Goal: Task Accomplishment & Management: Complete application form

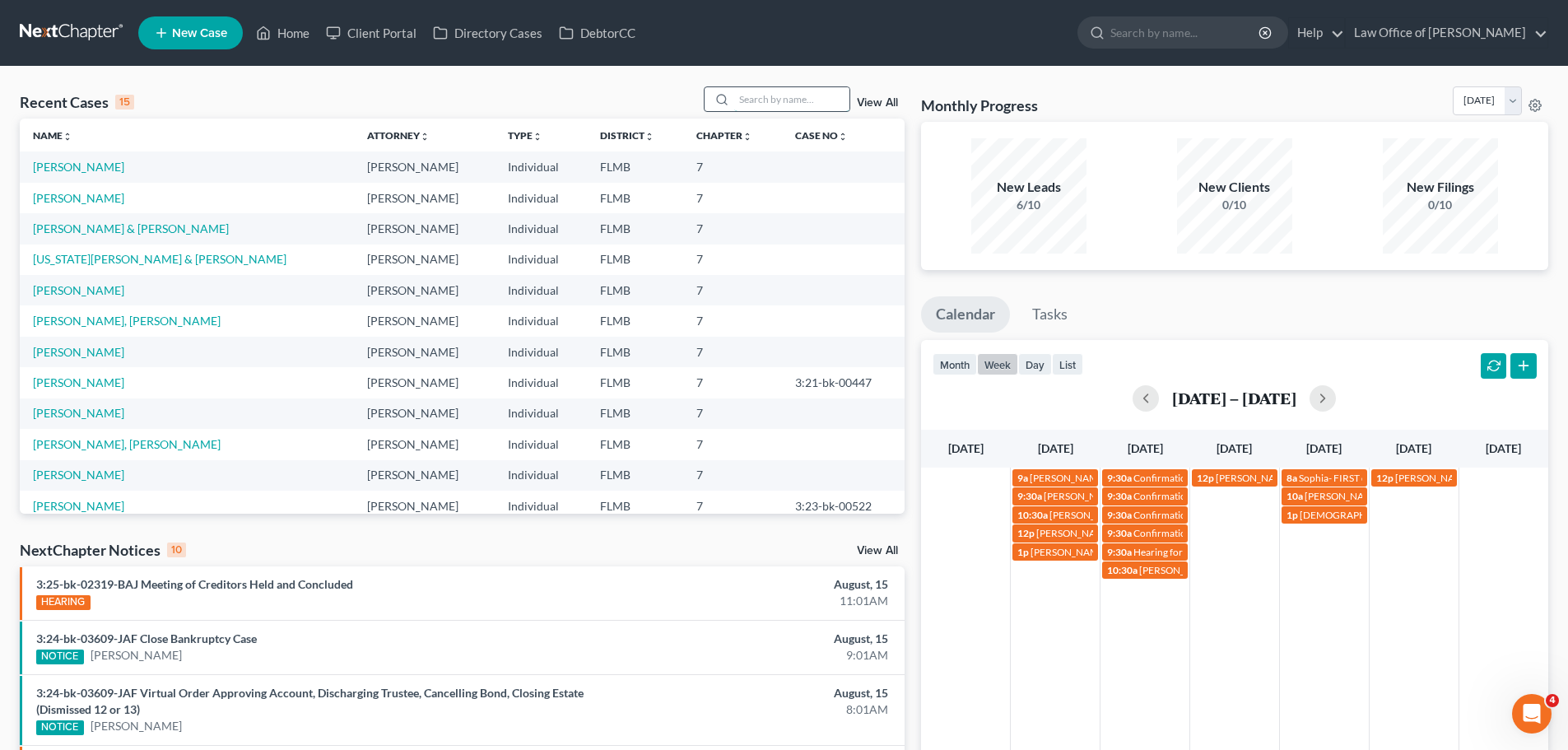
click at [751, 93] on input "search" at bounding box center [791, 99] width 115 height 24
type input "[PERSON_NAME]"
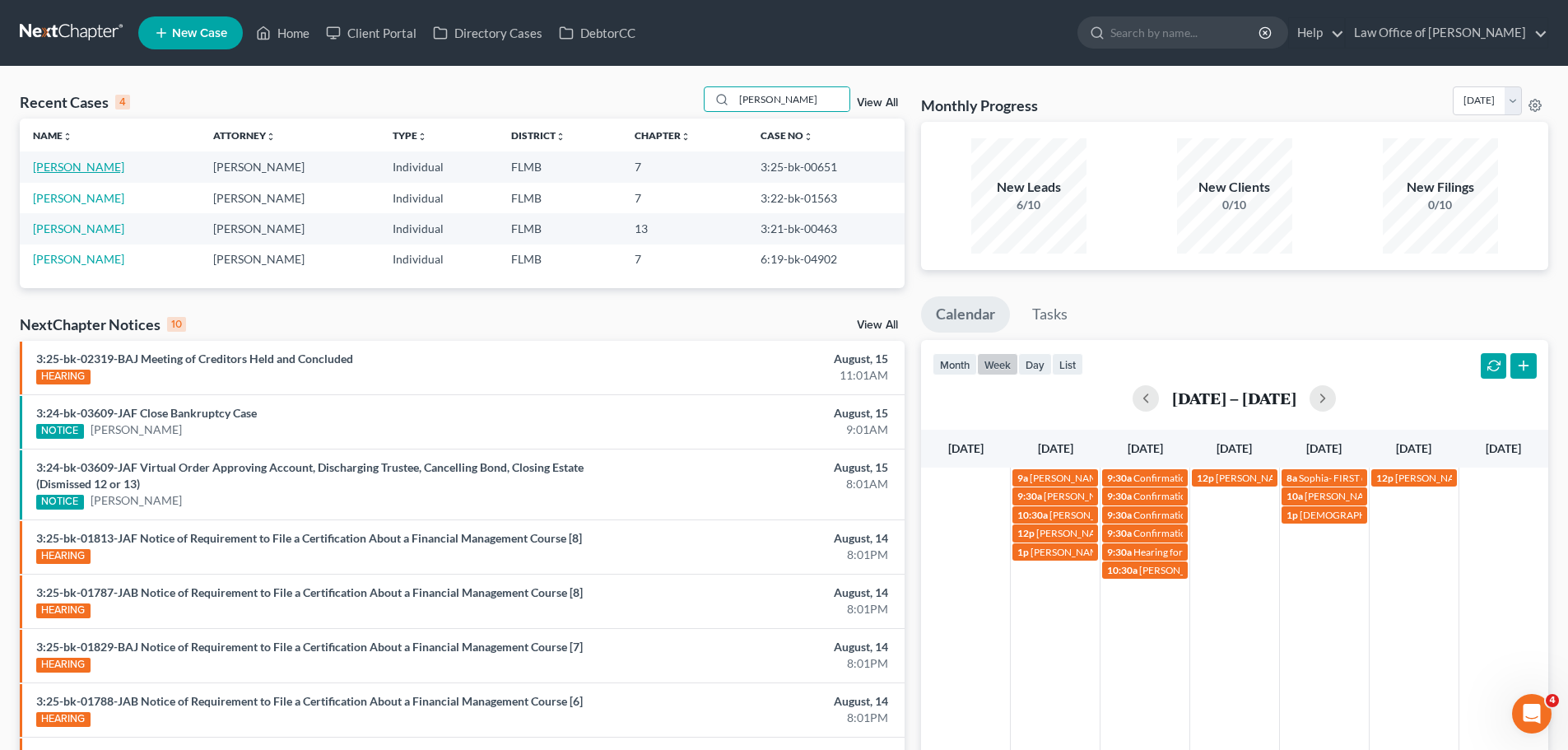
click at [70, 166] on link "[PERSON_NAME]" at bounding box center [79, 166] width 92 height 14
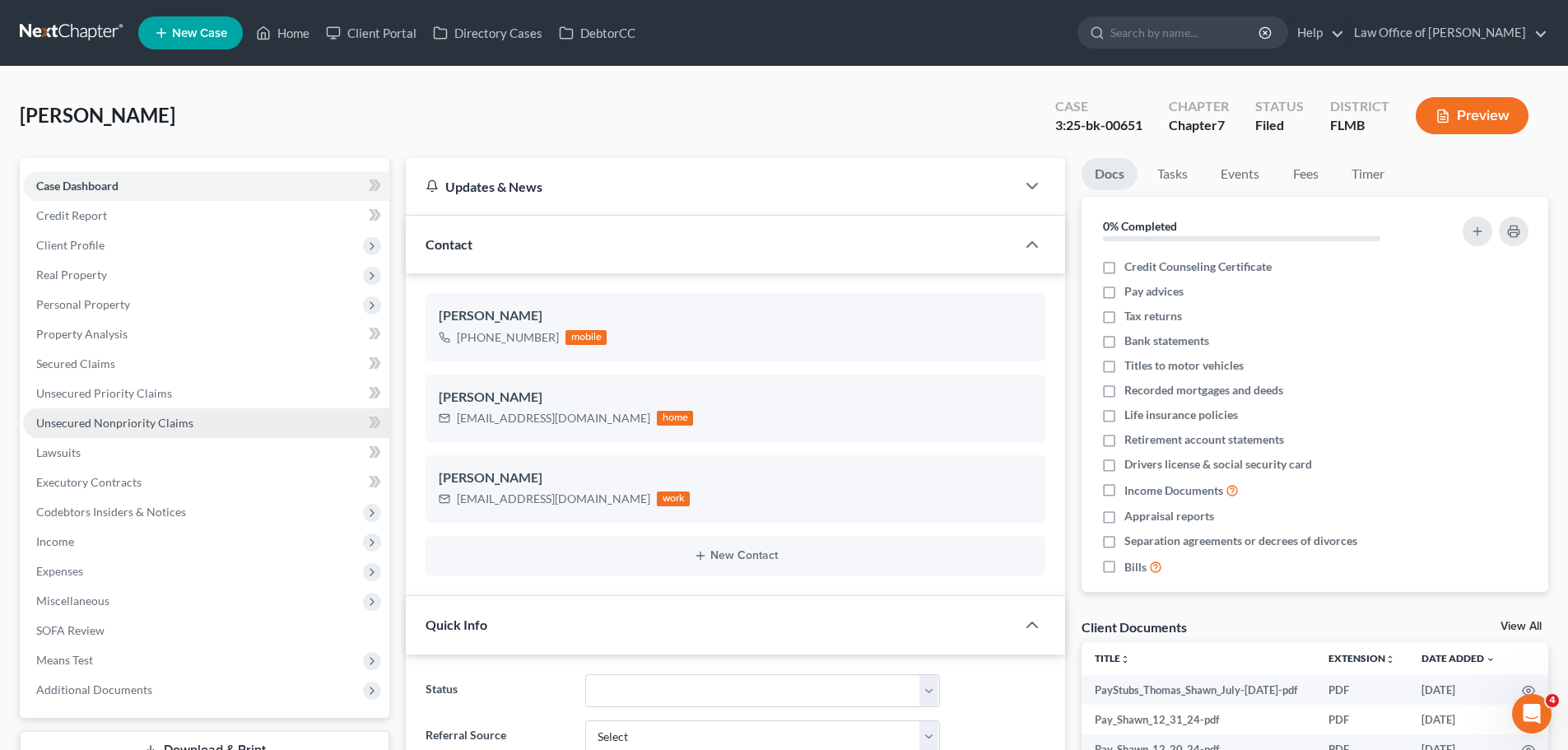
click at [120, 413] on link "Unsecured Nonpriority Claims" at bounding box center [206, 424] width 366 height 30
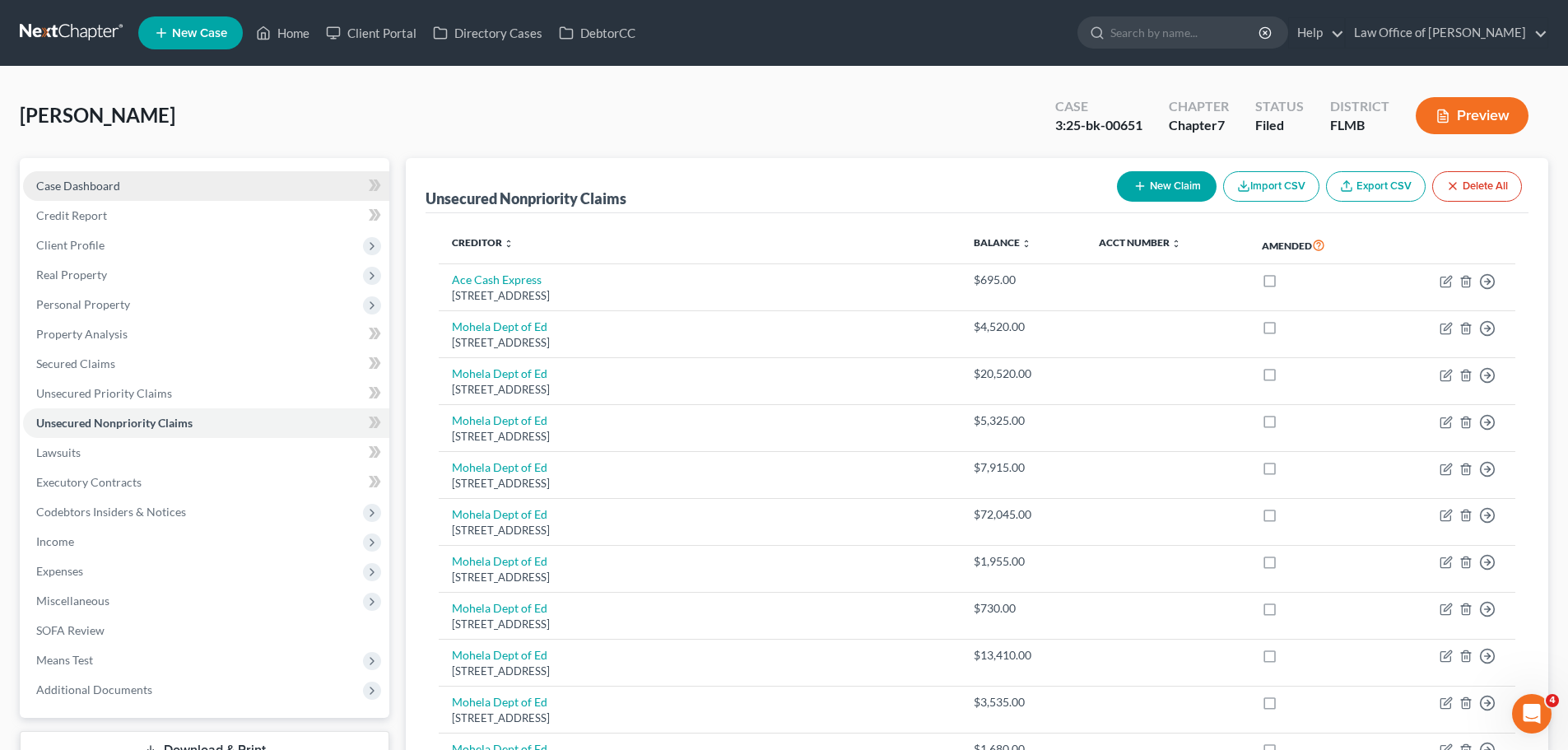
click at [128, 173] on link "Case Dashboard" at bounding box center [206, 186] width 366 height 30
select select "2"
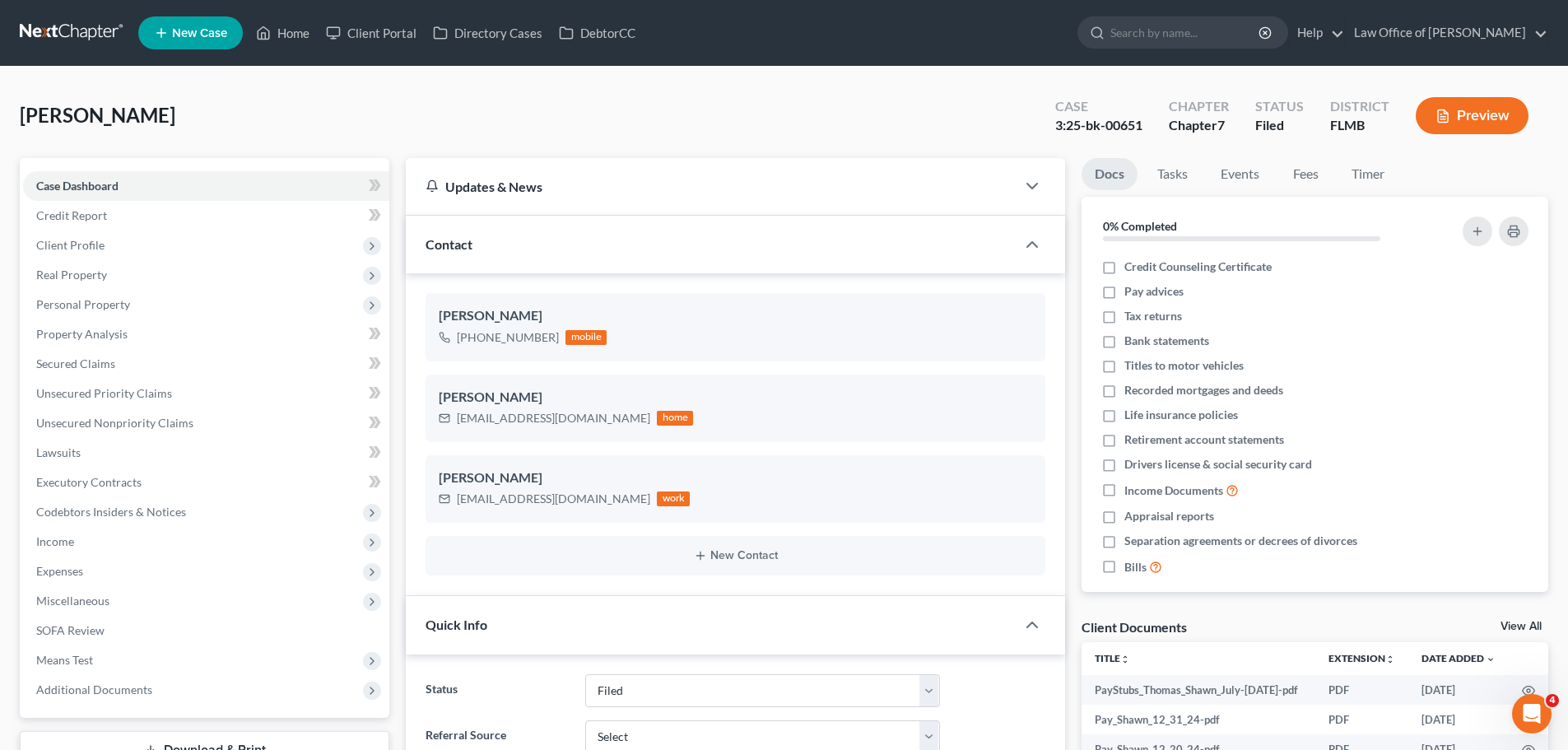
click at [280, 15] on ul "New Case Home Client Portal Directory Cases DebtorCC - No Result - See all resu…" at bounding box center [843, 32] width 1410 height 42
click at [282, 24] on link "Home" at bounding box center [283, 33] width 70 height 30
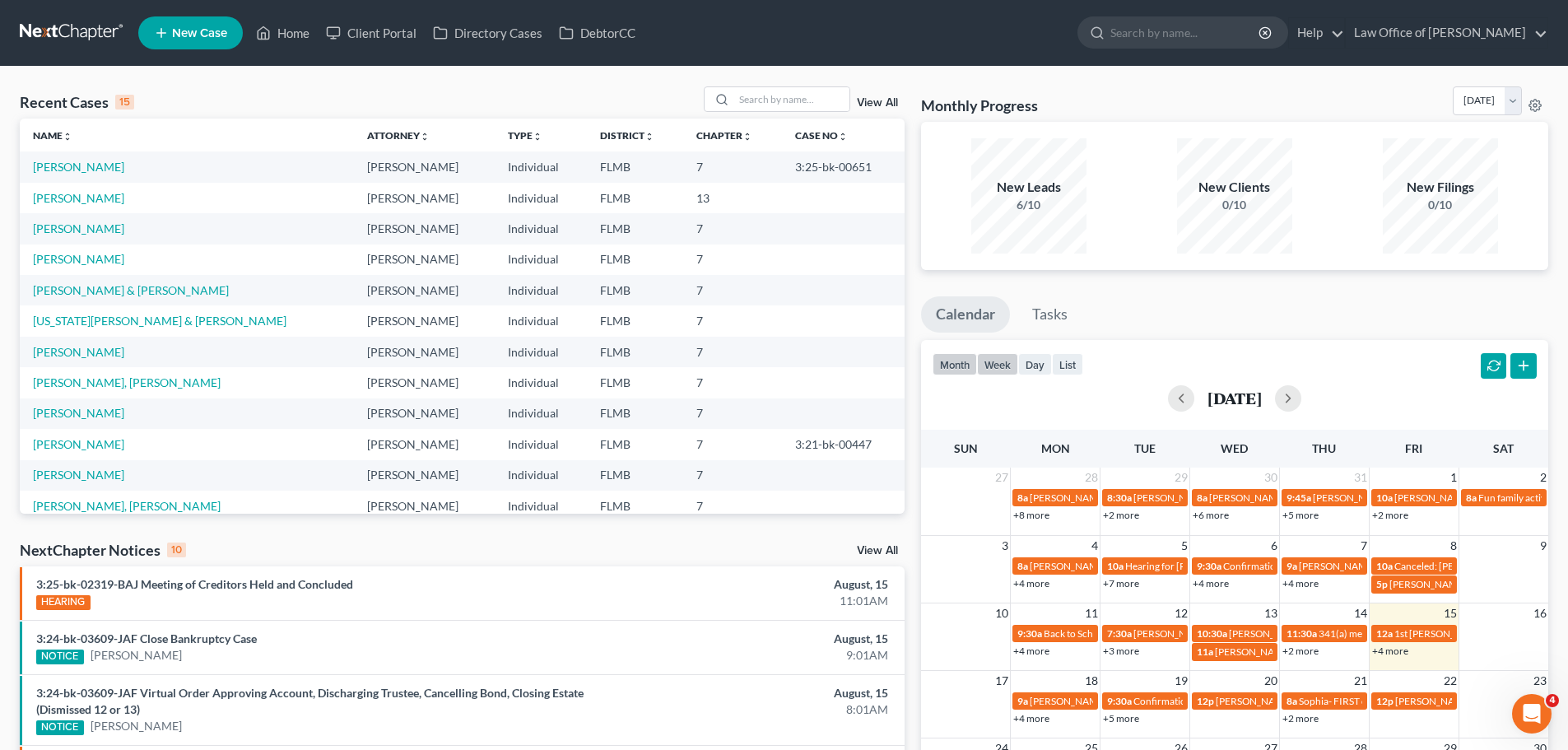
click at [1005, 369] on button "week" at bounding box center [997, 364] width 41 height 22
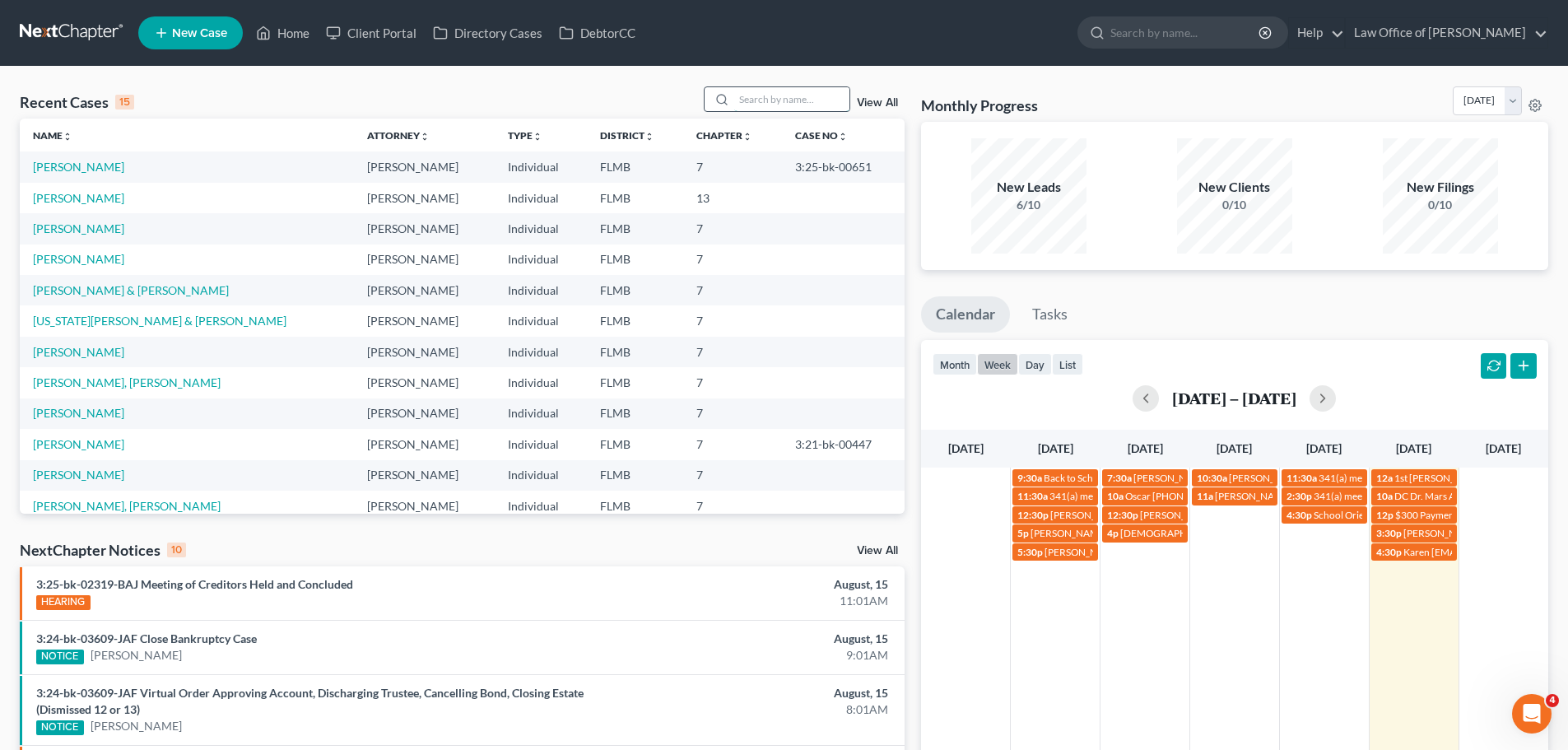
click at [782, 101] on input "search" at bounding box center [791, 99] width 115 height 24
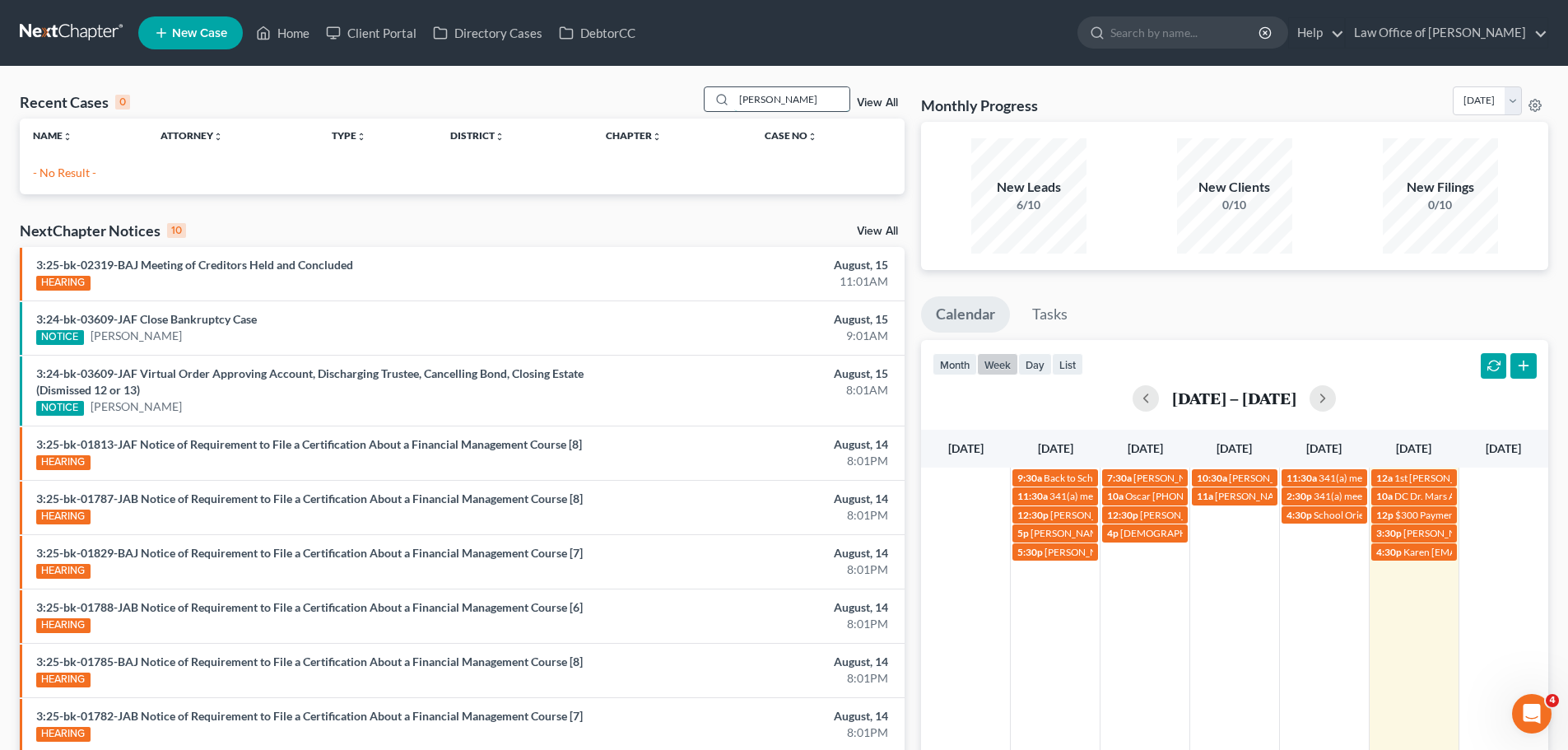
type input "[PERSON_NAME]"
click at [225, 32] on span "New Case" at bounding box center [200, 33] width 55 height 12
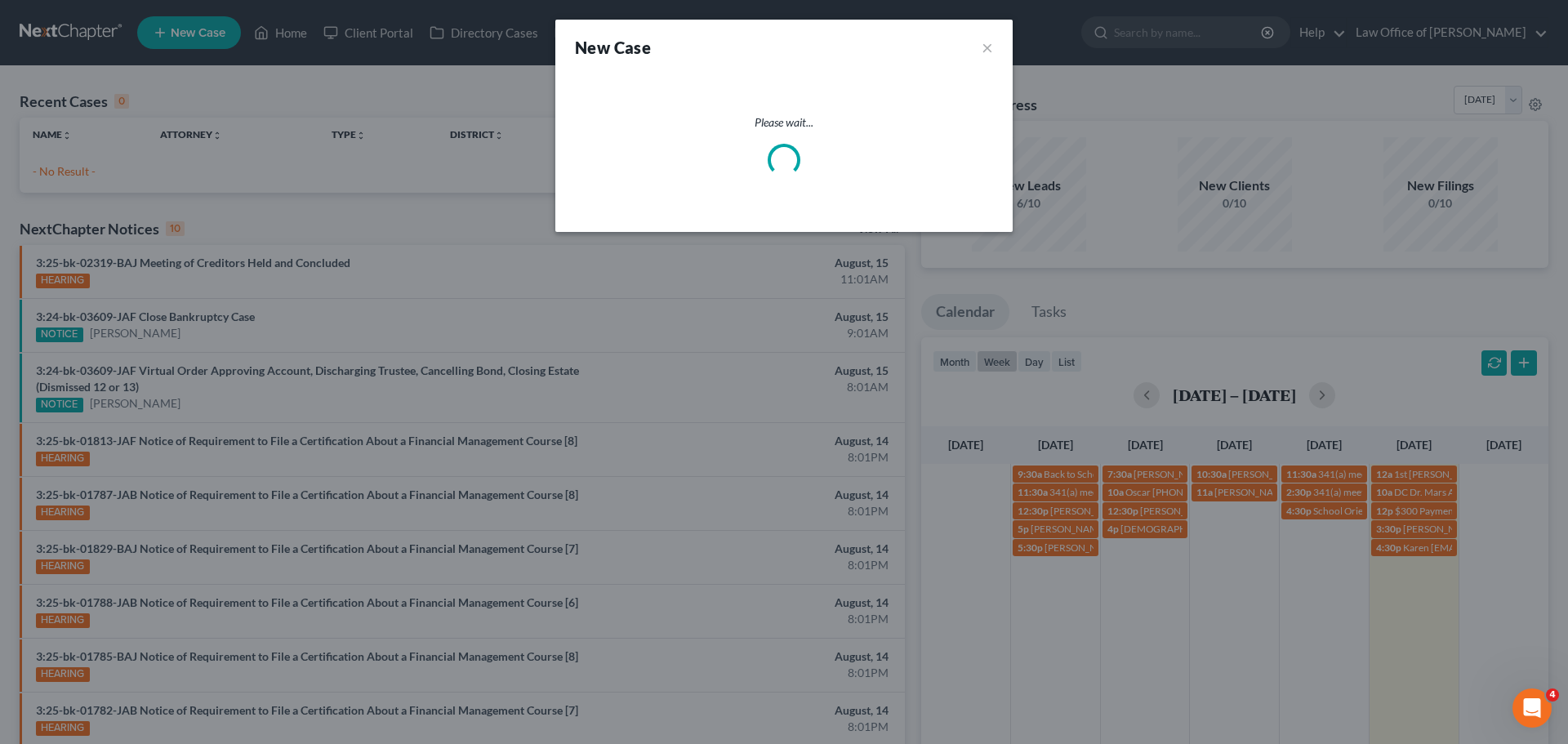
select select "15"
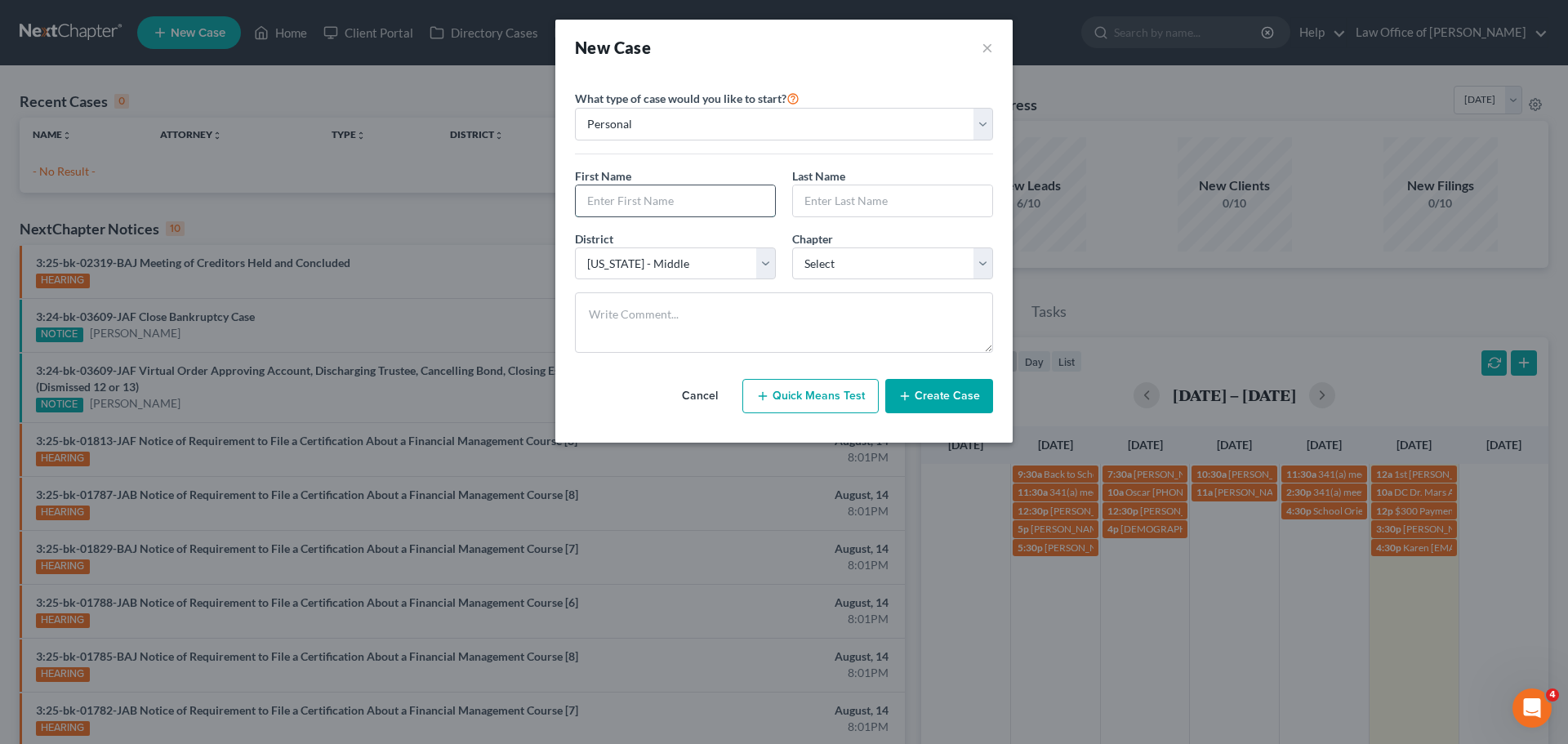
click at [662, 204] on input "text" at bounding box center [675, 201] width 199 height 31
click at [650, 199] on input "text" at bounding box center [675, 201] width 199 height 31
type input "[PERSON_NAME]"
select select "0"
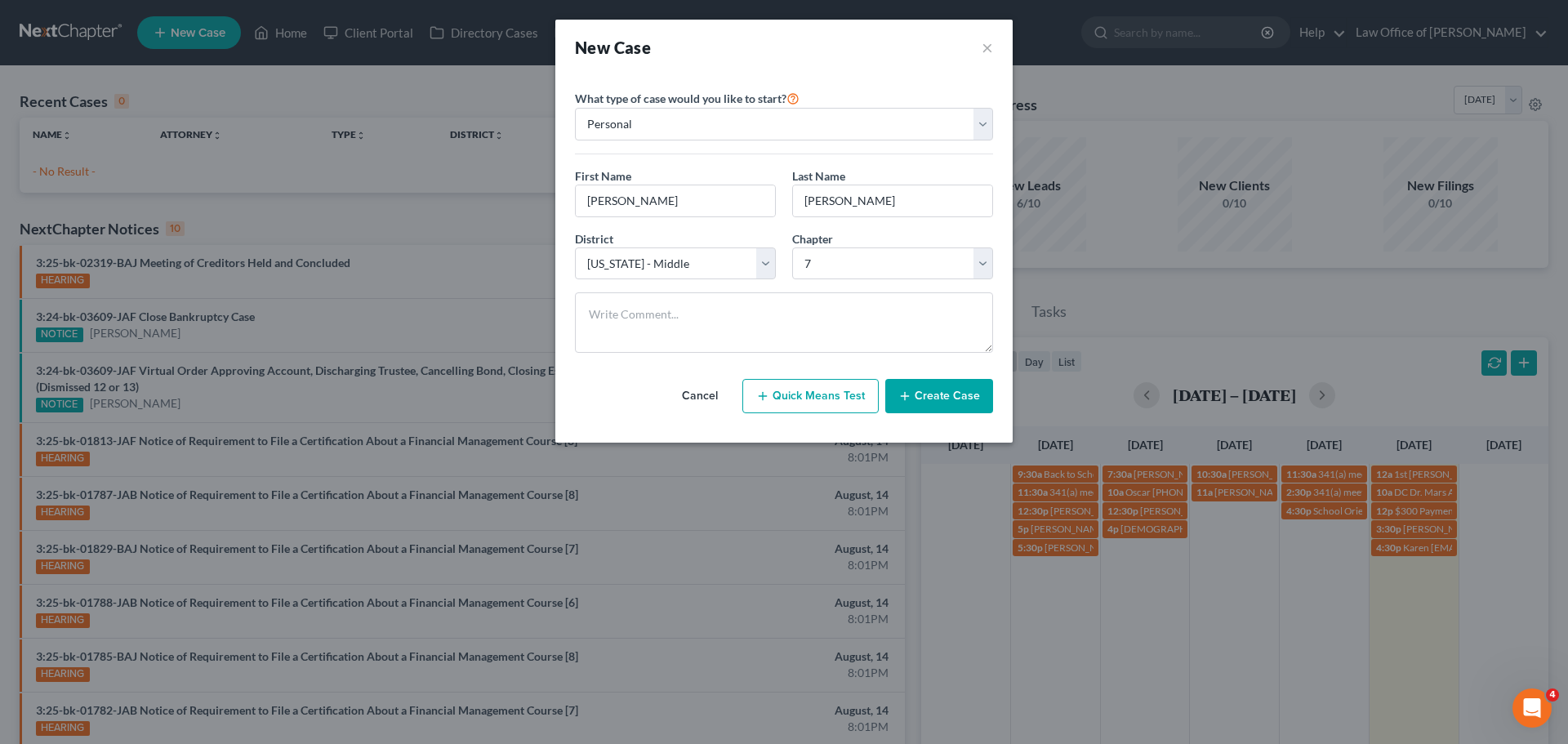
click at [947, 401] on button "Create Case" at bounding box center [939, 396] width 108 height 35
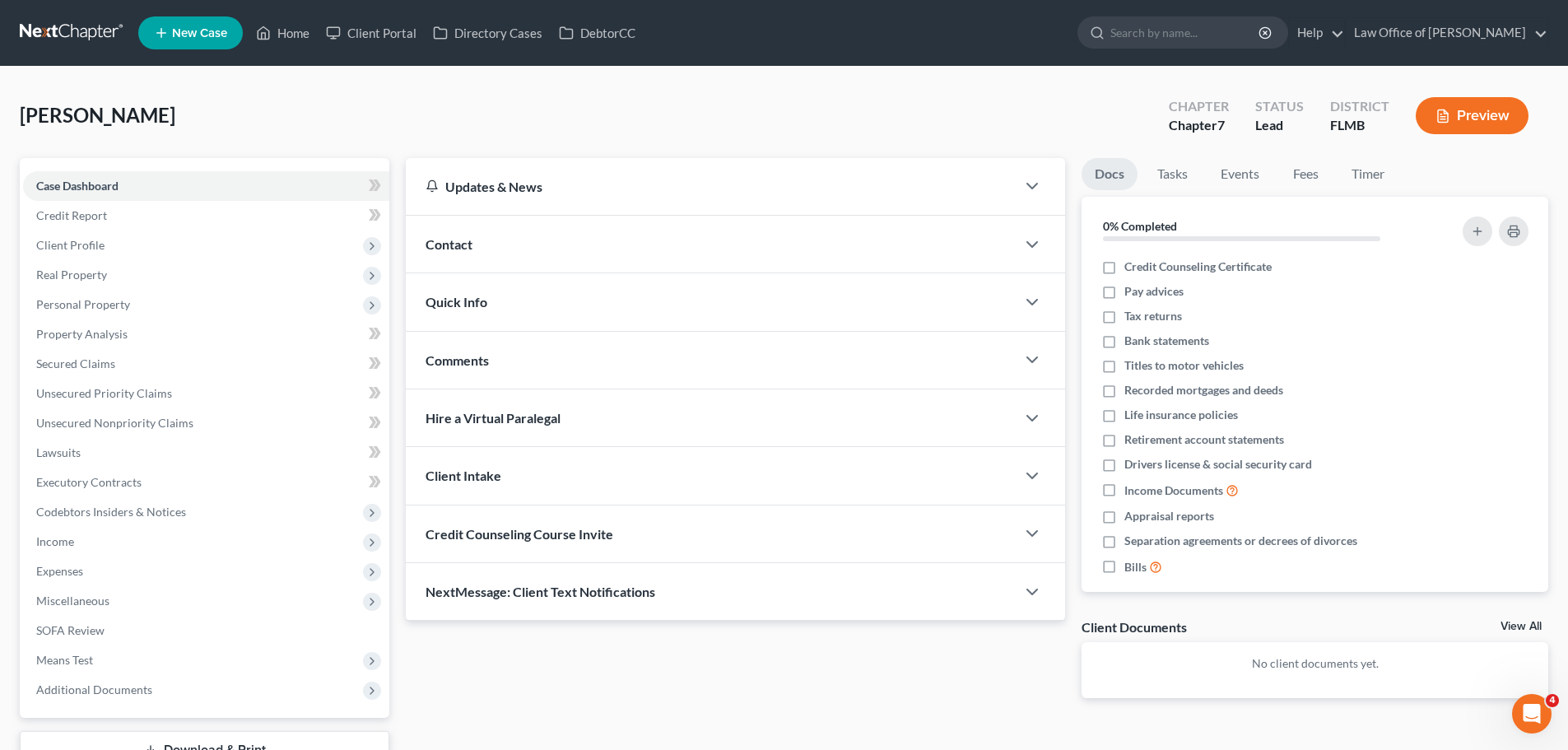
click at [449, 254] on div "Contact" at bounding box center [711, 244] width 610 height 57
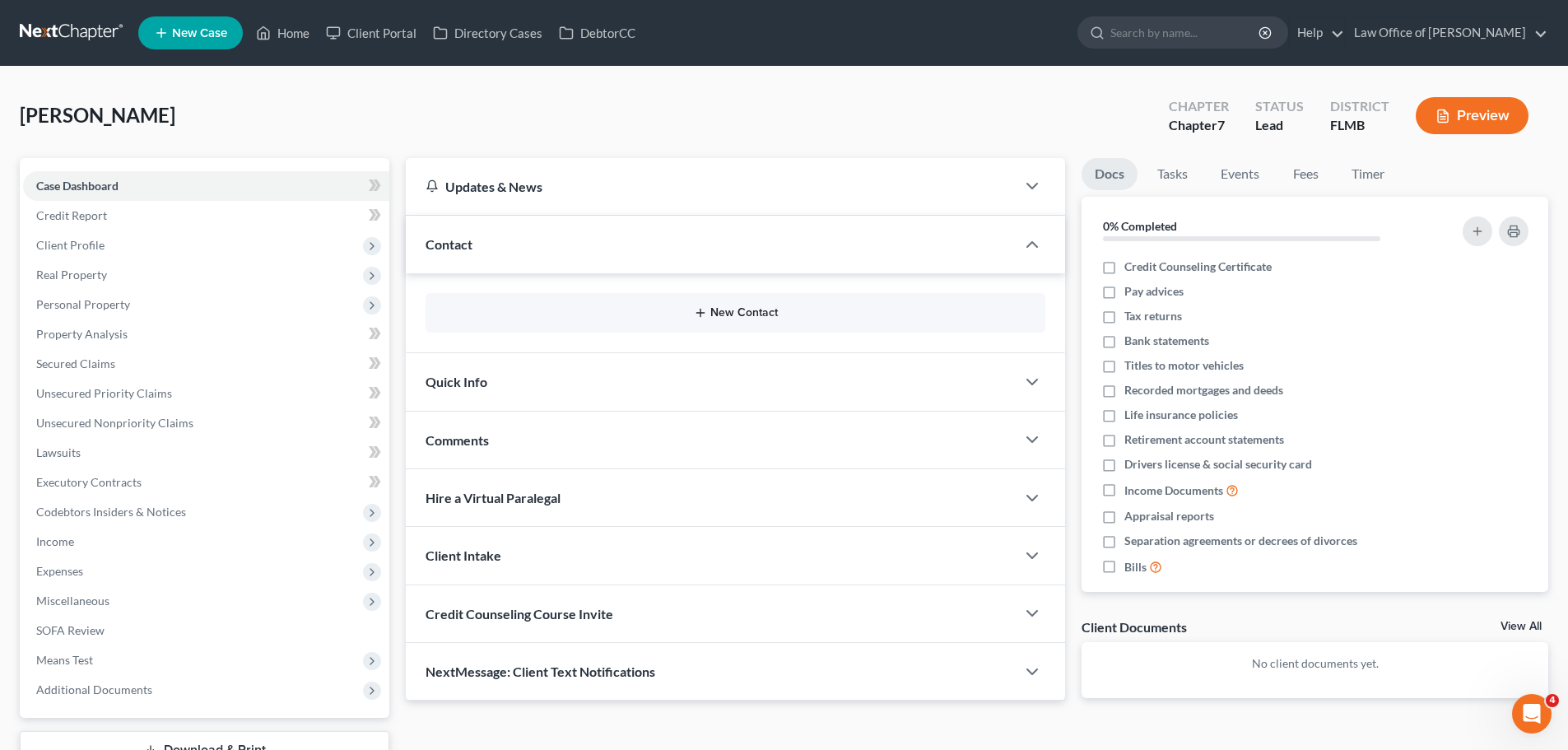
click at [751, 310] on button "New Contact" at bounding box center [735, 313] width 593 height 13
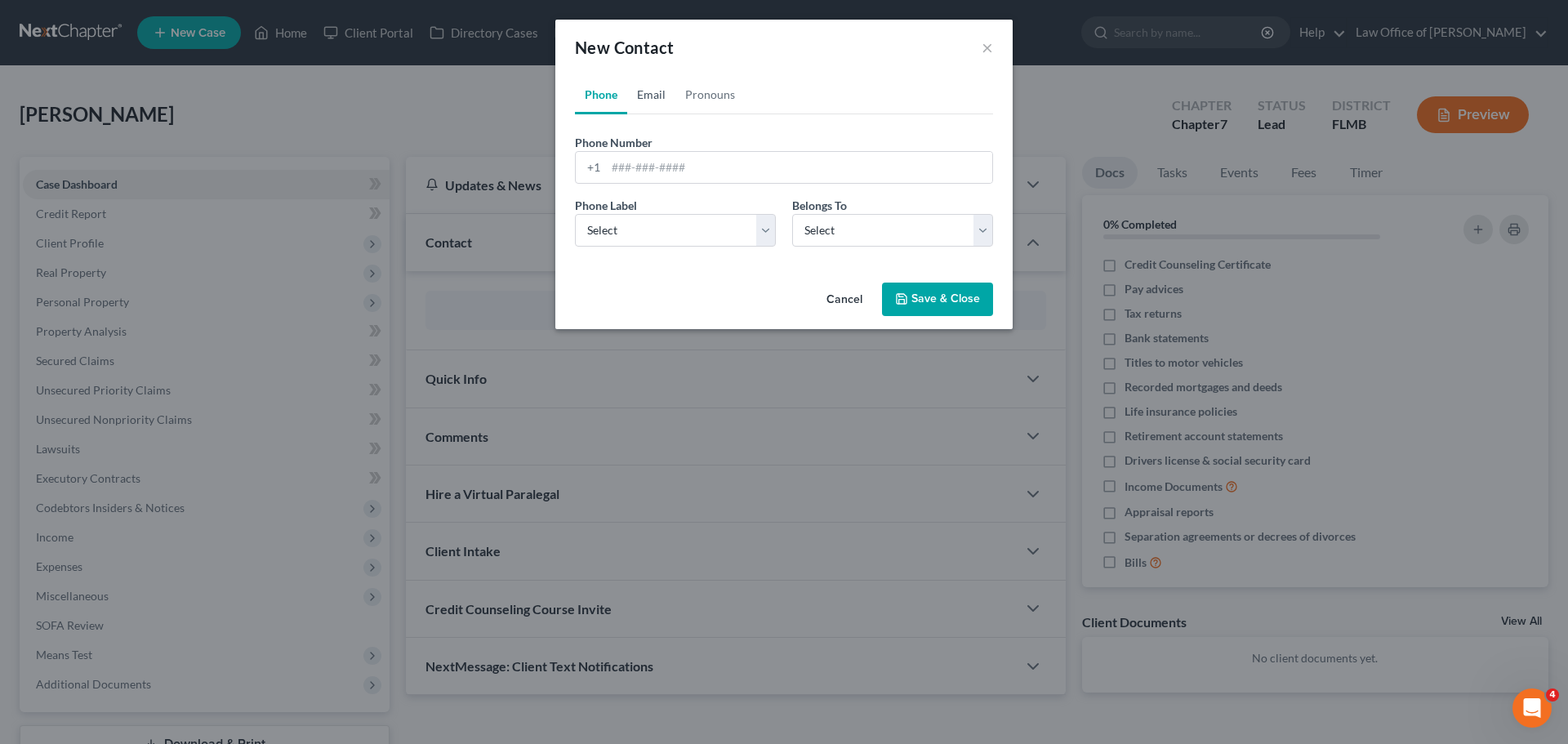
click at [656, 93] on link "Email" at bounding box center [651, 94] width 48 height 39
click at [656, 169] on input "email" at bounding box center [799, 168] width 386 height 31
paste input "[EMAIL_ADDRESS][DOMAIN_NAME]"
type input "[EMAIL_ADDRESS][DOMAIN_NAME]"
click at [643, 229] on select "Select Home Work Other" at bounding box center [675, 230] width 201 height 33
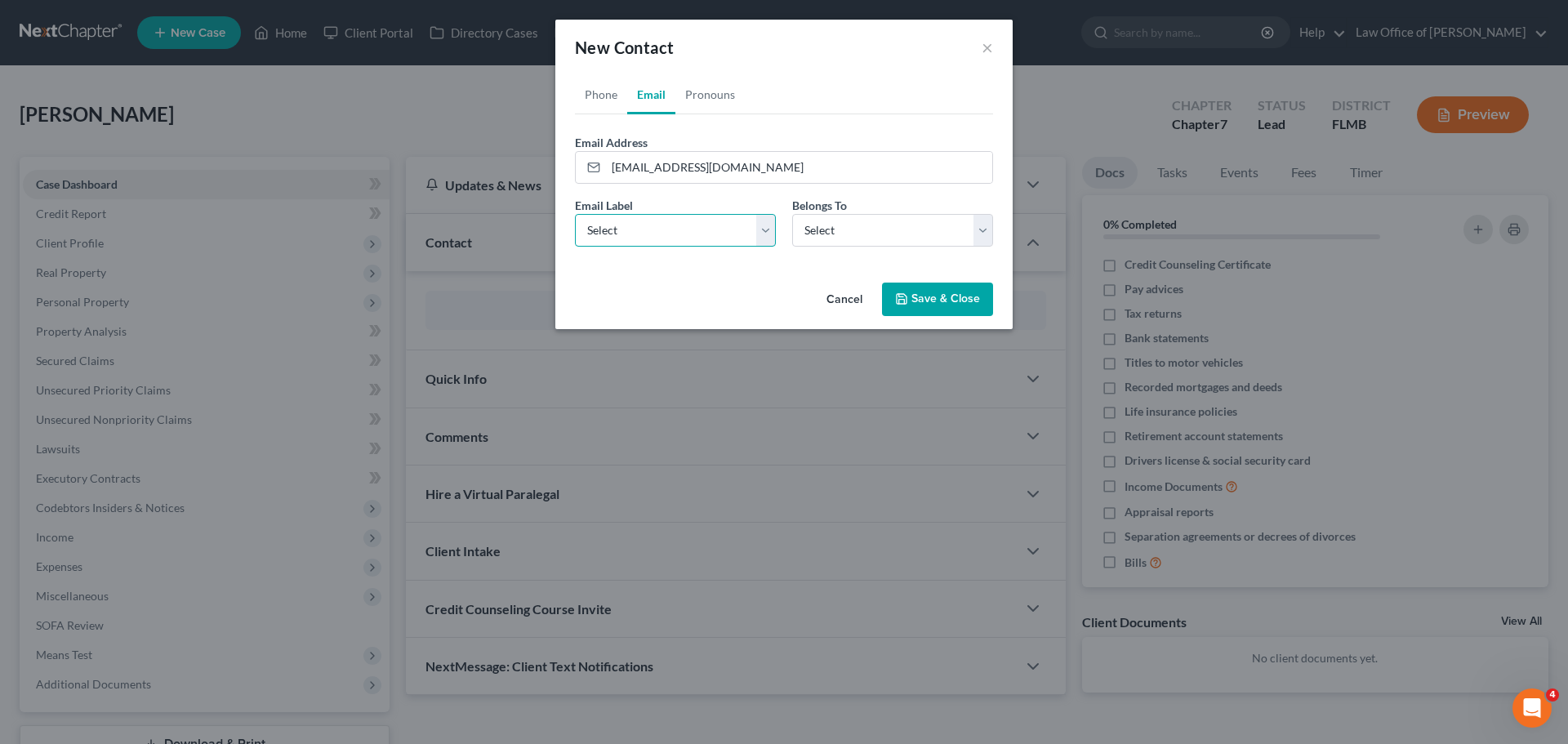
select select "0"
click at [575, 214] on select "Select Home Work Other" at bounding box center [675, 230] width 201 height 33
click at [856, 230] on select "Select Client Other" at bounding box center [892, 230] width 201 height 33
select select "0"
click at [792, 214] on select "Select Client Other" at bounding box center [892, 230] width 201 height 33
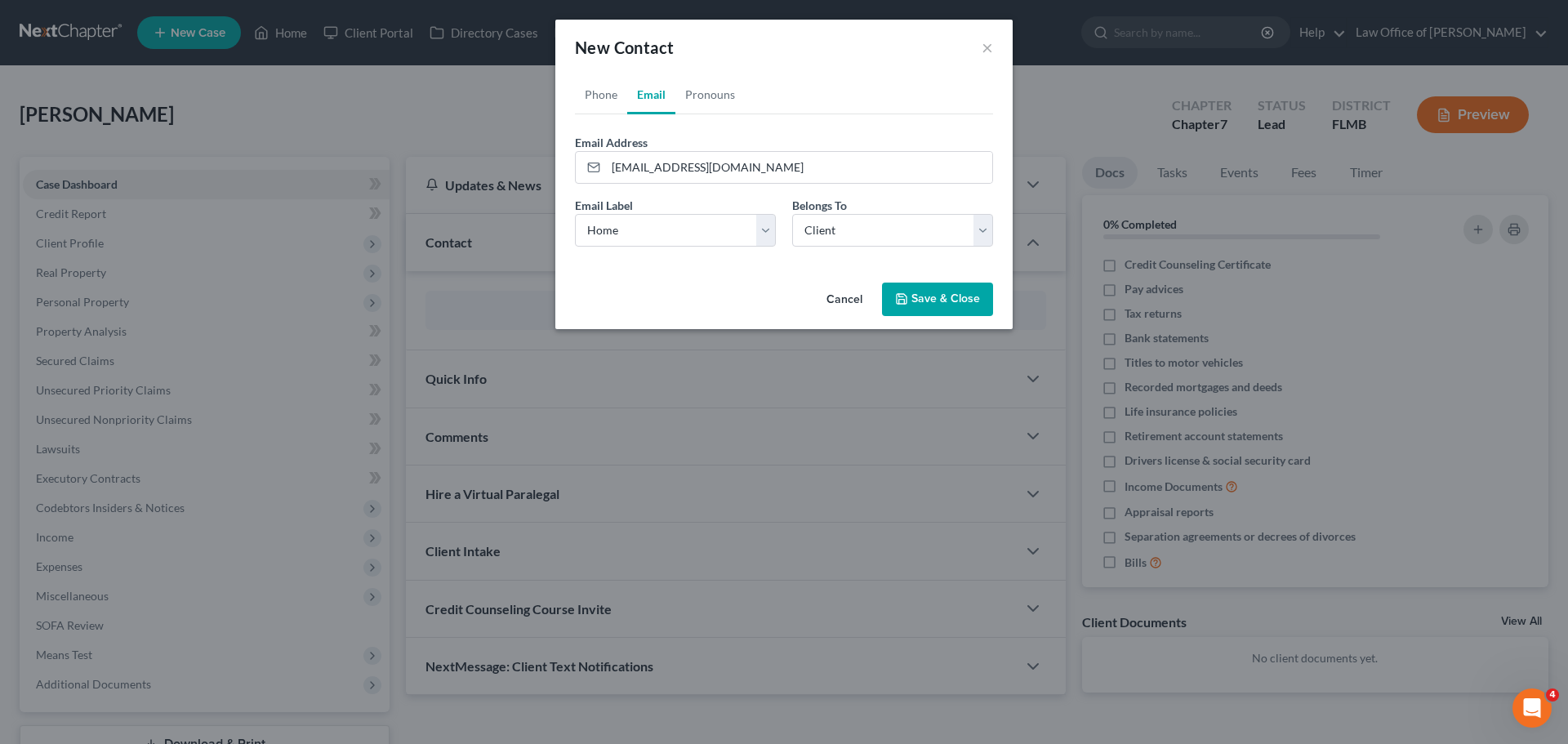
click at [904, 298] on icon "button" at bounding box center [902, 299] width 13 height 13
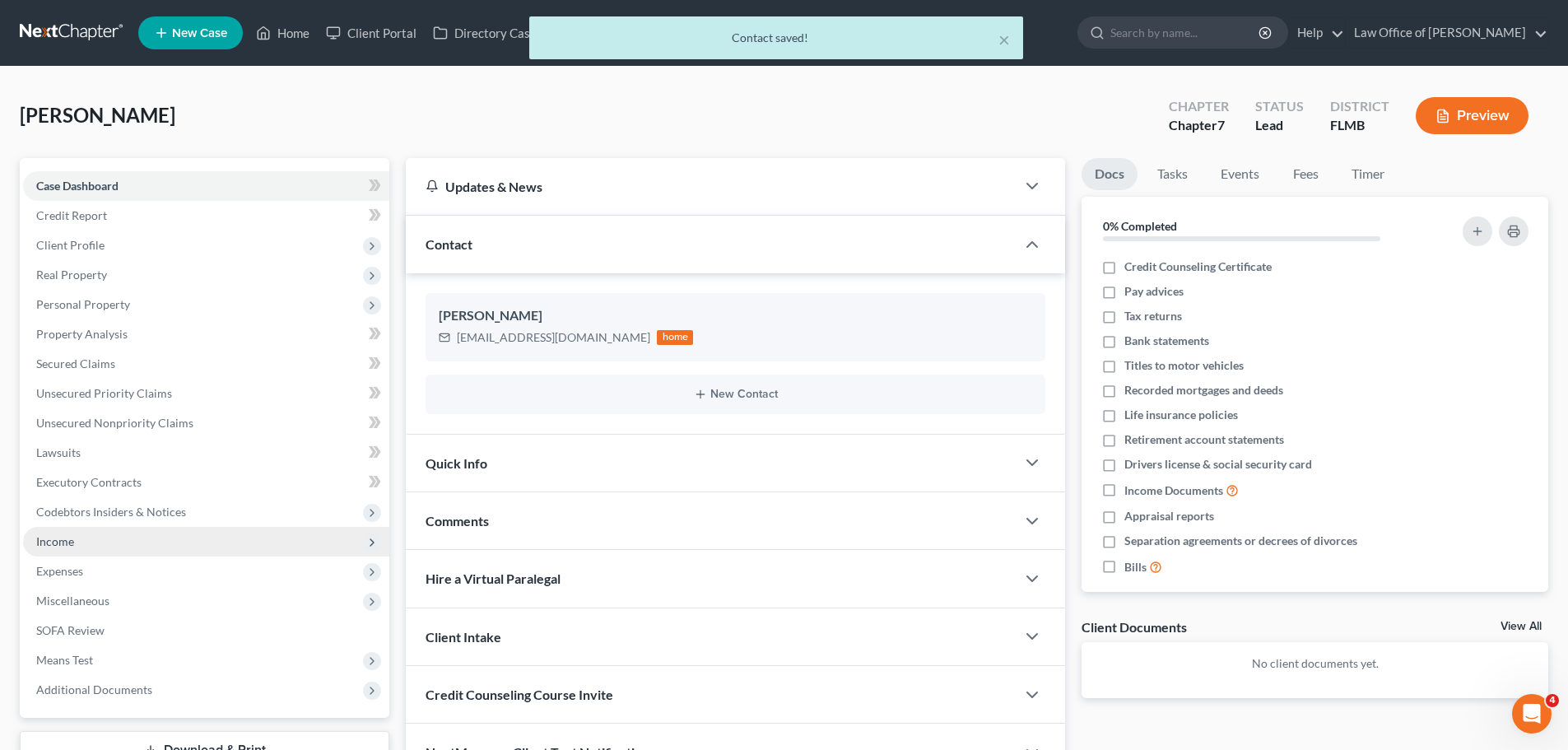
click at [102, 539] on span "Income" at bounding box center [206, 542] width 366 height 30
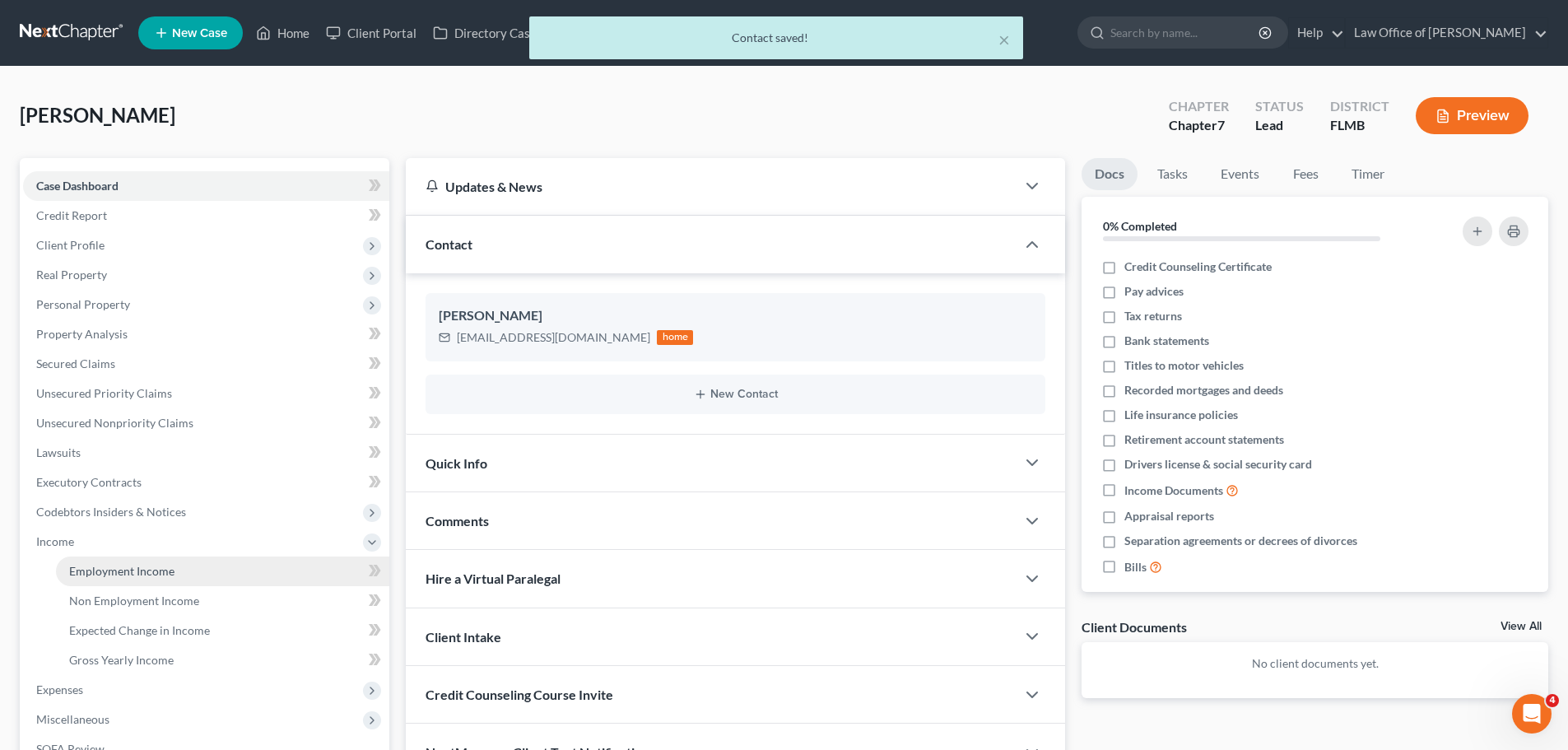
click at [129, 570] on span "Employment Income" at bounding box center [122, 570] width 106 height 14
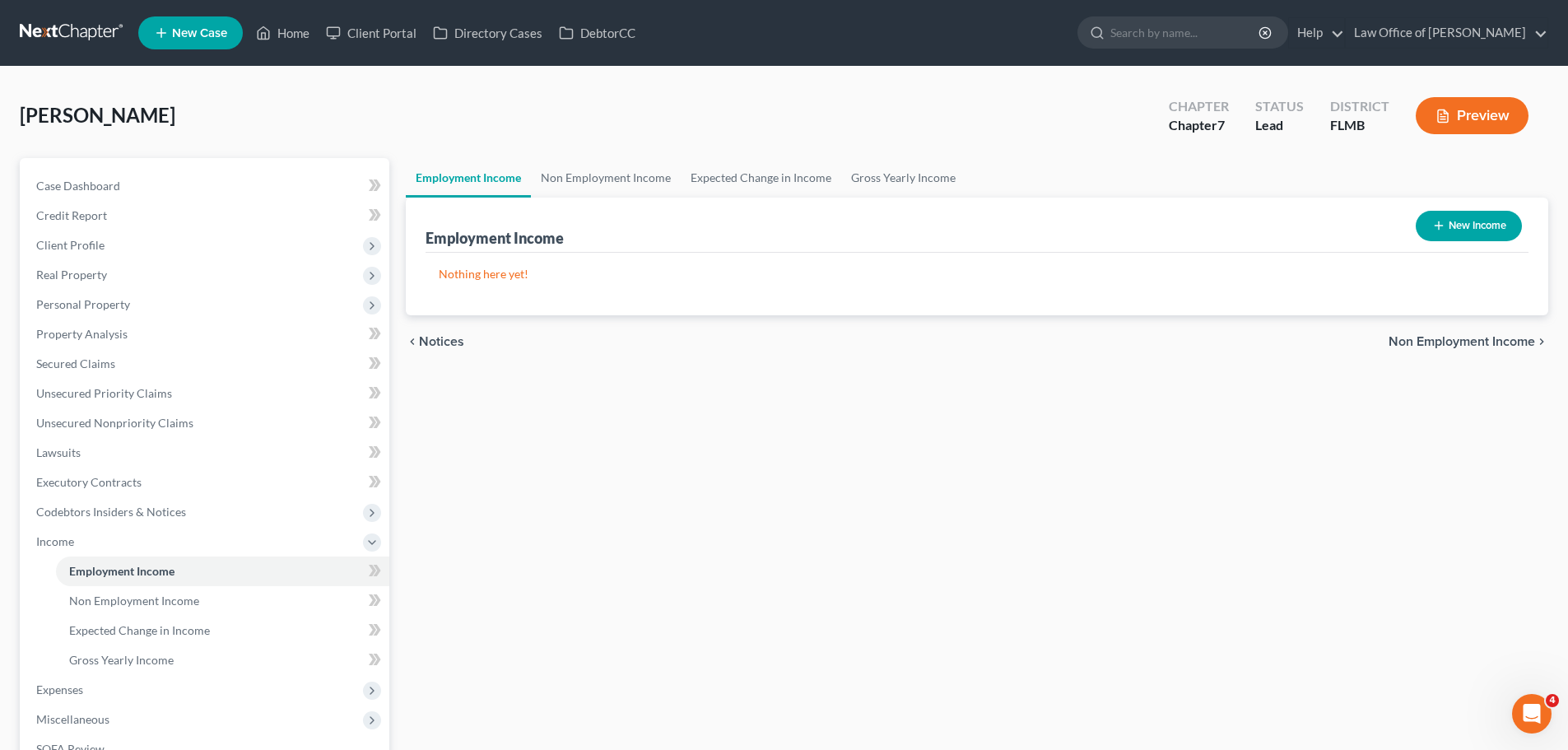
click at [1485, 214] on button "New Income" at bounding box center [1469, 226] width 107 height 31
select select "0"
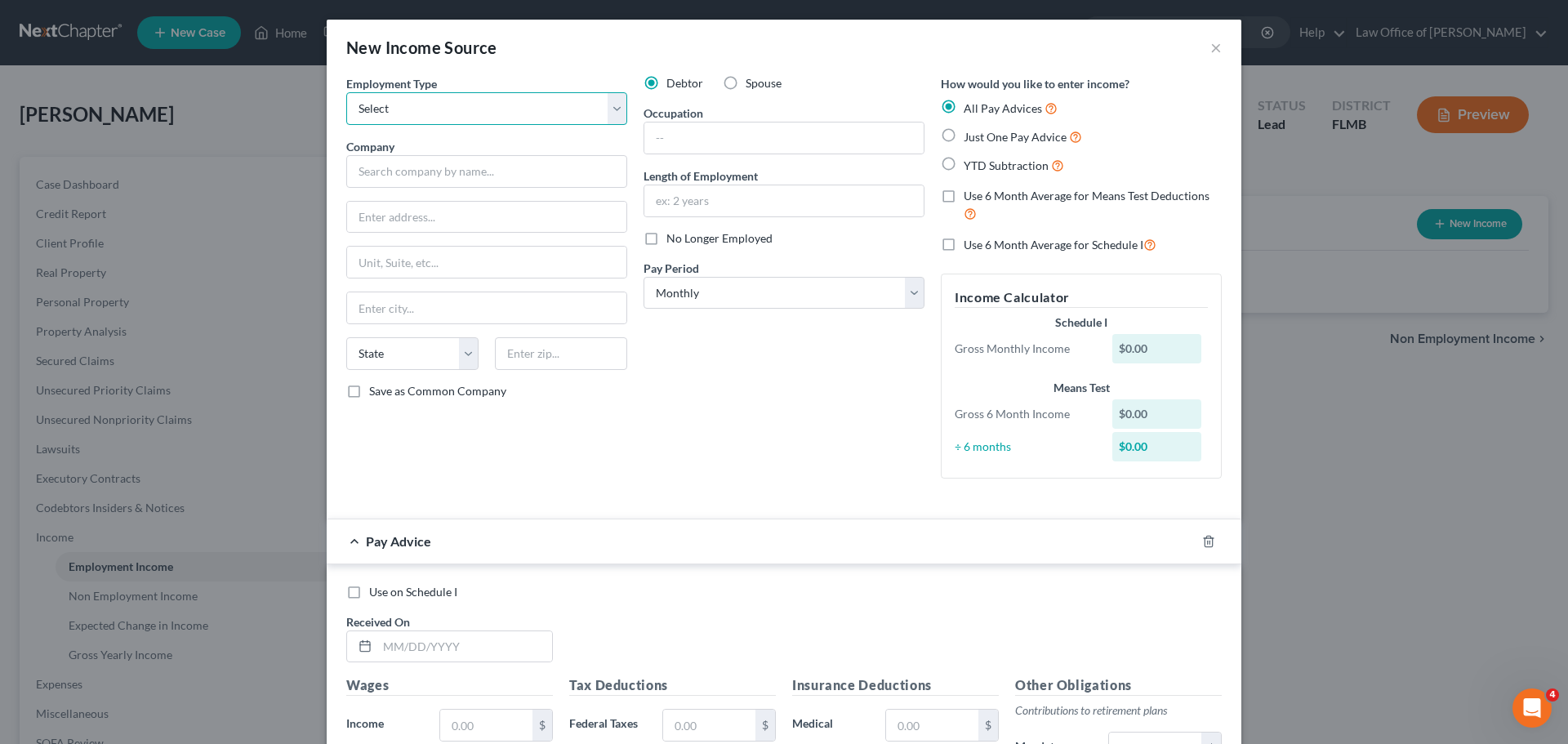
click at [408, 109] on select "Select Full or [DEMOGRAPHIC_DATA] Employment Self Employment" at bounding box center [486, 109] width 281 height 33
select select "0"
click at [346, 92] on select "Select Full or [DEMOGRAPHIC_DATA] Employment Self Employment" at bounding box center [486, 109] width 281 height 33
click at [415, 168] on input "text" at bounding box center [486, 172] width 281 height 33
click at [413, 172] on input "text" at bounding box center [486, 172] width 281 height 33
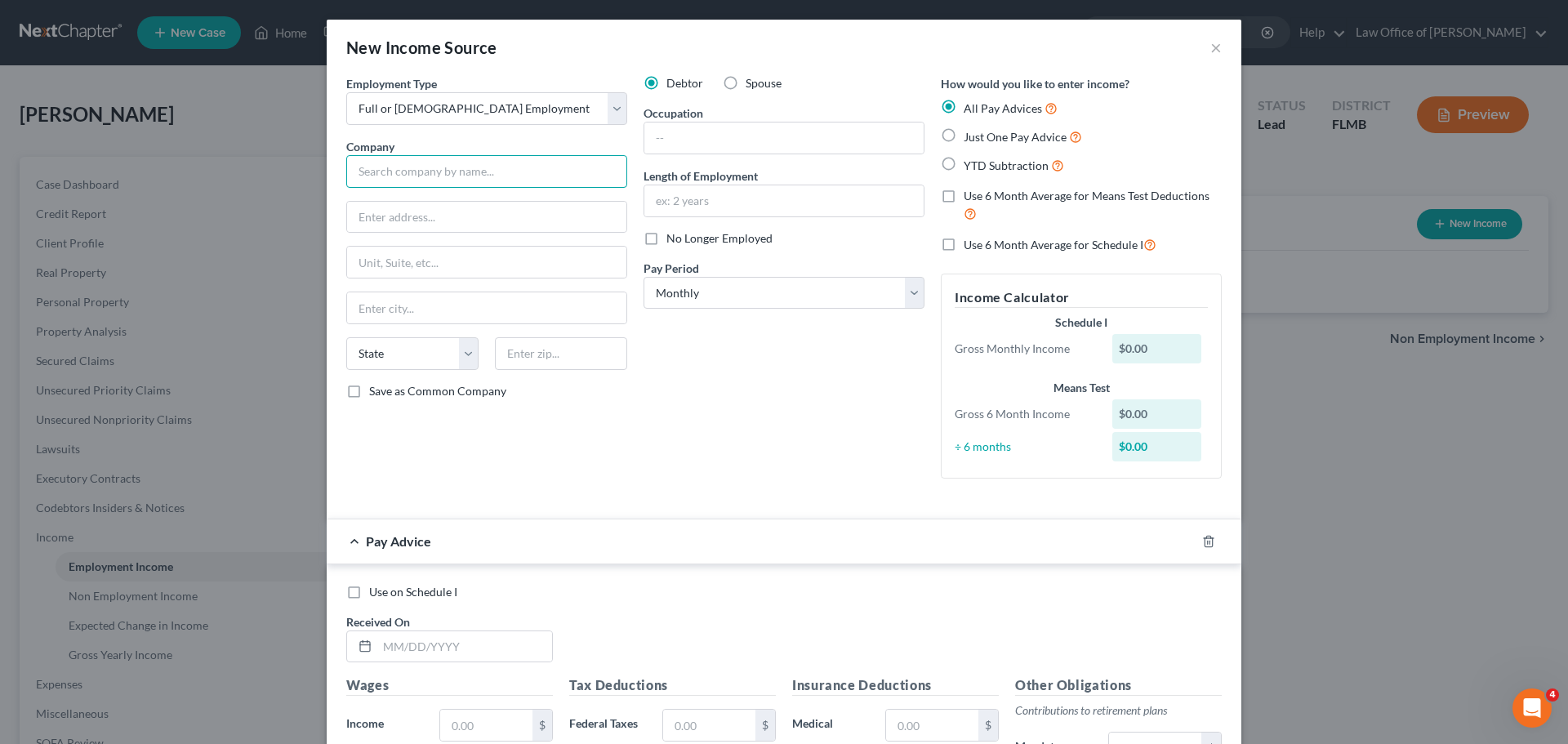
paste input "CAMELOT COMMUNITY CARE INC"
type input "CAMELOT COMMUNITY CARE INC"
click at [533, 206] on input "text" at bounding box center [486, 217] width 279 height 31
paste input "[STREET_ADDRESS]"
drag, startPoint x: 522, startPoint y: 218, endPoint x: 486, endPoint y: 211, distance: 36.7
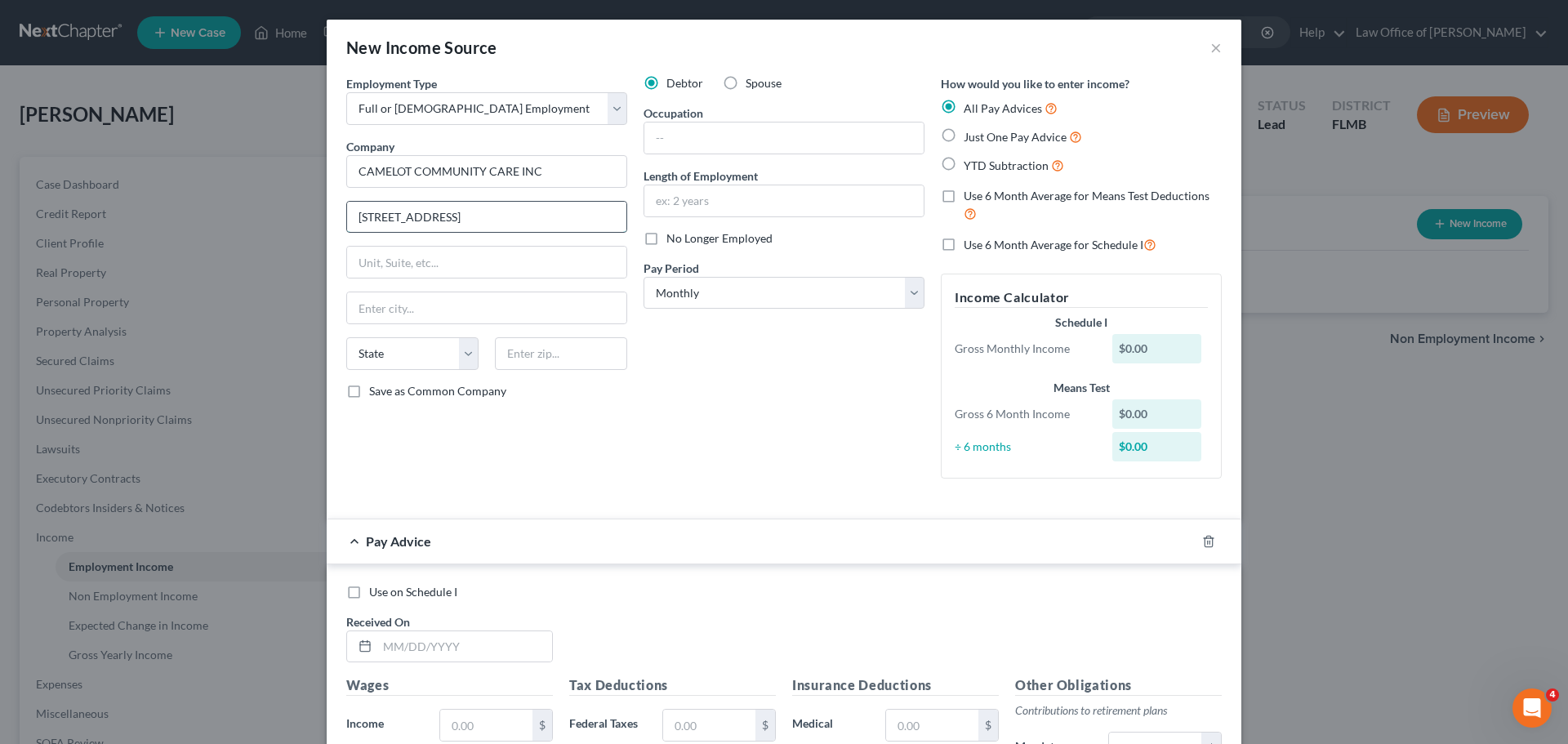
click at [486, 211] on input "[STREET_ADDRESS]" at bounding box center [486, 217] width 279 height 31
type input "[STREET_ADDRESS]"
click at [399, 262] on input "text" at bounding box center [486, 263] width 279 height 31
paste input "SUITE"
type input "SUITE 204"
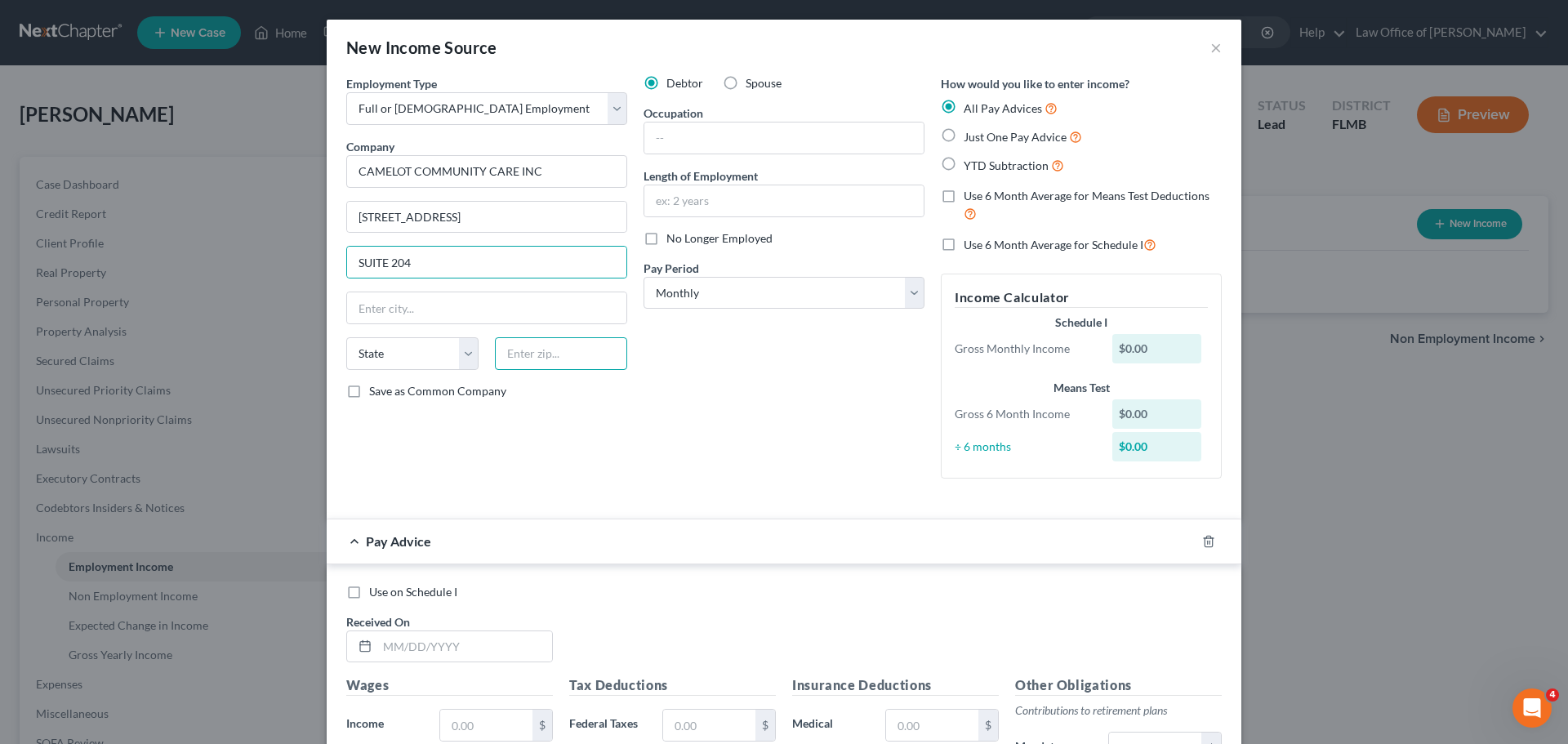
click at [564, 363] on input "text" at bounding box center [561, 353] width 132 height 33
type input "33760"
click at [839, 416] on div "Debtor Spouse Occupation Length of Employment No Longer Employed Pay Period * S…" at bounding box center [784, 283] width 297 height 416
type input "Clearwater"
select select "9"
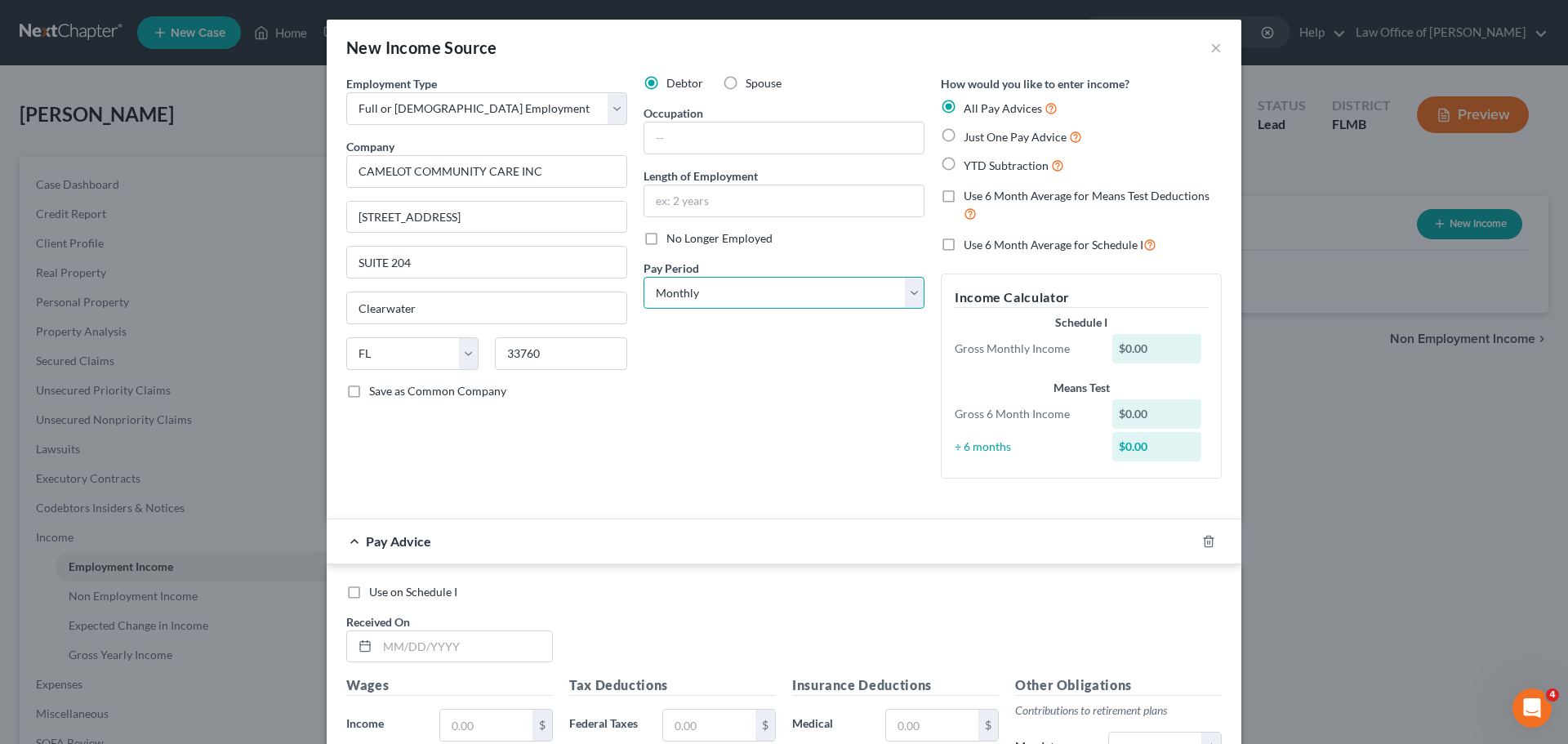
click at [831, 296] on select "Select Monthly Twice Monthly Every Other Week Weekly" at bounding box center [784, 293] width 281 height 33
select select "2"
click at [643, 277] on select "Select Monthly Twice Monthly Every Other Week Weekly" at bounding box center [784, 293] width 281 height 33
click at [824, 419] on div "Debtor Spouse Occupation Length of Employment No Longer Employed Pay Period * S…" at bounding box center [784, 283] width 297 height 416
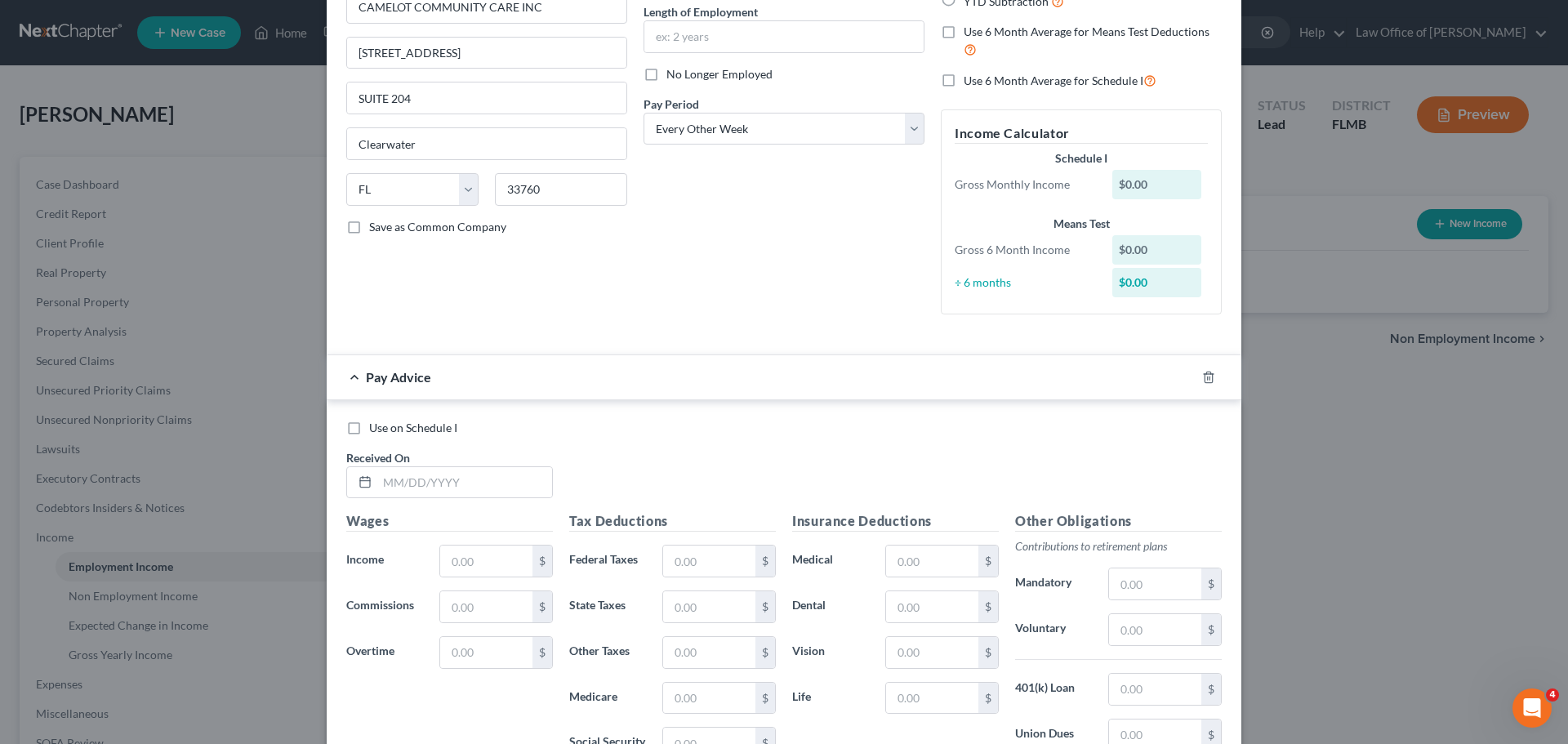
scroll to position [401, 0]
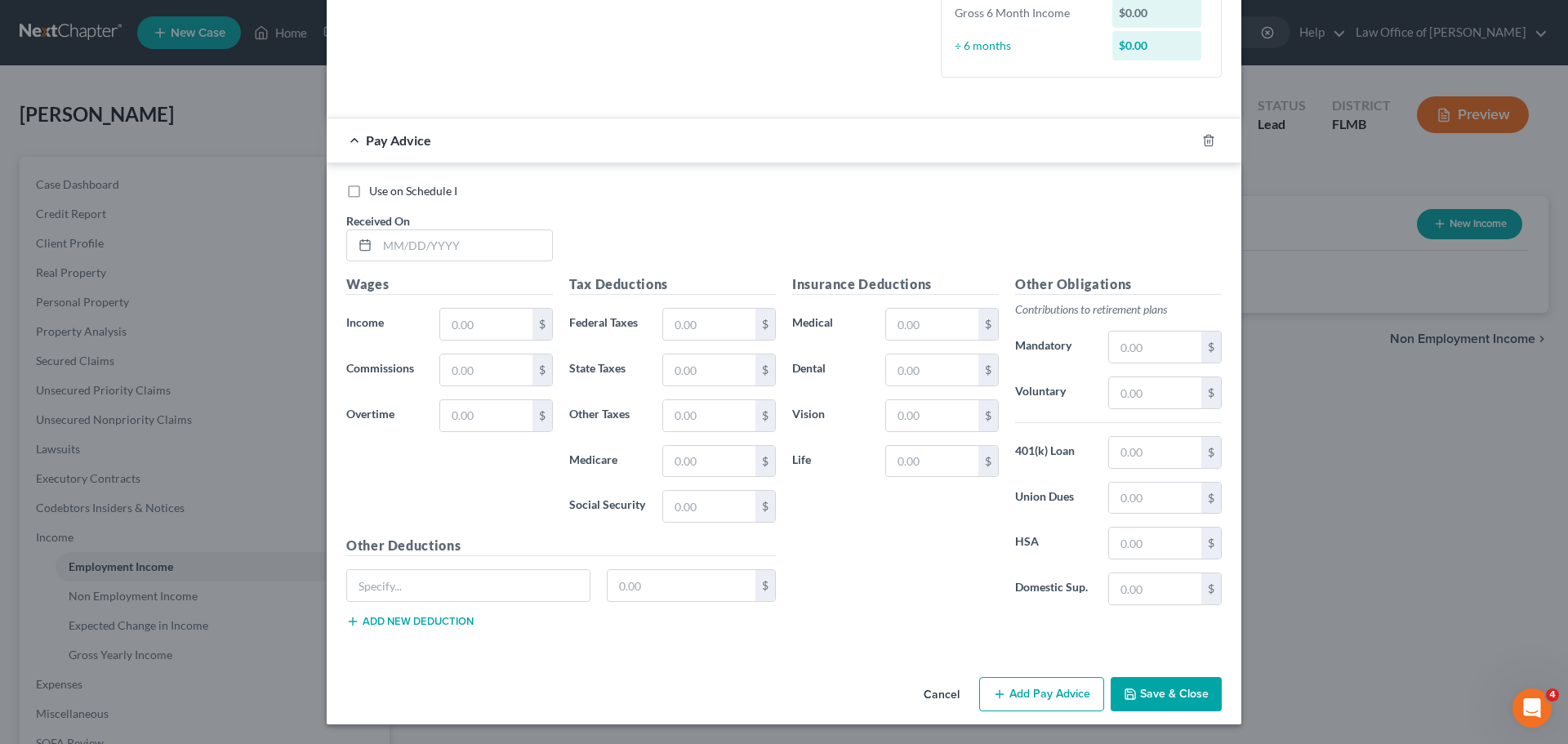
click at [386, 220] on span "Received On" at bounding box center [377, 220] width 64 height 14
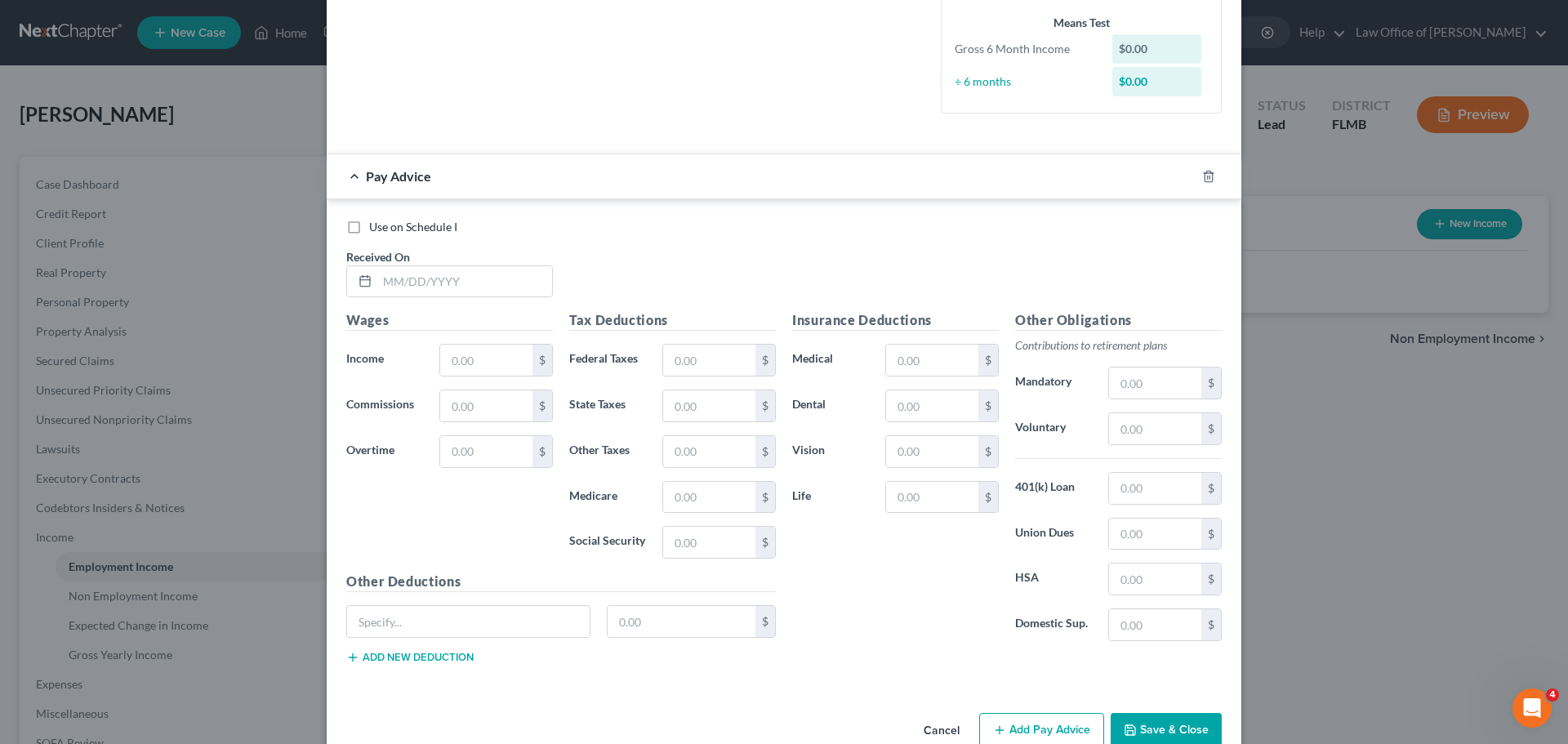
click at [407, 244] on div "Use on Schedule I Received On *" at bounding box center [784, 265] width 892 height 92
click at [418, 292] on input "text" at bounding box center [465, 282] width 175 height 31
type input "[DATE]"
click at [478, 358] on input "text" at bounding box center [486, 360] width 92 height 31
type input "1,911.31"
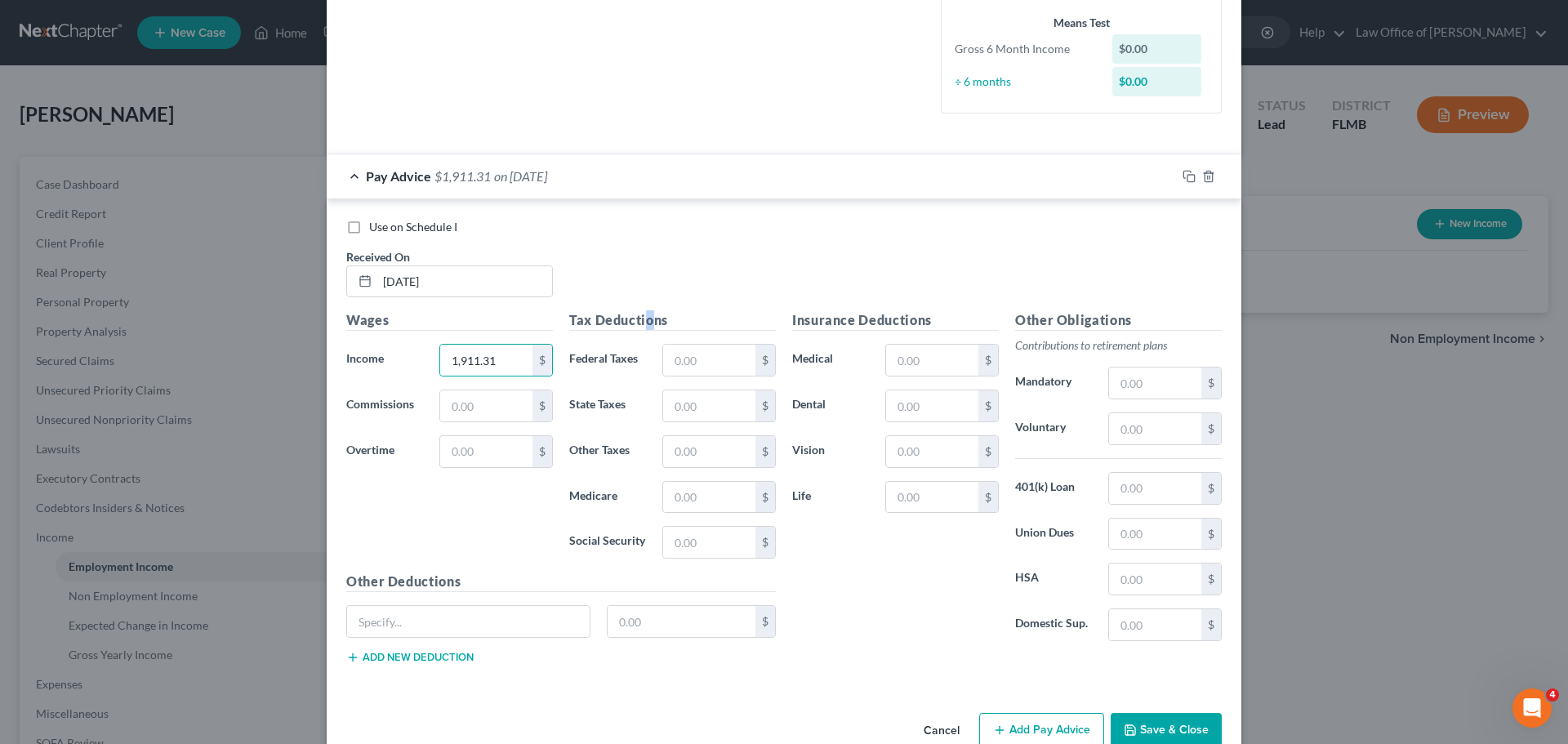
click at [647, 317] on h5 "Tax Deductions" at bounding box center [672, 320] width 206 height 21
drag, startPoint x: 706, startPoint y: 367, endPoint x: 713, endPoint y: 359, distance: 10.6
click at [708, 363] on input "text" at bounding box center [709, 360] width 92 height 31
type input "201.69"
click at [667, 509] on input "text" at bounding box center [709, 497] width 92 height 31
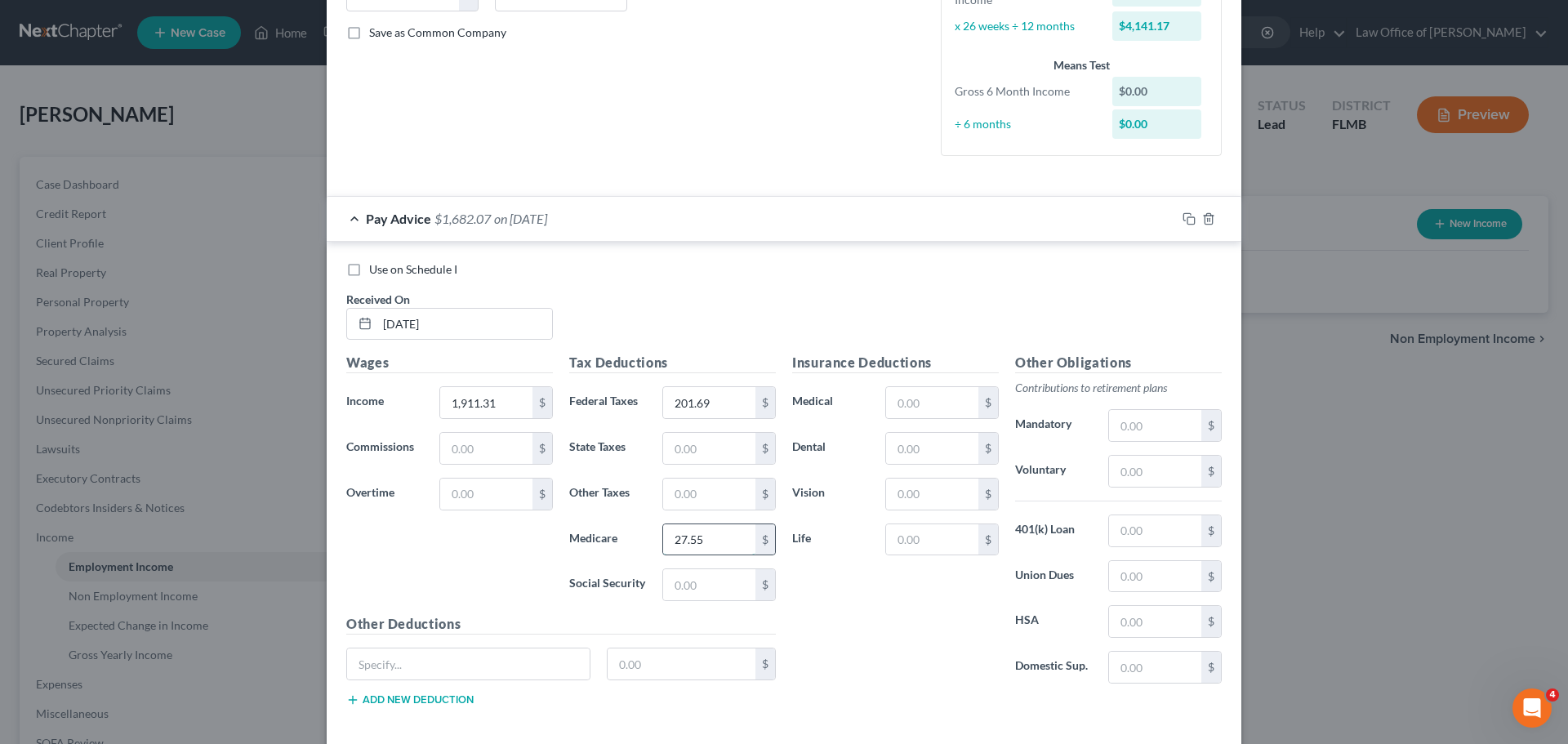
scroll to position [320, 0]
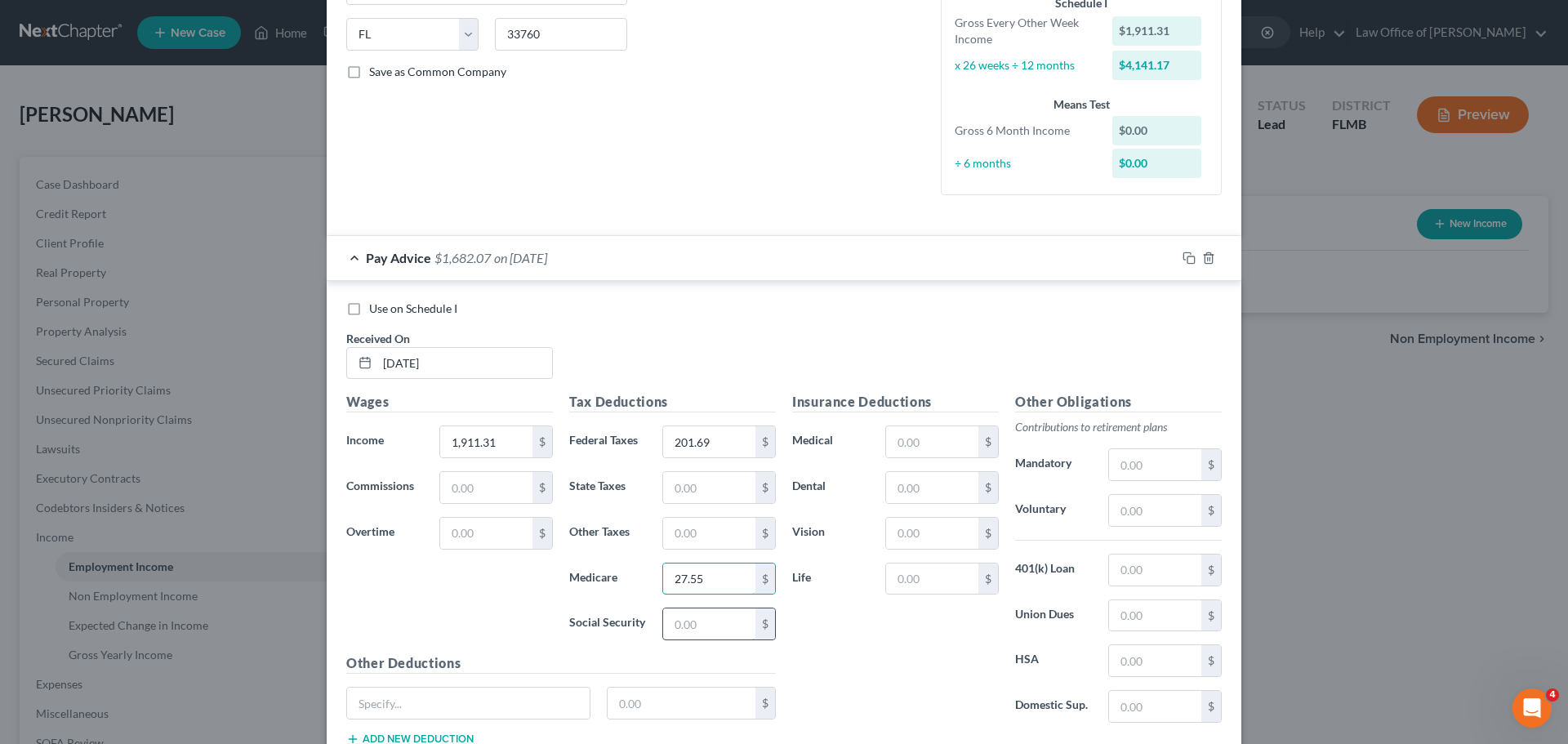
type input "27.55"
click at [689, 616] on input "text" at bounding box center [709, 624] width 92 height 31
click at [689, 623] on input "text" at bounding box center [709, 624] width 92 height 31
type input "117.81"
drag, startPoint x: 904, startPoint y: 660, endPoint x: 874, endPoint y: 665, distance: 30.4
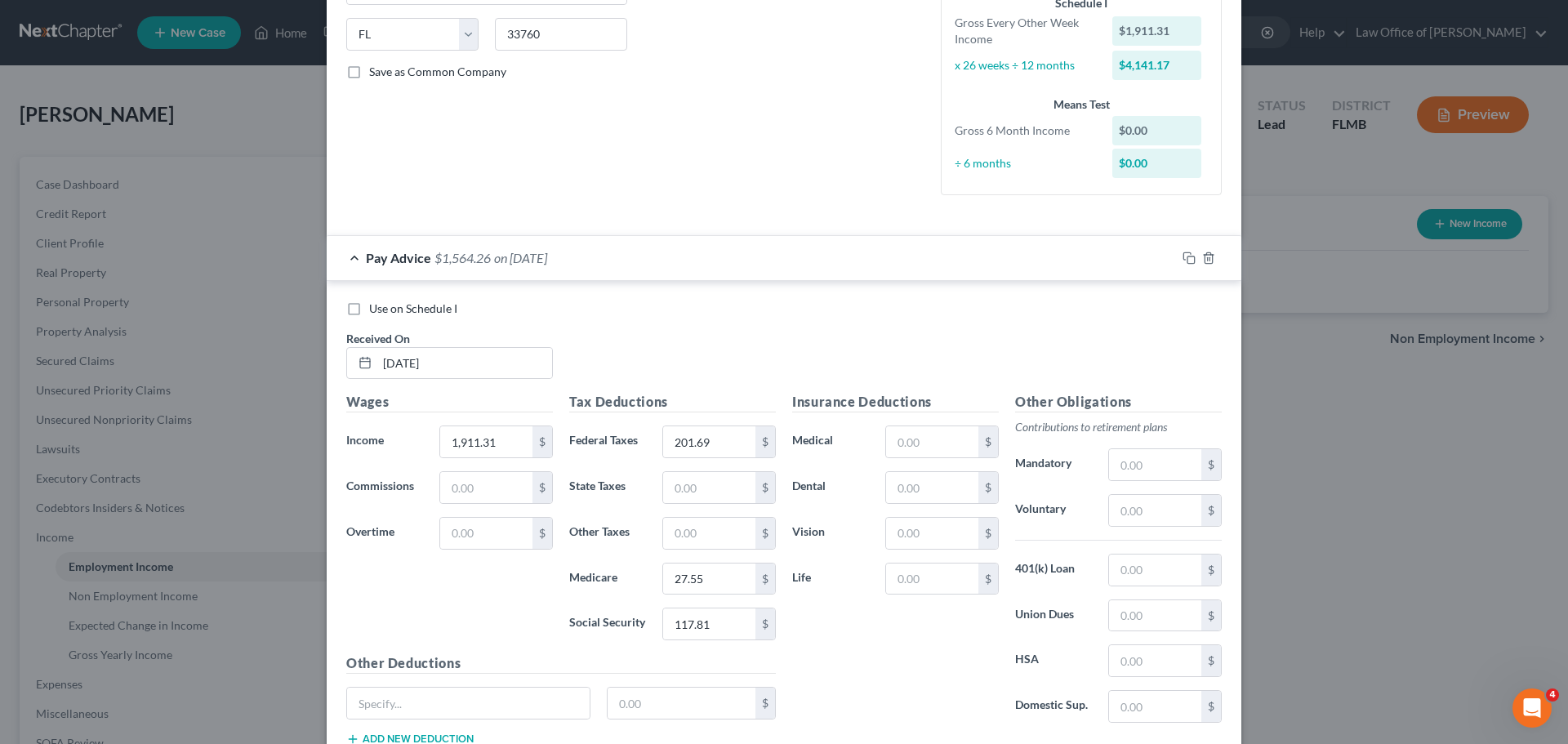
click at [879, 663] on div "Insurance Deductions Medical $ Dental $ Vision $ Life $" at bounding box center [895, 564] width 223 height 344
click at [1161, 527] on div "Other Obligations Contributions to retirement plans Mandatory $ Voluntary $ 401…" at bounding box center [1118, 564] width 223 height 344
click at [1155, 508] on input "text" at bounding box center [1155, 510] width 92 height 31
type input "191.13"
click at [909, 486] on input "text" at bounding box center [932, 488] width 92 height 31
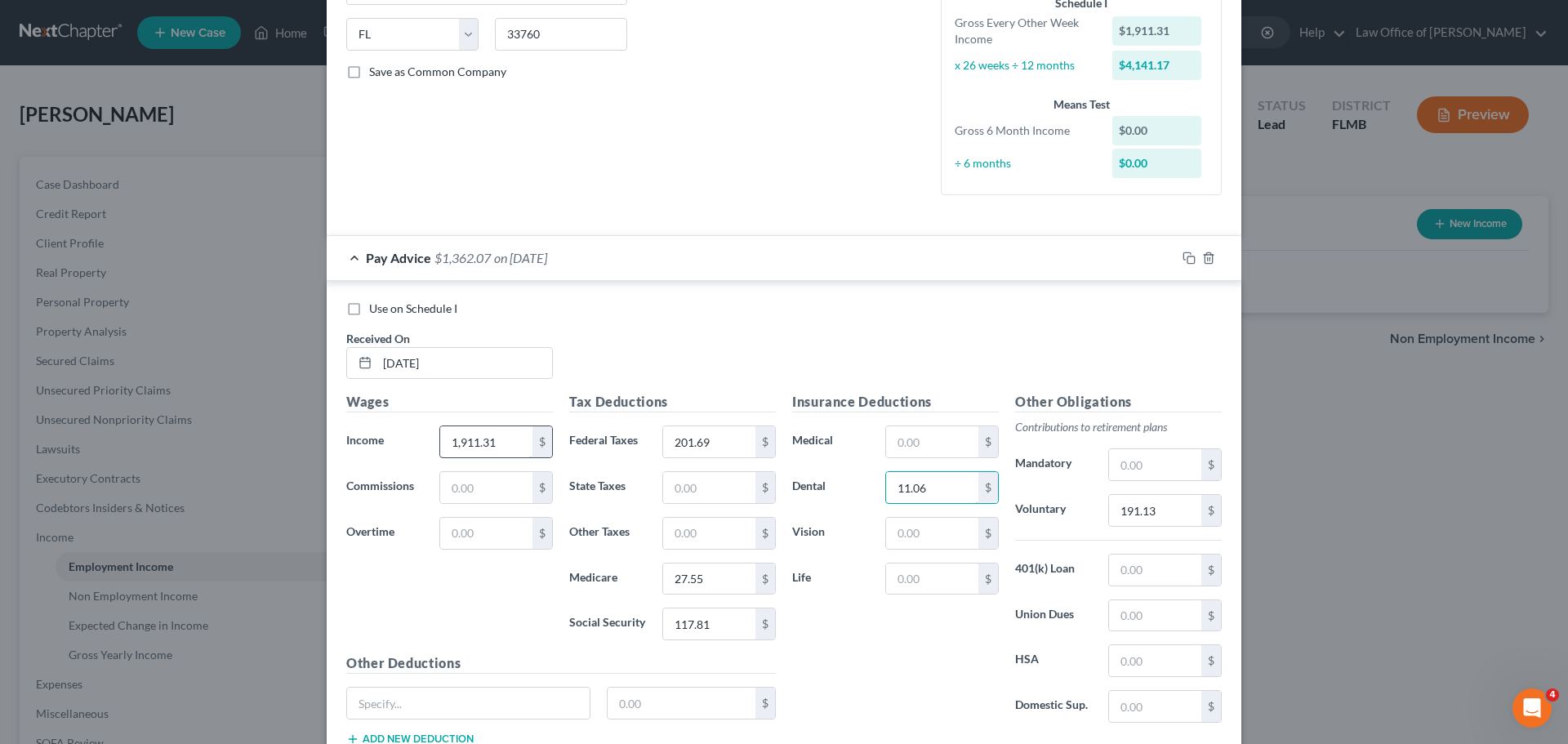
type input "11.06"
click at [506, 453] on input "1,911.31" at bounding box center [486, 442] width 92 height 31
type input "2,354.17"
click at [699, 344] on div "Use on Schedule I Received On * [DATE]" at bounding box center [784, 347] width 892 height 92
click at [1172, 519] on input "191.13" at bounding box center [1155, 510] width 92 height 31
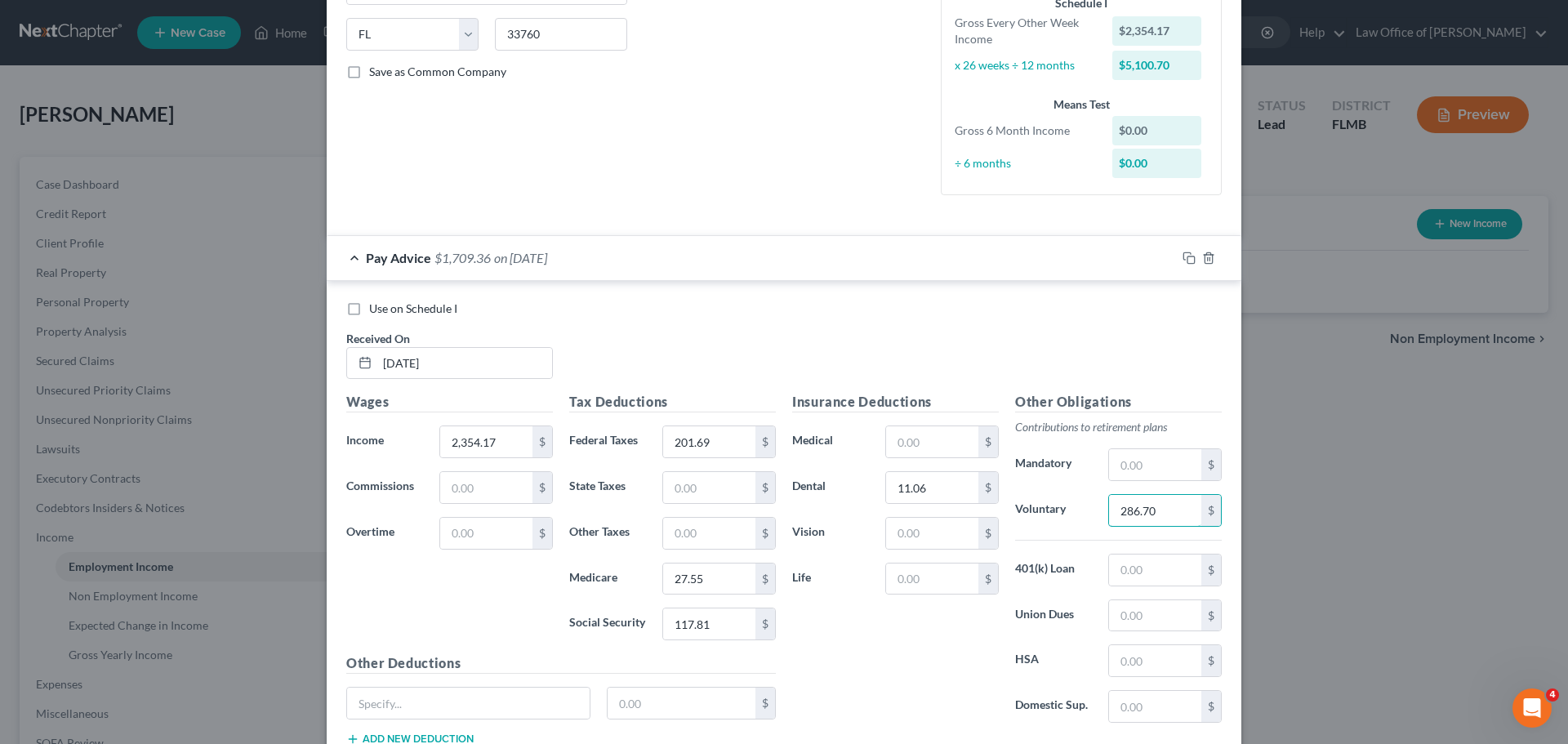
type input "286.70"
click at [880, 666] on div "Insurance Deductions Medical $ Dental 11.06 $ Vision $ Life $" at bounding box center [895, 564] width 223 height 344
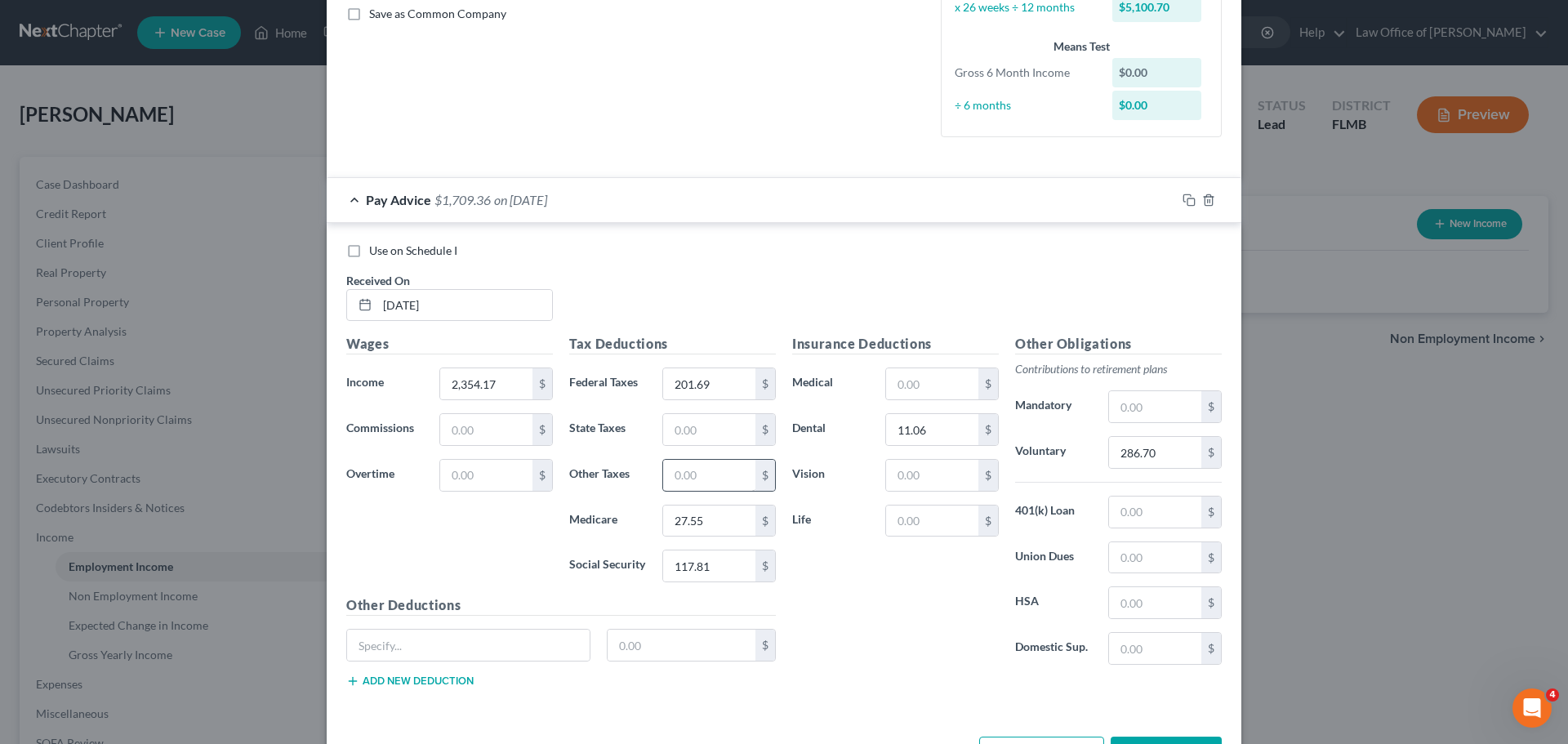
scroll to position [437, 0]
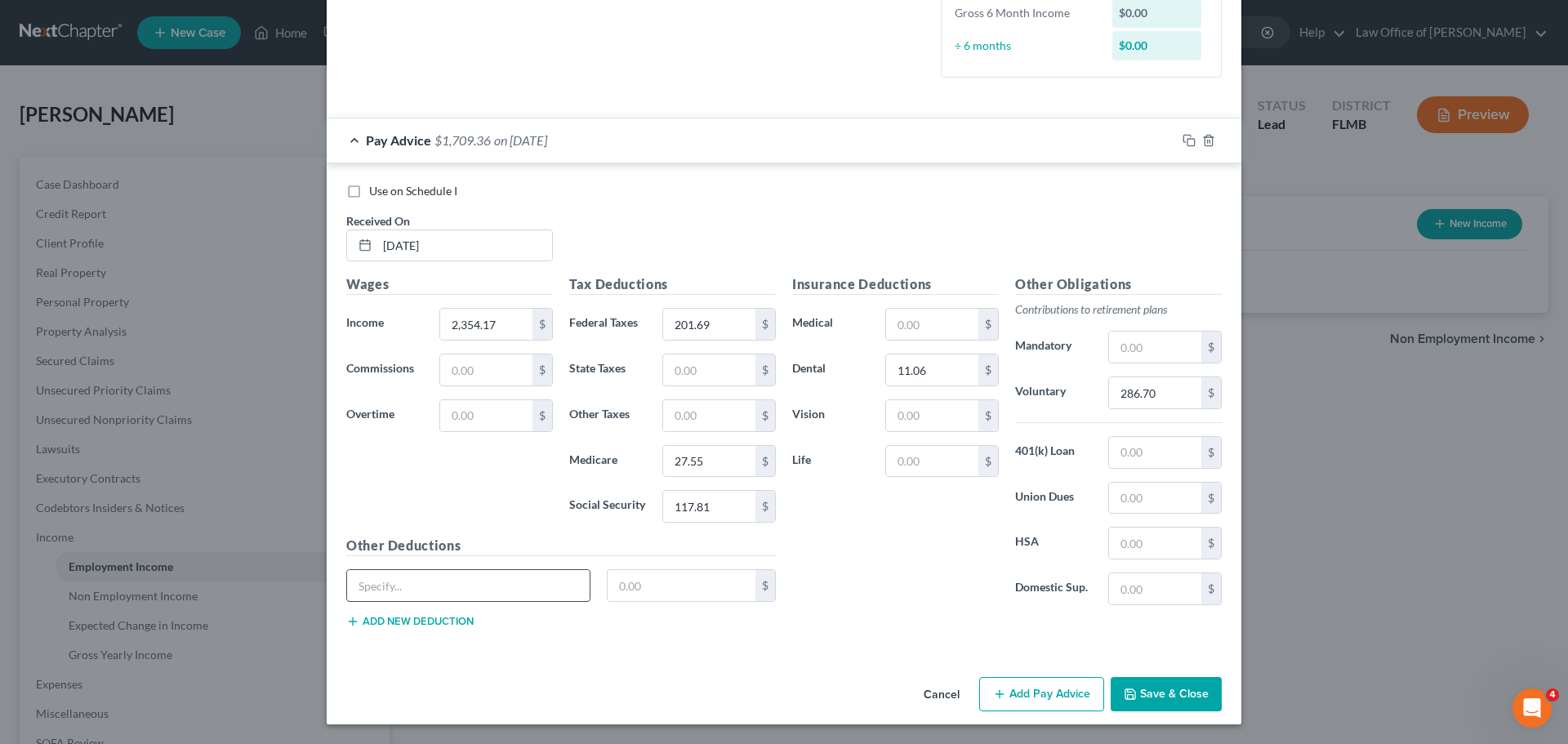
click at [400, 578] on input "text" at bounding box center [468, 585] width 243 height 31
type input "STD"
type input "14.53"
click at [419, 620] on button "Add new deduction" at bounding box center [410, 622] width 127 height 13
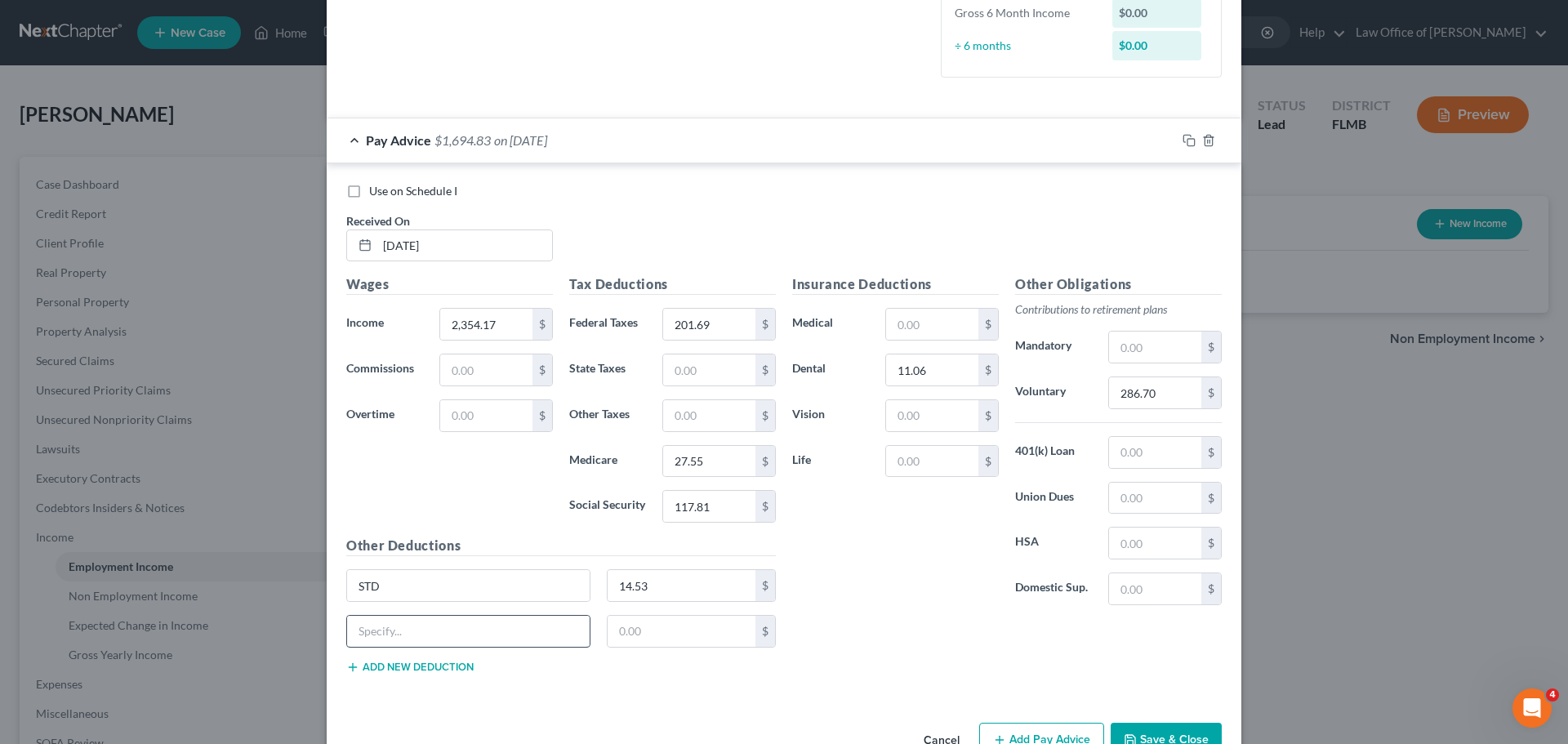
click at [421, 633] on input "text" at bounding box center [468, 632] width 243 height 31
type input "Child Life"
type input "0.80"
click at [381, 665] on button "Add new deduction" at bounding box center [410, 667] width 127 height 13
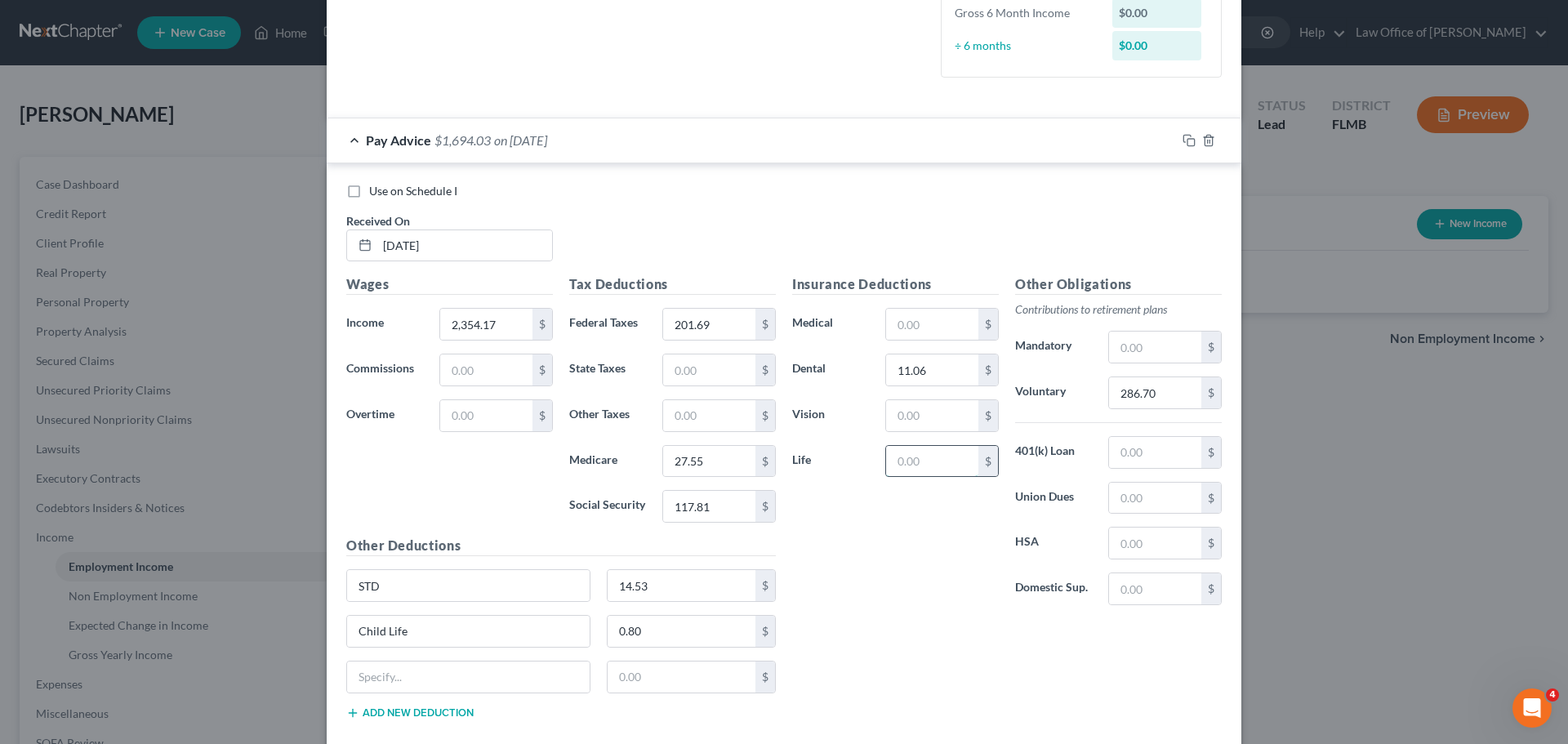
click at [936, 467] on input "text" at bounding box center [932, 462] width 92 height 31
type input "10.00"
click at [444, 676] on input "text" at bounding box center [468, 677] width 243 height 31
type input "Spouse Life"
type input "0.50"
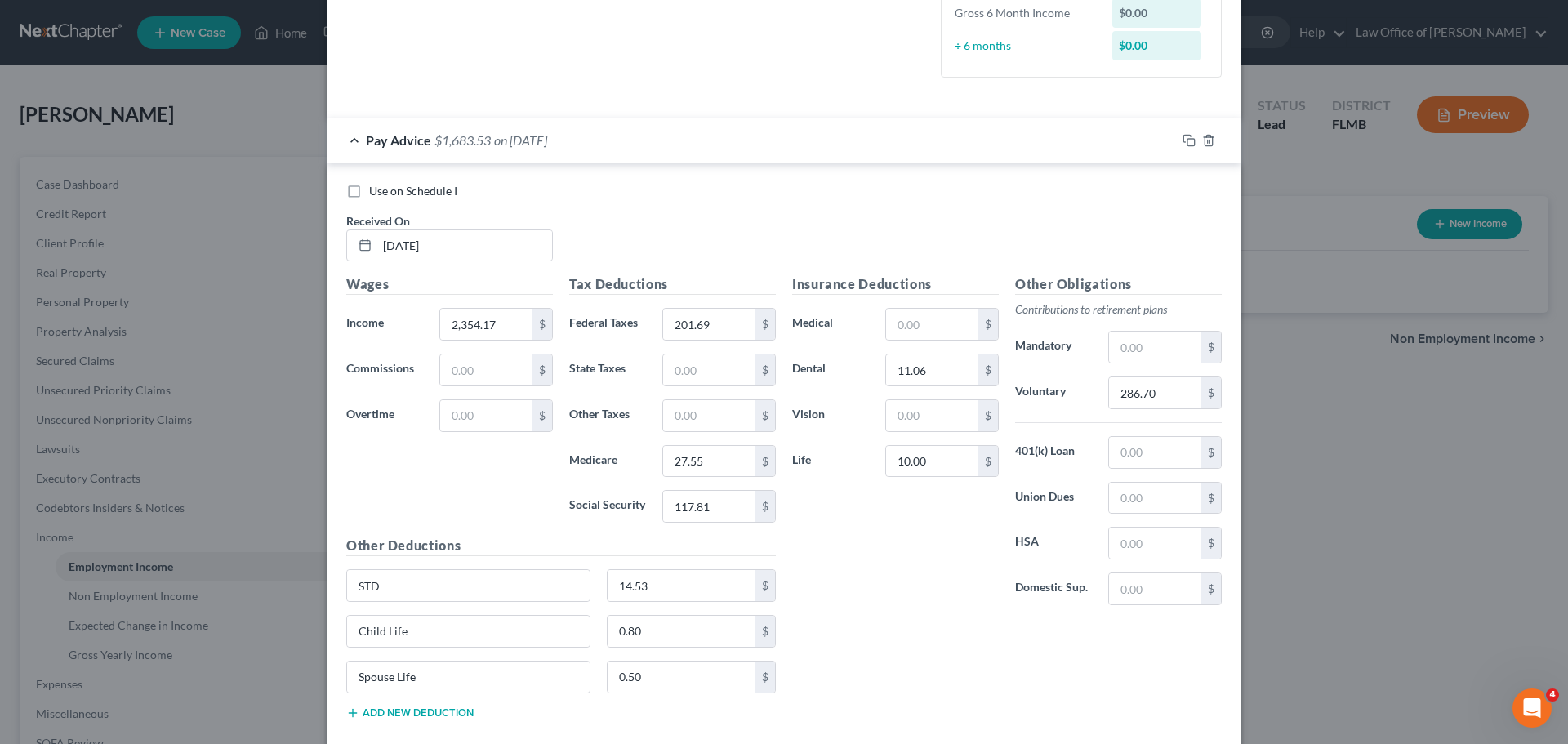
click at [864, 604] on div "Insurance Deductions Medical $ Dental 11.06 $ Vision $ Life 10.00 $" at bounding box center [895, 446] width 223 height 344
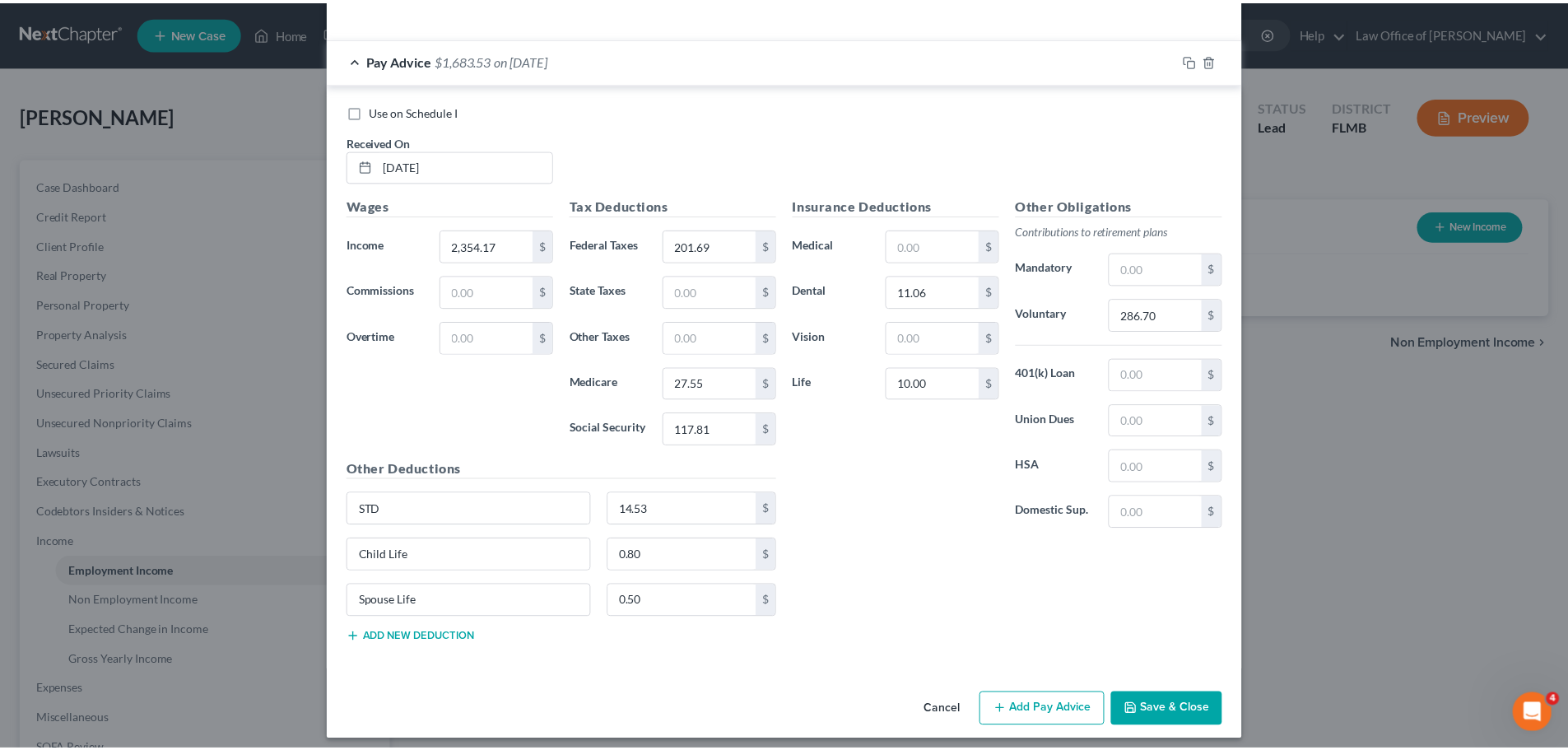
scroll to position [532, 0]
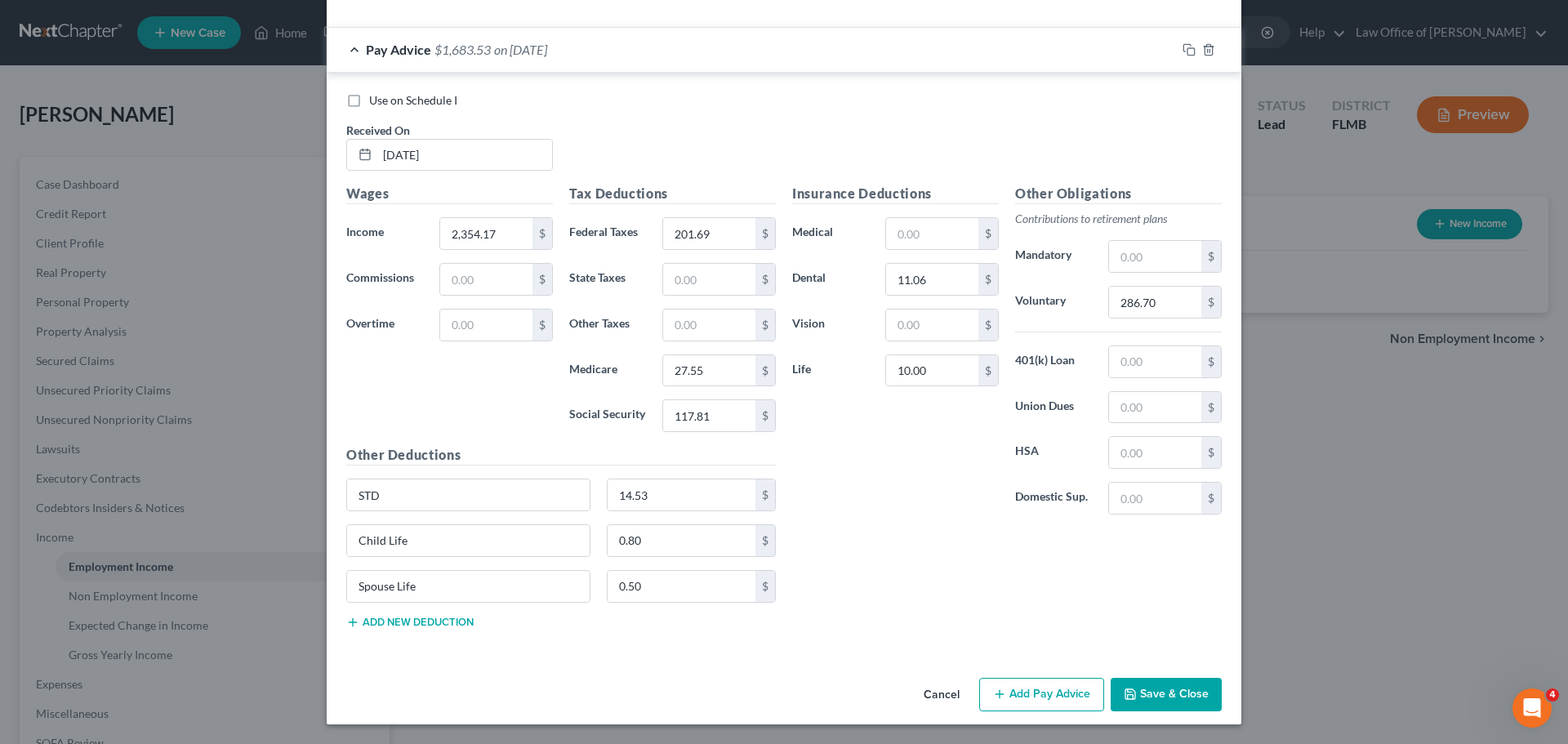
click at [1180, 692] on button "Save & Close" at bounding box center [1166, 695] width 111 height 35
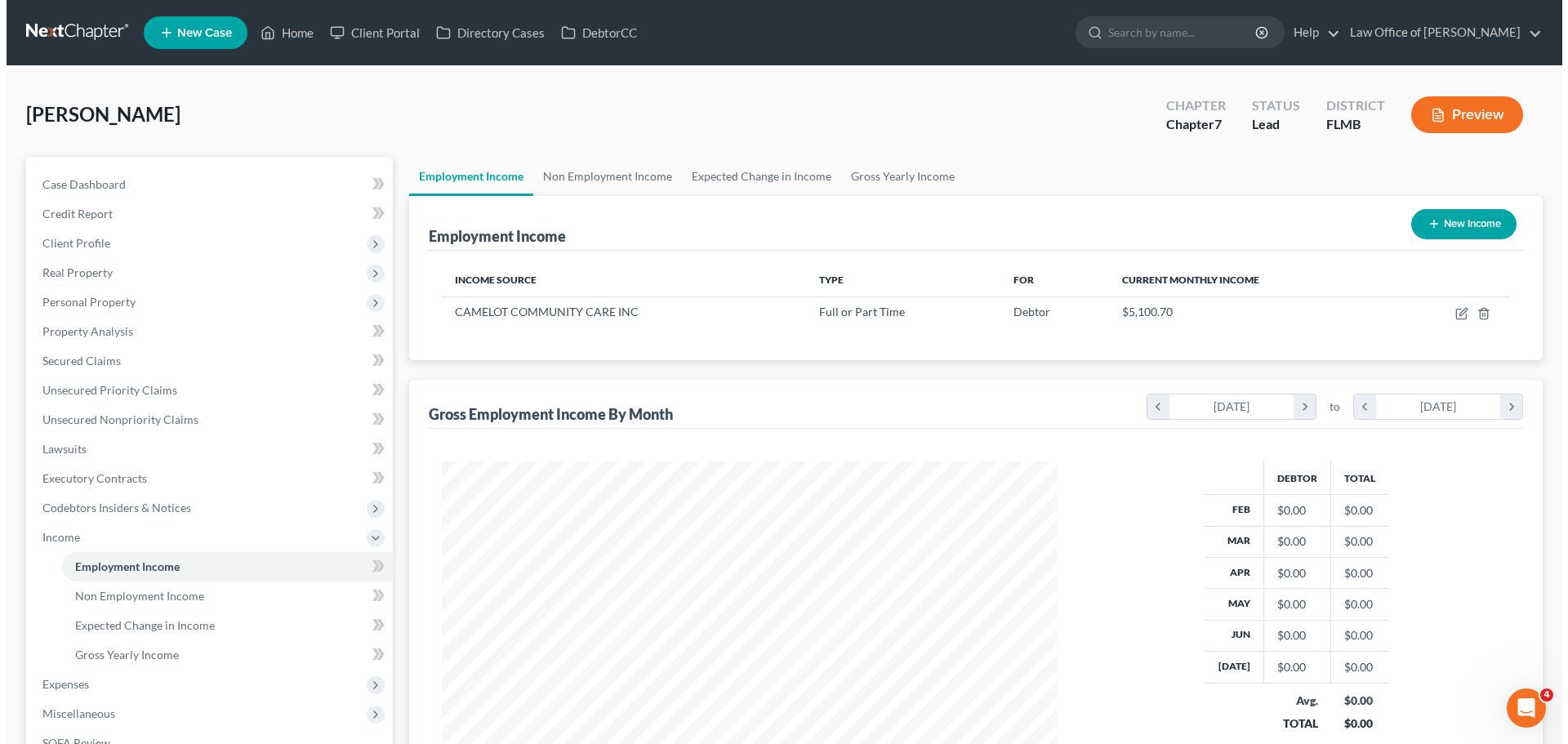
scroll to position [816305, 815917]
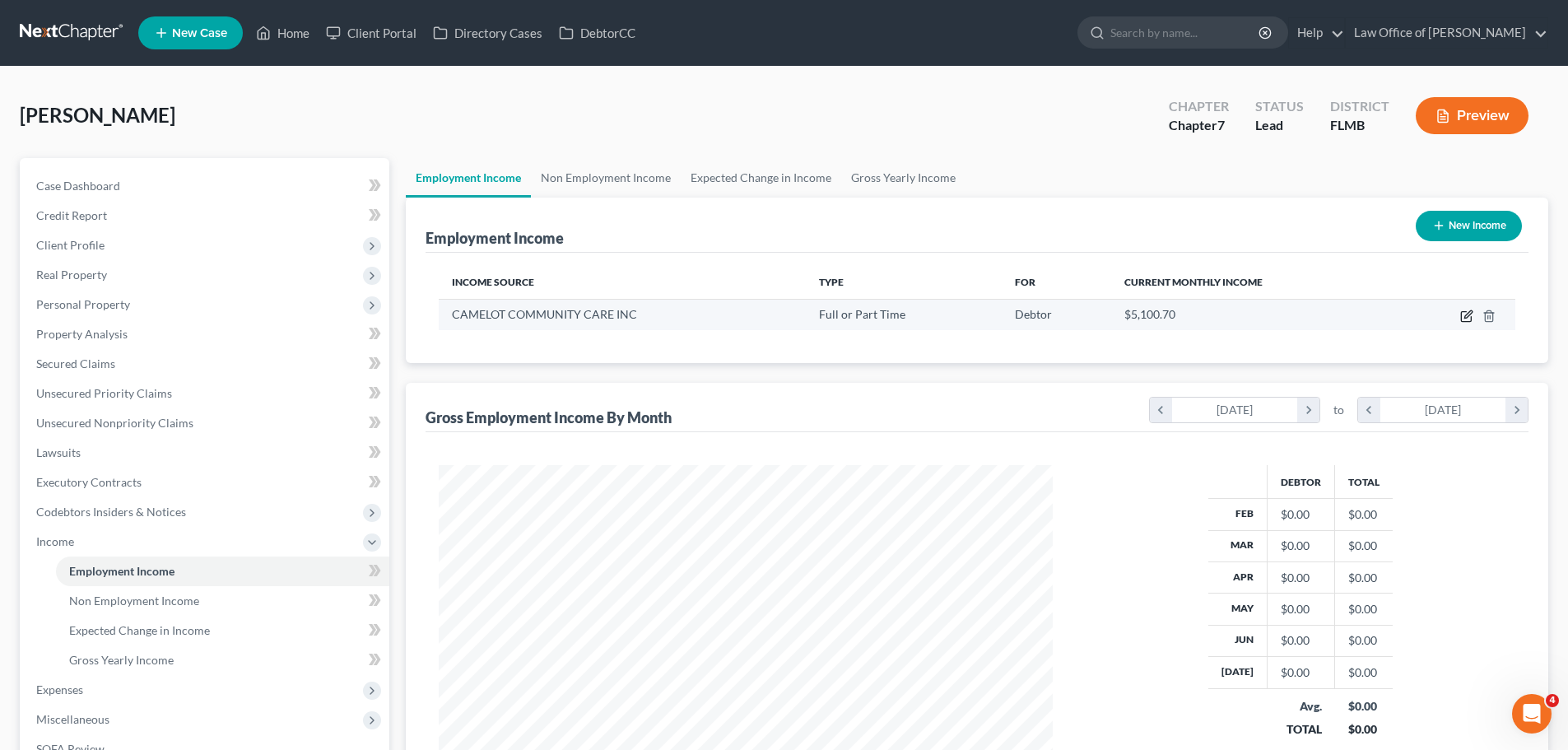
click at [1468, 314] on icon "button" at bounding box center [1467, 314] width 7 height 7
select select "0"
select select "9"
select select "2"
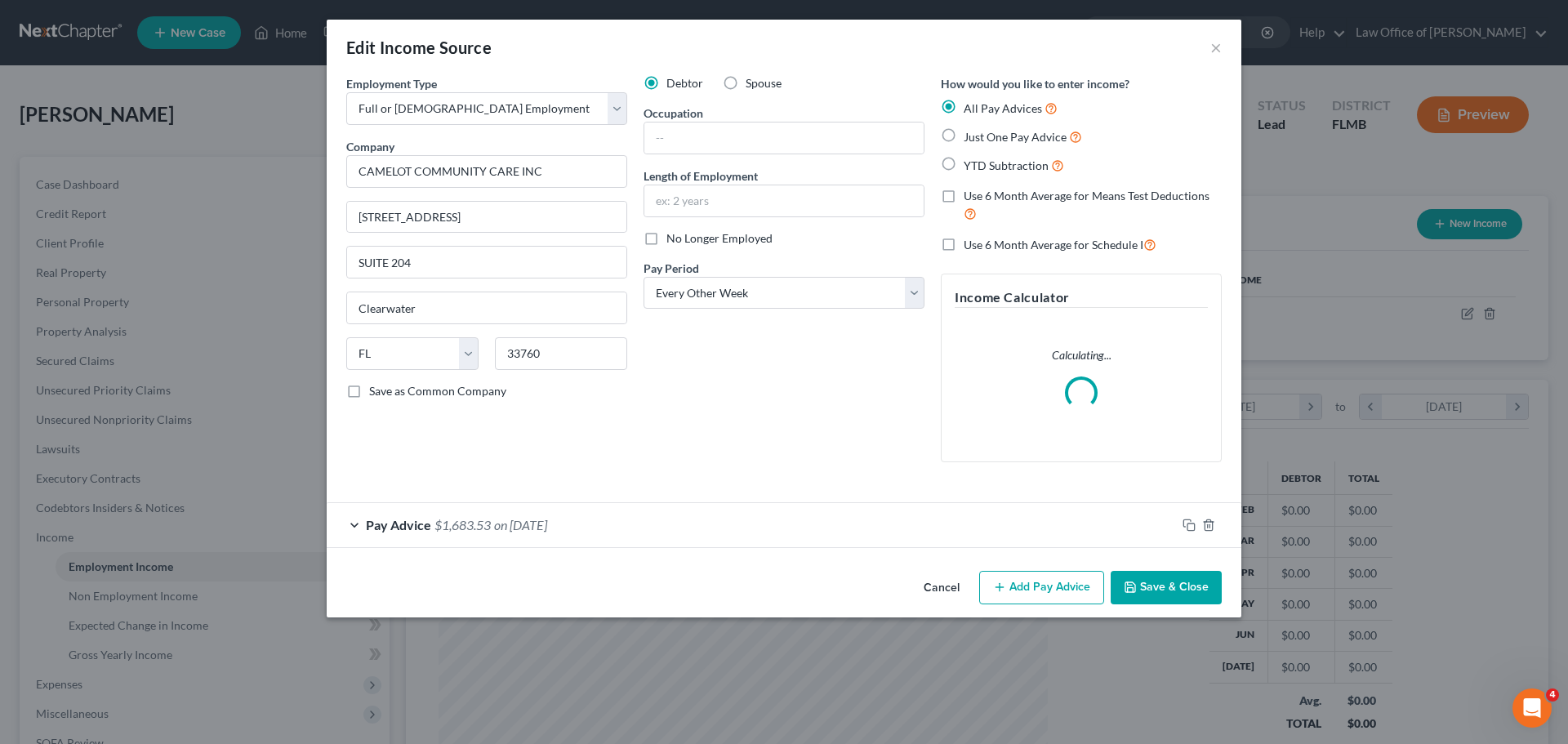
scroll to position [307, 647]
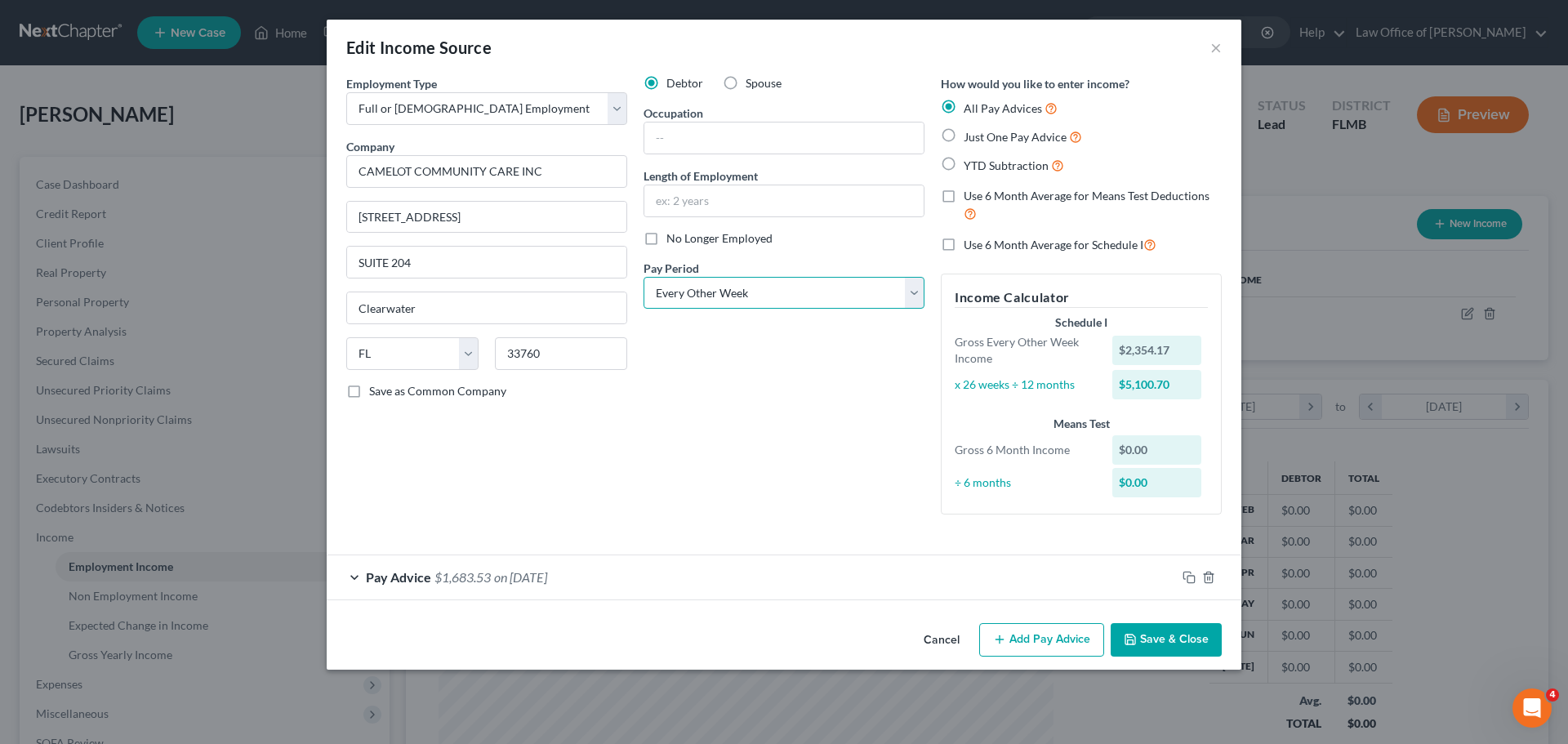
click at [697, 302] on select "Select Monthly Twice Monthly Every Other Week Weekly" at bounding box center [784, 293] width 281 height 33
click at [1189, 576] on rect "button" at bounding box center [1191, 579] width 7 height 7
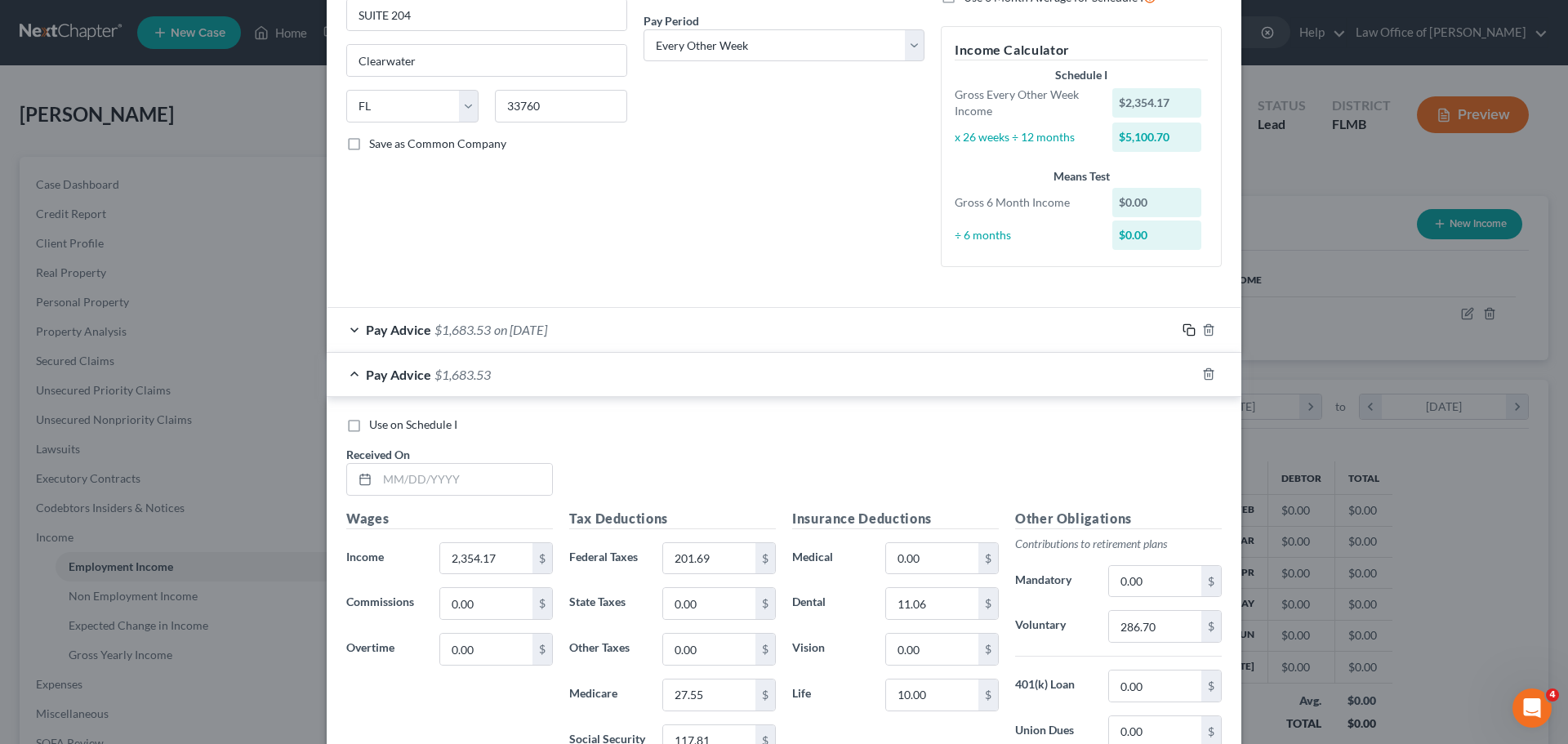
scroll to position [571, 0]
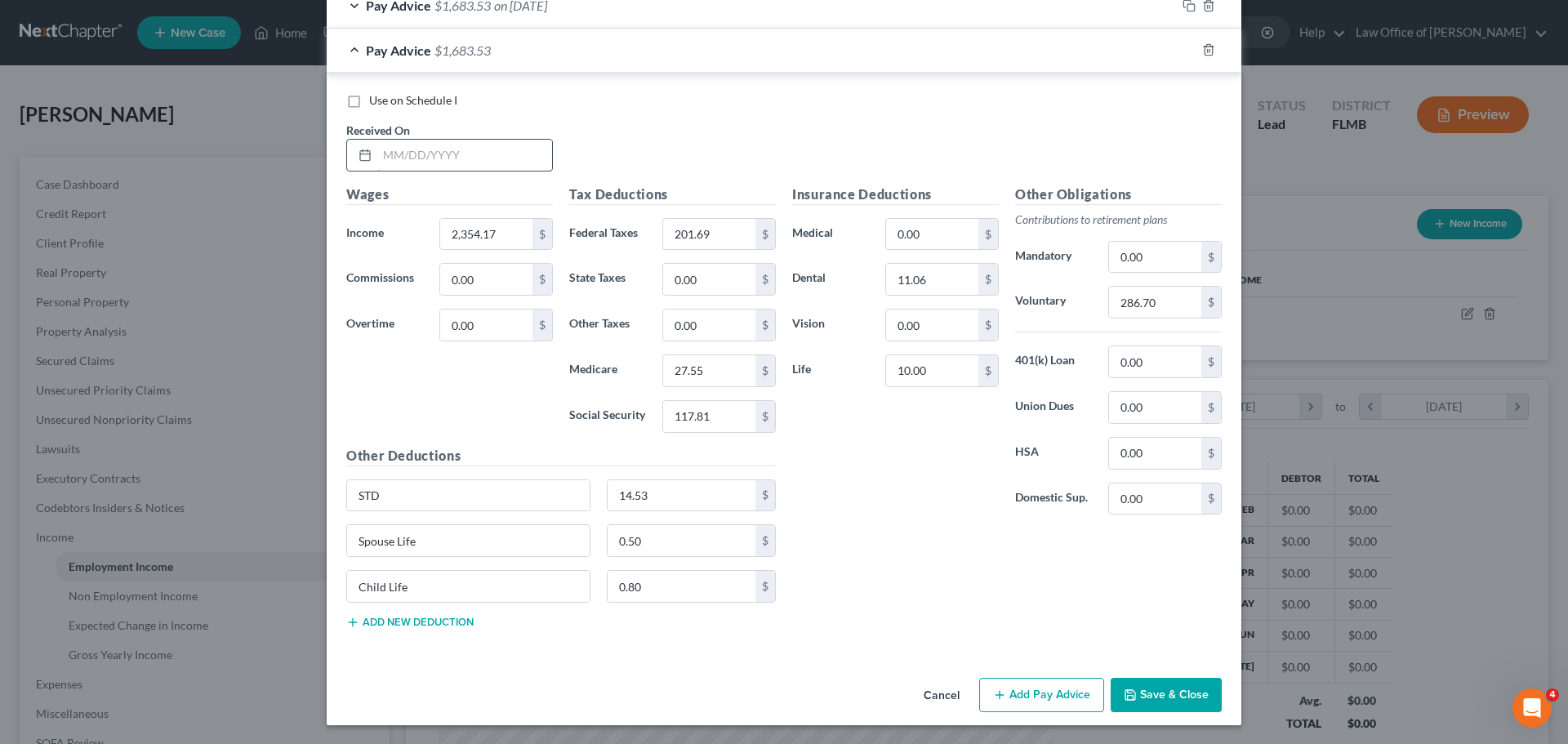
click at [416, 162] on input "text" at bounding box center [465, 155] width 175 height 31
type input "[DATE]"
click at [493, 233] on input "2,354.17" at bounding box center [486, 235] width 92 height 31
type input "2,584.68"
click at [633, 264] on label "State Taxes" at bounding box center [607, 279] width 93 height 33
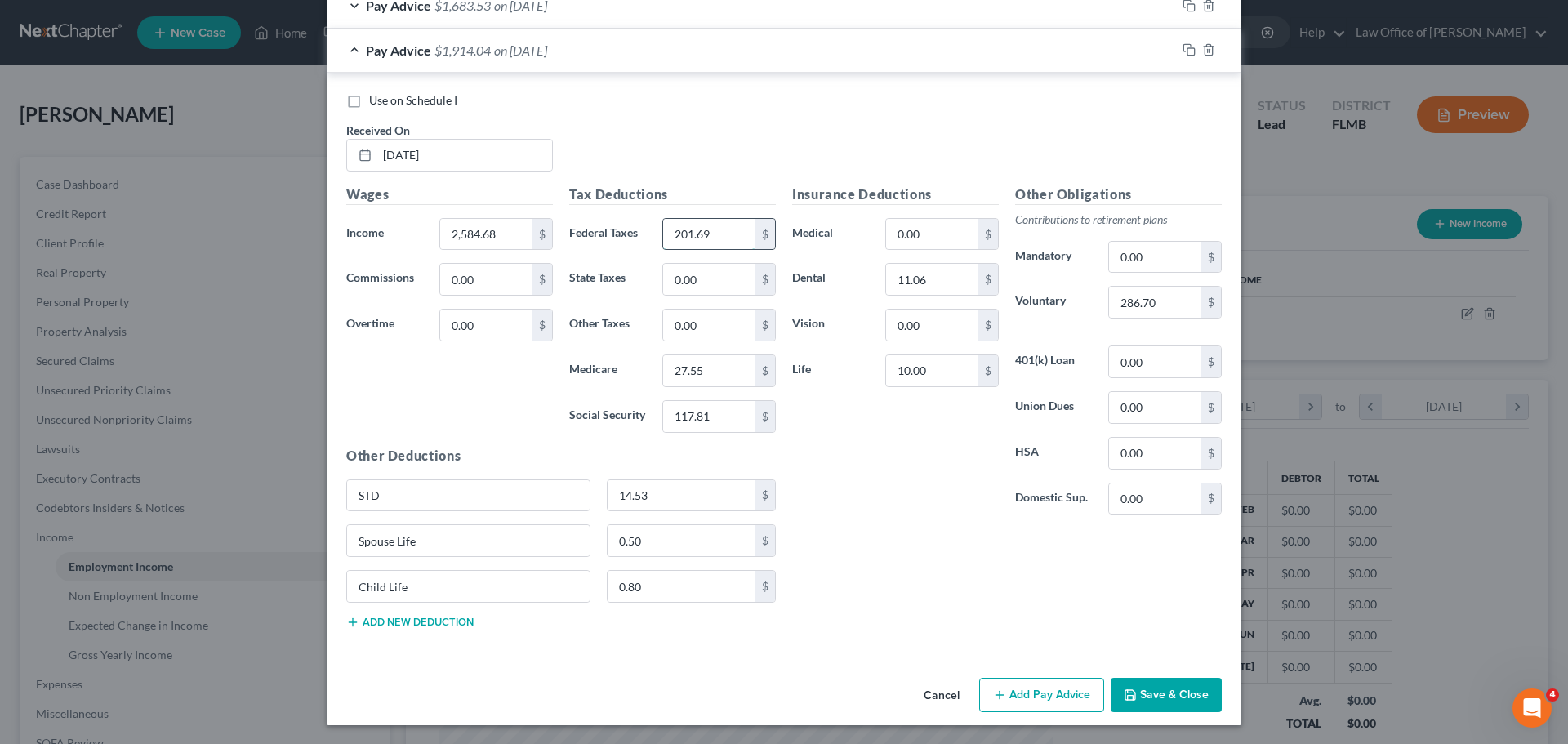
click at [695, 229] on input "201.69" at bounding box center [709, 235] width 92 height 31
type input "231.27"
click at [711, 370] on input "27.55" at bounding box center [709, 371] width 92 height 31
type input "31.53"
click at [709, 410] on input "117.81" at bounding box center [709, 417] width 92 height 31
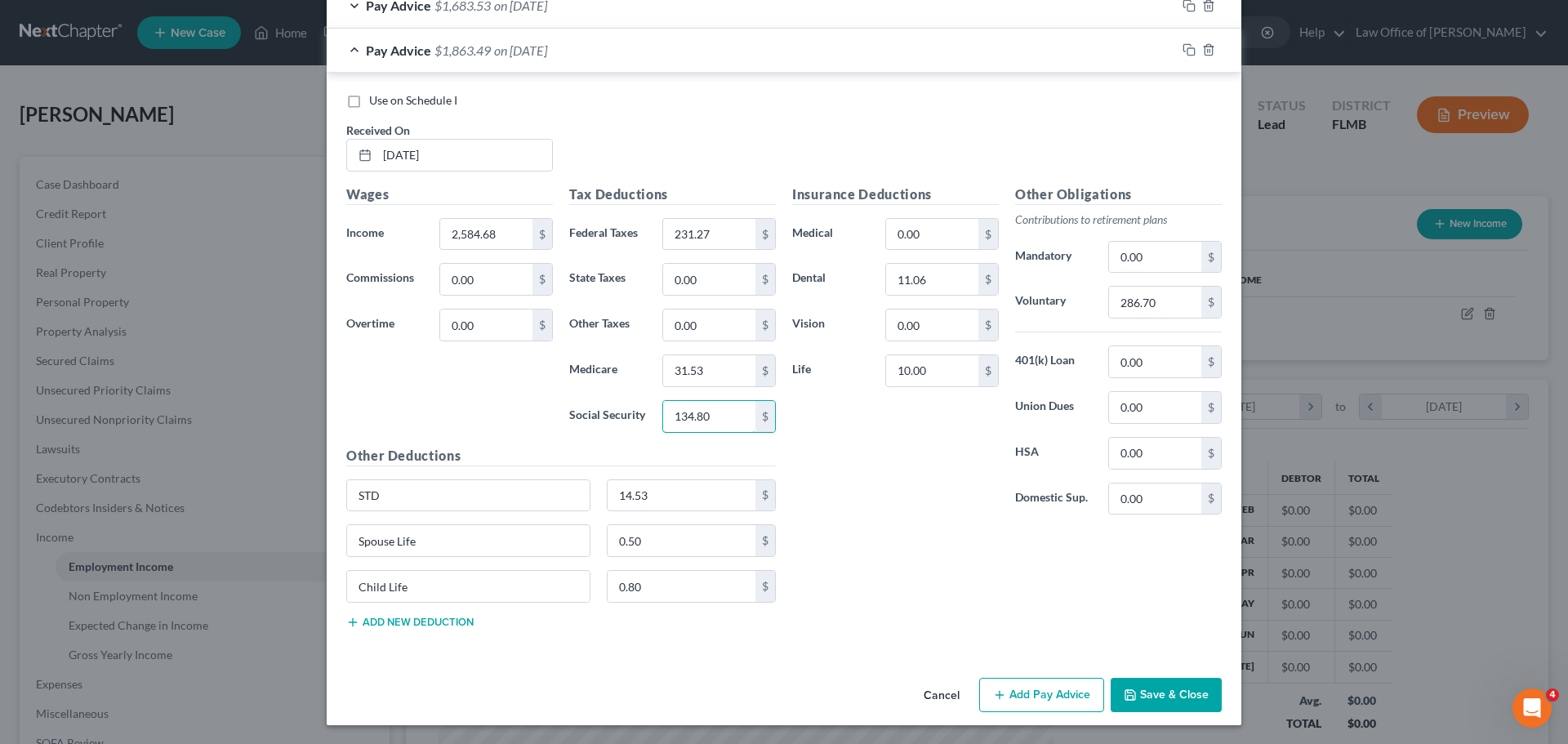
type input "134.80"
click at [919, 422] on div "Insurance Deductions Medical 0.00 $ Dental 11.06 $ Vision 0.00 $ Life 10.00 $" at bounding box center [895, 356] width 223 height 344
click at [1158, 299] on input "286.70" at bounding box center [1155, 302] width 92 height 31
type input "327.78"
click at [913, 487] on div "Insurance Deductions Medical 0.00 $ Dental 11.06 $ Vision 0.00 $ Life 10.00 $" at bounding box center [895, 356] width 223 height 344
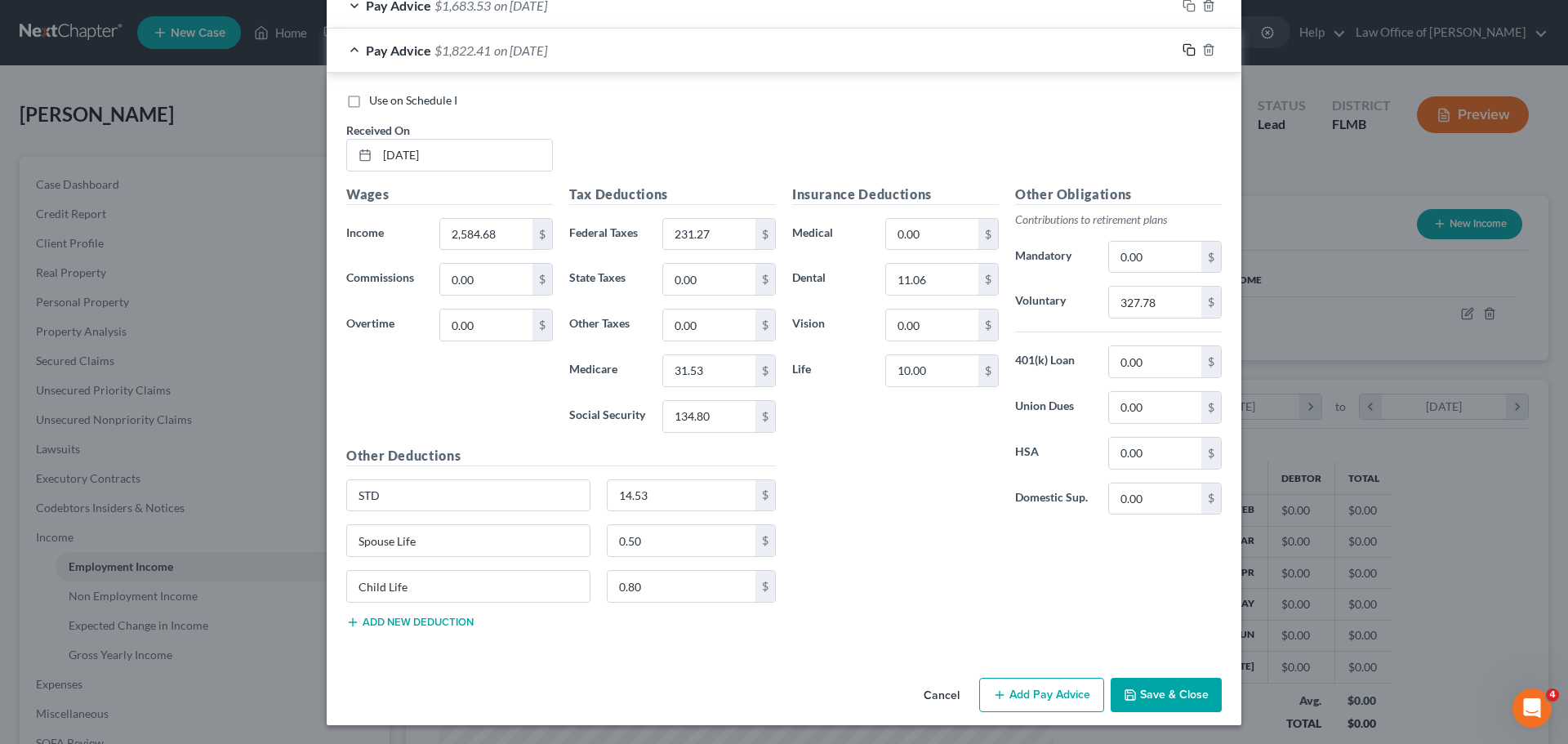
click at [1182, 50] on icon "button" at bounding box center [1189, 50] width 13 height 13
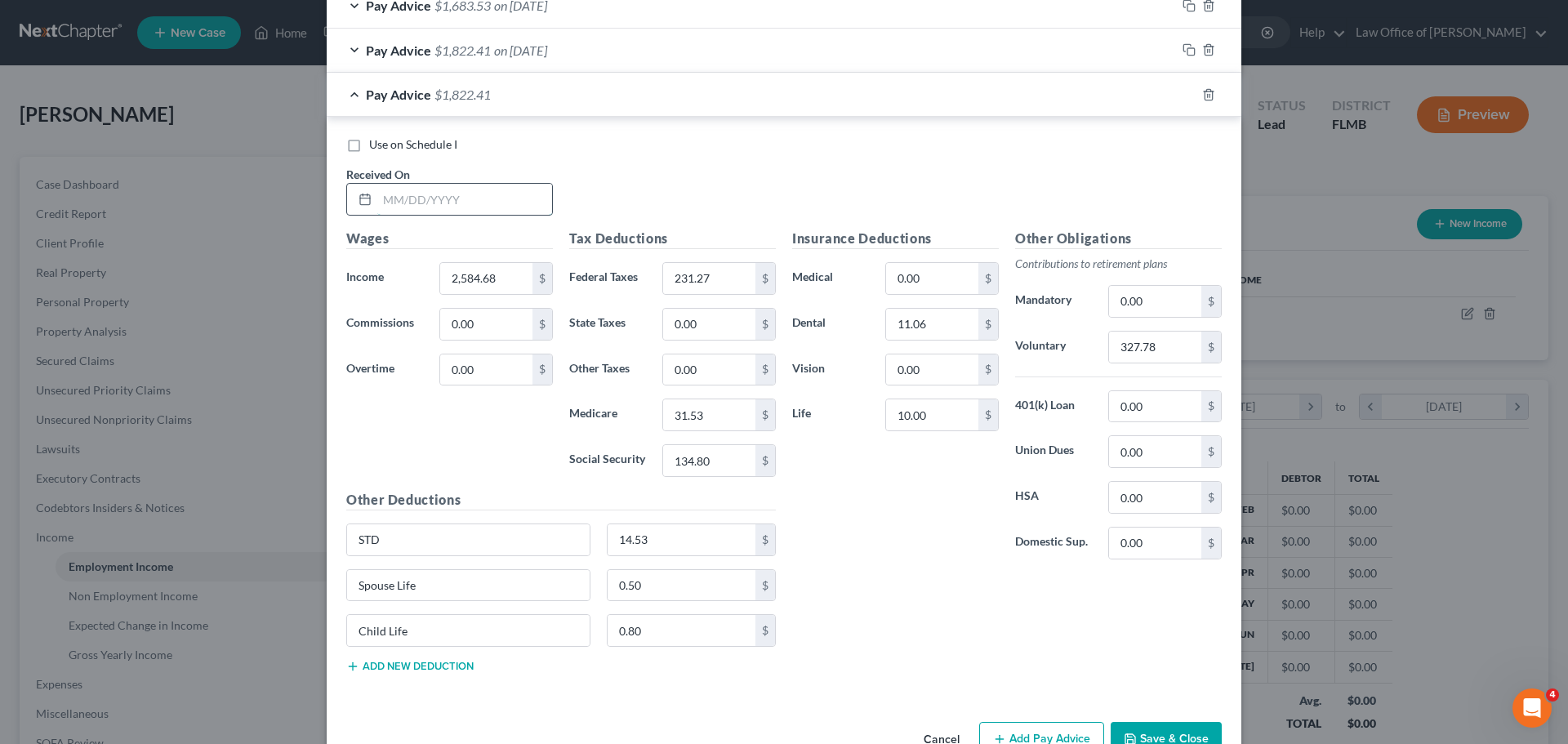
click at [438, 206] on input "text" at bounding box center [465, 200] width 175 height 31
type input "[DATE]"
click at [630, 182] on div "Use on Schedule I Received On * [DATE]" at bounding box center [784, 182] width 892 height 92
click at [509, 266] on input "2,584.68" at bounding box center [486, 278] width 92 height 31
type input "2,394.37"
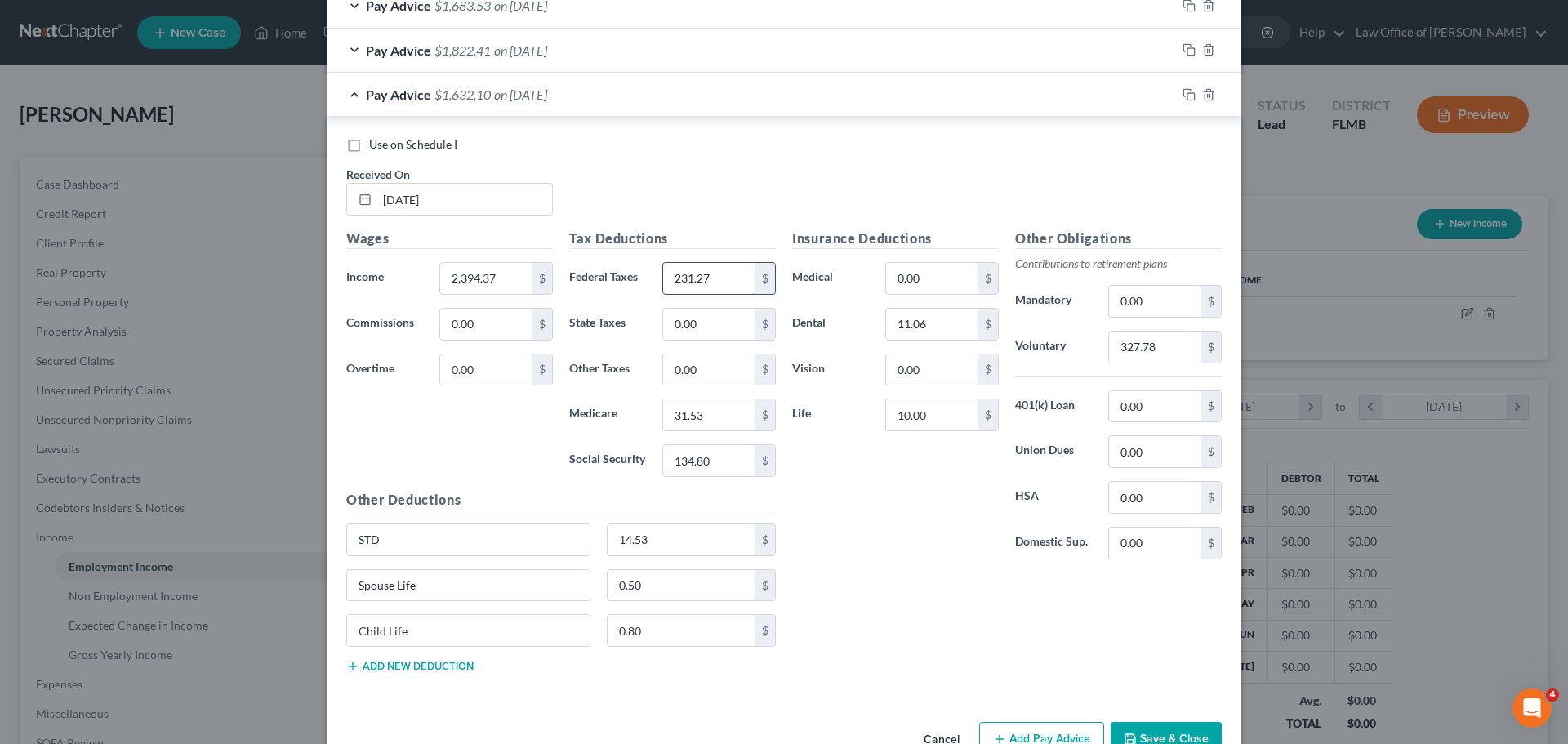
click at [739, 270] on input "231.27" at bounding box center [709, 278] width 92 height 31
type input "218.55"
click at [725, 408] on input "31.53" at bounding box center [709, 415] width 92 height 31
type input "29.81"
click at [719, 443] on div "Tax Deductions Federal Taxes 218.55 $ State Taxes 0.00 $ Other Taxes 0.00 $ Med…" at bounding box center [672, 359] width 223 height 261
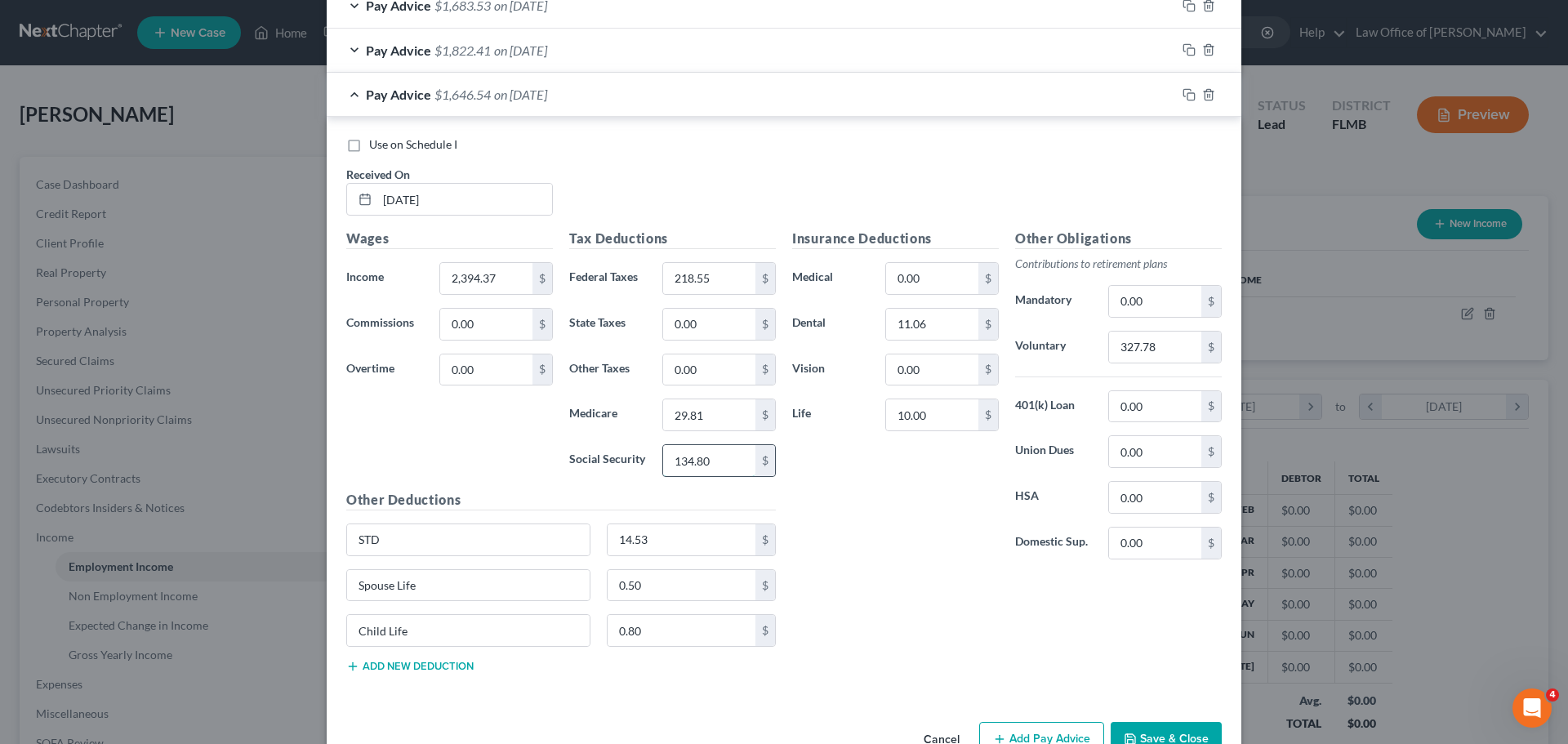
click at [713, 472] on input "134.80" at bounding box center [709, 461] width 92 height 31
type input "127.49"
click at [871, 516] on div "Insurance Deductions Medical 0.00 $ Dental 11.06 $ Vision 0.00 $ Life 10.00 $" at bounding box center [895, 400] width 223 height 344
click at [1149, 343] on input "327.78" at bounding box center [1155, 348] width 92 height 31
type input "310.11"
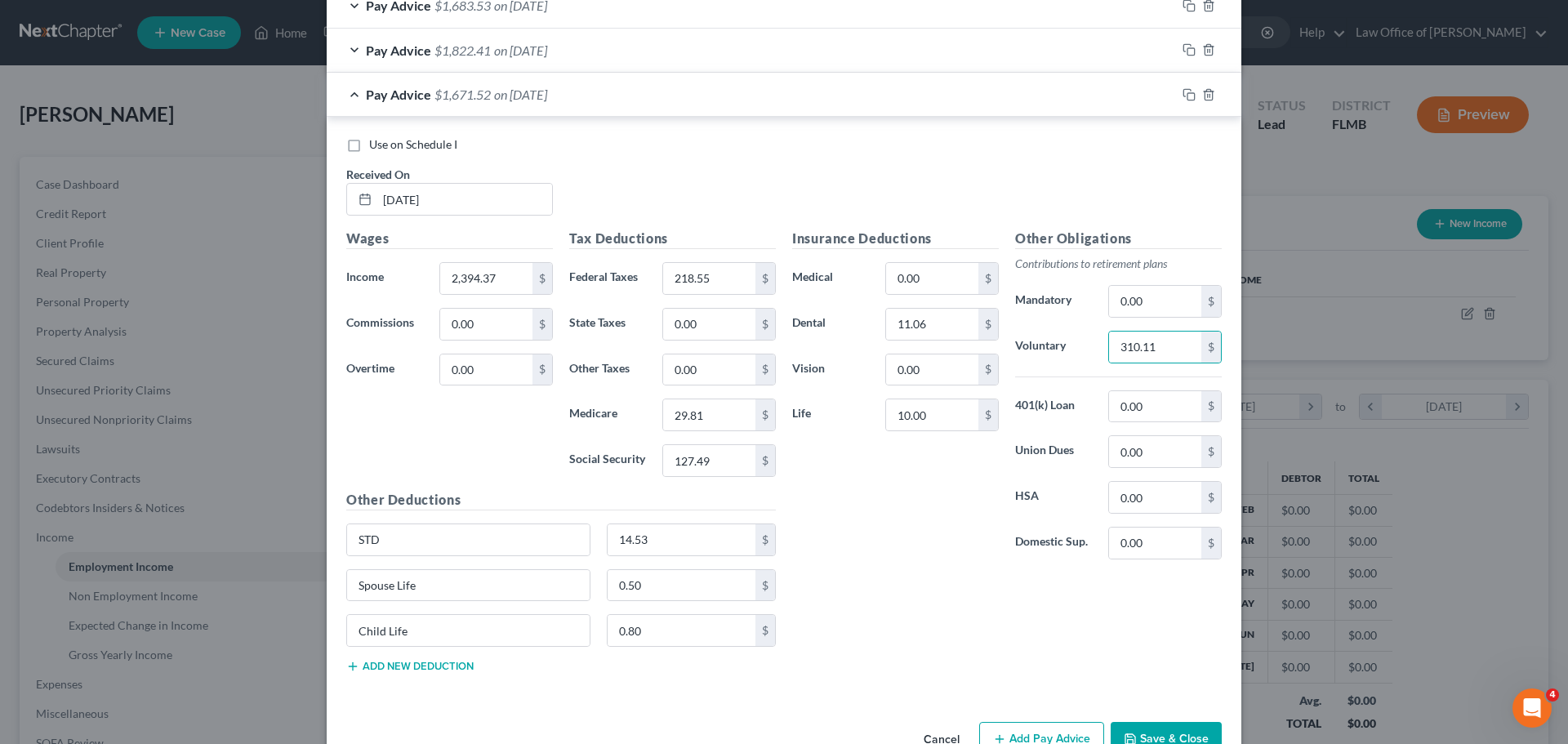
click at [935, 514] on div "Insurance Deductions Medical 0.00 $ Dental 11.06 $ Vision 0.00 $ Life 10.00 $" at bounding box center [895, 400] width 223 height 344
drag, startPoint x: 1185, startPoint y: 94, endPoint x: 1158, endPoint y: 54, distance: 48.3
click at [1183, 94] on icon "button" at bounding box center [1189, 95] width 13 height 13
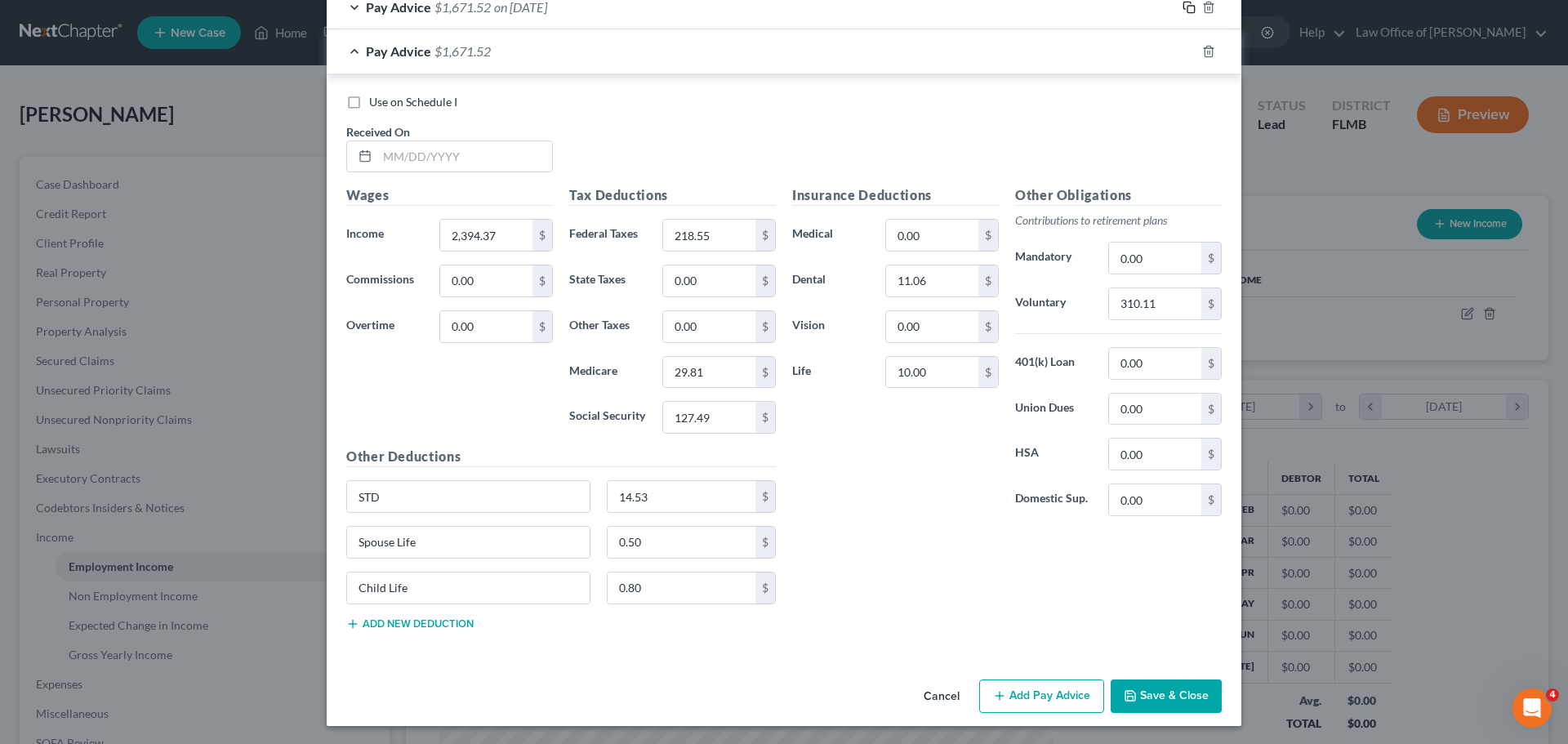
scroll to position [661, 0]
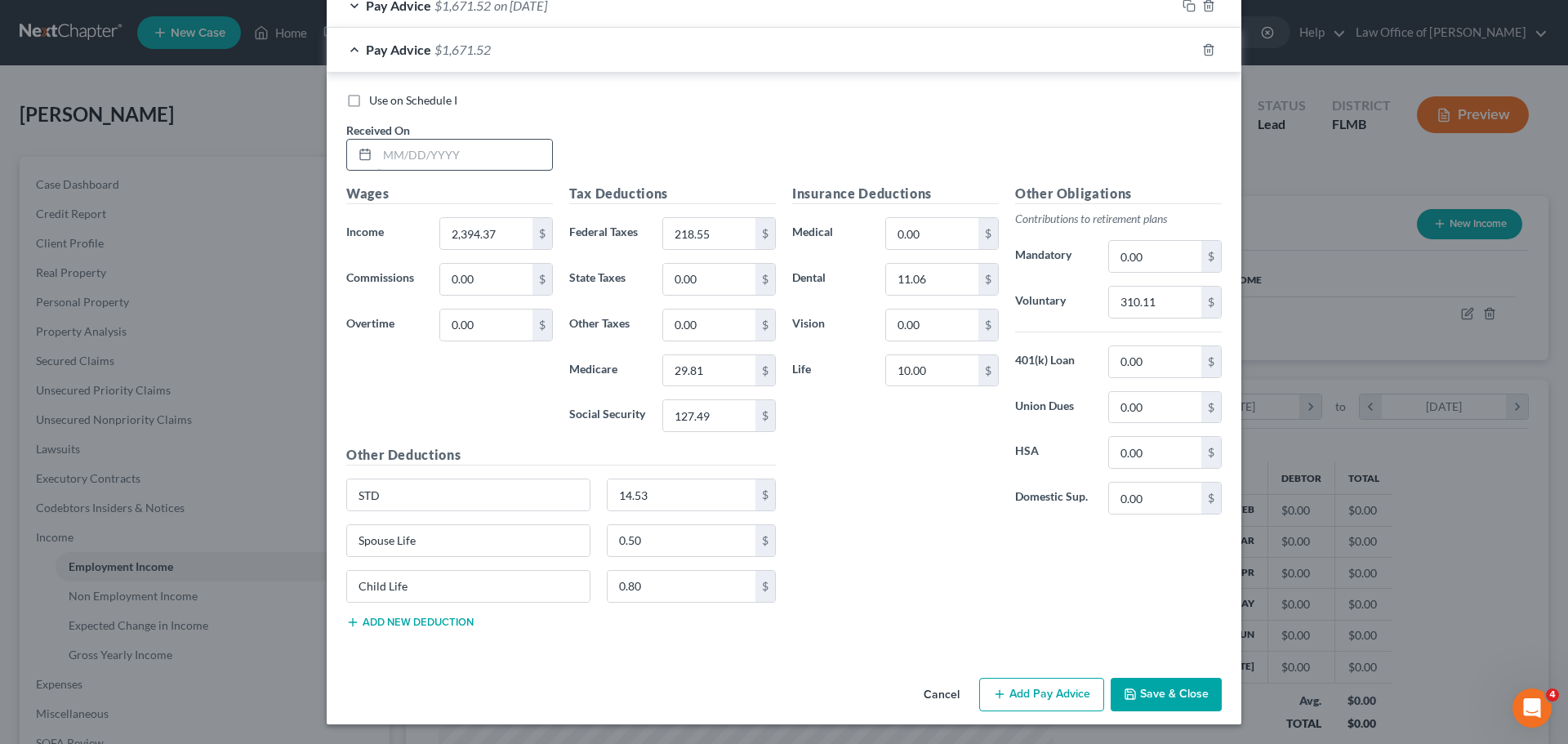
click at [526, 152] on input "text" at bounding box center [465, 155] width 175 height 31
type input "[DATE]"
click at [463, 221] on input "text" at bounding box center [486, 234] width 92 height 31
type input "2,930.46"
click at [706, 221] on input "218.55" at bounding box center [709, 234] width 92 height 31
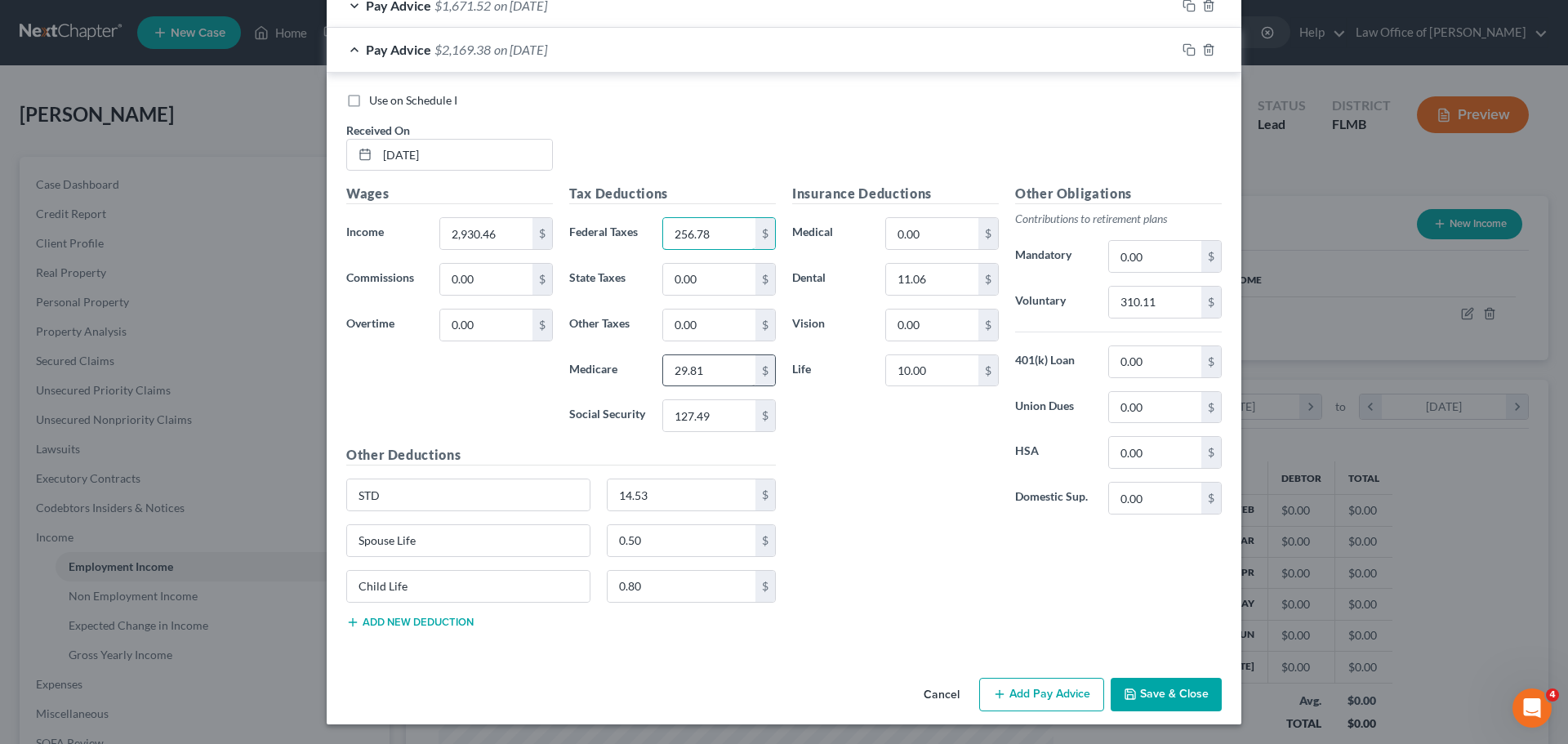
type input "256.78"
click at [717, 365] on input "29.81" at bounding box center [709, 371] width 92 height 31
type input "35.16"
click at [707, 424] on input "127.49" at bounding box center [709, 416] width 92 height 31
type input "150.33"
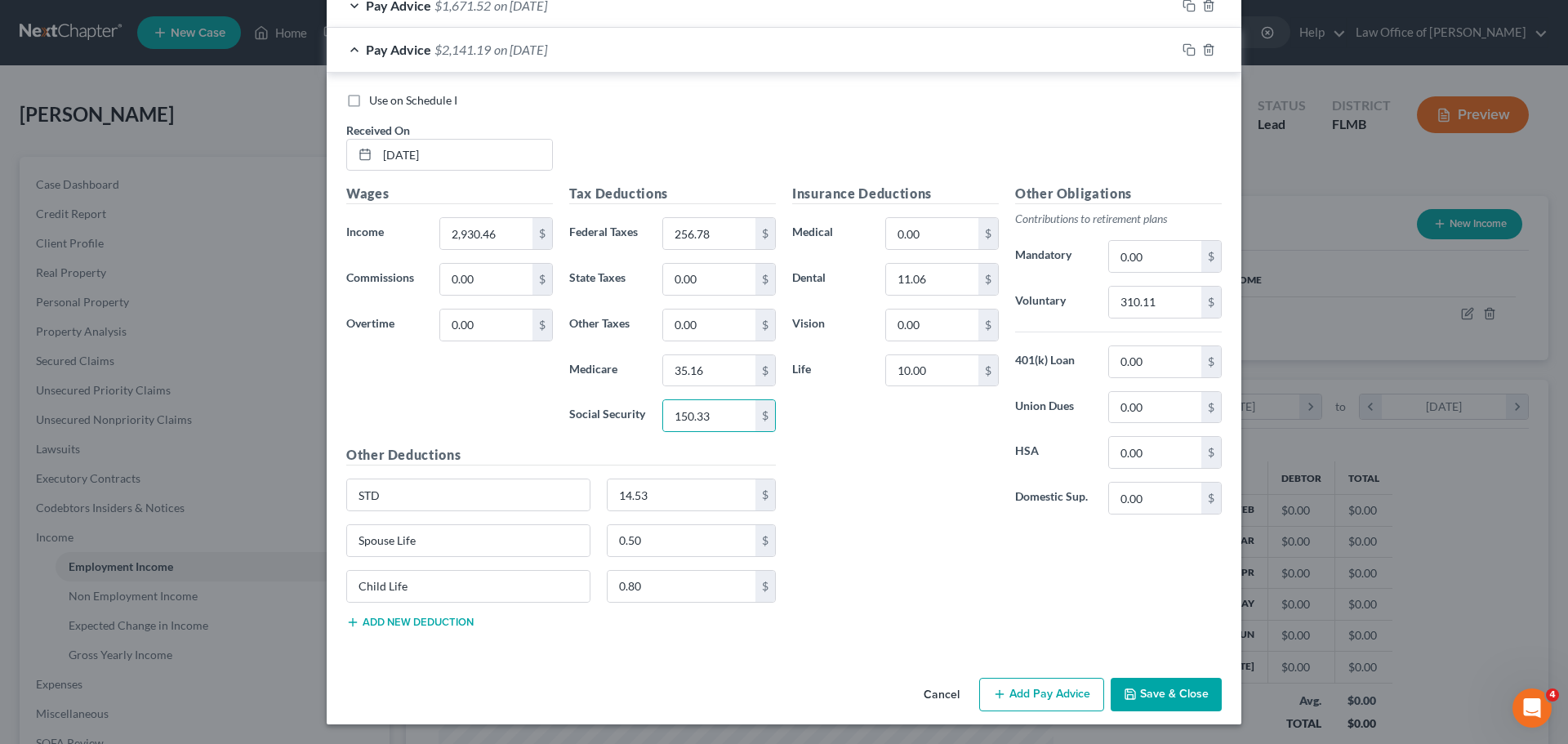
click at [847, 448] on div "Insurance Deductions Medical 0.00 $ Dental 11.06 $ Vision 0.00 $ Life 10.00 $" at bounding box center [895, 356] width 223 height 344
type input "384.78"
click at [883, 553] on div "Insurance Deductions Medical 0.00 $ Dental 11.06 $ Vision 0.00 $ Life 10.00 $ O…" at bounding box center [1007, 413] width 446 height 457
click at [724, 489] on input "14.53" at bounding box center [682, 495] width 149 height 31
type input "13.25"
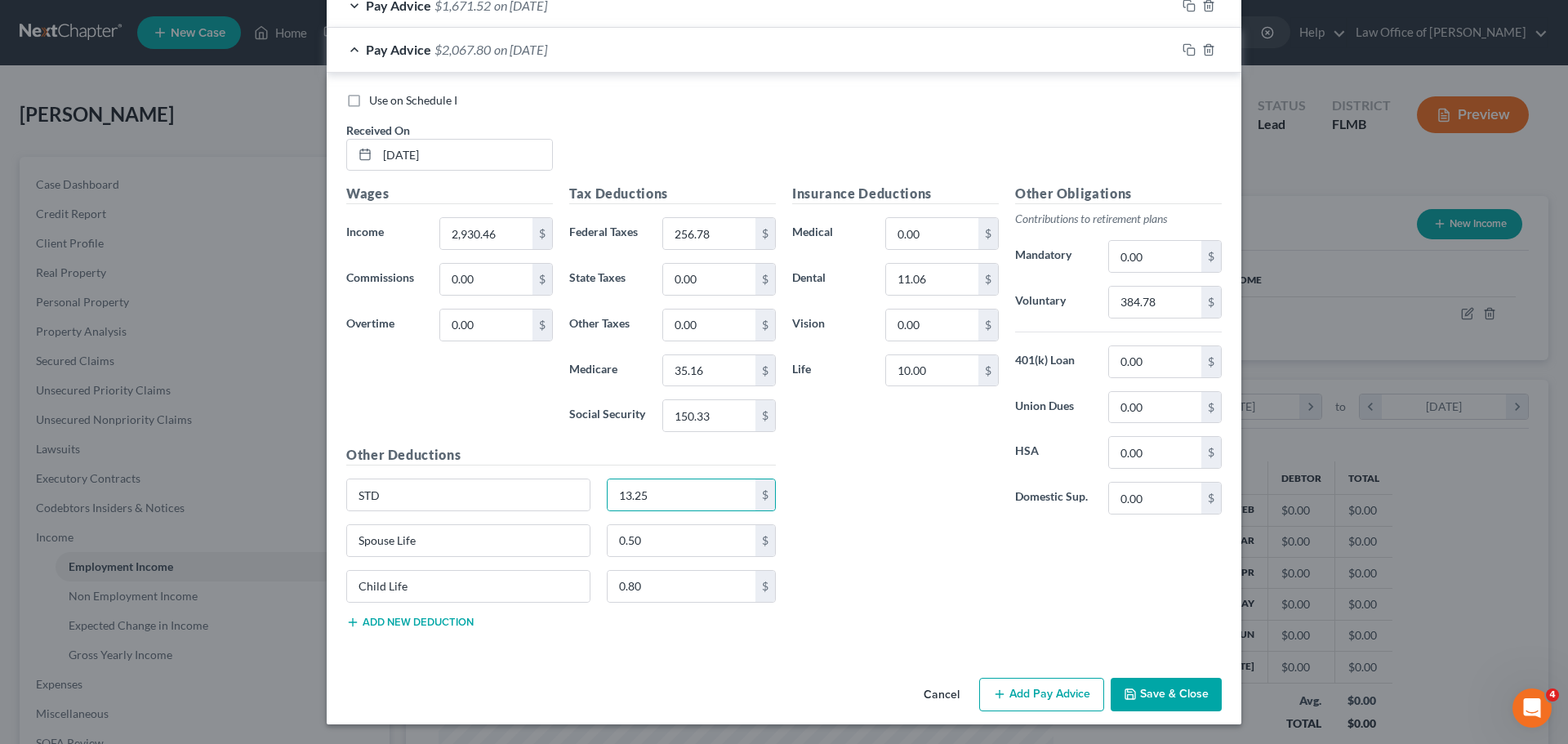
click at [869, 519] on div "Insurance Deductions Medical 0.00 $ Dental 11.06 $ Vision 0.00 $ Life 10.00 $" at bounding box center [895, 356] width 223 height 344
click at [440, 622] on button "Add new deduction" at bounding box center [410, 623] width 127 height 13
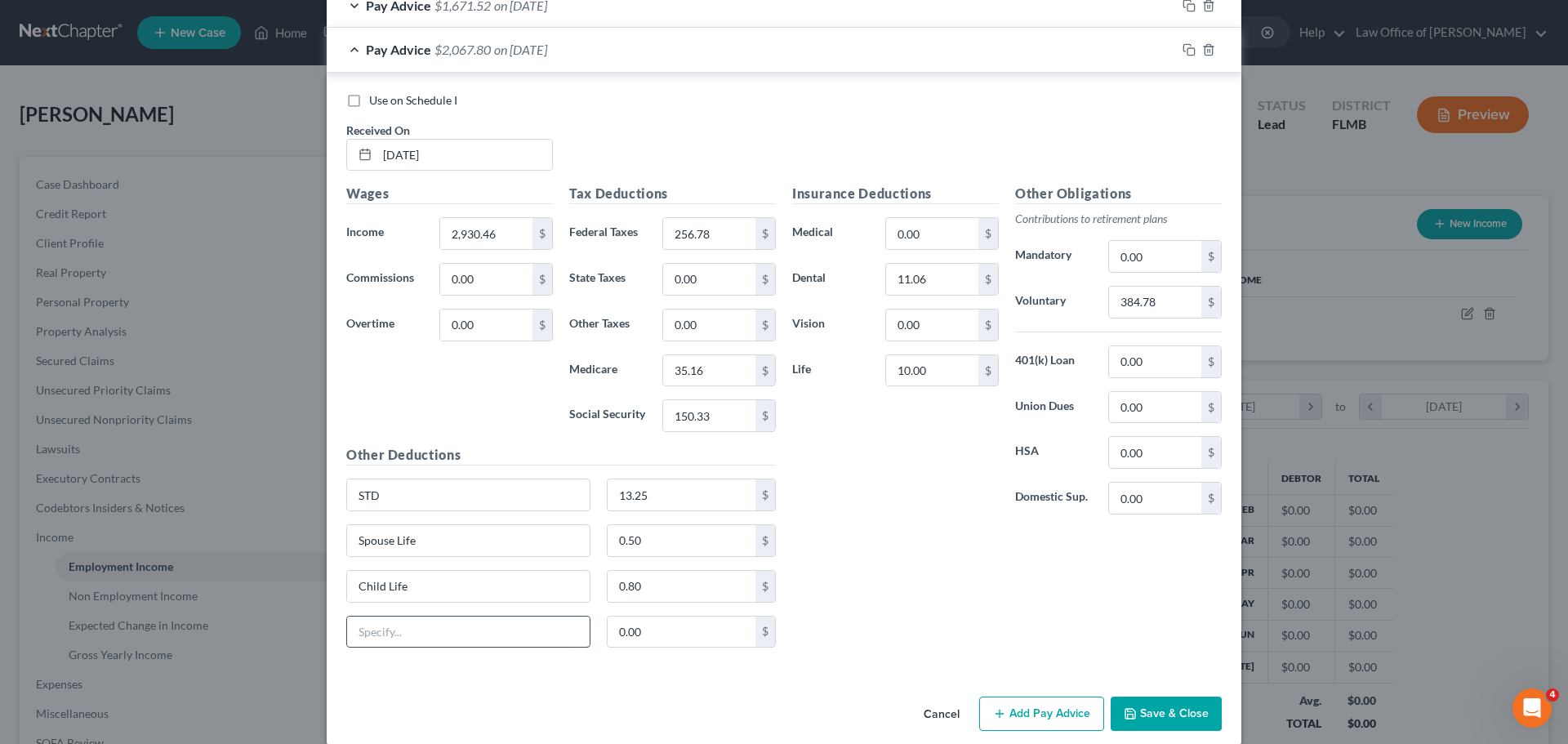
click at [400, 646] on input "text" at bounding box center [468, 633] width 243 height 31
type input "b"
type input "Buy up plan"
click at [681, 628] on input "0.00" at bounding box center [682, 633] width 149 height 31
type input "81.04"
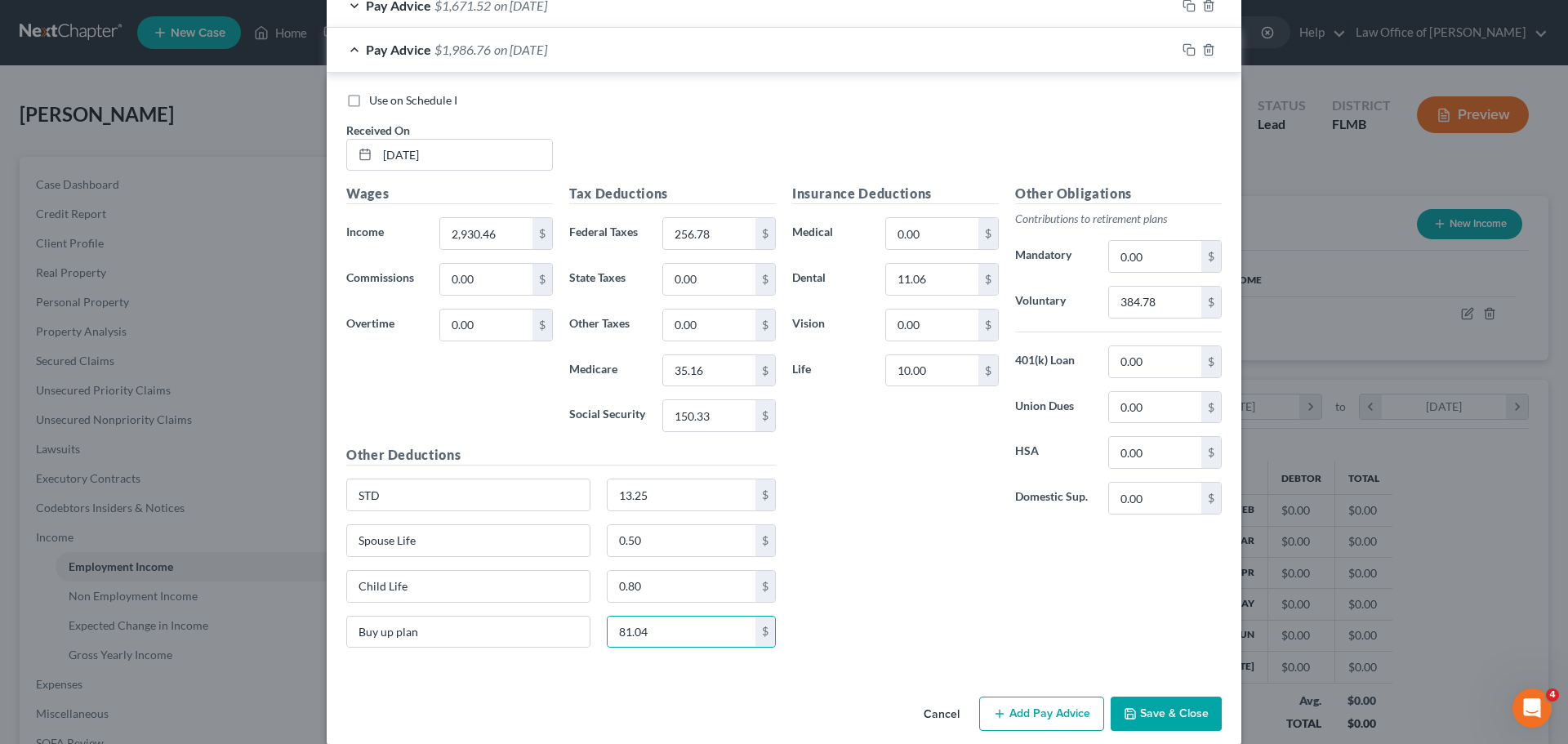
click at [838, 540] on div "Insurance Deductions Medical 0.00 $ Dental 11.06 $ Vision 0.00 $ Life 10.00 $ O…" at bounding box center [1007, 423] width 446 height 477
type input "59.43"
click at [920, 510] on div "Insurance Deductions Medical 0.00 $ Dental 59.43 $ Vision 0.00 $ Life 10.00 $" at bounding box center [895, 356] width 223 height 344
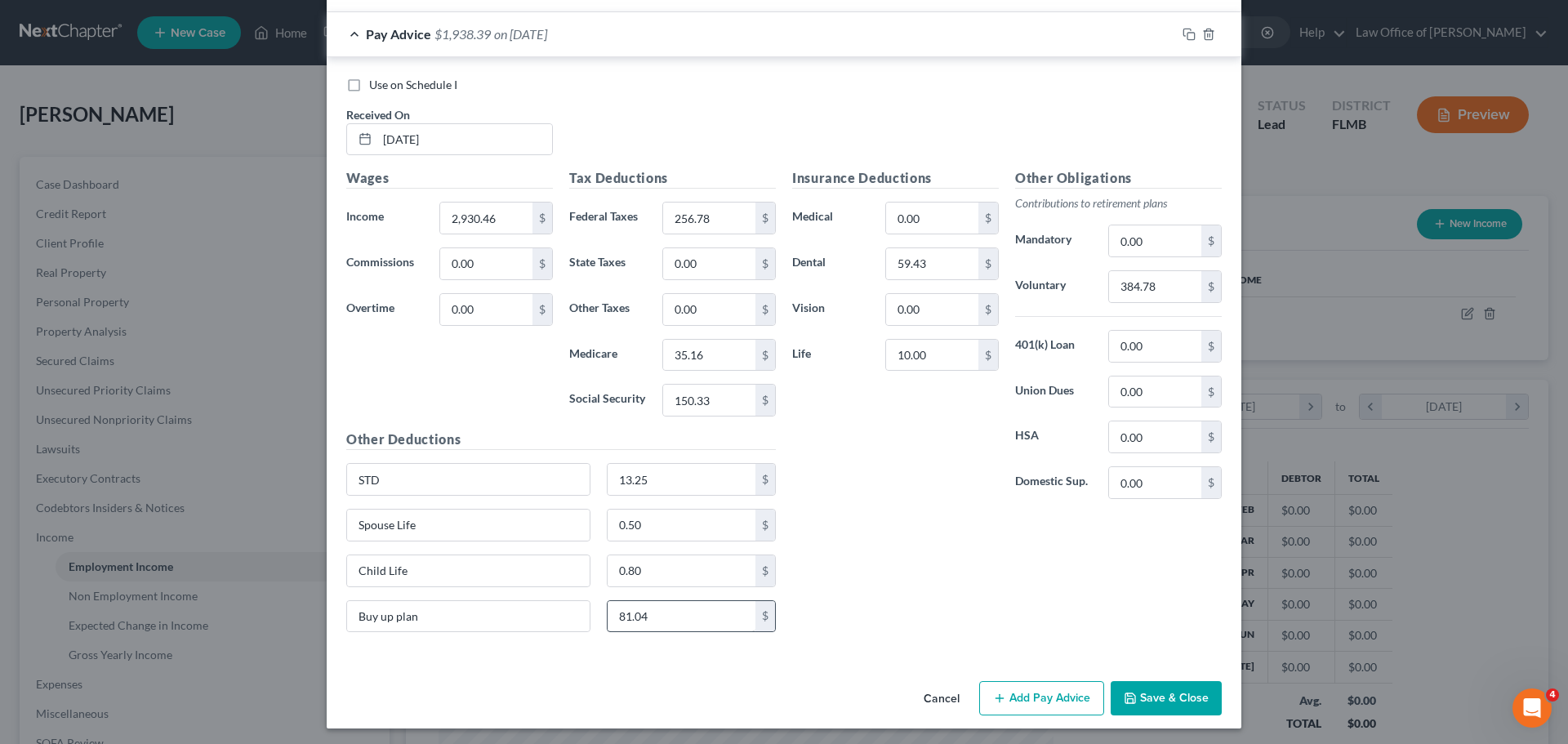
scroll to position [680, 0]
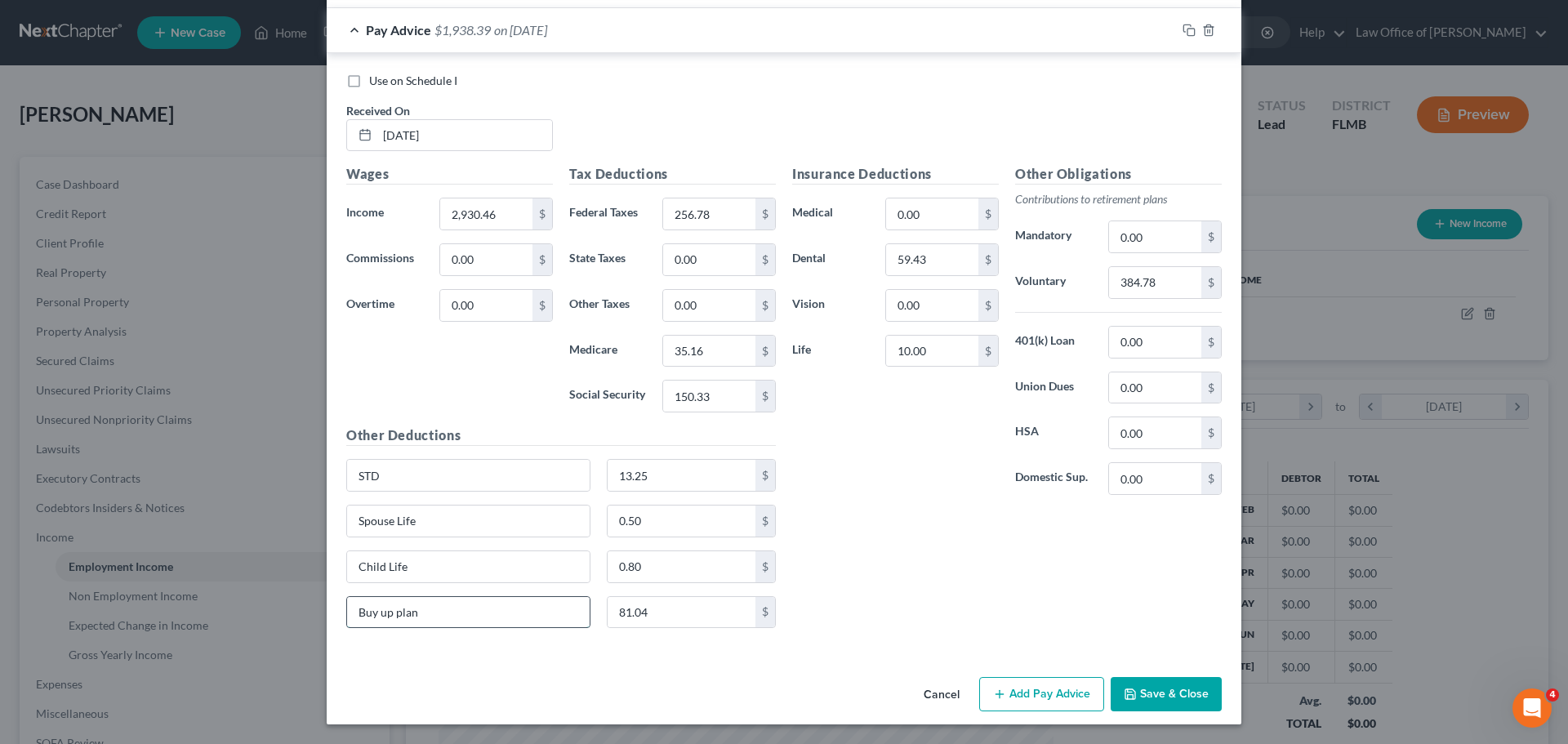
click at [432, 624] on input "Buy up plan" at bounding box center [468, 613] width 243 height 31
type input "Buy up plan and Accident"
click at [652, 608] on input "81.04" at bounding box center [682, 613] width 149 height 31
type input "99.85"
click at [881, 540] on div "Insurance Deductions Medical 0.00 $ Dental 59.43 $ Vision 0.00 $ Life 10.00 $ O…" at bounding box center [1007, 403] width 446 height 477
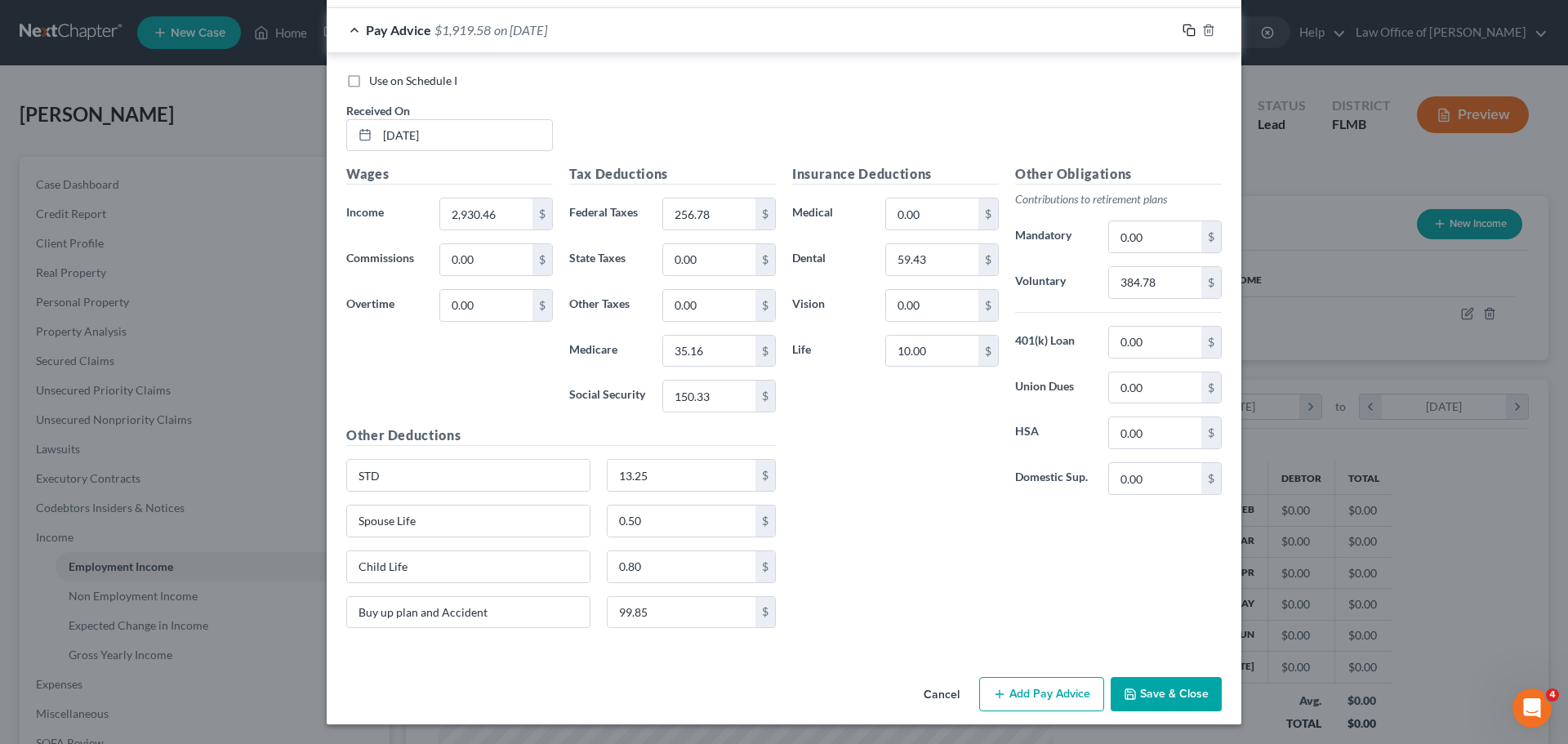
click at [1183, 31] on icon "button" at bounding box center [1189, 31] width 13 height 13
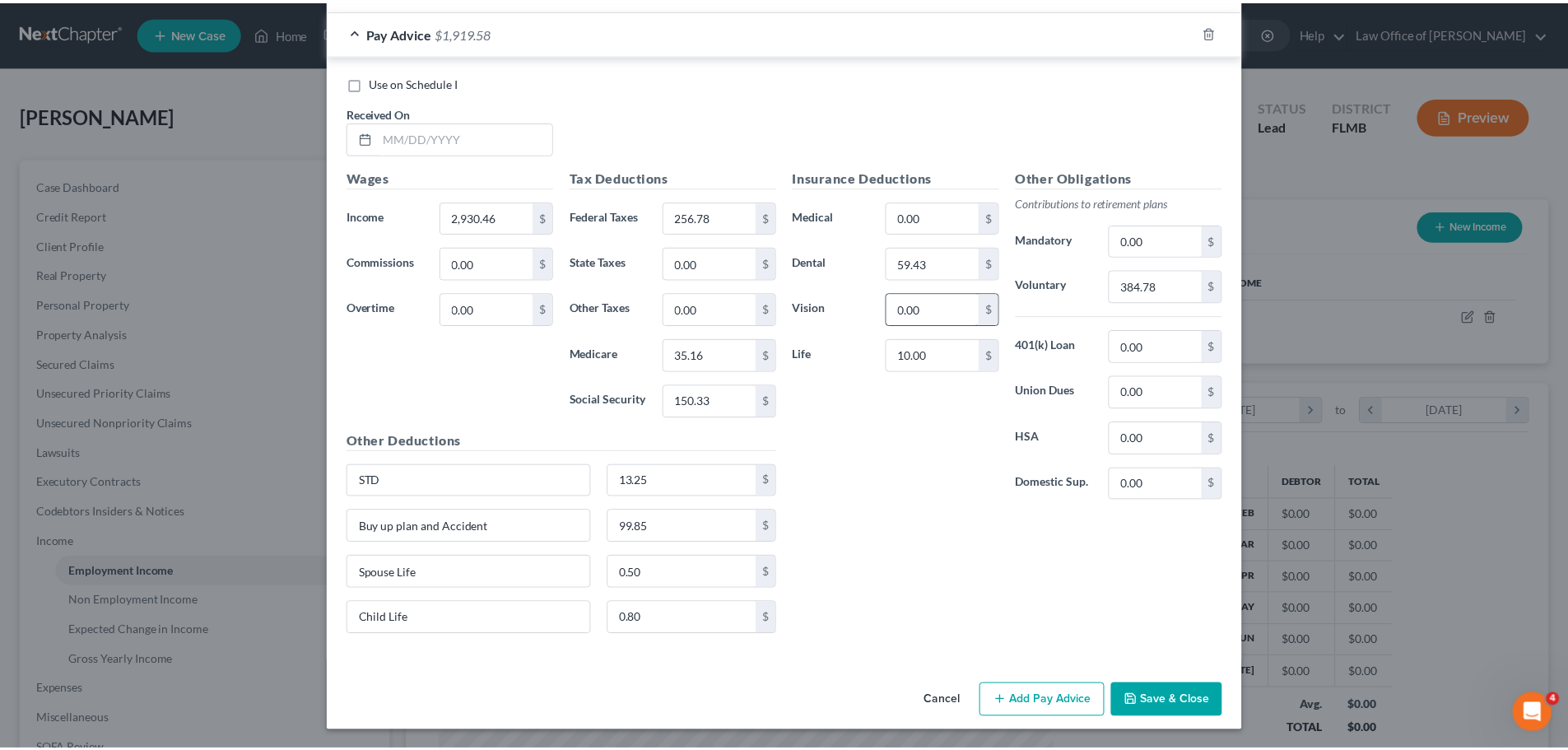
scroll to position [730, 0]
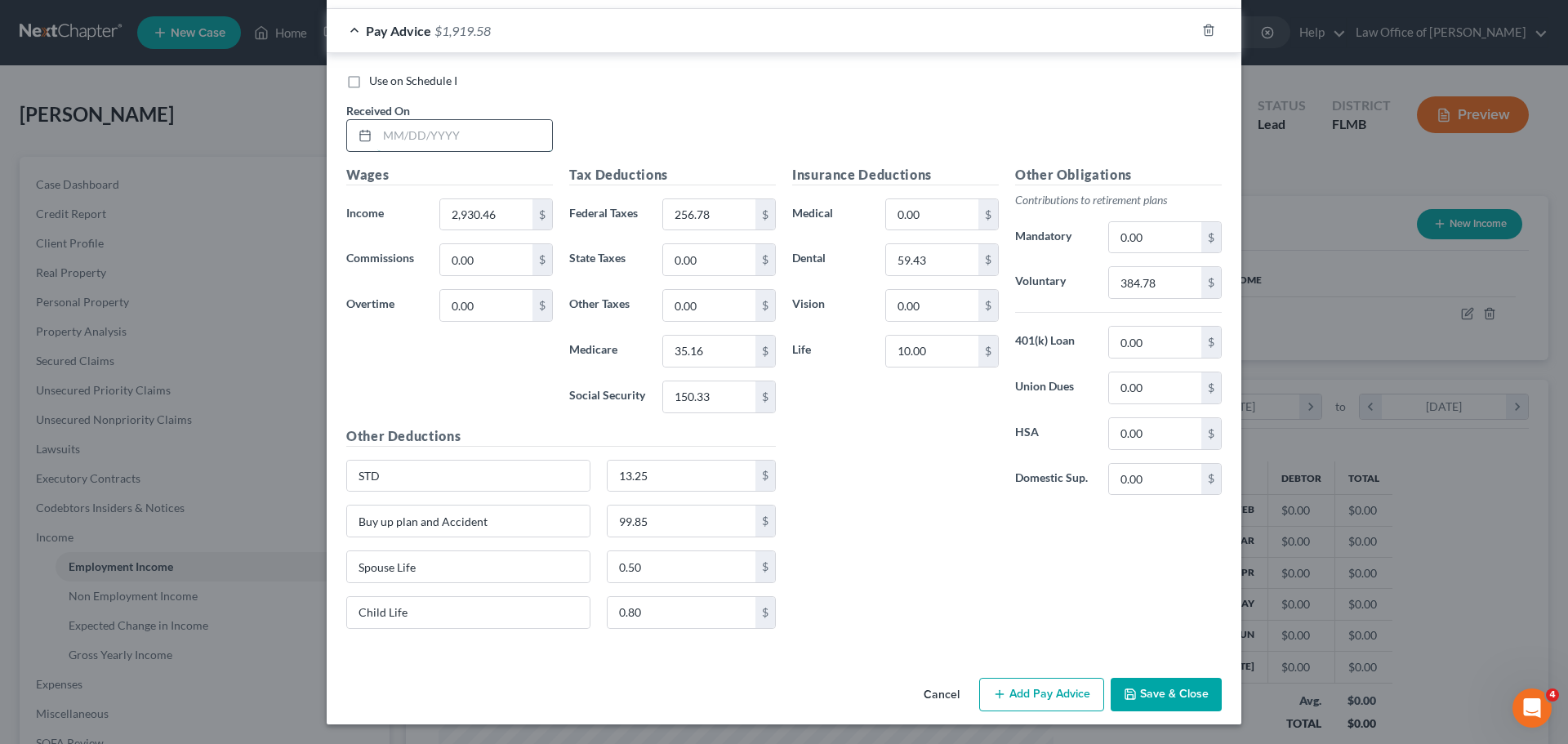
click at [401, 138] on input "text" at bounding box center [465, 135] width 175 height 31
type input "[DATE]"
click at [627, 99] on div "Use on Schedule I Received On * [DATE]" at bounding box center [784, 119] width 892 height 92
click at [499, 211] on input "2,930.46" at bounding box center [486, 215] width 92 height 31
type input "2,108.53"
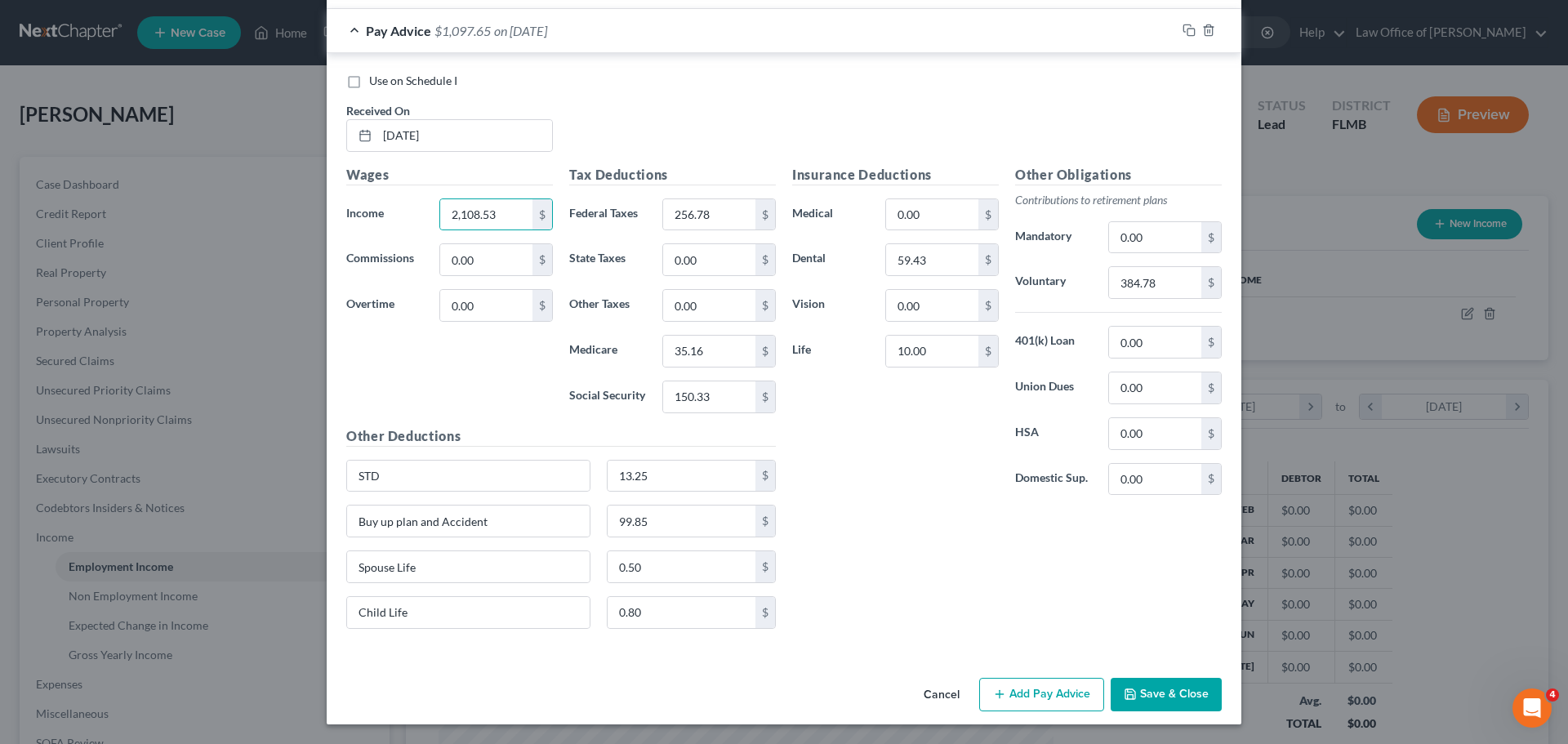
click at [516, 386] on div "Wages Income * 2,108.53 $ Commissions 0.00 $ Overtime 0.00 $" at bounding box center [449, 296] width 223 height 261
click at [727, 210] on input "256.78" at bounding box center [709, 215] width 92 height 31
type input "179.24"
click at [734, 355] on input "35.16" at bounding box center [709, 351] width 92 height 31
type input "24.75"
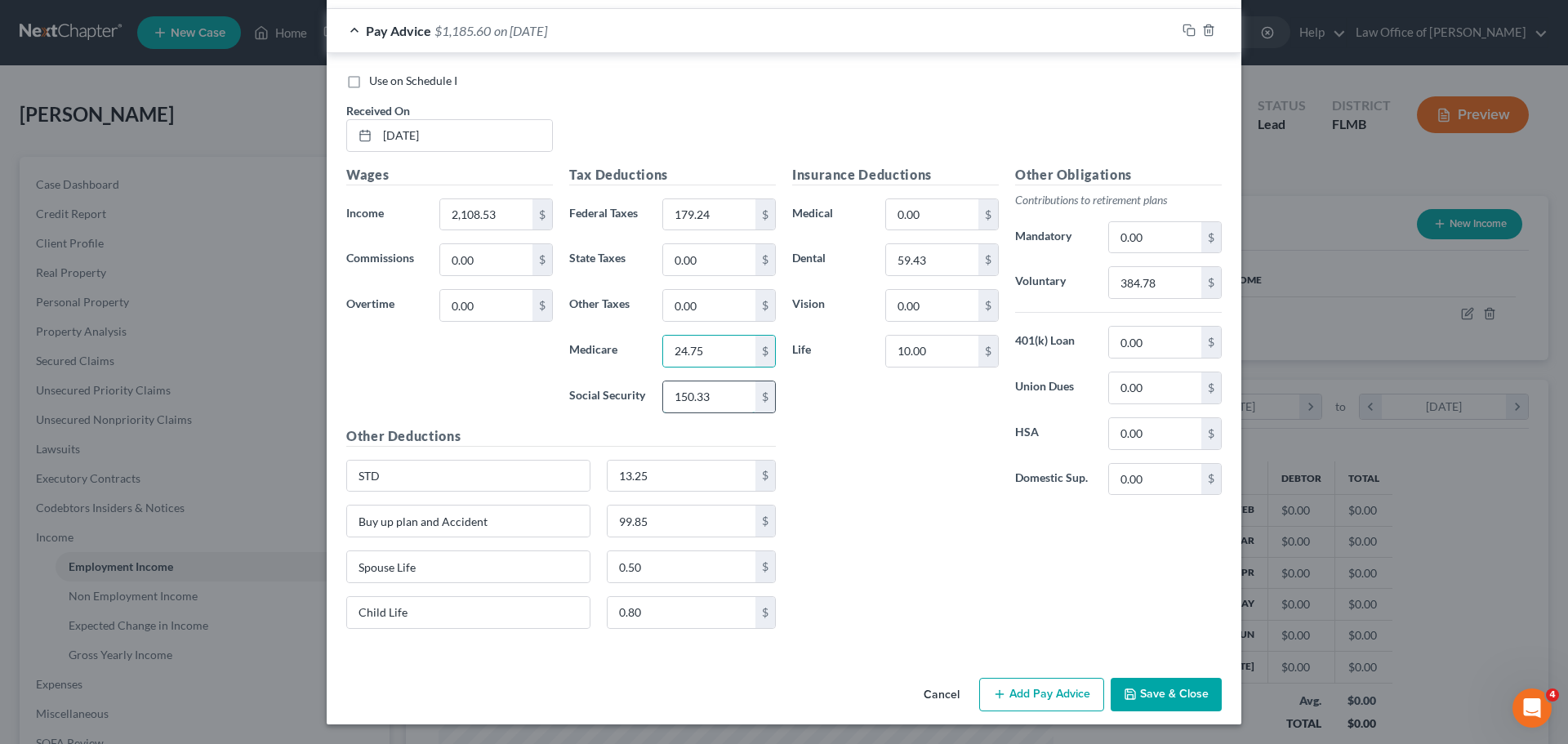
click at [724, 394] on input "150.33" at bounding box center [709, 397] width 92 height 31
type input "105.82"
click at [930, 497] on div "Insurance Deductions Medical 0.00 $ Dental 59.43 $ Vision 0.00 $ Life 10.00 $" at bounding box center [895, 337] width 223 height 344
click at [1138, 281] on input "384.78" at bounding box center [1155, 282] width 92 height 31
type input "277.08"
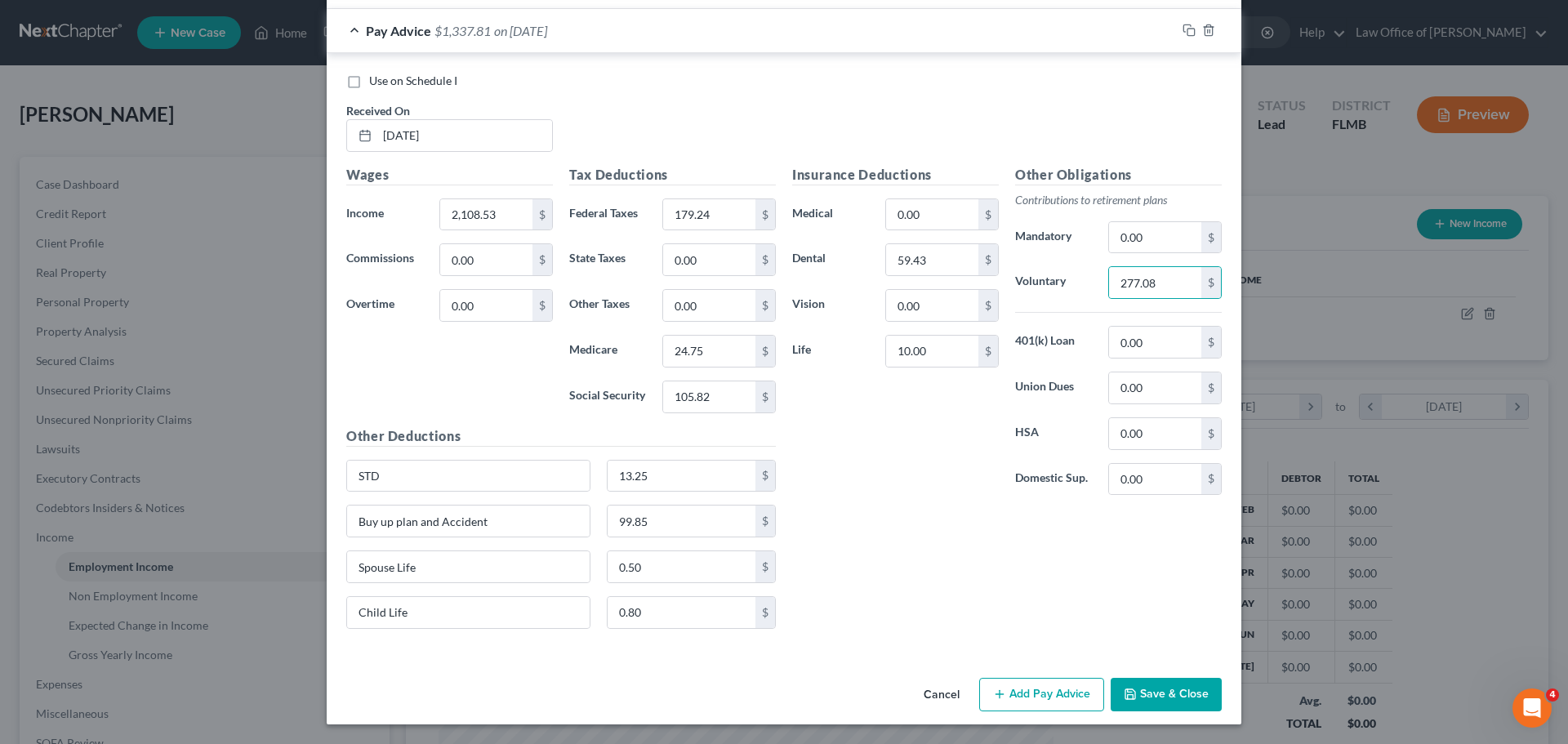
click at [914, 439] on div "Insurance Deductions Medical 0.00 $ Dental 59.43 $ Vision 0.00 $ Life 10.00 $" at bounding box center [895, 337] width 223 height 344
click at [934, 348] on input "10.00" at bounding box center [932, 351] width 92 height 31
type input "35.20"
click at [923, 466] on div "Insurance Deductions Medical 0.00 $ Dental 59.43 $ Vision 0.00 $ Life 35.20 $" at bounding box center [895, 337] width 223 height 344
click at [1174, 690] on button "Save & Close" at bounding box center [1166, 695] width 111 height 35
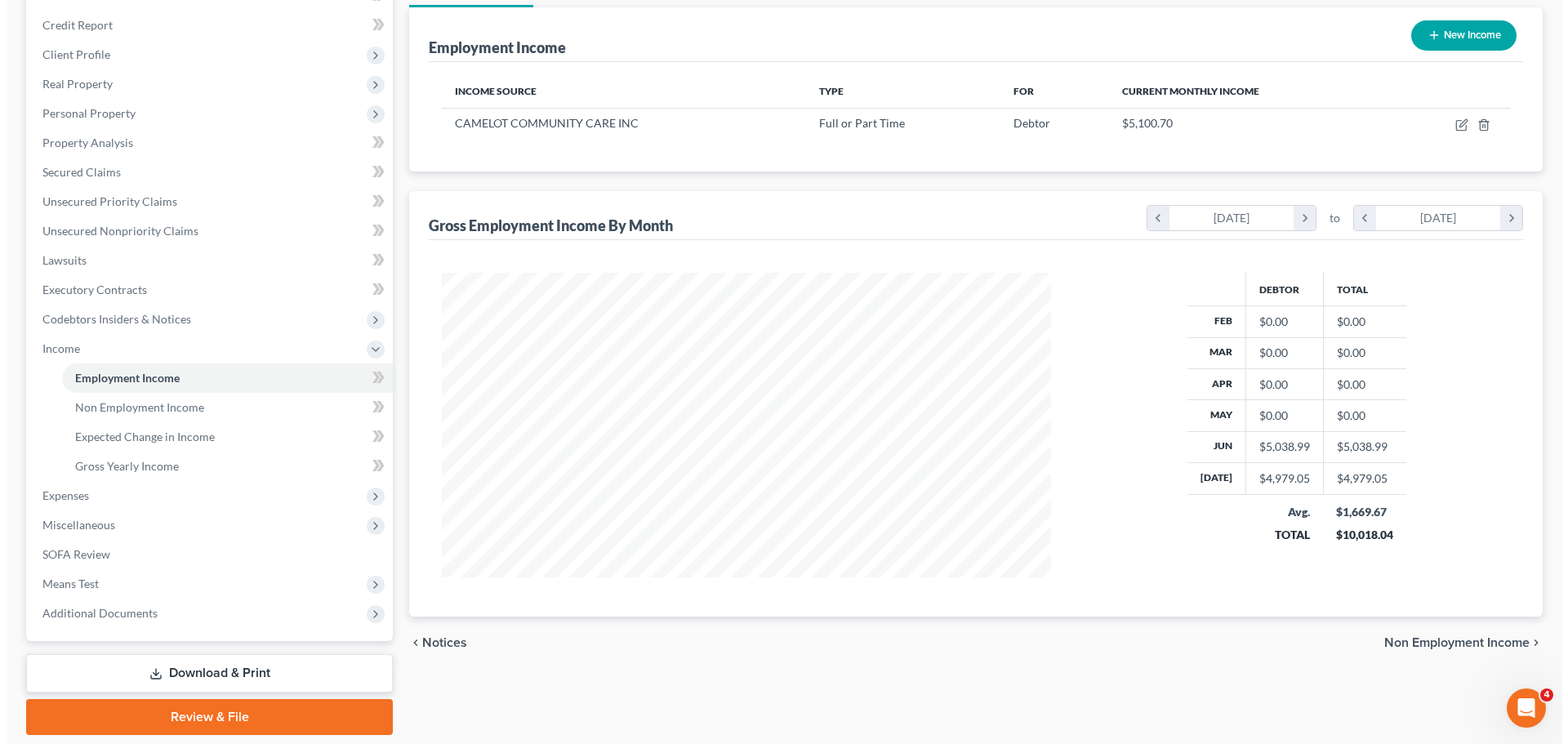
scroll to position [160, 0]
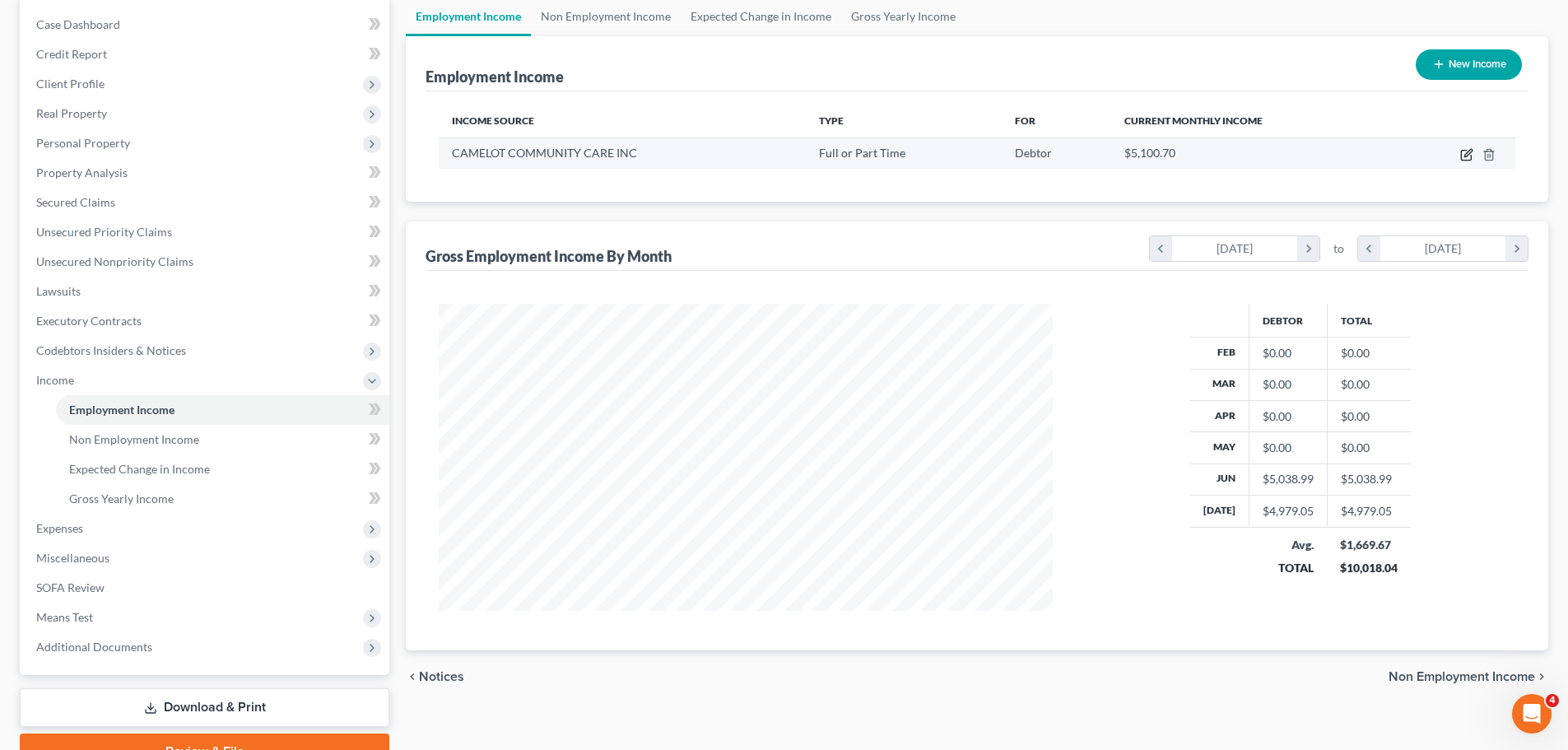
click at [1466, 155] on icon "button" at bounding box center [1467, 152] width 7 height 7
select select "0"
select select "9"
select select "2"
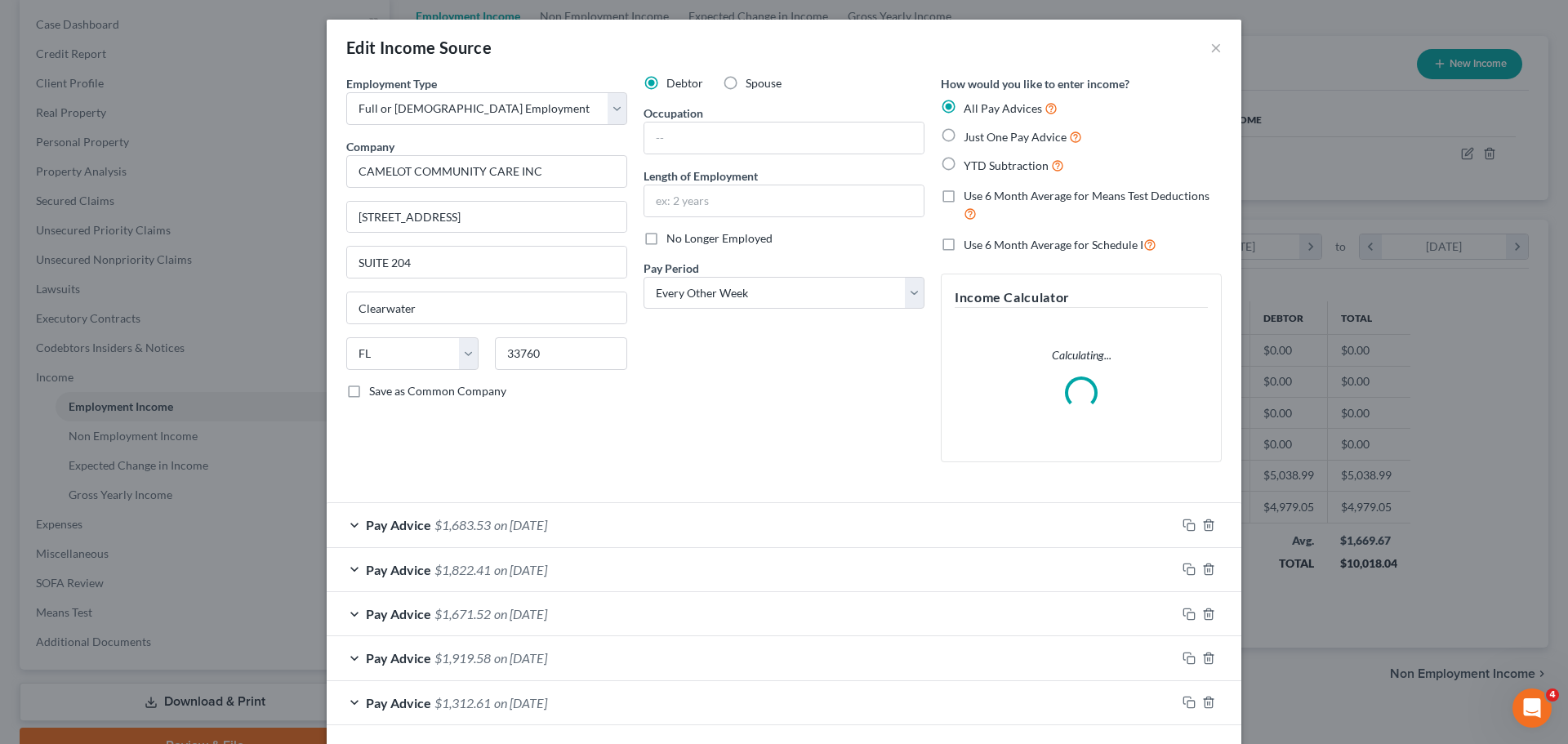
scroll to position [70, 0]
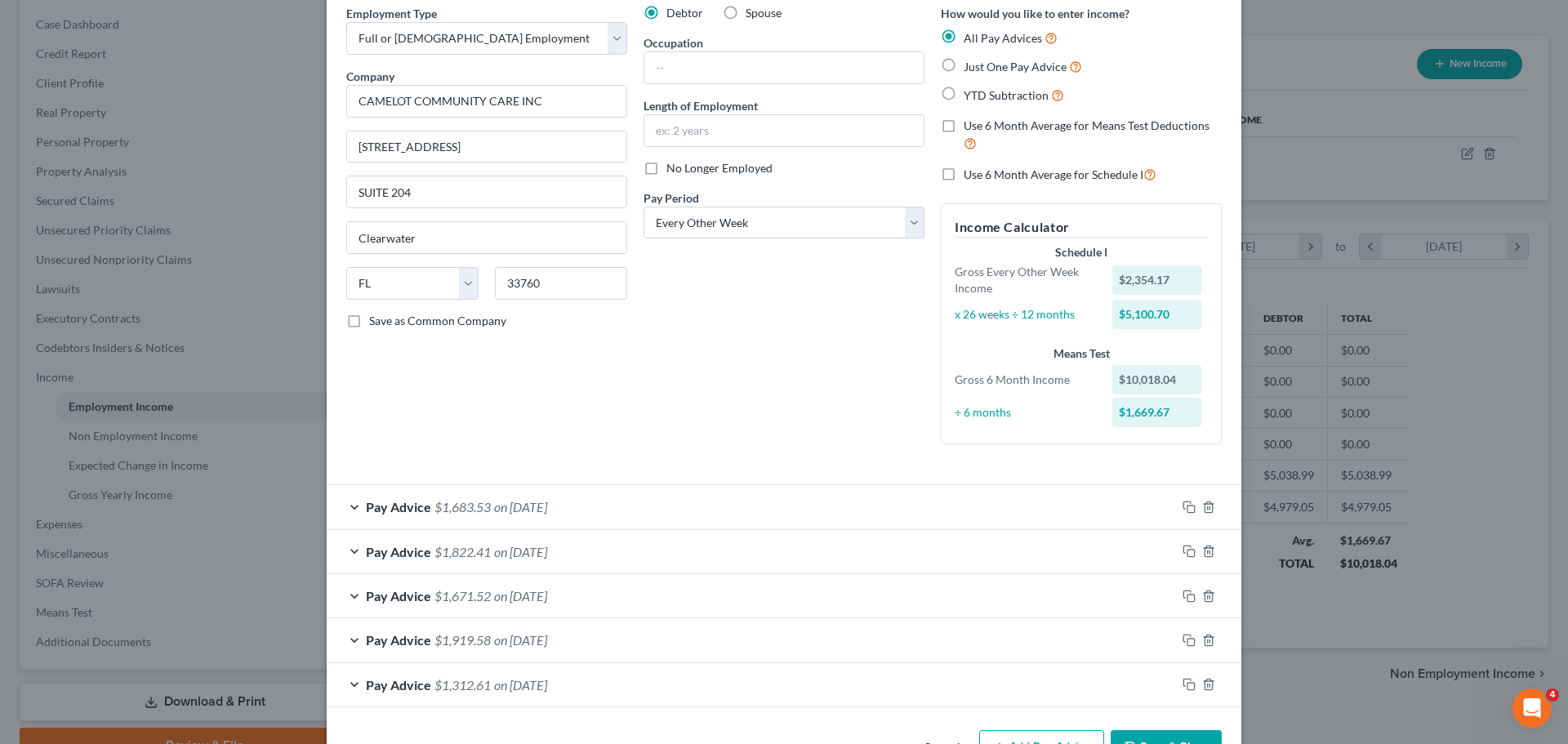
click at [547, 678] on span "on [DATE]" at bounding box center [520, 685] width 53 height 16
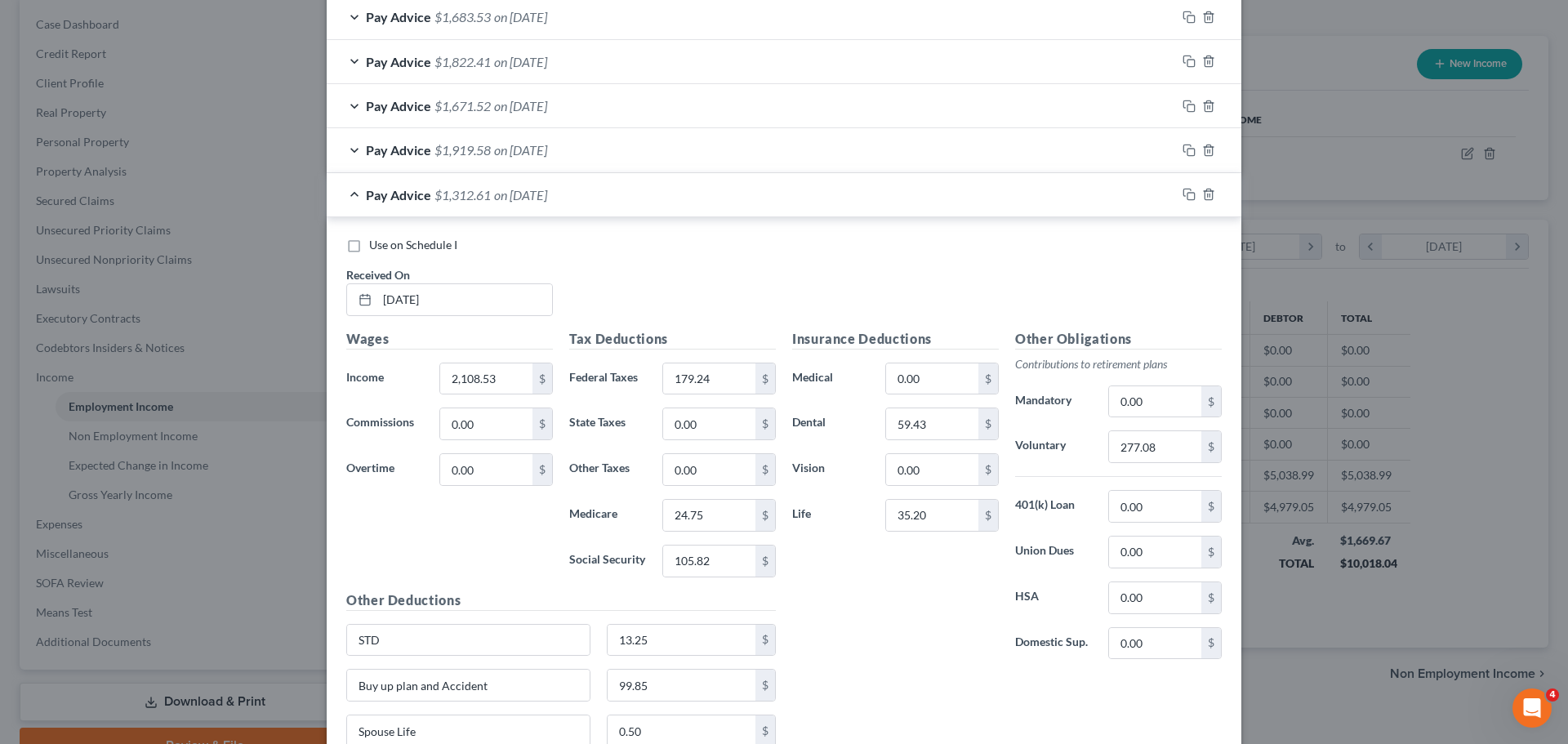
scroll to position [642, 0]
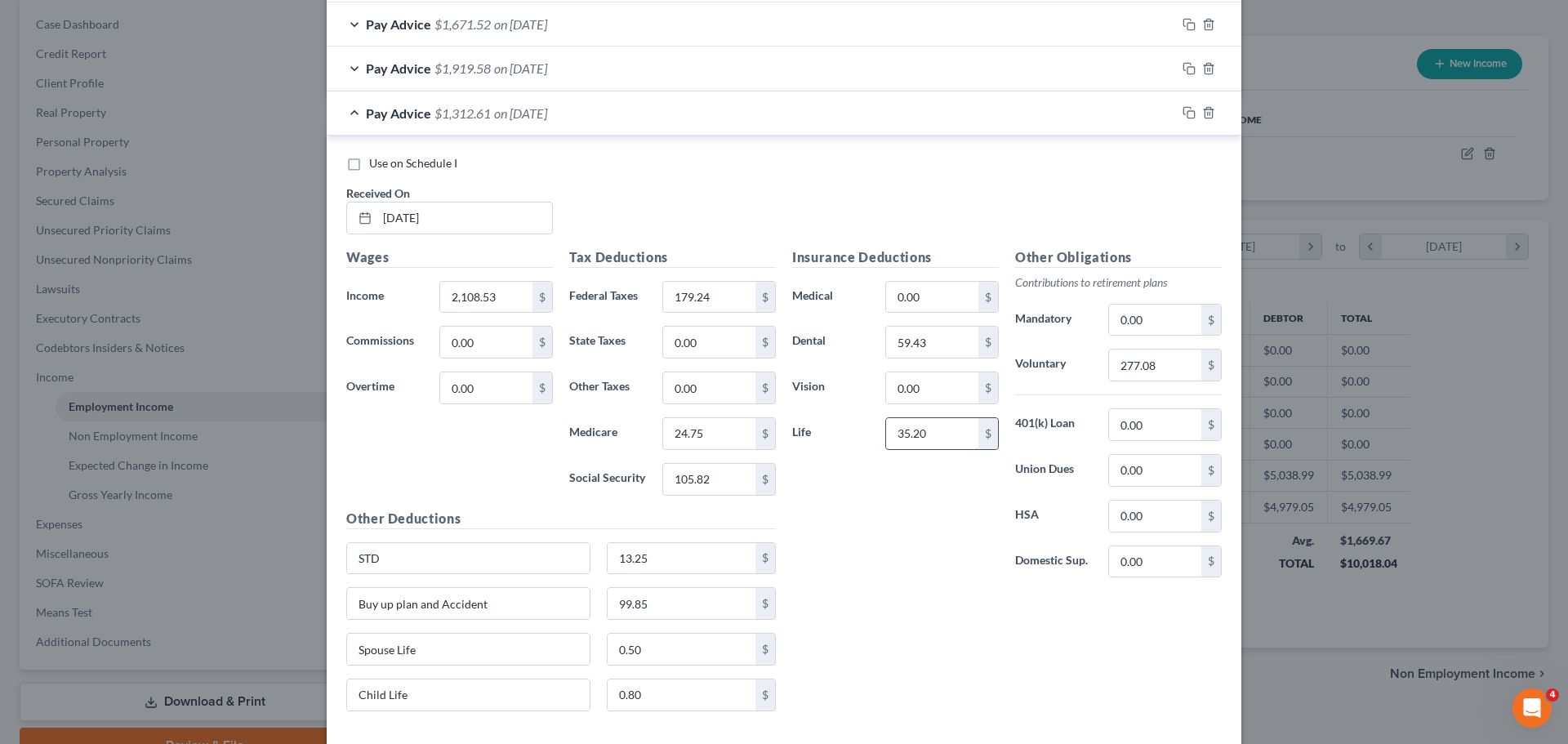
click at [929, 434] on input "35.20" at bounding box center [932, 434] width 92 height 31
click at [517, 313] on div "2,108.53 $" at bounding box center [495, 297] width 113 height 33
click at [962, 441] on input "35.20" at bounding box center [932, 434] width 92 height 31
type input "0"
click at [855, 546] on div "Insurance Deductions Medical 0.00 $ Dental 59.43 $ Vision 0.00 $ Life 0 $" at bounding box center [895, 419] width 223 height 344
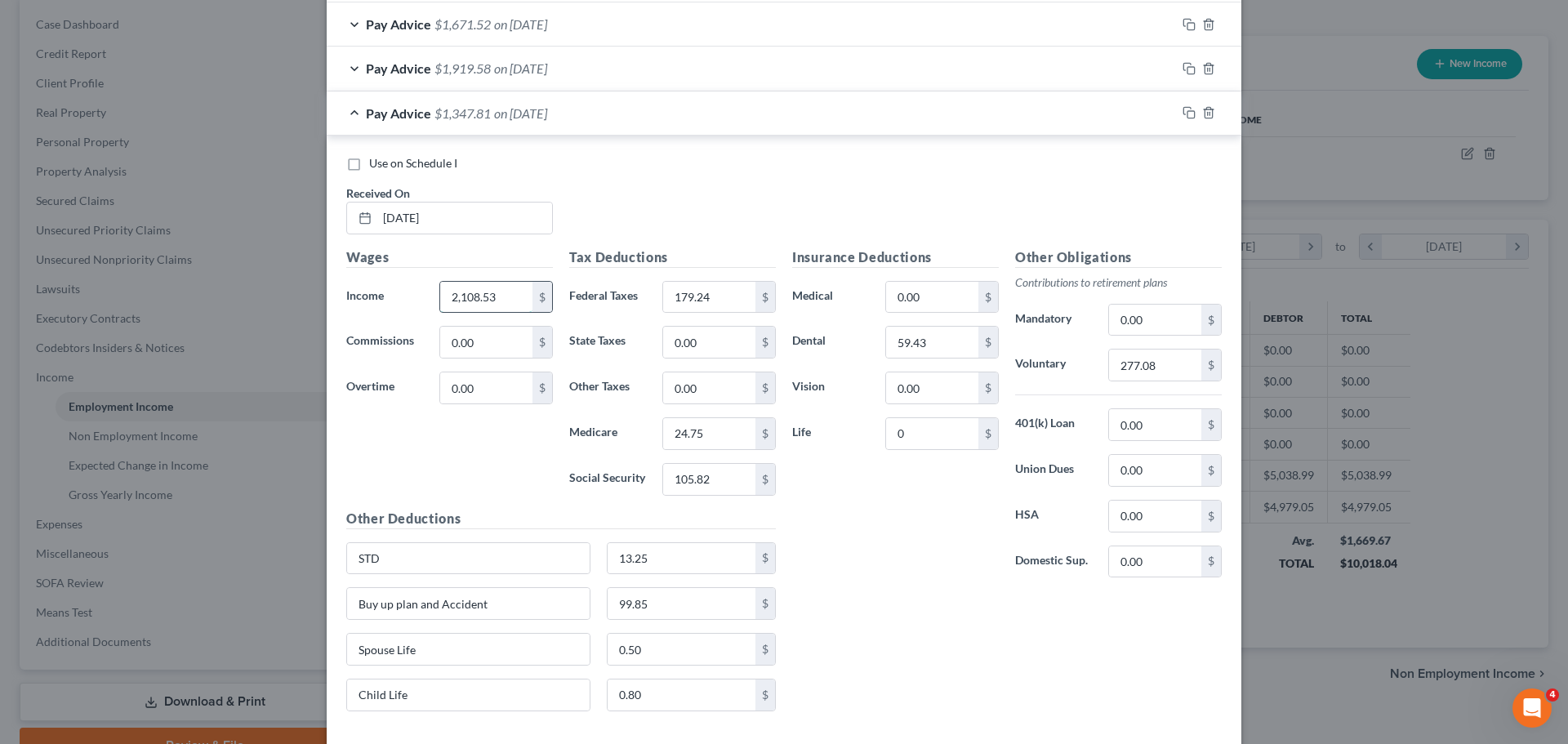
click at [484, 297] on input "2,108.53" at bounding box center [486, 297] width 92 height 31
type input "2,143.73"
click at [492, 467] on div "Wages Income * 2,143.73 $ Commissions 0.00 $ Overtime 0.00 $" at bounding box center [449, 378] width 223 height 261
click at [907, 524] on div "Insurance Deductions Medical 0.00 $ Dental 59.43 $ Vision 0.00 $ Life 0 $" at bounding box center [895, 419] width 223 height 344
click at [922, 443] on input "0" at bounding box center [932, 434] width 92 height 31
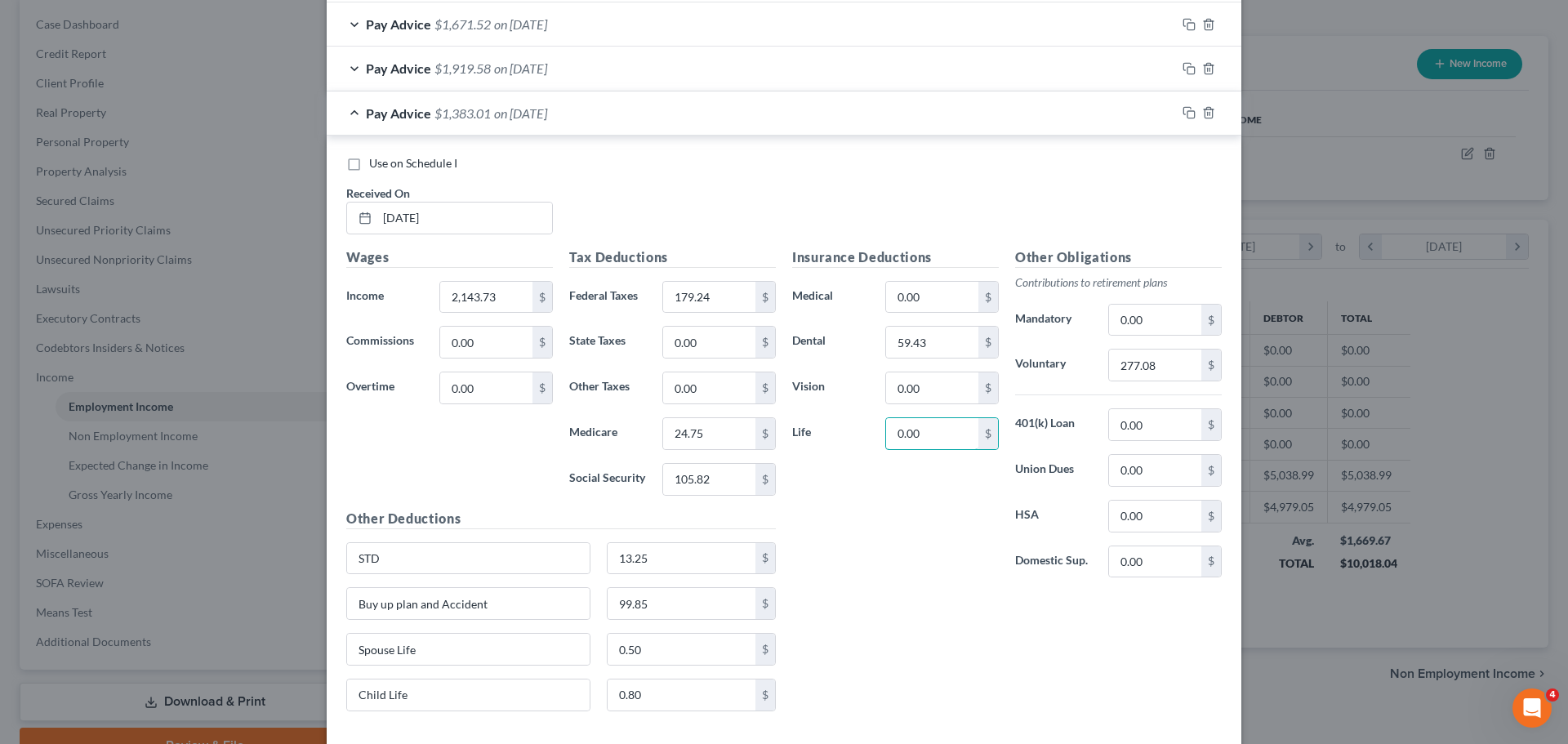
type input "0.00"
click at [936, 514] on div "Insurance Deductions Medical 0.00 $ Dental 59.43 $ Vision 0.00 $ Life 0.00 $" at bounding box center [895, 419] width 223 height 344
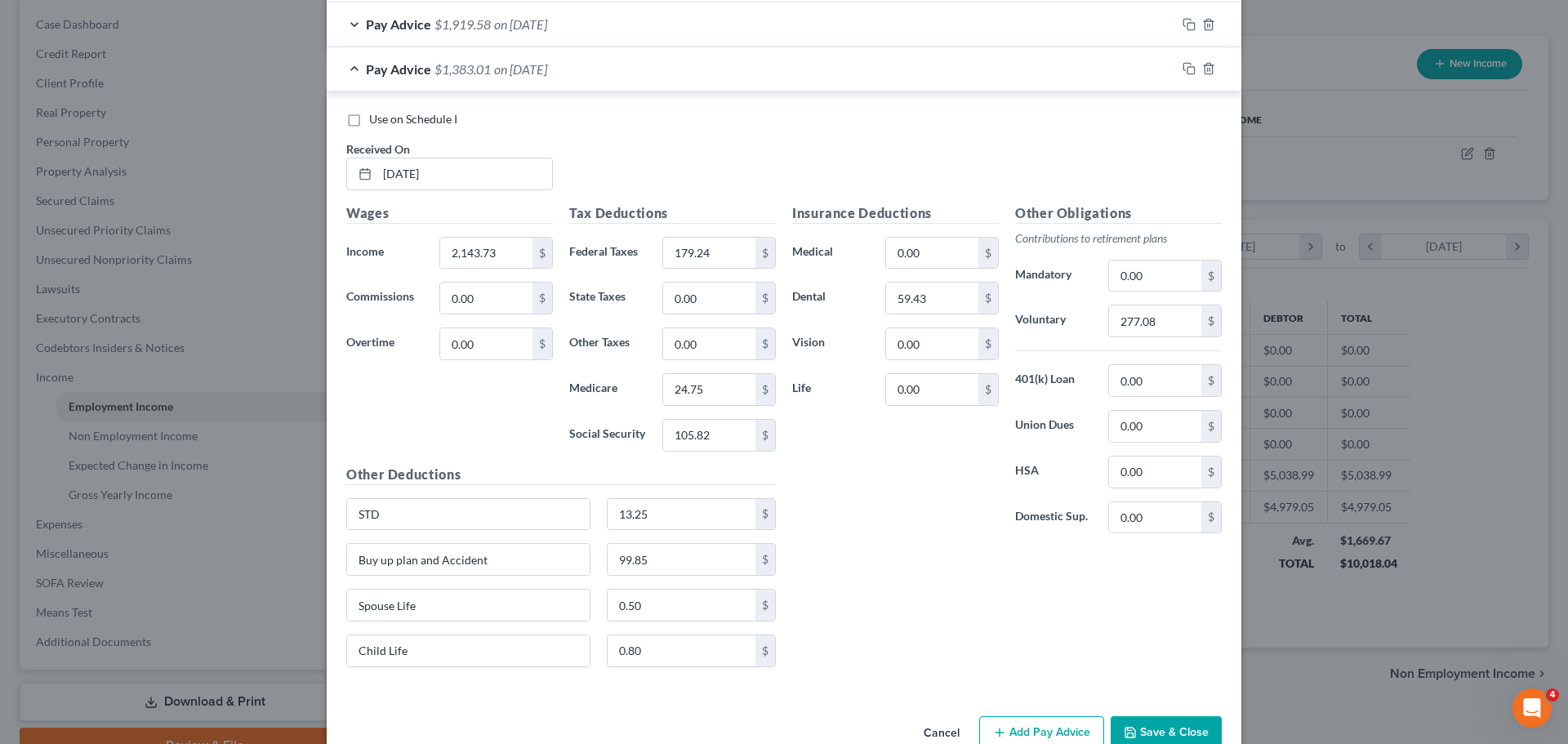
scroll to position [724, 0]
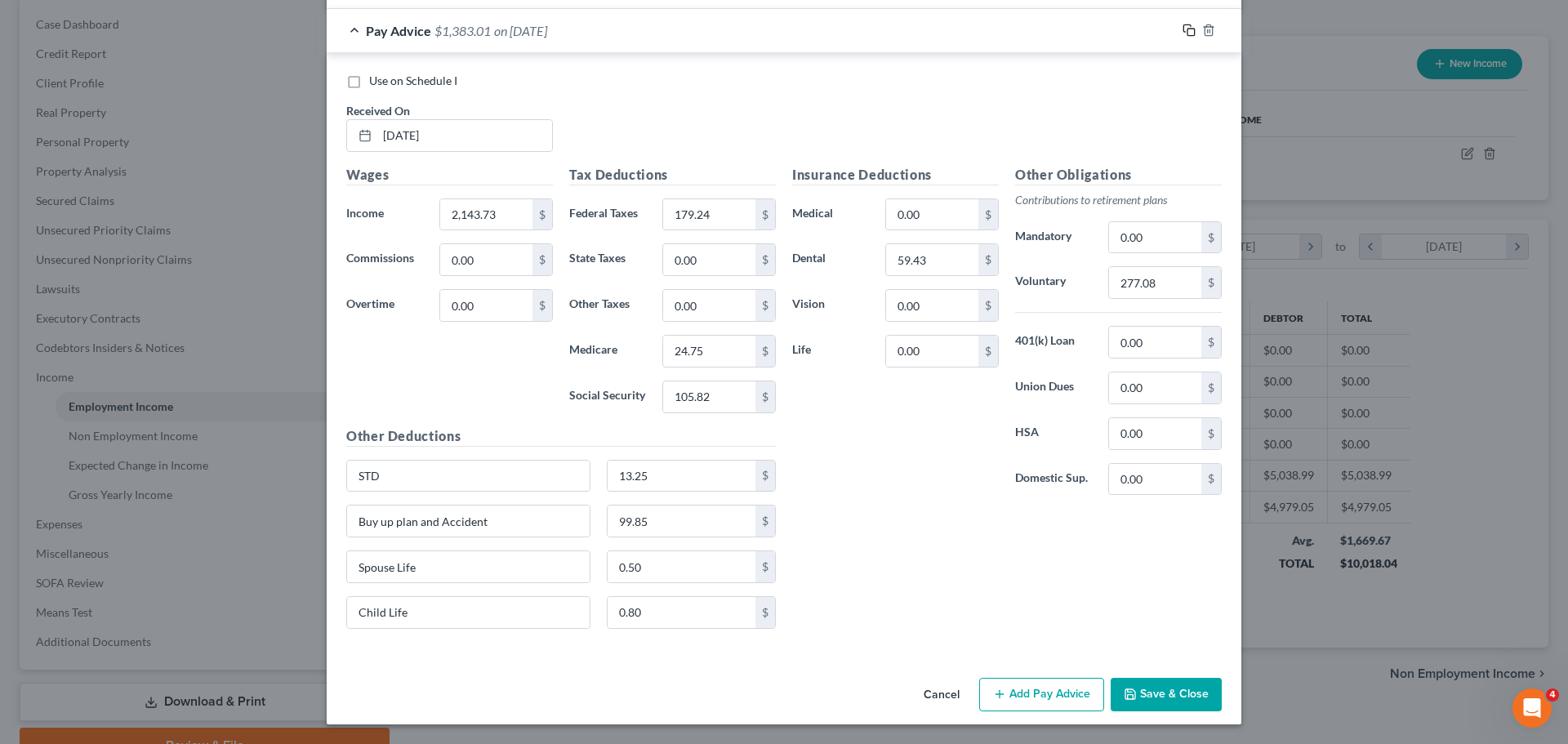
click at [1187, 31] on icon "button" at bounding box center [1189, 31] width 13 height 13
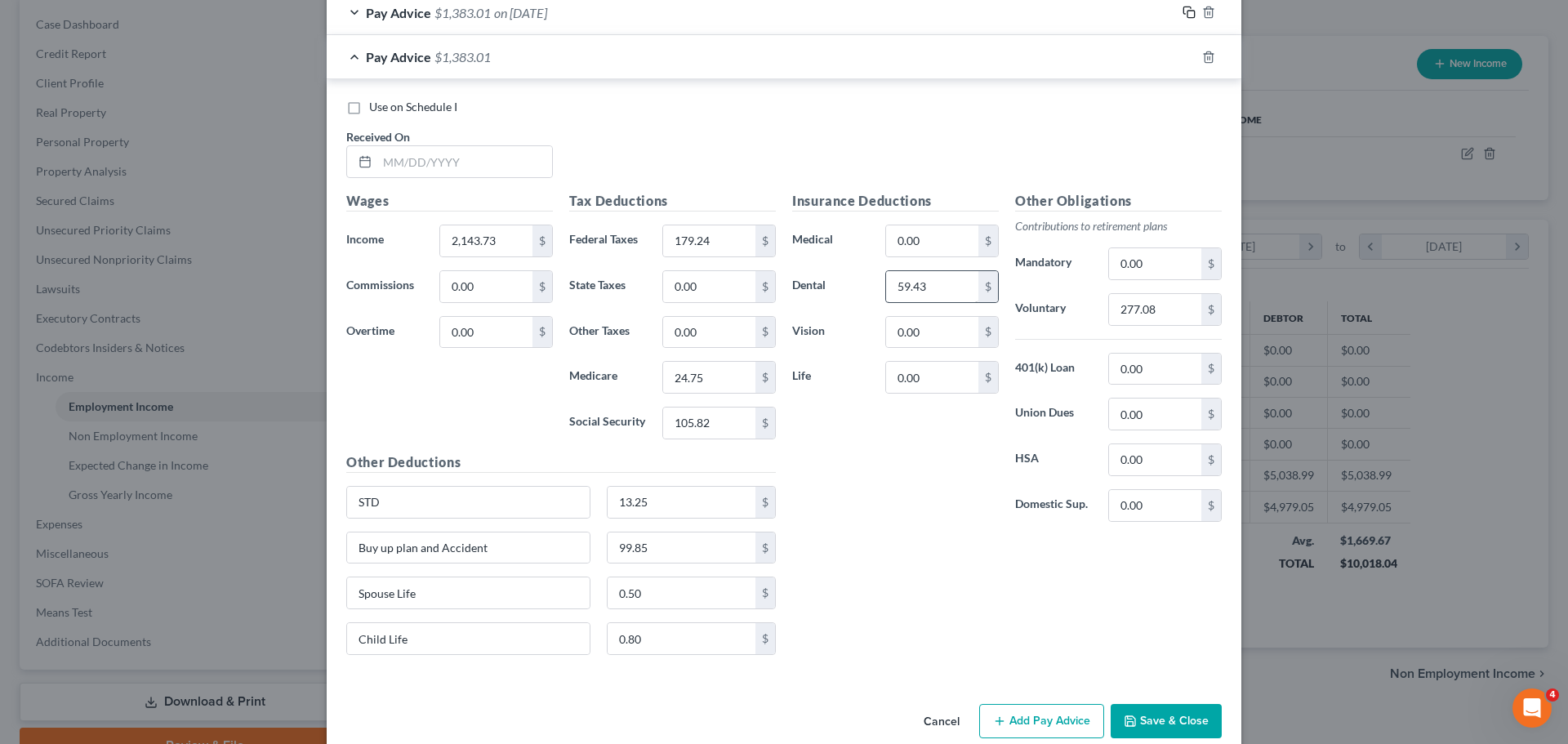
scroll to position [770, 0]
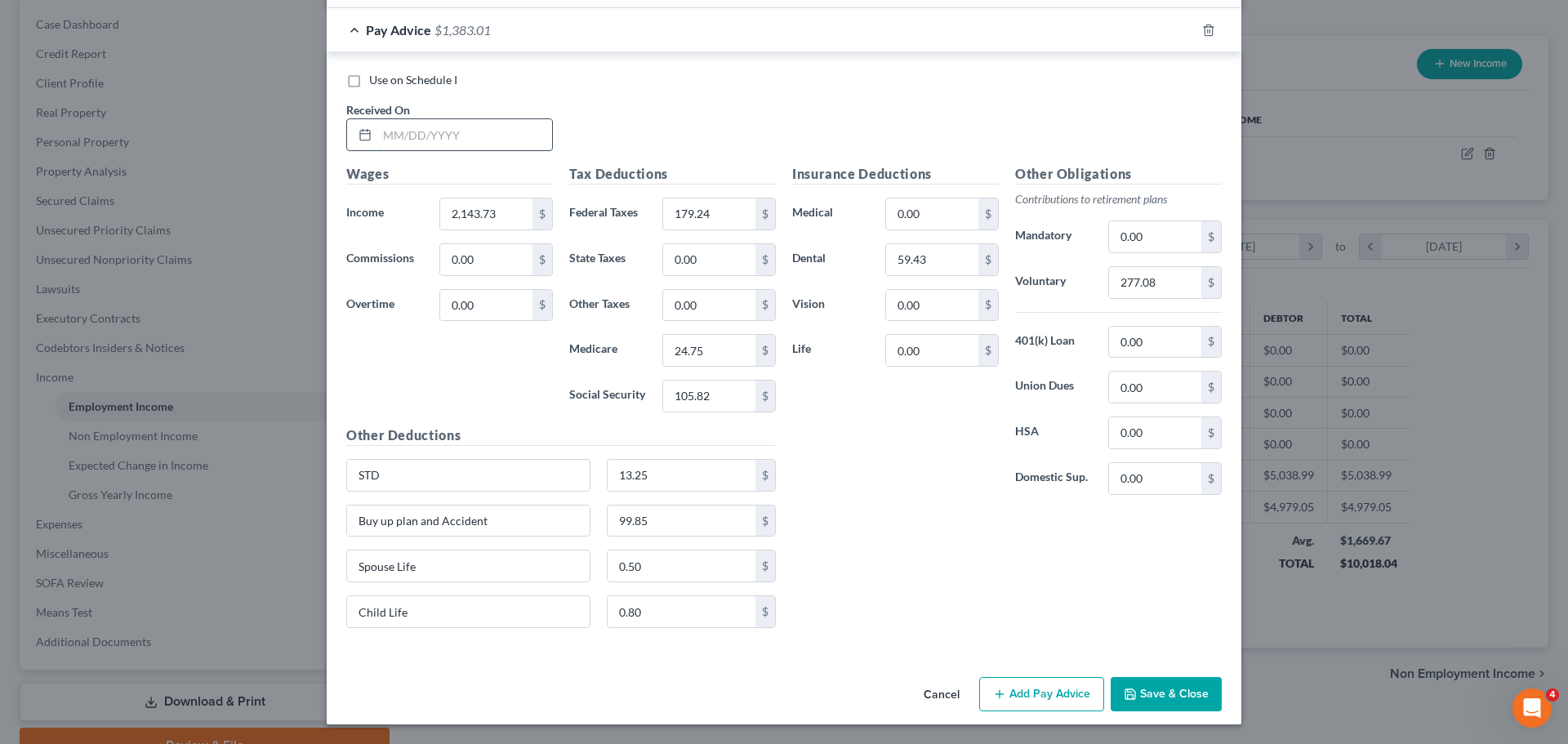
click at [480, 135] on input "text" at bounding box center [465, 135] width 175 height 31
type input "[DATE]"
click at [516, 212] on input "2,143.73" at bounding box center [486, 214] width 92 height 31
type input "2,135.41"
click at [506, 409] on div "Wages Income * 2,135.41 $ Commissions 0.00 $ Overtime 0.00 $" at bounding box center [449, 295] width 223 height 261
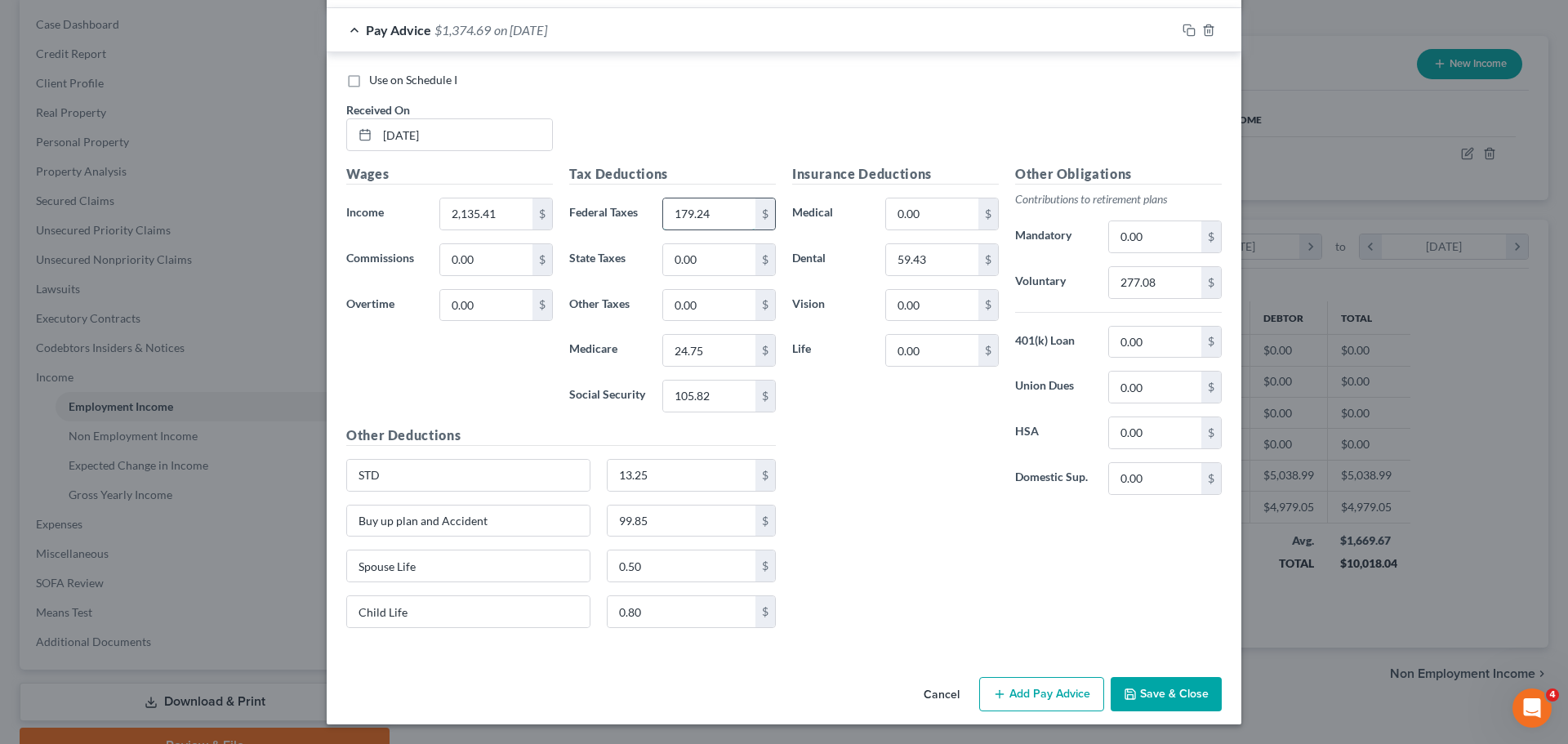
click at [718, 213] on input "179.24" at bounding box center [709, 214] width 92 height 31
type input "178.00"
click at [717, 353] on input "24.75" at bounding box center [709, 350] width 92 height 31
type input "24.58"
click at [714, 393] on input "105.82" at bounding box center [709, 396] width 92 height 31
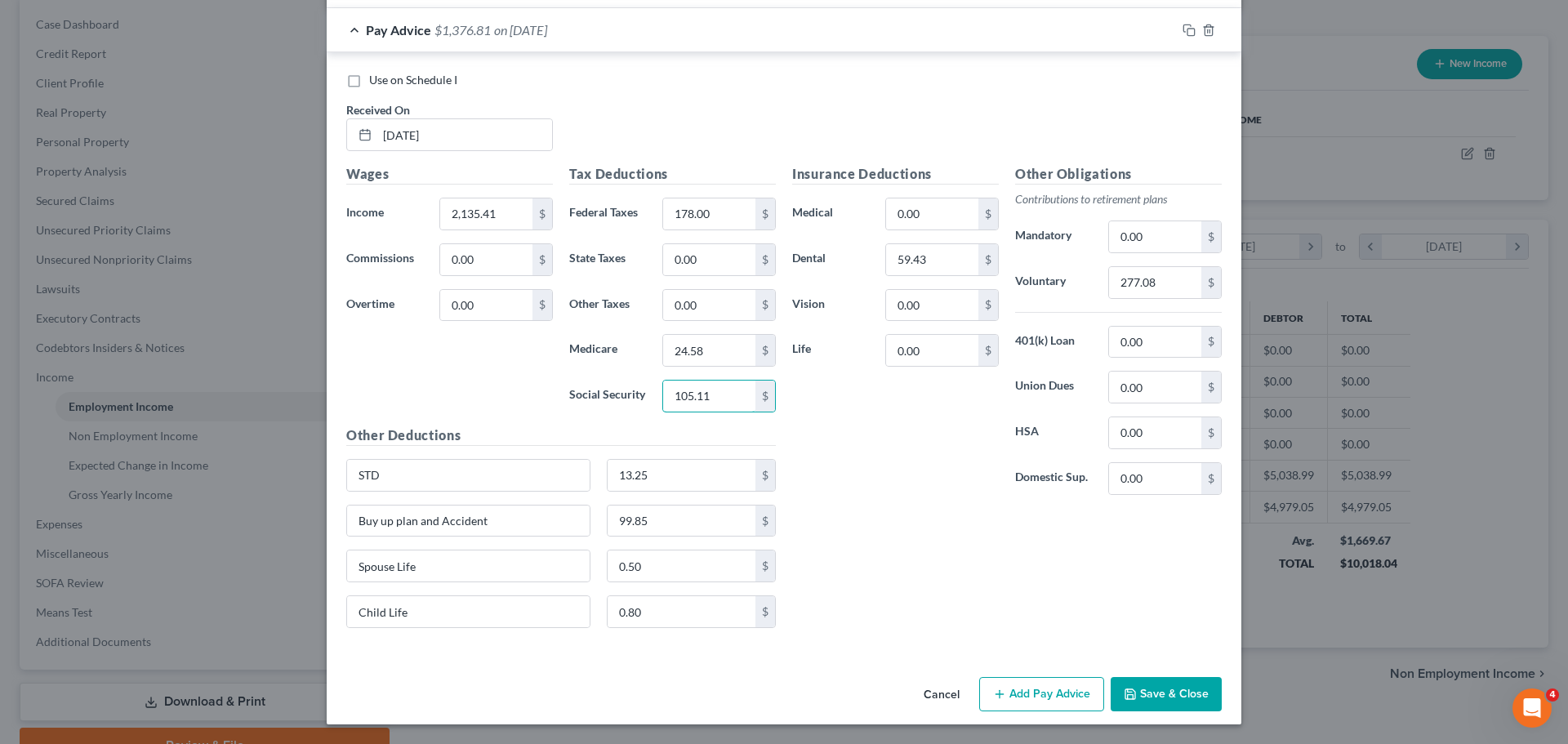
type input "105.11"
click at [879, 461] on div "Insurance Deductions Medical 0.00 $ Dental 59.43 $ Vision 0.00 $ Life 0.00 $" at bounding box center [895, 336] width 223 height 344
click at [1158, 291] on input "277.08" at bounding box center [1155, 282] width 92 height 31
type input "275.37"
click at [874, 487] on div "Insurance Deductions Medical 0.00 $ Dental 59.43 $ Vision 0.00 $ Life 0.00 $" at bounding box center [895, 336] width 223 height 344
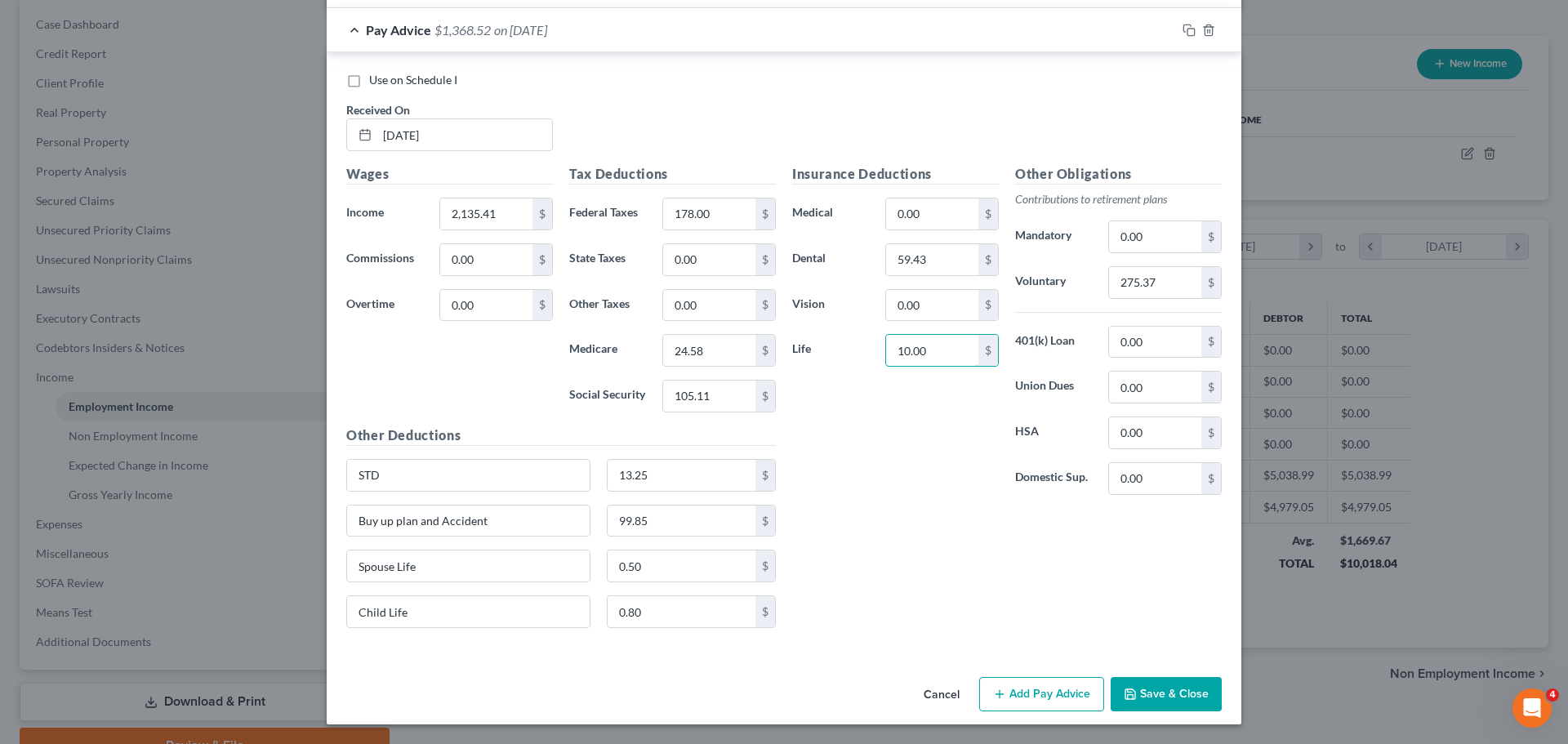
type input "10.00"
click at [879, 480] on div "Insurance Deductions Medical 0.00 $ Dental 59.43 $ Vision 0.00 $ Life 10.00 $" at bounding box center [895, 336] width 223 height 344
click at [1183, 34] on icon "button" at bounding box center [1189, 31] width 13 height 13
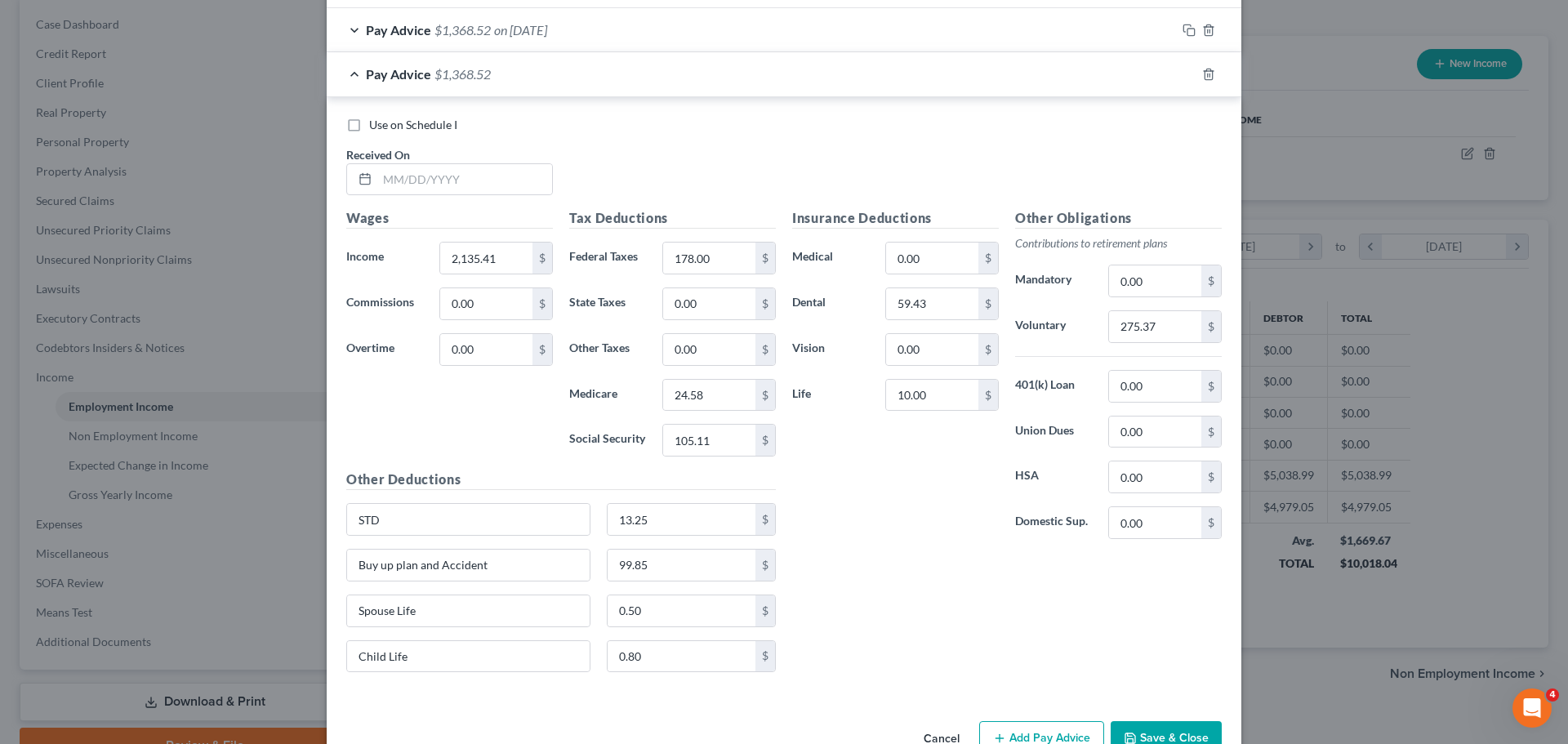
click at [476, 197] on div "Use on Schedule I Received On *" at bounding box center [784, 163] width 892 height 92
click at [476, 179] on input "text" at bounding box center [465, 180] width 175 height 31
type input "[DATE]"
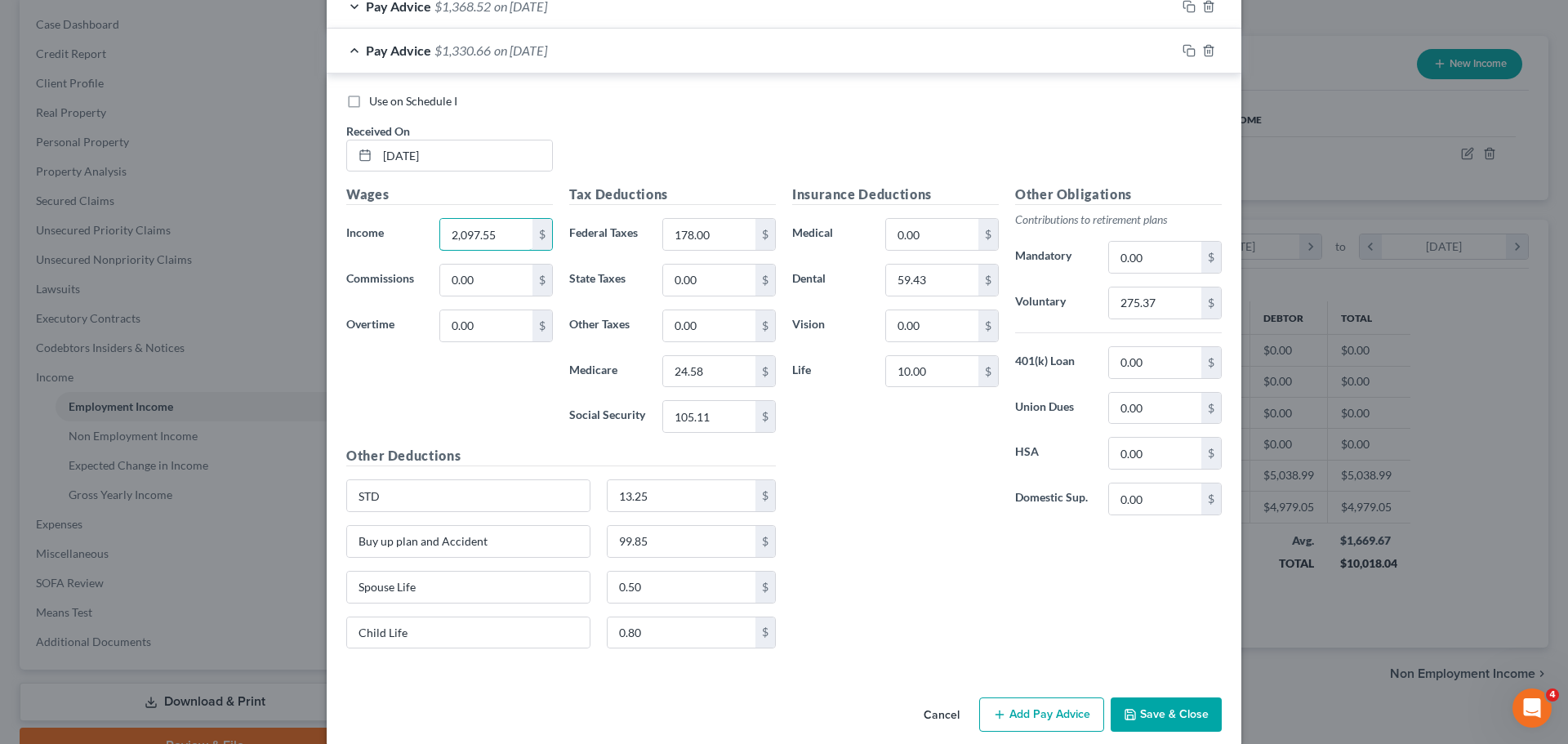
scroll to position [813, 0]
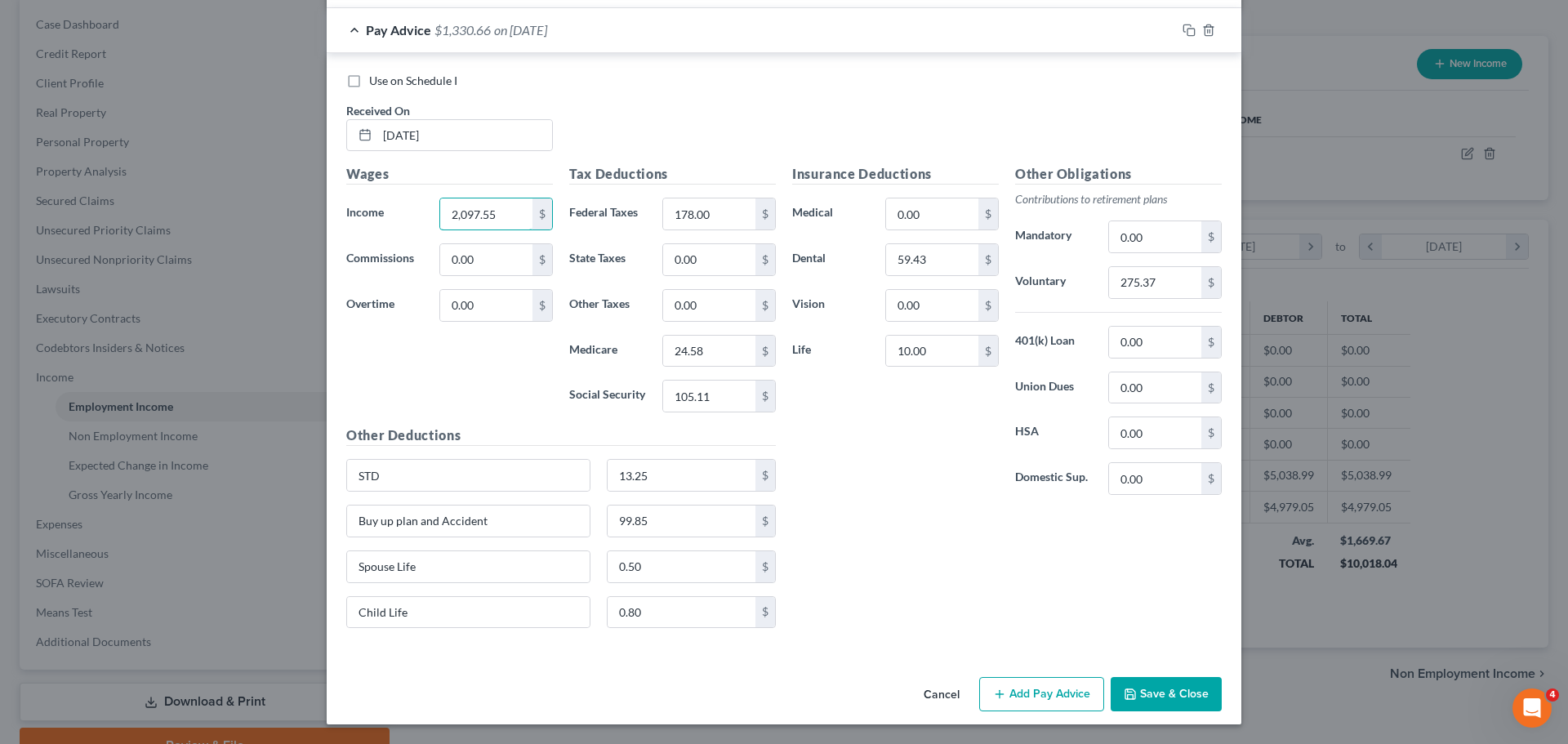
type input "2,097.55"
click at [528, 356] on div "Wages Income * 2,097.55 $ Commissions 0.00 $ Overtime 0.00 $" at bounding box center [449, 295] width 223 height 261
click at [707, 214] on input "178.00" at bounding box center [709, 214] width 92 height 31
type input "177.08"
click at [704, 346] on input "24.58" at bounding box center [709, 351] width 92 height 31
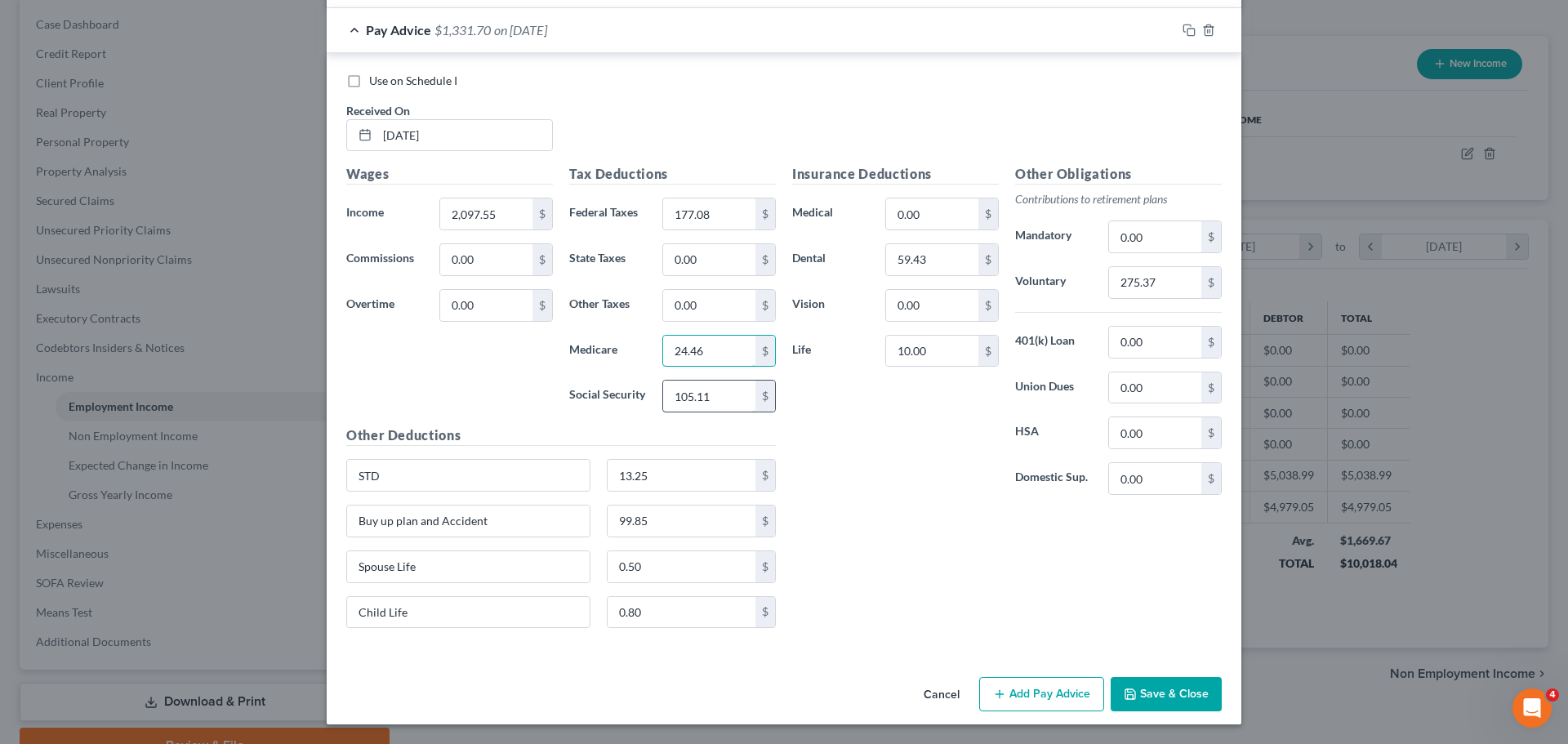
type input "24.46"
click at [689, 403] on input "105.11" at bounding box center [709, 396] width 92 height 31
type input "104.57"
click at [895, 386] on div "Insurance Deductions Medical 0.00 $ Dental 59.43 $ Vision 0.00 $ Life 10.00 $" at bounding box center [895, 336] width 223 height 344
click at [1184, 290] on input "275.37" at bounding box center [1155, 282] width 92 height 31
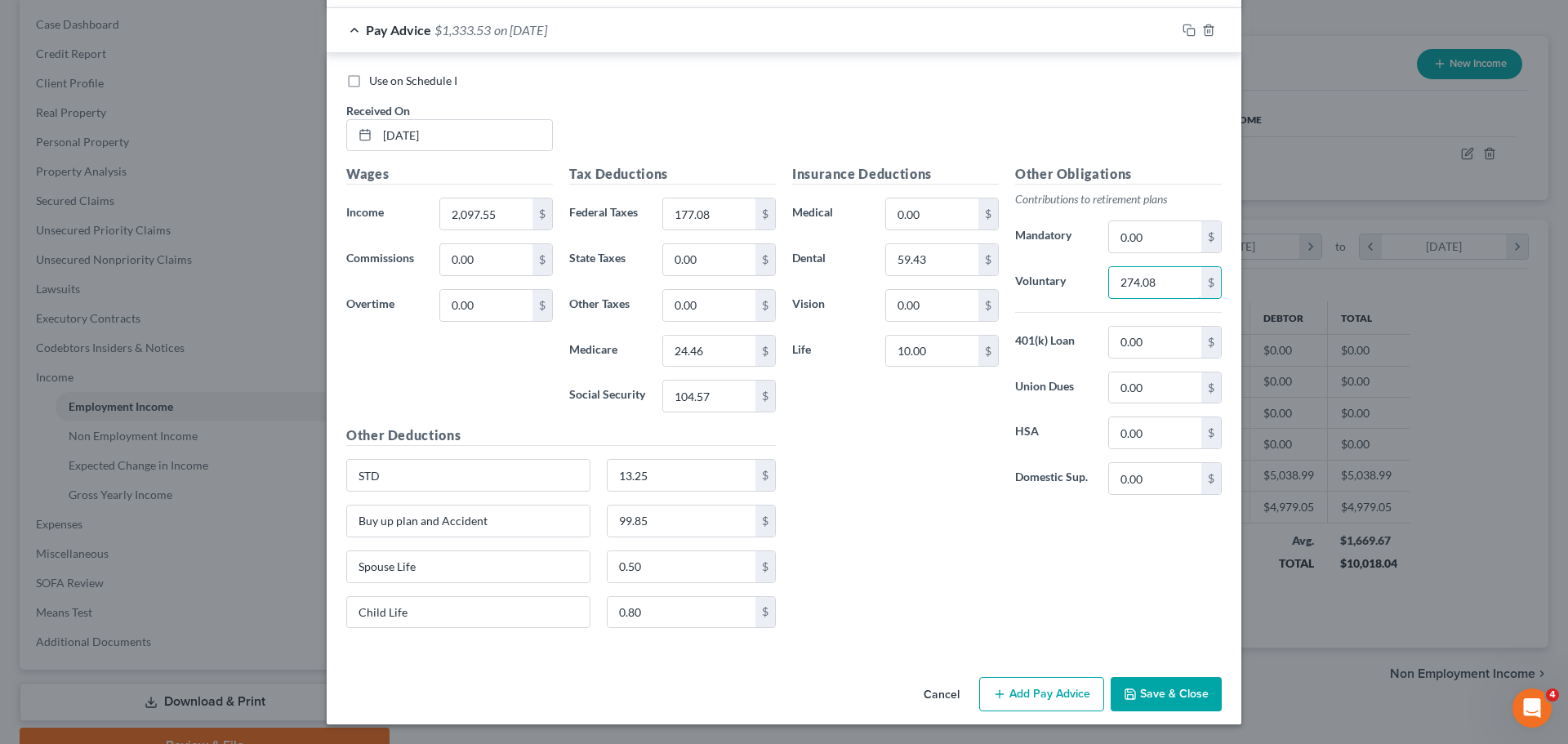
type input "274.08"
click at [908, 458] on div "Insurance Deductions Medical 0.00 $ Dental 59.43 $ Vision 0.00 $ Life 10.00 $" at bounding box center [895, 336] width 223 height 344
click at [1182, 26] on icon "button" at bounding box center [1189, 31] width 13 height 13
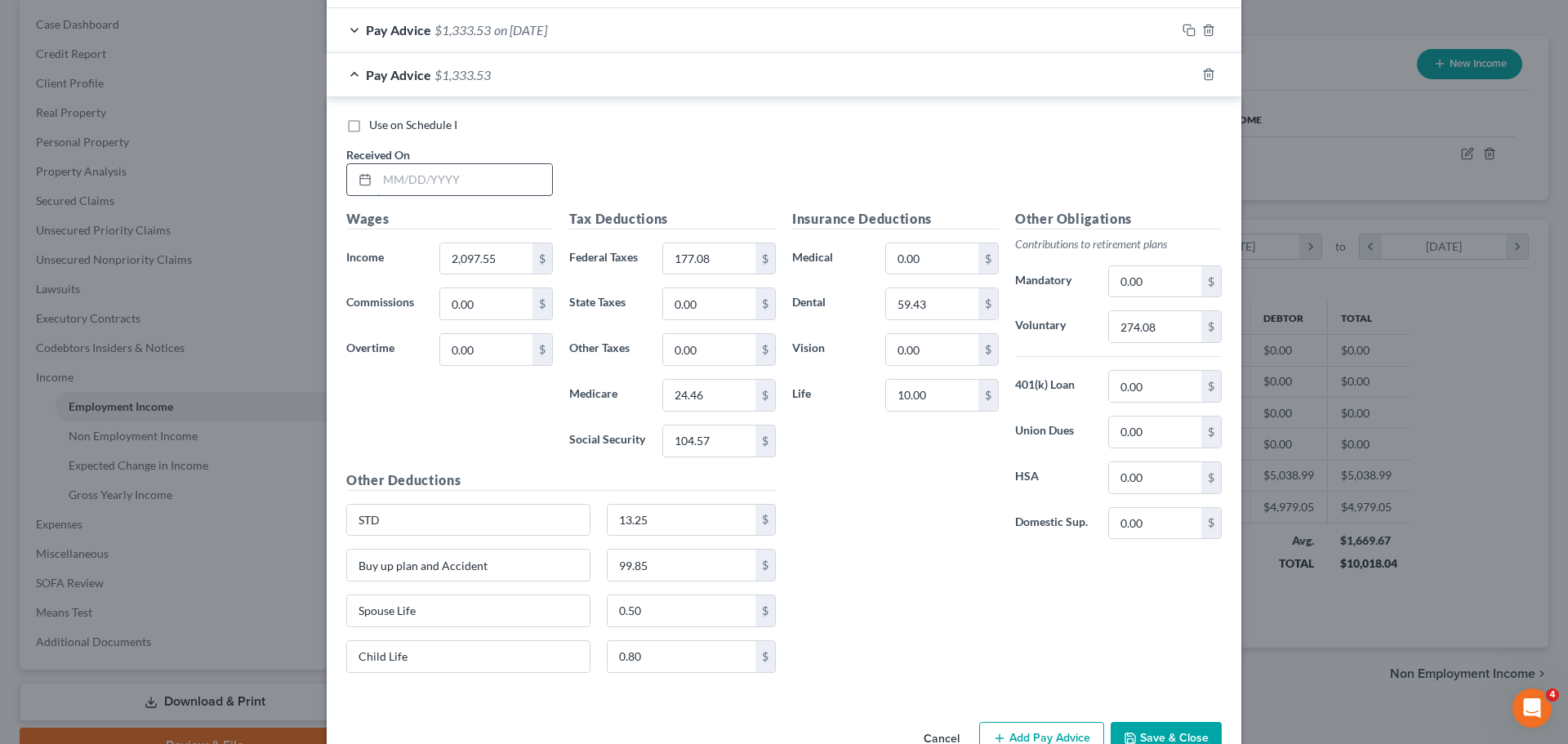
click at [486, 177] on input "text" at bounding box center [465, 180] width 175 height 31
type input "[DATE]"
click at [486, 267] on input "2,097.55" at bounding box center [486, 259] width 92 height 31
type input "2,349.33"
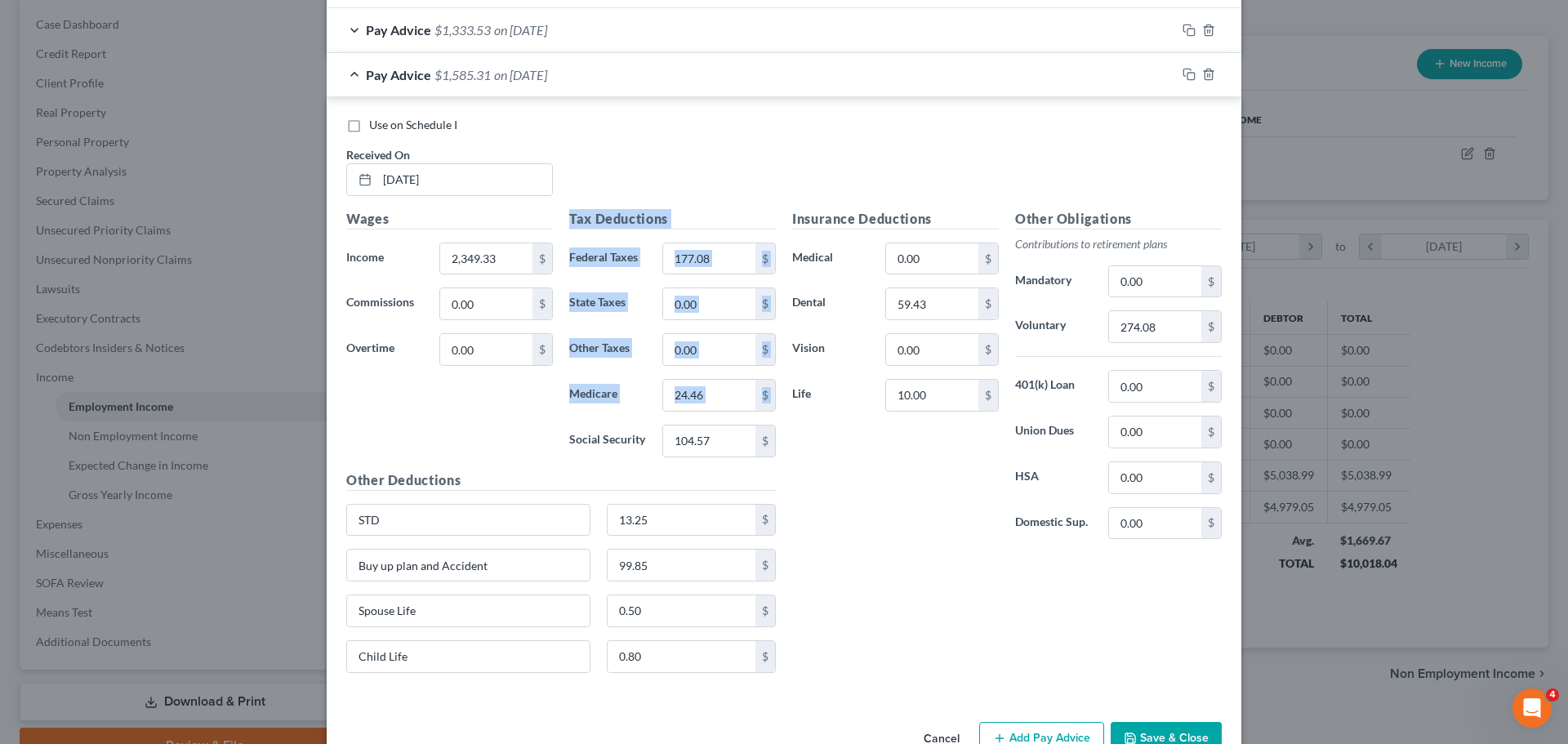
click at [557, 448] on div "Wages Income * 2,349.33 $ Commissions 0.00 $ Overtime 0.00 $ Tax Deductions Fed…" at bounding box center [561, 448] width 446 height 477
click at [727, 272] on input "177.08" at bounding box center [709, 259] width 92 height 31
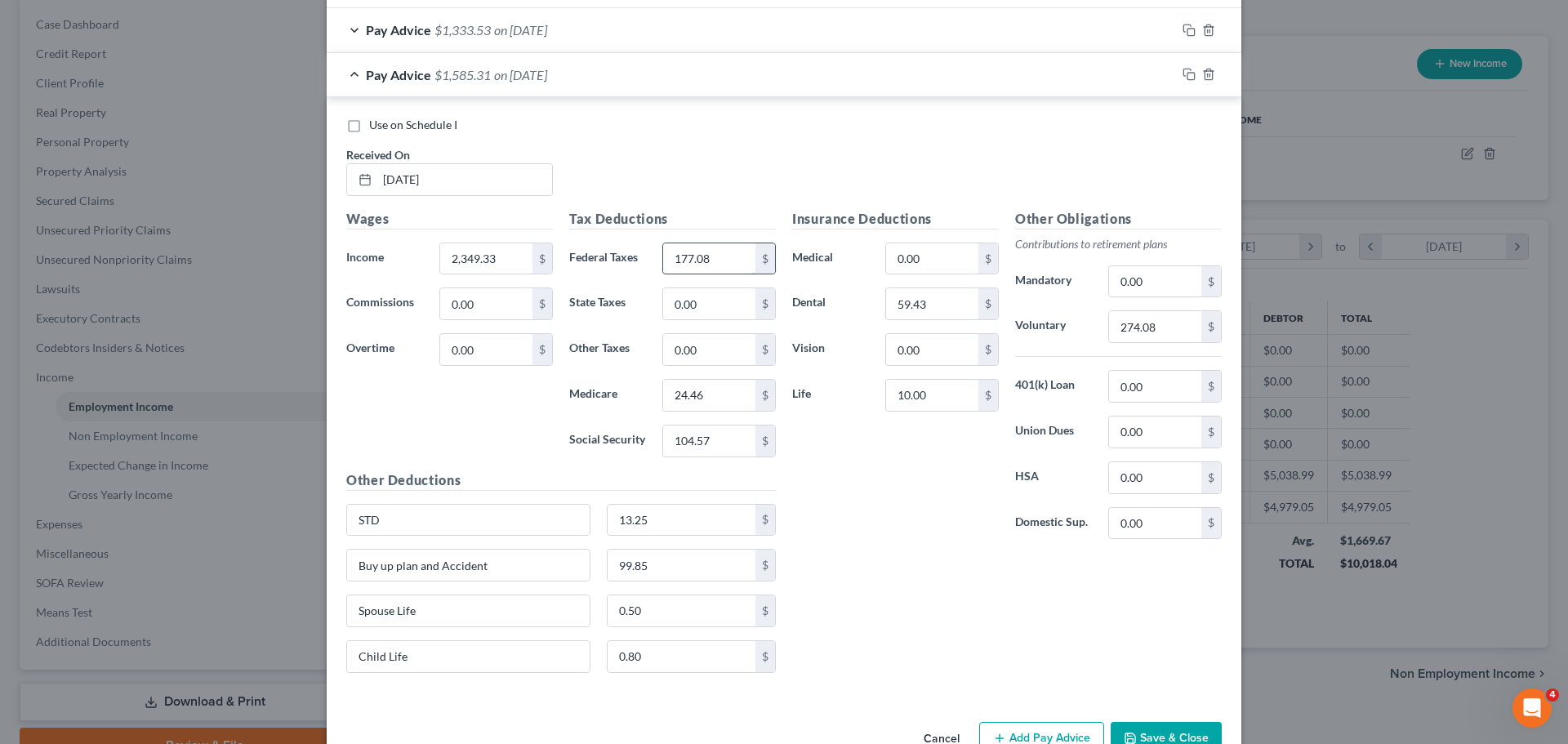
click at [723, 260] on input "177.08" at bounding box center [709, 259] width 92 height 31
drag, startPoint x: 723, startPoint y: 260, endPoint x: 663, endPoint y: 255, distance: 60.2
click at [663, 255] on input "177.08" at bounding box center [709, 259] width 92 height 31
type input "178.93"
click at [696, 392] on input "24.46" at bounding box center [709, 396] width 92 height 31
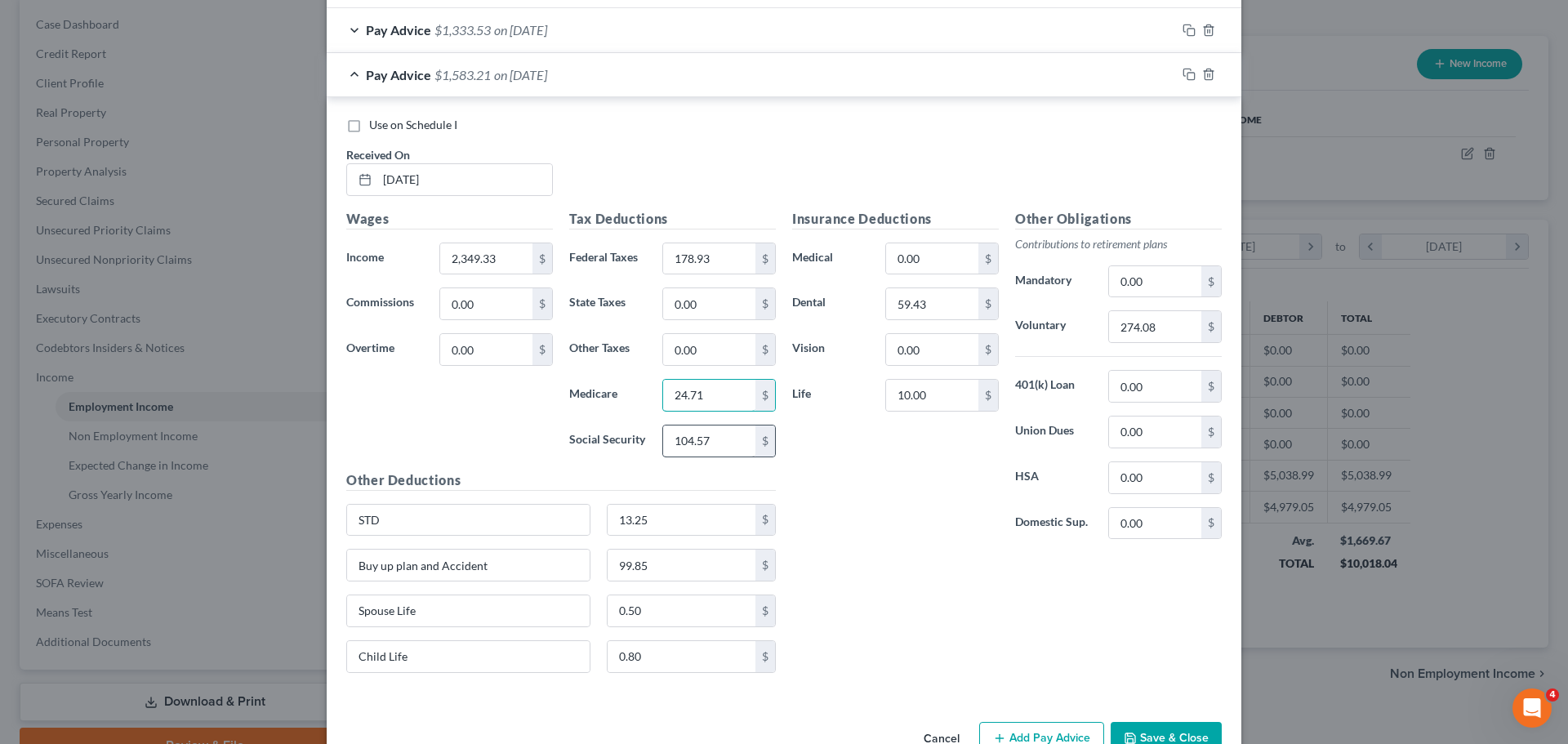
type input "24.71"
click at [712, 429] on input "104.57" at bounding box center [709, 441] width 92 height 31
type input "105.64"
drag, startPoint x: 888, startPoint y: 500, endPoint x: 894, endPoint y: 510, distance: 11.7
click at [893, 509] on div "Insurance Deductions Medical 0.00 $ Dental 59.43 $ Vision 0.00 $ Life 10.00 $" at bounding box center [895, 381] width 223 height 344
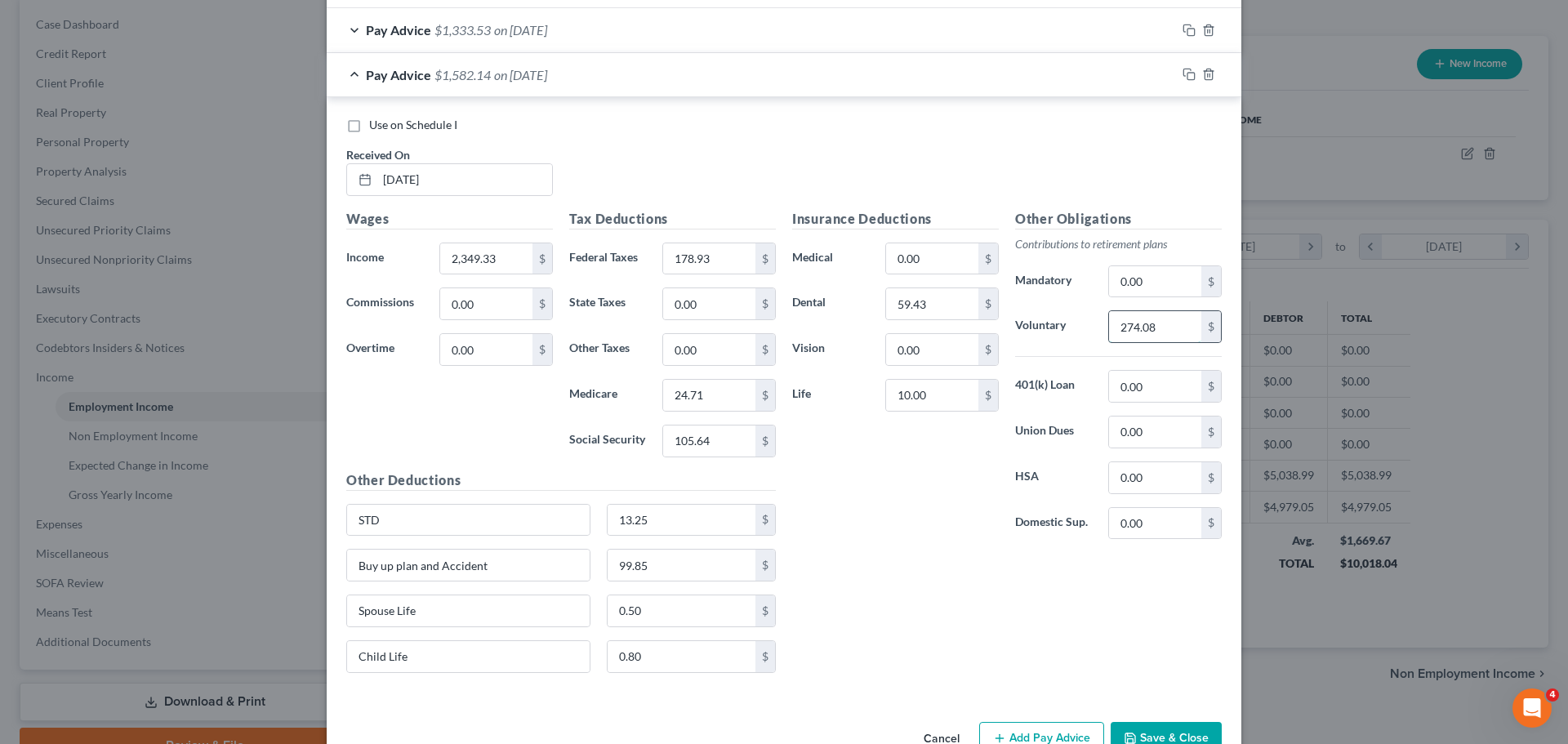
click at [1153, 336] on input "274.08" at bounding box center [1155, 327] width 92 height 31
type input "276.65"
click at [892, 524] on div "Insurance Deductions Medical 0.00 $ Dental 59.43 $ Vision 0.00 $ Life 10.00 $" at bounding box center [895, 381] width 223 height 344
click at [1185, 72] on icon "button" at bounding box center [1189, 74] width 13 height 13
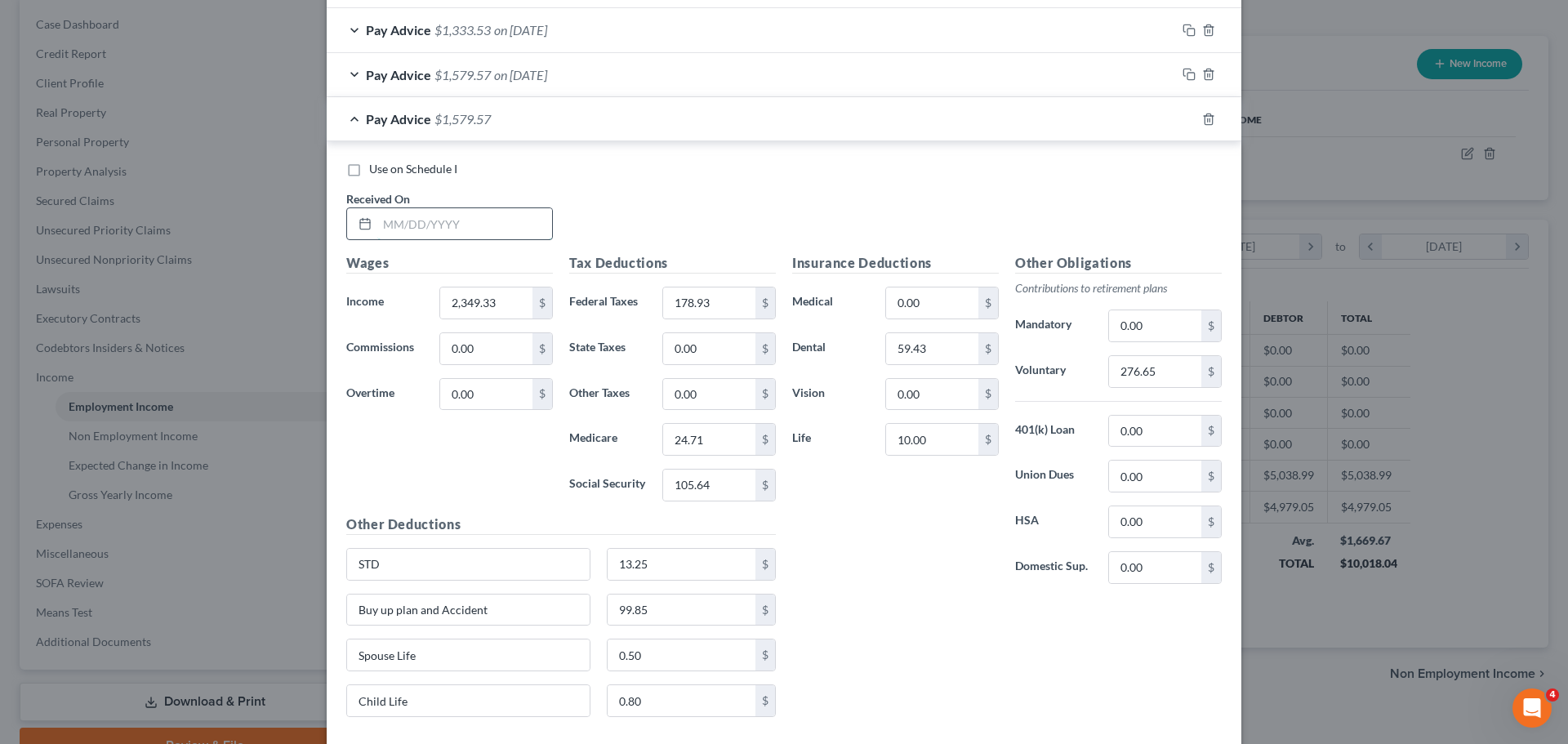
click at [472, 221] on input "text" at bounding box center [465, 224] width 175 height 31
type input "[DATE]"
click at [503, 303] on input "2,349.33" at bounding box center [486, 303] width 92 height 31
type input "1,881.91"
click at [547, 500] on div "Wages Income * 1,881.91 $ Commissions 0.00 $ Overtime 0.00 $" at bounding box center [449, 384] width 223 height 261
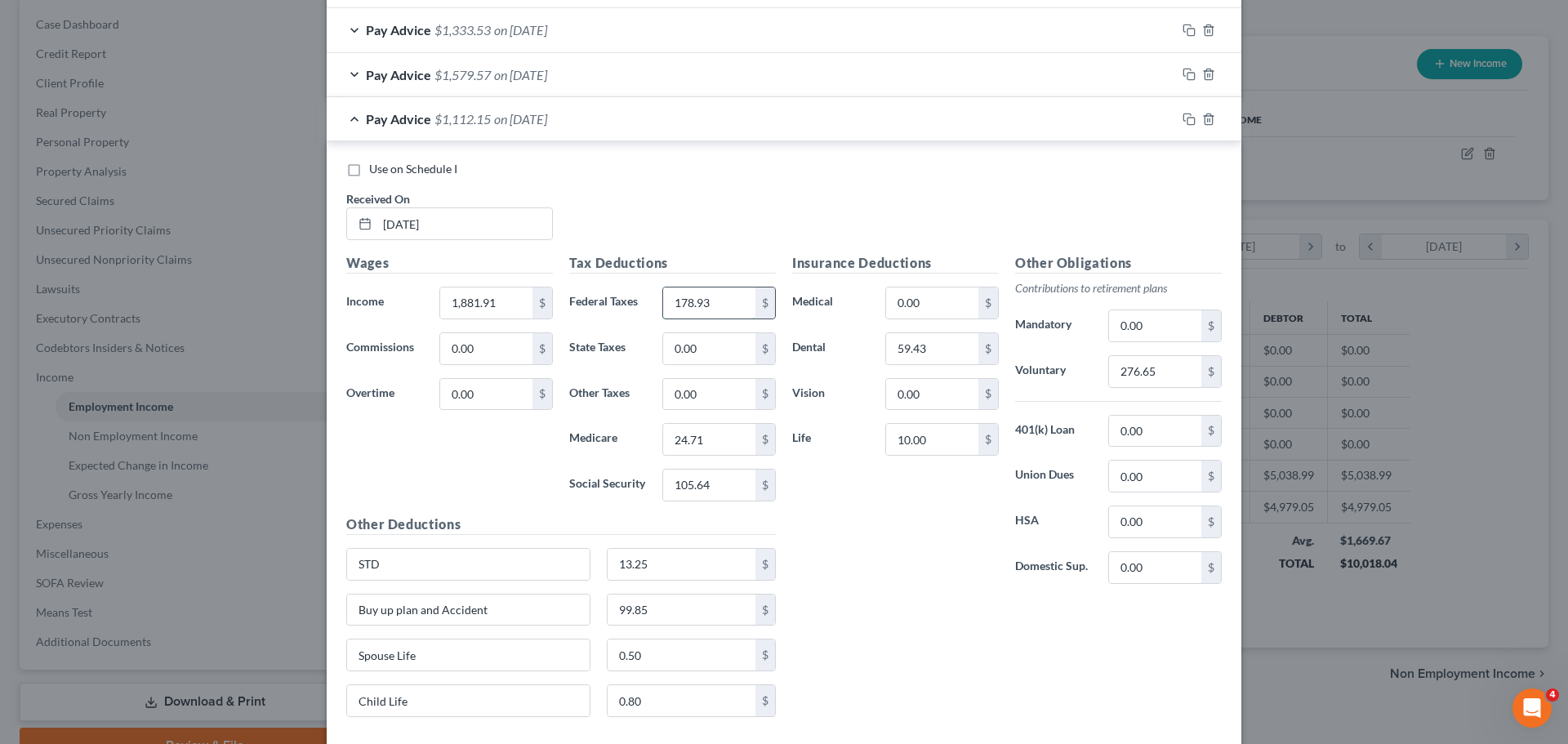
click at [704, 293] on input "178.93" at bounding box center [709, 303] width 92 height 31
type input "182.99"
click at [728, 434] on input "24.71" at bounding box center [709, 439] width 92 height 31
type input "25.25"
click at [707, 484] on input "105.64" at bounding box center [709, 486] width 92 height 31
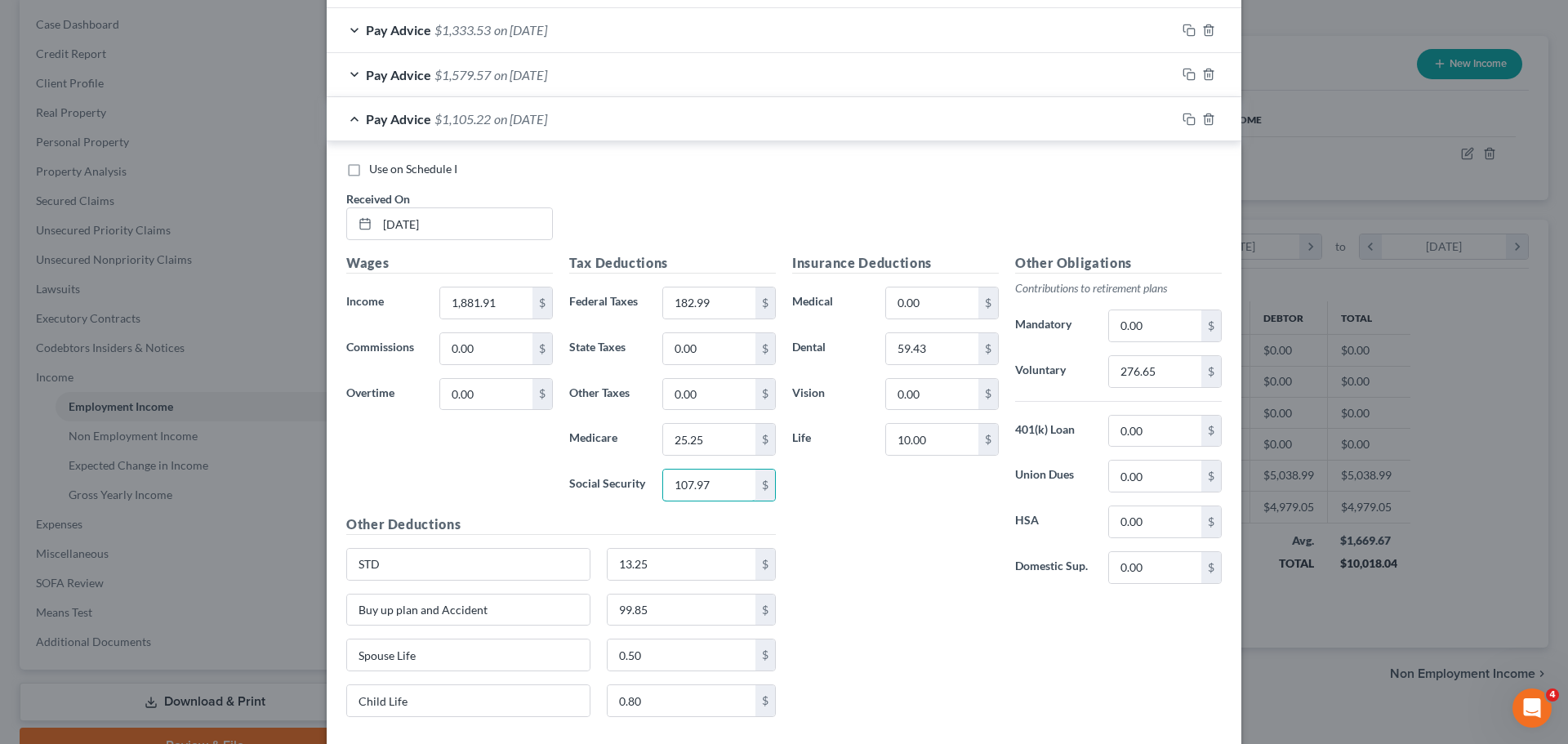
type input "107.97"
click at [869, 593] on div "Insurance Deductions Medical 0.00 $ Dental 59.43 $ Vision 0.00 $ Life 10.00 $" at bounding box center [895, 425] width 223 height 344
click at [1179, 380] on input "276.65" at bounding box center [1155, 372] width 92 height 31
type input "282.29"
click at [939, 530] on div "Insurance Deductions Medical 0.00 $ Dental 59.43 $ Vision 0.00 $ Life 10.00 $" at bounding box center [895, 425] width 223 height 344
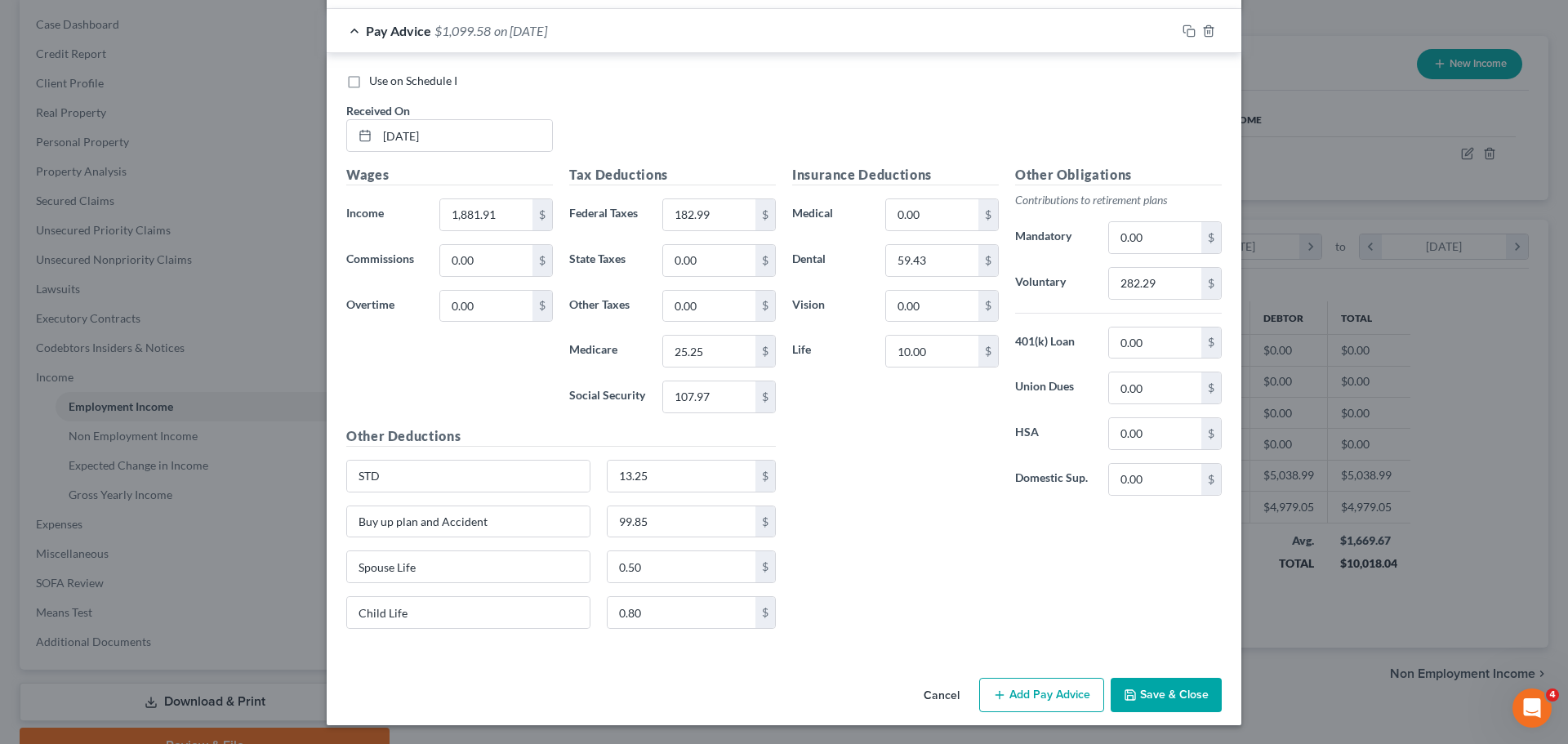
scroll to position [903, 0]
click at [1183, 31] on icon "button" at bounding box center [1187, 28] width 7 height 7
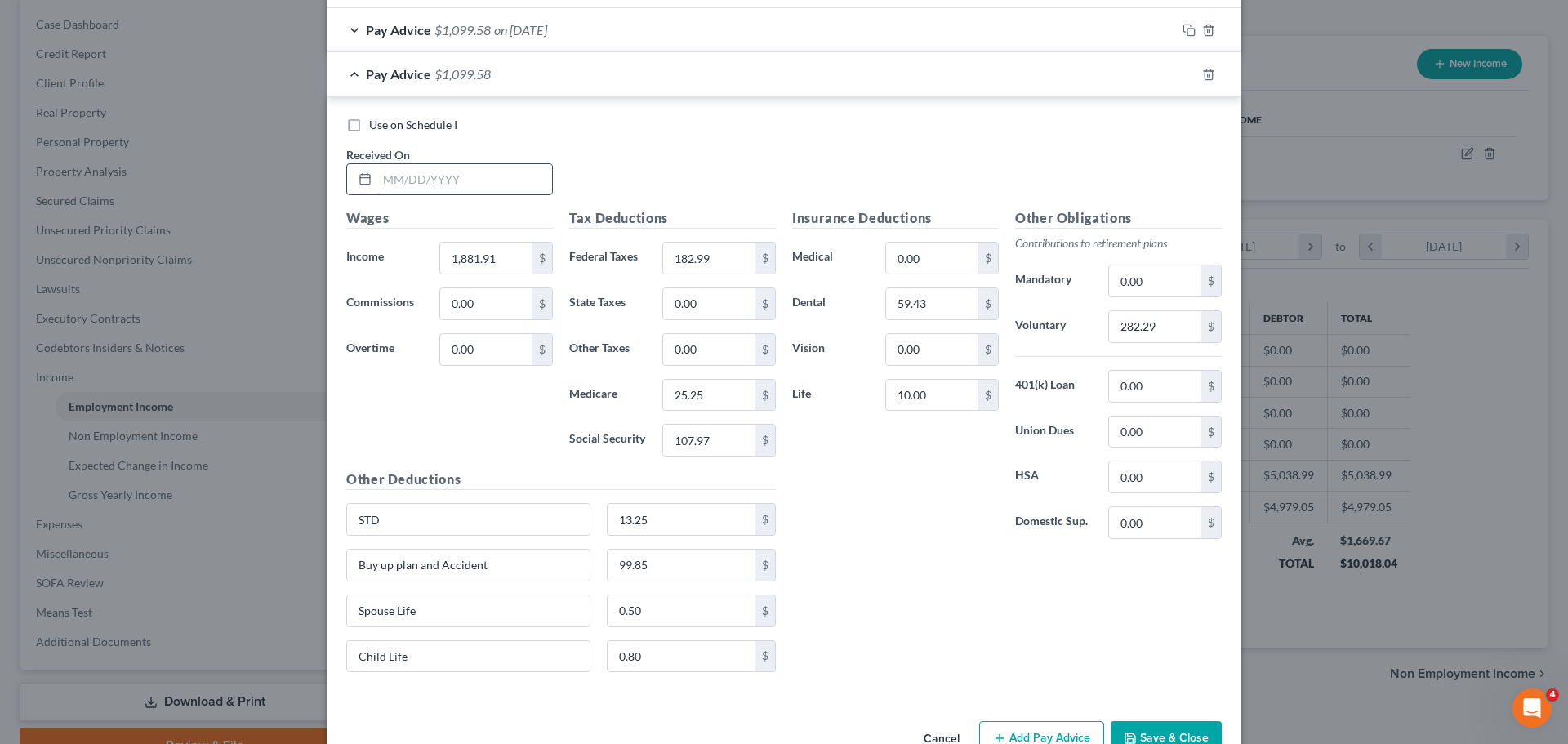
click at [457, 176] on input "text" at bounding box center [465, 180] width 175 height 31
type input "[DATE]"
click at [497, 260] on input "1,881.91" at bounding box center [486, 258] width 92 height 31
type input "2,416.40"
click at [608, 351] on label "Other Taxes" at bounding box center [607, 349] width 93 height 33
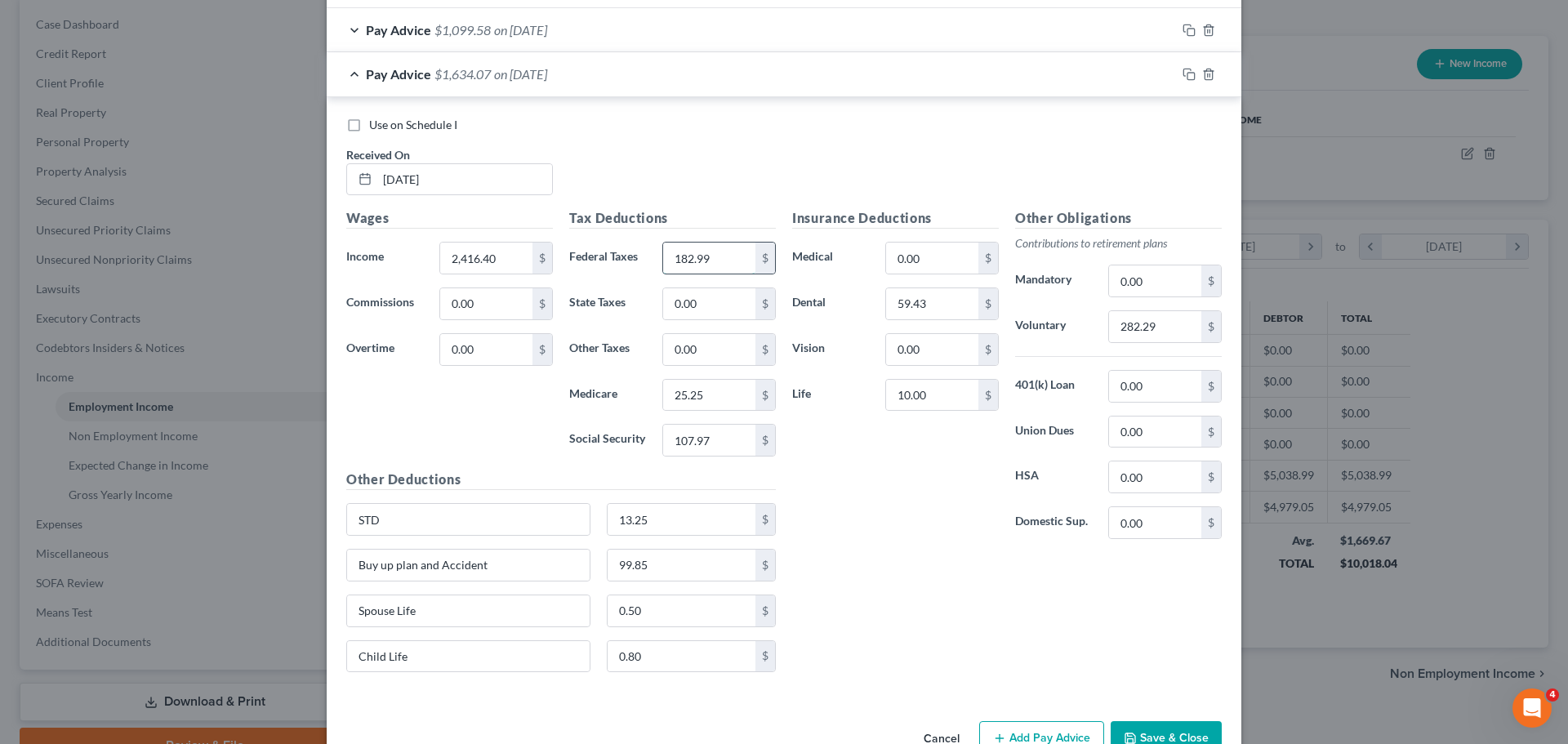
click at [724, 257] on input "182.99" at bounding box center [709, 258] width 92 height 31
type input "210.58"
click at [725, 397] on input "25.25" at bounding box center [709, 396] width 92 height 31
type input "28.73"
click at [721, 445] on input "107.97" at bounding box center [709, 440] width 92 height 31
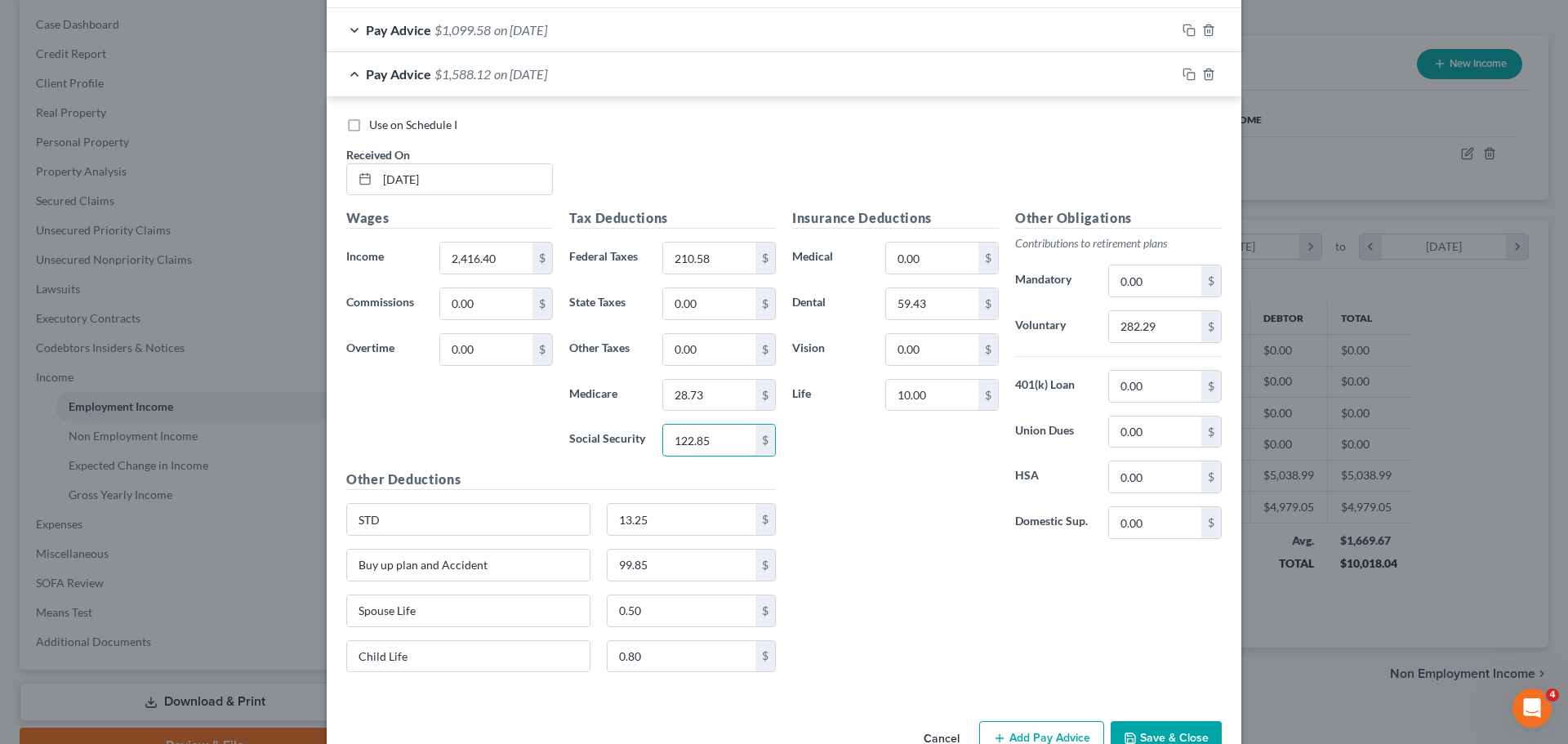
type input "122.85"
click at [871, 495] on div "Insurance Deductions Medical 0.00 $ Dental 59.43 $ Vision 0.00 $ Life 10.00 $" at bounding box center [895, 380] width 223 height 344
click at [1160, 333] on input "282.29" at bounding box center [1155, 327] width 92 height 31
type input "297.21"
click at [912, 493] on div "Insurance Deductions Medical 0.00 $ Dental 59.43 $ Vision 0.00 $ Life 10.00 $" at bounding box center [895, 380] width 223 height 344
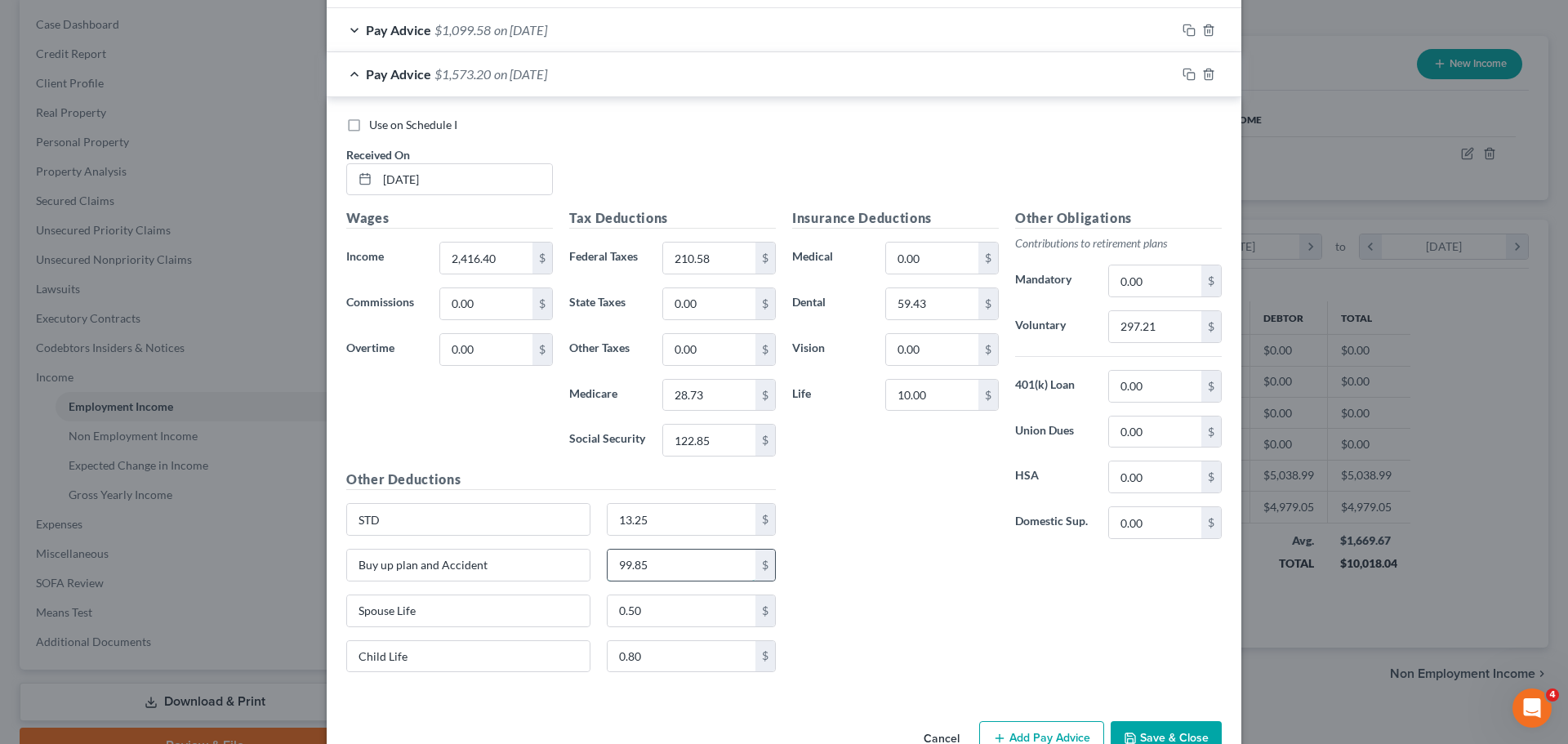
click at [646, 570] on input "99.85" at bounding box center [682, 566] width 149 height 31
type input "0.00"
click at [870, 528] on div "Insurance Deductions Medical 0.00 $ Dental 59.43 $ Vision 0.00 $ Life 10.00 $" at bounding box center [895, 380] width 223 height 344
click at [720, 518] on input "13.25" at bounding box center [682, 519] width 149 height 31
type input "0.00"
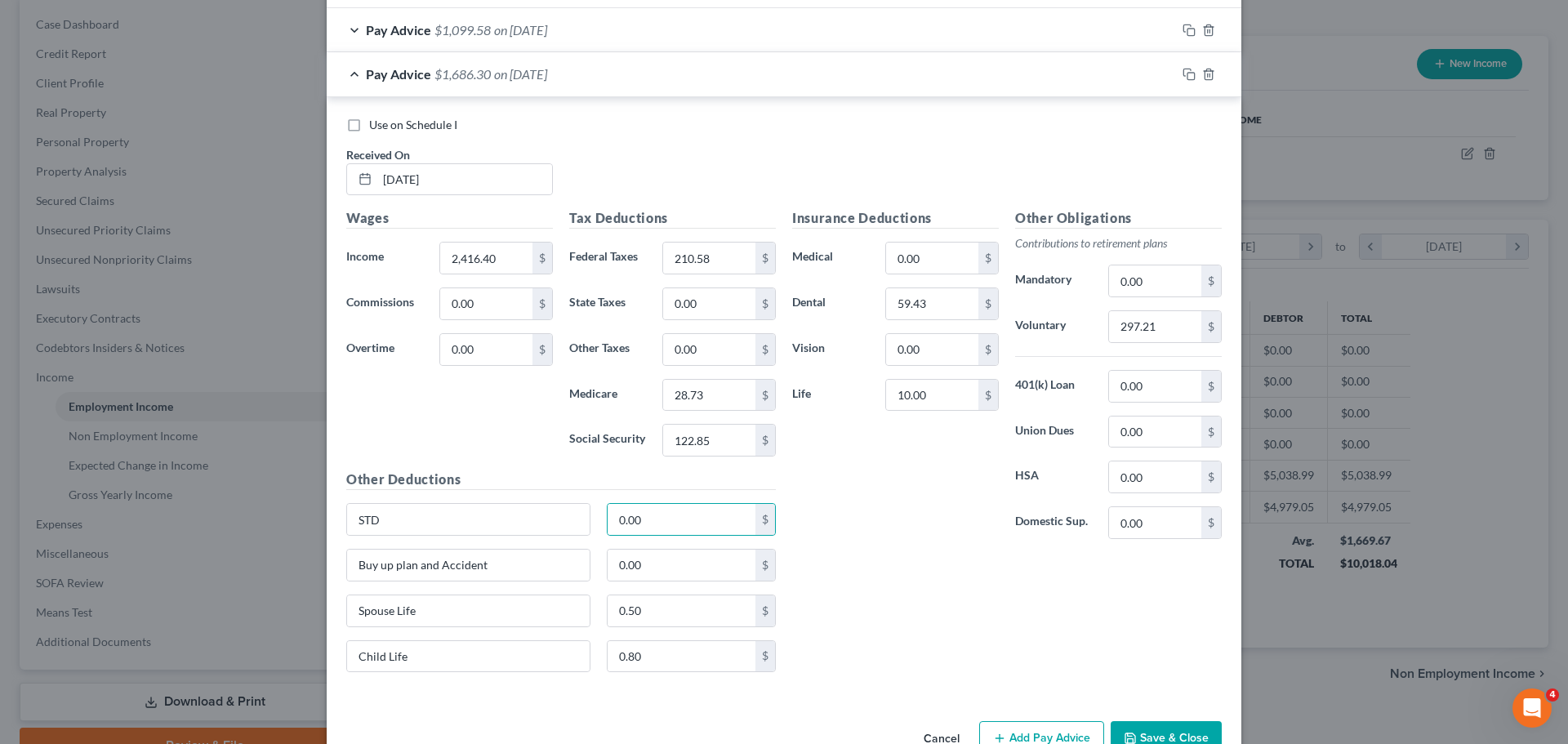
click at [848, 505] on div "Insurance Deductions Medical 0.00 $ Dental 59.43 $ Vision 0.00 $ Life 10.00 $" at bounding box center [895, 380] width 223 height 344
click at [684, 611] on input "0.50" at bounding box center [682, 611] width 149 height 31
type input "0.00"
click at [888, 531] on div "Insurance Deductions Medical 0.00 $ Dental 59.43 $ Vision 0.00 $ Life 10.00 $" at bounding box center [895, 380] width 223 height 344
click at [669, 652] on input "0.80" at bounding box center [682, 656] width 149 height 31
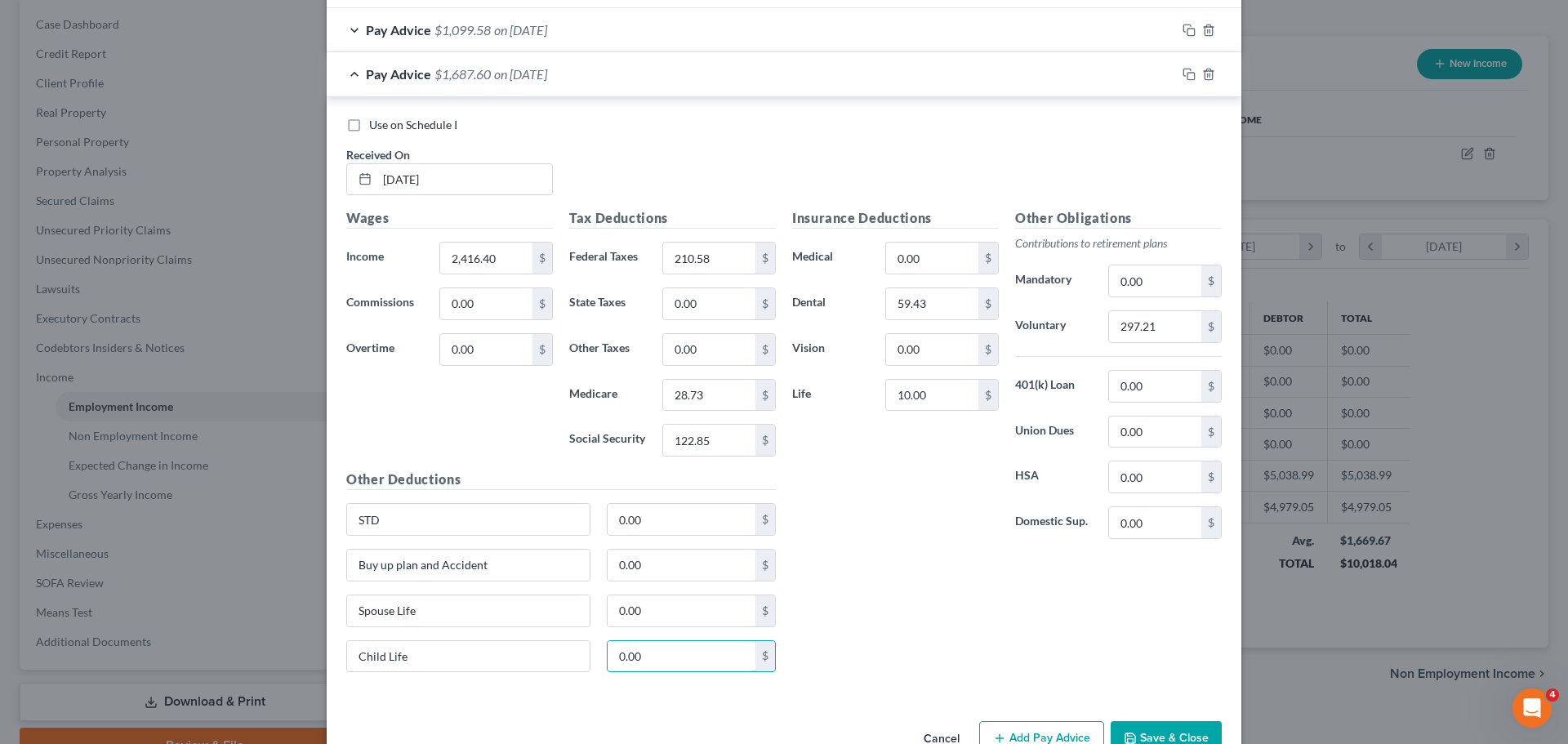
type input "0.00"
click at [899, 462] on div "Insurance Deductions Medical 0.00 $ Dental 59.43 $ Vision 0.00 $ Life 10.00 $" at bounding box center [895, 380] width 223 height 344
click at [951, 400] on input "10.00" at bounding box center [932, 396] width 92 height 31
type input "0.00"
click at [860, 488] on div "Insurance Deductions Medical 0.00 $ Dental 59.43 $ Vision 0.00 $ Life 0.00 $" at bounding box center [895, 380] width 223 height 344
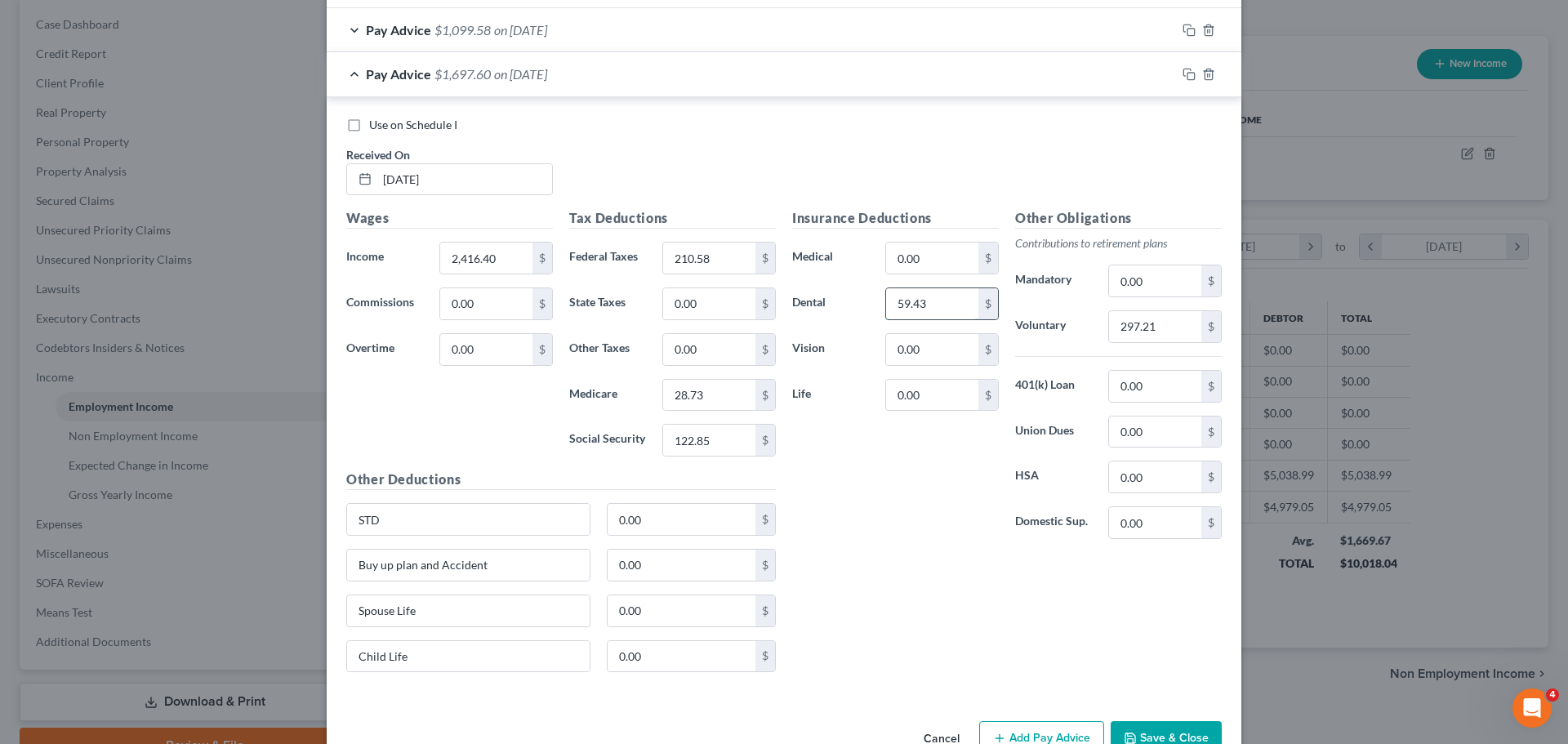
click at [954, 299] on input "59.43" at bounding box center [932, 304] width 92 height 31
type input "0.00"
click at [958, 508] on div "Insurance Deductions Medical 0.00 $ Dental 0.00 $ Vision 0.00 $ Life 0.00 $" at bounding box center [895, 380] width 223 height 344
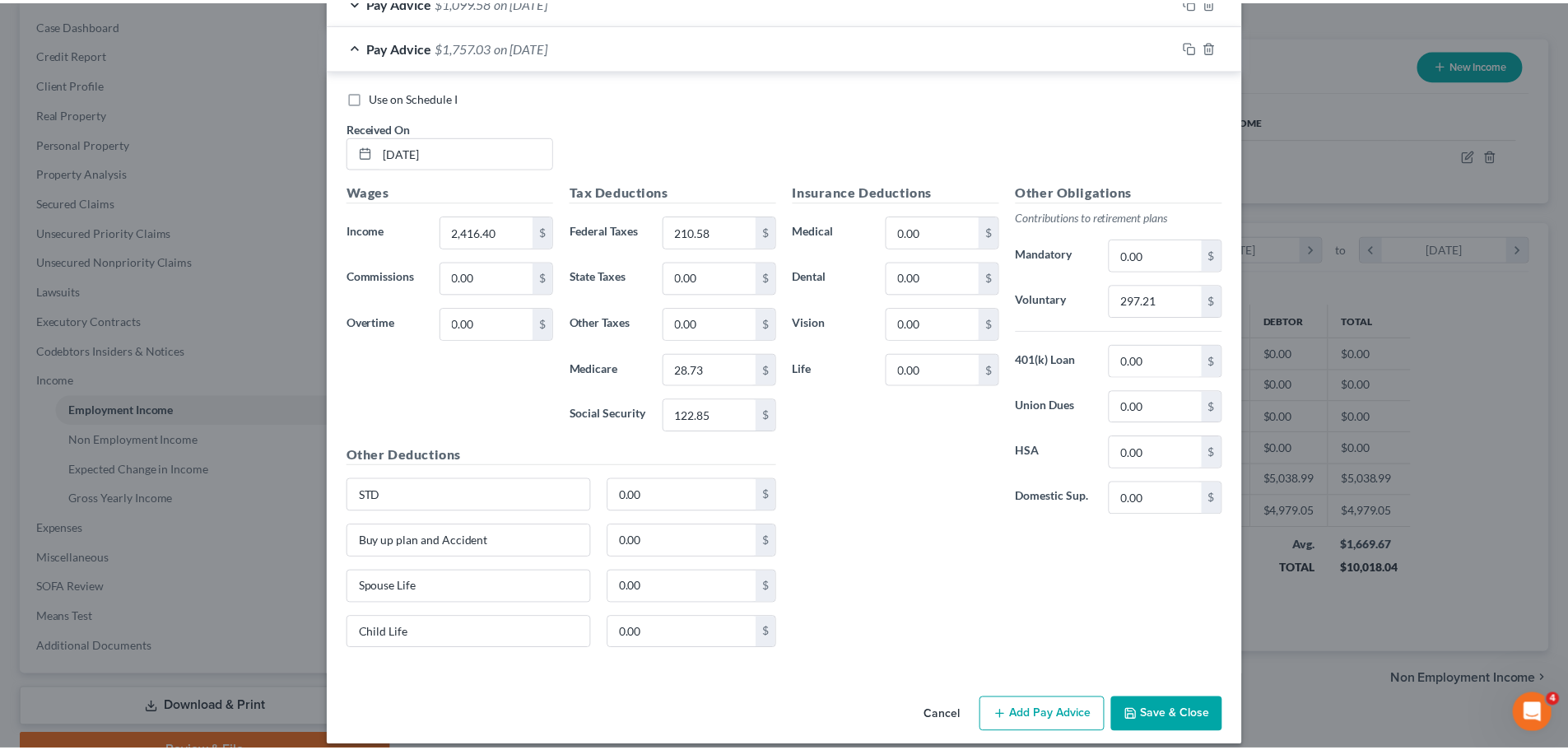
scroll to position [954, 0]
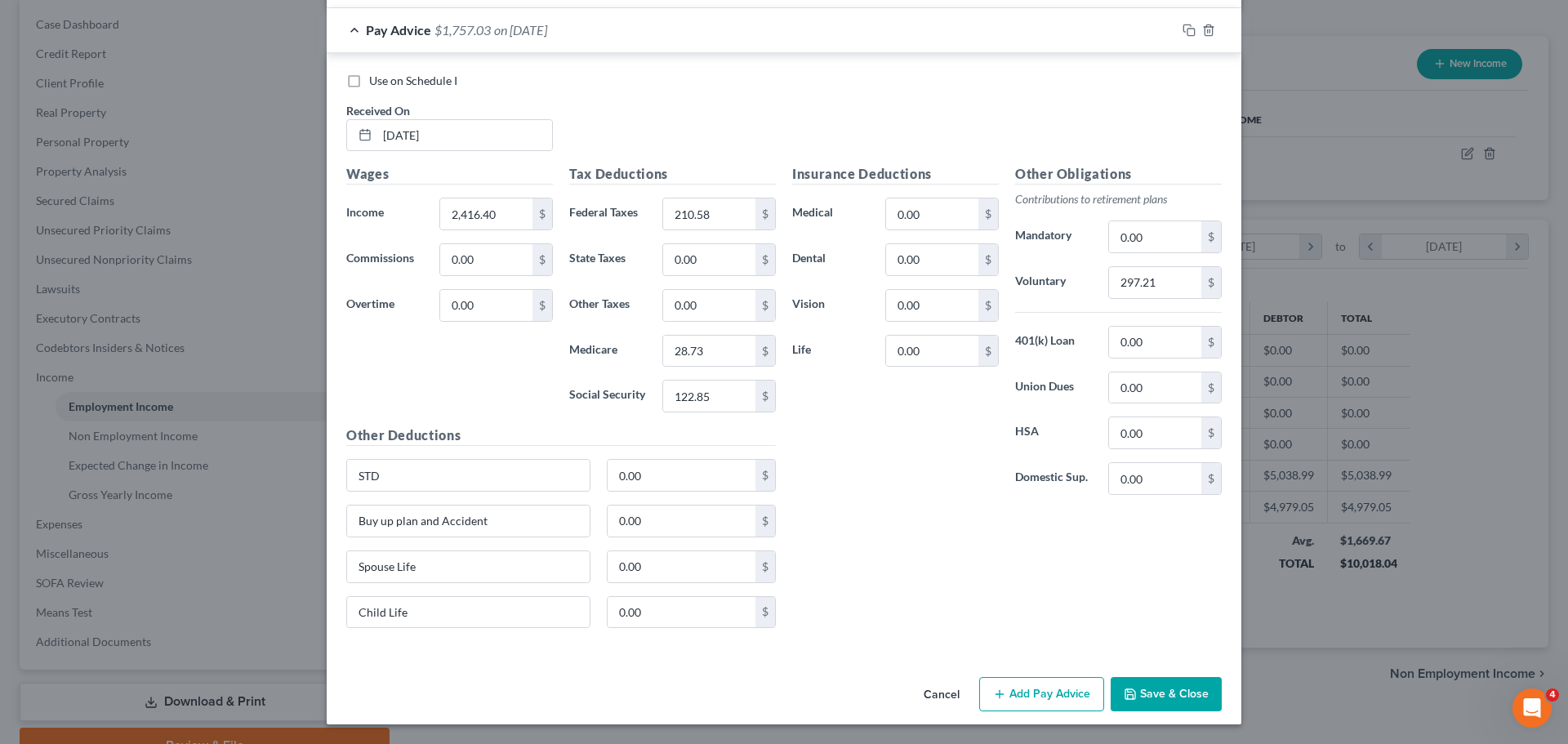
click at [1155, 704] on button "Save & Close" at bounding box center [1166, 694] width 111 height 35
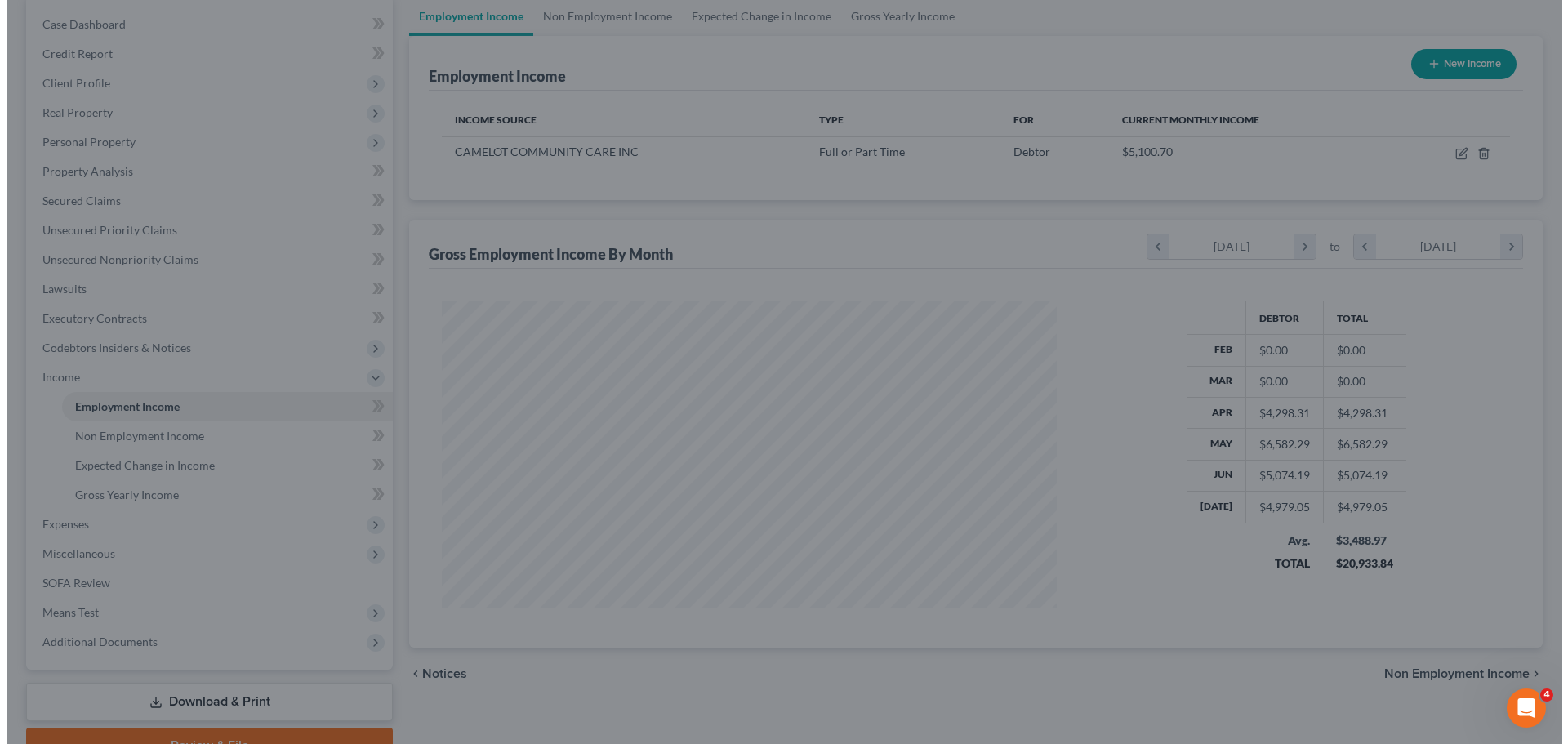
scroll to position [816305, 815917]
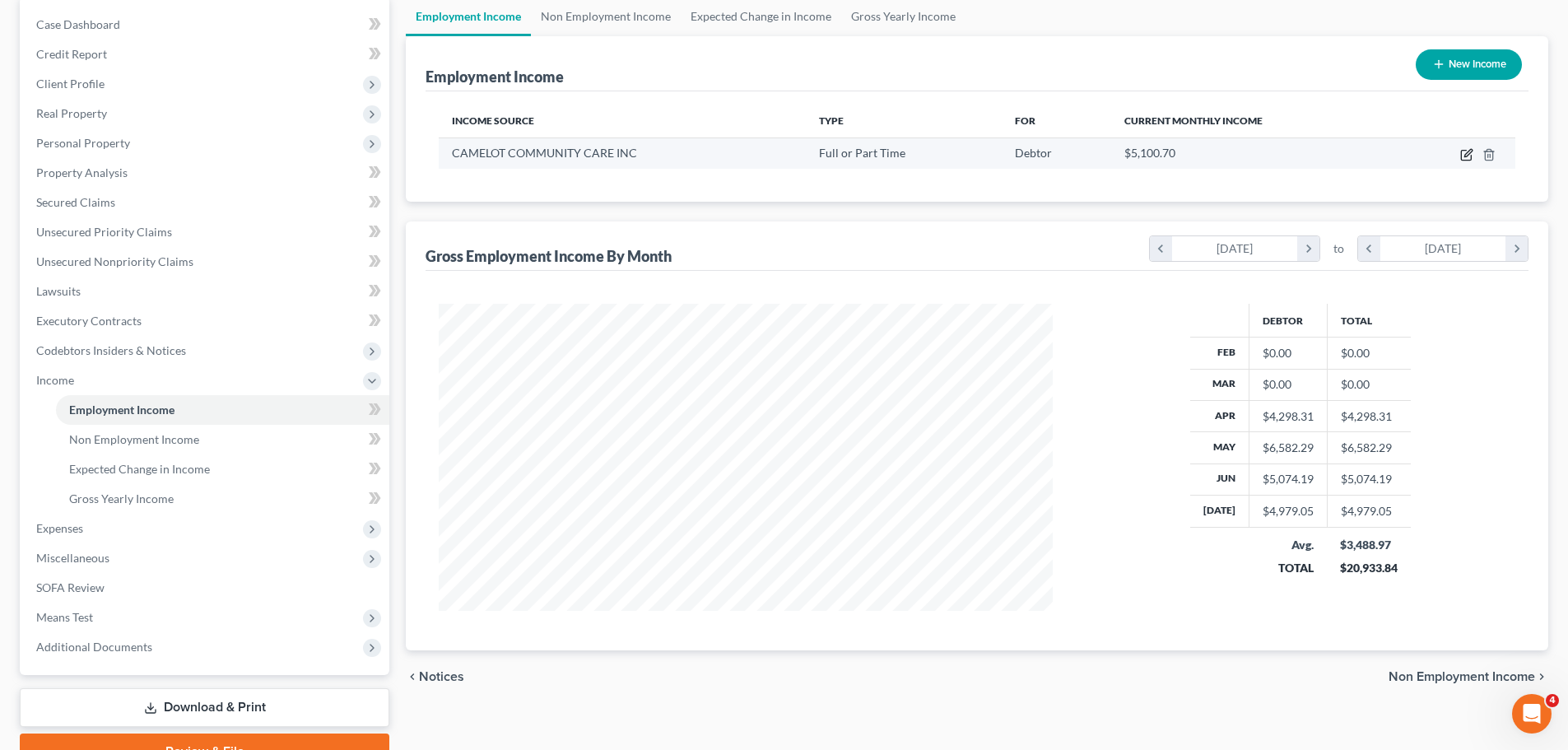
click at [1471, 153] on icon "button" at bounding box center [1467, 152] width 7 height 7
select select "0"
select select "9"
select select "2"
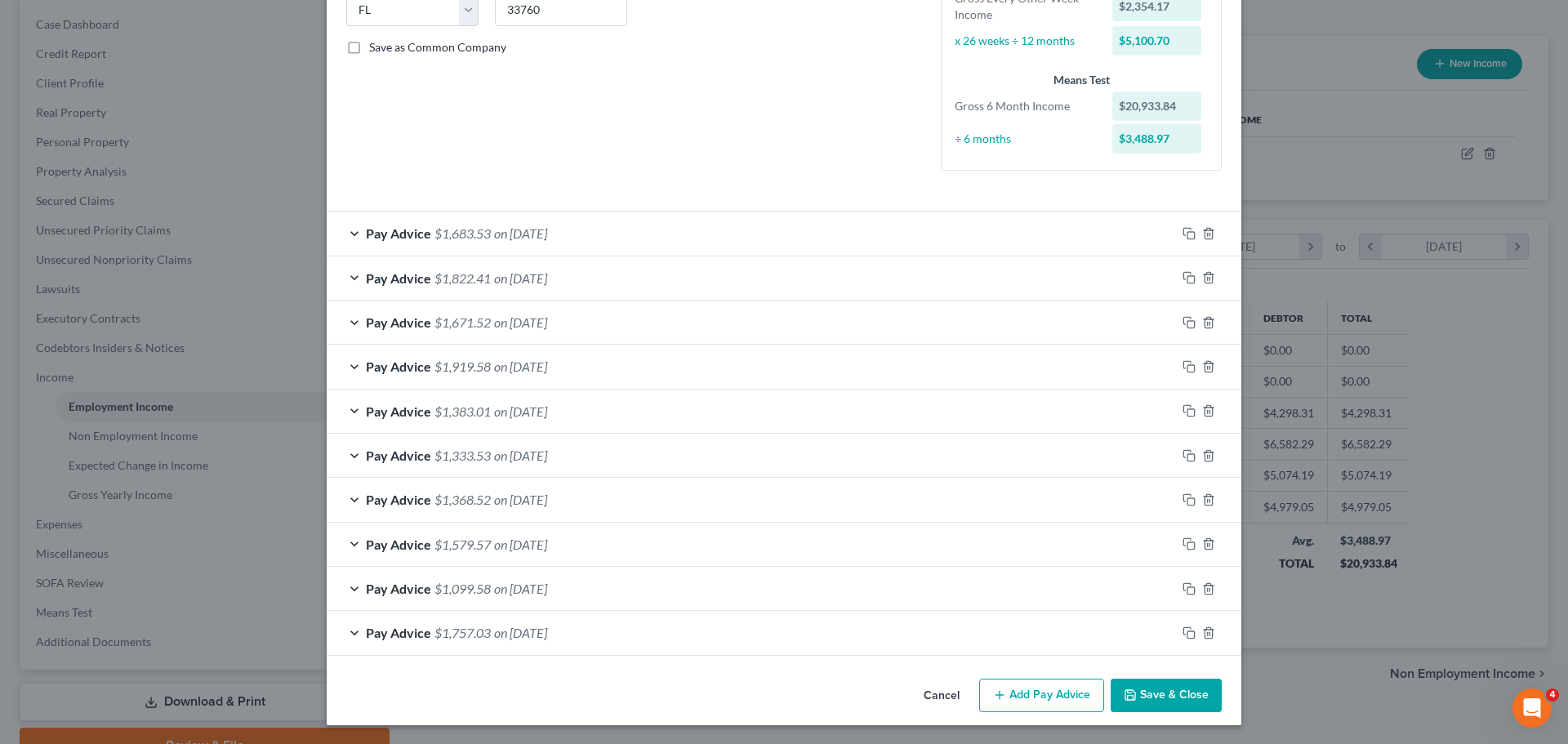
scroll to position [344, 0]
click at [1182, 630] on icon "button" at bounding box center [1189, 633] width 13 height 13
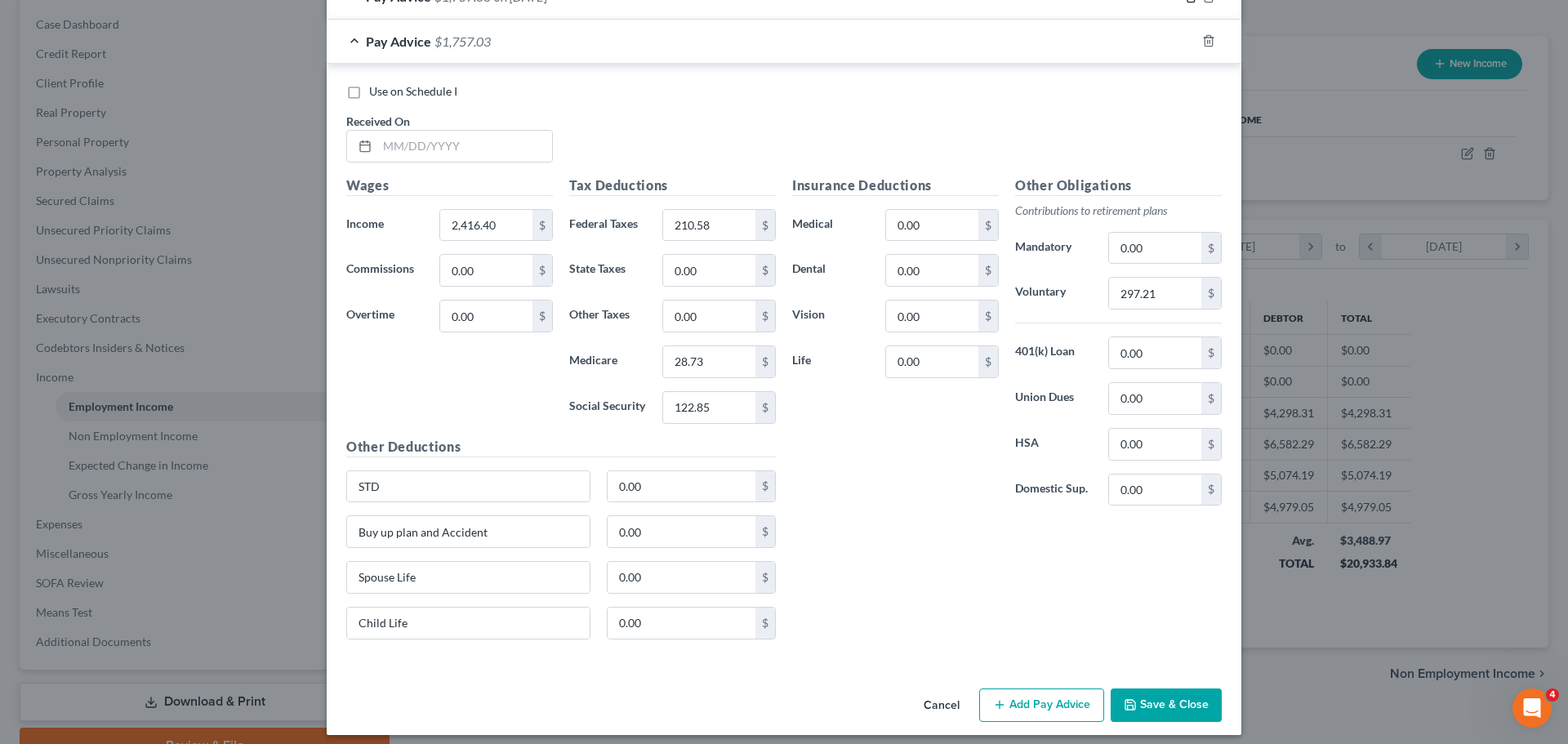
scroll to position [991, 0]
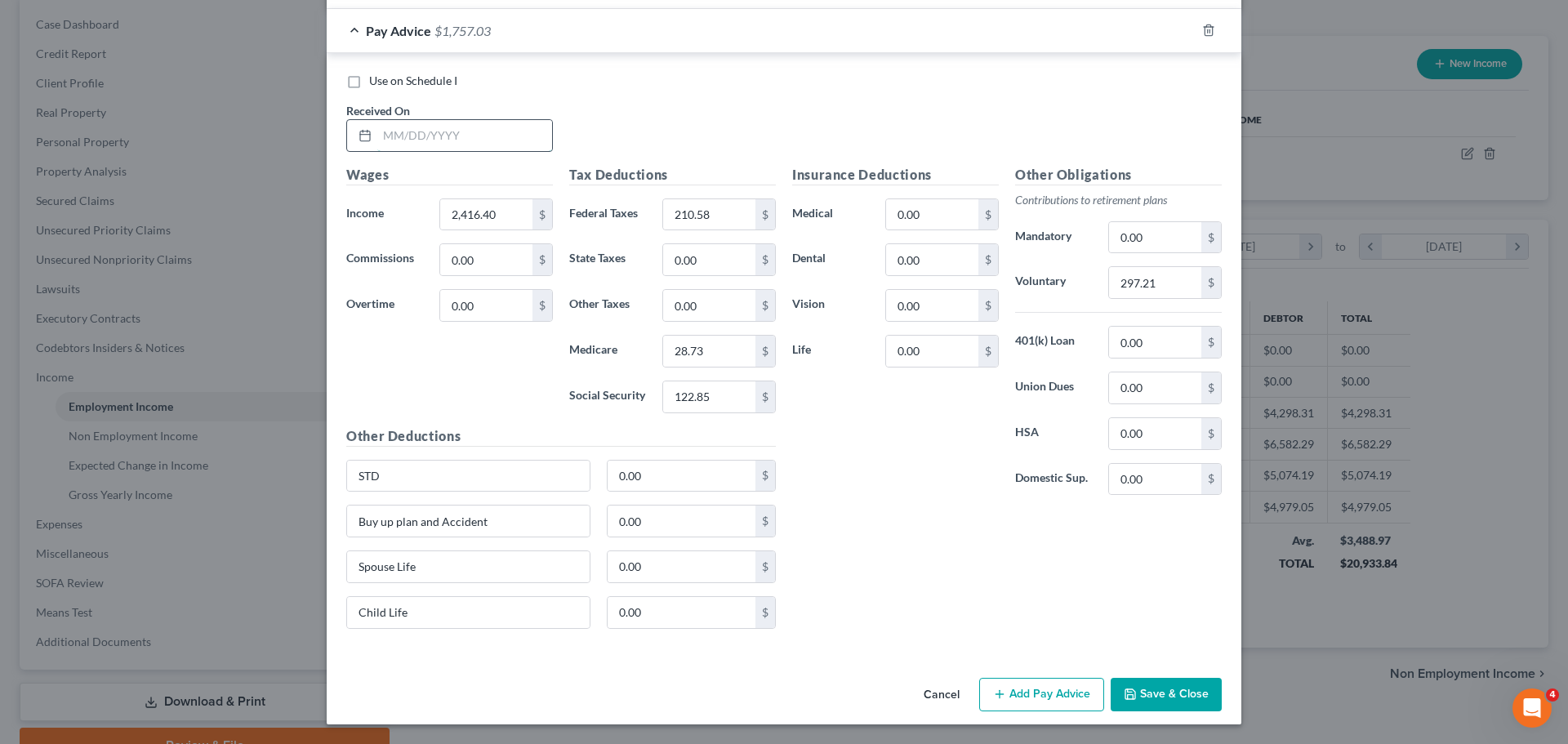
click at [393, 140] on input "text" at bounding box center [465, 135] width 175 height 31
type input "[DATE]"
click at [506, 225] on input "2,416.40" at bounding box center [486, 215] width 92 height 31
type input "2,363.03"
click at [495, 377] on div "Wages Income * 2,363.03 $ Commissions 0.00 $ Overtime 0.00 $" at bounding box center [449, 296] width 223 height 261
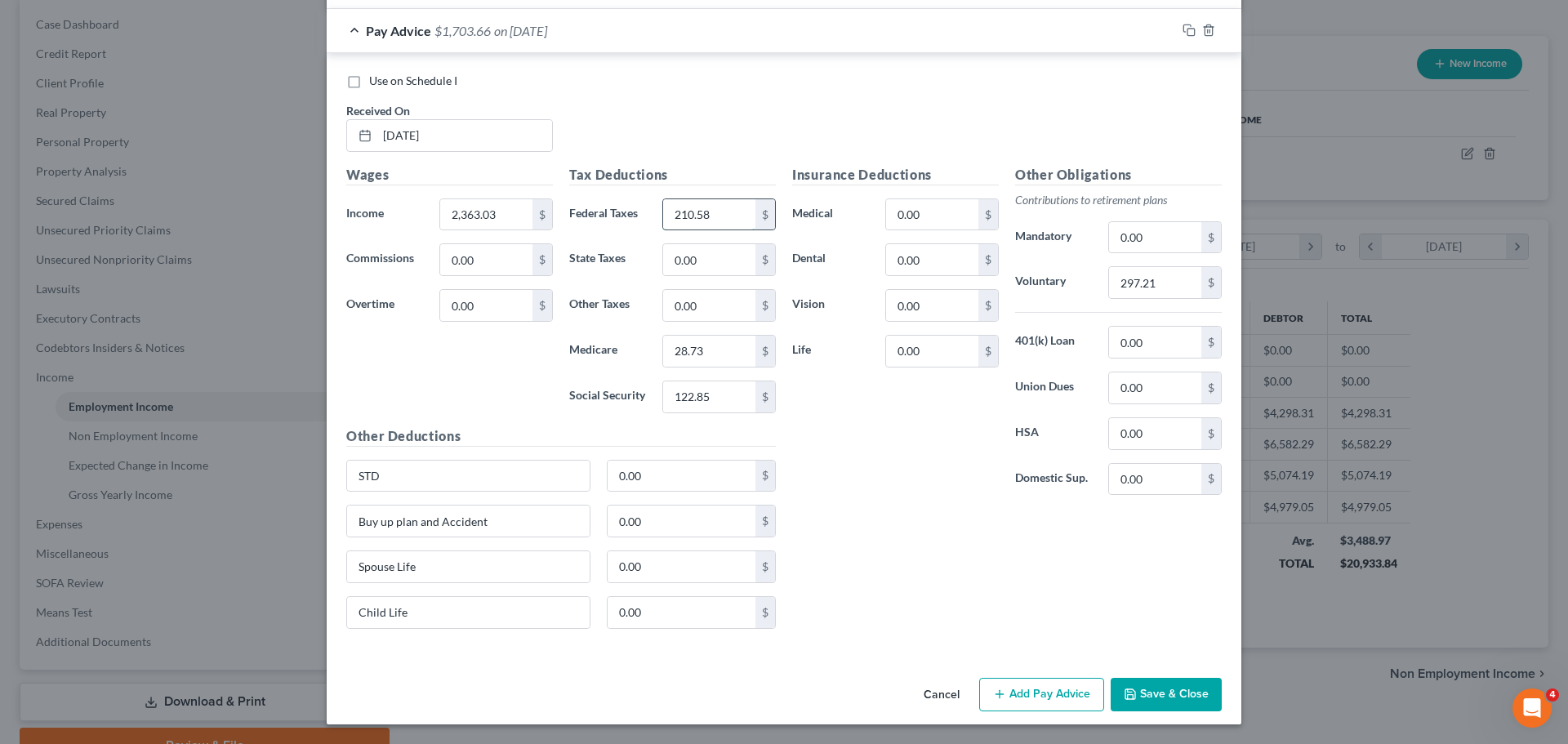
click at [703, 223] on input "210.58" at bounding box center [709, 215] width 92 height 31
type input "191.62"
click at [726, 353] on input "28.73" at bounding box center [709, 351] width 92 height 31
type input "26.41"
click at [721, 405] on input "122.85" at bounding box center [709, 397] width 92 height 31
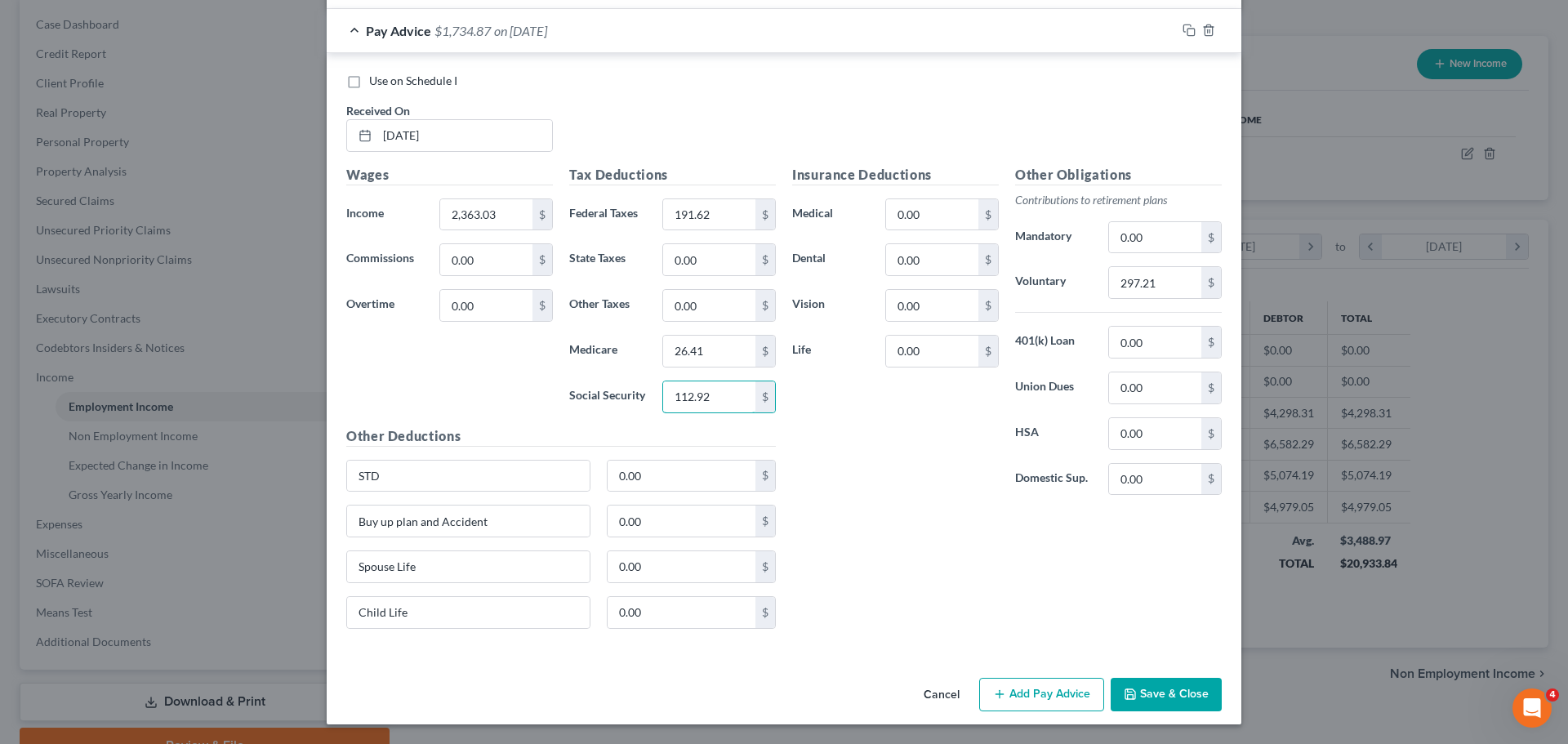
type input "112.92"
click at [912, 520] on div "Insurance Deductions Medical 0.00 $ Dental 0.00 $ Vision 0.00 $ Life 0.00 $ Oth…" at bounding box center [1007, 404] width 446 height 477
click at [1159, 278] on input "297.21" at bounding box center [1155, 282] width 92 height 31
type input "294.28"
click at [946, 484] on div "Insurance Deductions Medical 0.00 $ Dental 0.00 $ Vision 0.00 $ Life 0.00 $" at bounding box center [895, 337] width 223 height 344
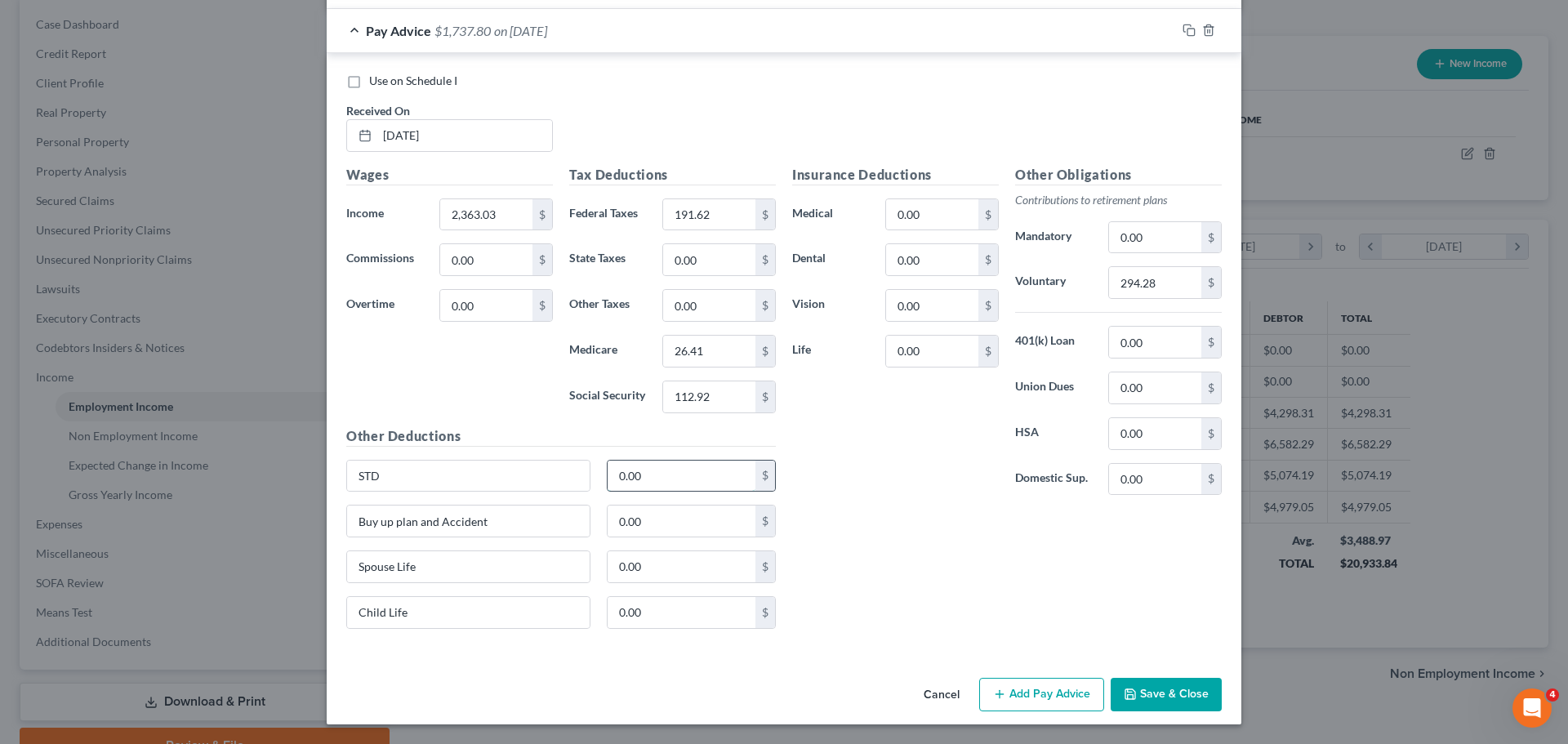
click at [648, 482] on input "0.00" at bounding box center [682, 476] width 149 height 31
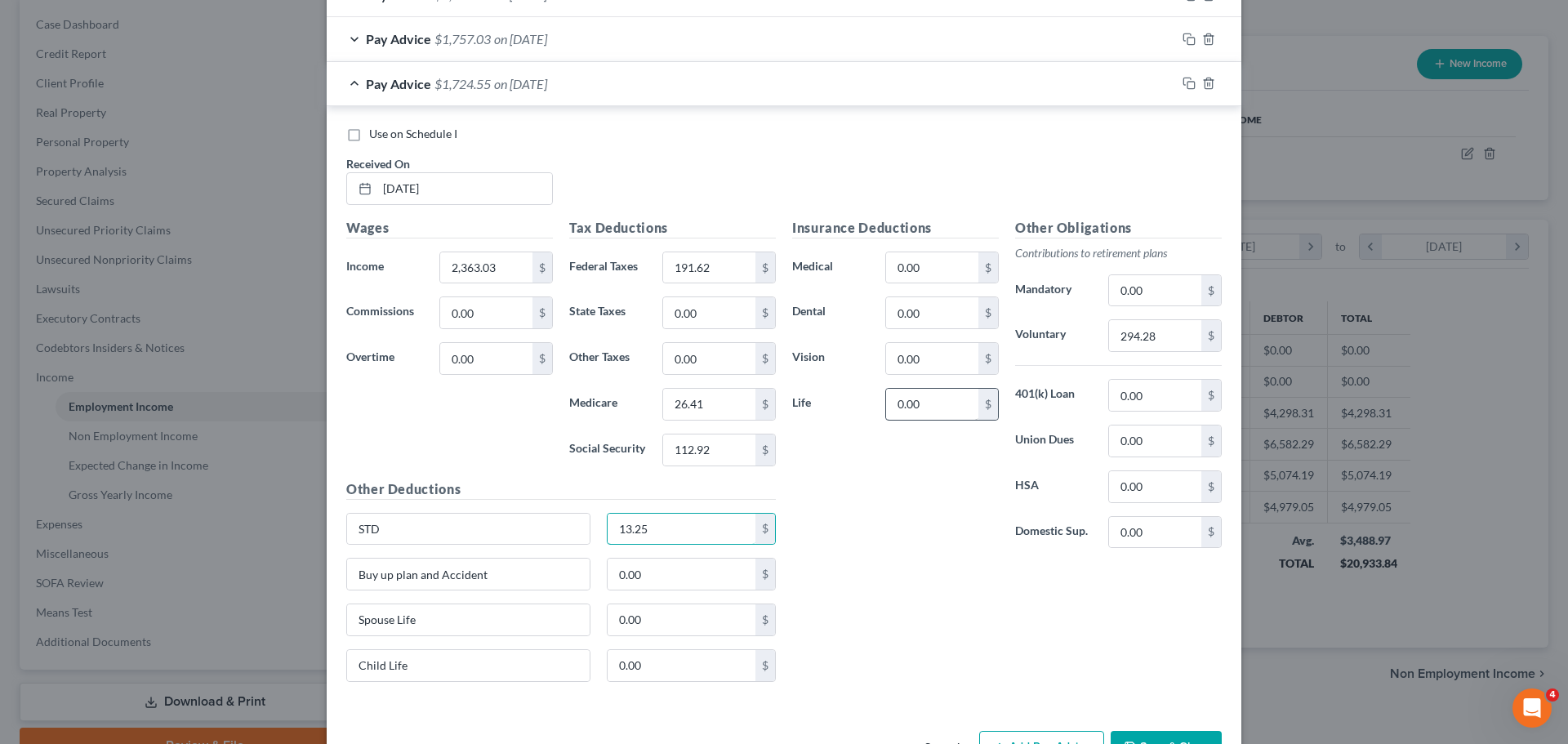
scroll to position [909, 0]
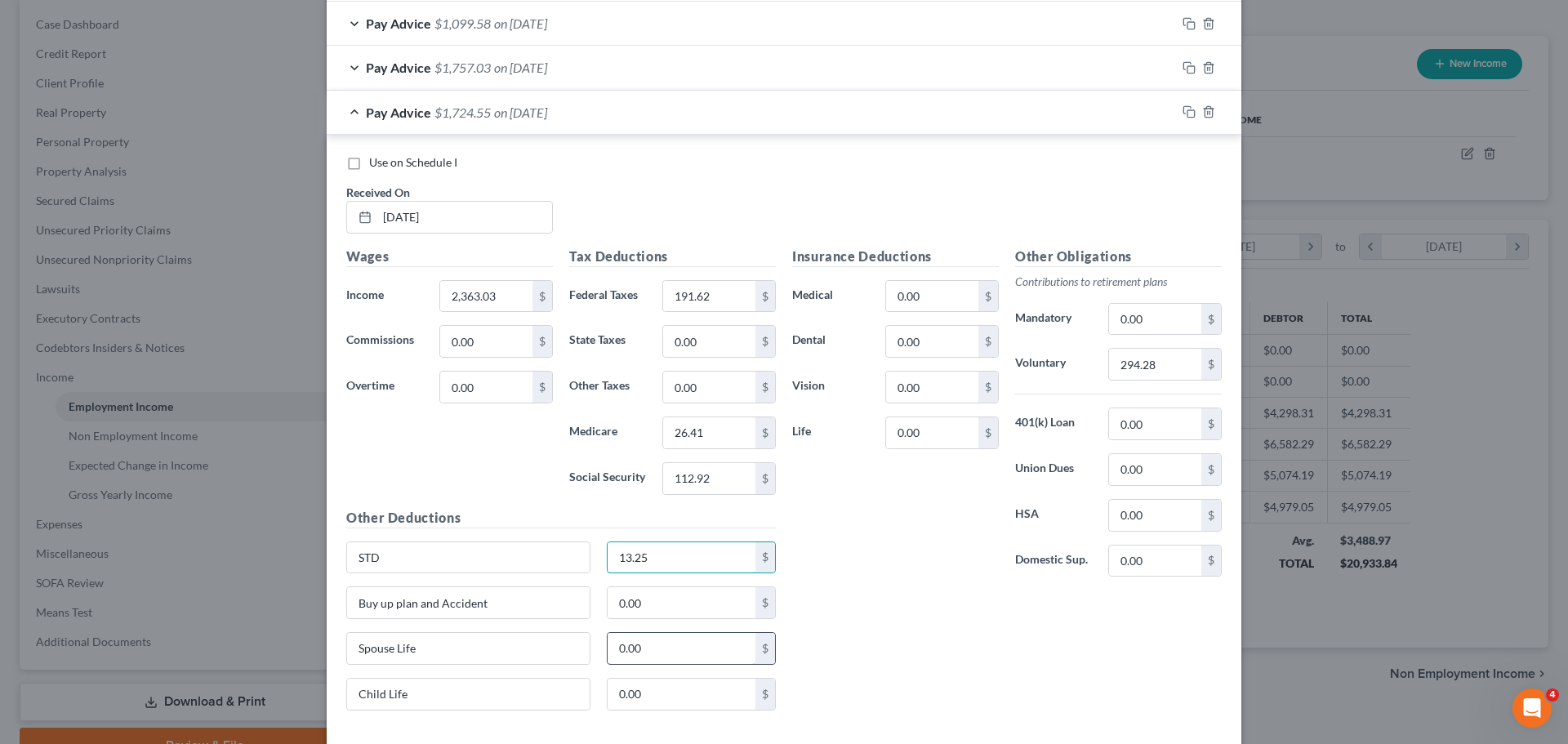
type input "13.25"
click at [661, 656] on input "0.00" at bounding box center [682, 648] width 149 height 31
type input "0.50"
type input "0.80"
click at [846, 551] on div "Insurance Deductions Medical 0.00 $ Dental 0.00 $ Vision 0.00 $ Life 0.00 $" at bounding box center [895, 419] width 223 height 344
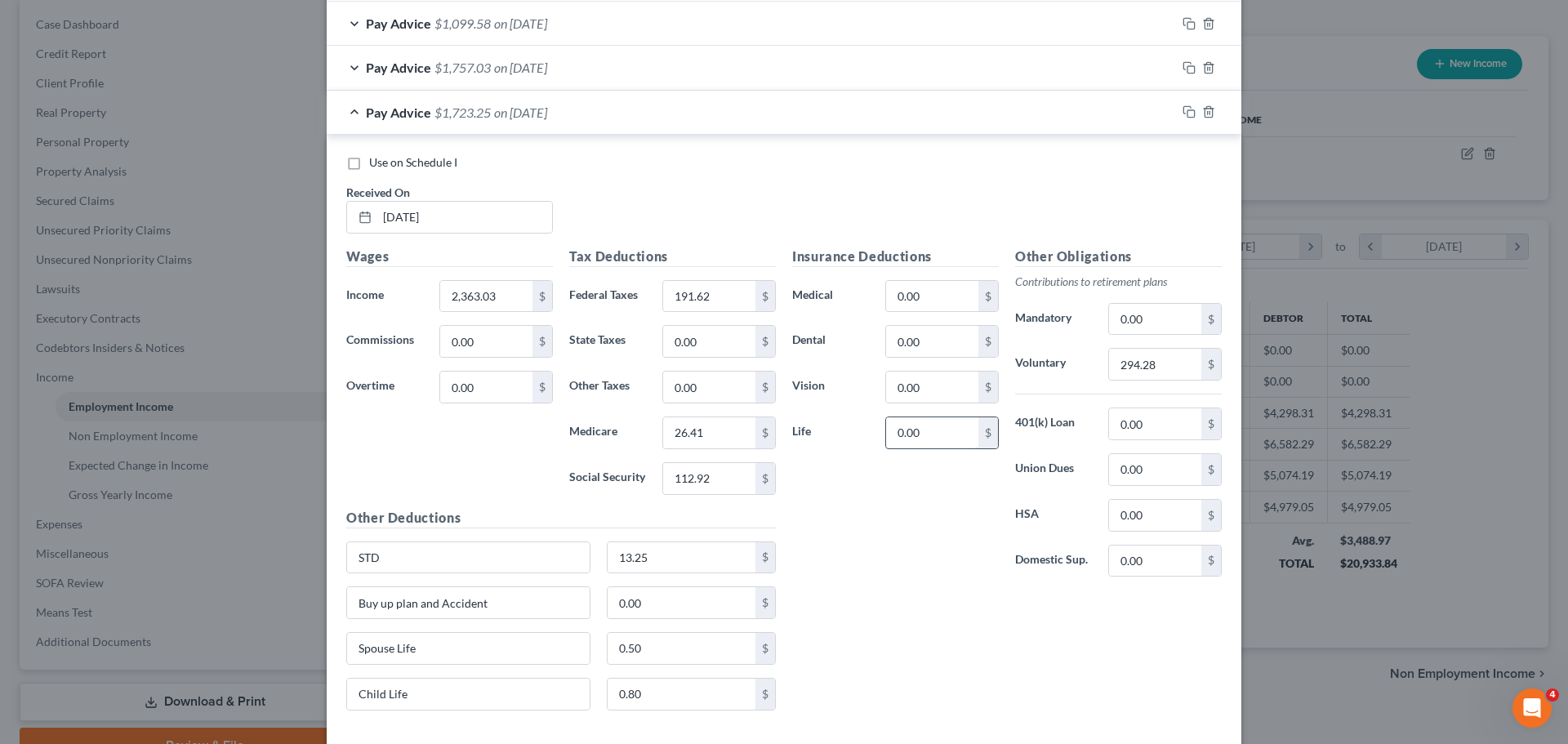
click at [927, 430] on input "0.00" at bounding box center [932, 433] width 92 height 31
type input "10.00"
click at [912, 528] on div "Insurance Deductions Medical 0.00 $ Dental 0.00 $ Vision 0.00 $ Life 10.00 $" at bounding box center [895, 419] width 223 height 344
click at [926, 353] on input "0.00" at bounding box center [932, 342] width 92 height 31
type input "59.43"
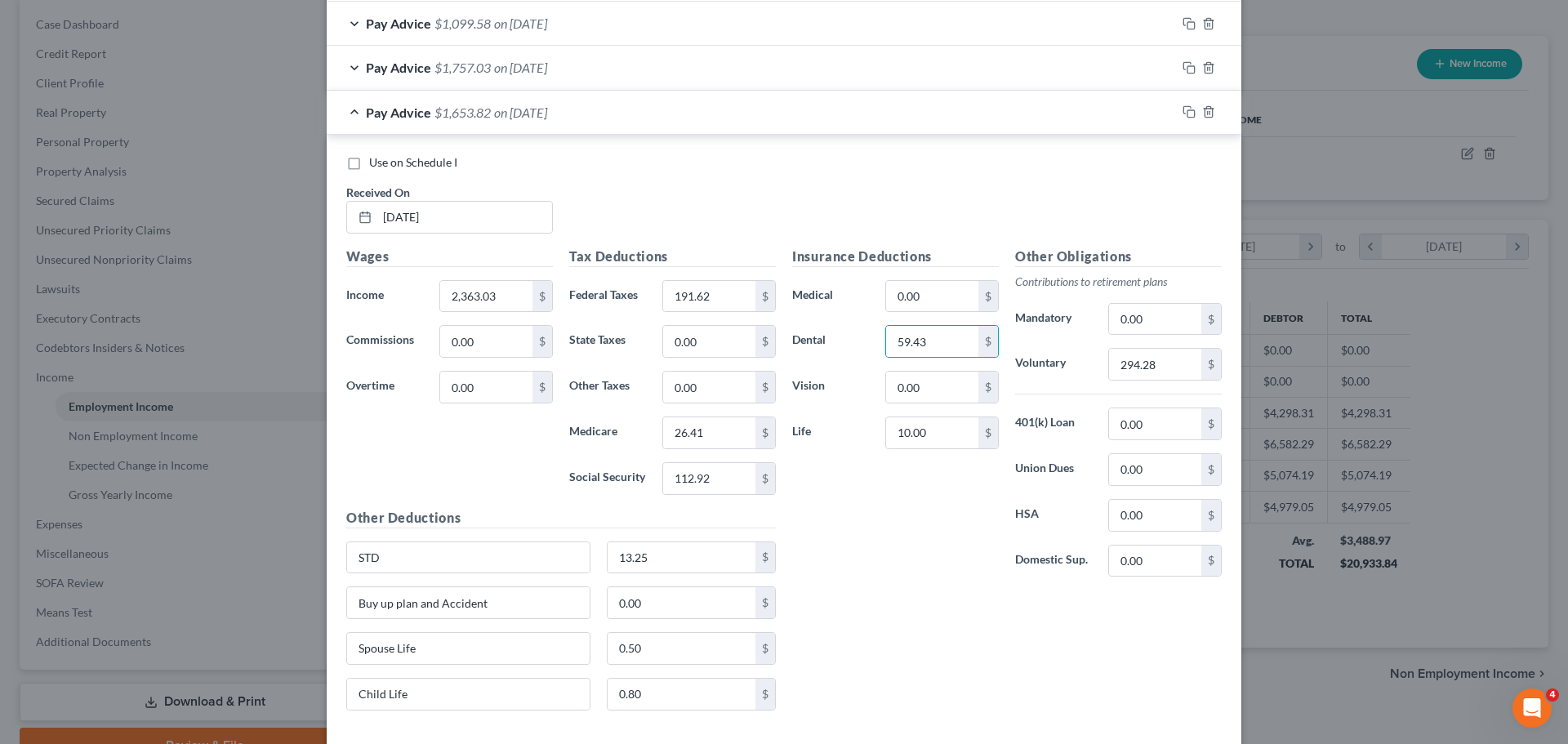
click at [931, 564] on div "Insurance Deductions Medical 0.00 $ Dental 59.43 $ Vision 0.00 $ Life 10.00 $" at bounding box center [895, 419] width 223 height 344
click at [659, 604] on input "0.00" at bounding box center [682, 603] width 149 height 31
type input "99.85"
click at [918, 531] on div "Insurance Deductions Medical 0.00 $ Dental 59.43 $ Vision 0.00 $ Life 10.00 $" at bounding box center [895, 419] width 223 height 344
click at [1182, 110] on icon "button" at bounding box center [1189, 112] width 13 height 13
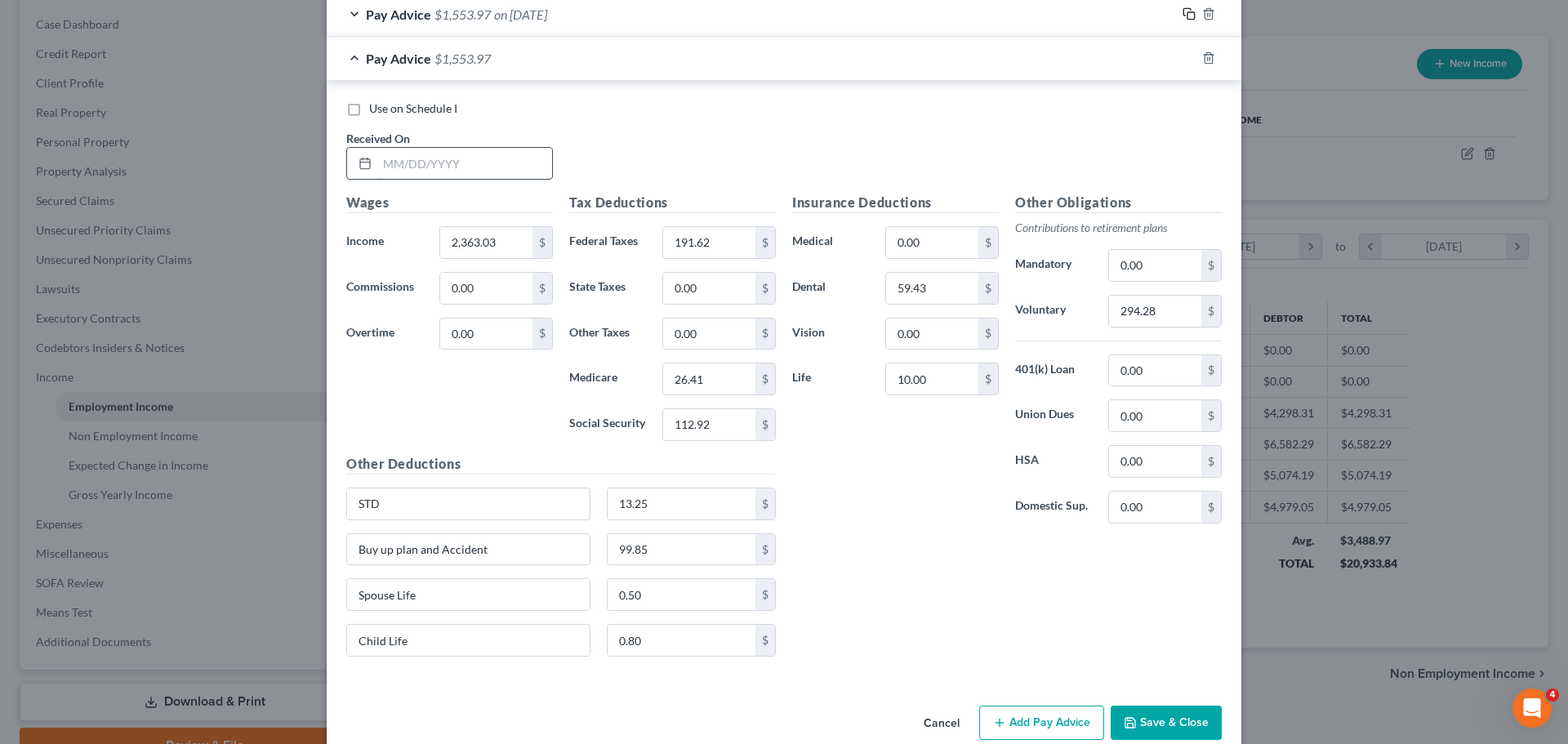
scroll to position [1035, 0]
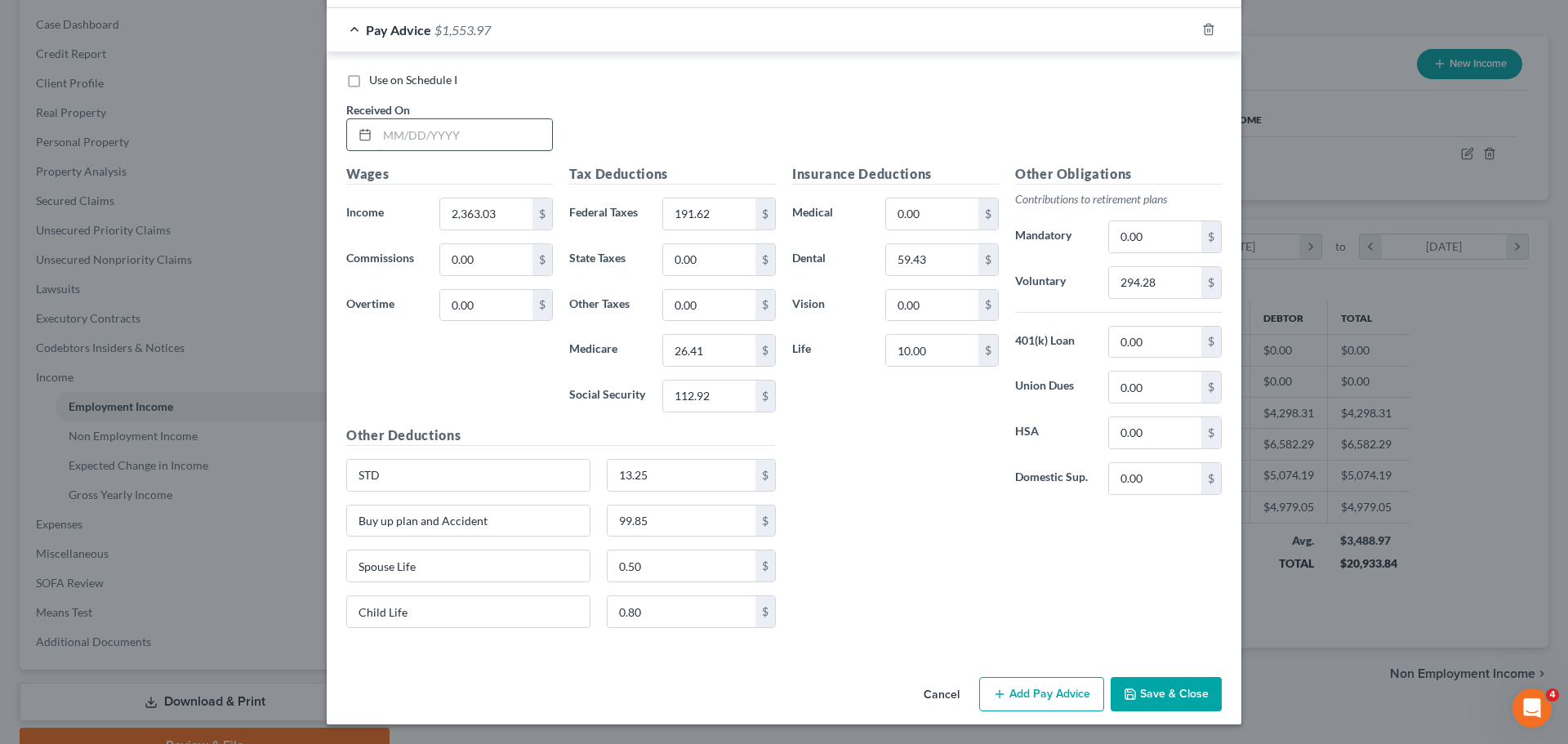
click at [510, 138] on input "text" at bounding box center [465, 135] width 175 height 31
type input "[DATE]"
click at [491, 220] on input "2,363.03" at bounding box center [486, 214] width 92 height 31
type input "3,902.64"
click at [717, 209] on input "191.62" at bounding box center [709, 214] width 92 height 31
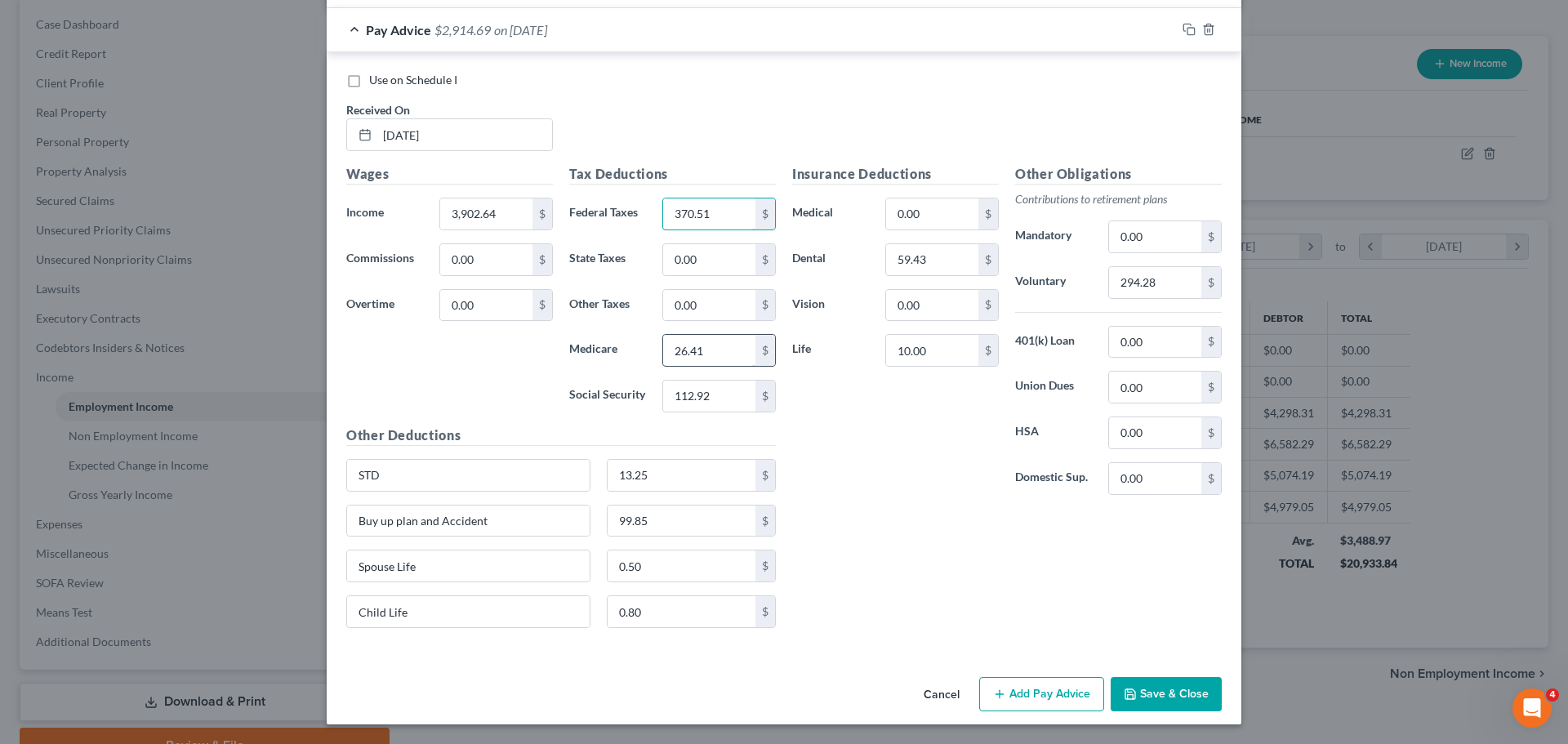
type input "370.51"
click at [728, 358] on input "26.41" at bounding box center [709, 350] width 92 height 31
type input "45.48"
type input "194.50"
click at [961, 481] on div "Insurance Deductions Medical 0.00 $ Dental 59.43 $ Vision 0.00 $ Life 10.00 $" at bounding box center [895, 336] width 223 height 344
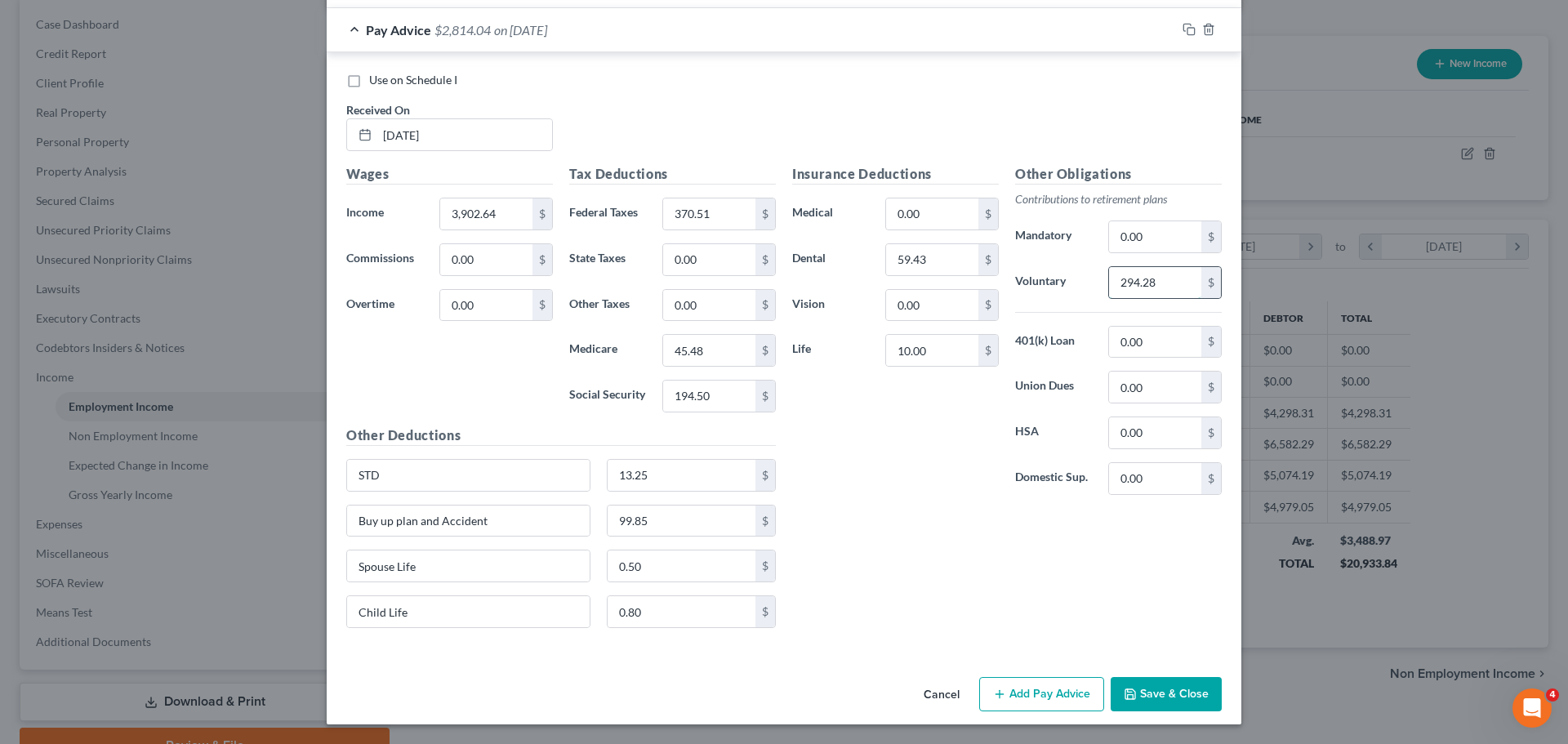
click at [1153, 274] on input "294.28" at bounding box center [1155, 282] width 92 height 31
type input "491.63"
click at [922, 510] on div "Insurance Deductions Medical 0.00 $ Dental 59.43 $ Vision 0.00 $ Life 10.00 $ O…" at bounding box center [1007, 403] width 446 height 477
click at [1187, 29] on rect "button" at bounding box center [1191, 31] width 7 height 7
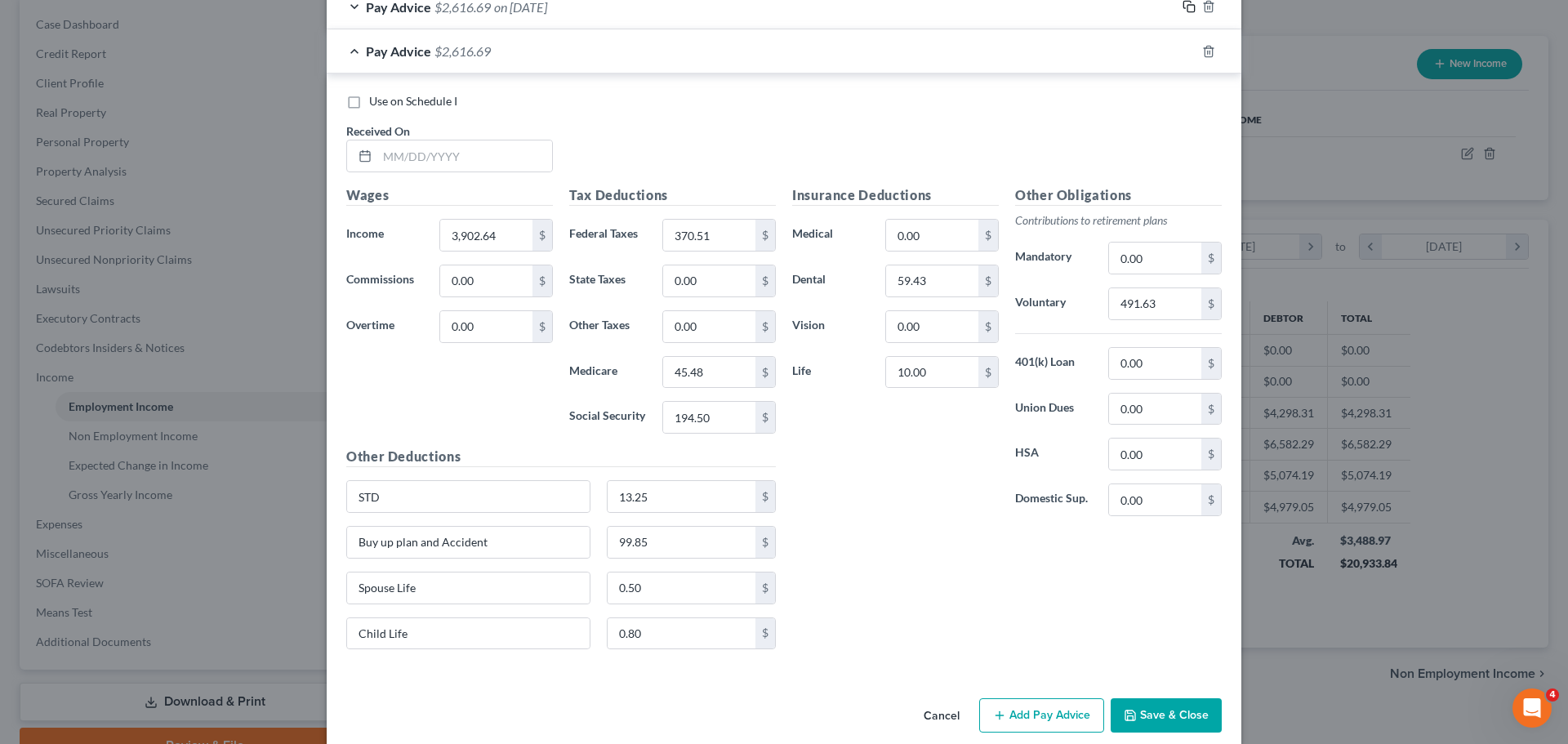
scroll to position [1079, 0]
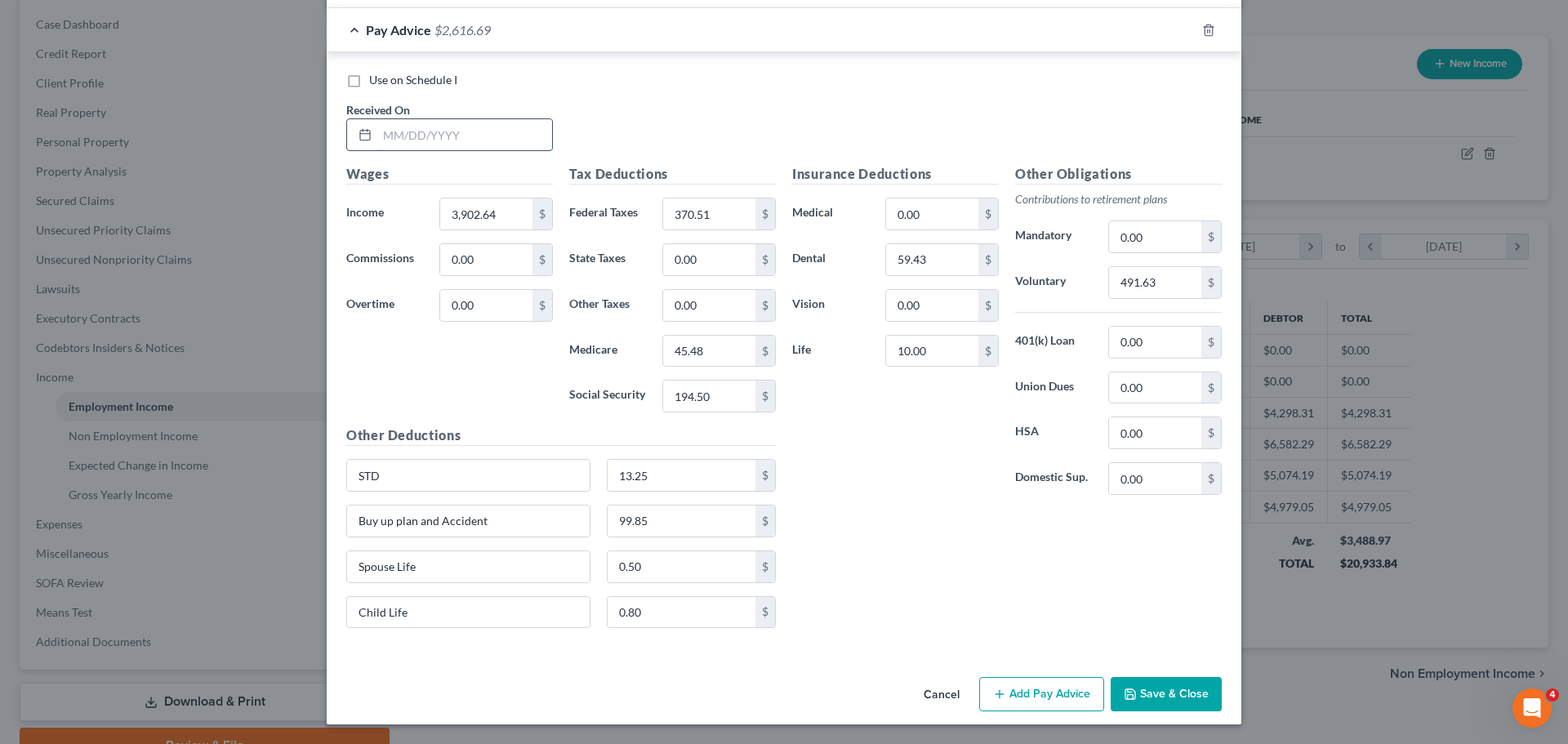
click at [481, 145] on input "text" at bounding box center [465, 135] width 175 height 31
type input "[DATE]"
click at [500, 217] on input "3,902.64" at bounding box center [486, 214] width 92 height 31
type input "2,814.86"
click at [709, 250] on input "0.00" at bounding box center [709, 260] width 92 height 31
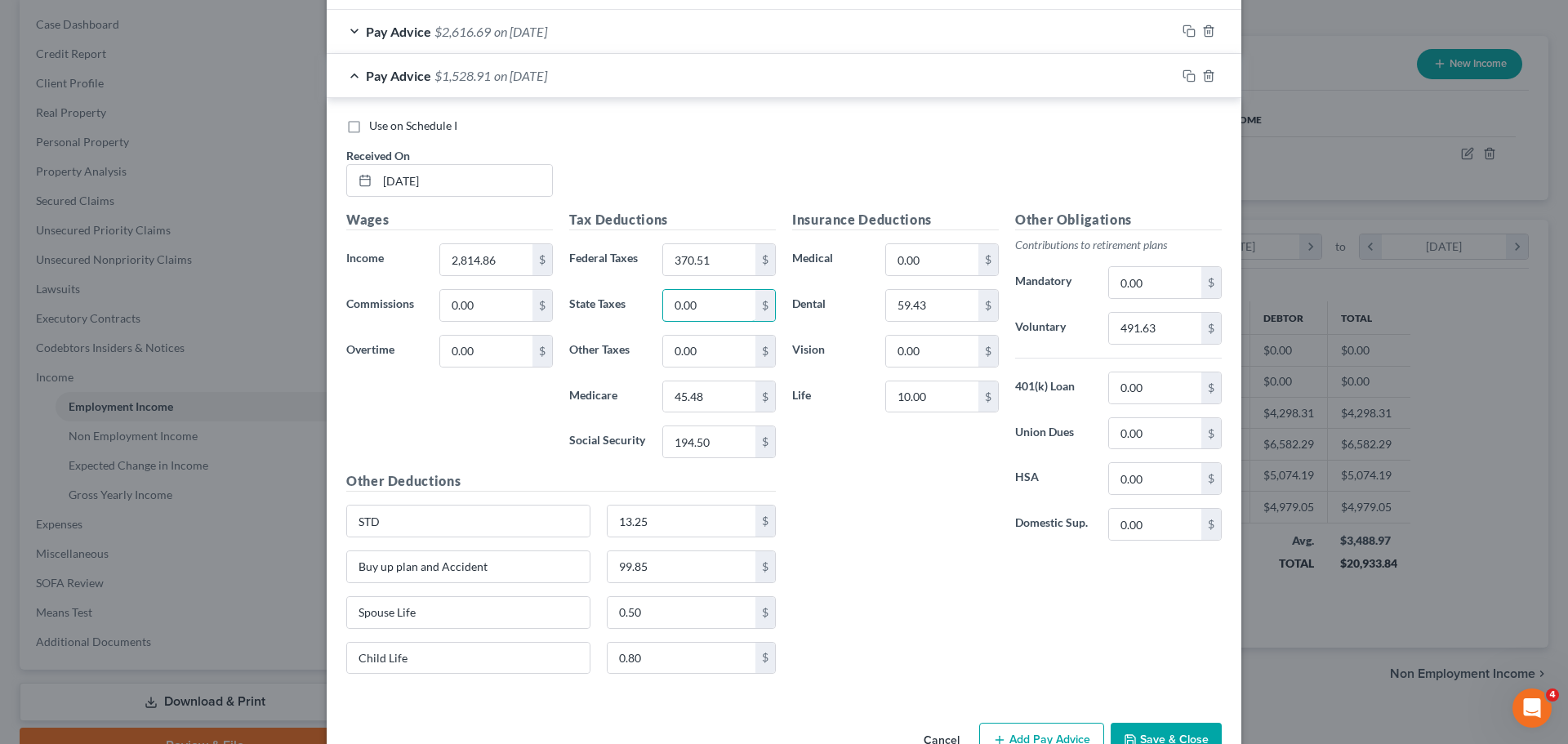
scroll to position [998, 0]
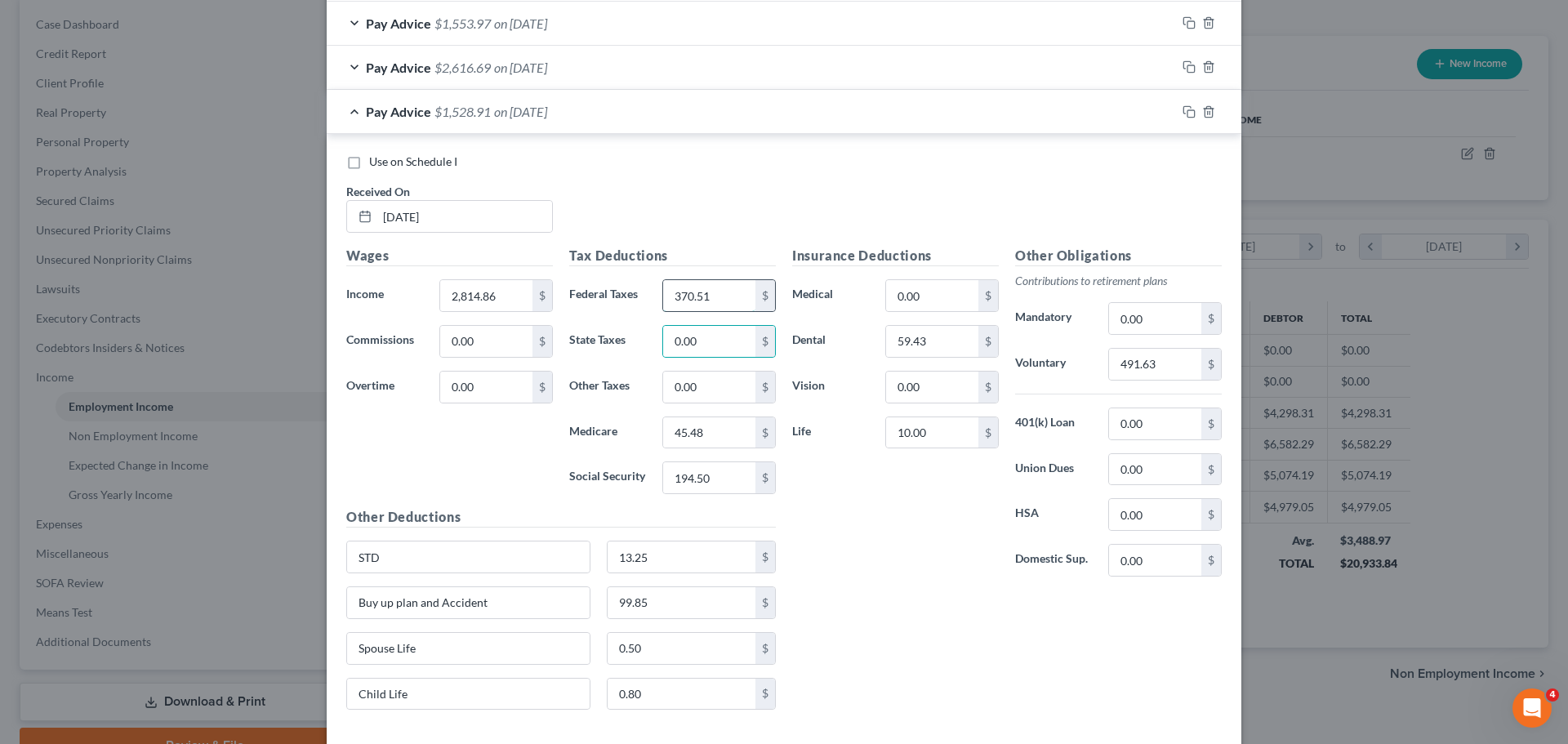
click at [723, 289] on input "370.51" at bounding box center [709, 296] width 92 height 31
type input "241.83"
click at [706, 437] on input "45.48" at bounding box center [709, 433] width 92 height 31
type input "33.16"
click at [698, 467] on input "194.50" at bounding box center [709, 478] width 92 height 31
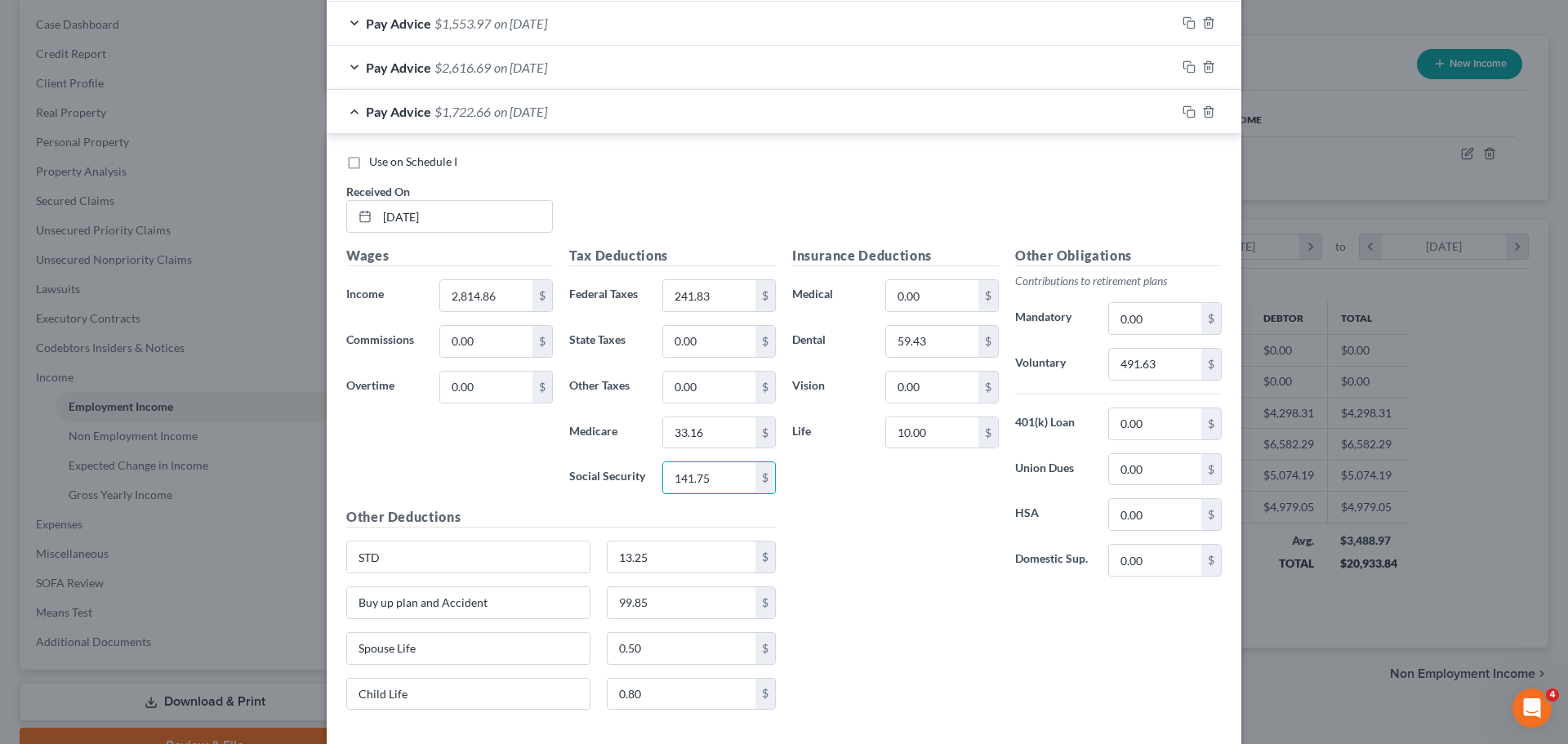
type input "141.75"
click at [874, 492] on div "Insurance Deductions Medical 0.00 $ Dental 59.43 $ Vision 0.00 $ Life 10.00 $" at bounding box center [895, 418] width 223 height 344
click at [1181, 372] on input "491.63" at bounding box center [1155, 364] width 92 height 31
type input "364.02"
click at [902, 527] on div "Insurance Deductions Medical 0.00 $ Dental 59.43 $ Vision 0.00 $ Life 10.00 $" at bounding box center [895, 418] width 223 height 344
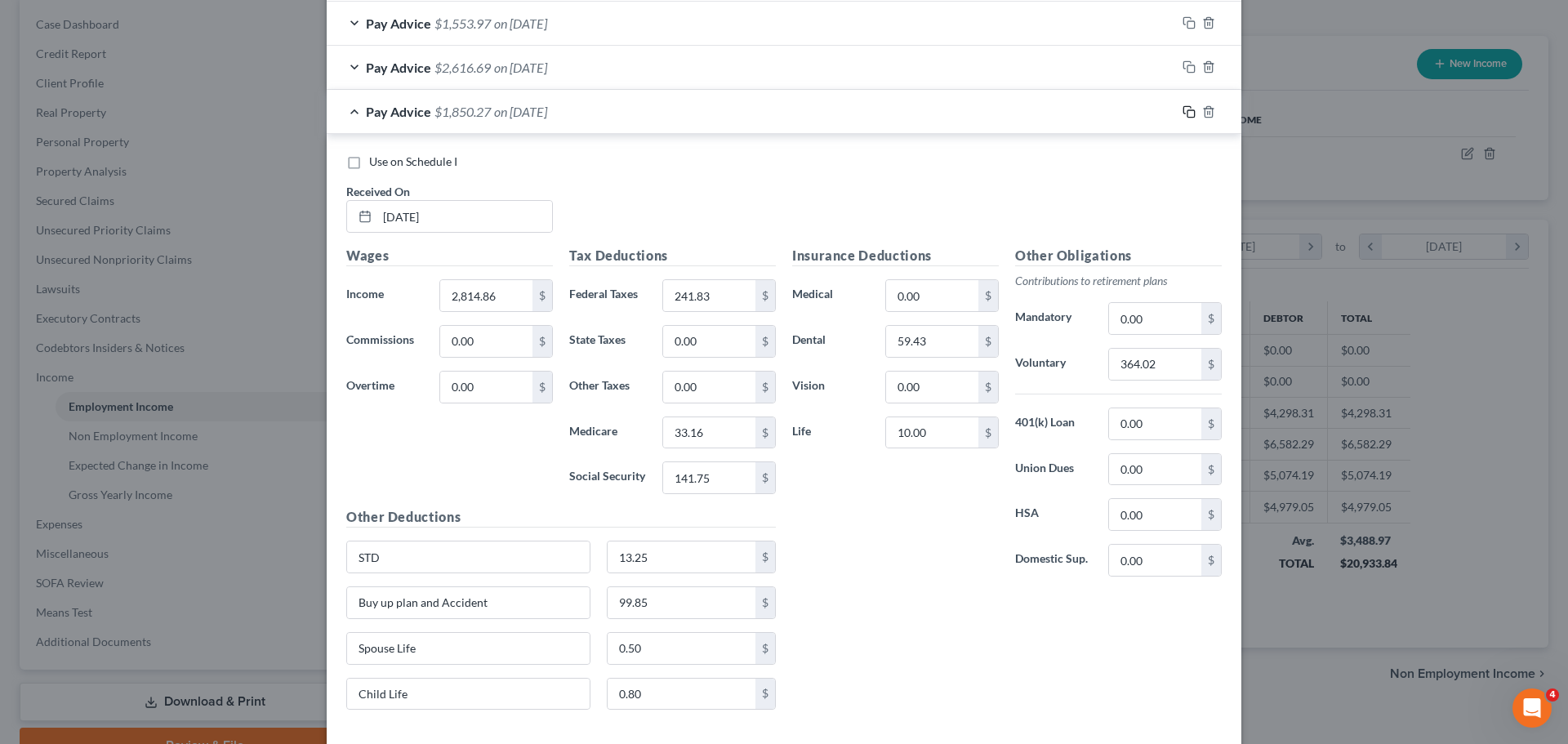
click at [1187, 116] on rect "button" at bounding box center [1191, 114] width 7 height 7
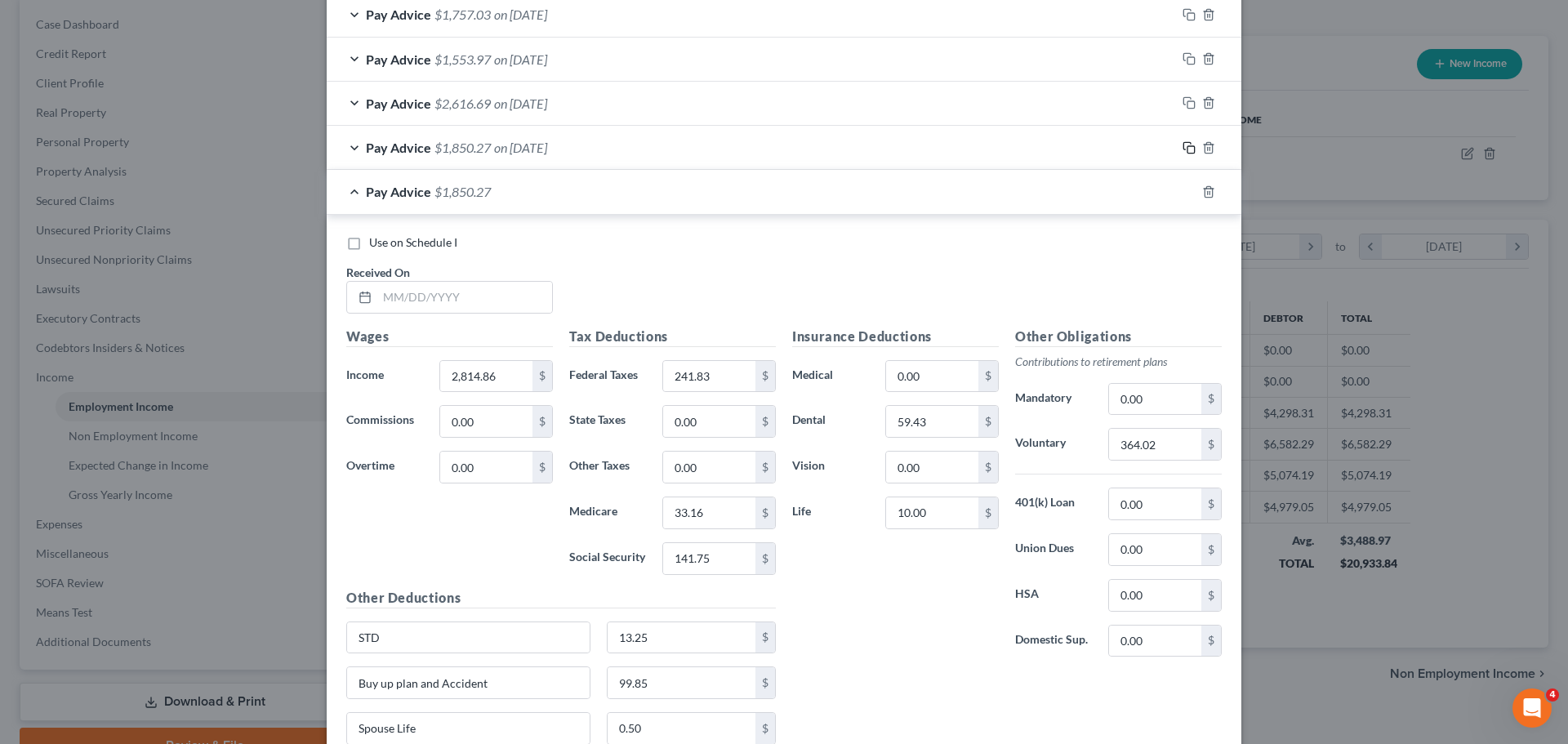
scroll to position [1124, 0]
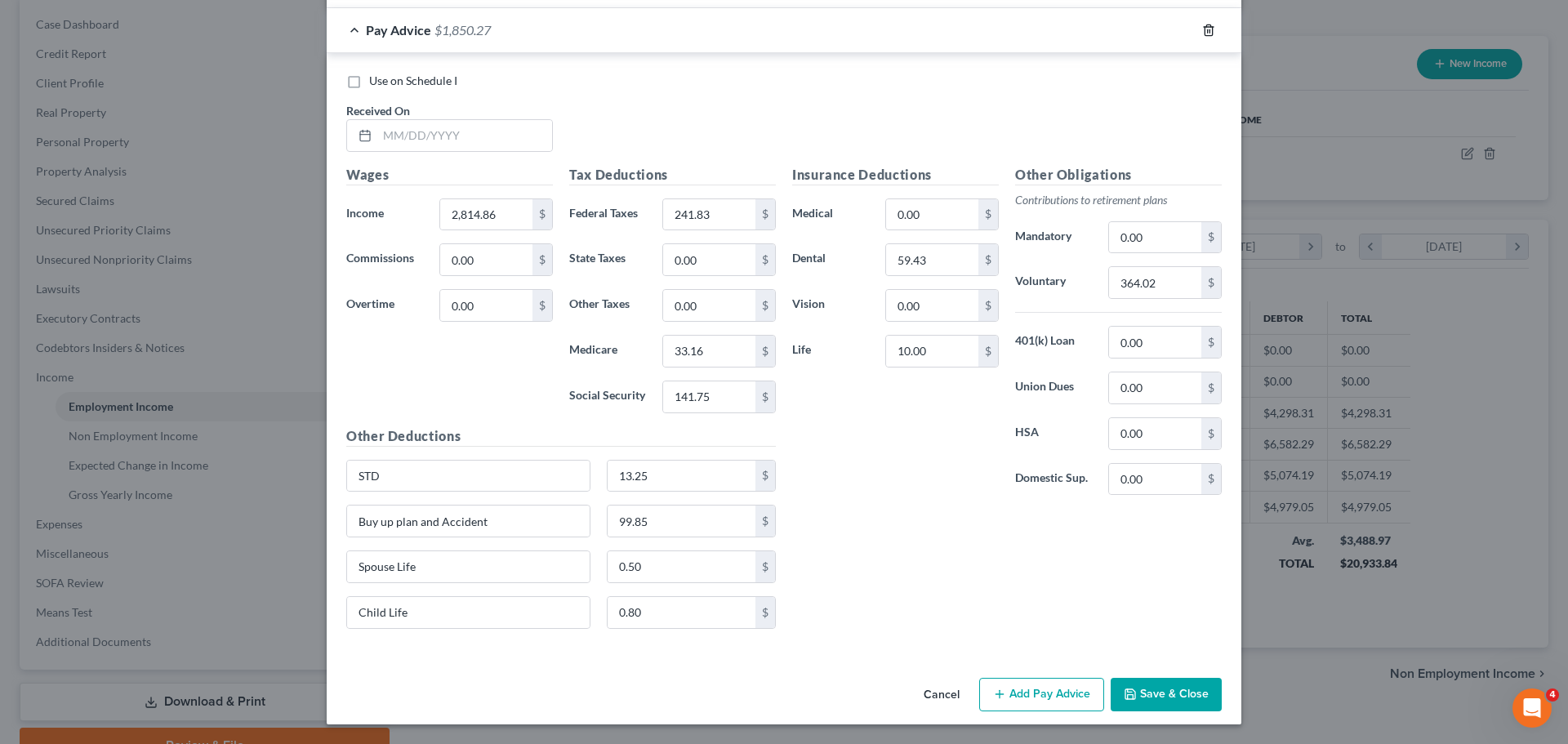
click at [1210, 32] on line "button" at bounding box center [1210, 31] width 0 height 3
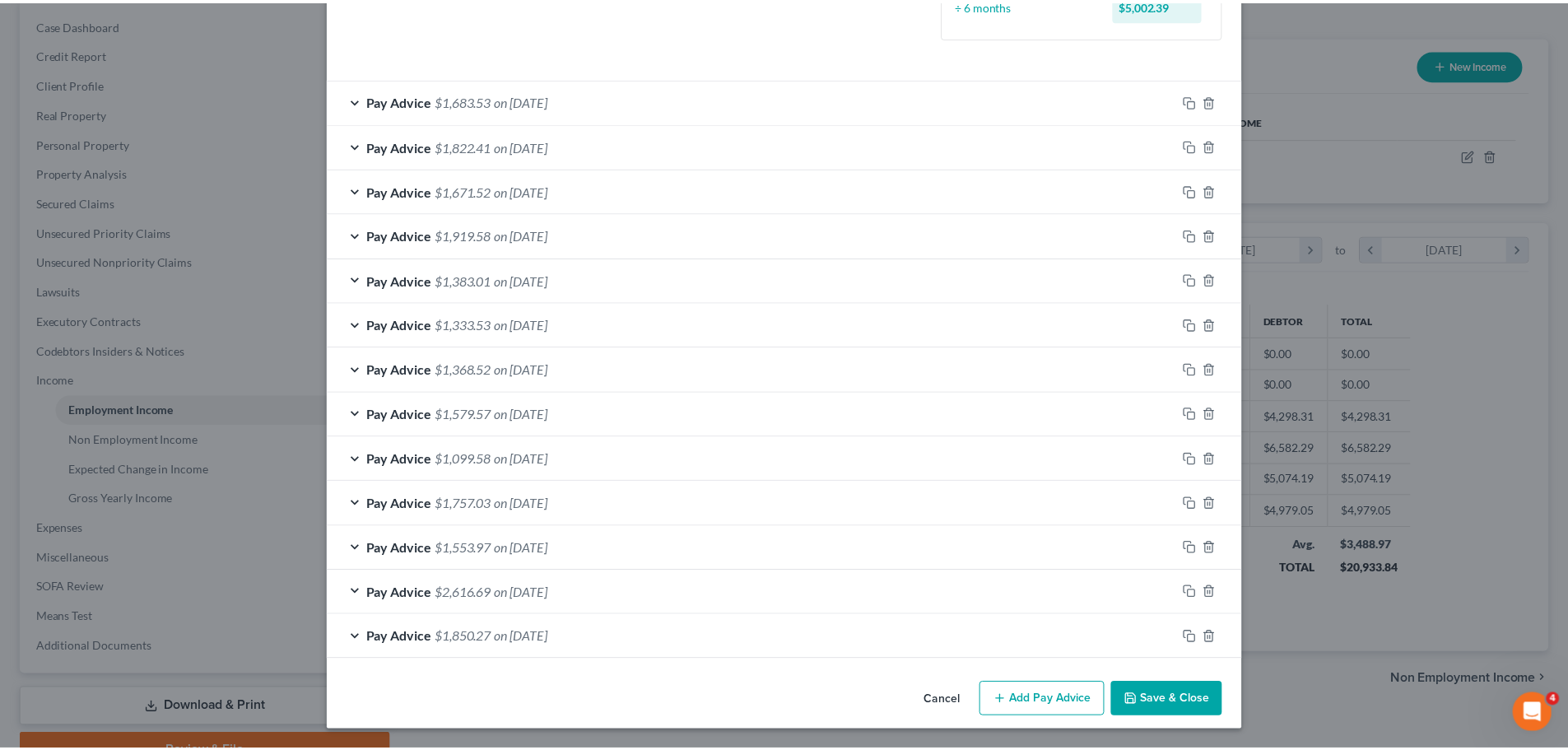
scroll to position [482, 0]
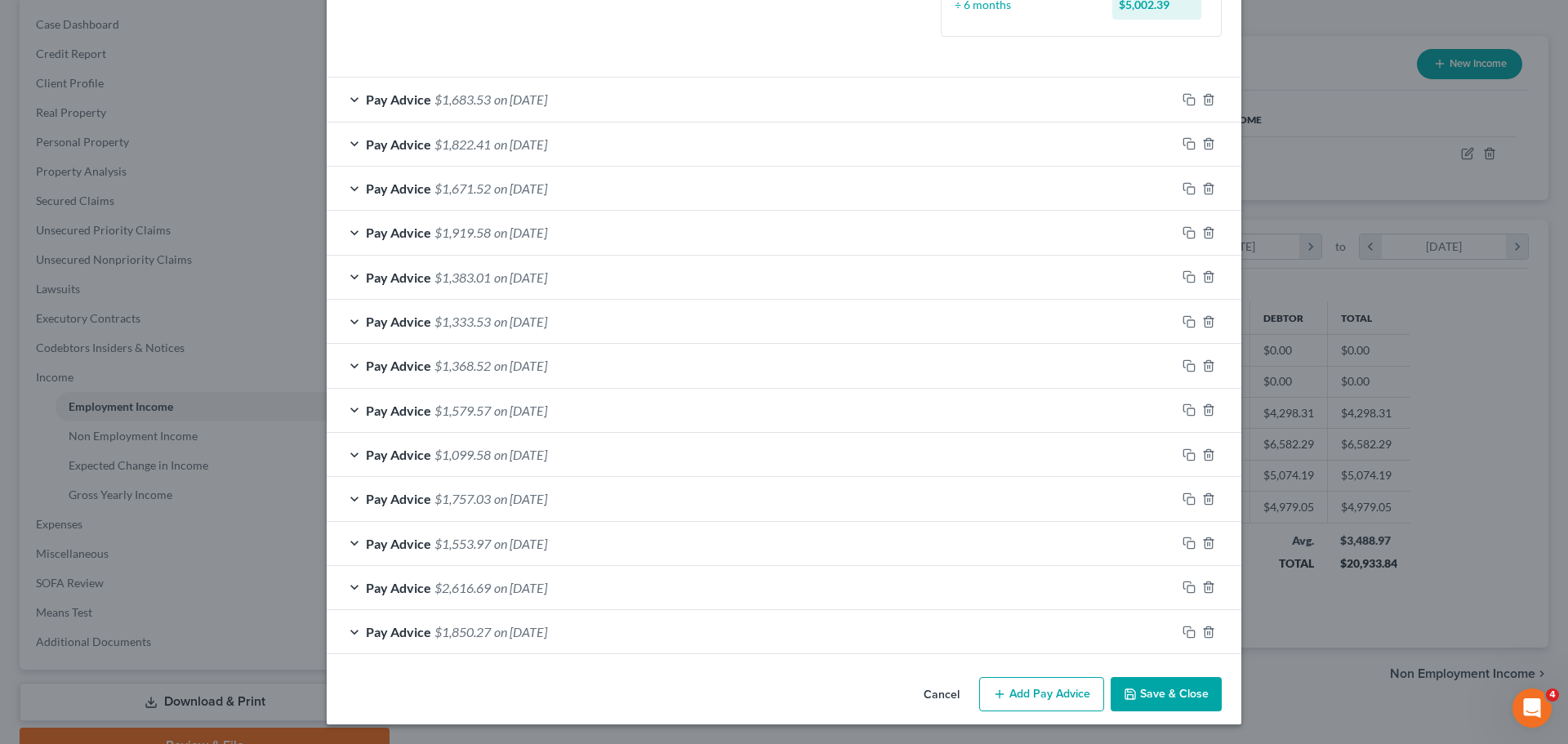
click at [1152, 703] on button "Save & Close" at bounding box center [1166, 694] width 111 height 35
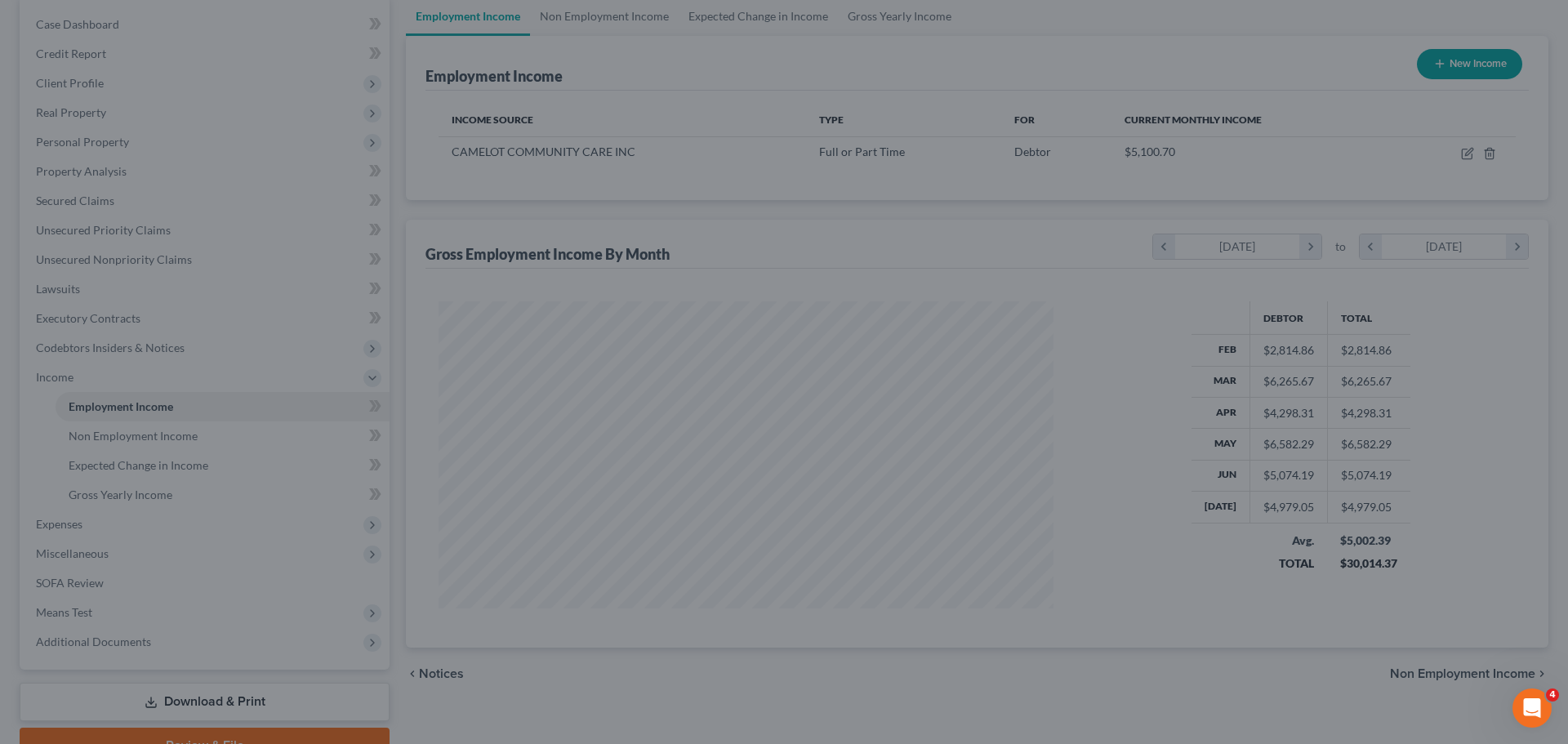
scroll to position [816305, 815917]
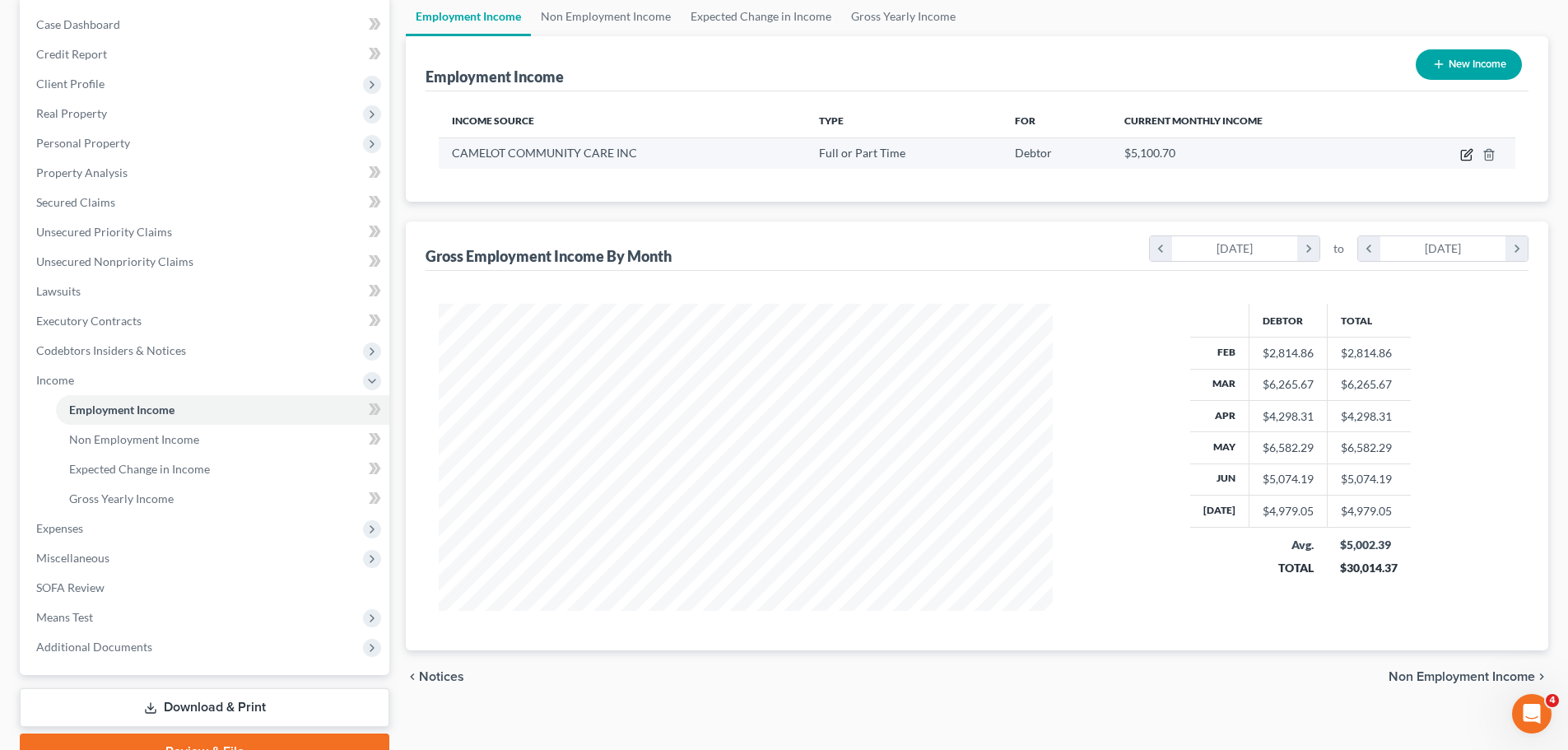
click at [1466, 154] on icon "button" at bounding box center [1467, 152] width 7 height 7
select select "0"
select select "9"
select select "2"
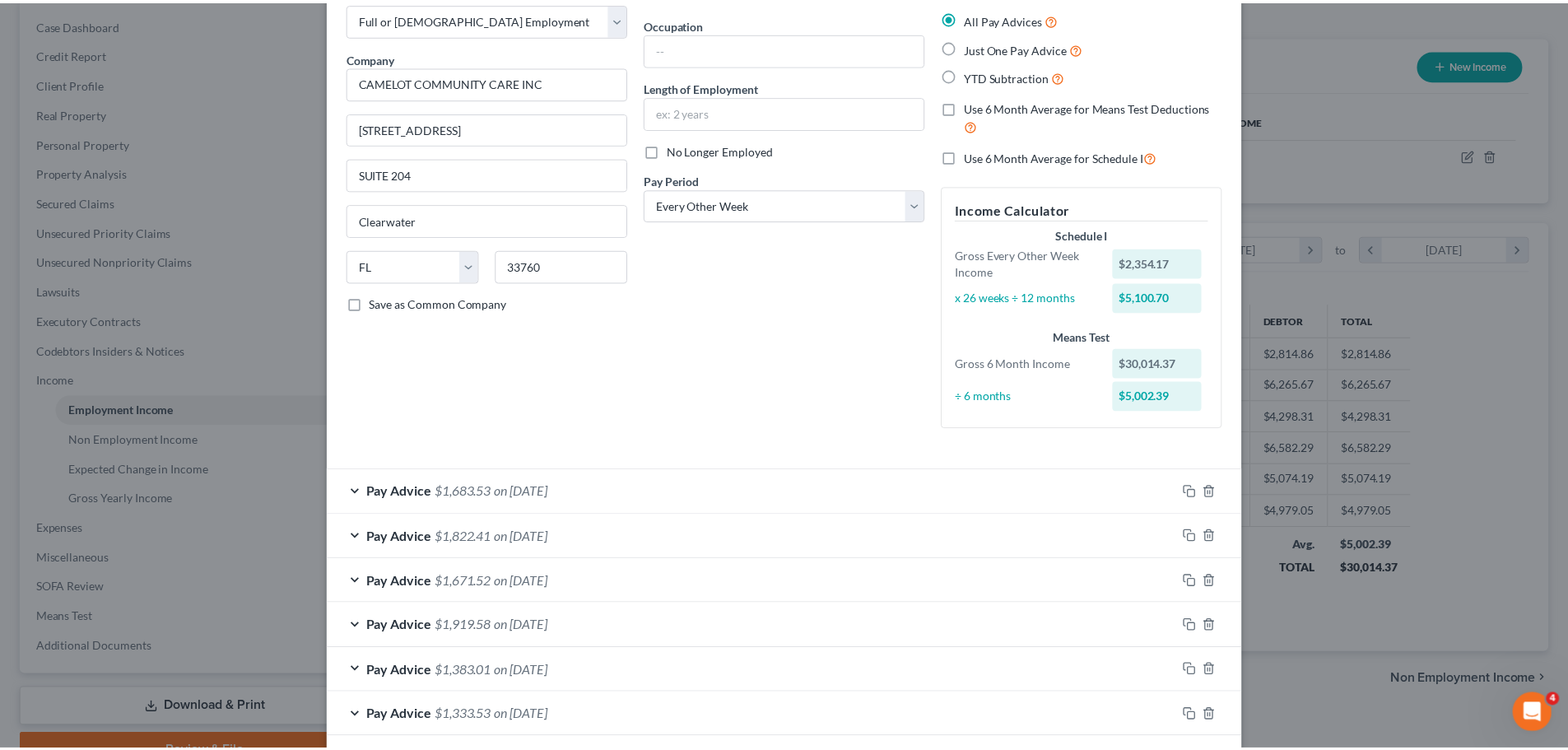
scroll to position [0, 0]
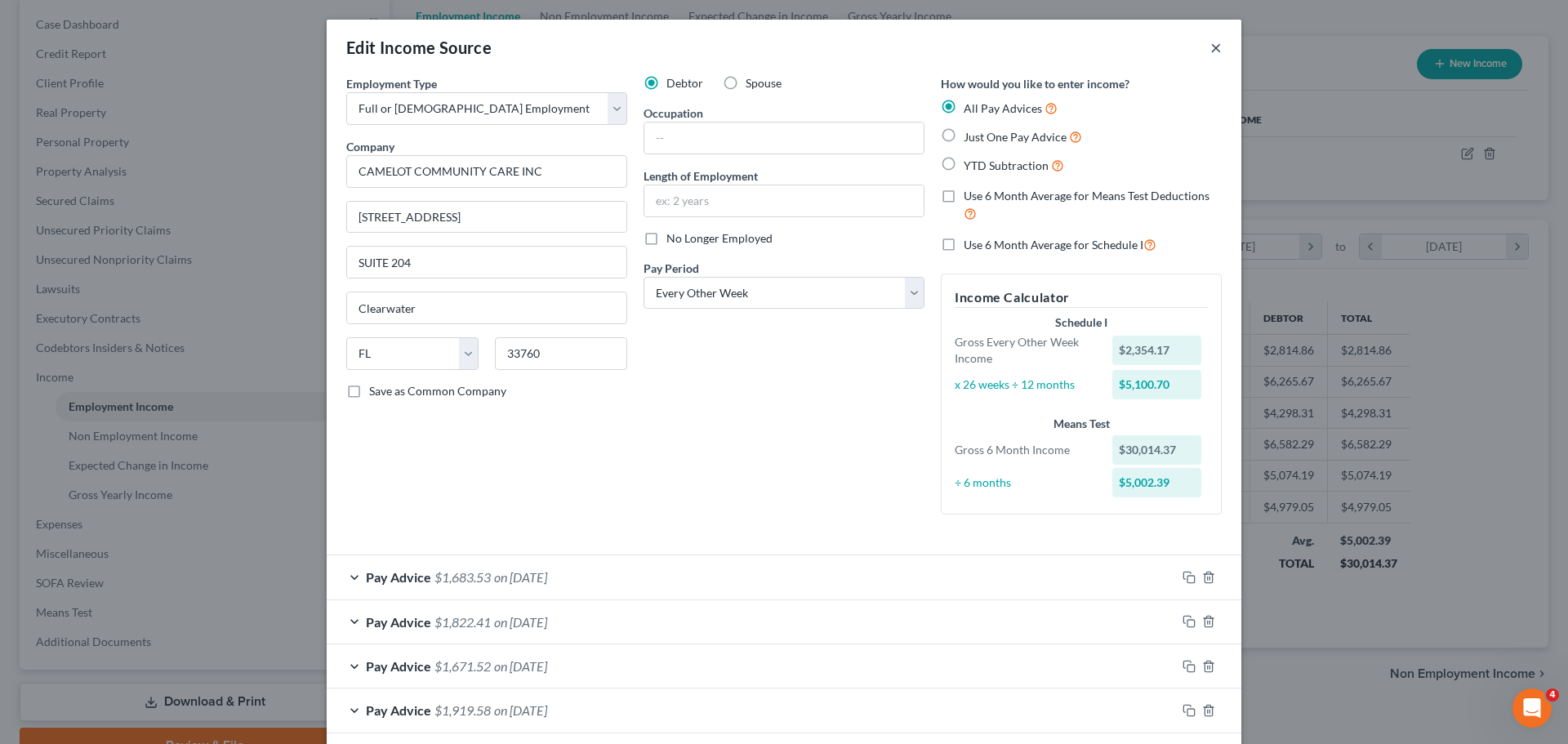
click at [1210, 47] on button "×" at bounding box center [1216, 47] width 12 height 20
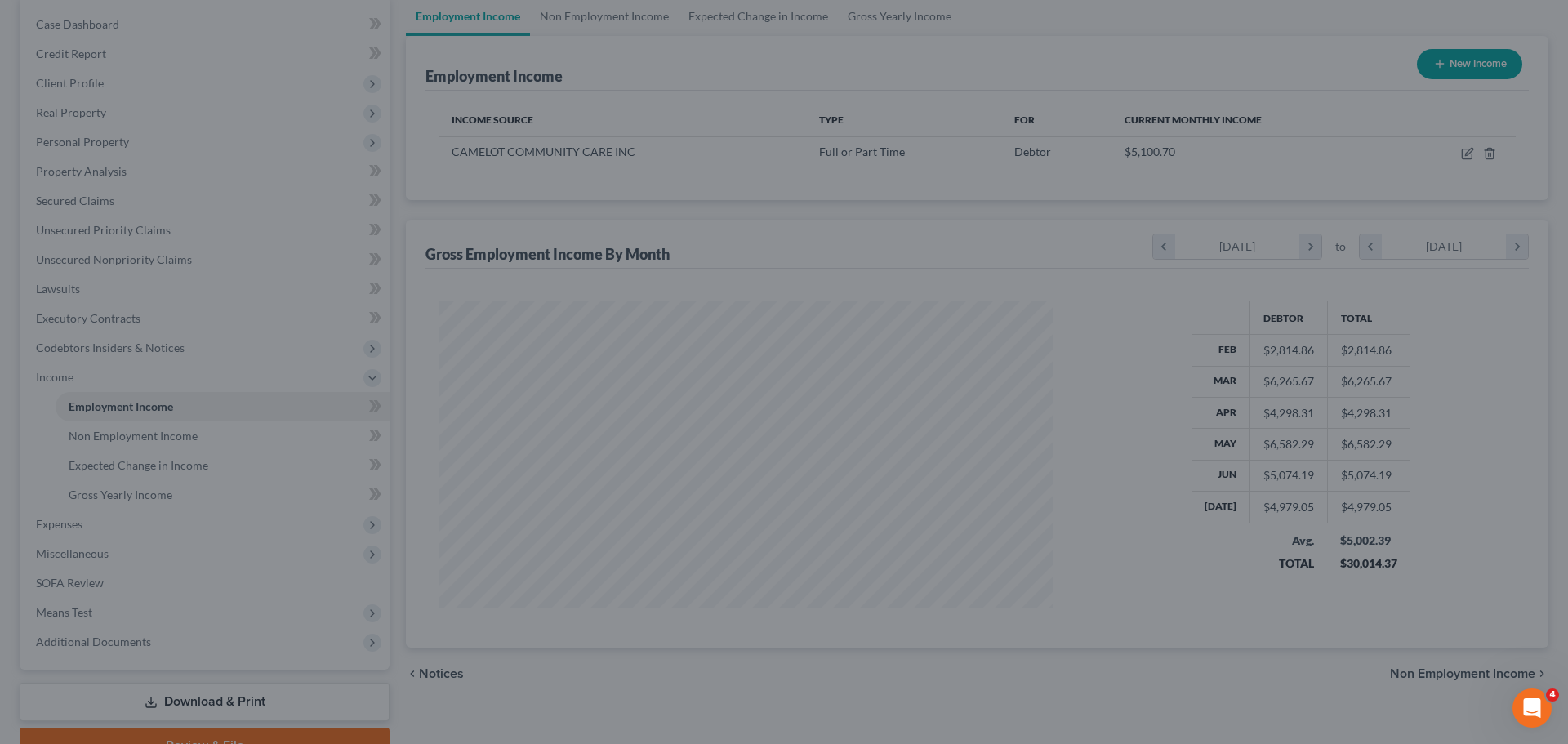
scroll to position [816305, 815917]
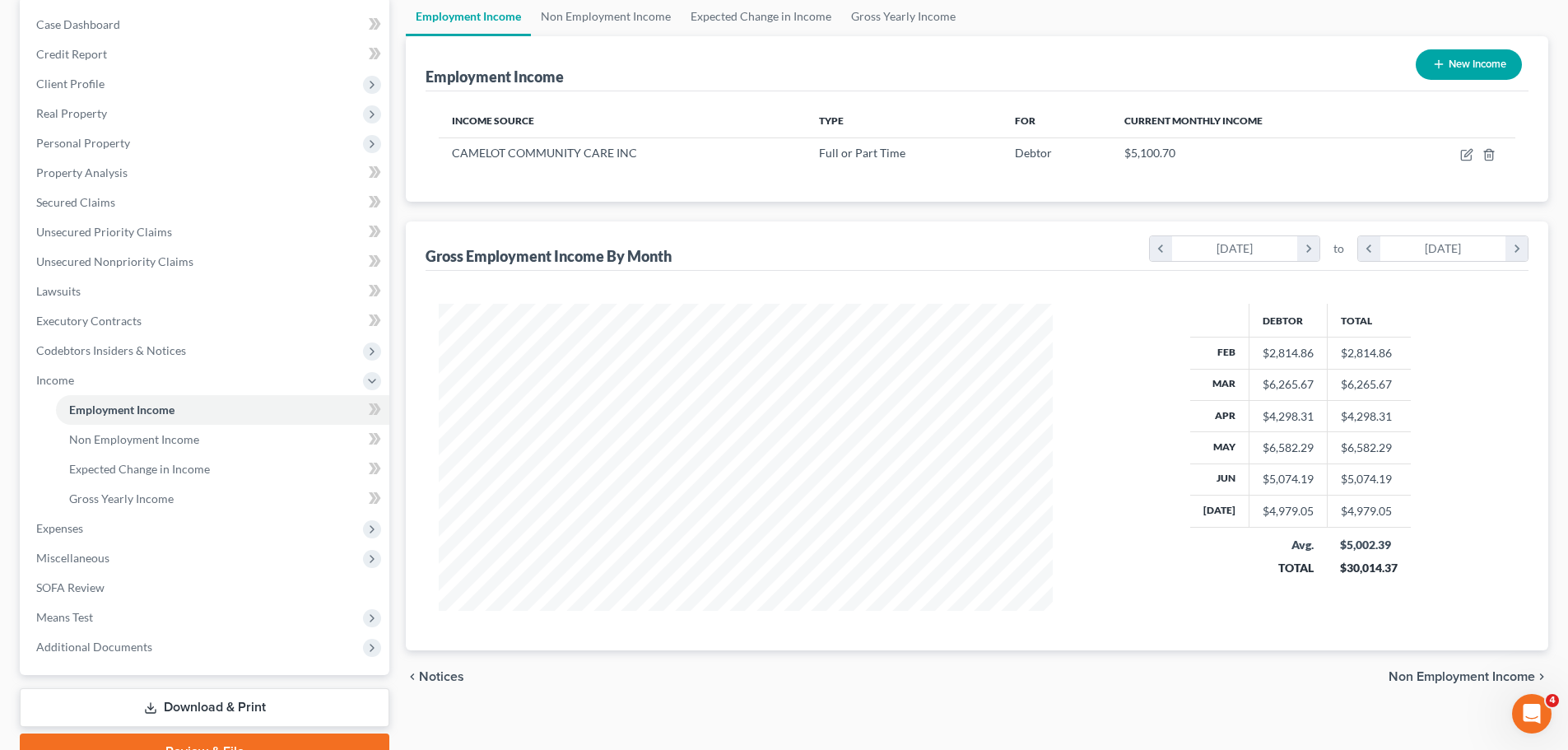
click at [1475, 73] on button "New Income" at bounding box center [1469, 64] width 107 height 31
select select "0"
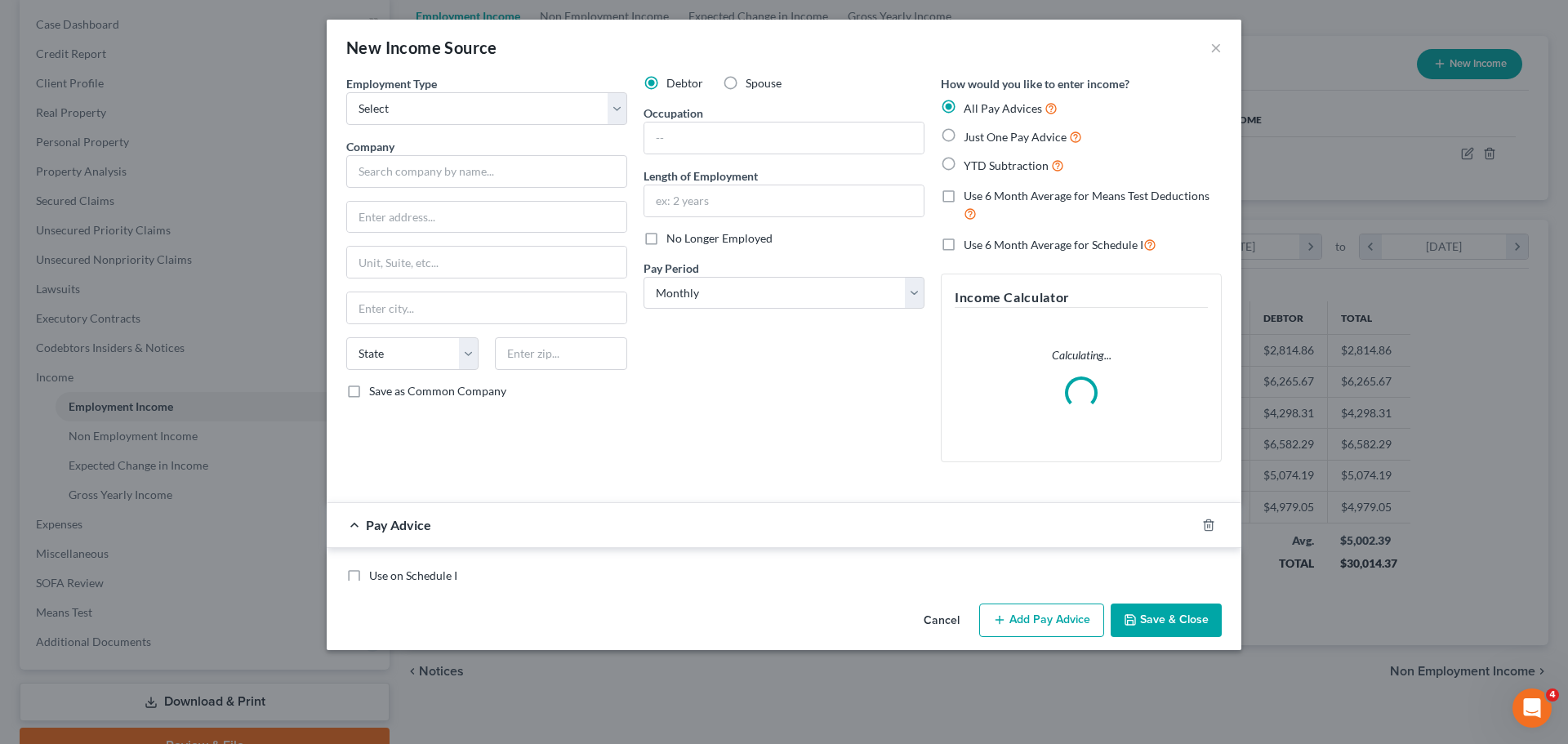
scroll to position [307, 647]
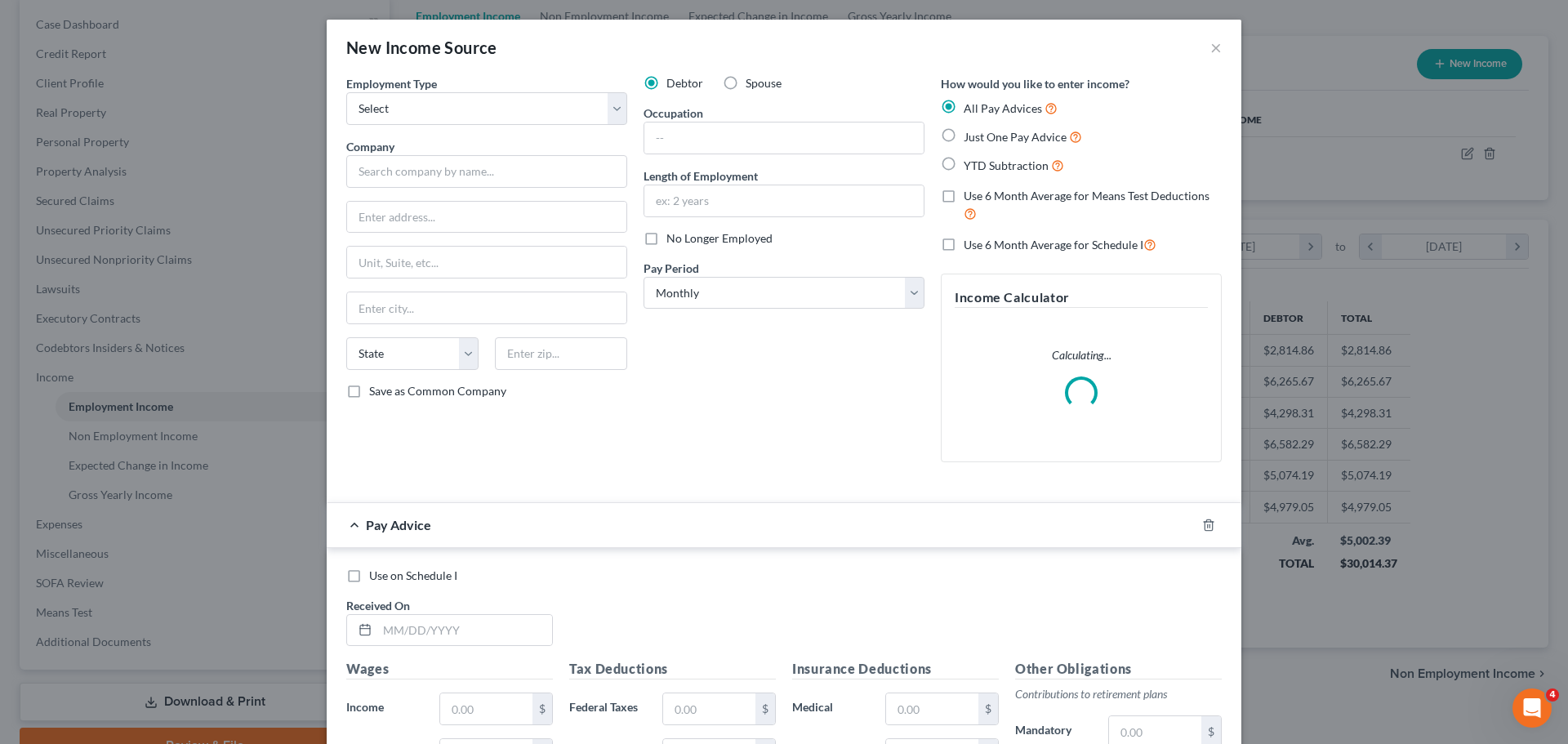
click at [746, 79] on label "Spouse" at bounding box center [764, 83] width 36 height 17
click at [752, 79] on input "Spouse" at bounding box center [757, 80] width 11 height 11
radio input "true"
click at [519, 114] on select "Select Full or [DEMOGRAPHIC_DATA] Employment Self Employment" at bounding box center [486, 109] width 281 height 33
select select "0"
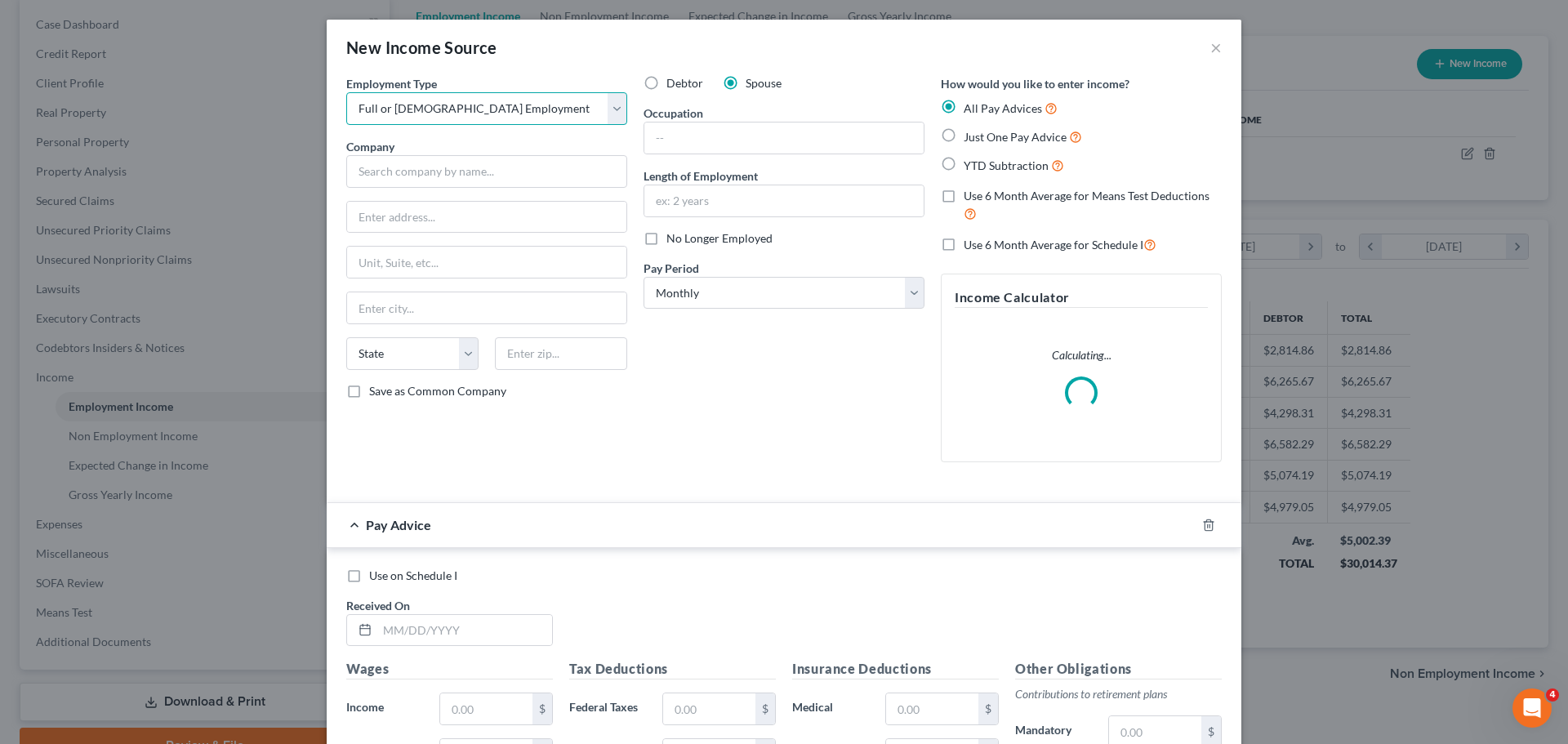
click at [346, 92] on select "Select Full or [DEMOGRAPHIC_DATA] Employment Self Employment" at bounding box center [486, 109] width 281 height 33
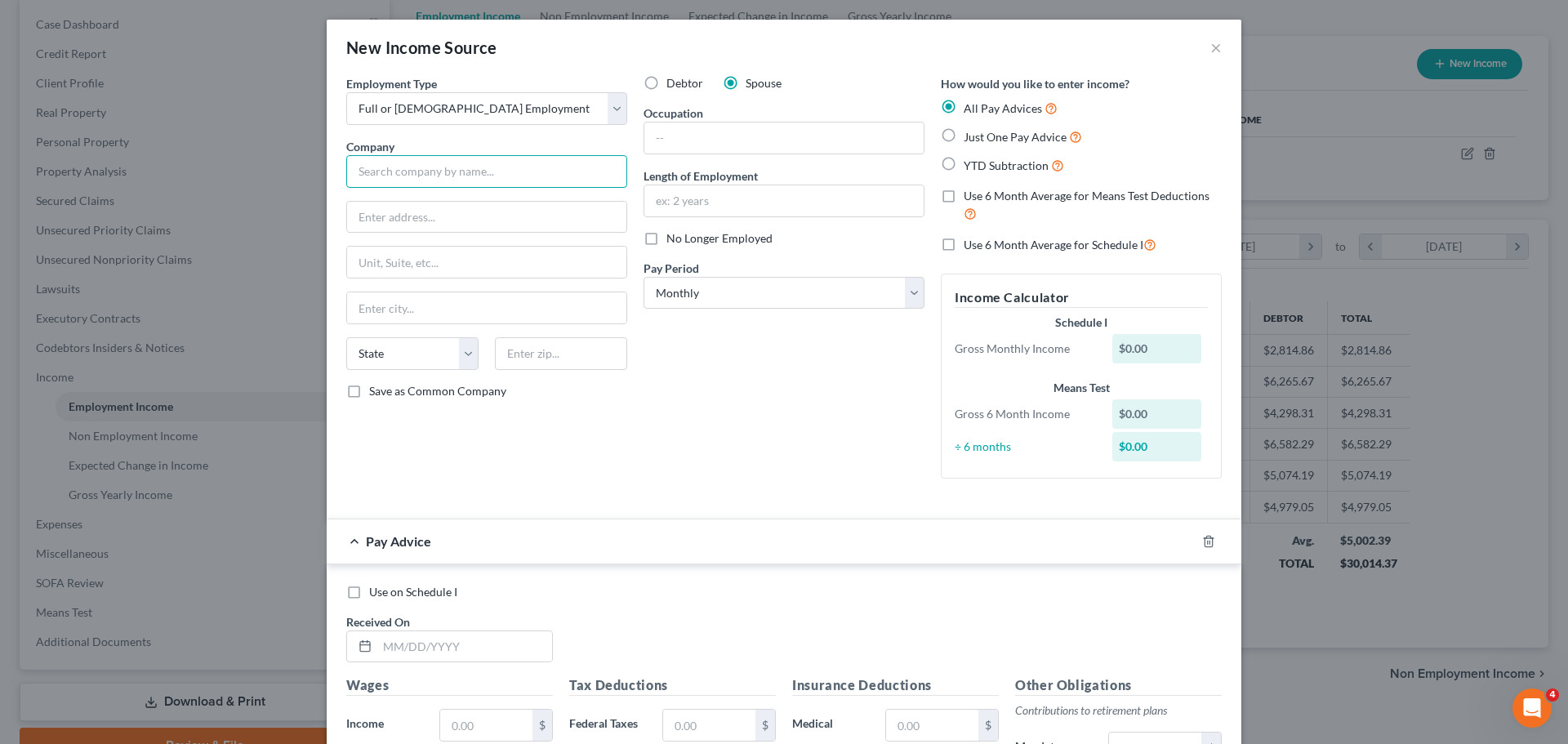
click at [428, 173] on input "text" at bounding box center [486, 172] width 281 height 33
paste input "CAMELOT COMMUNITY CARE INC"
type input "CAMELOT COMMUNITY CARE INC"
click at [381, 218] on input "text" at bounding box center [486, 217] width 279 height 31
paste input "[STREET_ADDRESS]"
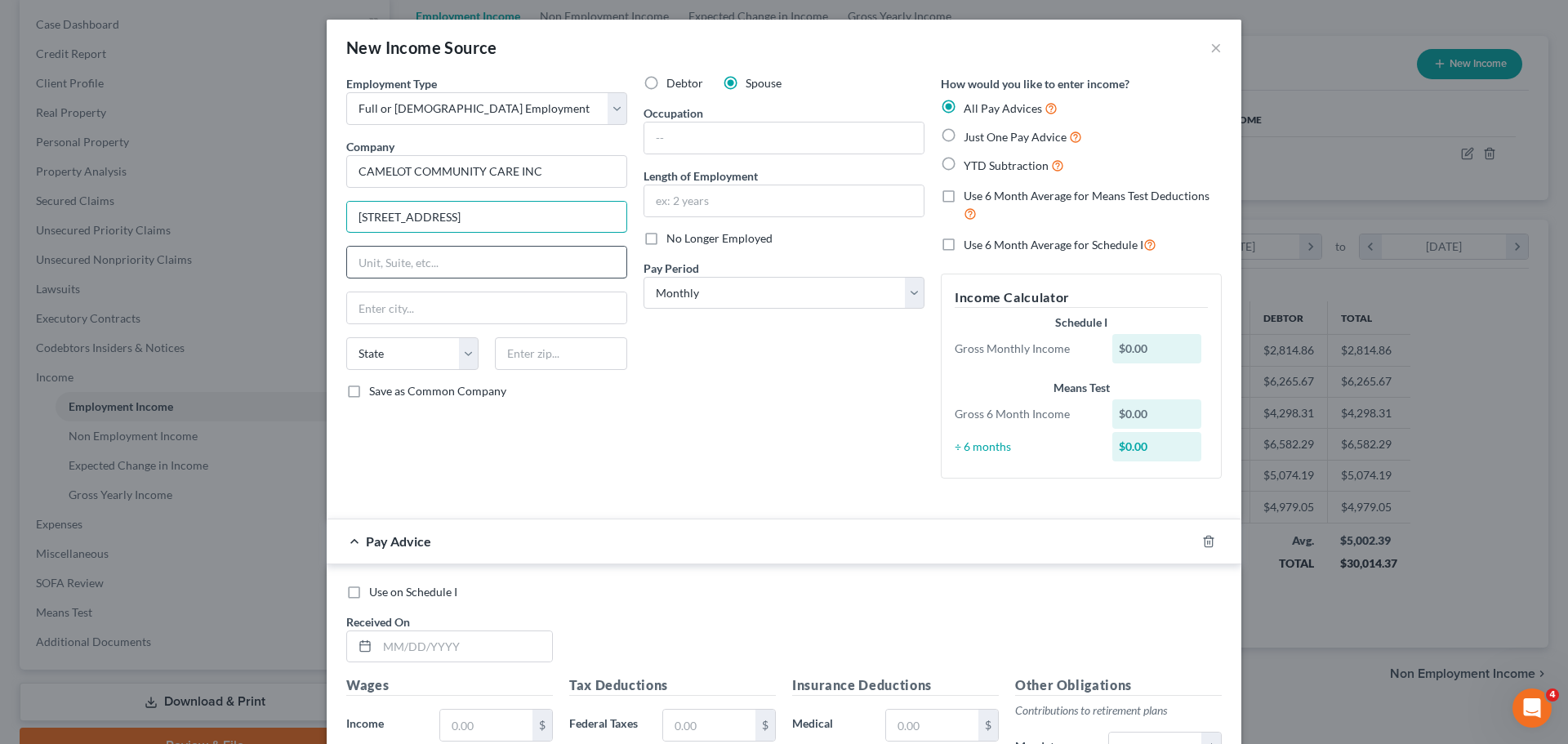
type input "[STREET_ADDRESS]"
click at [359, 263] on input "text" at bounding box center [486, 263] width 279 height 31
type input "Suite 204"
click at [467, 484] on div "Employment Type * Select Full or [DEMOGRAPHIC_DATA] Employment Self Employment …" at bounding box center [486, 283] width 297 height 416
click at [534, 350] on input "text" at bounding box center [561, 353] width 132 height 33
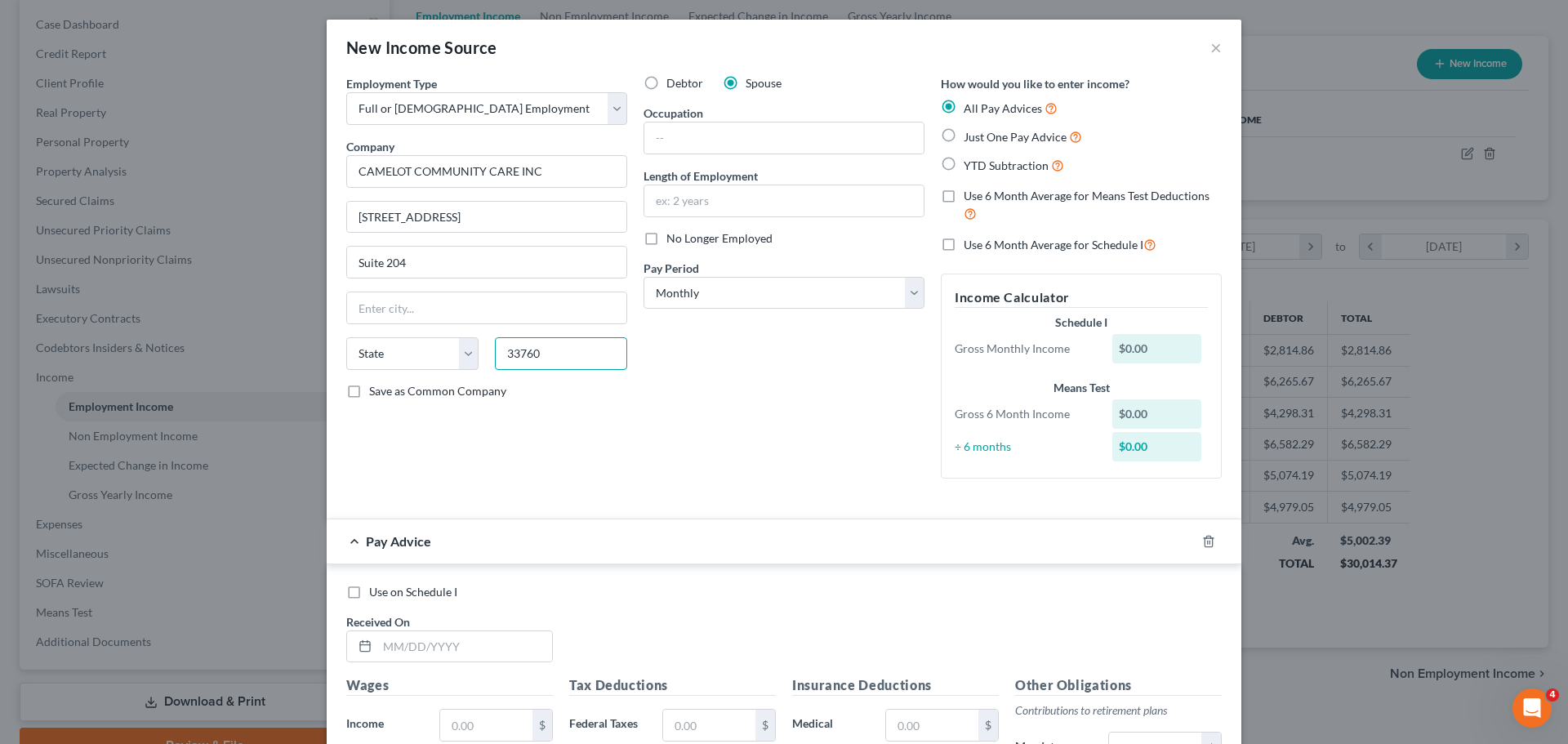
type input "33760"
click at [762, 404] on div "Debtor Spouse Occupation Length of Employment No Longer Employed Pay Period * S…" at bounding box center [784, 283] width 297 height 416
type input "Clearwater"
select select "9"
click at [719, 291] on select "Select Monthly Twice Monthly Every Other Week Weekly" at bounding box center [784, 293] width 281 height 33
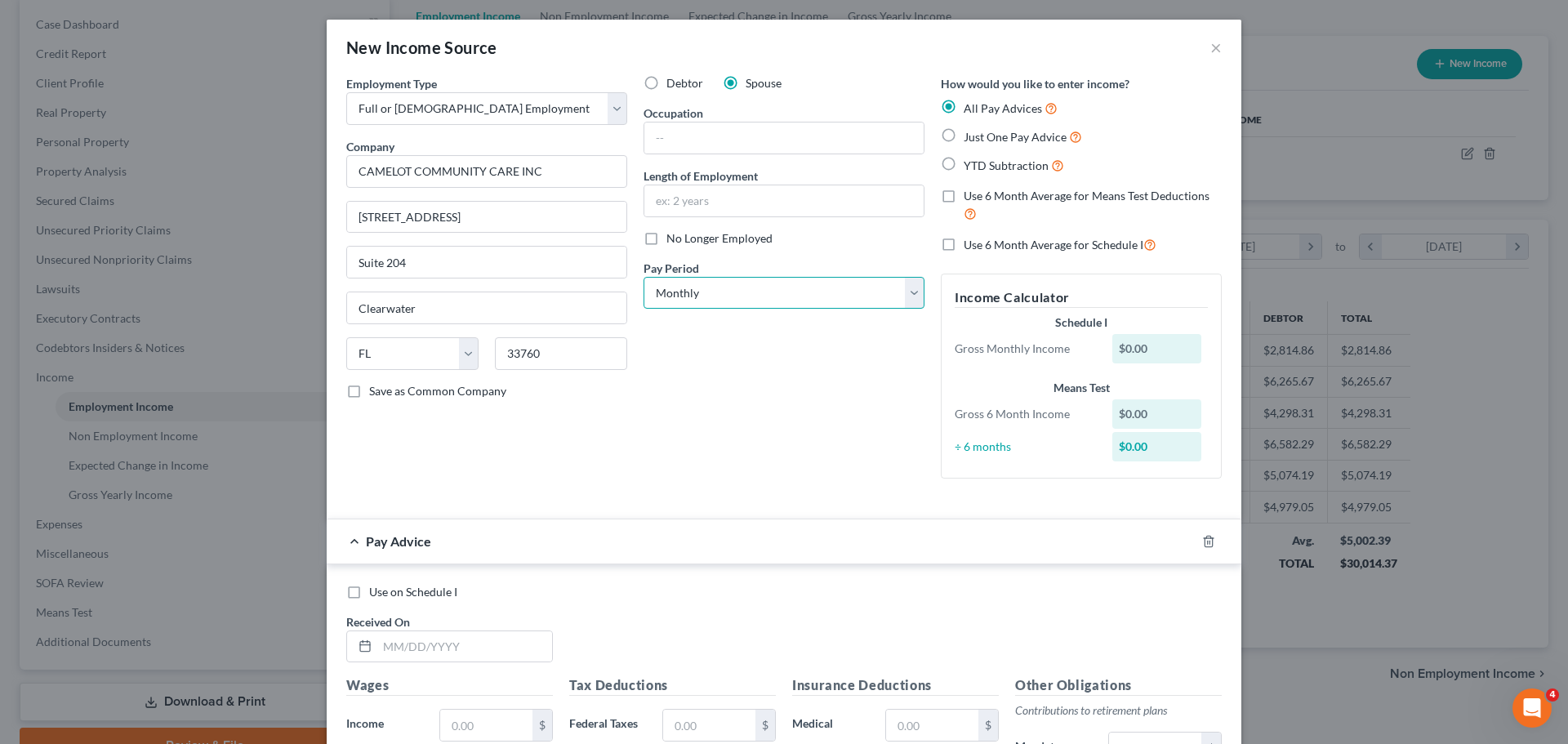
select select "2"
click at [643, 277] on select "Select Monthly Twice Monthly Every Other Week Weekly" at bounding box center [784, 293] width 281 height 33
click at [769, 445] on div "Debtor Spouse Occupation Length of Employment No Longer Employed Pay Period * S…" at bounding box center [784, 283] width 297 height 416
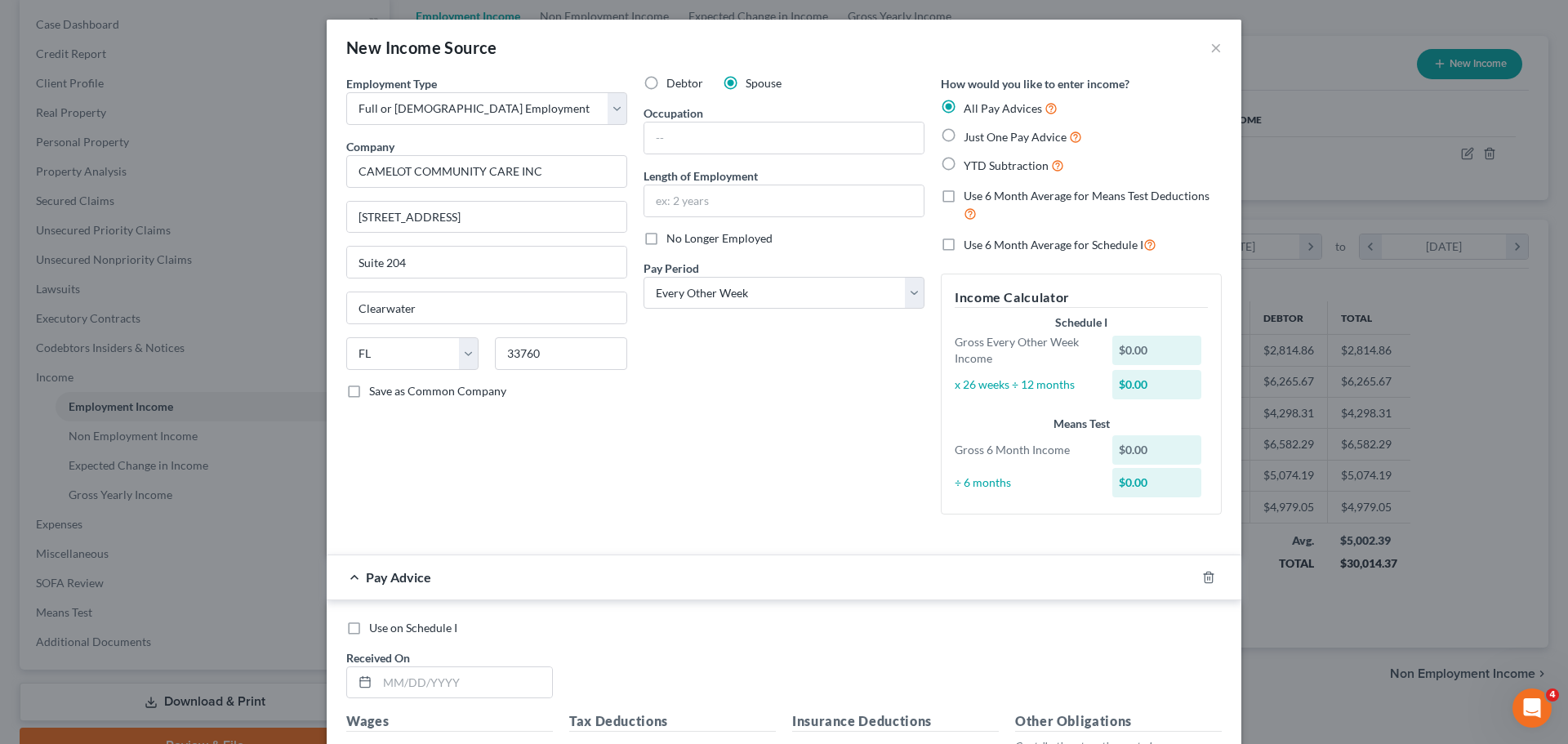
click at [769, 445] on div "Debtor Spouse Occupation Length of Employment No Longer Employed Pay Period * S…" at bounding box center [784, 301] width 297 height 453
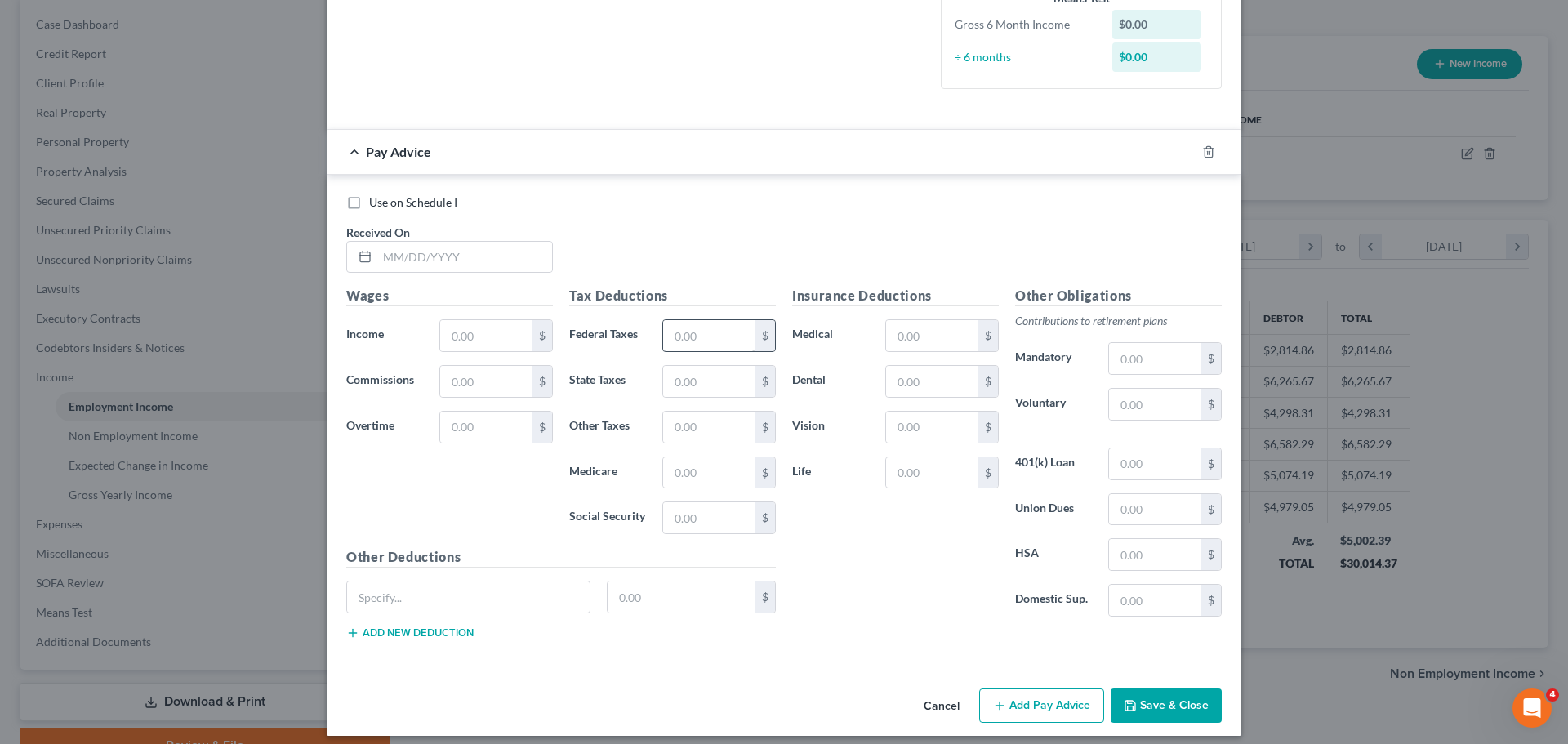
scroll to position [437, 0]
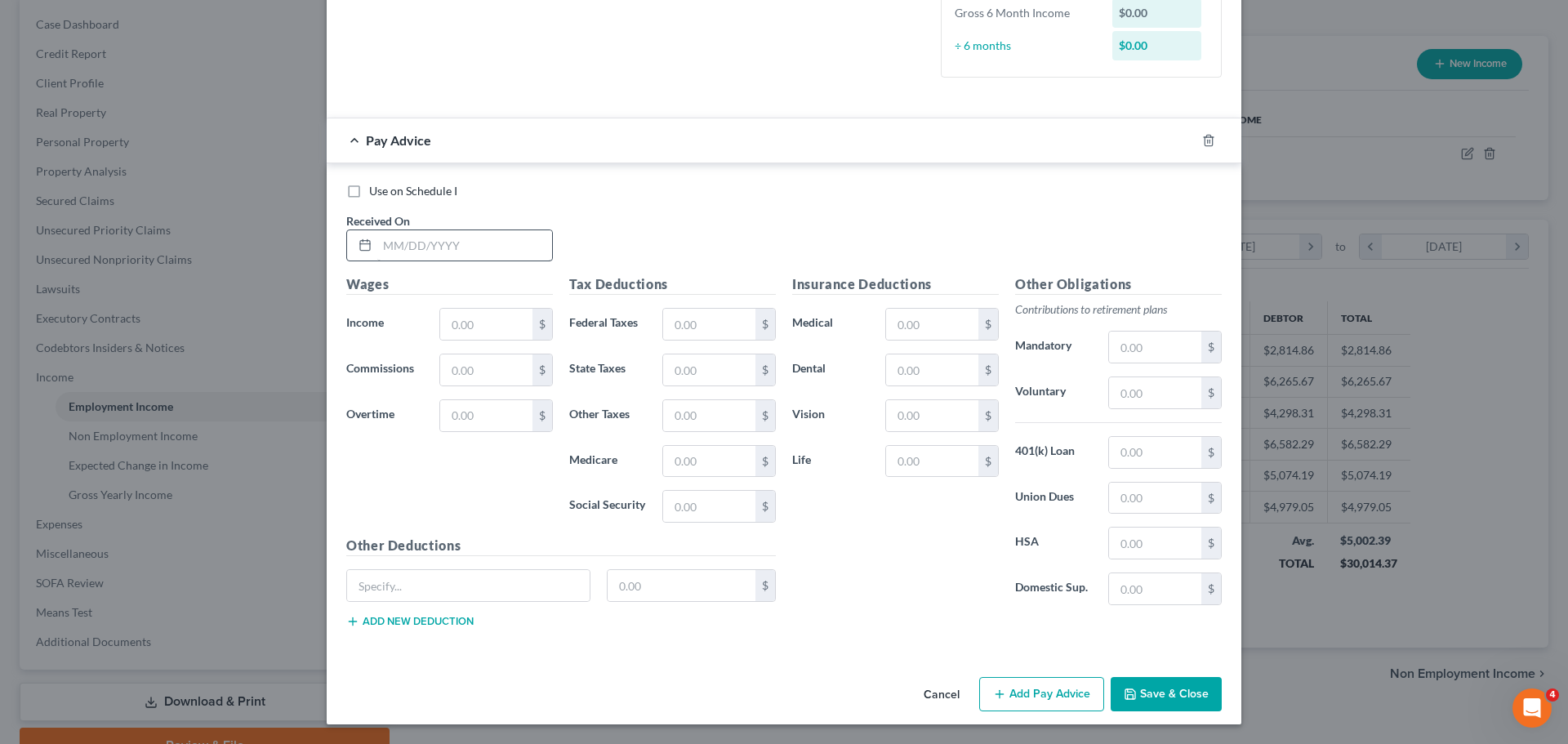
click at [429, 258] on div "Use on Schedule I Received On *" at bounding box center [784, 230] width 892 height 92
click at [431, 253] on input "text" at bounding box center [465, 246] width 175 height 31
type input "[DATE]"
click at [464, 324] on input "text" at bounding box center [486, 325] width 92 height 31
type input "2,500.00"
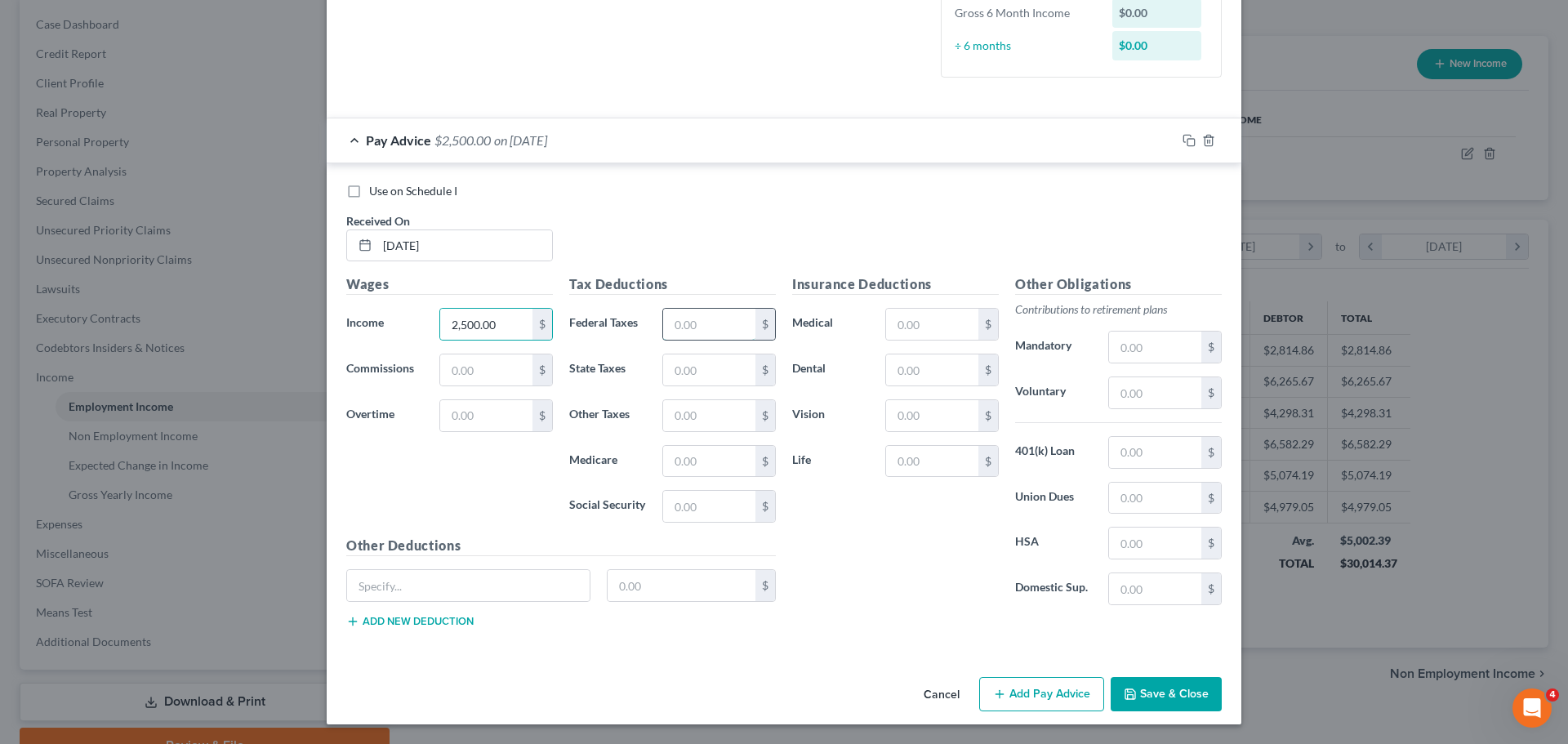
click at [712, 325] on input "text" at bounding box center [709, 325] width 92 height 31
type input "74.62"
click at [720, 454] on input "text" at bounding box center [709, 462] width 92 height 31
type input "31.38"
click at [654, 519] on div "$" at bounding box center [718, 506] width 130 height 33
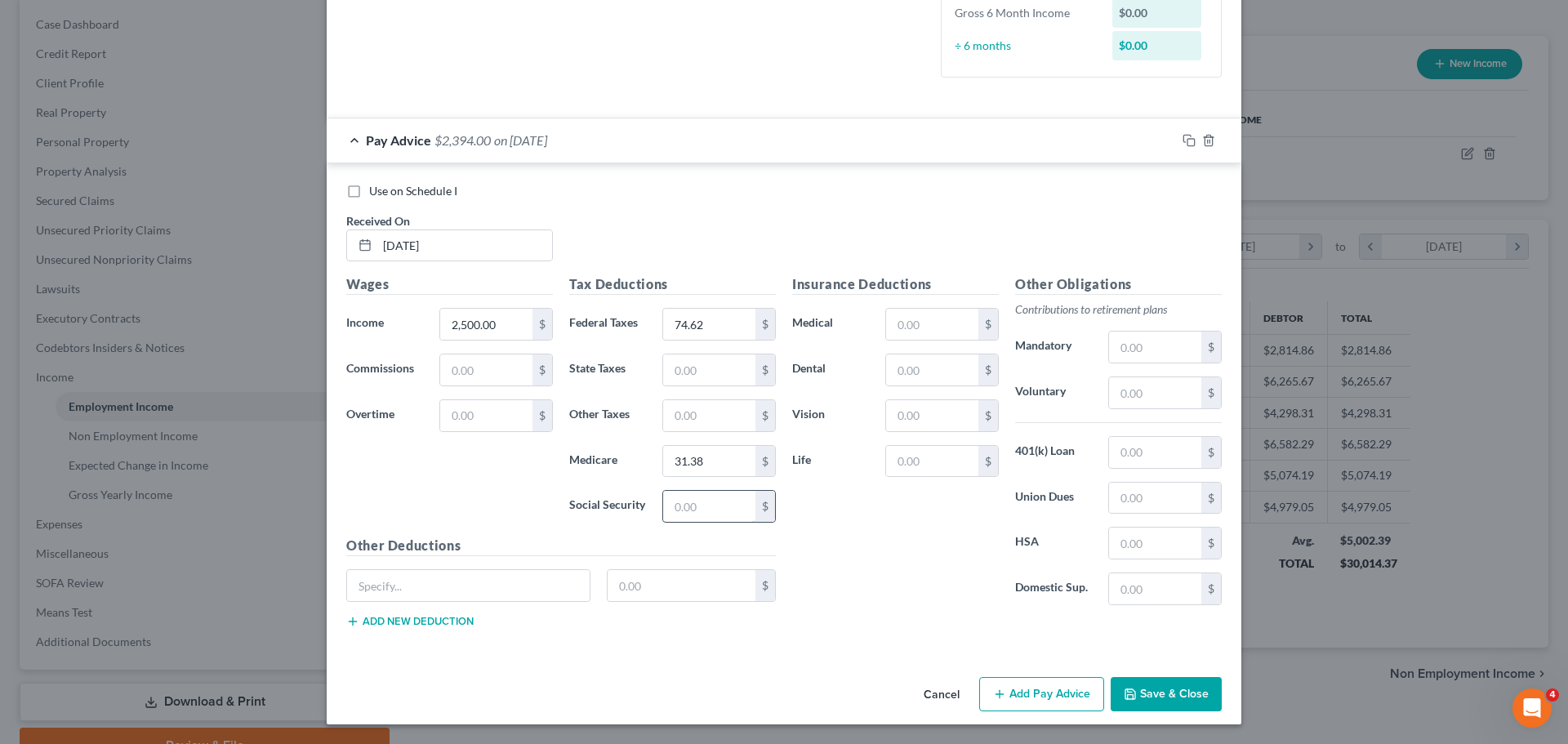
click at [674, 516] on input "text" at bounding box center [709, 506] width 92 height 31
type input "134.19"
click at [921, 522] on div "Insurance Deductions Medical $ Dental $ Vision $ Life $" at bounding box center [895, 446] width 223 height 344
click at [1120, 453] on input "text" at bounding box center [1155, 453] width 92 height 31
type input "54.49"
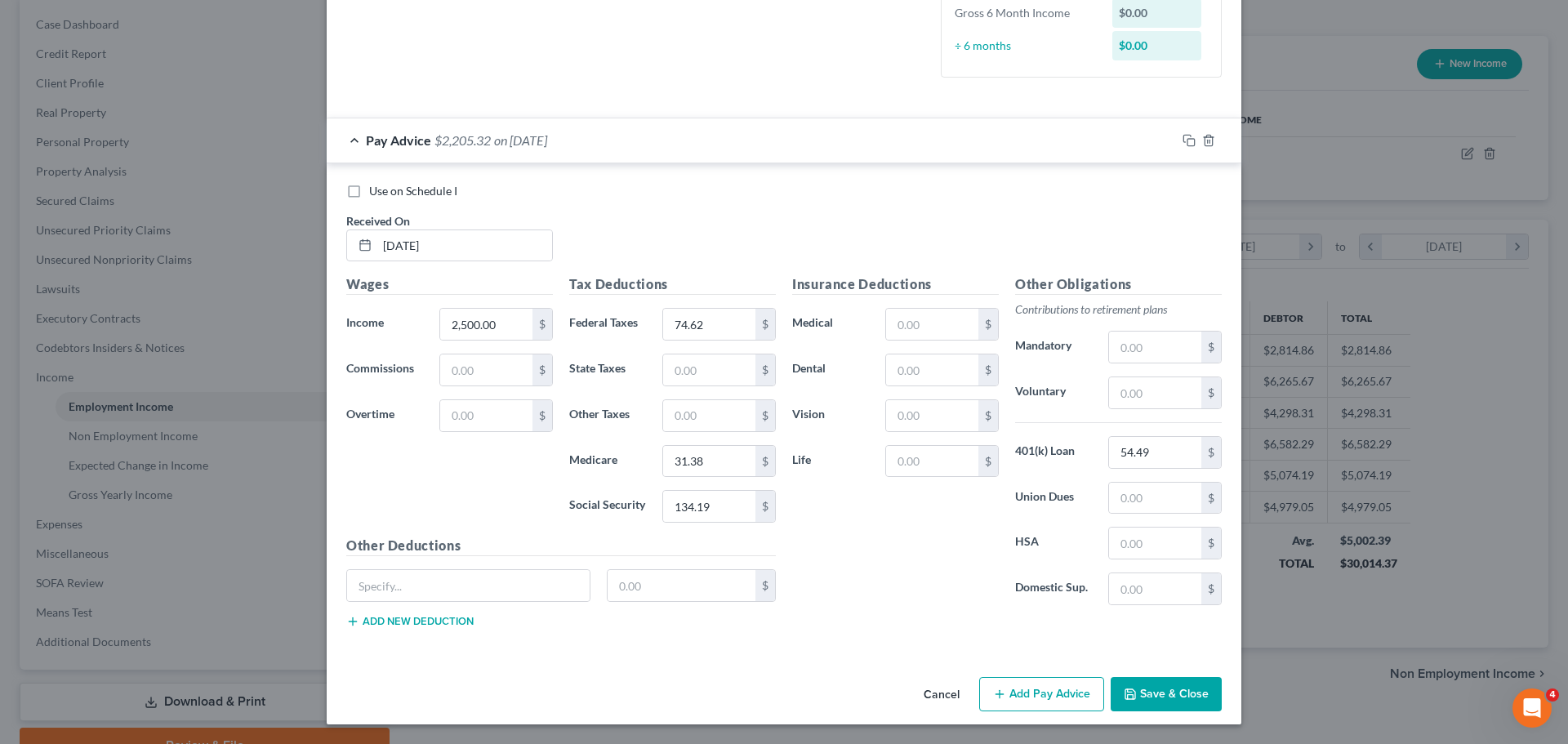
click at [960, 550] on div "Insurance Deductions Medical $ Dental $ Vision $ Life $" at bounding box center [895, 446] width 223 height 344
drag, startPoint x: 1160, startPoint y: 405, endPoint x: 1159, endPoint y: 390, distance: 15.0
click at [1160, 405] on input "text" at bounding box center [1155, 393] width 92 height 31
type input "250.00"
click at [931, 580] on div "Insurance Deductions Medical $ Dental $ Vision $ Life $" at bounding box center [895, 446] width 223 height 344
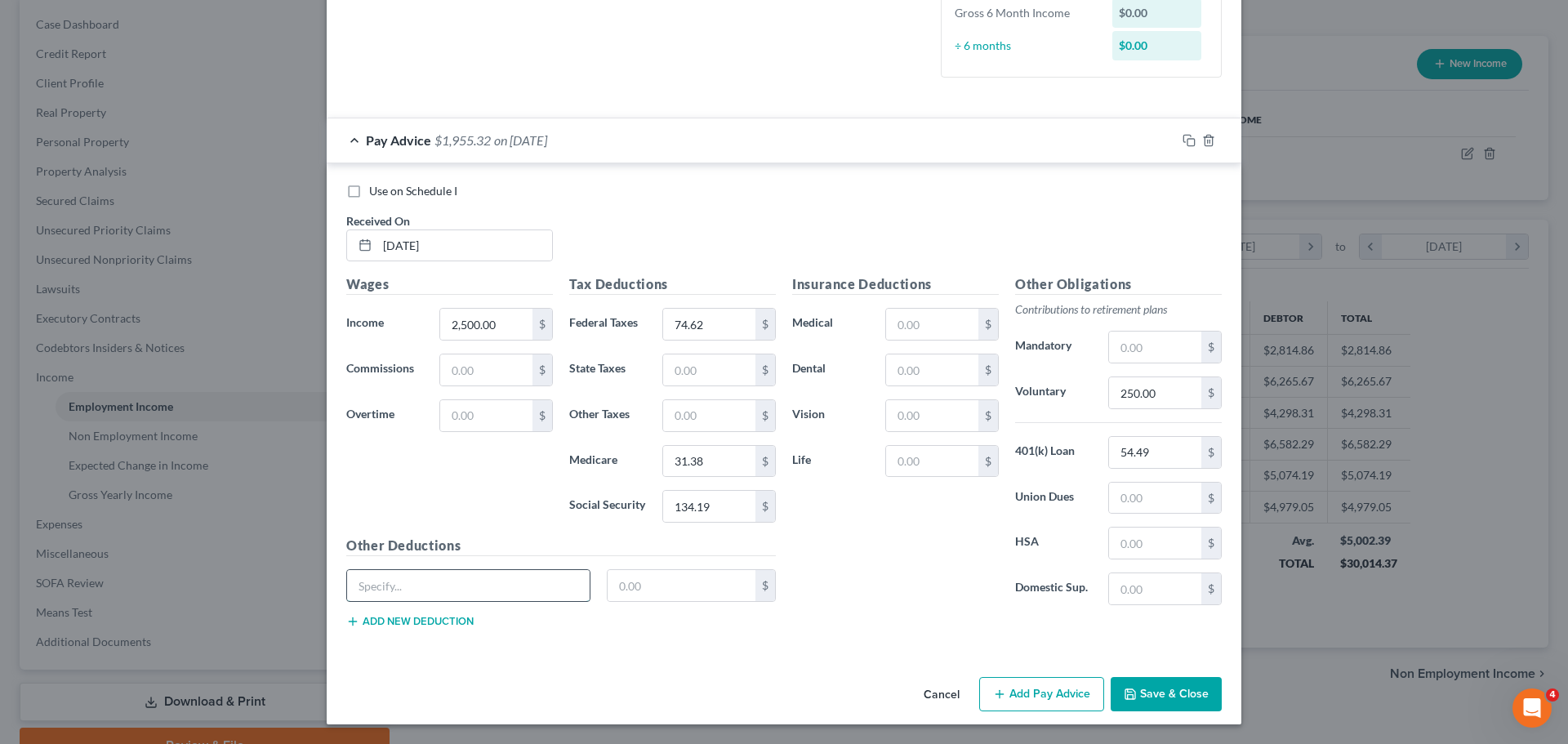
click at [425, 589] on input "text" at bounding box center [468, 585] width 243 height 31
drag, startPoint x: 557, startPoint y: 599, endPoint x: 451, endPoint y: 586, distance: 106.8
click at [451, 586] on input "Accident Insurance & Accident Platinum" at bounding box center [468, 585] width 243 height 31
type input "Accident Insurance"
click at [680, 582] on input "text" at bounding box center [682, 585] width 149 height 31
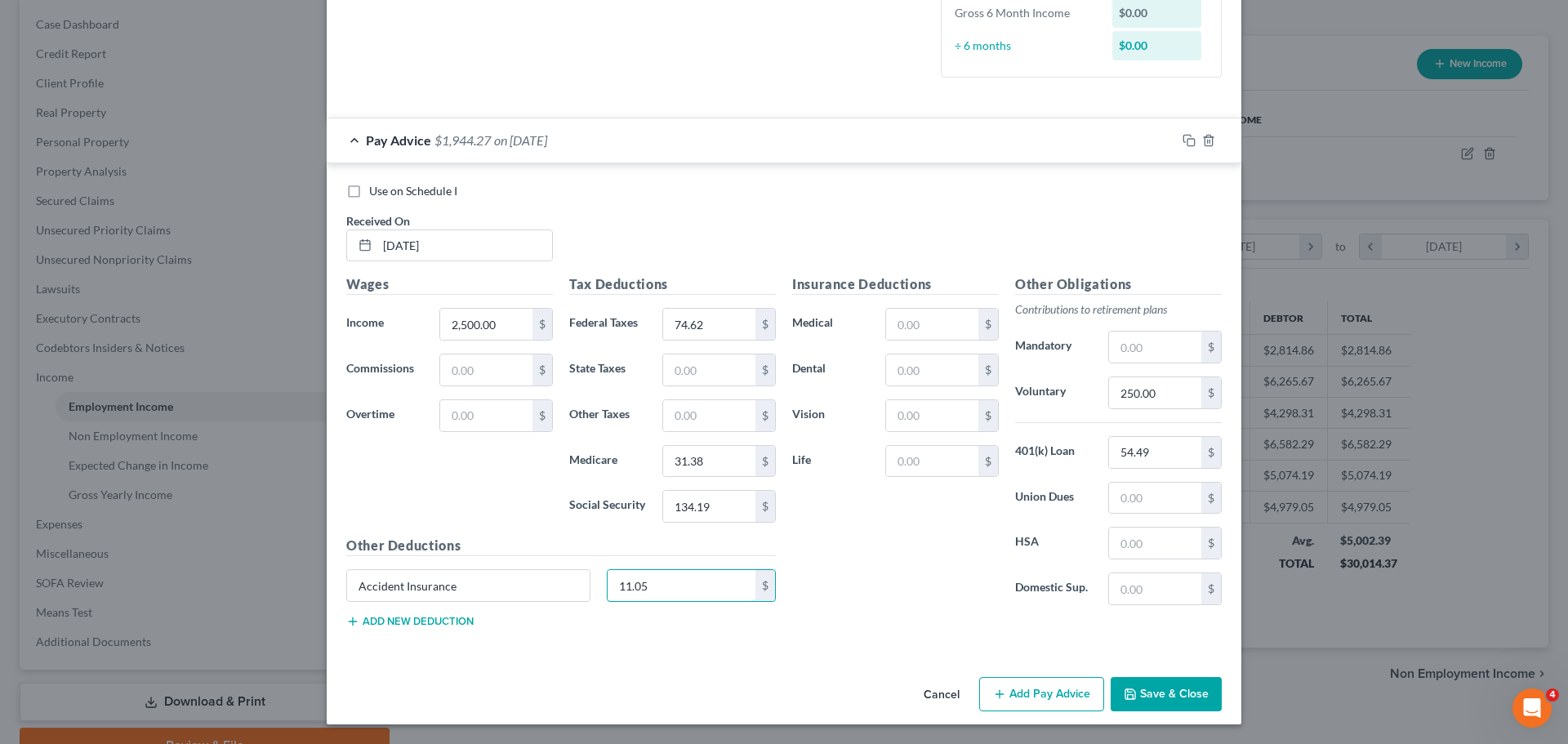
type input "11.05"
click at [379, 629] on div "Other Deductions Accident Insurance 11.05 $ Add new deduction" at bounding box center [561, 589] width 446 height 106
click at [380, 623] on button "Add new deduction" at bounding box center [410, 622] width 127 height 13
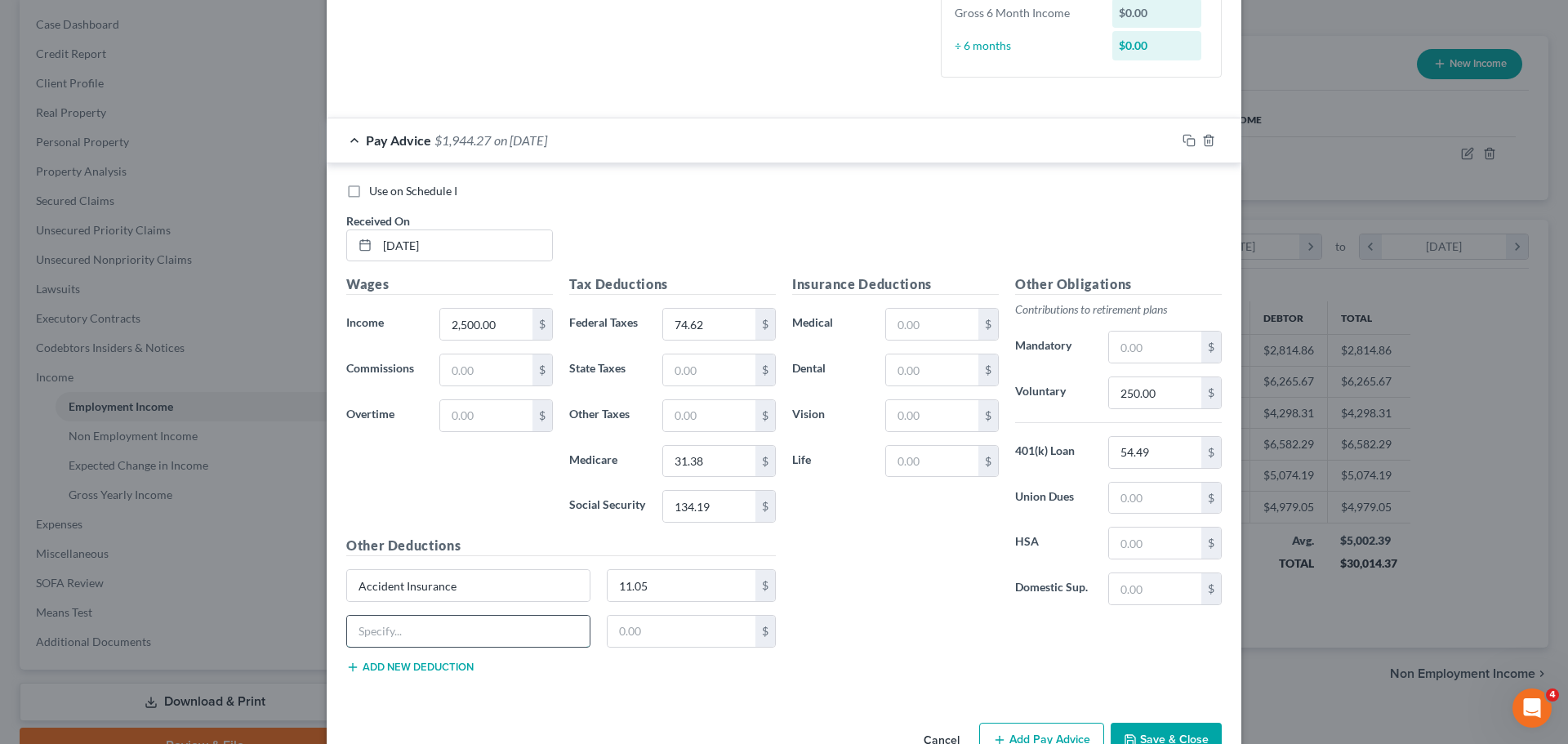
click at [422, 629] on input "text" at bounding box center [468, 632] width 243 height 31
type input "Buy Up Plan"
type input "299.89"
click at [824, 566] on div "Insurance Deductions Medical $ Dental $ Vision $ Life $" at bounding box center [895, 446] width 223 height 344
click at [417, 666] on button "Add new deduction" at bounding box center [410, 667] width 127 height 13
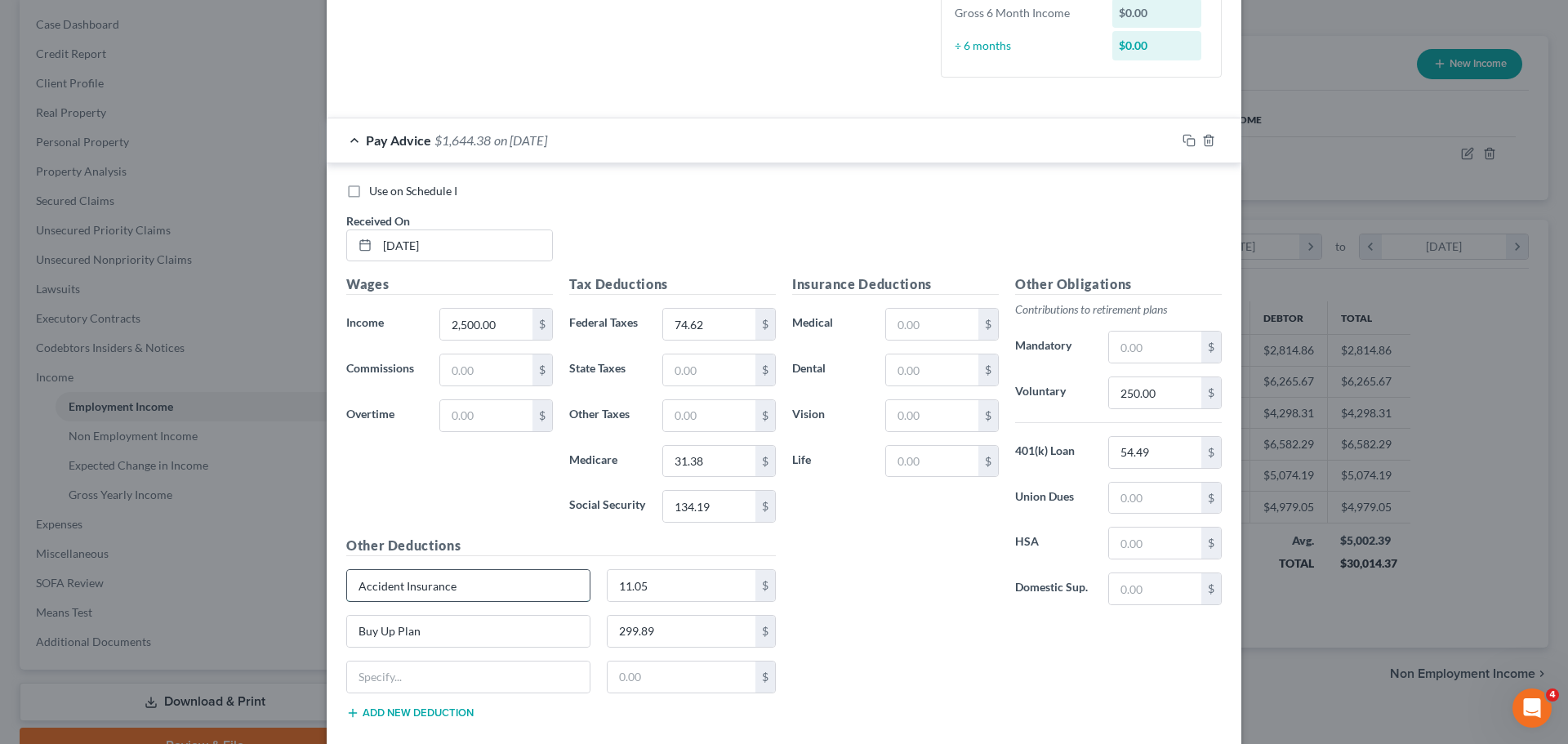
click at [482, 584] on input "Accident Insurance" at bounding box center [468, 585] width 243 height 31
type input "Accident Insurance & Critical Illness"
click at [678, 587] on input "11.05" at bounding box center [682, 585] width 149 height 31
type input "17.65"
click at [863, 645] on div "Insurance Deductions Medical $ Dental $ Vision $ Life $ Other Obligations Contr…" at bounding box center [1007, 503] width 446 height 457
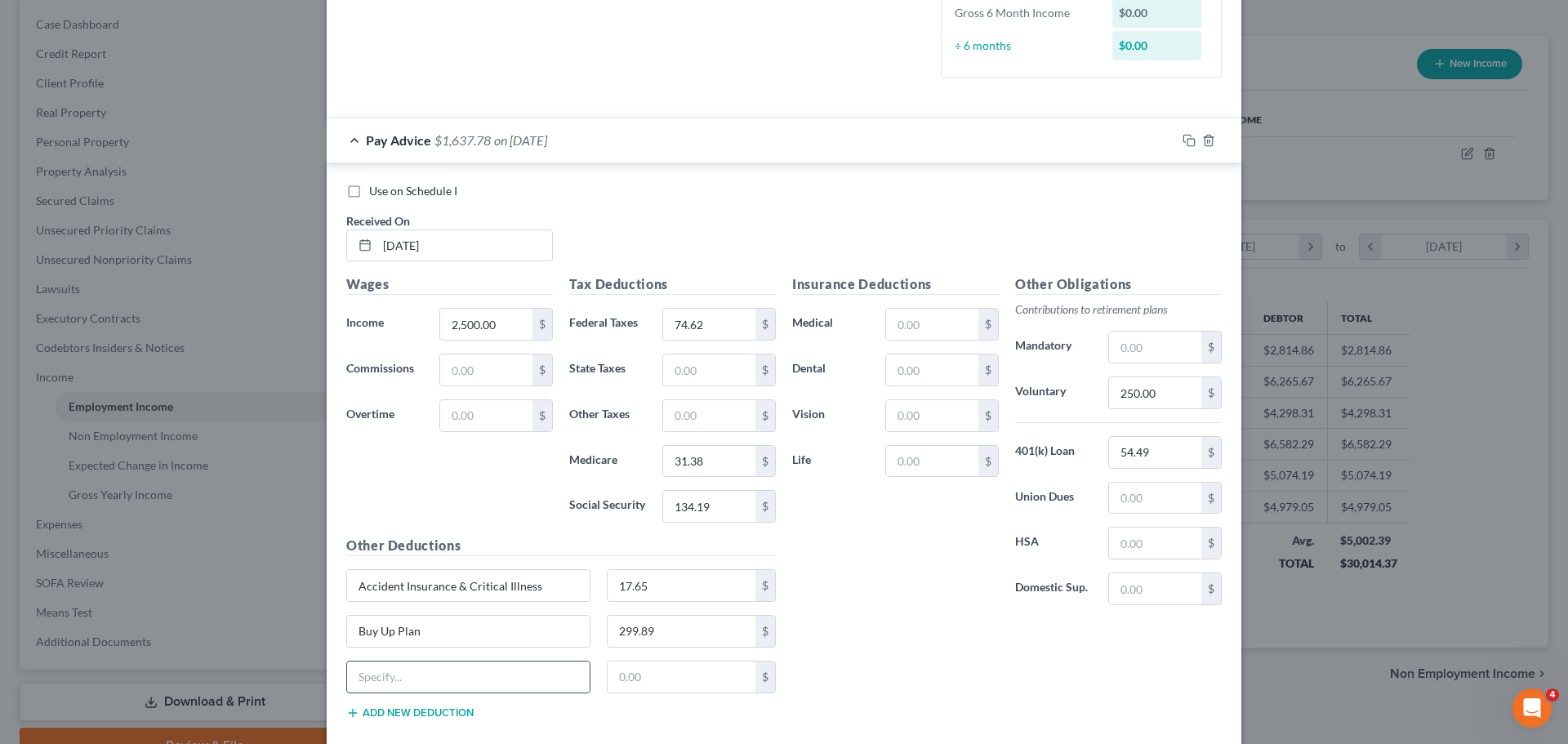
click at [390, 675] on input "text" at bounding box center [468, 677] width 243 height 31
type input "Critical Illness Spouse"
click at [663, 664] on input "text" at bounding box center [682, 677] width 149 height 31
type input "6.60"
click at [886, 628] on div "Insurance Deductions Medical $ Dental $ Vision $ Life $ Other Obligations Contr…" at bounding box center [1007, 503] width 446 height 457
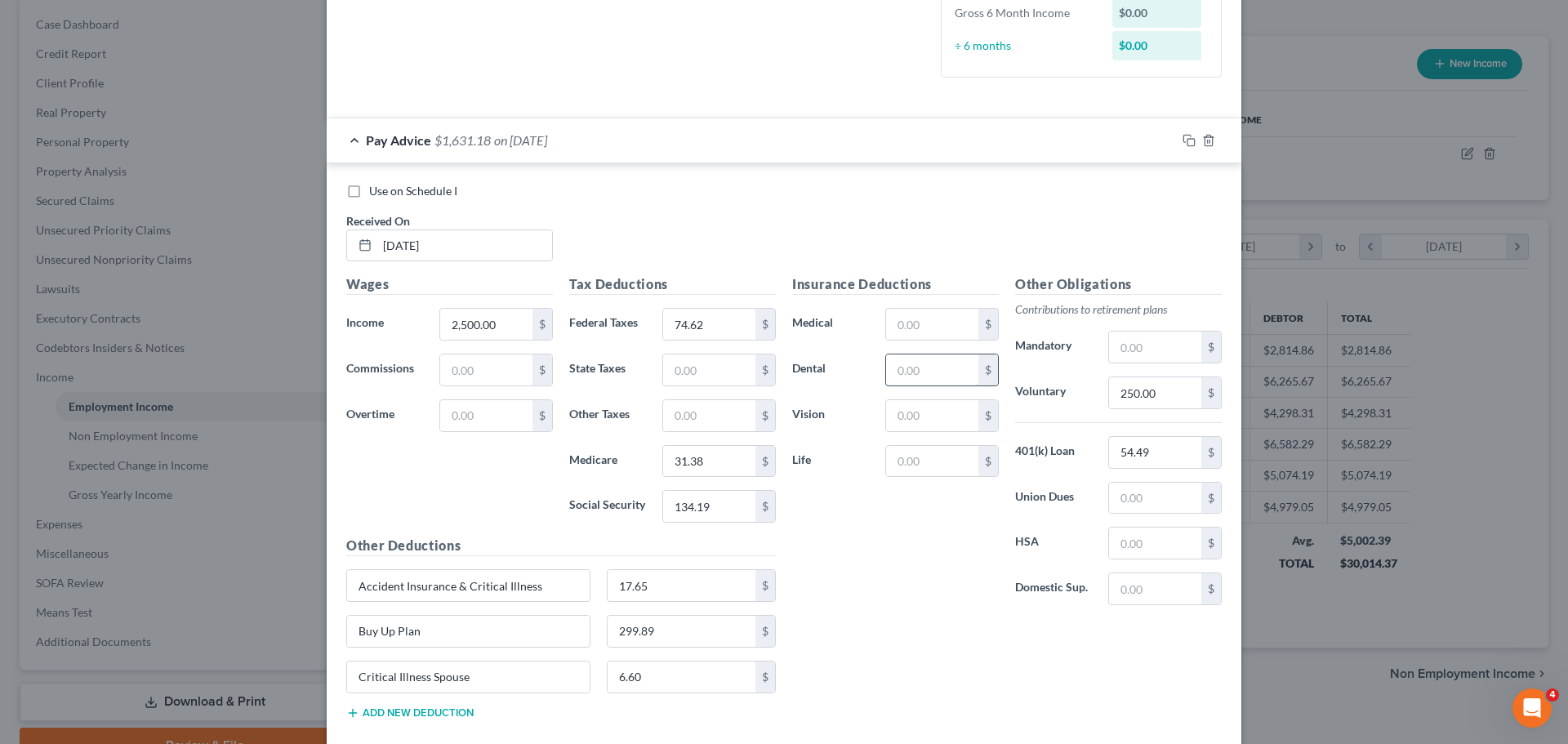
click at [901, 377] on input "text" at bounding box center [932, 370] width 92 height 31
type input "35.80"
click at [877, 539] on div "Insurance Deductions Medical $ Dental 35.80 $ Vision $ Life $" at bounding box center [895, 446] width 223 height 344
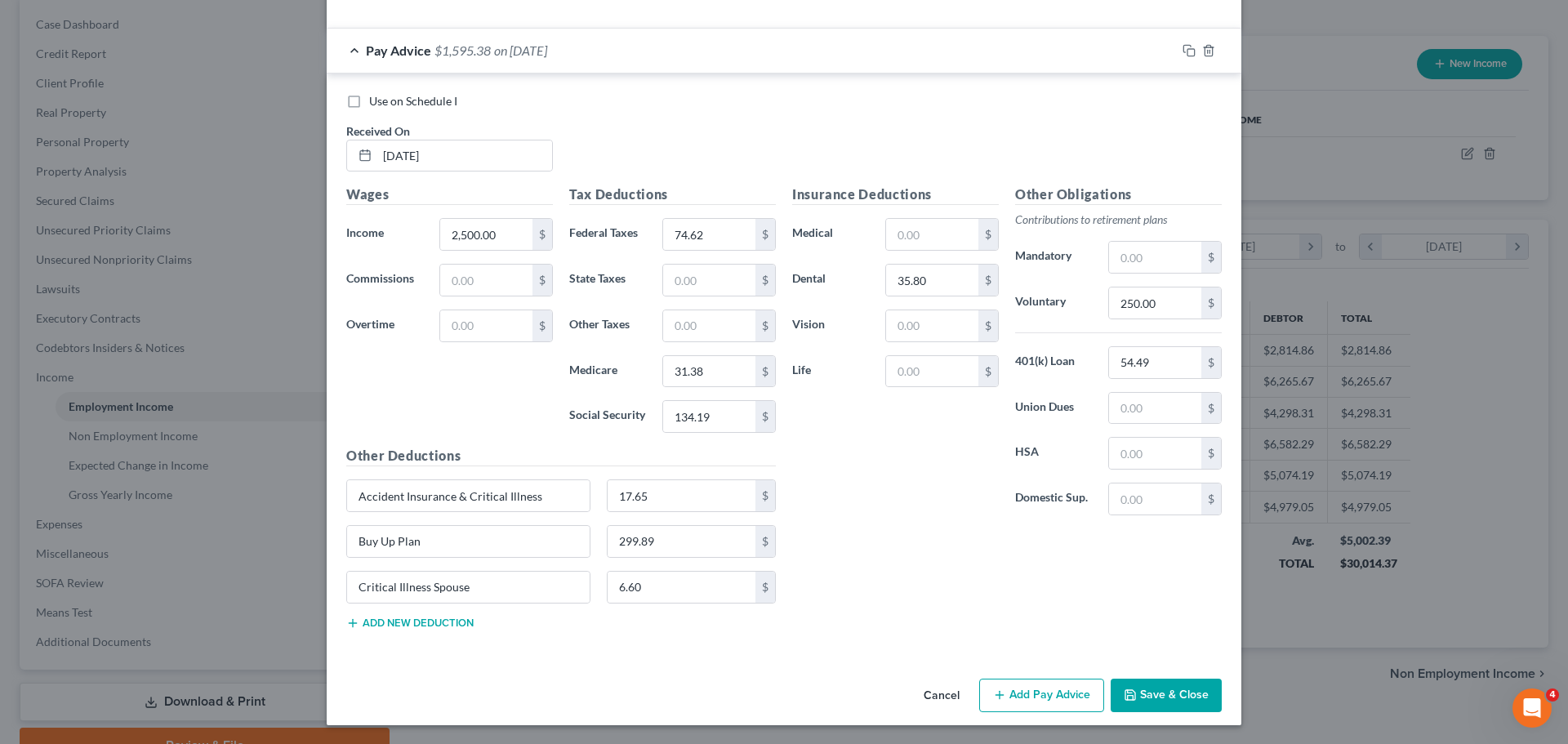
scroll to position [528, 0]
click at [408, 622] on button "Add new deduction" at bounding box center [410, 623] width 127 height 13
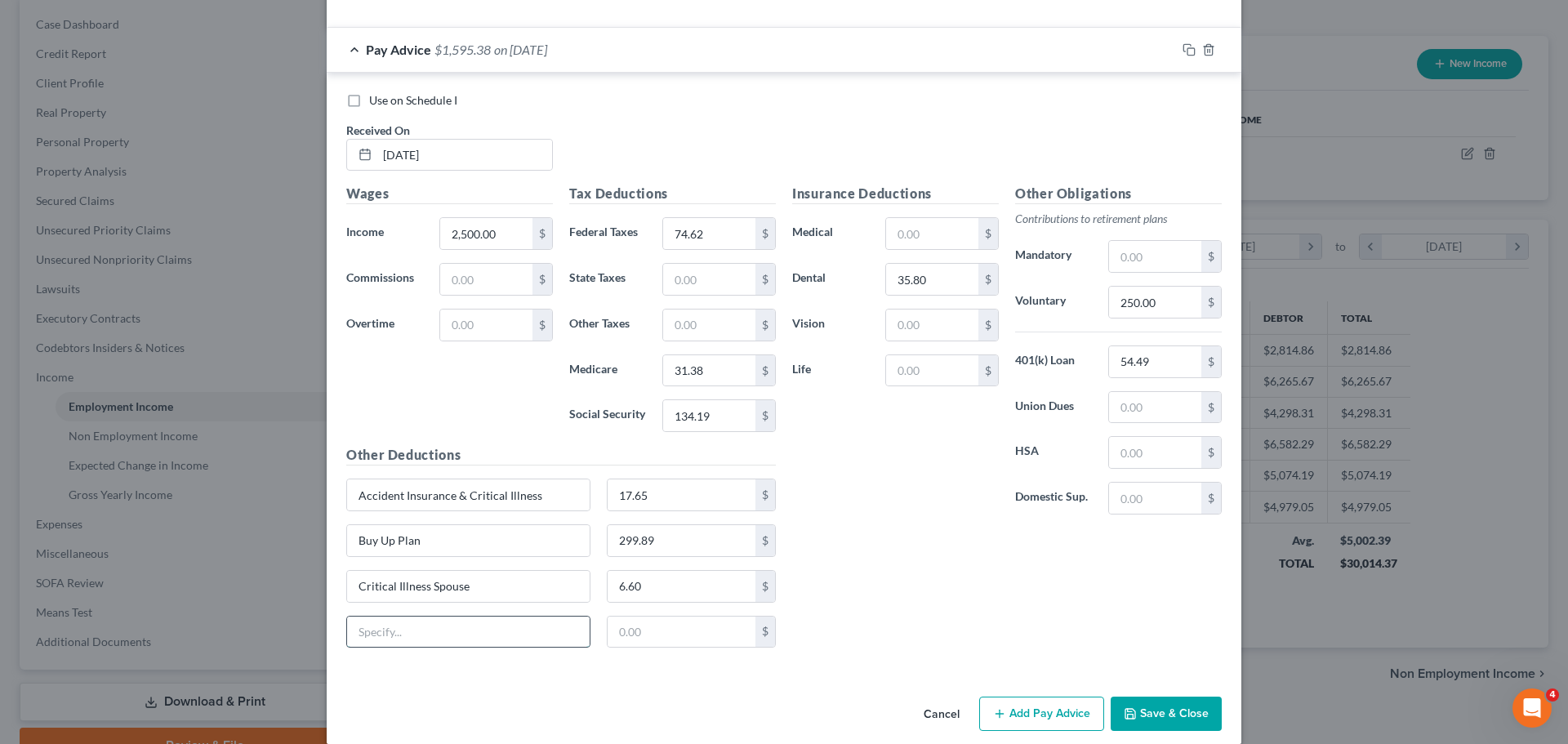
click at [390, 632] on input "text" at bounding box center [468, 633] width 243 height 31
type input "Hospital Indemnity"
type input "11.92"
click at [874, 527] on div "Insurance Deductions Medical $ Dental 35.80 $ Vision $ Life $" at bounding box center [895, 356] width 223 height 344
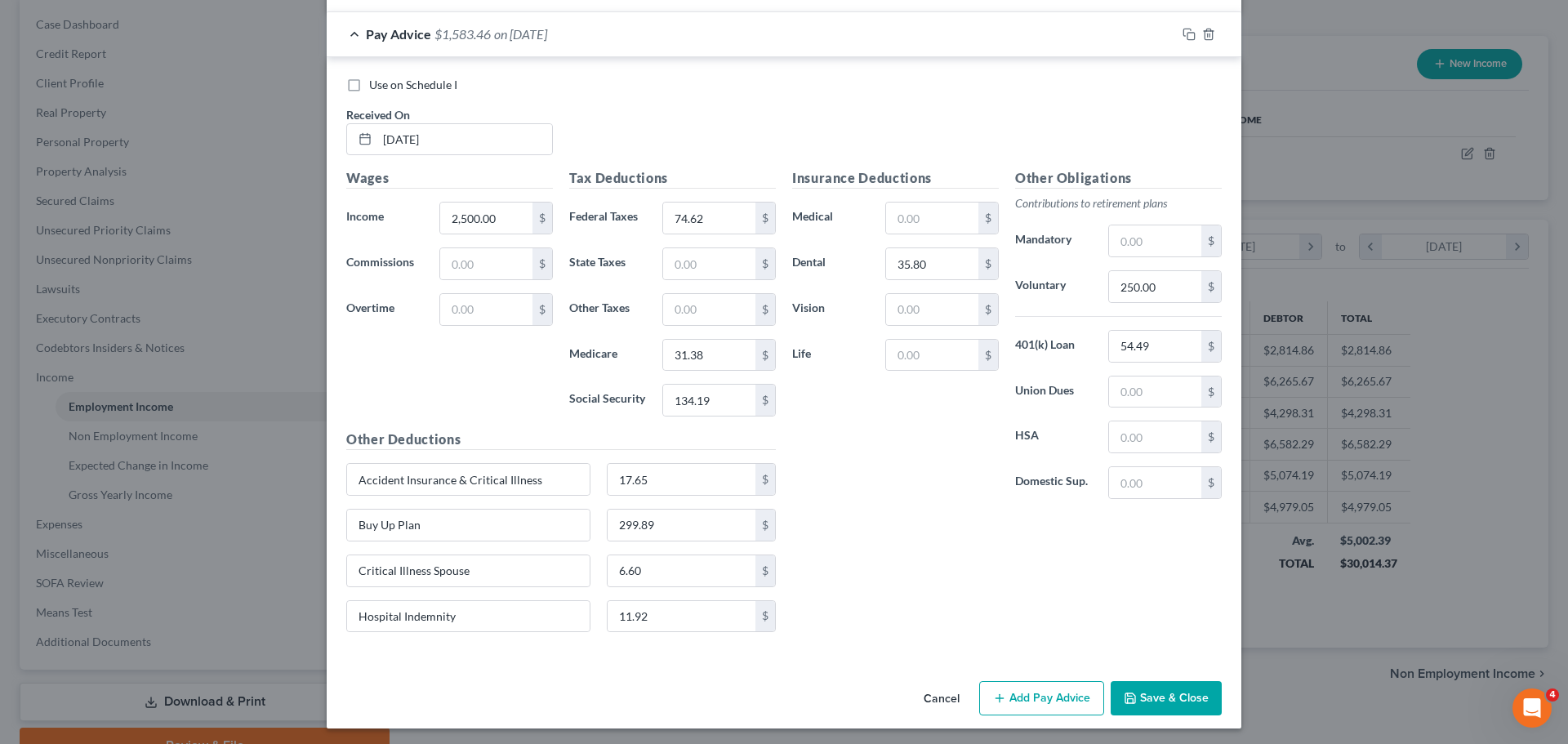
scroll to position [547, 0]
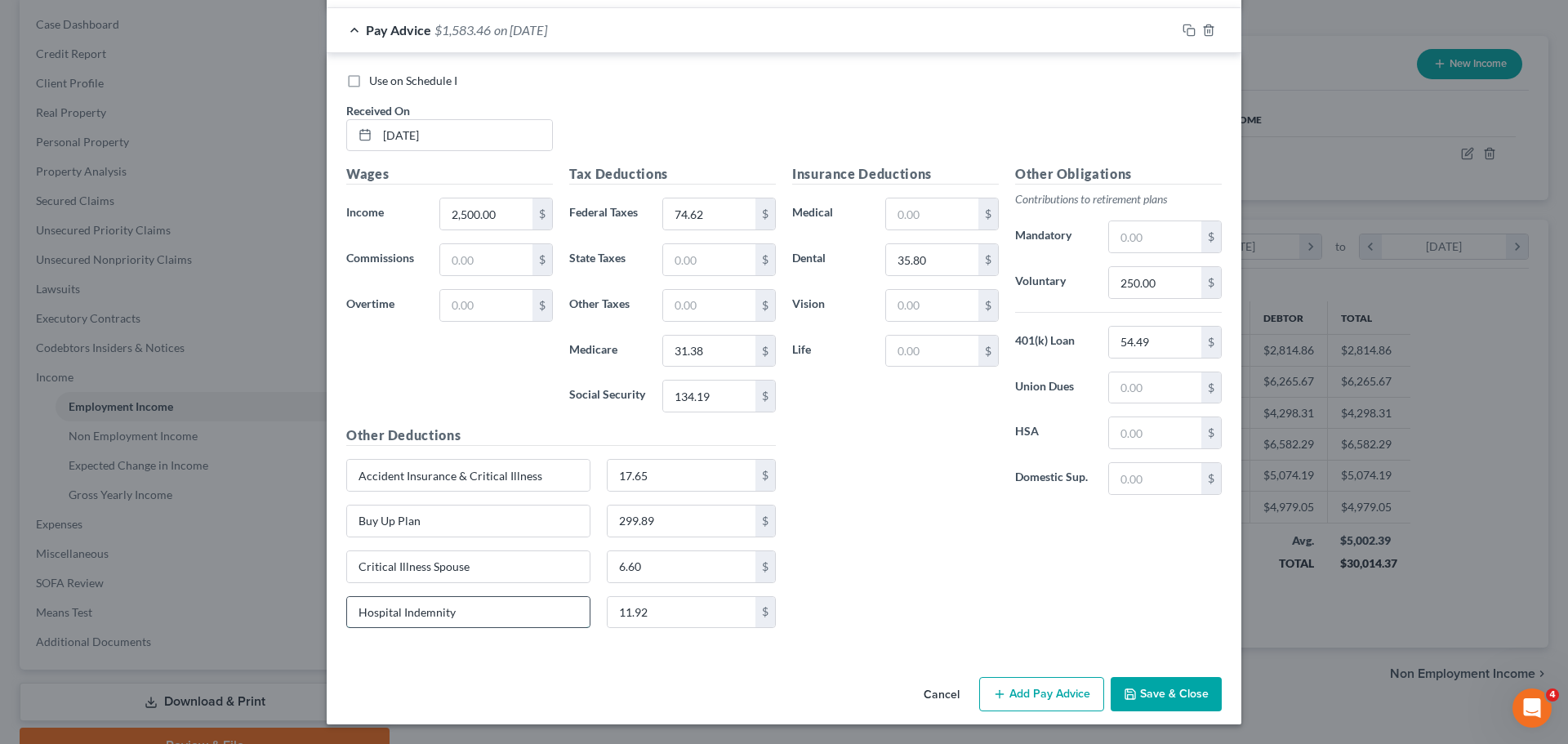
click at [489, 615] on input "Hospital Indemnity" at bounding box center [468, 613] width 243 height 31
type input "Hospital Indemnity & STD"
click at [629, 607] on input "11.92" at bounding box center [682, 613] width 149 height 31
type input "31.80"
click at [840, 496] on div "Insurance Deductions Medical $ Dental 35.80 $ Vision $ Life $" at bounding box center [895, 336] width 223 height 344
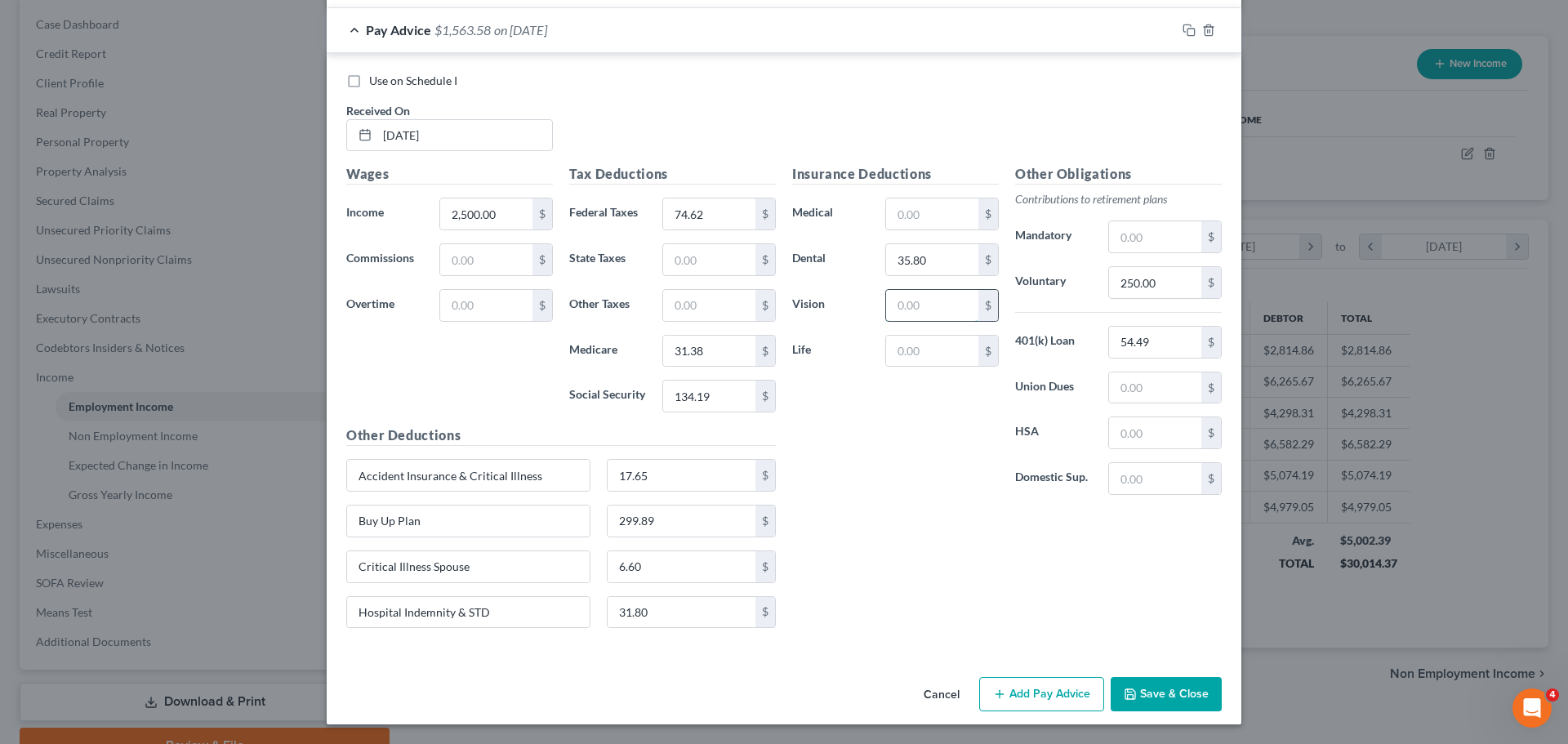
click at [938, 302] on input "text" at bounding box center [932, 306] width 92 height 31
type input "8.80"
click at [923, 492] on div "Insurance Deductions Medical $ Dental 35.80 $ Vision 8.80 $ Life $" at bounding box center [895, 336] width 223 height 344
click at [921, 344] on input "text" at bounding box center [932, 351] width 92 height 31
type input "10.00"
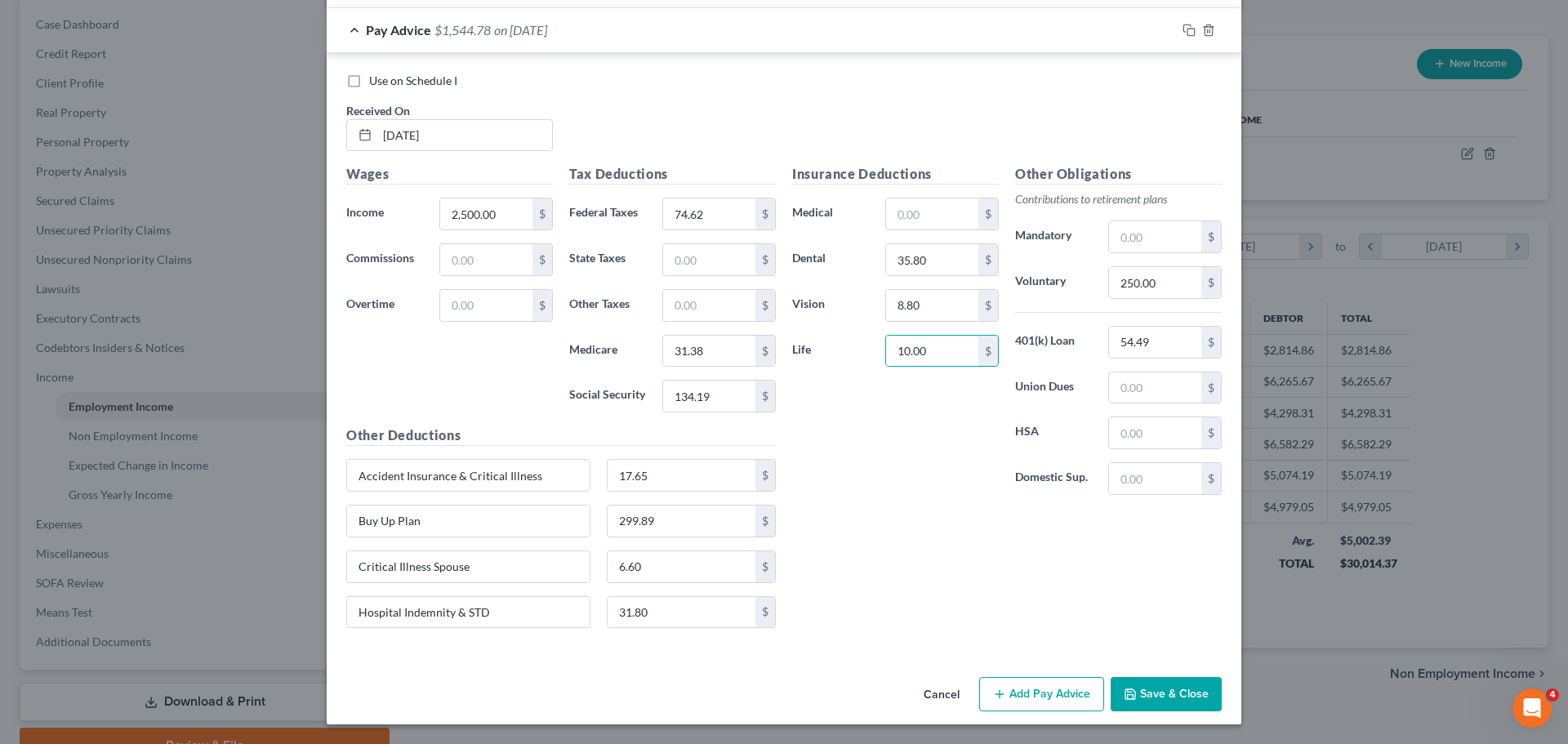
click at [960, 520] on div "Insurance Deductions Medical $ Dental 35.80 $ Vision 8.80 $ Life 10.00 $ Other …" at bounding box center [1007, 403] width 446 height 477
click at [531, 561] on input "Critical Illness Spouse" at bounding box center [468, 567] width 243 height 31
type input "Critical Illness Spouse, Child life and Spouse life"
click at [647, 577] on input "6.60" at bounding box center [682, 567] width 149 height 31
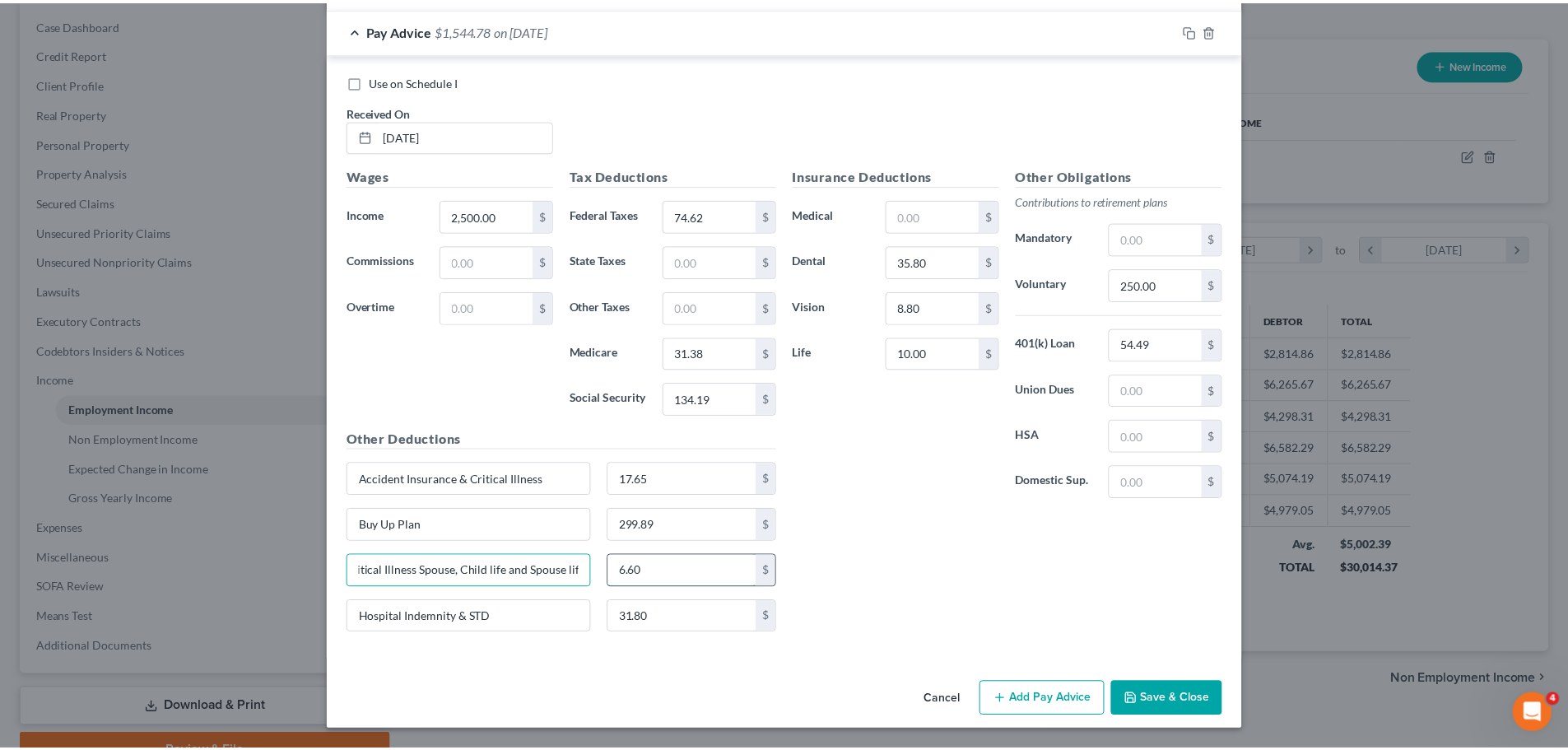
scroll to position [0, 0]
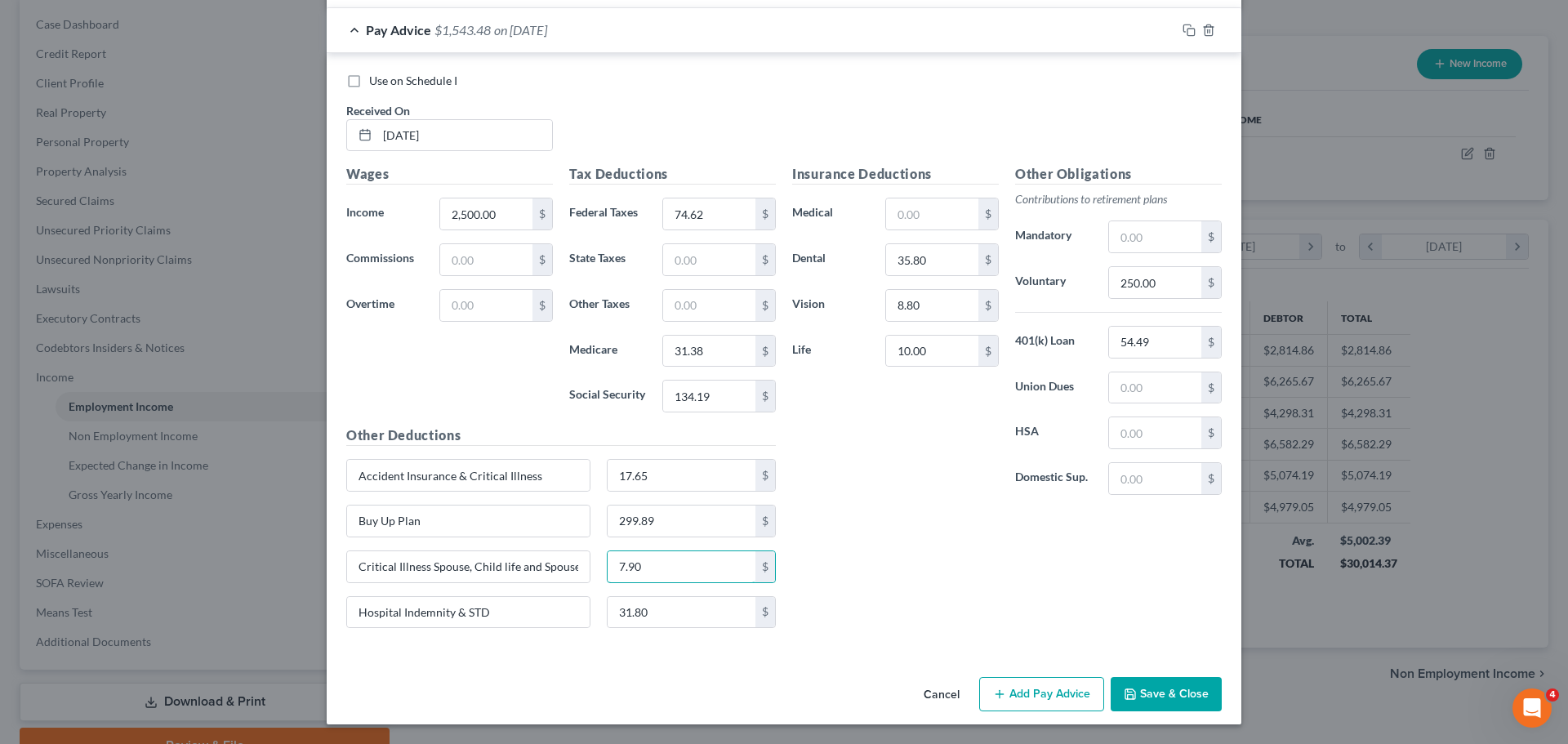
type input "7.90"
click at [867, 581] on div "Insurance Deductions Medical $ Dental 35.80 $ Vision 8.80 $ Life 10.00 $ Other …" at bounding box center [1007, 403] width 446 height 477
click at [1202, 703] on button "Save & Close" at bounding box center [1166, 694] width 111 height 35
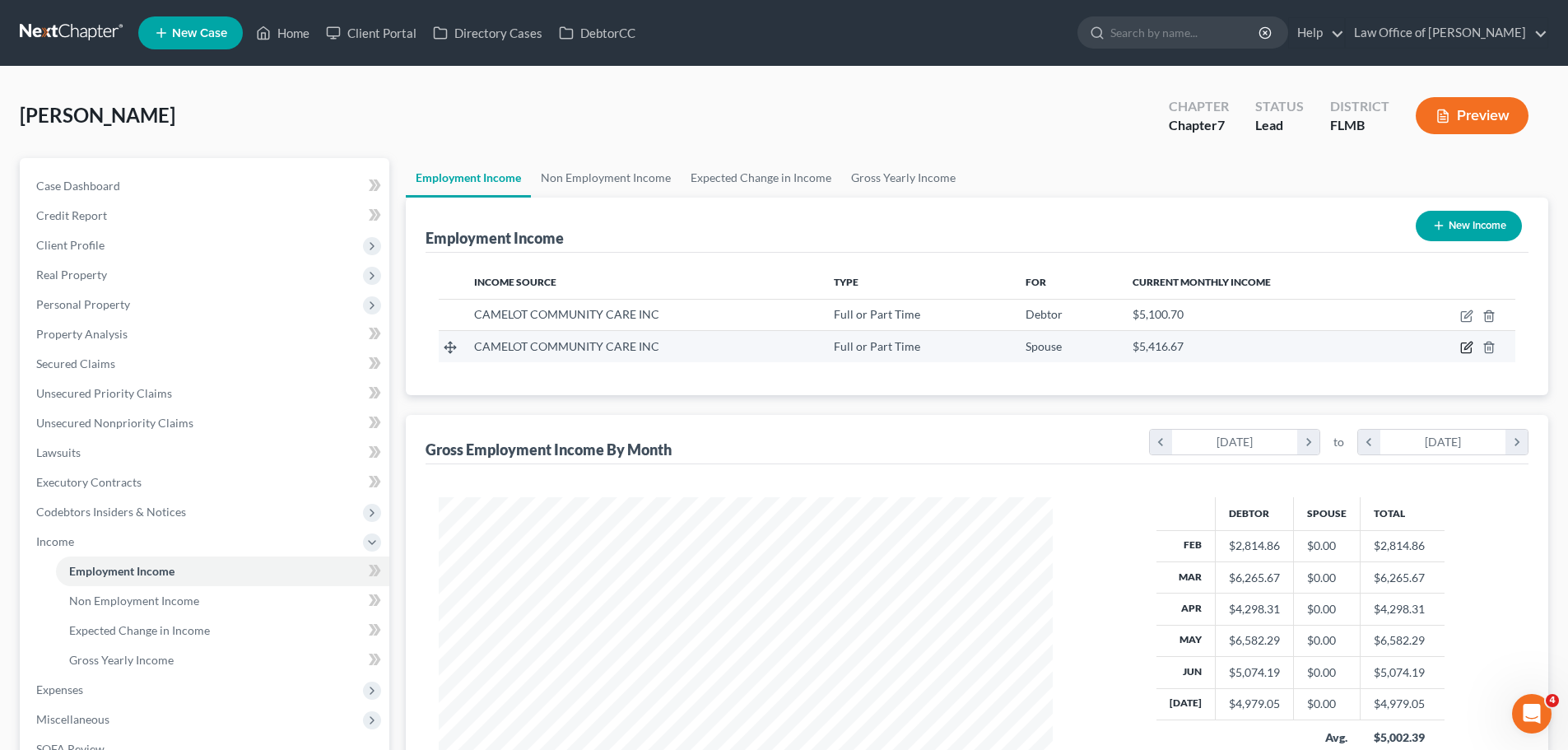
click at [1464, 347] on icon "button" at bounding box center [1466, 347] width 13 height 13
select select "0"
select select "9"
select select "2"
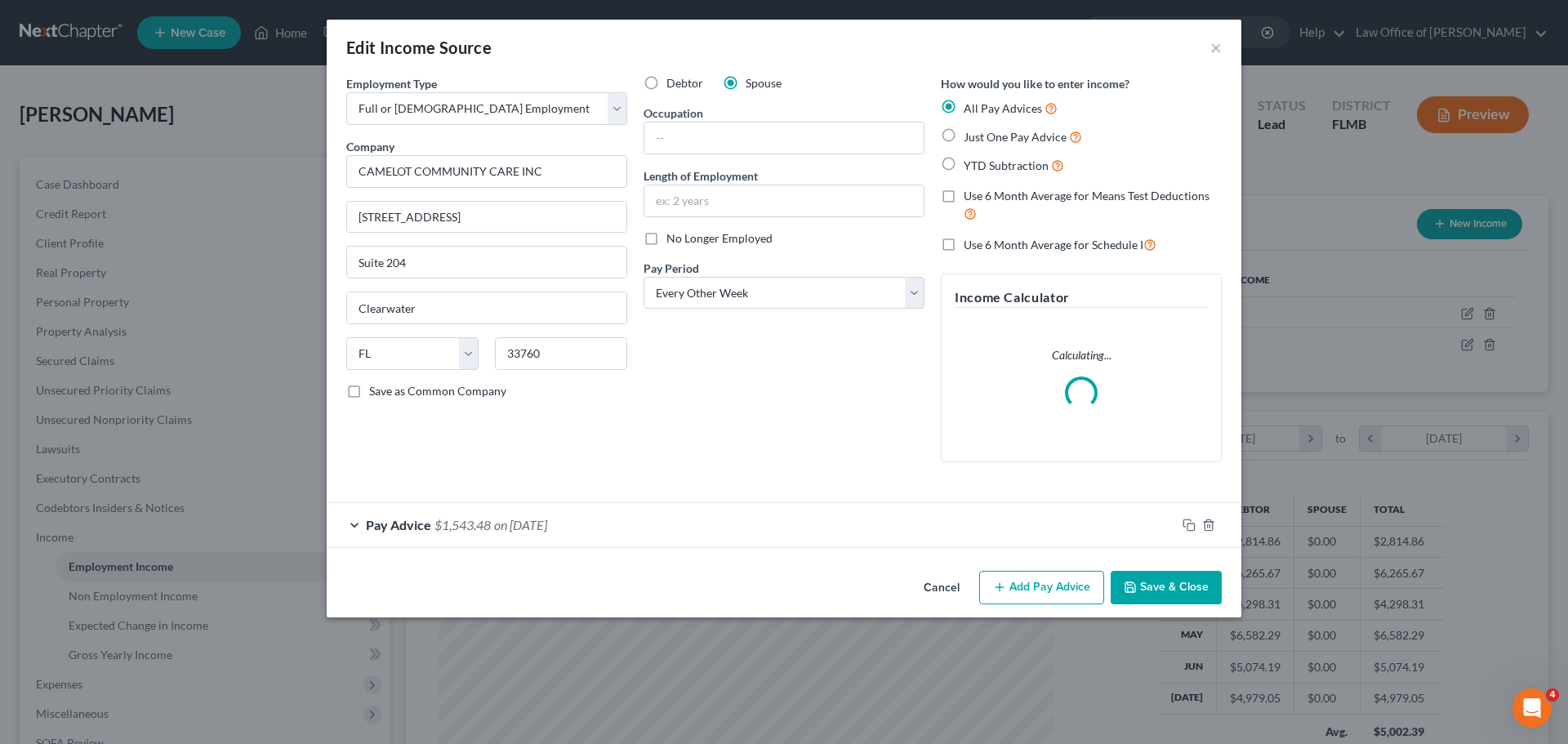
scroll to position [307, 647]
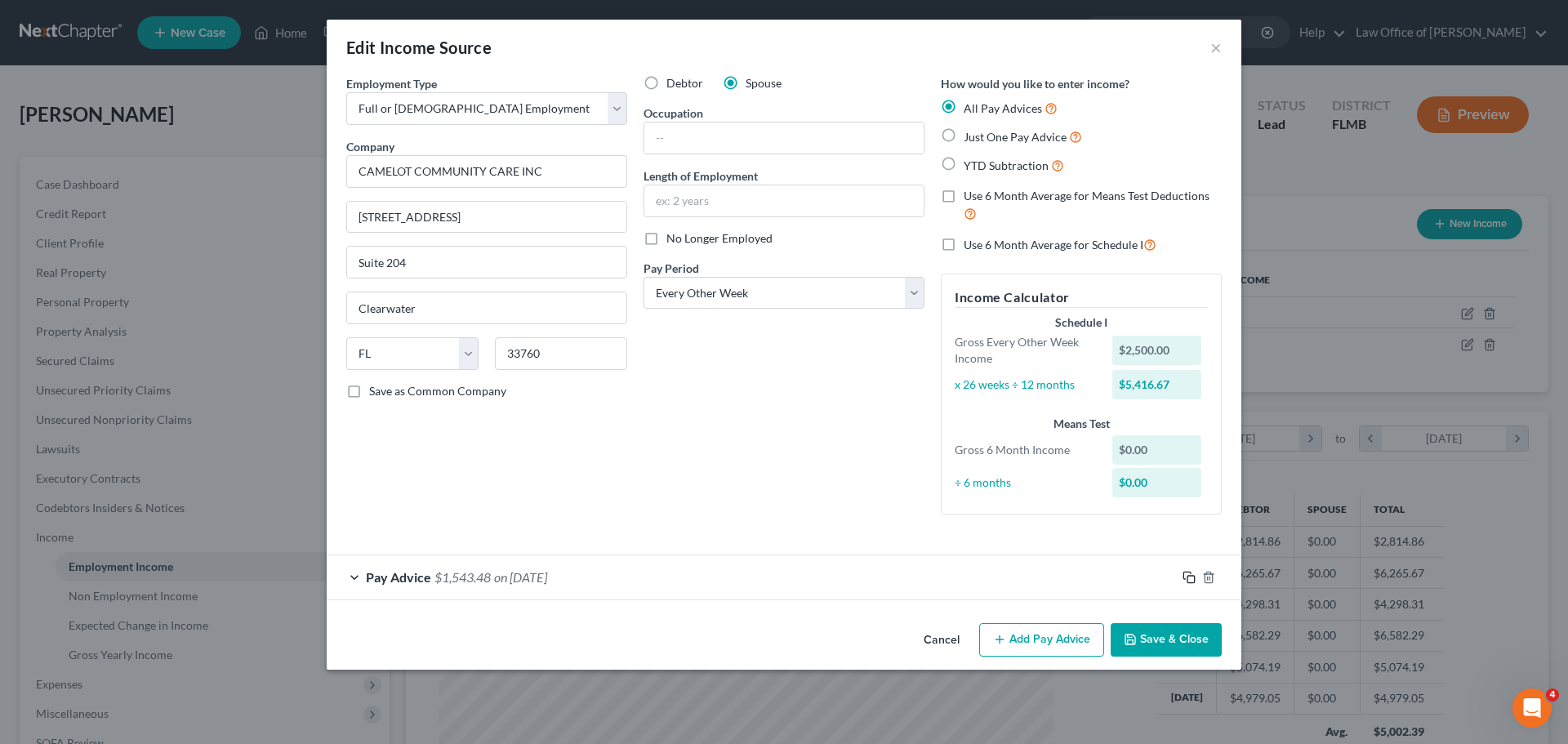
click at [1191, 578] on icon "button" at bounding box center [1189, 577] width 13 height 13
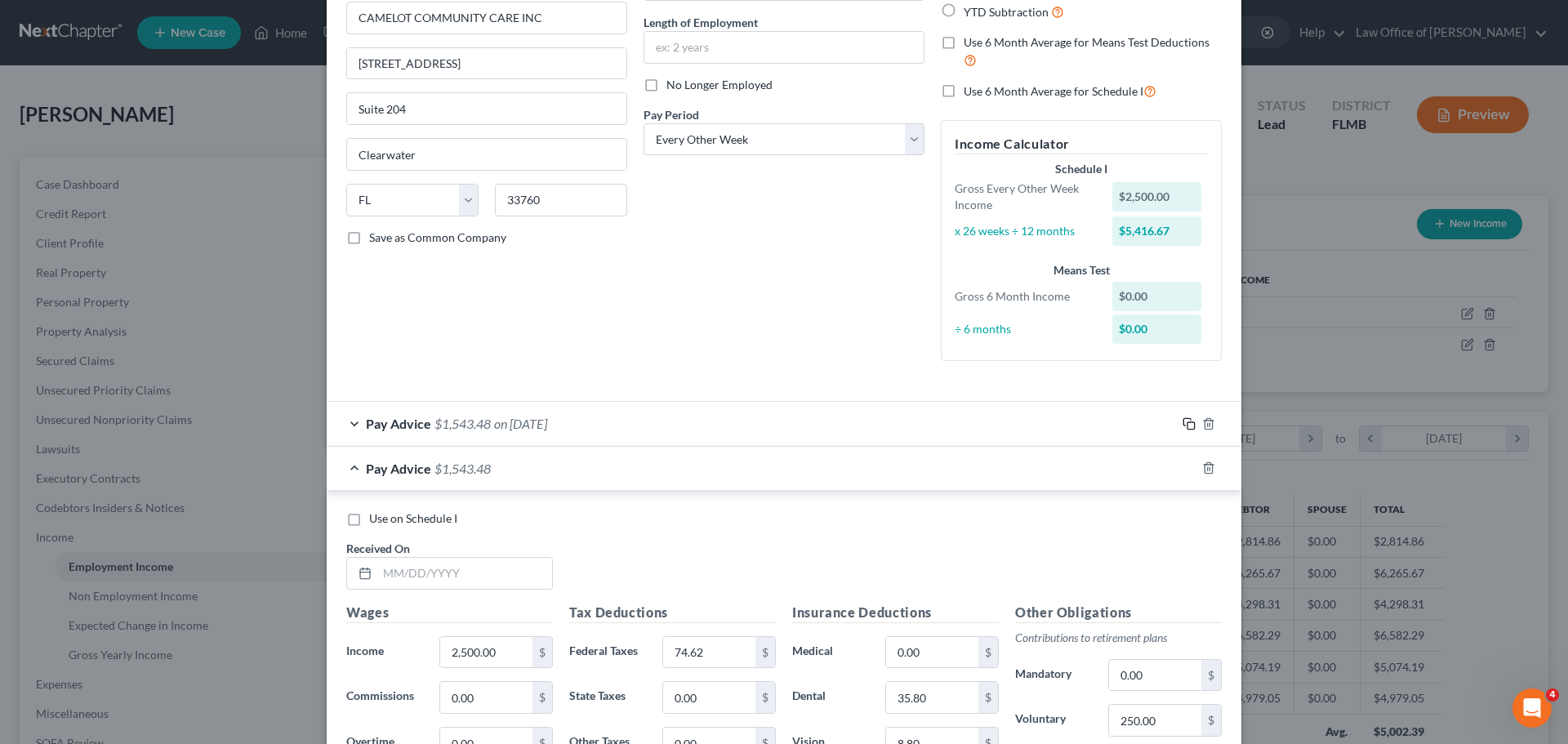
scroll to position [163, 0]
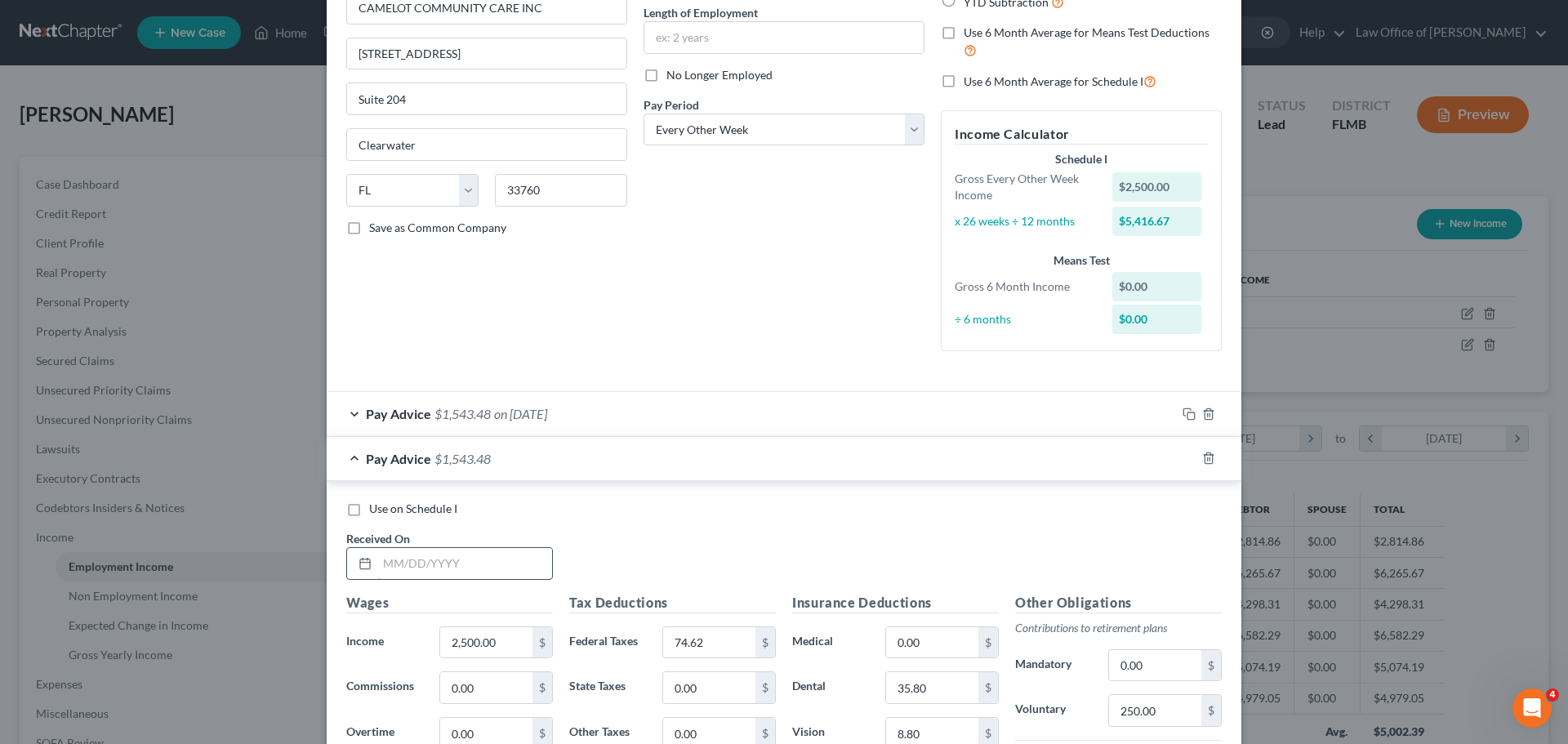
click at [430, 557] on input "text" at bounding box center [465, 564] width 175 height 31
type input "[DATE]"
drag, startPoint x: 702, startPoint y: 543, endPoint x: 714, endPoint y: 543, distance: 12.0
click at [703, 543] on div "Use on Schedule I Received On * [DATE]" at bounding box center [784, 547] width 892 height 92
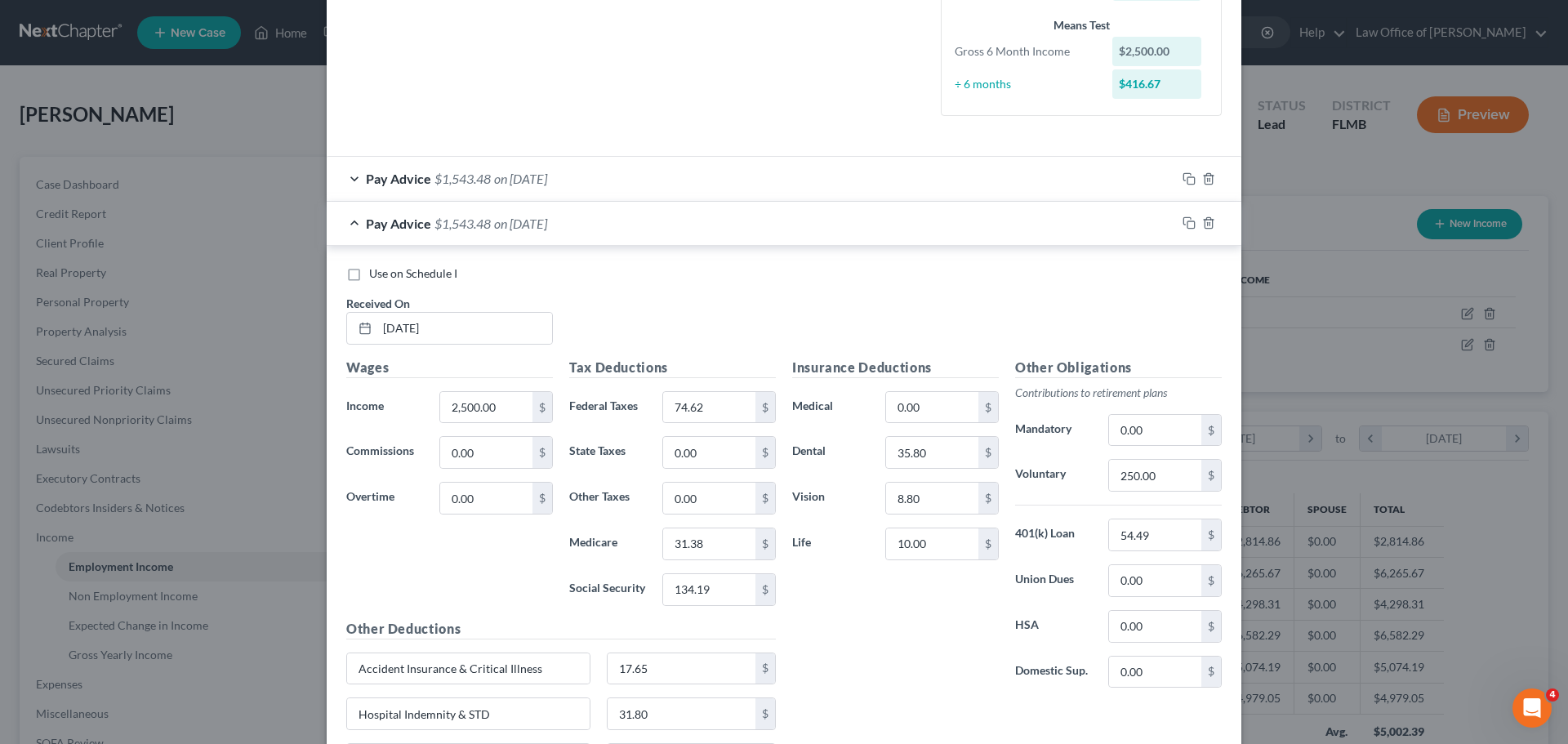
scroll to position [408, 0]
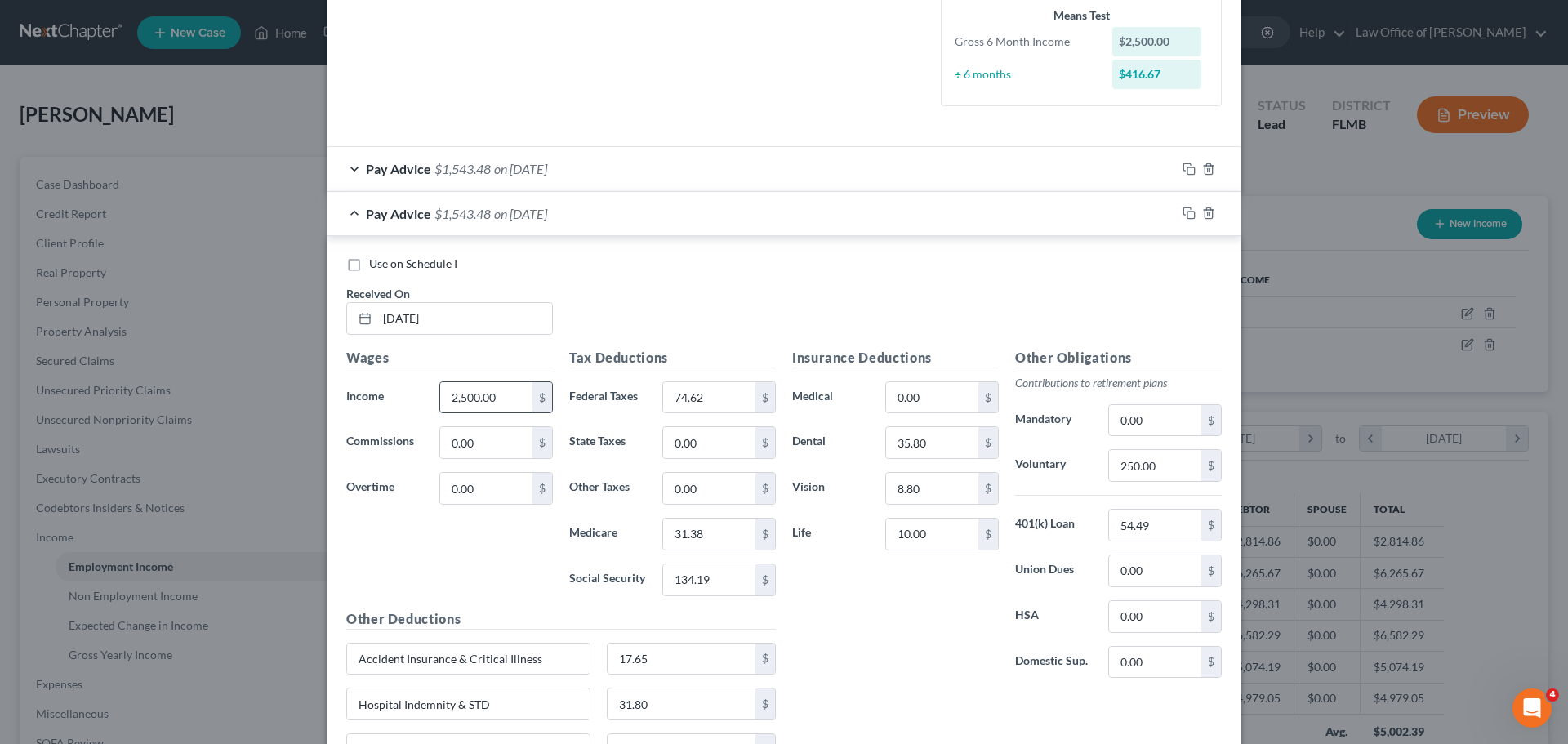
click at [463, 396] on input "2,500.00" at bounding box center [486, 398] width 92 height 31
type input "2,620.91"
click at [647, 345] on div "Use on Schedule I Received On * [DATE]" at bounding box center [784, 302] width 892 height 92
click at [713, 537] on input "31.38" at bounding box center [709, 534] width 92 height 31
click at [836, 600] on div "Insurance Deductions Medical 0.00 $ Dental 35.80 $ Vision 8.80 $ Life 10.00 $" at bounding box center [895, 519] width 223 height 344
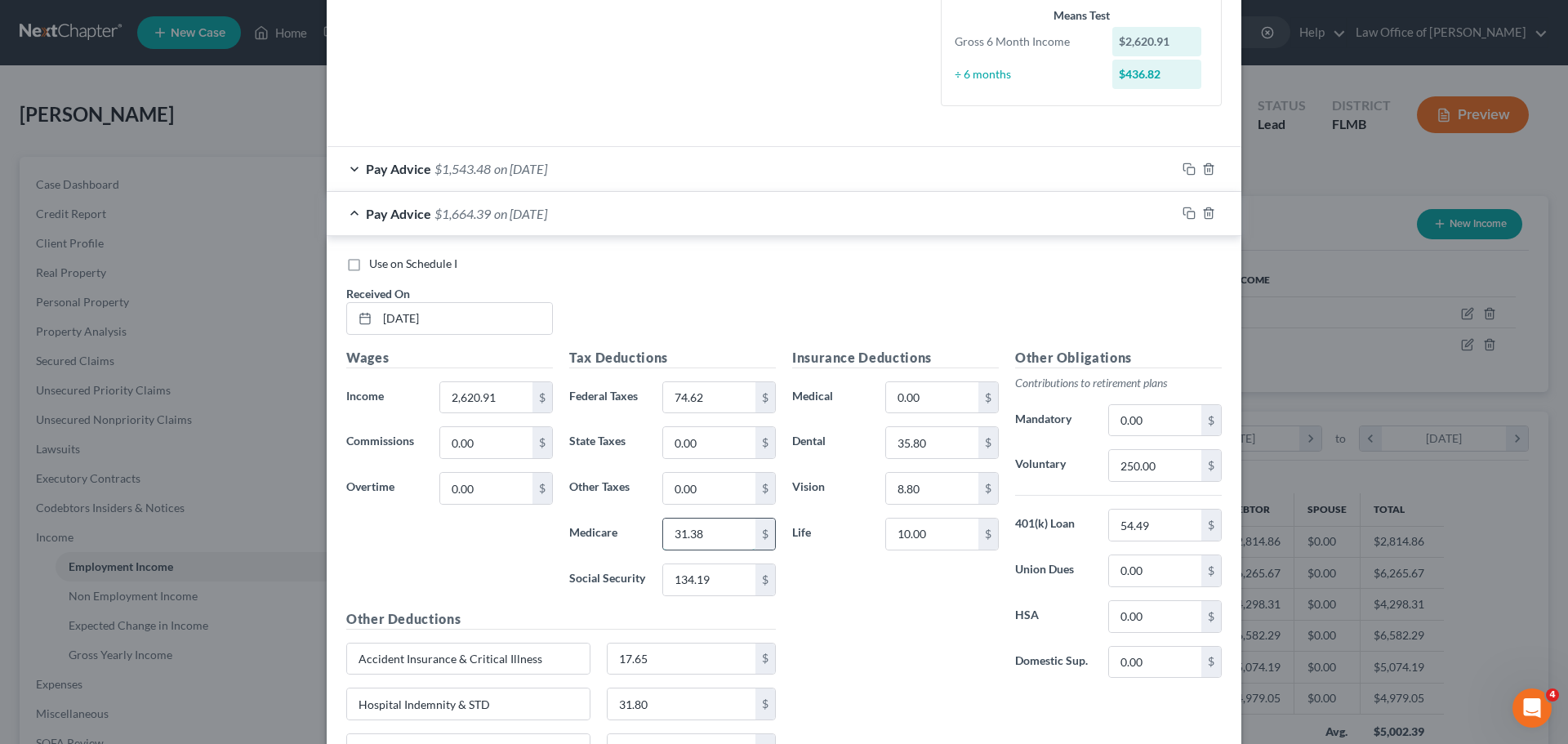
click at [732, 535] on input "31.38" at bounding box center [709, 534] width 92 height 31
click at [713, 540] on input "31.38" at bounding box center [709, 534] width 92 height 31
type input "31.39"
click at [875, 669] on div "Insurance Deductions Medical 0.00 $ Dental 35.80 $ Vision 8.80 $ Life 10.00 $" at bounding box center [895, 519] width 223 height 344
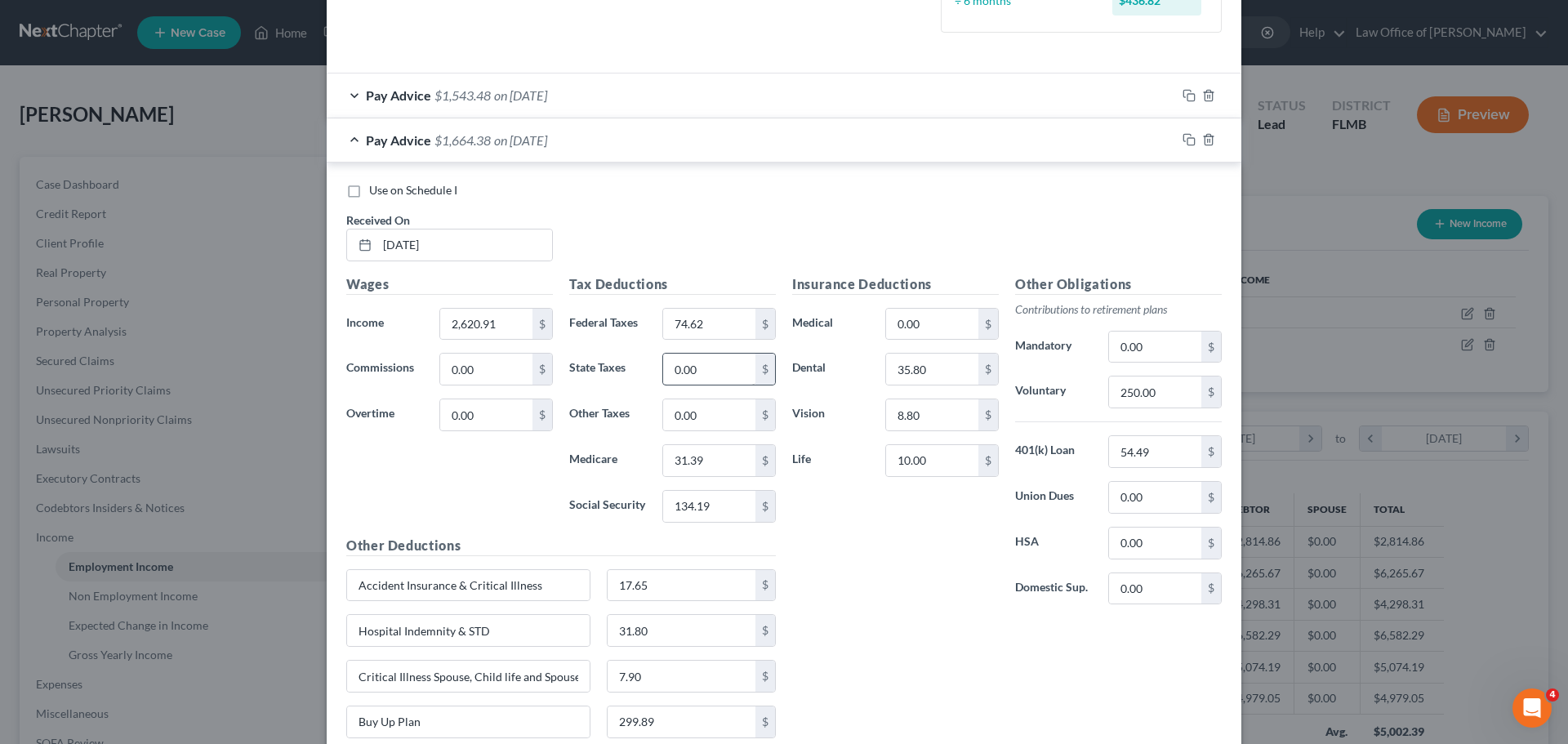
scroll to position [490, 0]
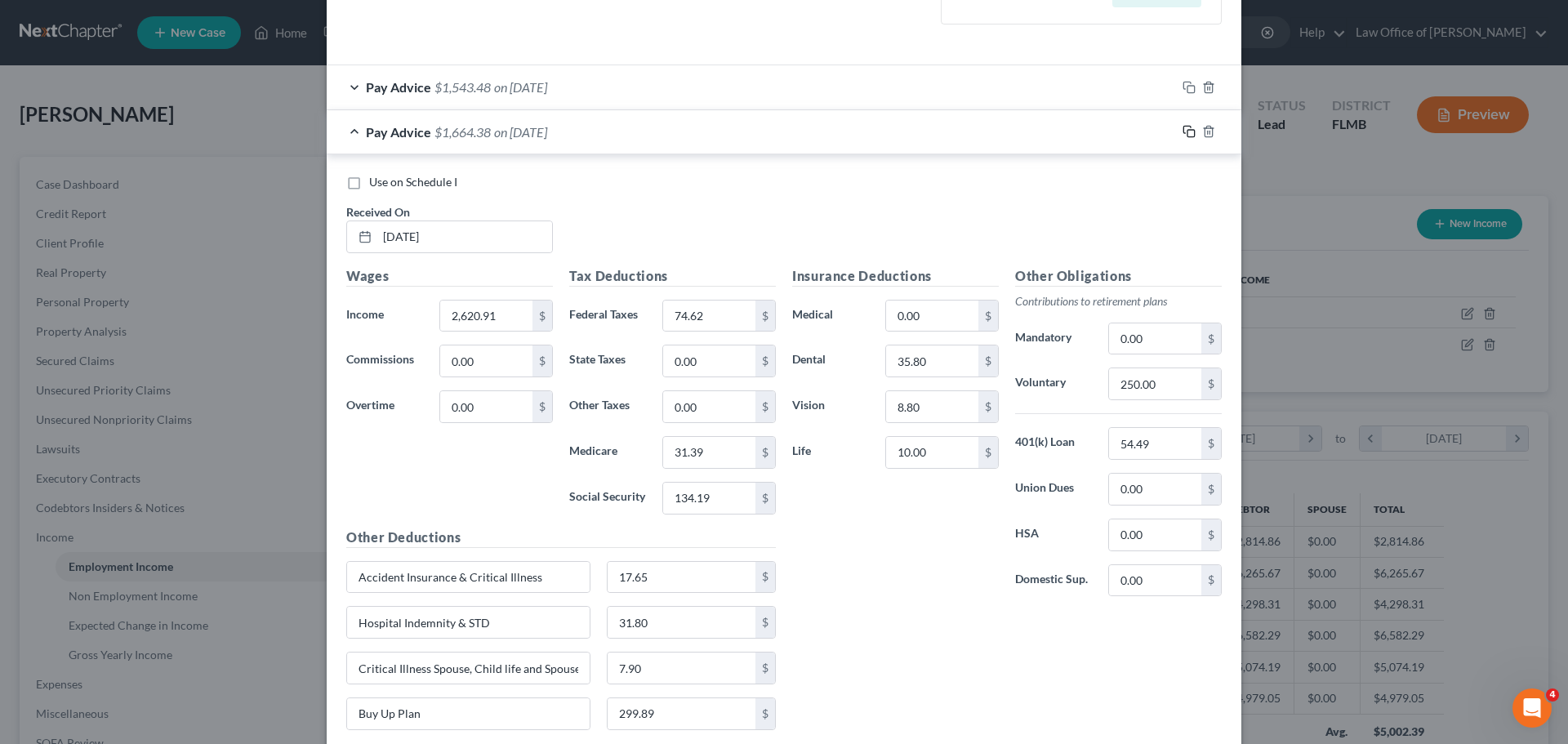
click at [1182, 130] on icon "button" at bounding box center [1189, 131] width 13 height 13
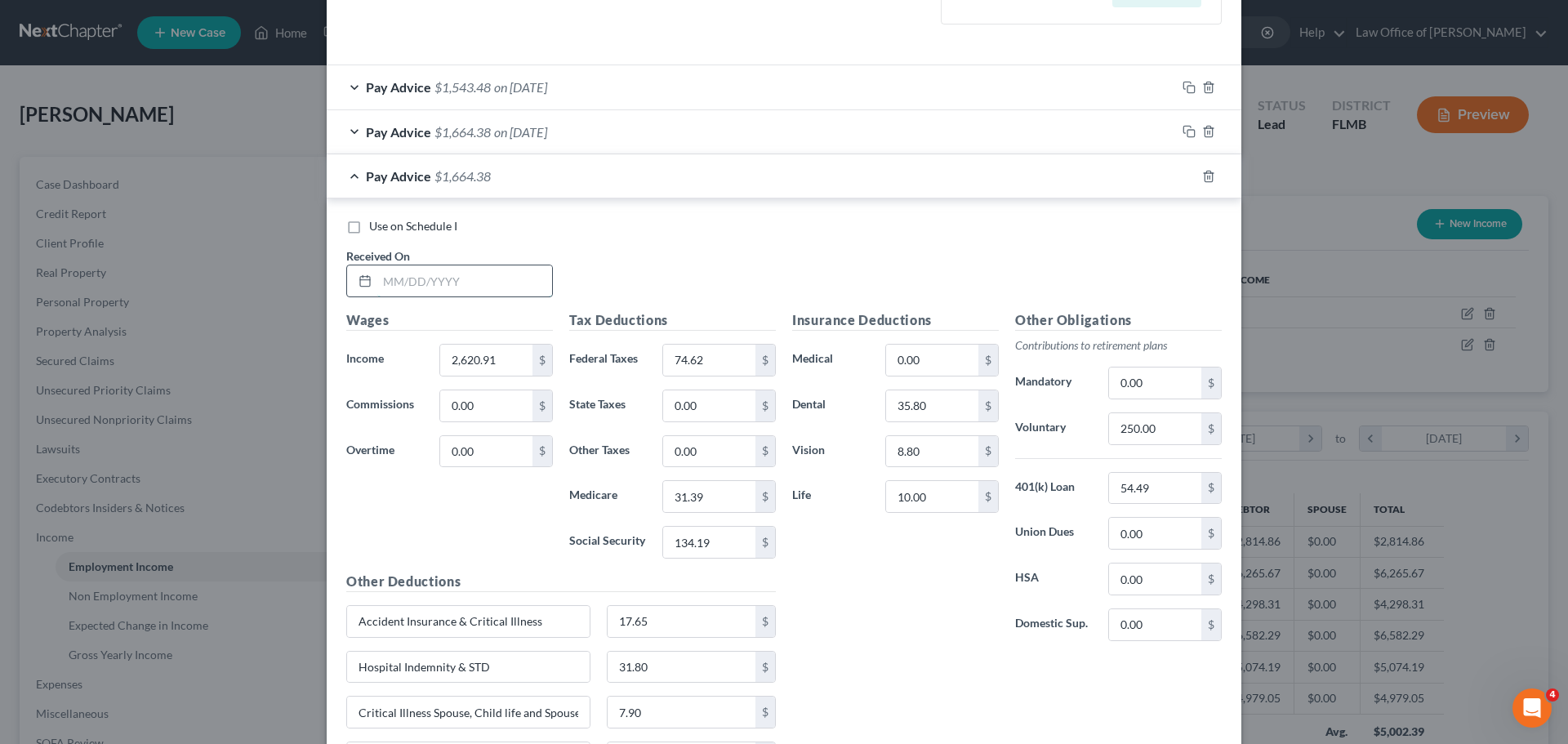
click at [396, 289] on input "text" at bounding box center [465, 281] width 175 height 31
type input "[DATE]"
click at [496, 363] on input "2,620.91" at bounding box center [486, 360] width 92 height 31
type input "2,500.00"
click at [627, 411] on label "State Taxes" at bounding box center [607, 406] width 93 height 33
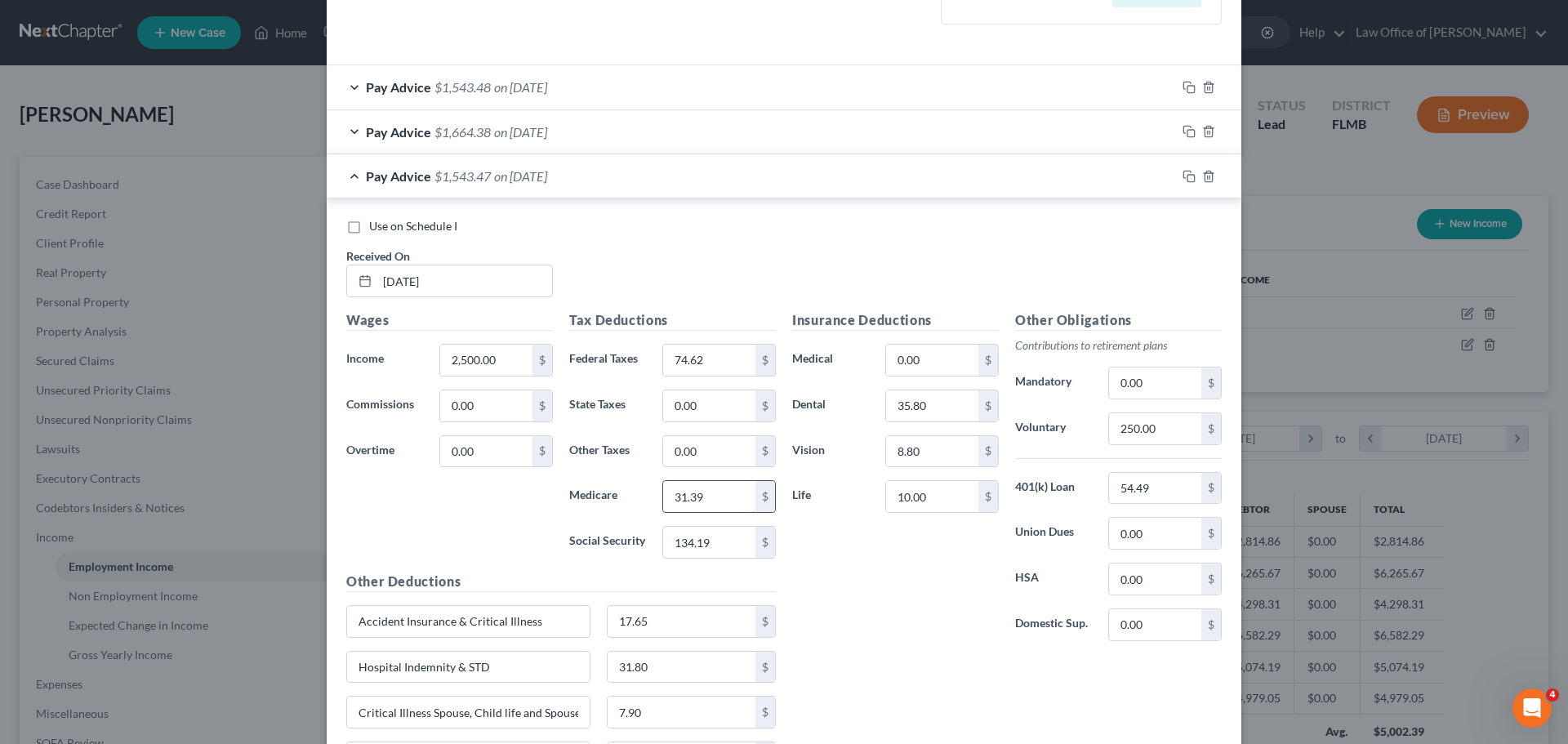
click at [703, 497] on input "31.39" at bounding box center [709, 496] width 92 height 31
click at [703, 496] on input "31.39" at bounding box center [709, 496] width 92 height 31
type input "31.38"
click at [843, 641] on div "Insurance Deductions Medical 0.00 $ Dental 35.80 $ Vision 8.80 $ Life 10.00 $" at bounding box center [895, 482] width 223 height 344
click at [1183, 177] on icon "button" at bounding box center [1189, 177] width 13 height 13
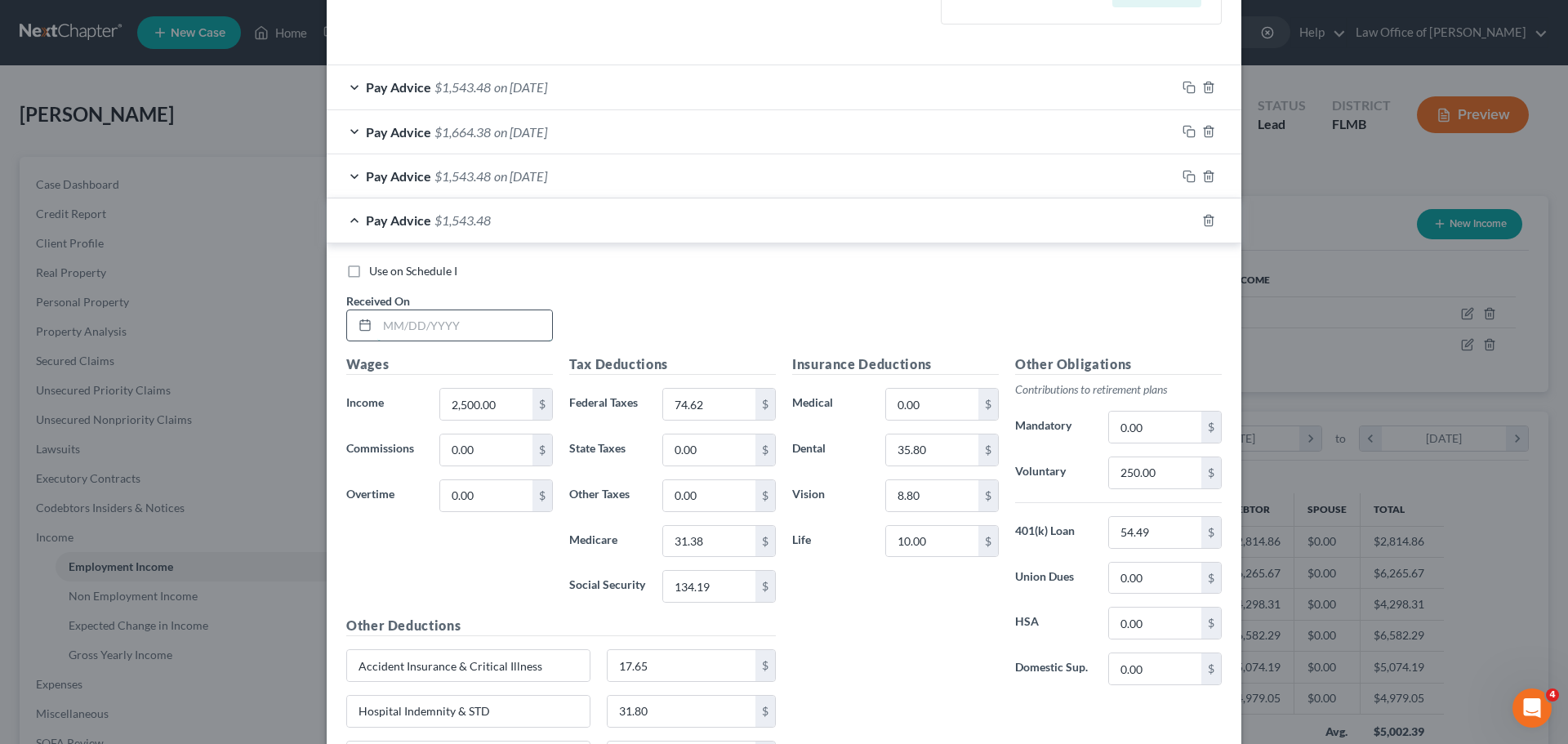
click at [458, 325] on input "text" at bounding box center [465, 326] width 175 height 31
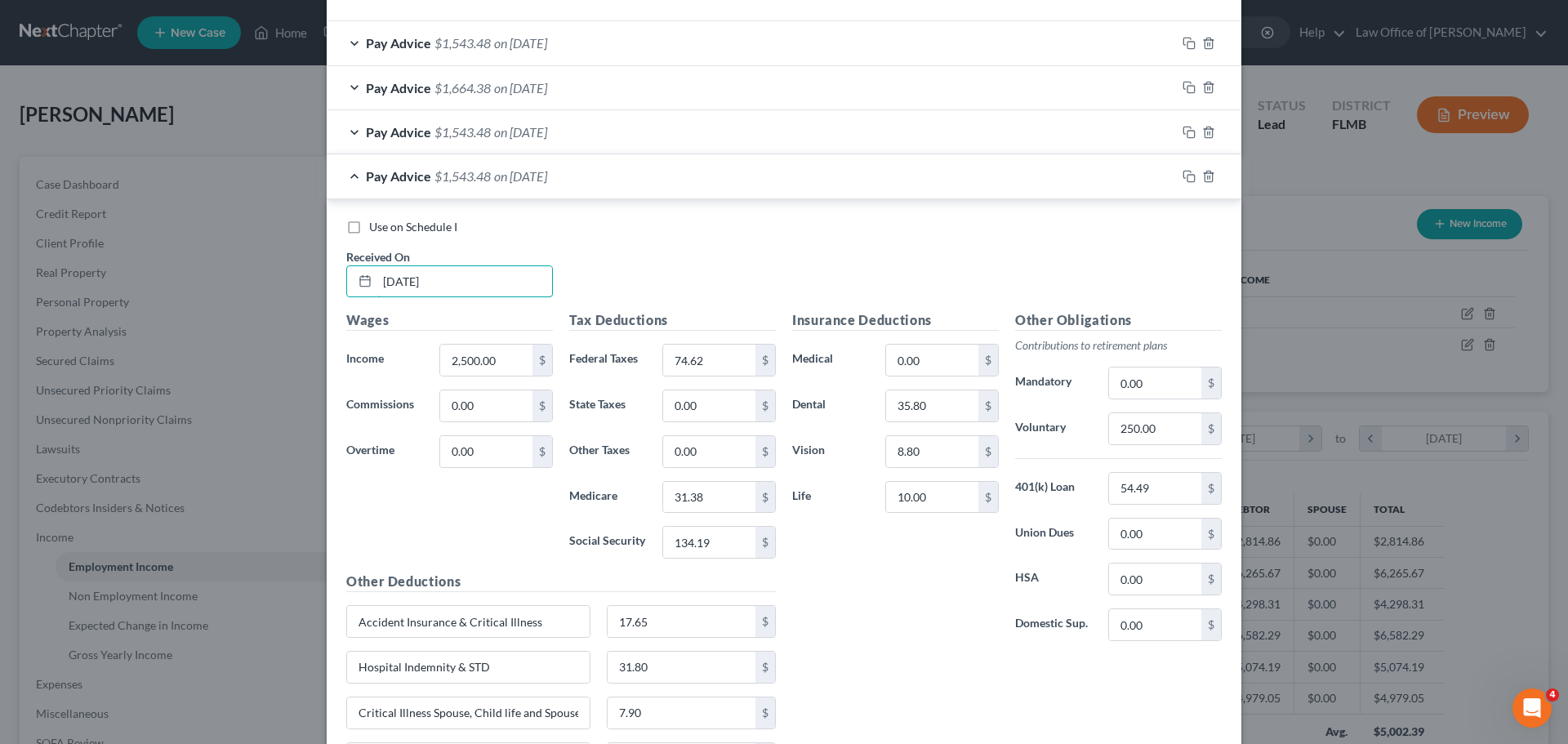
scroll to position [571, 0]
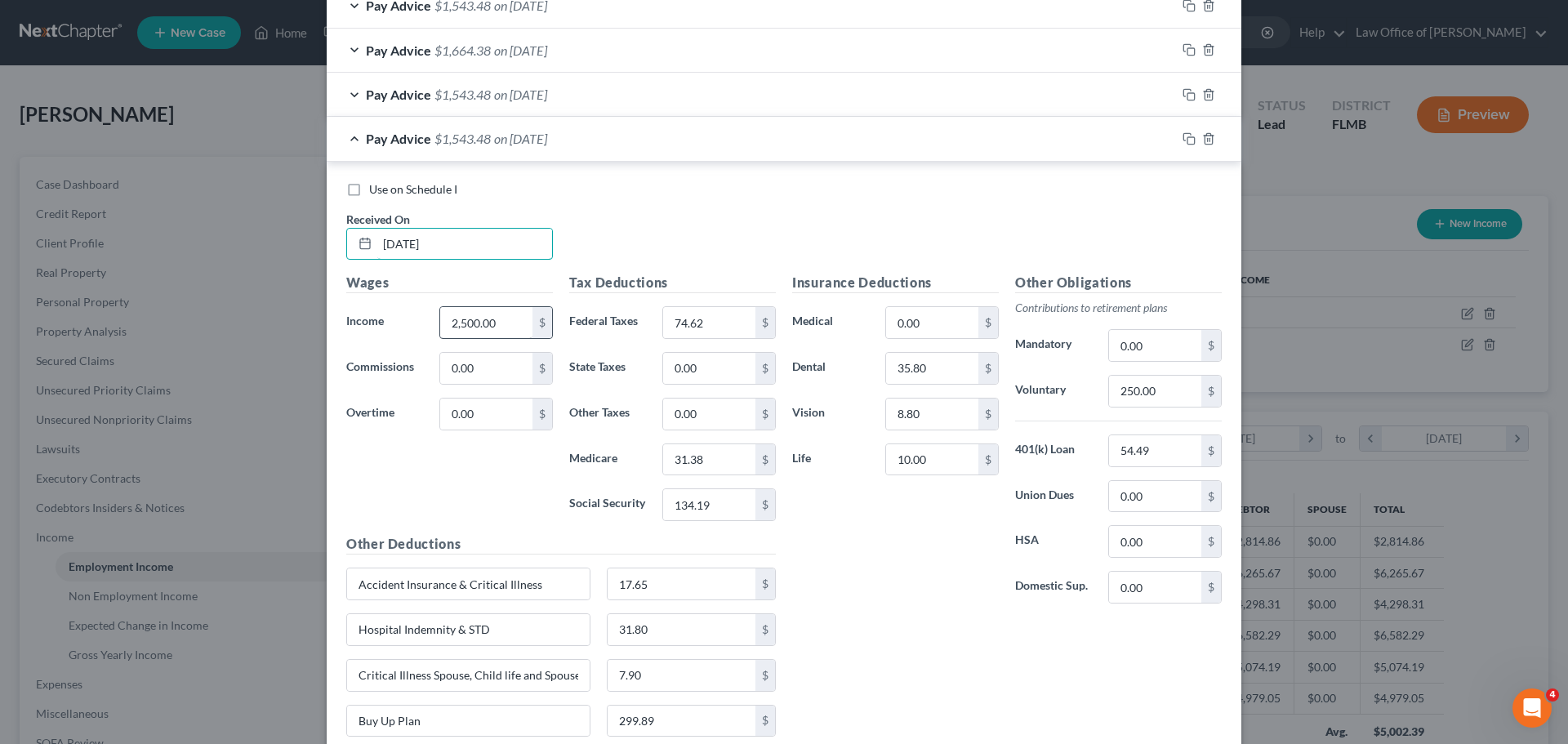
type input "[DATE]"
click at [492, 334] on input "2,500.00" at bounding box center [486, 323] width 92 height 31
type input "2,861.18"
click at [478, 465] on div "Wages Income * 2,861.18 $ Commissions 0.00 $ Overtime 0.00 $" at bounding box center [449, 403] width 223 height 261
click at [719, 329] on input "74.62" at bounding box center [709, 323] width 92 height 31
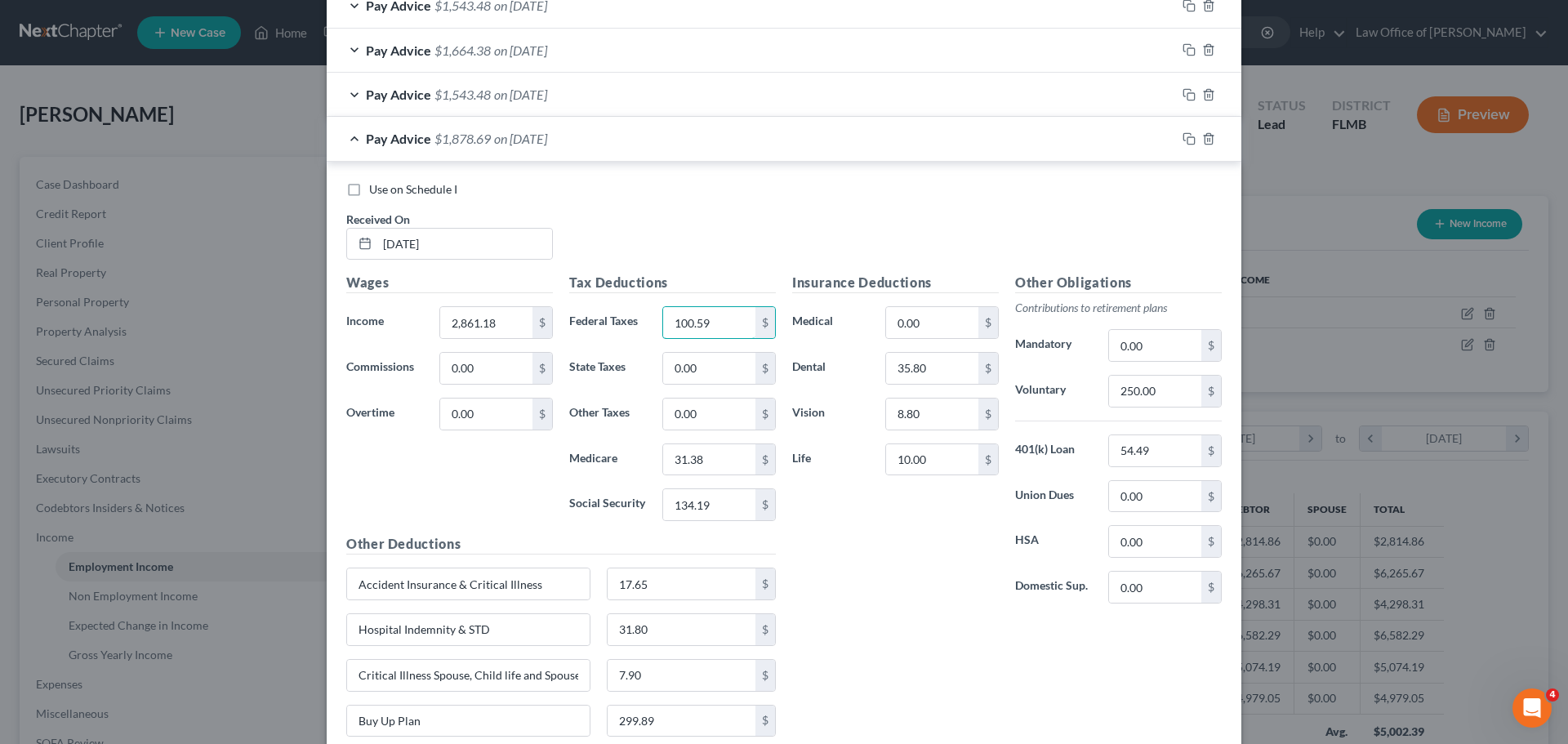
type input "100.59"
click at [644, 419] on label "Other Taxes" at bounding box center [607, 415] width 93 height 33
click at [733, 467] on input "31.38" at bounding box center [709, 460] width 92 height 31
type input "34.91"
click at [725, 501] on input "134.19" at bounding box center [709, 505] width 92 height 31
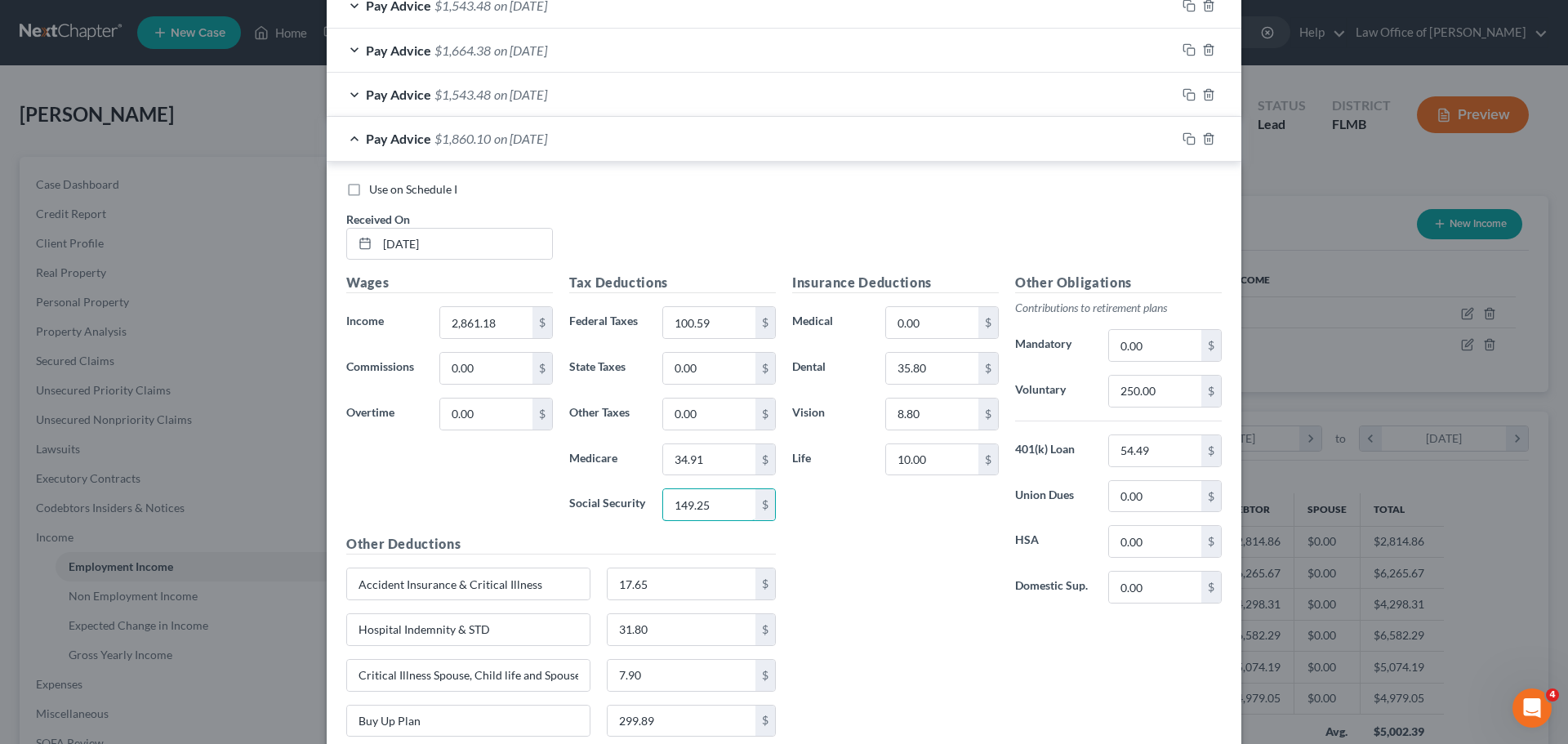
type input "149.25"
click at [888, 615] on div "Insurance Deductions Medical 0.00 $ Dental 35.80 $ Vision 8.80 $ Life 10.00 $" at bounding box center [895, 444] width 223 height 344
click at [1168, 392] on input "250.00" at bounding box center [1155, 391] width 92 height 31
type input "276.67"
click at [894, 590] on div "Insurance Deductions Medical 0.00 $ Dental 35.80 $ Vision 8.80 $ Life 10.00 $" at bounding box center [895, 444] width 223 height 344
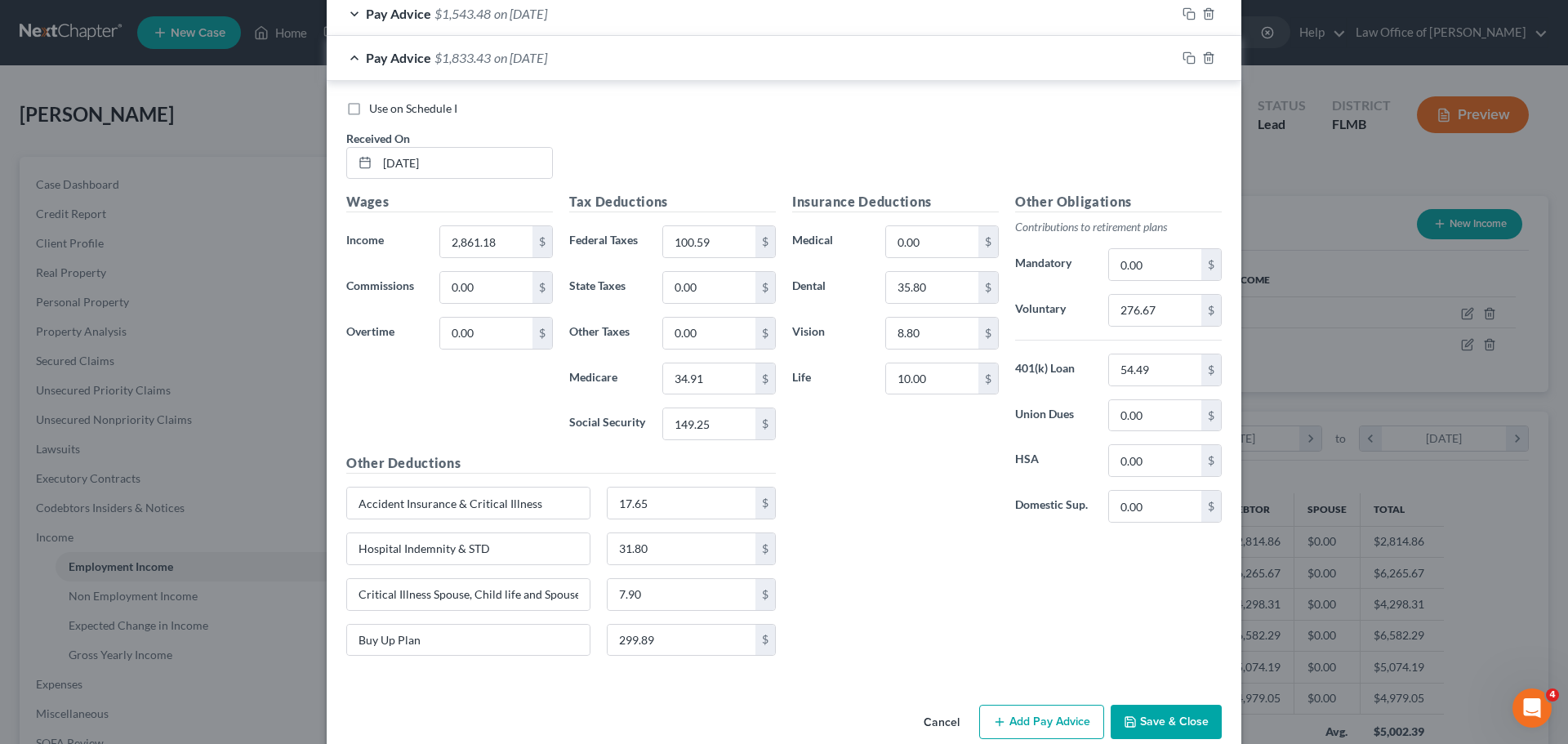
scroll to position [653, 0]
click at [956, 282] on input "35.80" at bounding box center [932, 287] width 92 height 31
type input "59.43"
click at [865, 536] on div "Insurance Deductions Medical 0.00 $ Dental 59.43 $ Vision 8.80 $ Life 10.00 $ O…" at bounding box center [1007, 429] width 446 height 477
click at [940, 329] on input "8.80" at bounding box center [932, 333] width 92 height 31
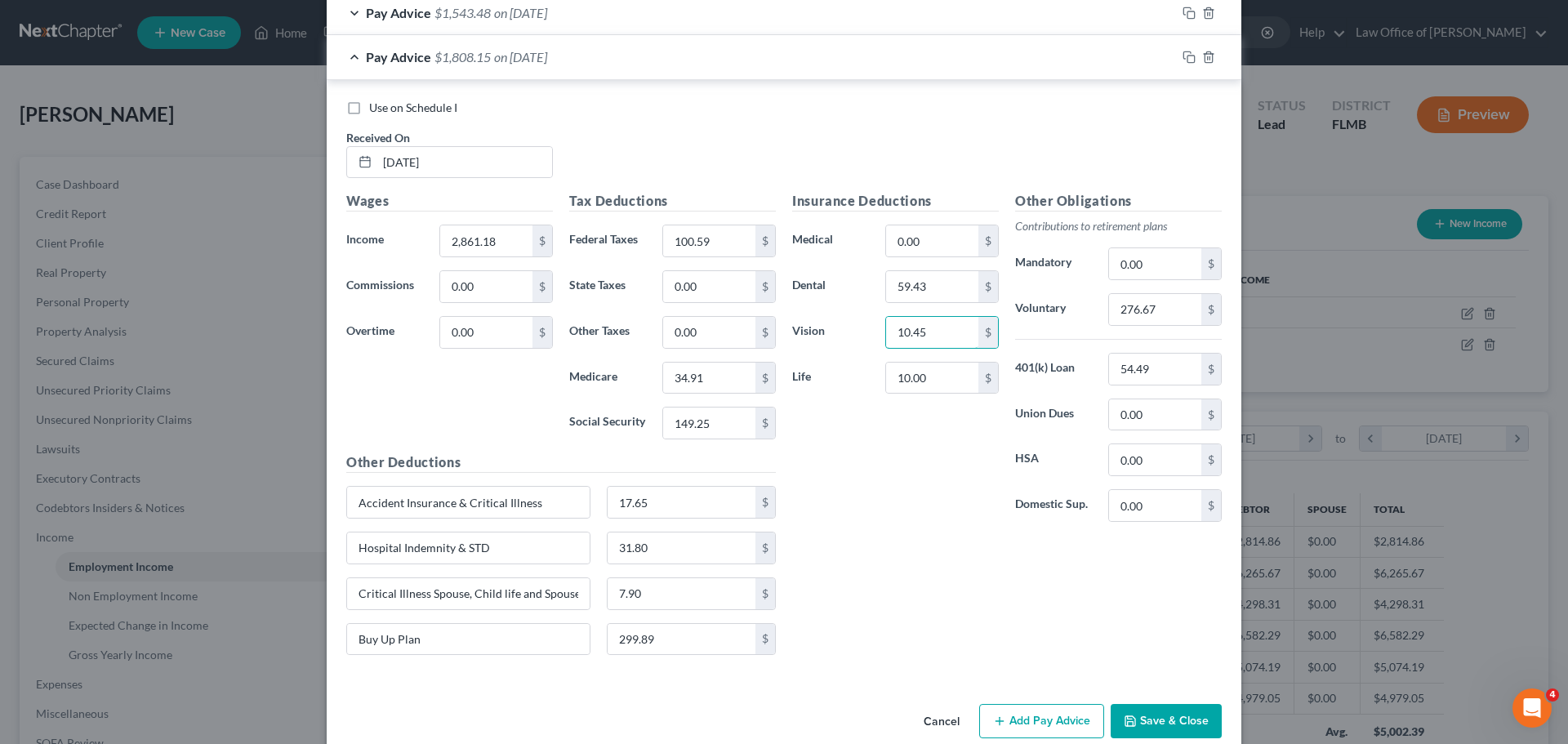
type input "10.45"
click at [888, 519] on div "Insurance Deductions Medical 0.00 $ Dental 59.43 $ Vision 10.45 $ Life 10.00 $" at bounding box center [895, 363] width 223 height 344
click at [949, 374] on input "10.00" at bounding box center [932, 378] width 92 height 31
type input "7.00"
click at [860, 511] on div "Insurance Deductions Medical 0.00 $ Dental 59.43 $ Vision 10.45 $ Life 7.00 $" at bounding box center [895, 363] width 223 height 344
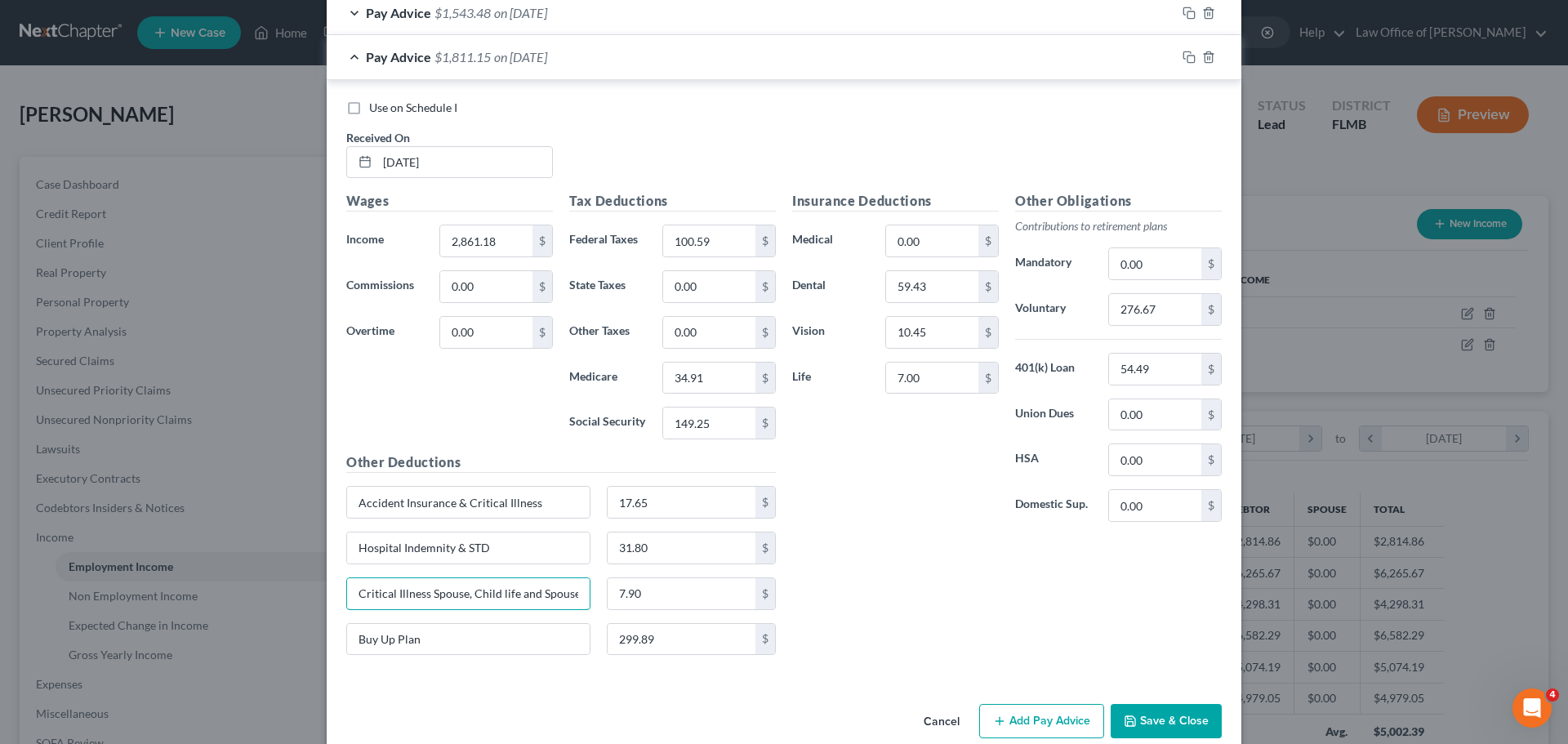
drag, startPoint x: 465, startPoint y: 595, endPoint x: 336, endPoint y: 591, distance: 129.1
click at [338, 591] on div "Critical Illness Spouse, Child life and Spouse life" at bounding box center [467, 594] width 260 height 33
type input "Child life and Spouse life"
click at [670, 595] on input "7.90" at bounding box center [682, 594] width 149 height 31
type input "1.15"
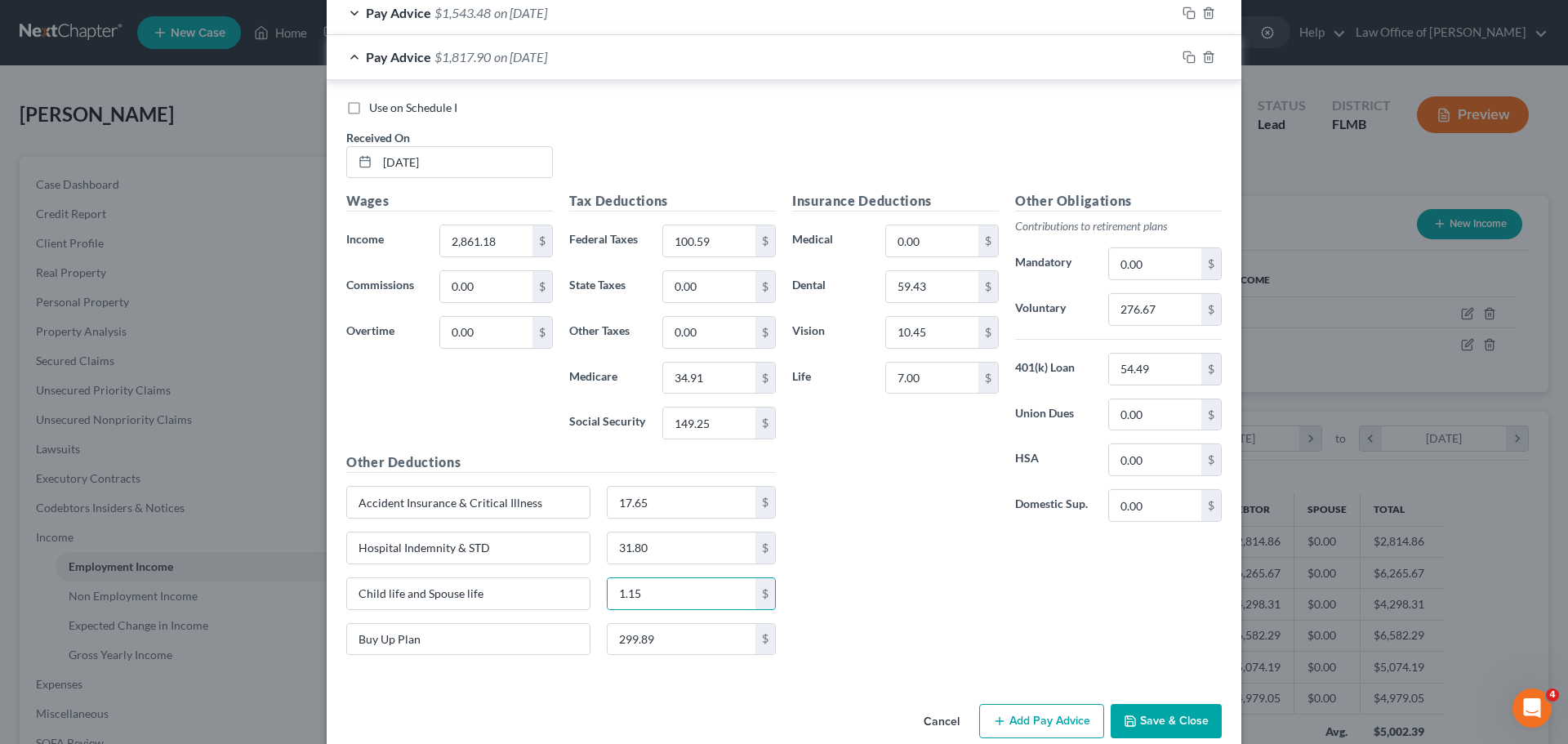
click at [855, 506] on div "Insurance Deductions Medical 0.00 $ Dental 59.43 $ Vision 10.45 $ Life 7.00 $" at bounding box center [895, 363] width 223 height 344
click at [542, 553] on input "Hospital Indemnity & STD" at bounding box center [468, 548] width 243 height 31
click at [462, 551] on input "Hospital Indemnity & STD" at bounding box center [468, 548] width 243 height 31
click at [409, 549] on input "STD" at bounding box center [468, 548] width 243 height 31
type input "STD & LTD"
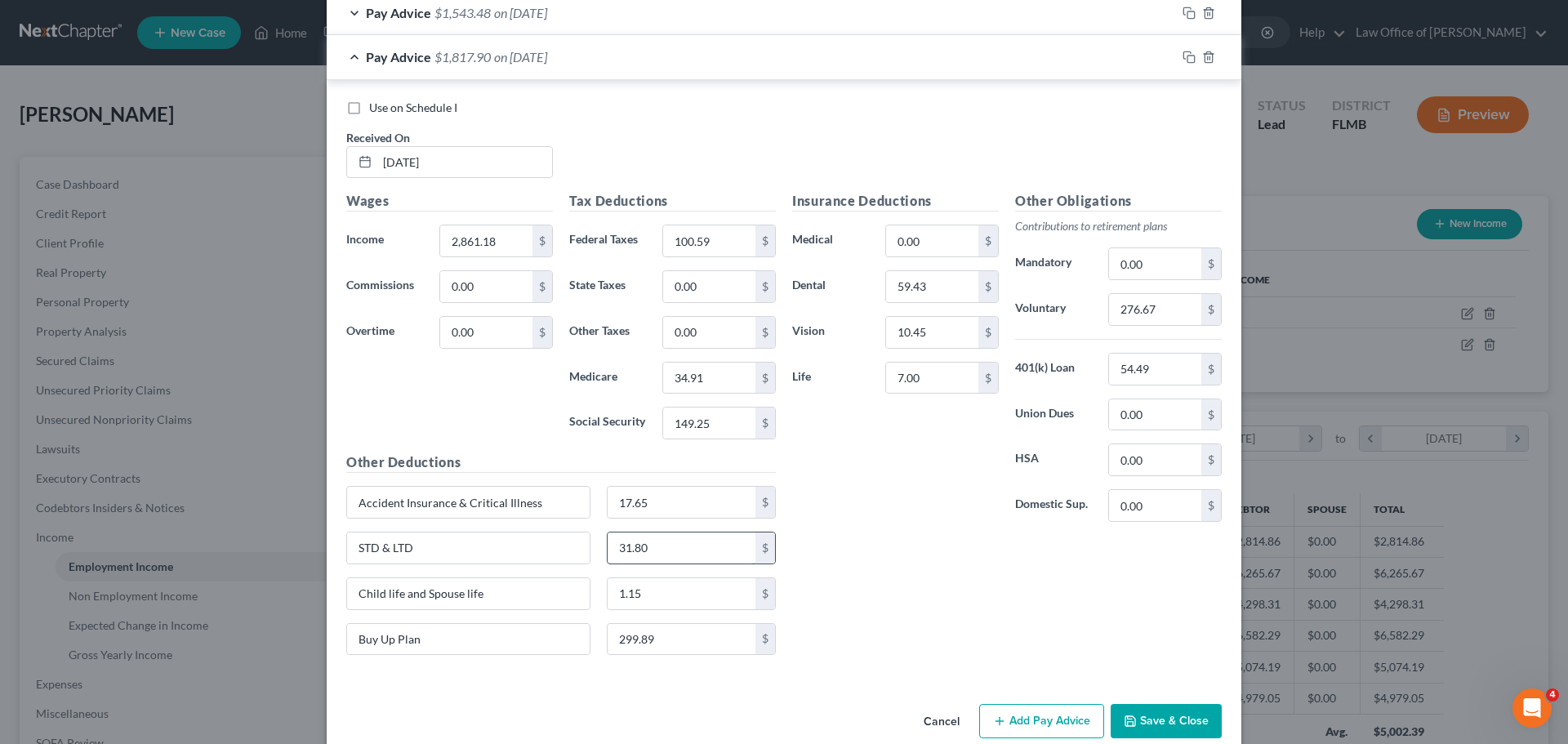
click at [651, 550] on input "31.80" at bounding box center [682, 548] width 149 height 31
type input "31.00"
click at [836, 563] on div "Insurance Deductions Medical 0.00 $ Dental 59.43 $ Vision 10.45 $ Life 7.00 $ O…" at bounding box center [1007, 429] width 446 height 477
drag, startPoint x: 543, startPoint y: 509, endPoint x: 452, endPoint y: 500, distance: 91.4
click at [452, 500] on input "Accident Insurance & Critical Illness" at bounding box center [468, 502] width 243 height 31
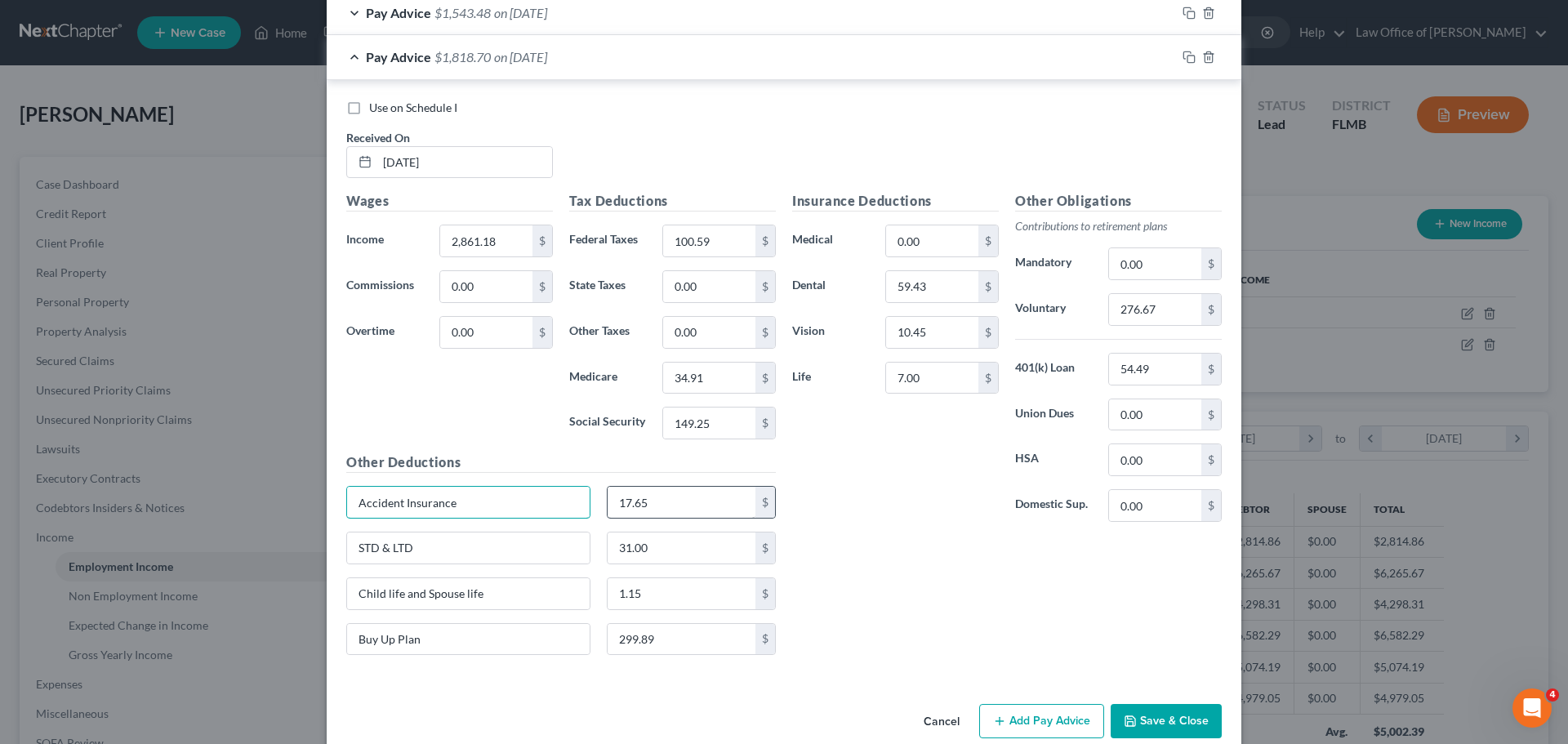
type input "Accident Insurance"
click at [670, 494] on input "17.65" at bounding box center [682, 502] width 149 height 31
click at [886, 518] on div "Insurance Deductions Medical 0.00 $ Dental 59.43 $ Vision 10.45 $ Life 7.00 $" at bounding box center [895, 363] width 223 height 344
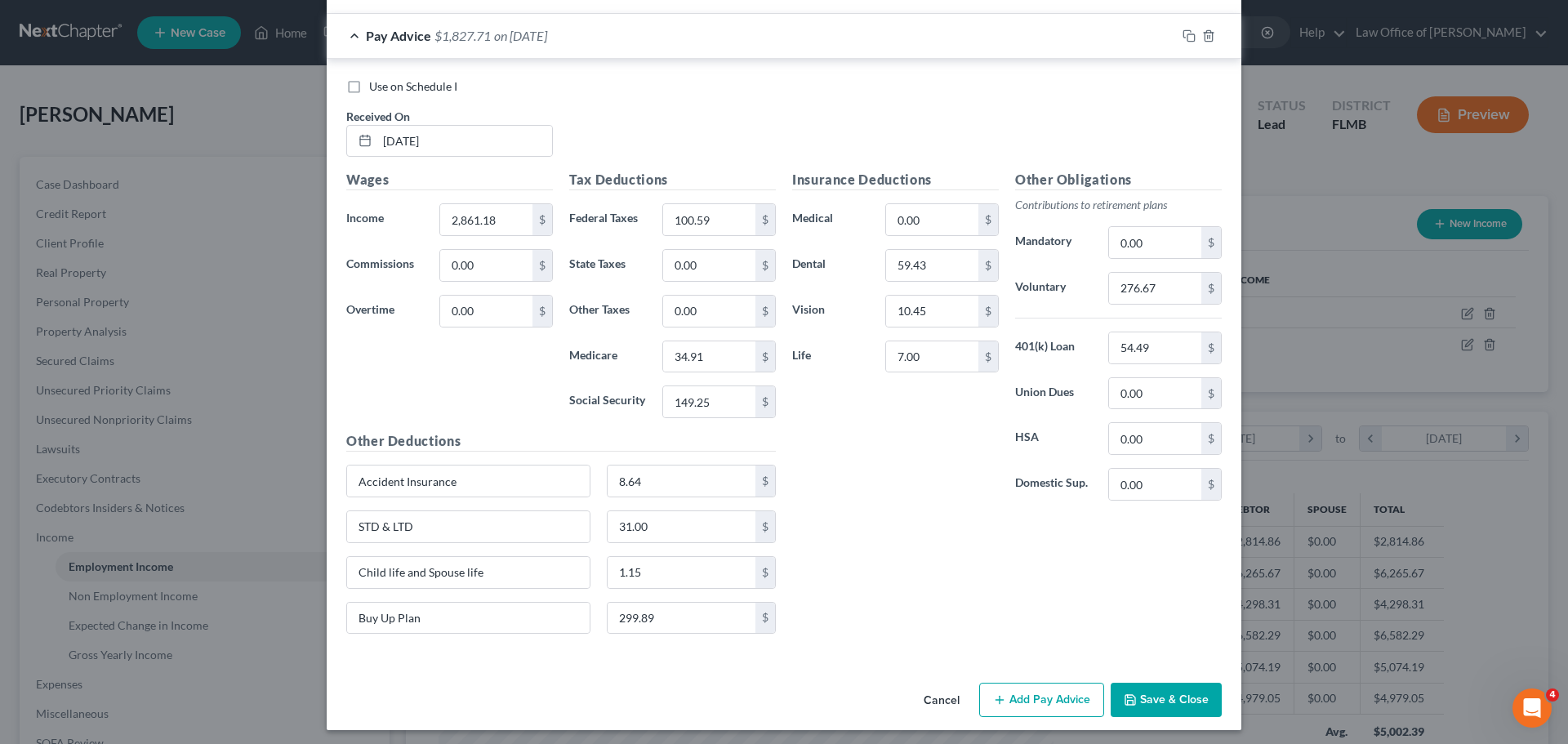
scroll to position [680, 0]
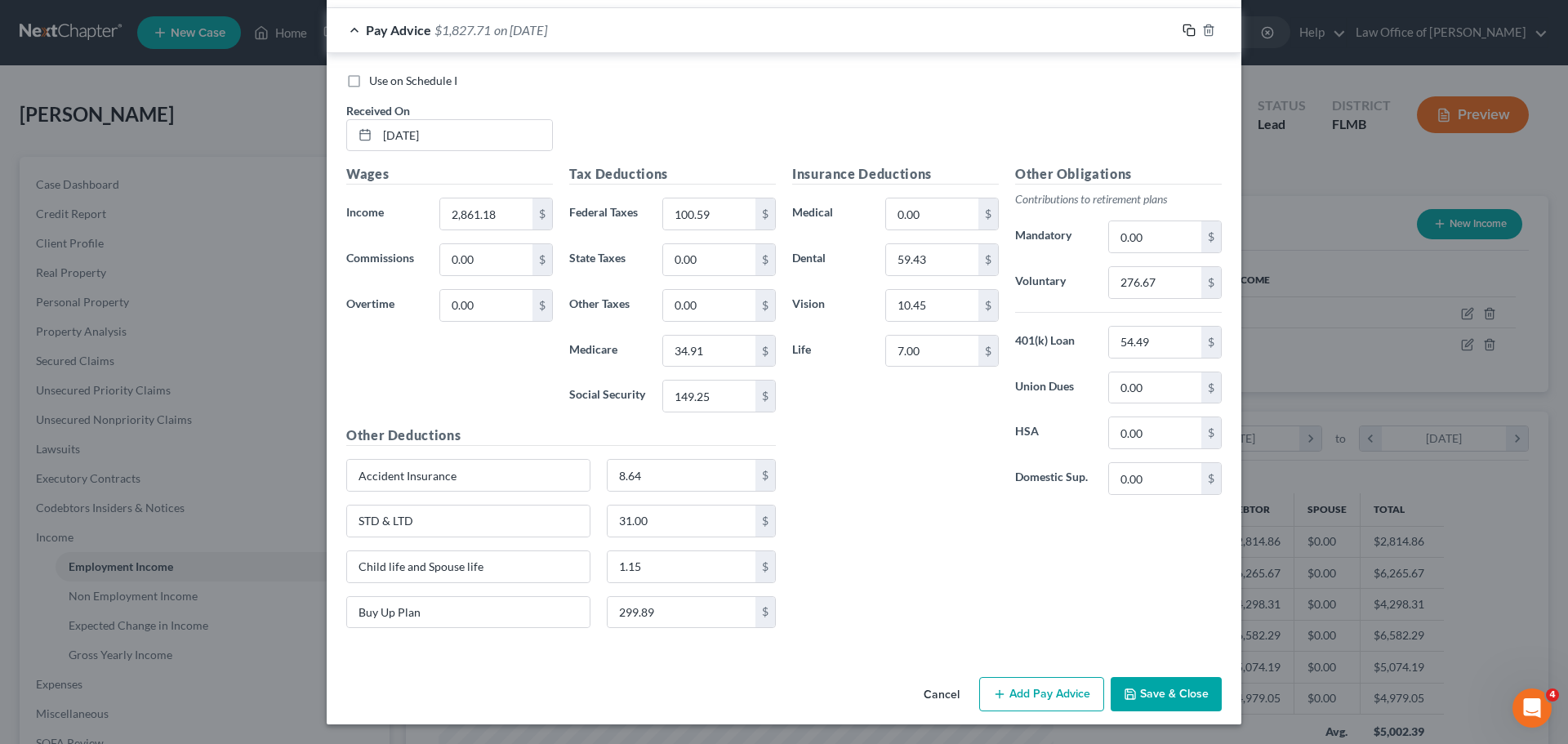
click at [1182, 26] on icon "button" at bounding box center [1189, 31] width 13 height 13
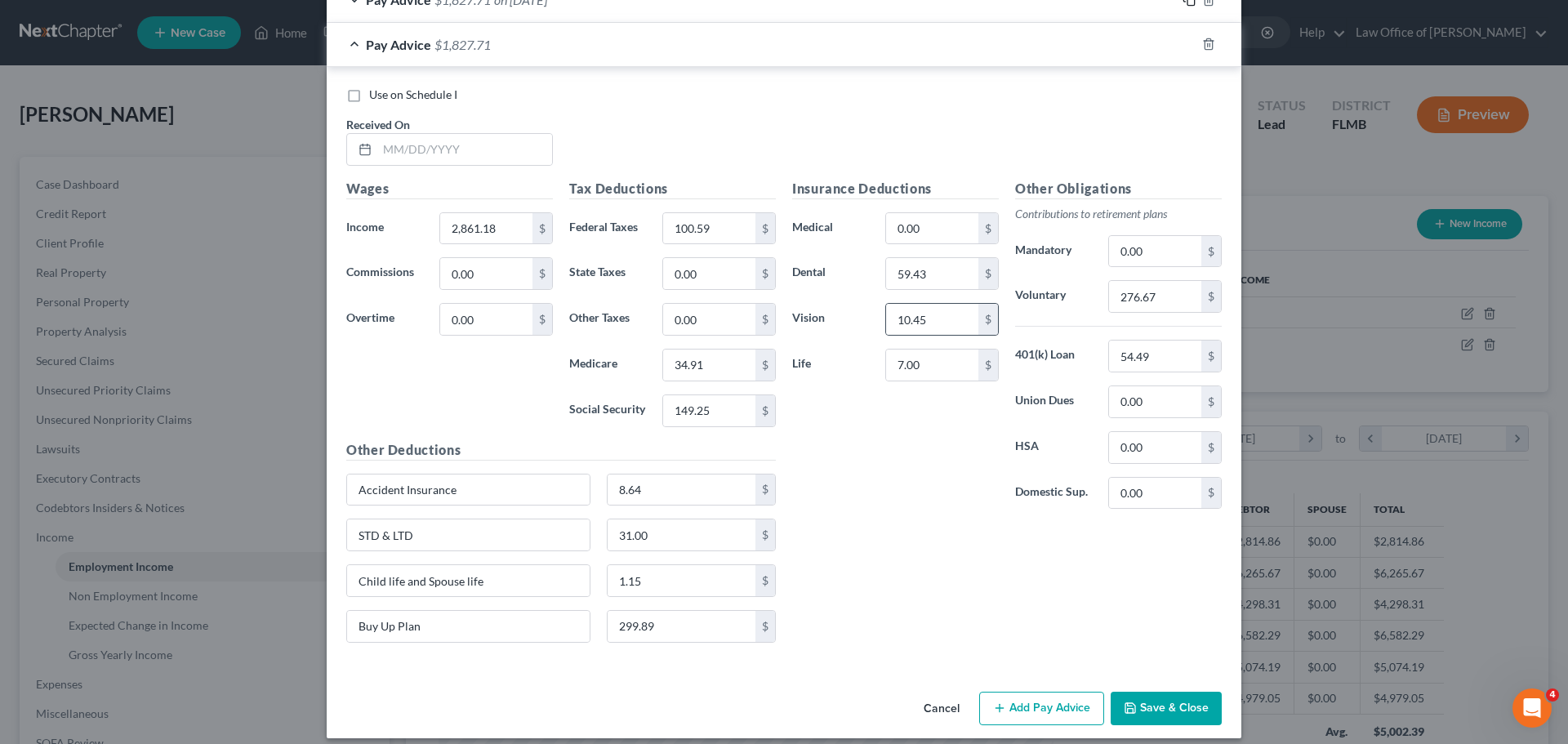
scroll to position [724, 0]
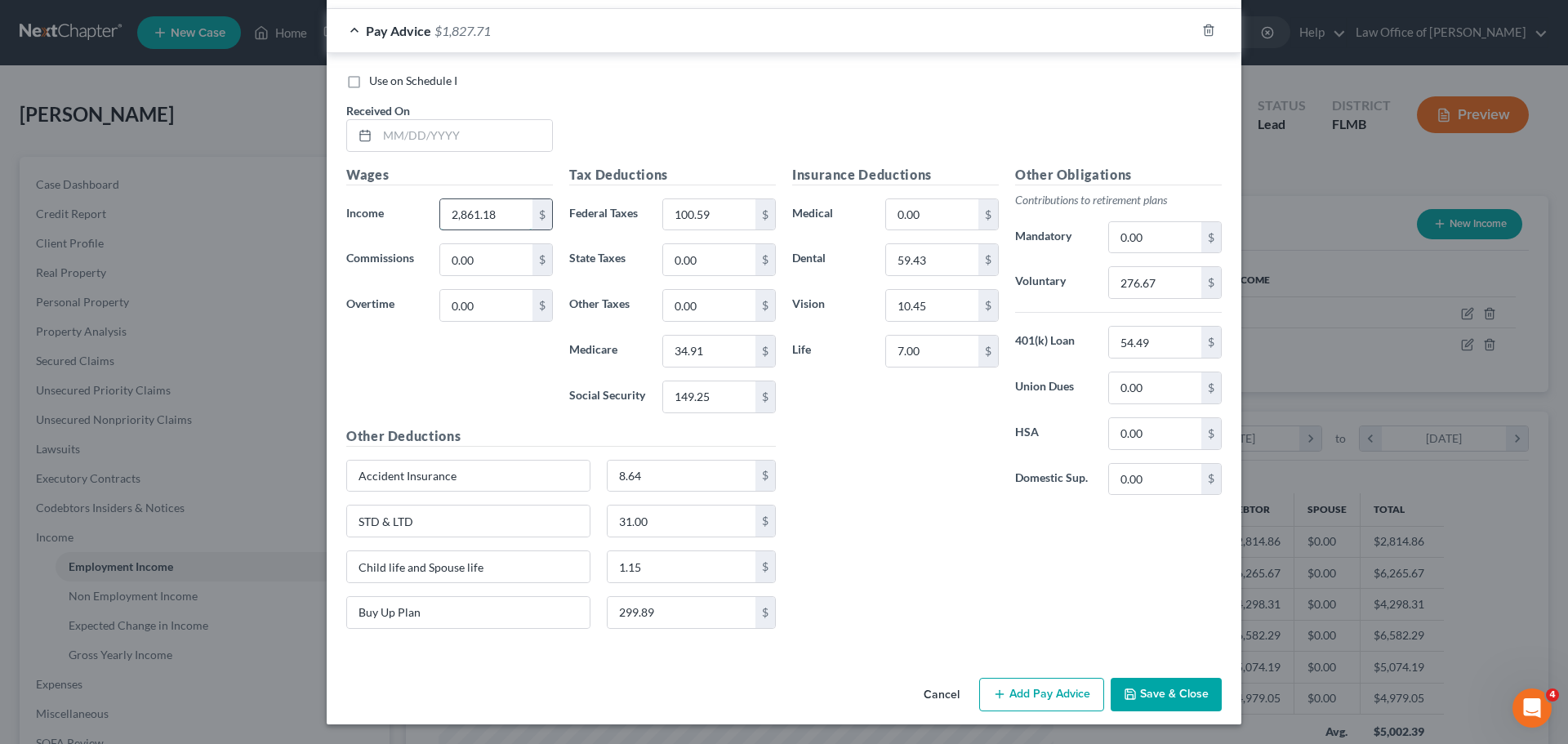
click at [486, 215] on input "2,861.18" at bounding box center [486, 215] width 92 height 31
click at [412, 130] on input "text" at bounding box center [465, 135] width 175 height 31
click at [391, 244] on label "Commissions" at bounding box center [384, 260] width 93 height 33
click at [719, 216] on input "100.59" at bounding box center [709, 215] width 92 height 31
click at [734, 360] on input "34.91" at bounding box center [709, 351] width 92 height 31
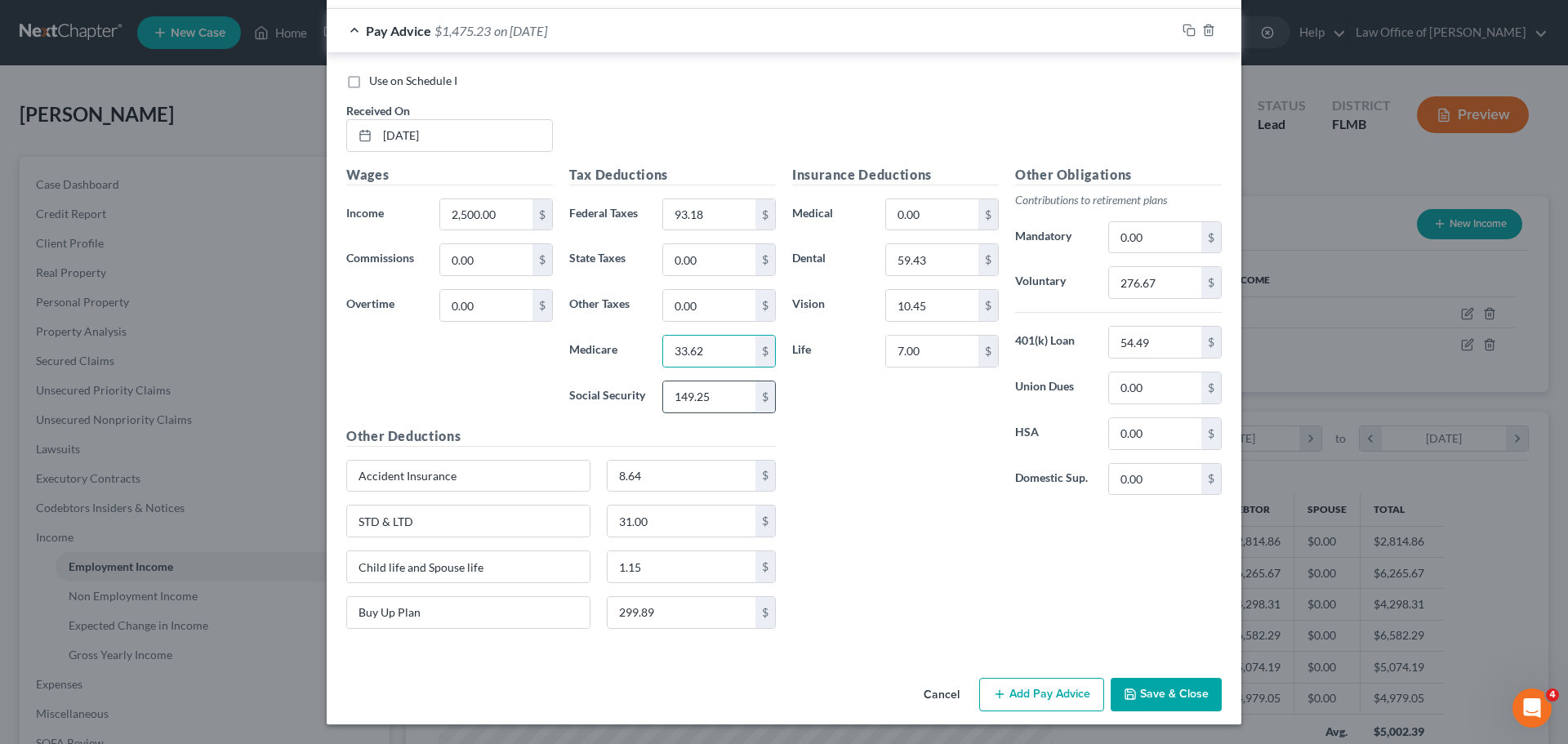
click at [688, 396] on input "149.25" at bounding box center [709, 397] width 92 height 31
click at [818, 424] on div "Insurance Deductions Medical 0.00 $ Dental 59.43 $ Vision 10.45 $ Life 7.00 $" at bounding box center [895, 337] width 223 height 344
click at [923, 268] on input "59.43" at bounding box center [932, 260] width 92 height 31
click at [458, 202] on input "2,500.00" at bounding box center [486, 215] width 92 height 31
click at [510, 344] on div "Wages Income * 2,618.86 $ Commissions 0.00 $ Overtime 0.00 $" at bounding box center [449, 296] width 223 height 261
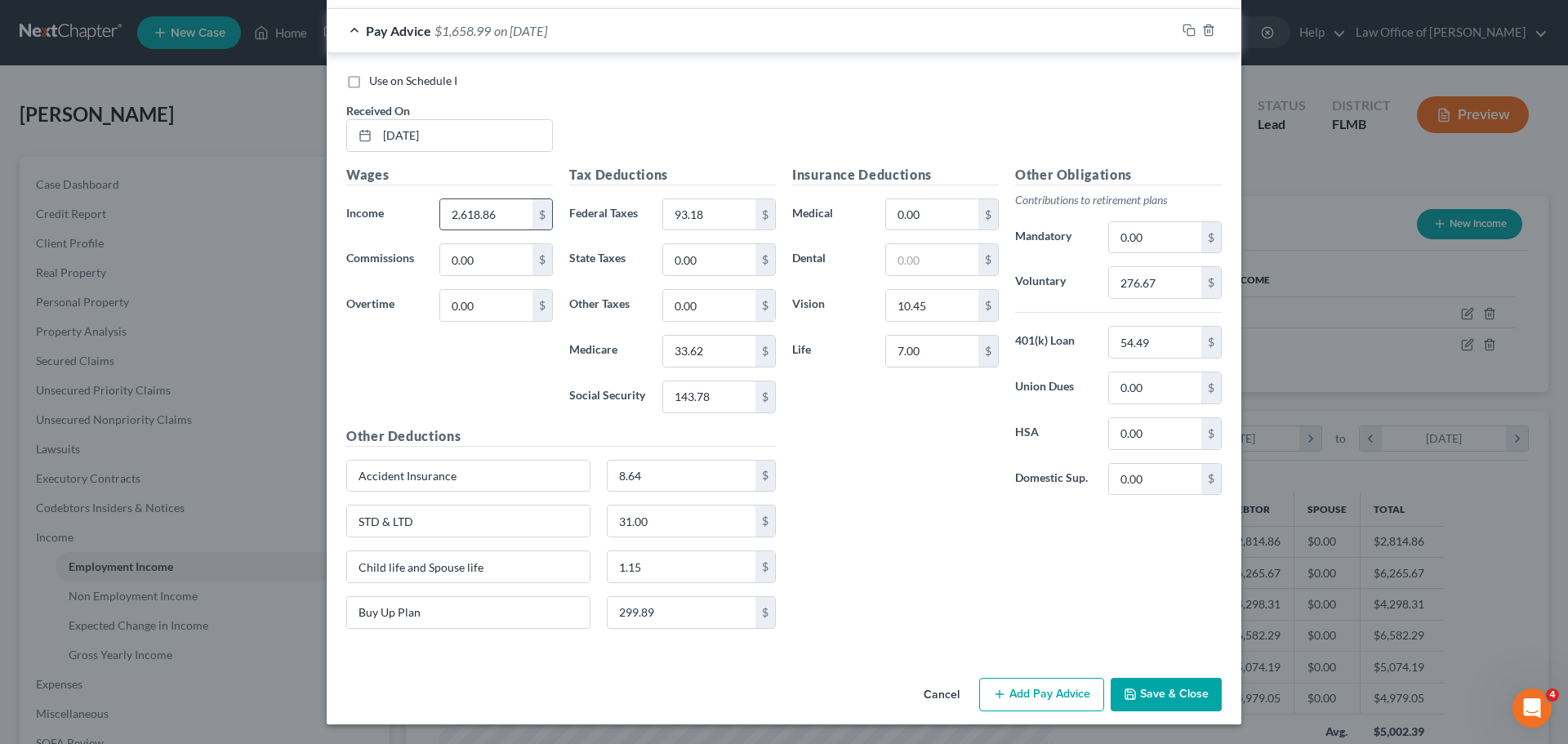
click at [490, 211] on input "2,618.86" at bounding box center [486, 215] width 92 height 31
click at [937, 310] on input "10.45" at bounding box center [932, 306] width 92 height 31
click at [914, 354] on input "7.00" at bounding box center [932, 351] width 92 height 31
click at [935, 505] on div "Insurance Deductions Medical 0.00 $ Dental $ Vision $ Life 0.80 $" at bounding box center [895, 337] width 223 height 344
click at [1163, 274] on input "276.67" at bounding box center [1155, 282] width 92 height 31
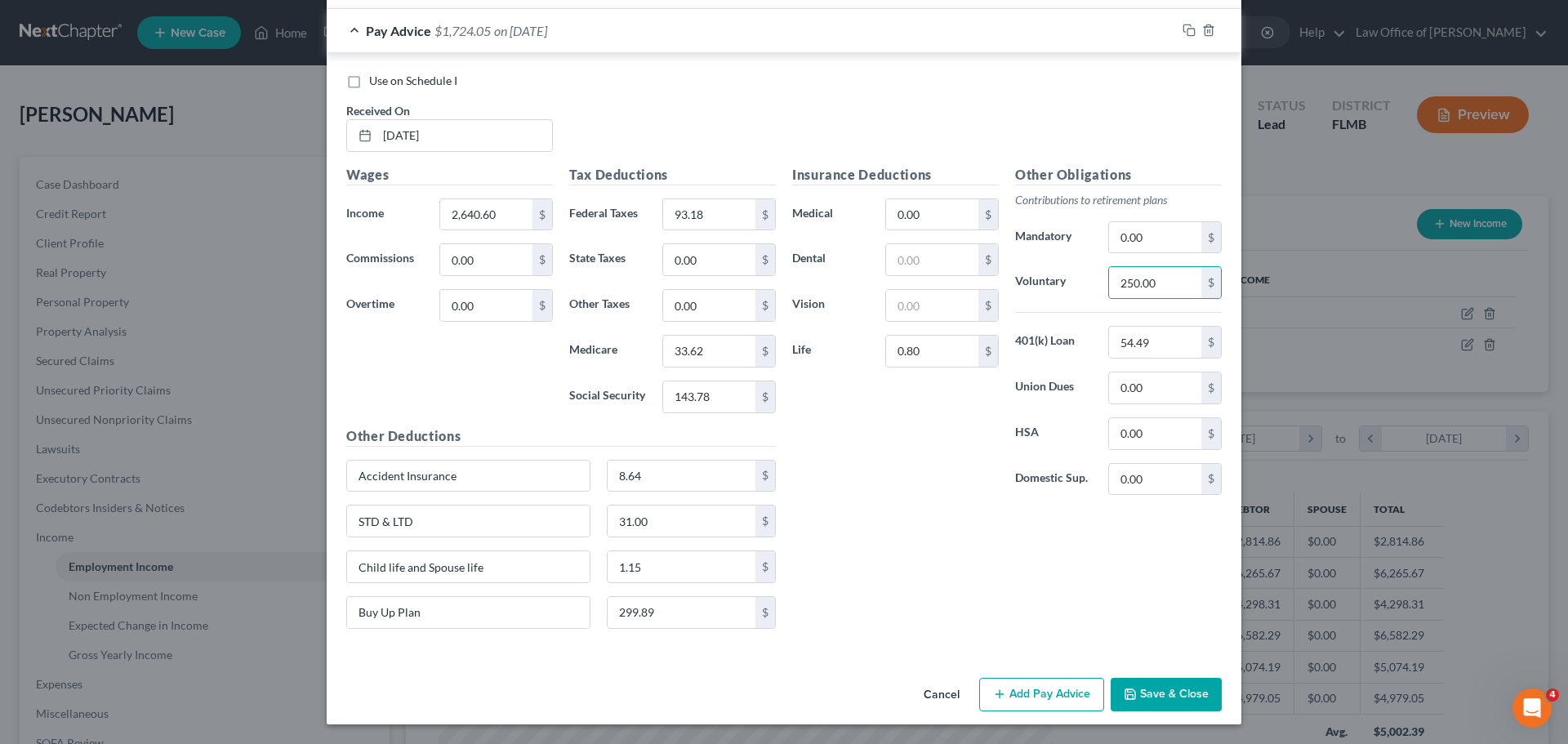
click at [935, 450] on div "Insurance Deductions Medical 0.00 $ Dental $ Vision $ Life 0.80 $" at bounding box center [895, 337] width 223 height 344
click at [1187, 32] on rect "button" at bounding box center [1191, 32] width 7 height 7
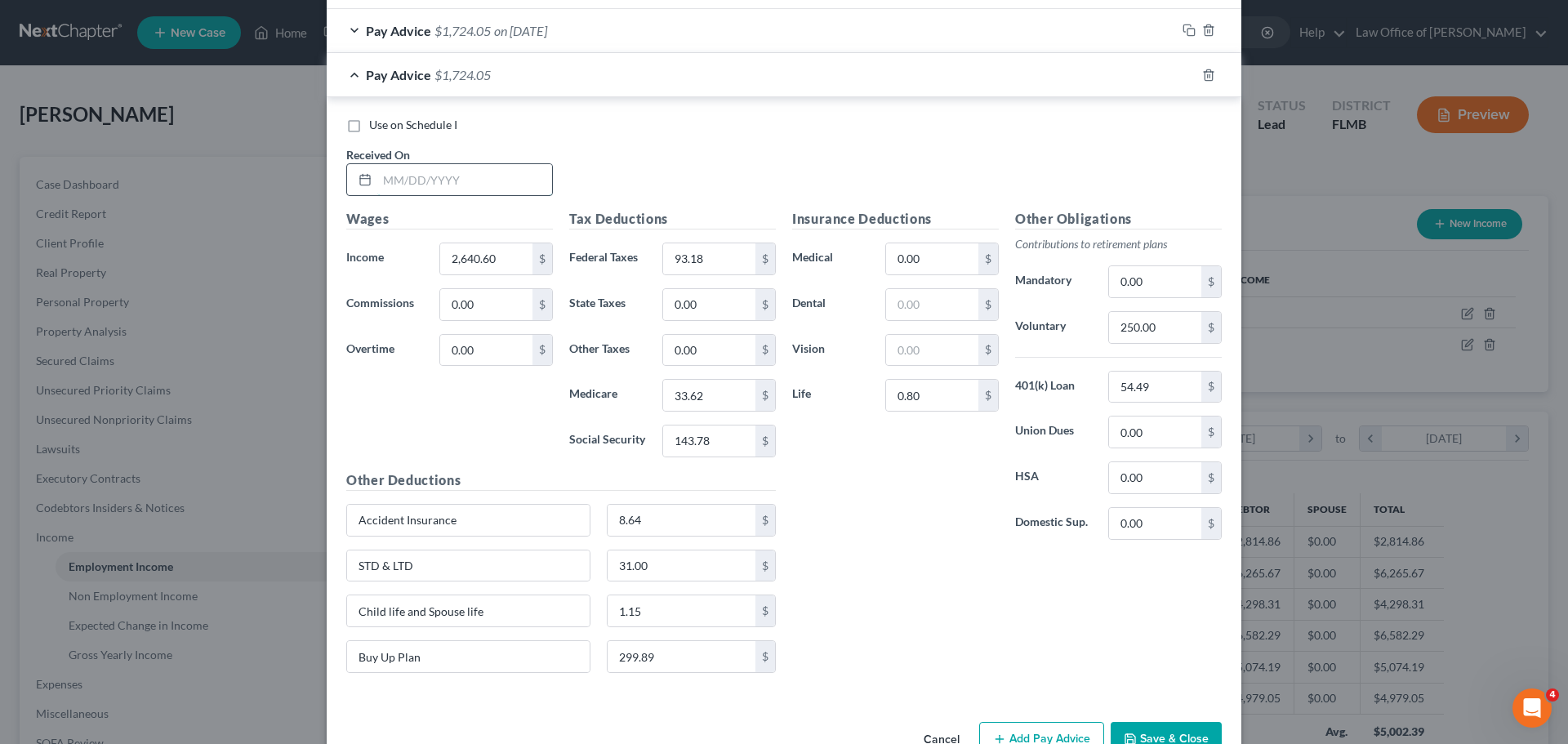
click at [405, 173] on input "text" at bounding box center [465, 180] width 175 height 31
click at [490, 265] on input "2,640.60" at bounding box center [486, 259] width 92 height 31
click at [485, 403] on div "Wages Income * 2,606.21 $ Commissions 0.00 $ Overtime 0.00 $" at bounding box center [449, 339] width 223 height 261
click at [711, 263] on input "93.18" at bounding box center [709, 259] width 92 height 31
click at [722, 396] on input "33.62" at bounding box center [709, 396] width 92 height 31
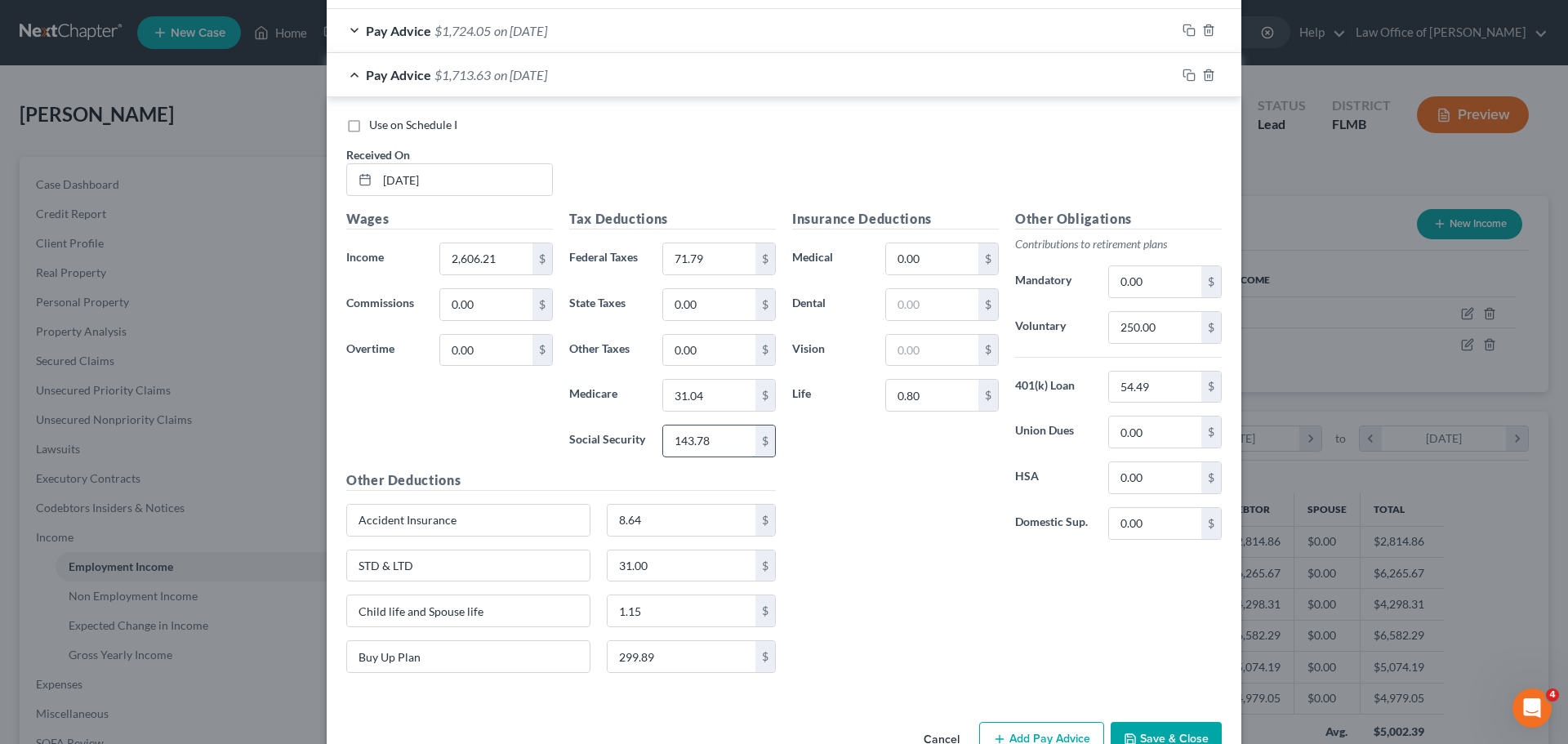
click at [712, 439] on input "143.78" at bounding box center [709, 441] width 92 height 31
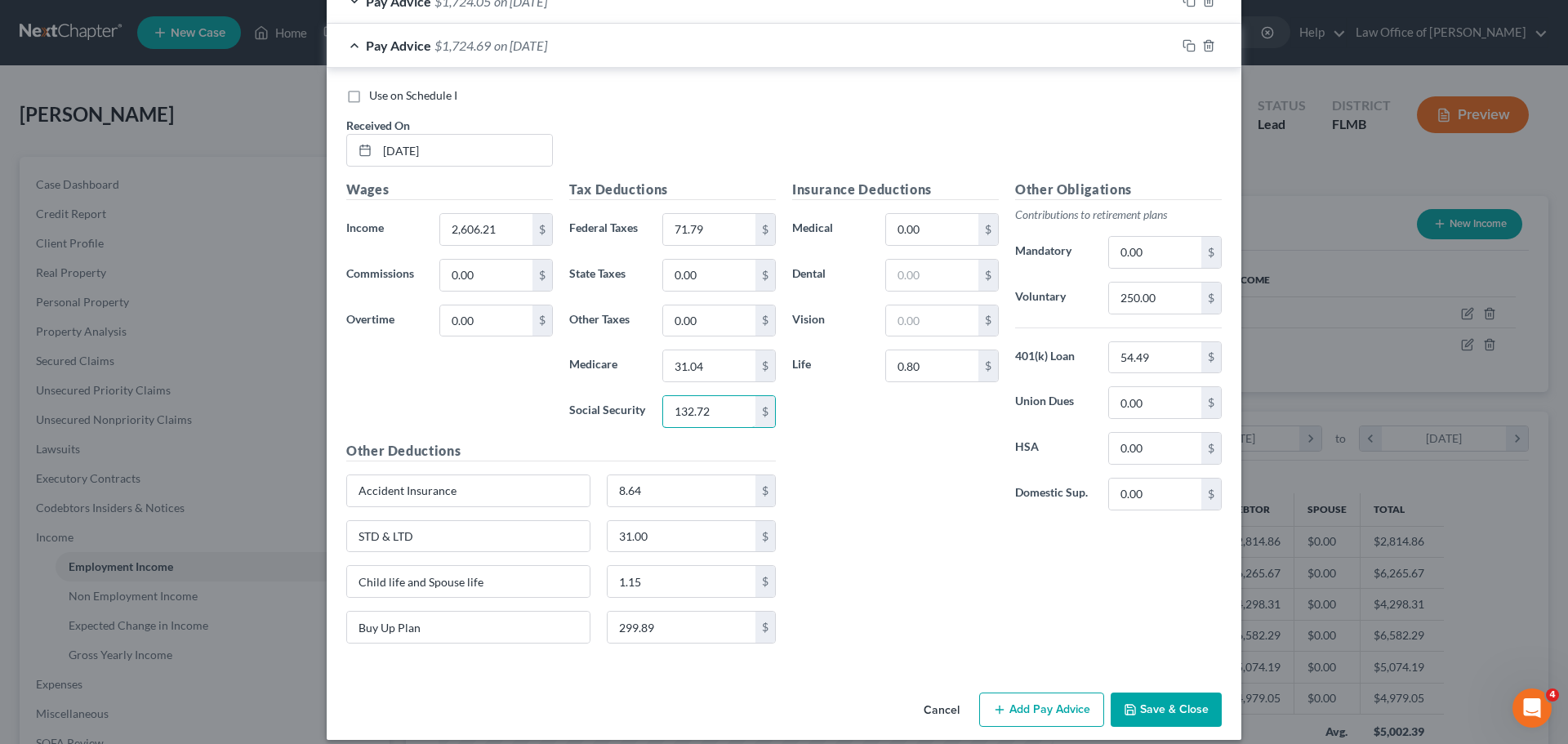
scroll to position [770, 0]
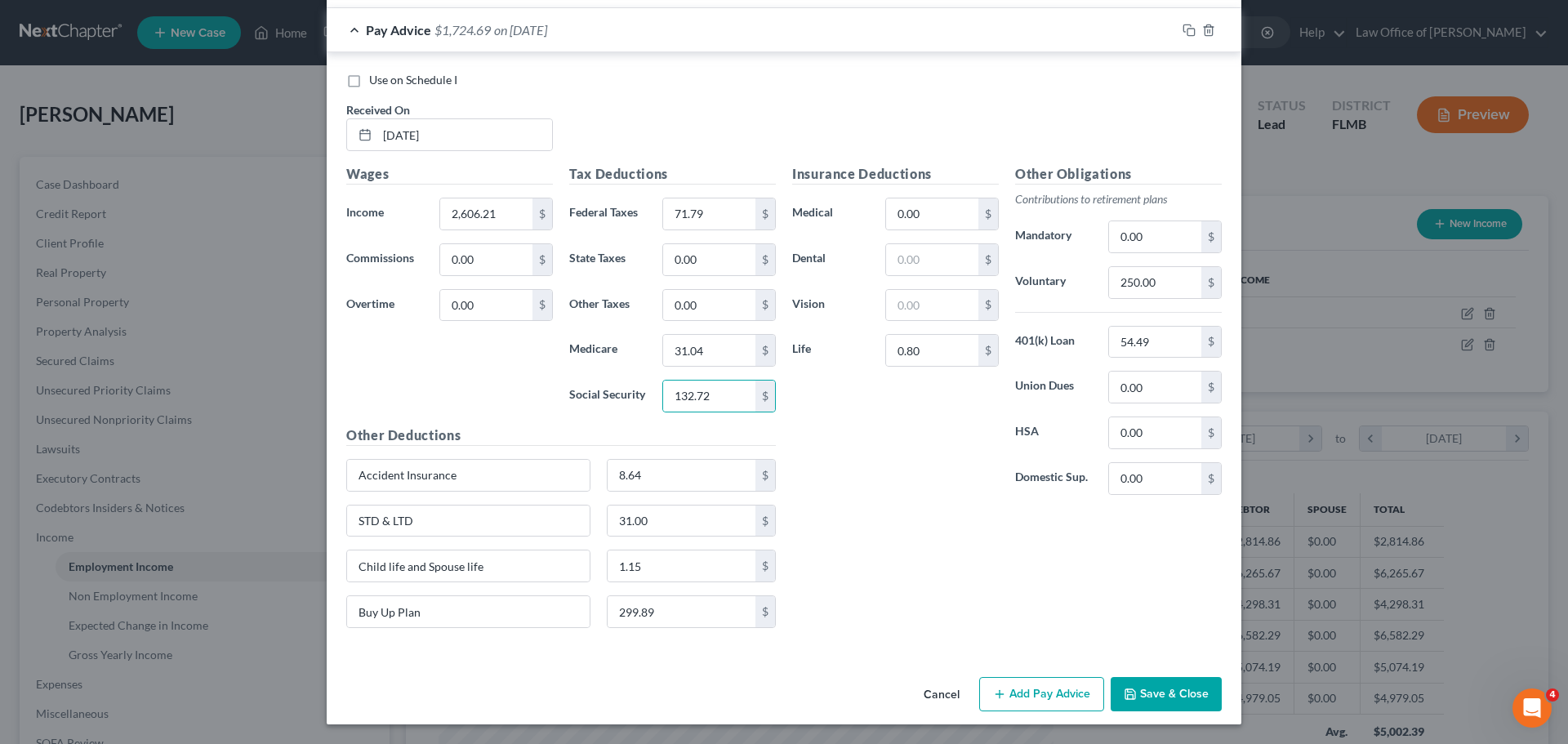
click at [872, 440] on div "Insurance Deductions Medical 0.00 $ Dental $ Vision $ Life 0.80 $" at bounding box center [895, 336] width 223 height 344
click at [911, 263] on input "text" at bounding box center [932, 260] width 92 height 31
click at [904, 519] on div "Insurance Deductions Medical 0.00 $ Dental 59.43 $ Vision $ Life 0.80 $ Other O…" at bounding box center [1007, 403] width 446 height 477
click at [899, 305] on input "text" at bounding box center [932, 306] width 92 height 31
click at [904, 500] on div "Insurance Deductions Medical 0.00 $ Dental 59.43 $ Vision 10.45 $ Life 0.80 $" at bounding box center [895, 336] width 223 height 344
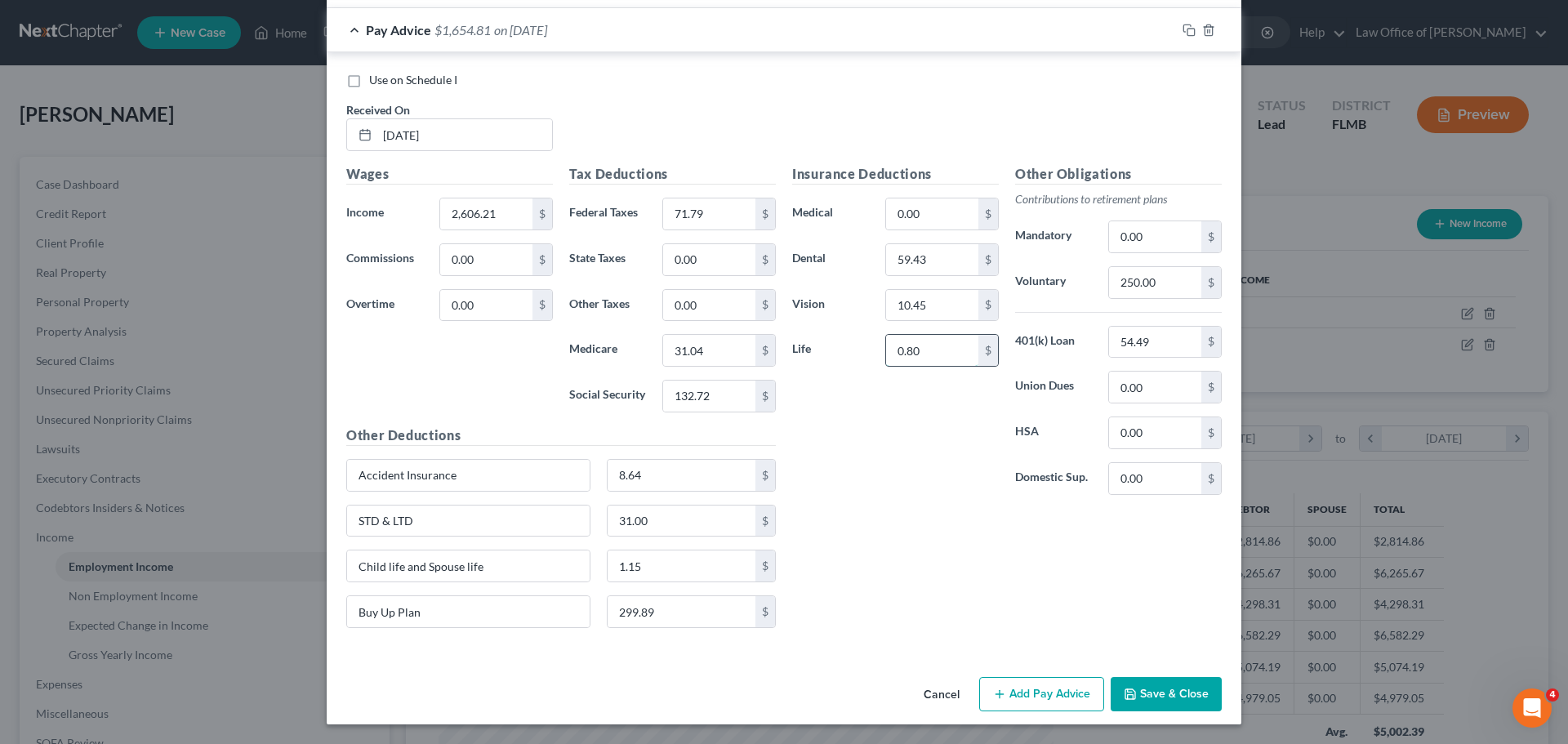
click at [912, 347] on input "0.80" at bounding box center [932, 350] width 92 height 31
click at [902, 535] on div "Insurance Deductions Medical 0.00 $ Dental 59.43 $ Vision 10.45 $ Life 7.00 $ O…" at bounding box center [1007, 403] width 446 height 477
click at [398, 133] on input "[DATE]" at bounding box center [465, 135] width 175 height 31
drag, startPoint x: 406, startPoint y: 136, endPoint x: 395, endPoint y: 136, distance: 11.0
click at [395, 136] on input "[DATE]" at bounding box center [465, 135] width 175 height 31
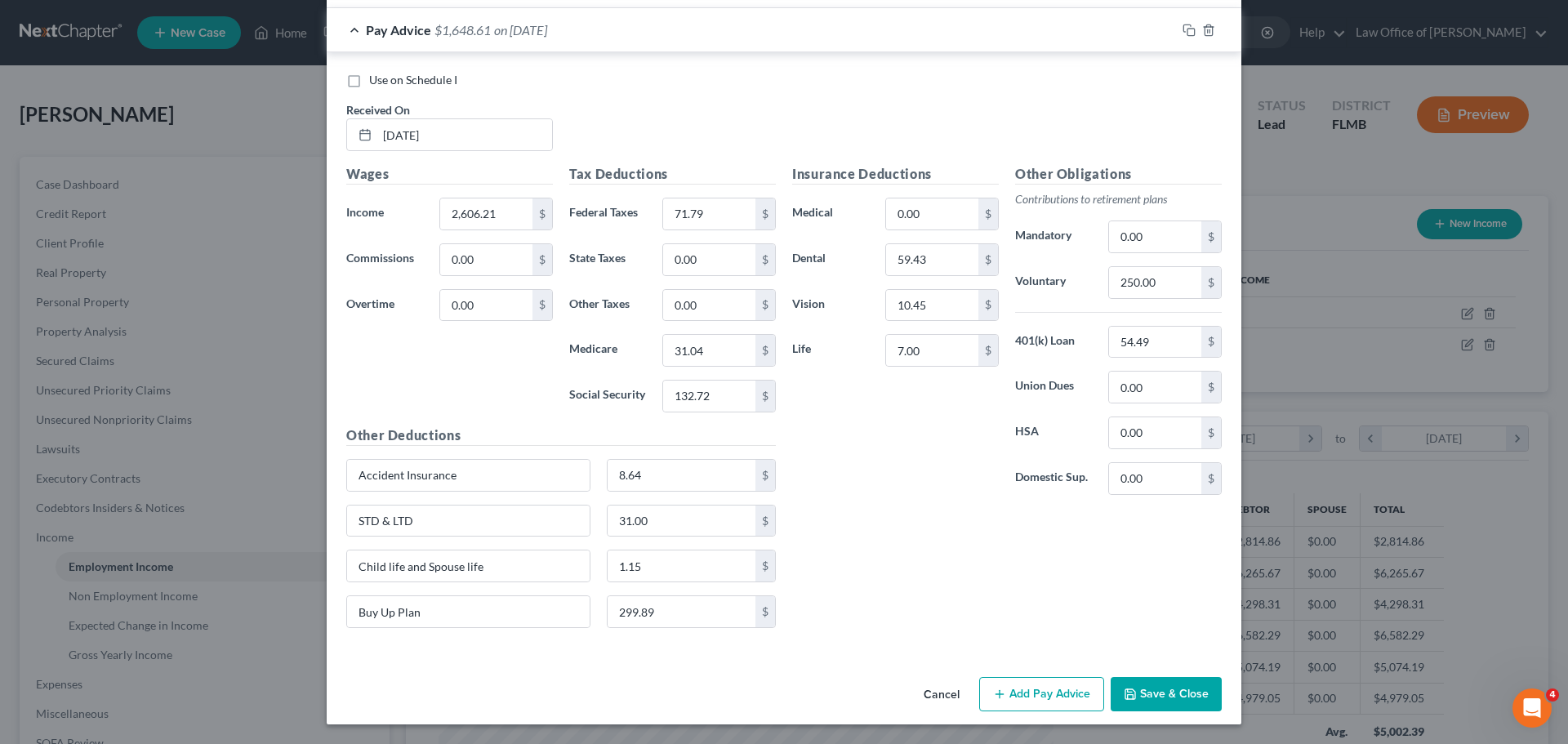
click at [707, 100] on div "Use on Schedule I Received On * [DATE]" at bounding box center [784, 118] width 892 height 92
click at [1182, 33] on icon "button" at bounding box center [1189, 31] width 13 height 13
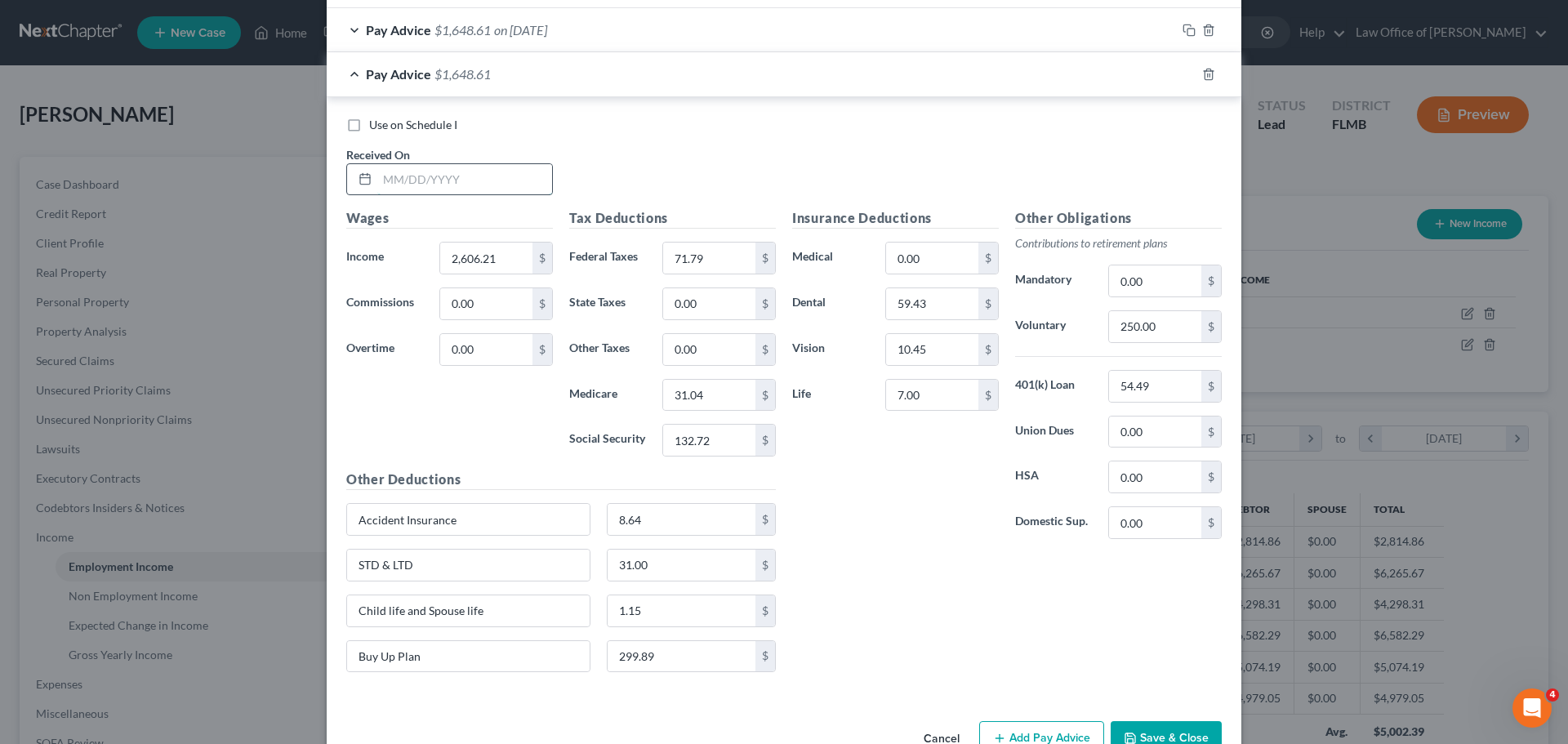
click at [414, 193] on input "text" at bounding box center [465, 180] width 175 height 31
click at [483, 254] on input "2,606.21" at bounding box center [486, 258] width 92 height 31
click at [726, 272] on input "71.79" at bounding box center [709, 258] width 92 height 31
click at [915, 531] on div "Insurance Deductions Medical 0.00 $ Dental 59.43 $ Vision 10.45 $ Life 7.00 $" at bounding box center [895, 380] width 223 height 344
click at [1185, 74] on icon "button" at bounding box center [1189, 74] width 13 height 13
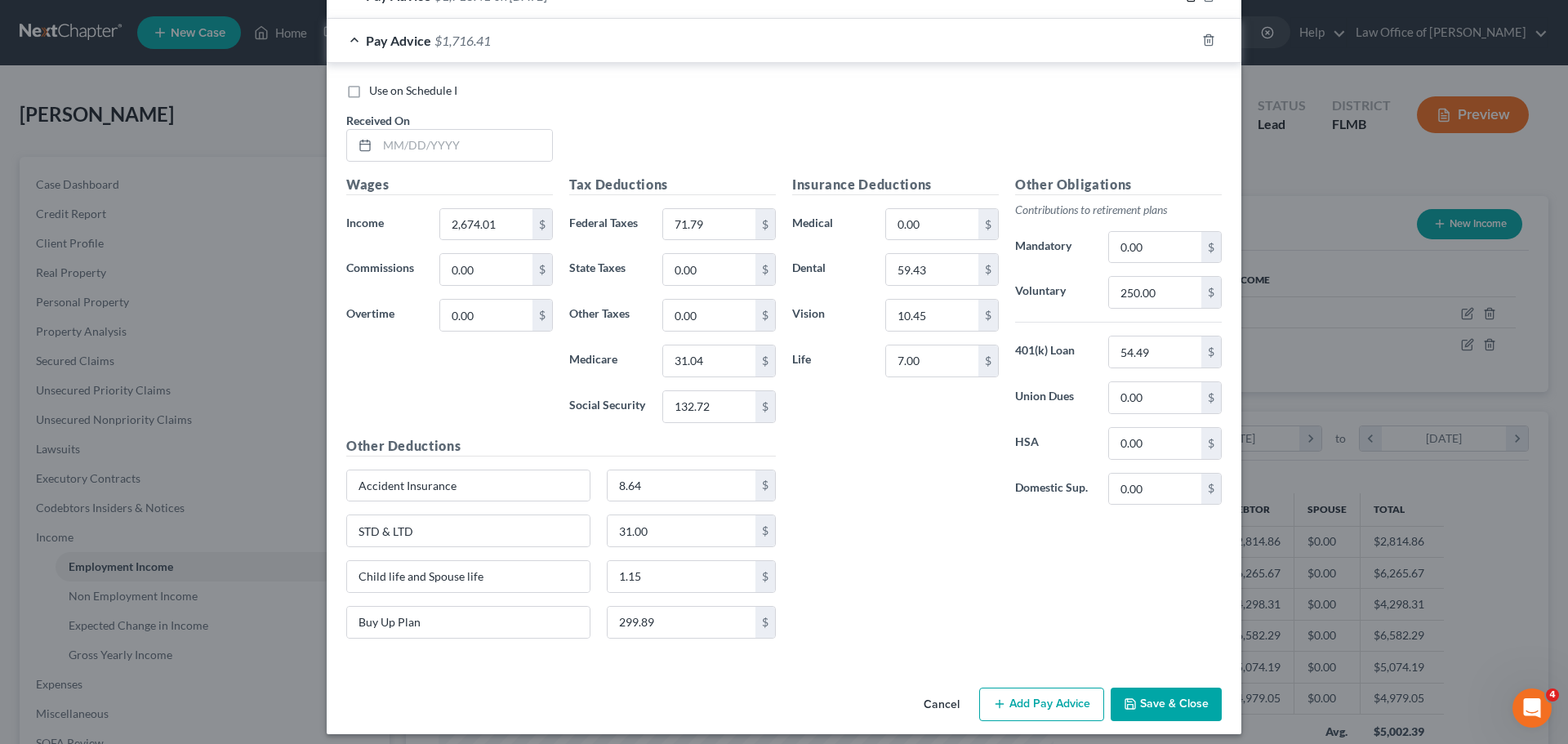
scroll to position [857, 0]
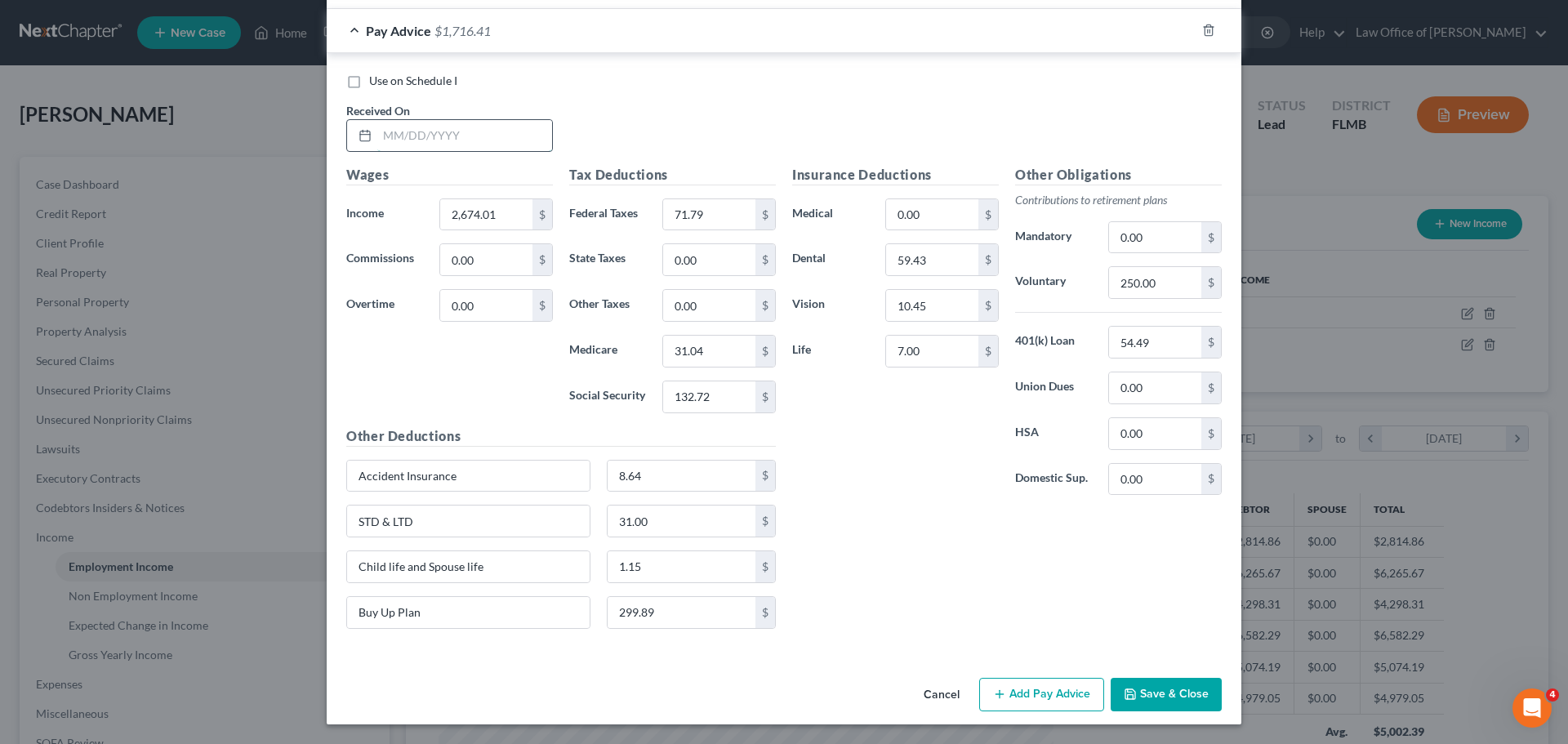
click at [404, 146] on input "text" at bounding box center [465, 135] width 175 height 31
click at [500, 219] on input "2,674.01" at bounding box center [486, 215] width 92 height 31
click at [1185, 31] on icon "button" at bounding box center [1189, 31] width 13 height 13
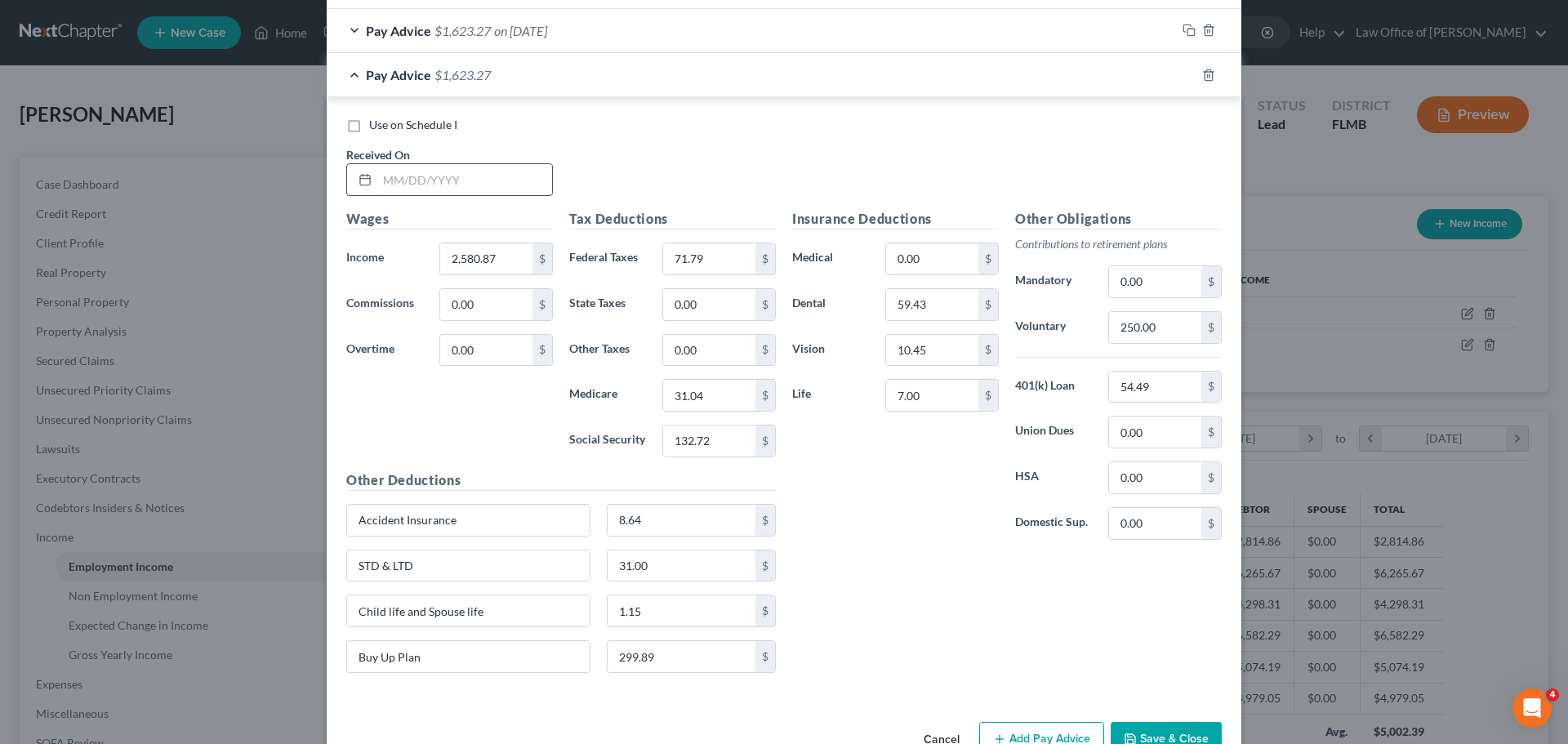
click at [388, 178] on input "text" at bounding box center [465, 180] width 175 height 31
click at [509, 258] on input "2,580.87" at bounding box center [486, 259] width 92 height 31
click at [734, 444] on input "132.72" at bounding box center [709, 441] width 92 height 31
click at [722, 437] on input "132.72" at bounding box center [709, 441] width 92 height 31
click at [855, 570] on div "Insurance Deductions Medical 0.00 $ Dental 59.43 $ Vision 10.45 $ Life 7.00 $ O…" at bounding box center [1007, 448] width 446 height 477
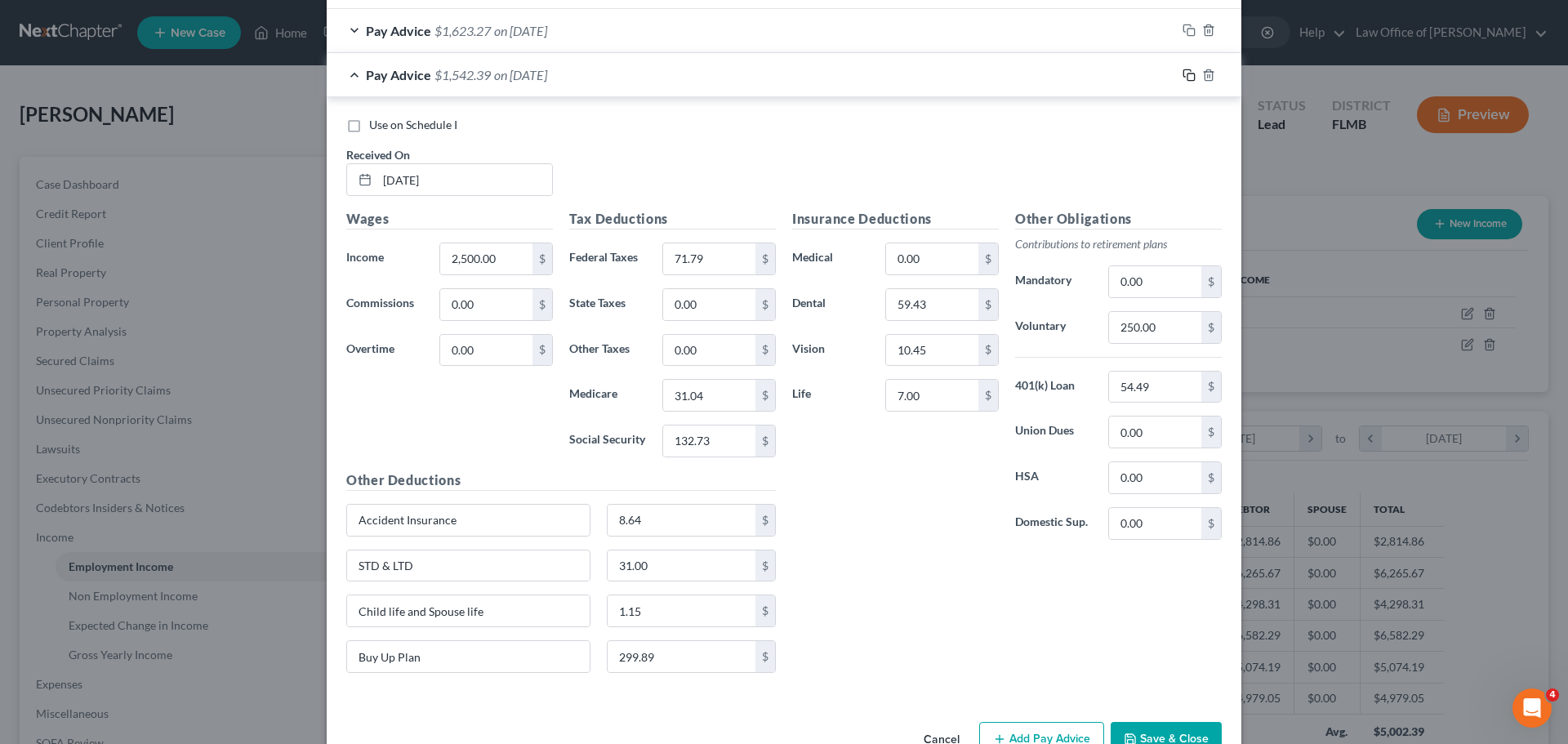
click at [1182, 74] on icon "button" at bounding box center [1189, 75] width 13 height 13
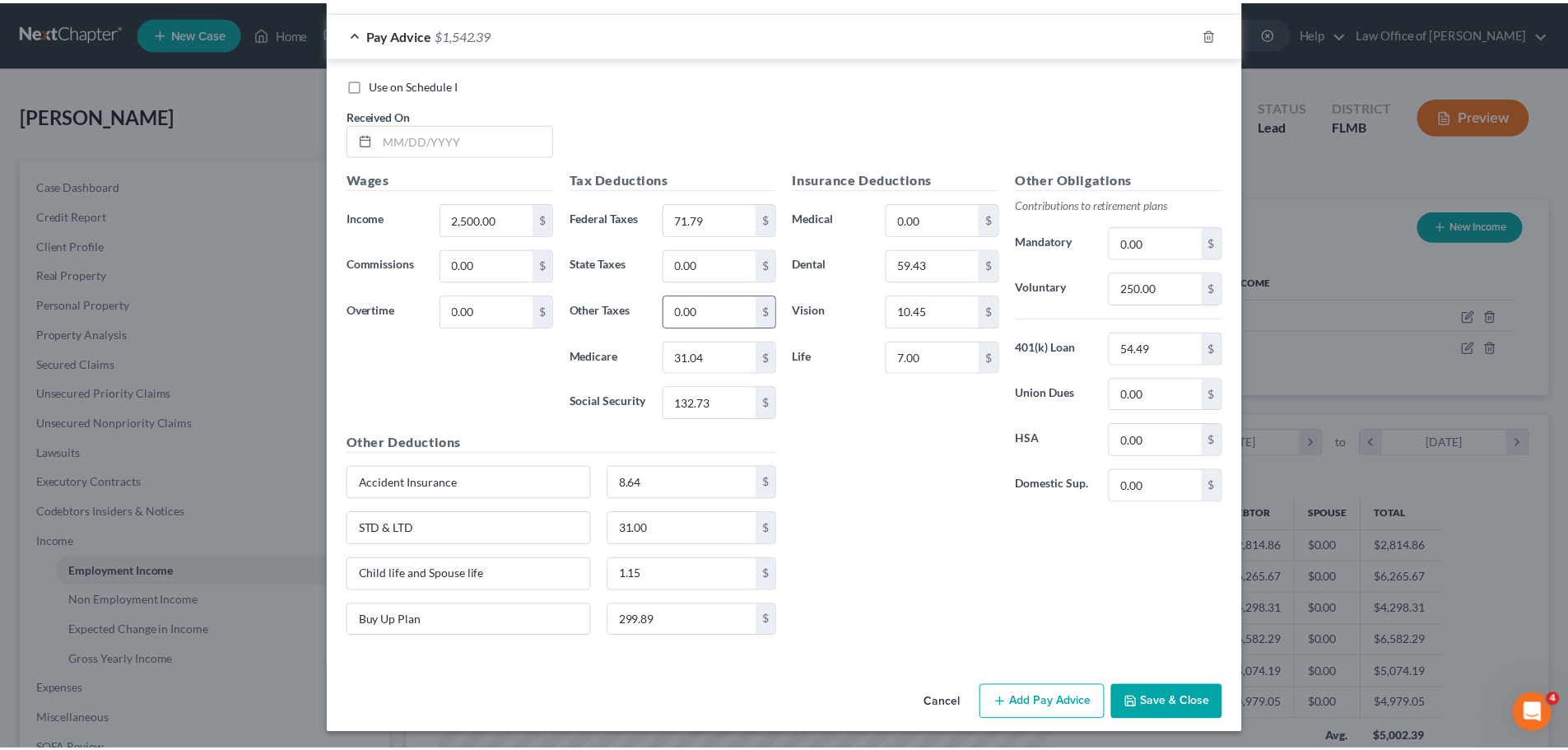
scroll to position [954, 0]
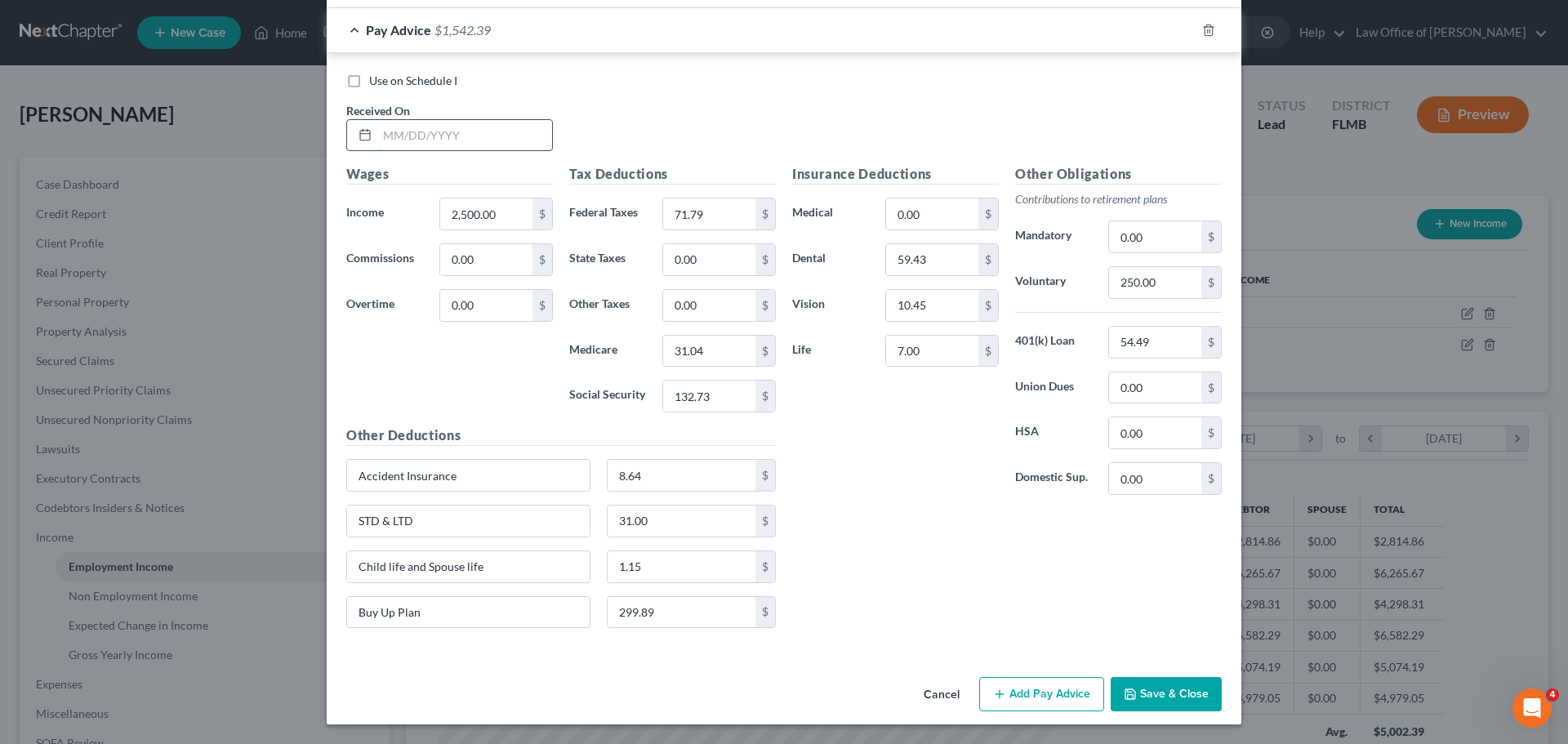
click at [423, 129] on input "text" at bounding box center [465, 135] width 175 height 31
click at [493, 218] on input "2,500.00" at bounding box center [486, 214] width 92 height 31
click at [495, 362] on div "Wages Income * 2,520.41 $ Commissions 0.00 $ Overtime 0.00 $" at bounding box center [449, 295] width 223 height 261
click at [945, 305] on input "10.45" at bounding box center [932, 306] width 92 height 31
click at [931, 259] on input "59.43" at bounding box center [932, 260] width 92 height 31
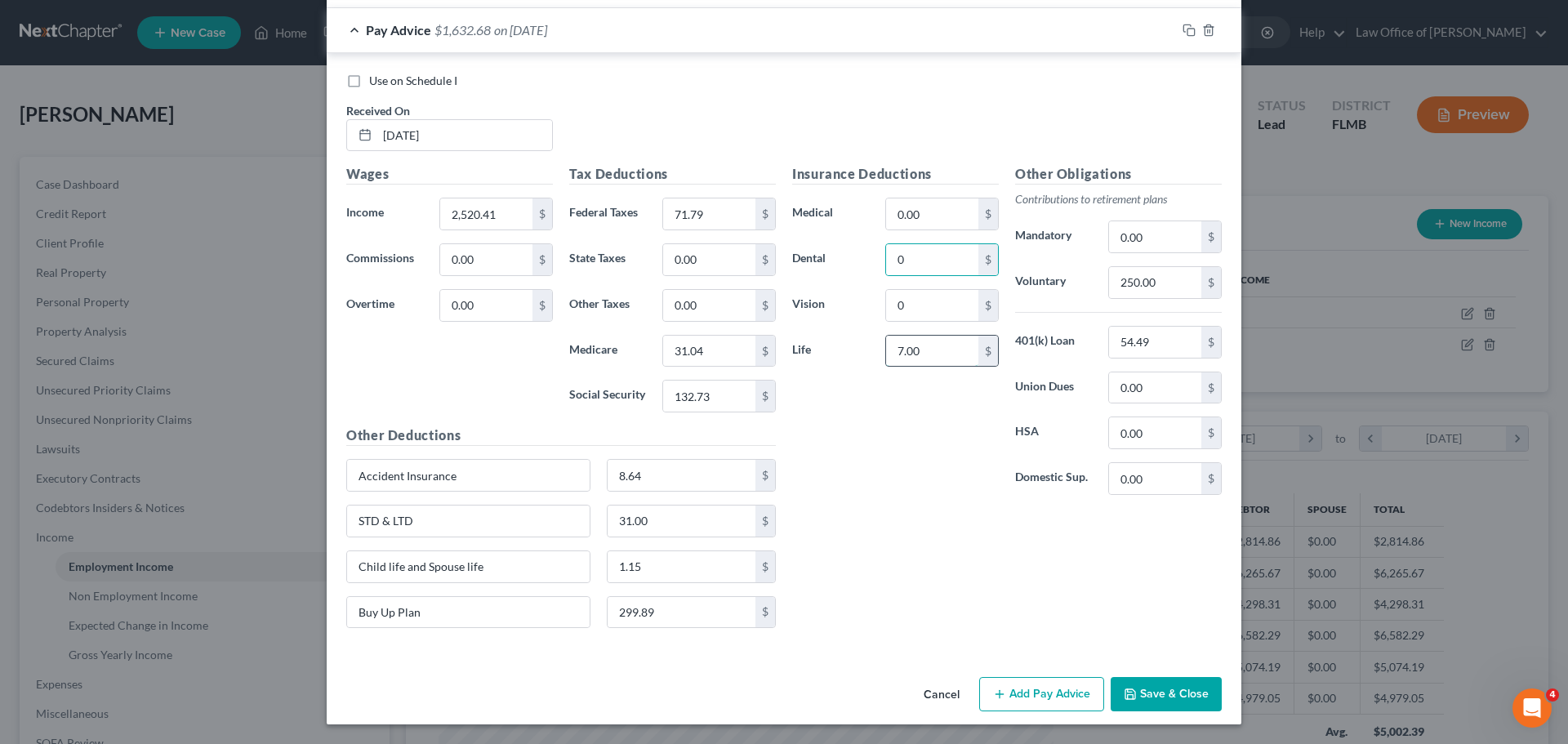
click at [904, 351] on input "7.00" at bounding box center [932, 351] width 92 height 31
click at [645, 481] on input "8.64" at bounding box center [682, 476] width 149 height 31
click at [634, 528] on input "31.00" at bounding box center [682, 521] width 149 height 31
click at [632, 566] on input "1.15" at bounding box center [682, 567] width 149 height 31
click at [623, 614] on input "299.89" at bounding box center [682, 613] width 149 height 31
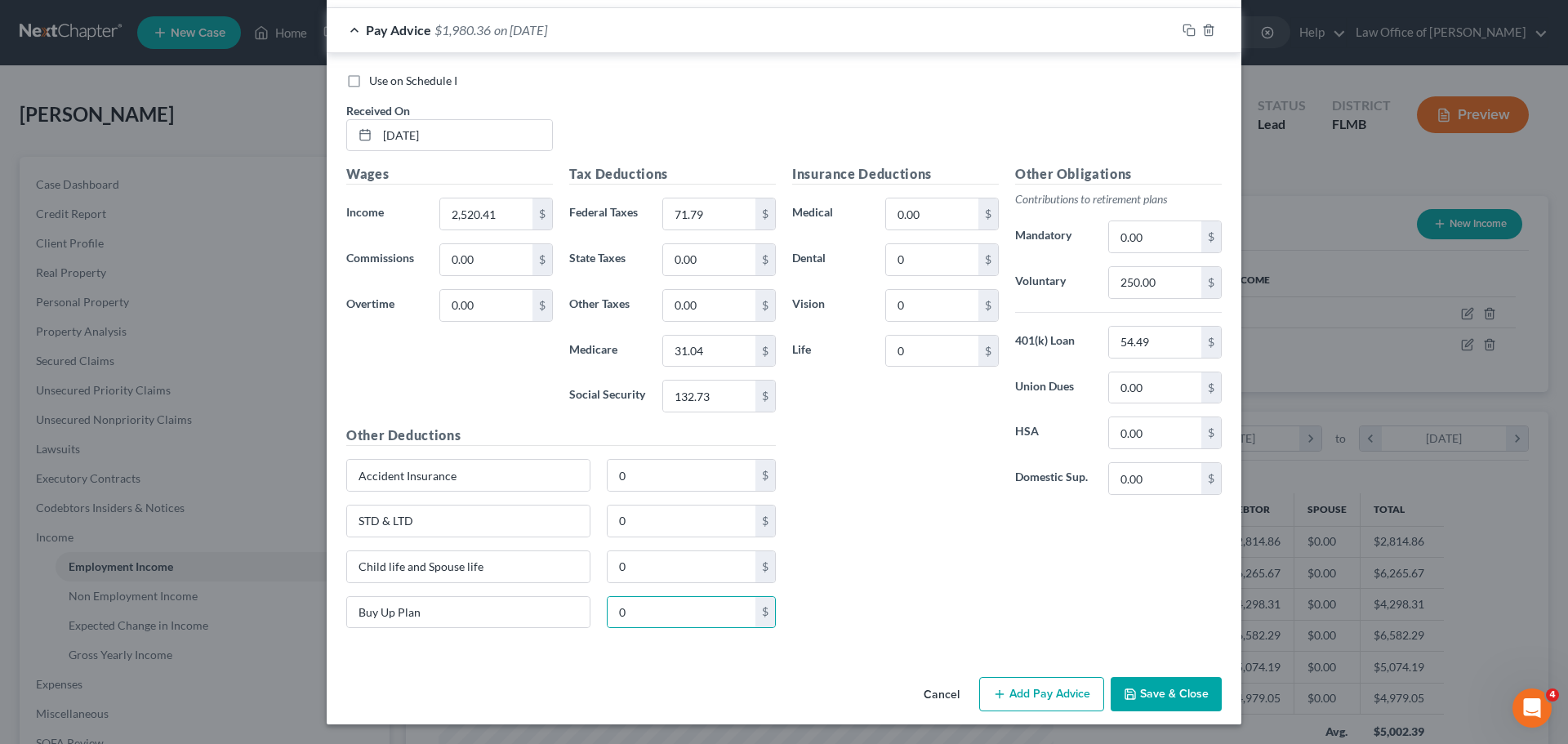
click at [892, 537] on div "Insurance Deductions Medical 0.00 $ Dental 0 $ Vision 0 $ Life 0 $ Other Obliga…" at bounding box center [1007, 403] width 446 height 477
click at [741, 219] on input "71.79" at bounding box center [709, 214] width 92 height 31
click at [715, 353] on input "31.04" at bounding box center [709, 351] width 92 height 31
click at [712, 379] on div "Tax Deductions Federal Taxes 114.91 $ State Taxes 0.00 $ Other Taxes 0.00 $ Med…" at bounding box center [672, 295] width 223 height 261
click at [737, 403] on input "132.73" at bounding box center [709, 396] width 92 height 31
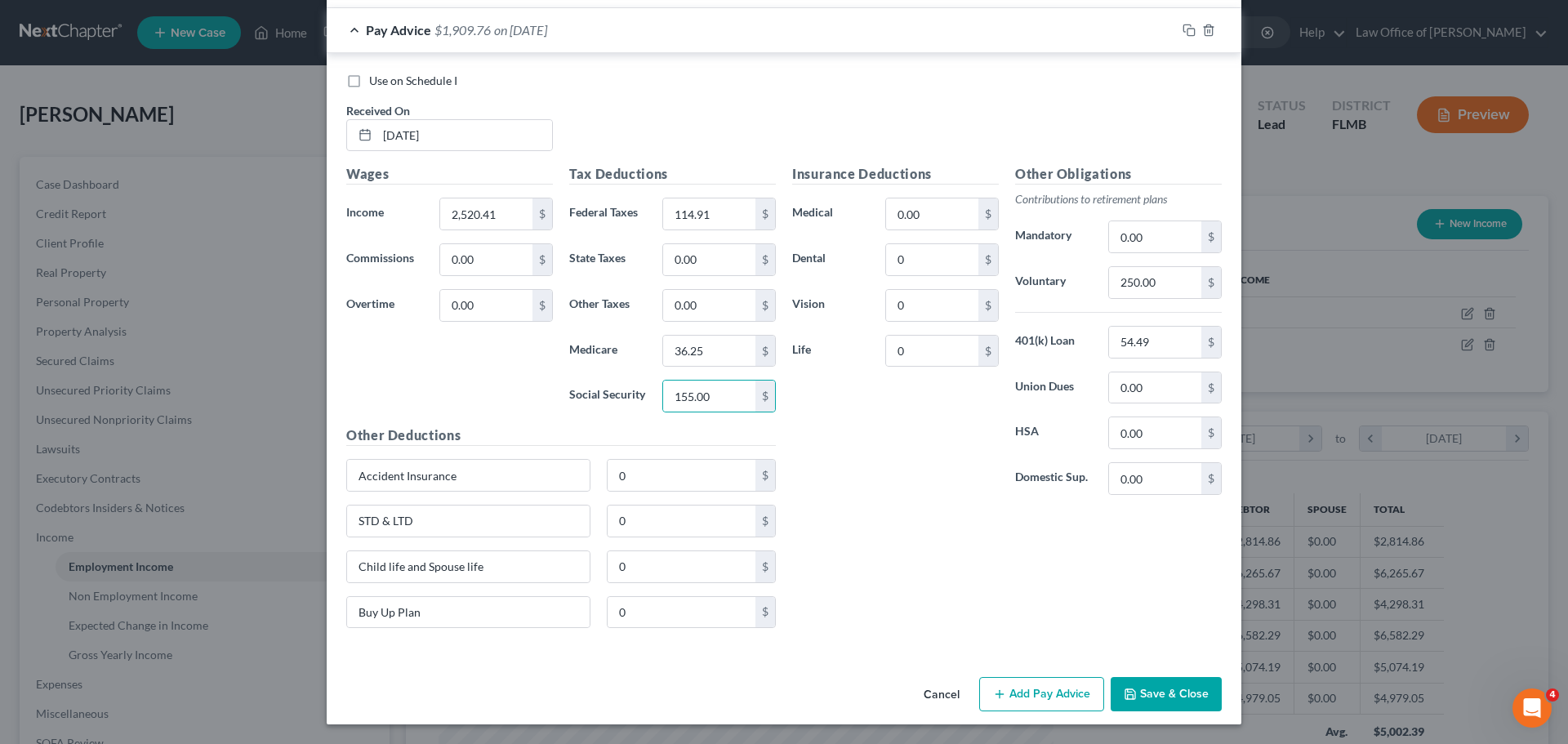
click at [843, 444] on div "Insurance Deductions Medical 0.00 $ Dental 0 $ Vision 0 $ Life 0 $" at bounding box center [895, 336] width 223 height 344
click at [1150, 690] on button "Save & Close" at bounding box center [1166, 694] width 111 height 35
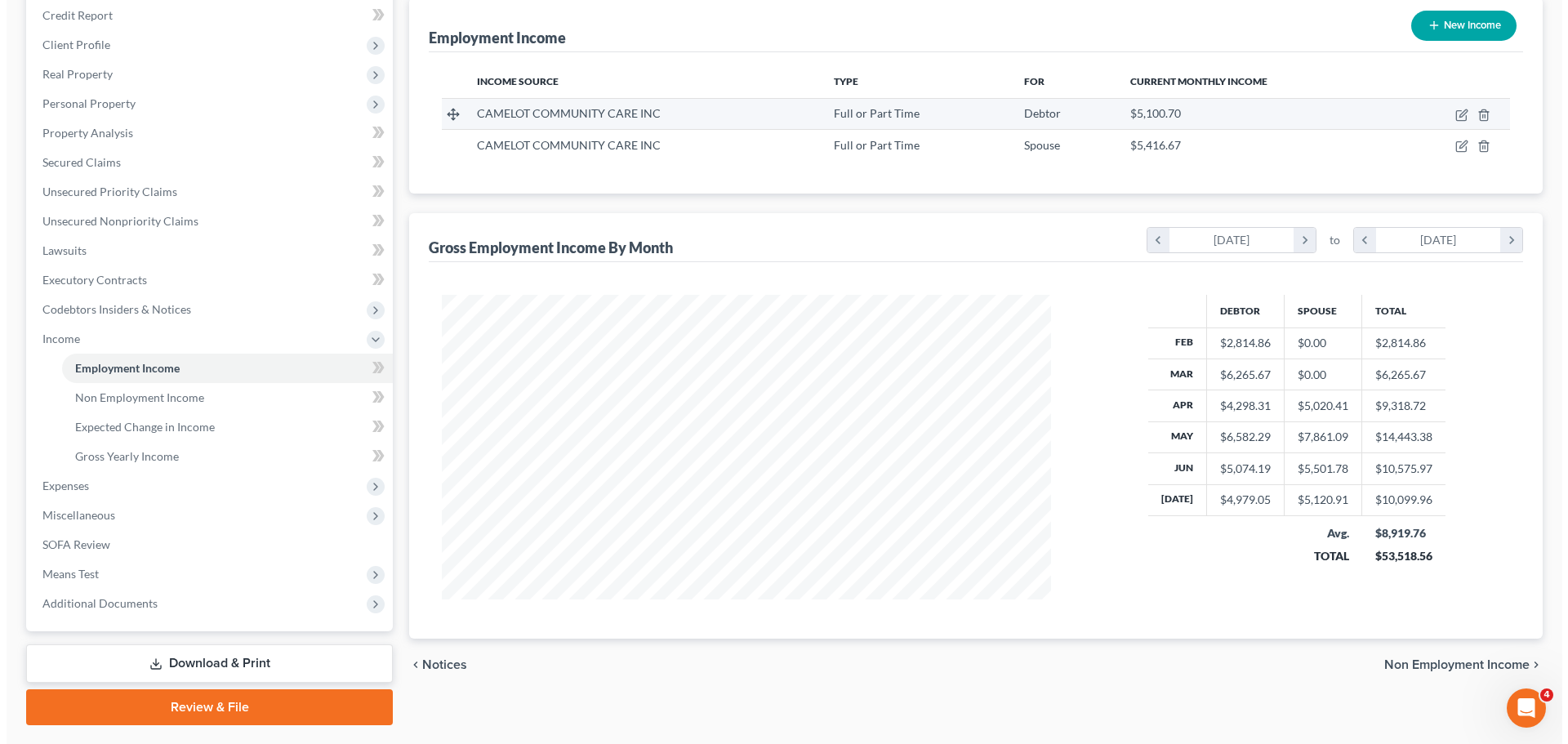
scroll to position [160, 0]
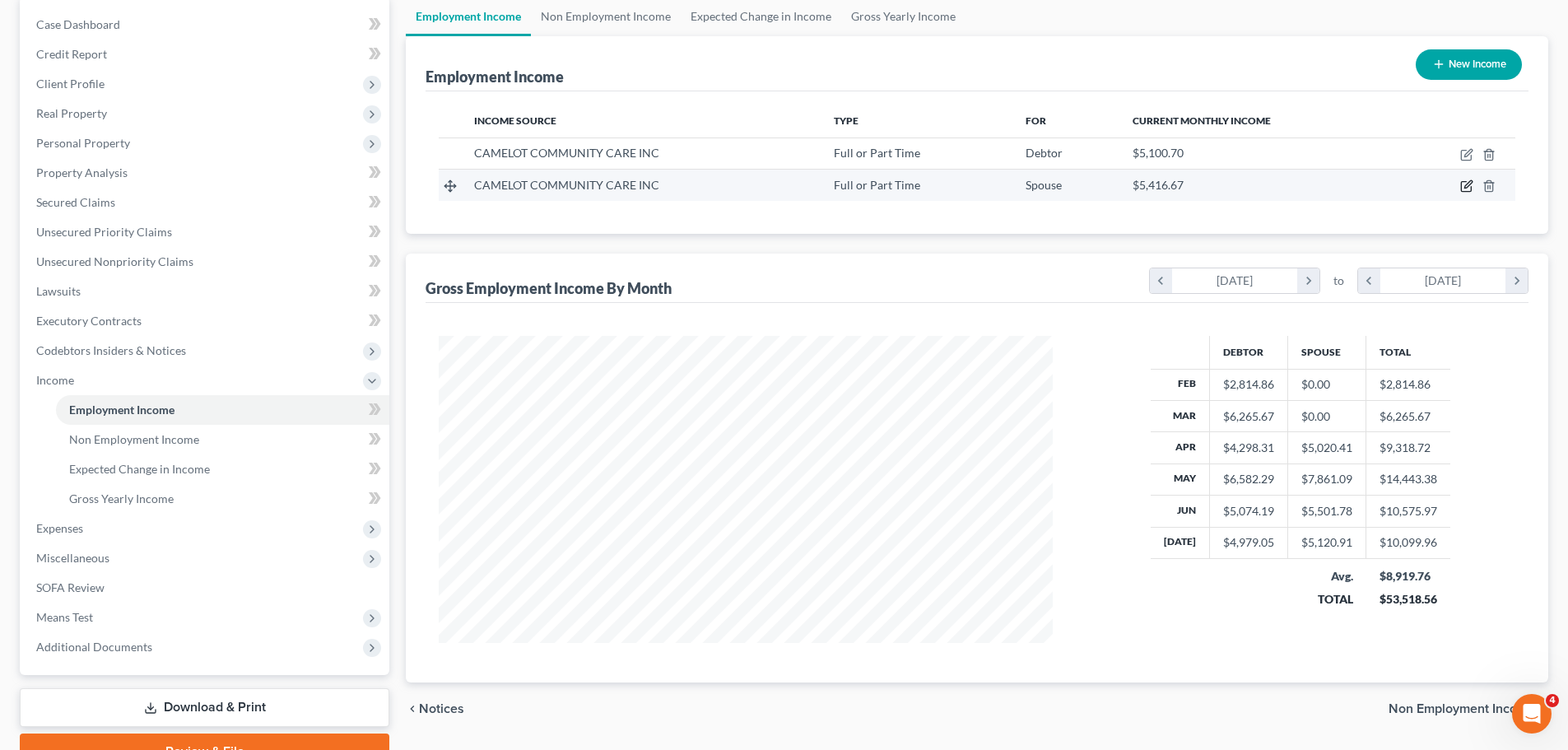
click at [1465, 185] on icon "button" at bounding box center [1466, 186] width 13 height 13
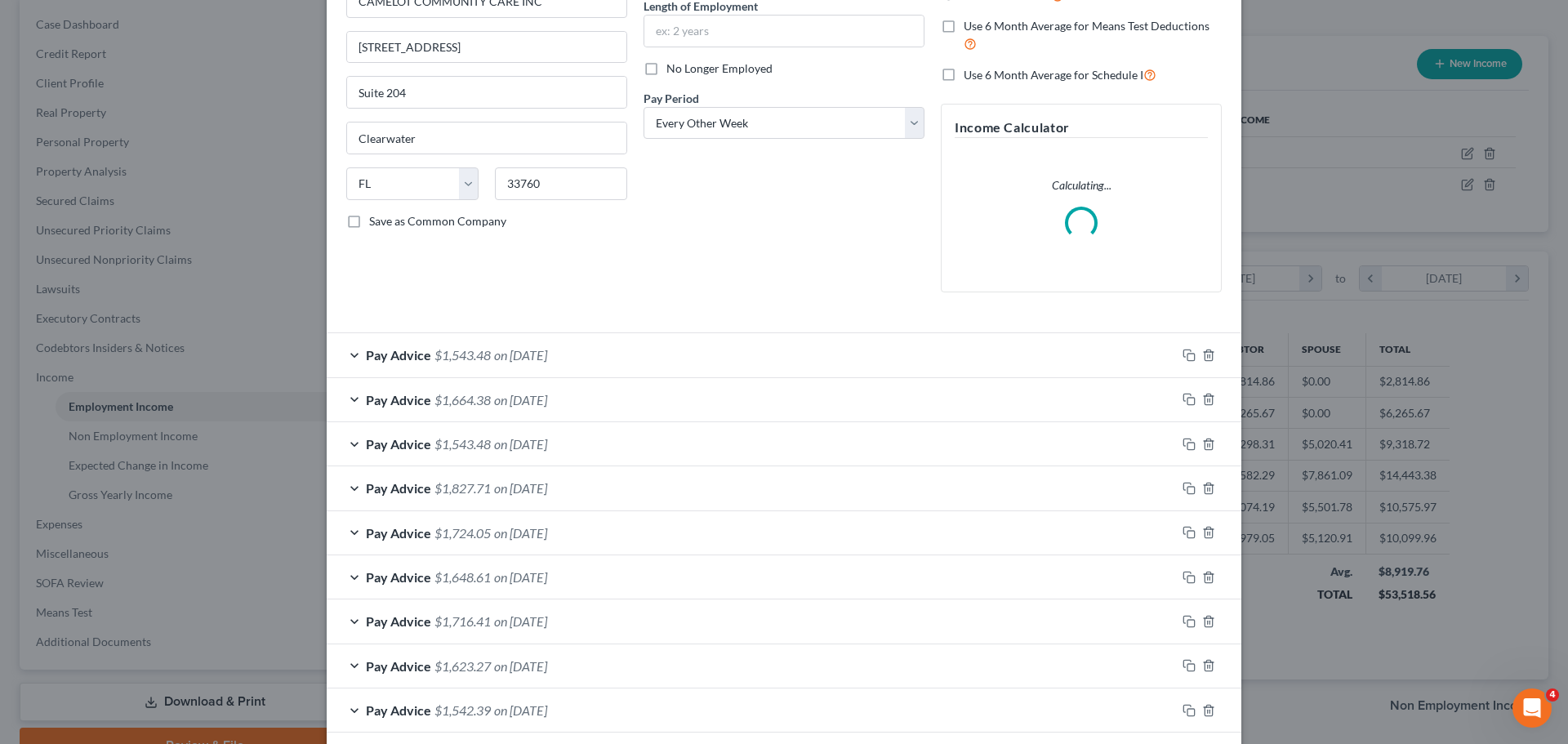
scroll to position [292, 0]
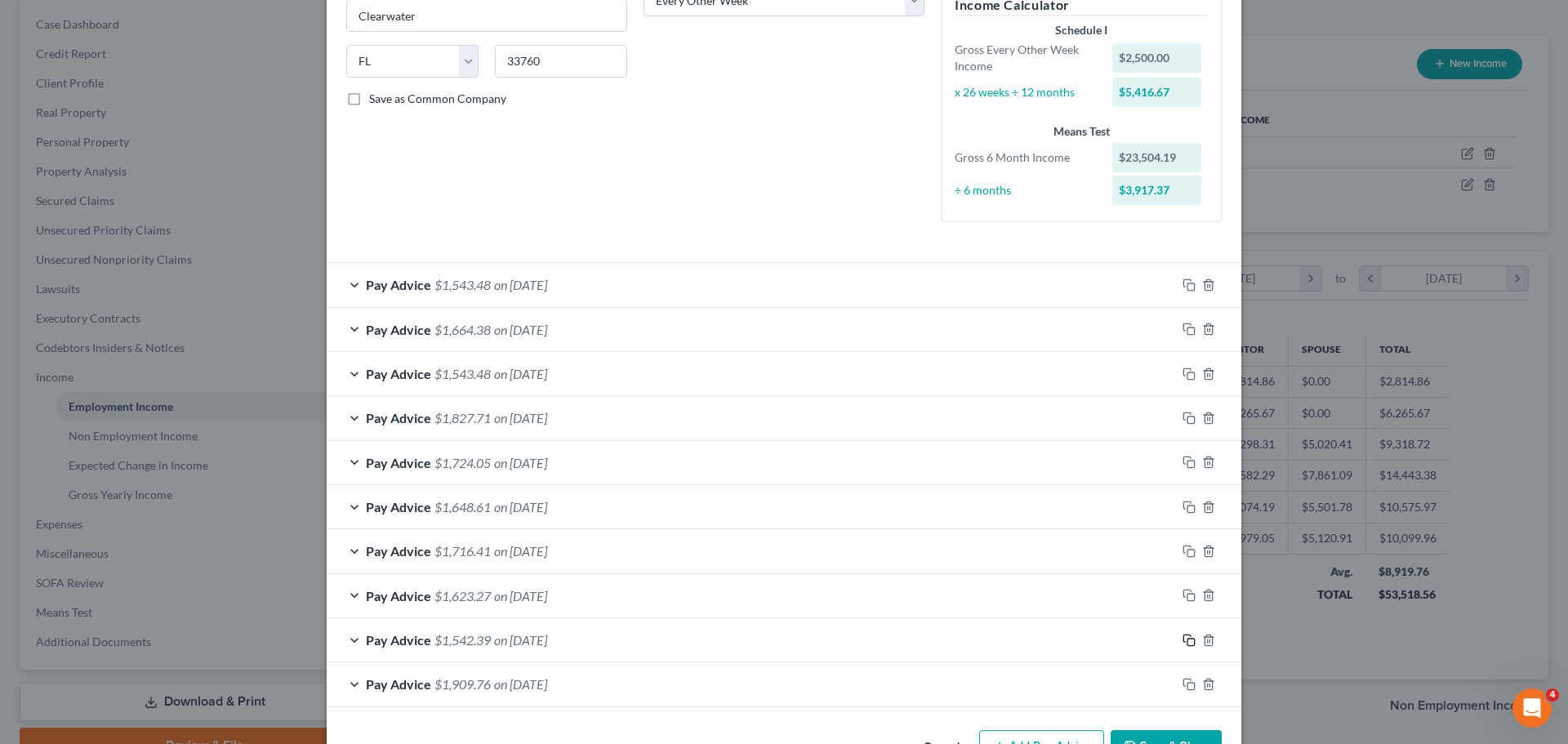
click at [1182, 636] on icon "button" at bounding box center [1189, 640] width 13 height 13
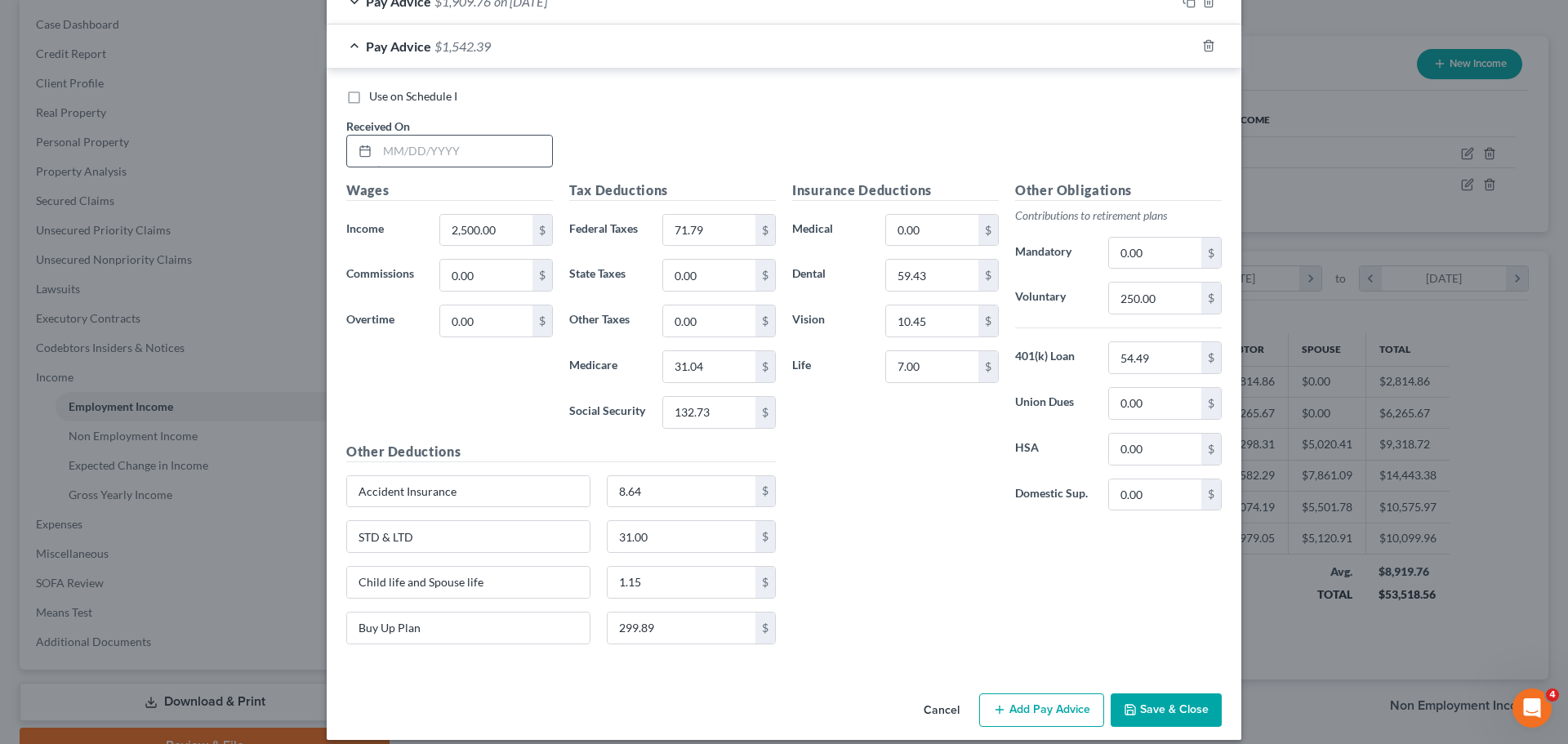
scroll to position [991, 0]
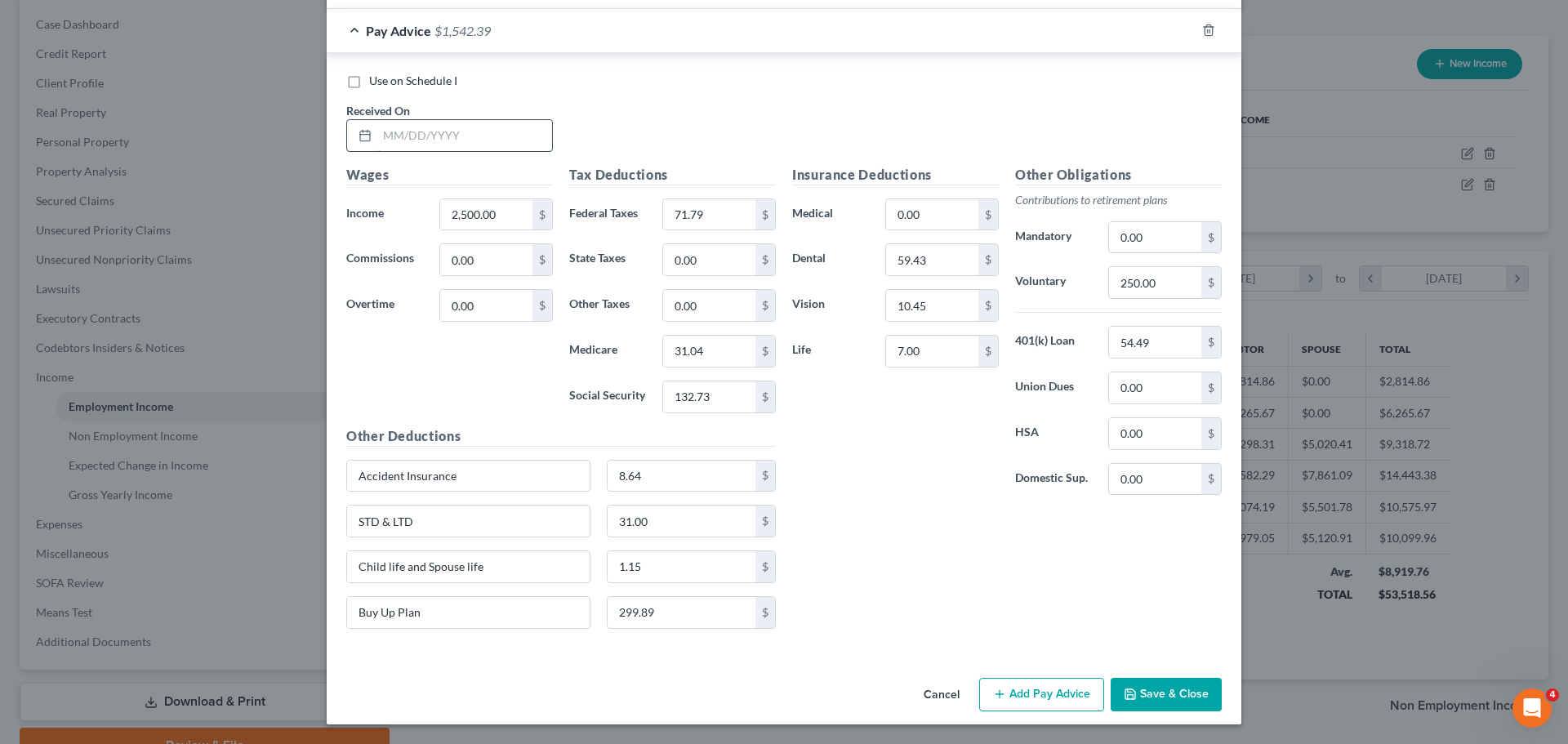
click at [437, 133] on input "text" at bounding box center [465, 135] width 175 height 31
click at [633, 87] on div "Use on Schedule I" at bounding box center [784, 81] width 875 height 17
click at [461, 206] on input "2,500.00" at bounding box center [486, 215] width 92 height 31
click at [473, 361] on div "Wages Income * 2,676.92 $ Commissions 0.00 $ Overtime 0.00 $" at bounding box center [449, 296] width 223 height 261
click at [705, 224] on input "71.79" at bounding box center [709, 215] width 92 height 31
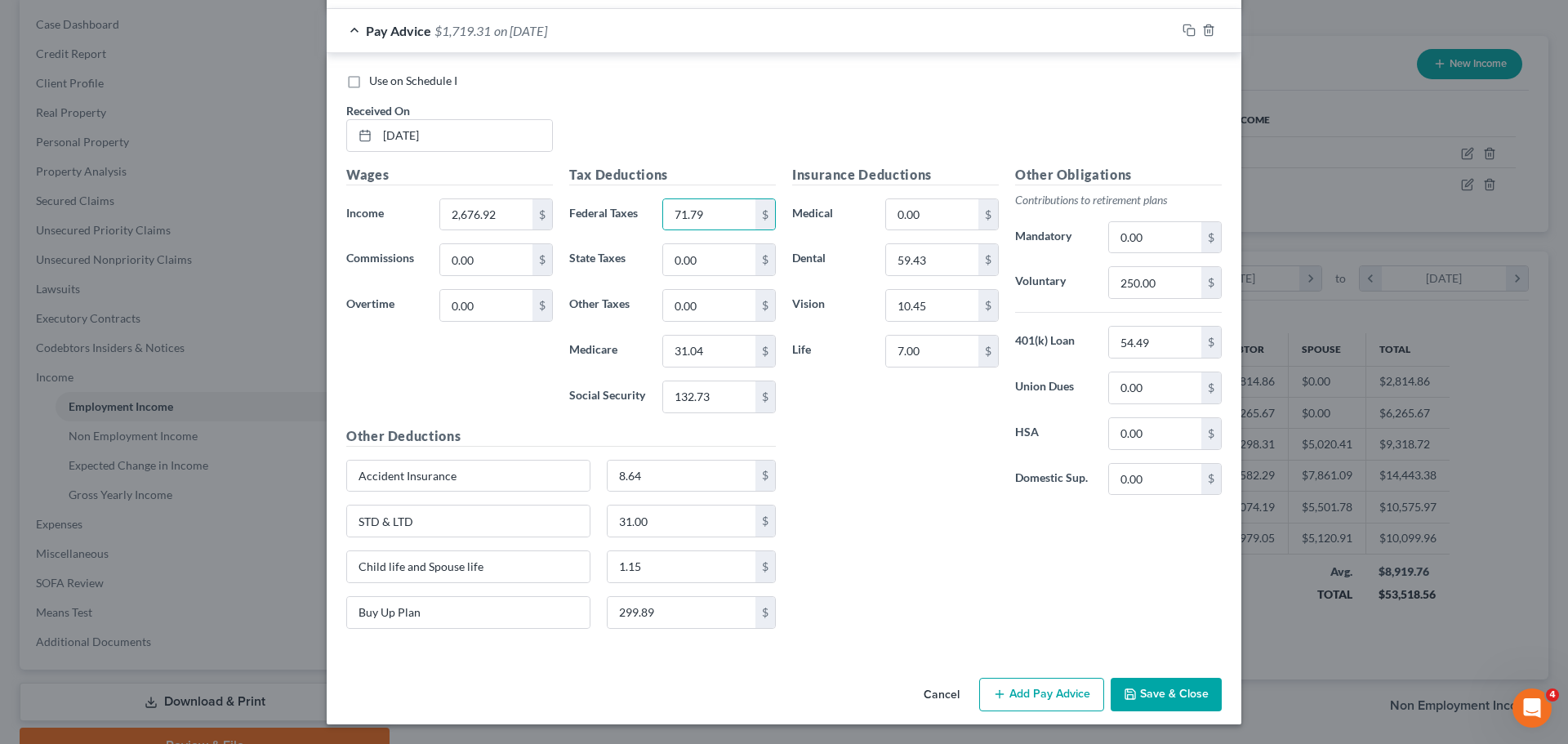
click at [897, 508] on div "Insurance Deductions Medical 0.00 $ Dental 59.43 $ Vision 10.45 $ Life 7.00 $" at bounding box center [895, 337] width 223 height 344
click at [715, 384] on input "132.73" at bounding box center [709, 397] width 92 height 31
click at [706, 391] on input "132.73" at bounding box center [709, 397] width 92 height 31
click at [893, 463] on div "Insurance Deductions Medical 0.00 $ Dental 59.43 $ Vision 10.45 $ Life 7.00 $" at bounding box center [895, 337] width 223 height 344
click at [1183, 26] on icon "button" at bounding box center [1187, 28] width 7 height 7
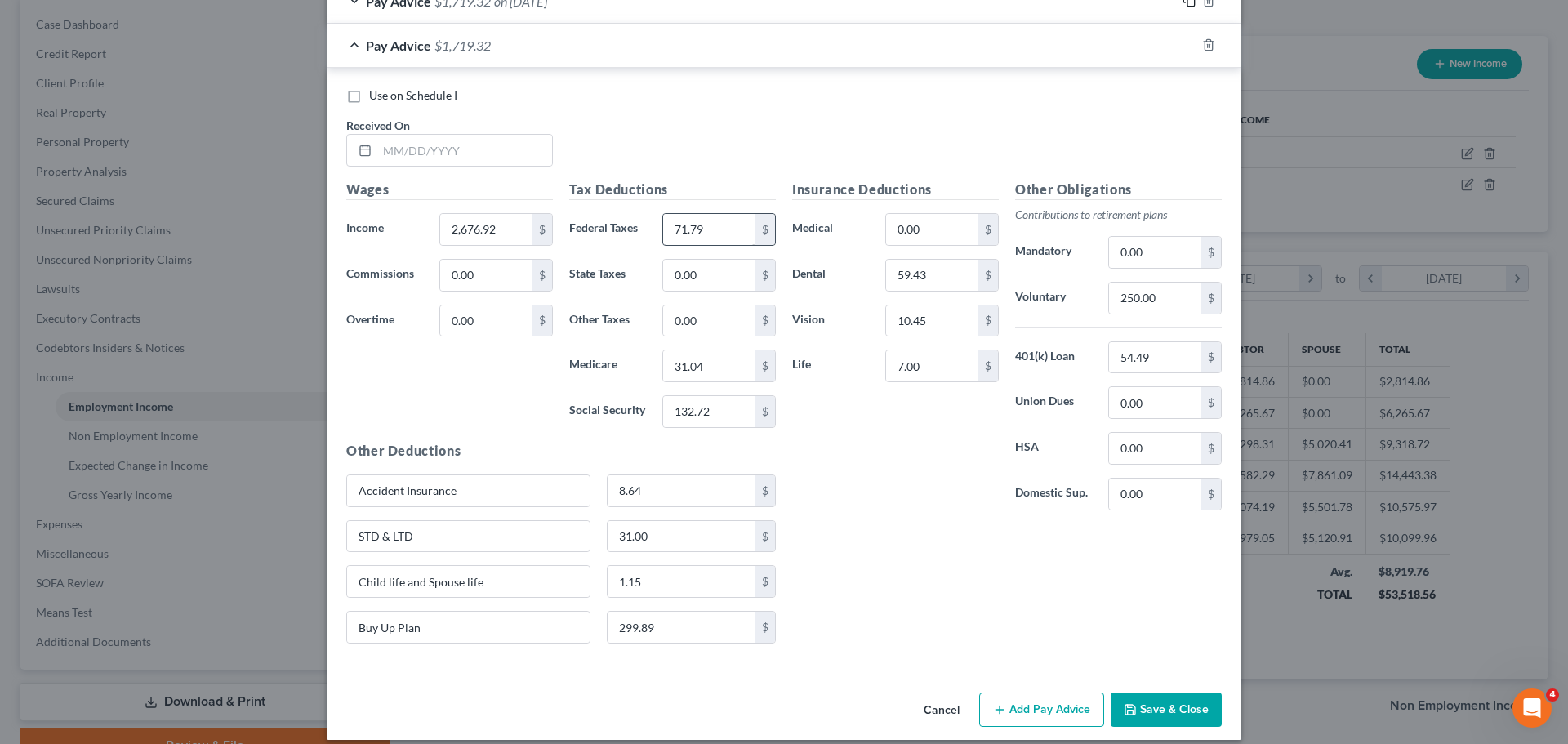
scroll to position [1035, 0]
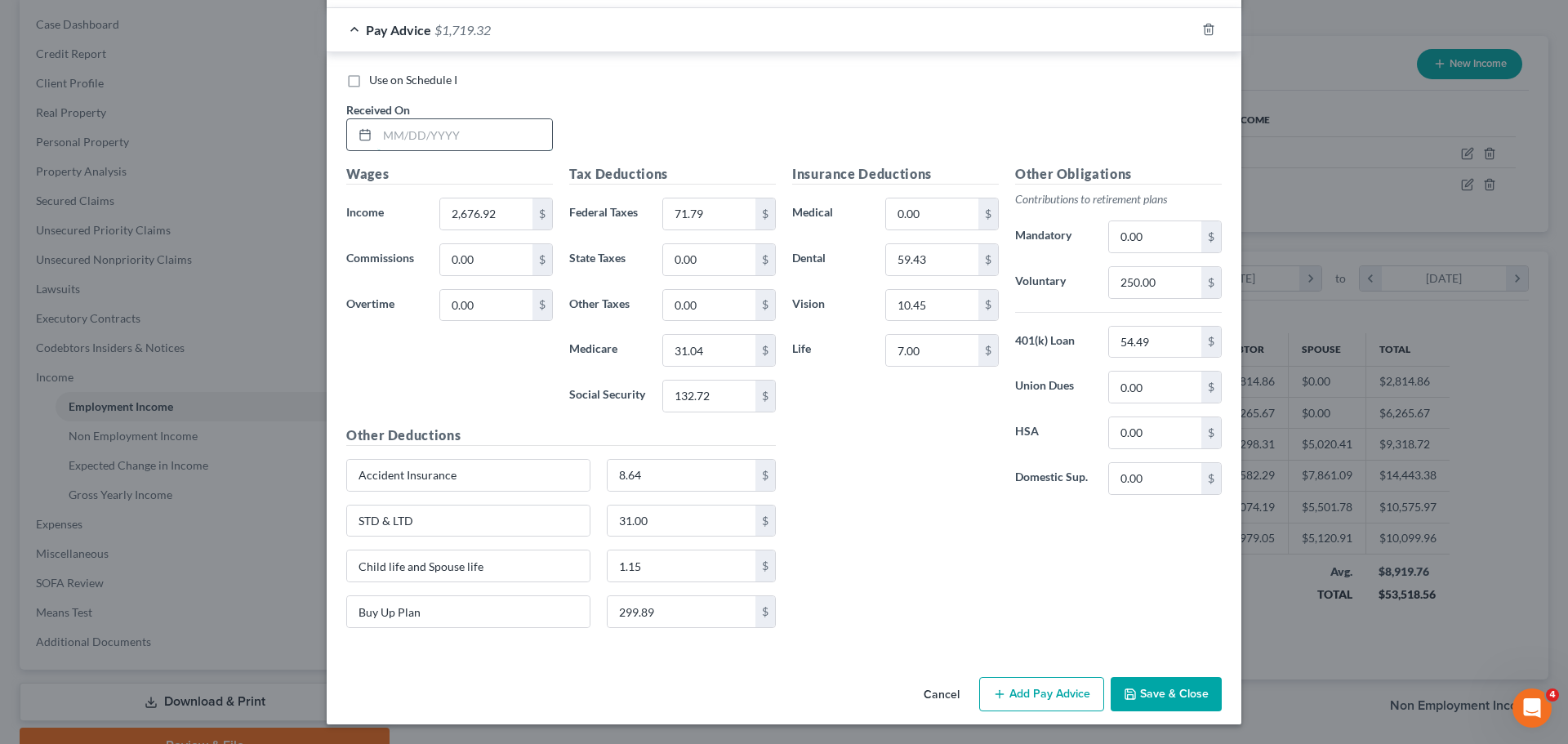
click at [431, 144] on input "text" at bounding box center [465, 135] width 175 height 31
click at [481, 218] on input "2,676.92" at bounding box center [486, 214] width 92 height 31
click at [480, 378] on div "Wages Income * 2,684.48 $ Commissions 0.00 $ Overtime 0.00 $" at bounding box center [449, 295] width 223 height 261
click at [1183, 32] on icon "button" at bounding box center [1187, 28] width 7 height 7
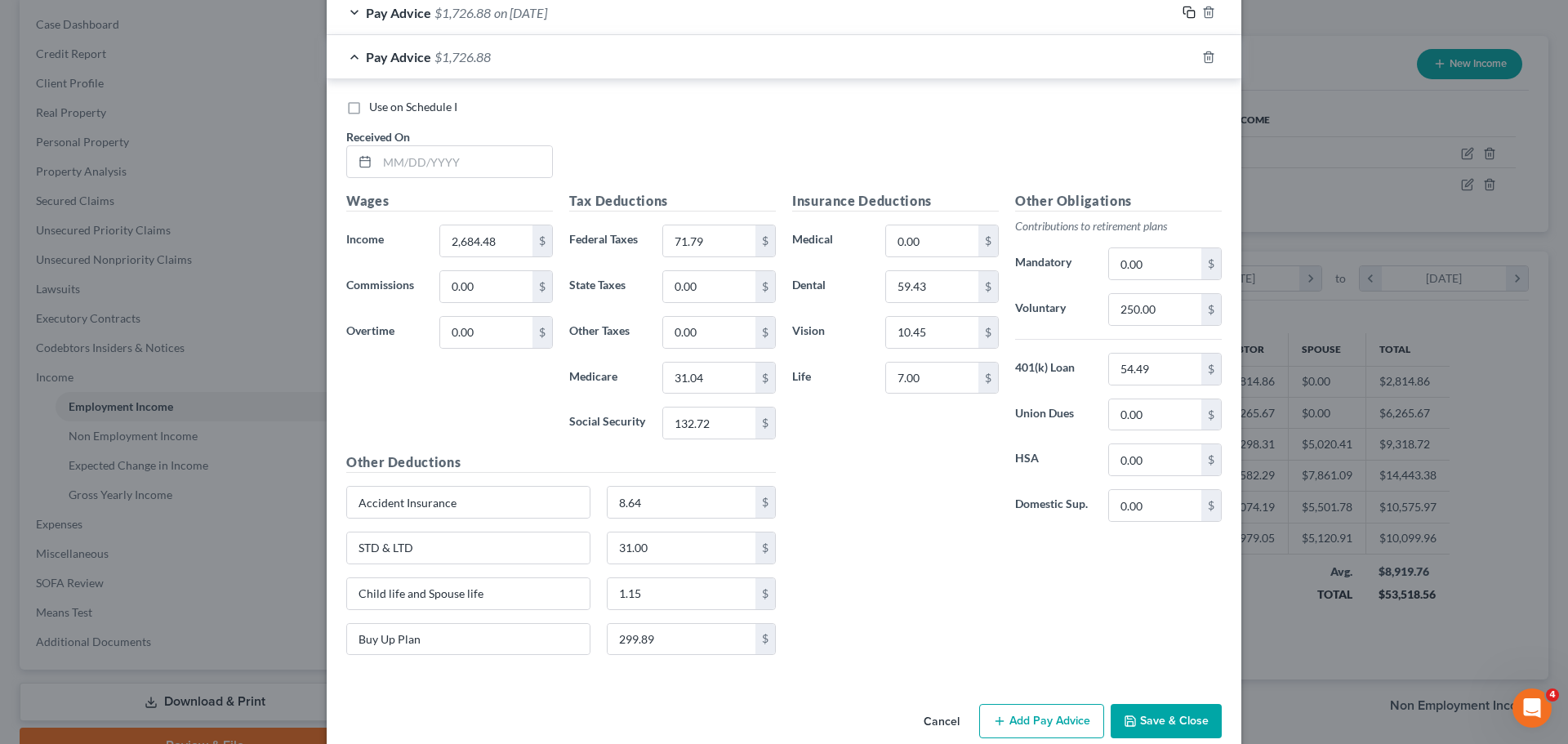
scroll to position [1079, 0]
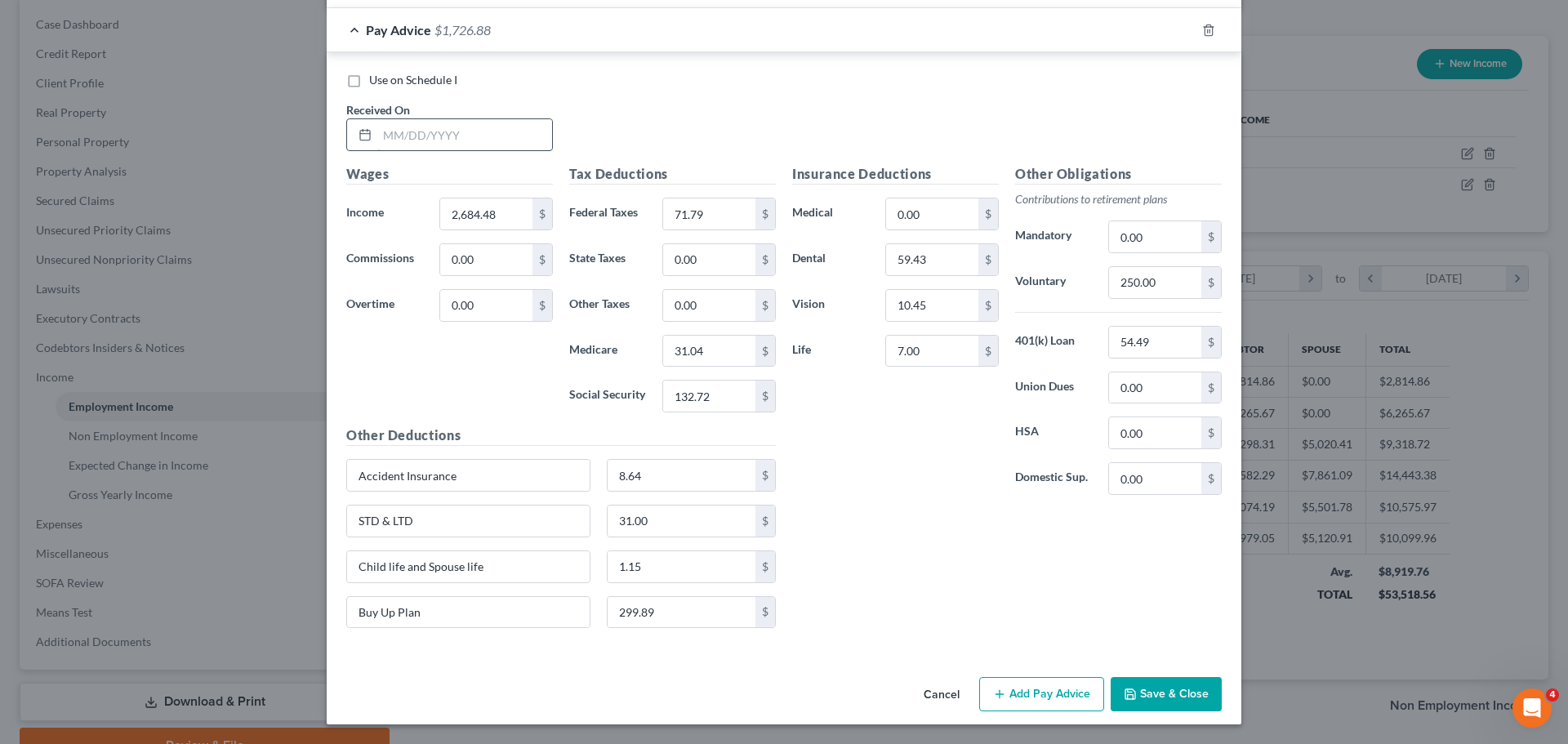
click at [462, 132] on input "text" at bounding box center [465, 135] width 175 height 31
click at [486, 206] on input "2,684.48" at bounding box center [486, 214] width 92 height 31
click at [490, 385] on div "Wages Income * 3,048.67 $ Commissions 0.00 $ Overtime 0.00 $" at bounding box center [449, 295] width 223 height 261
click at [1187, 36] on rect "button" at bounding box center [1191, 32] width 7 height 7
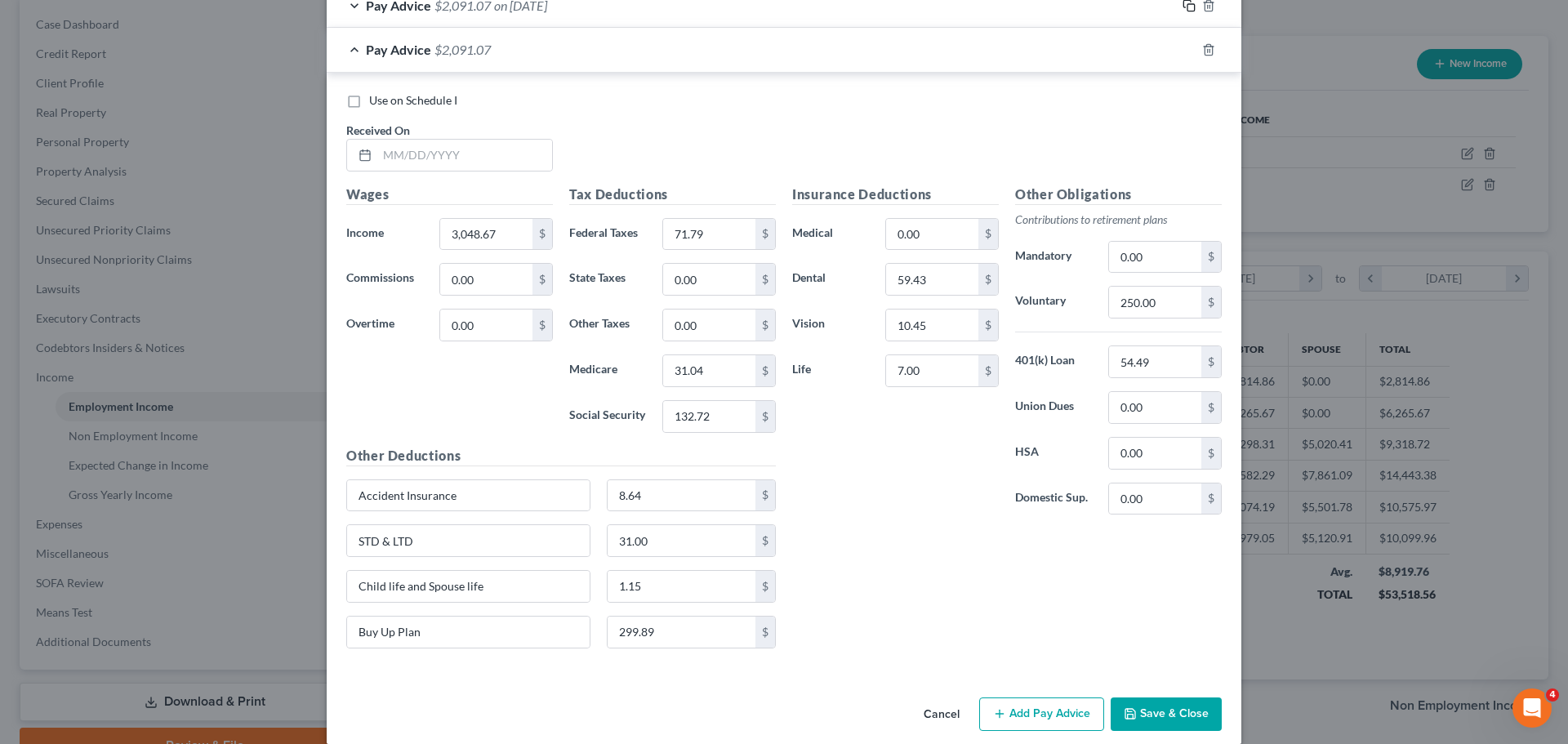
scroll to position [1124, 0]
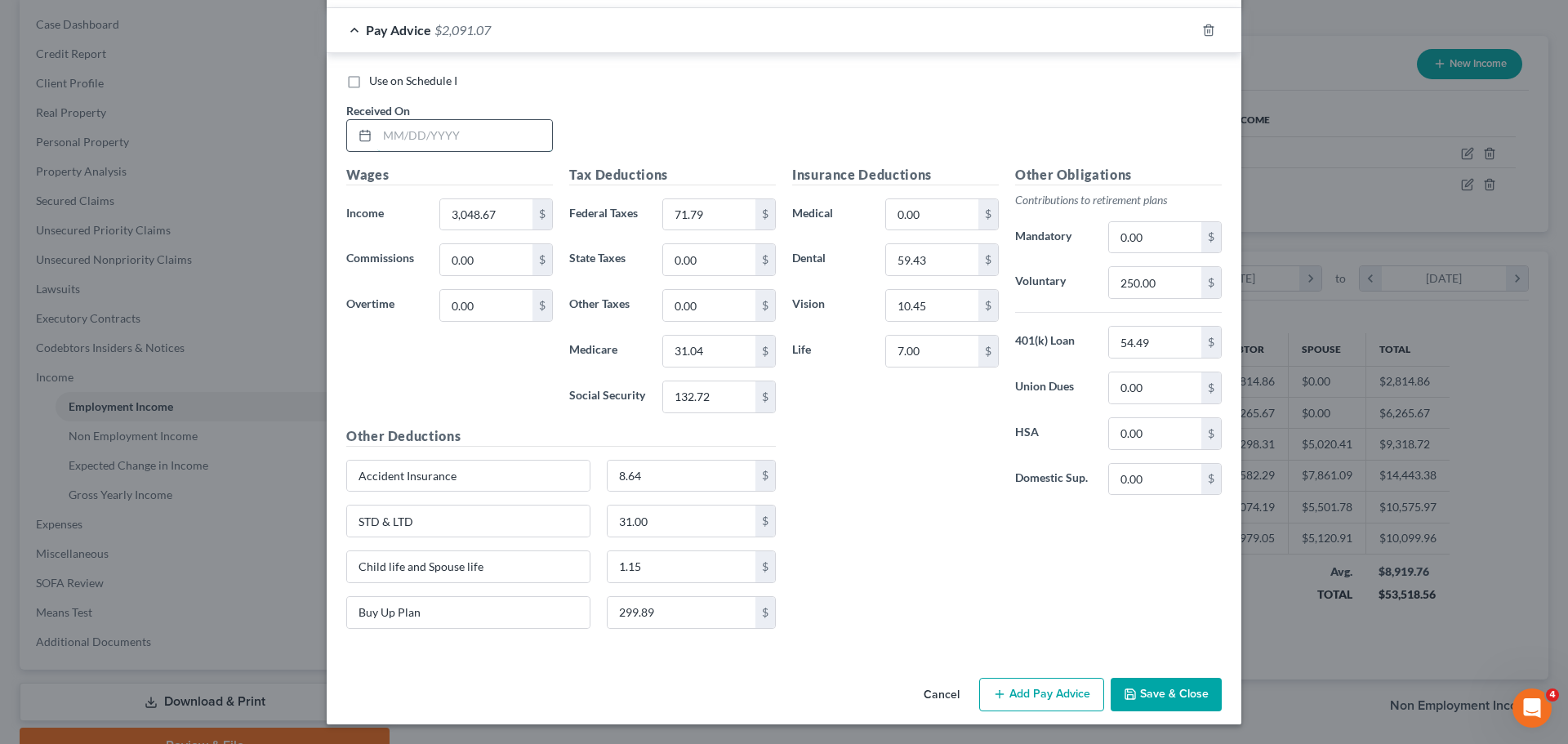
click at [408, 123] on input "text" at bounding box center [465, 135] width 175 height 31
click at [486, 211] on input "3,048.67" at bounding box center [486, 215] width 92 height 31
click at [641, 135] on div "Use on Schedule I Received On * [DATE]" at bounding box center [784, 119] width 892 height 92
click at [706, 399] on input "132.72" at bounding box center [709, 397] width 92 height 31
click at [707, 391] on input "132.72" at bounding box center [709, 397] width 92 height 31
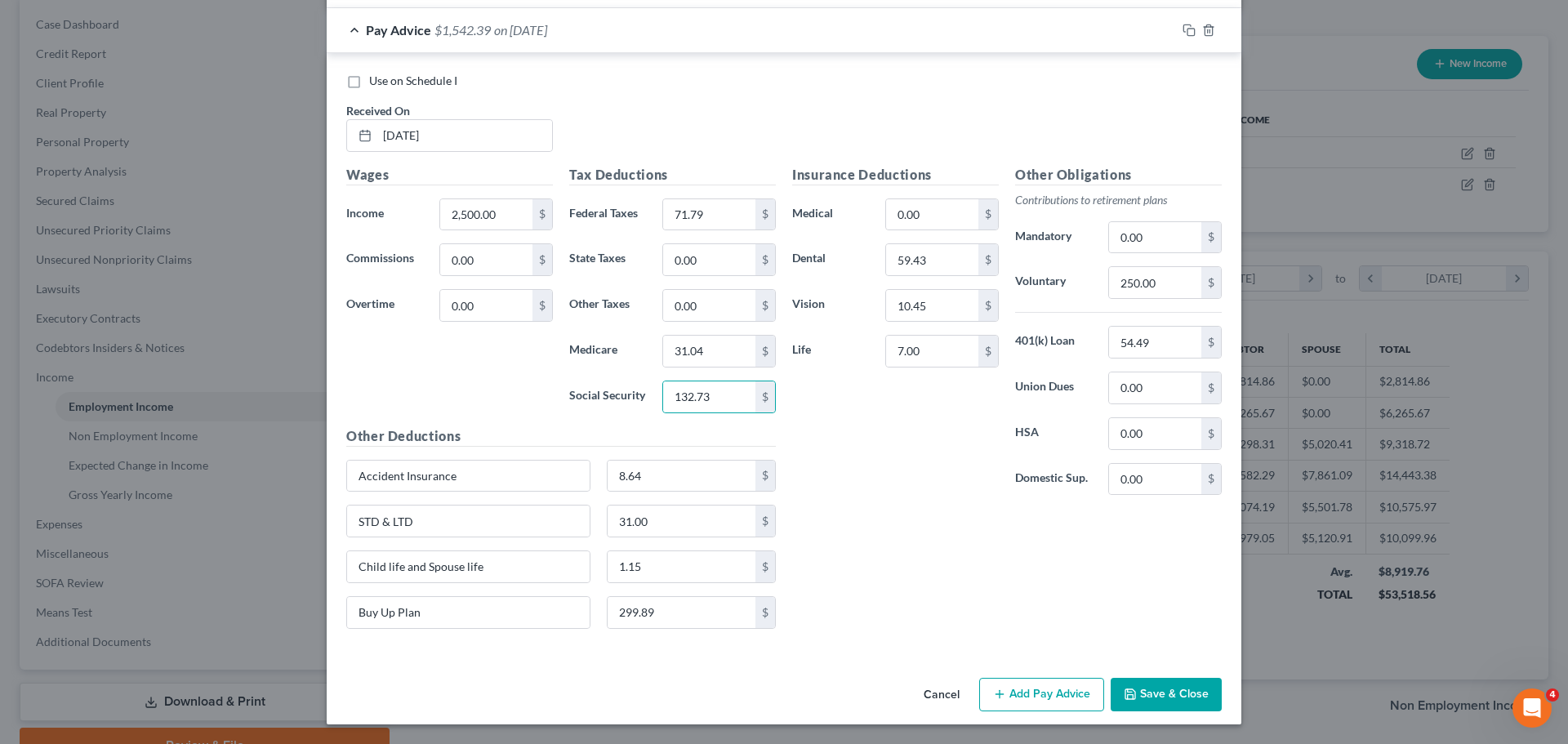
click at [851, 424] on div "Insurance Deductions Medical 0.00 $ Dental 59.43 $ Vision 10.45 $ Life 7.00 $" at bounding box center [895, 337] width 223 height 344
click at [1154, 687] on button "Save & Close" at bounding box center [1166, 695] width 111 height 35
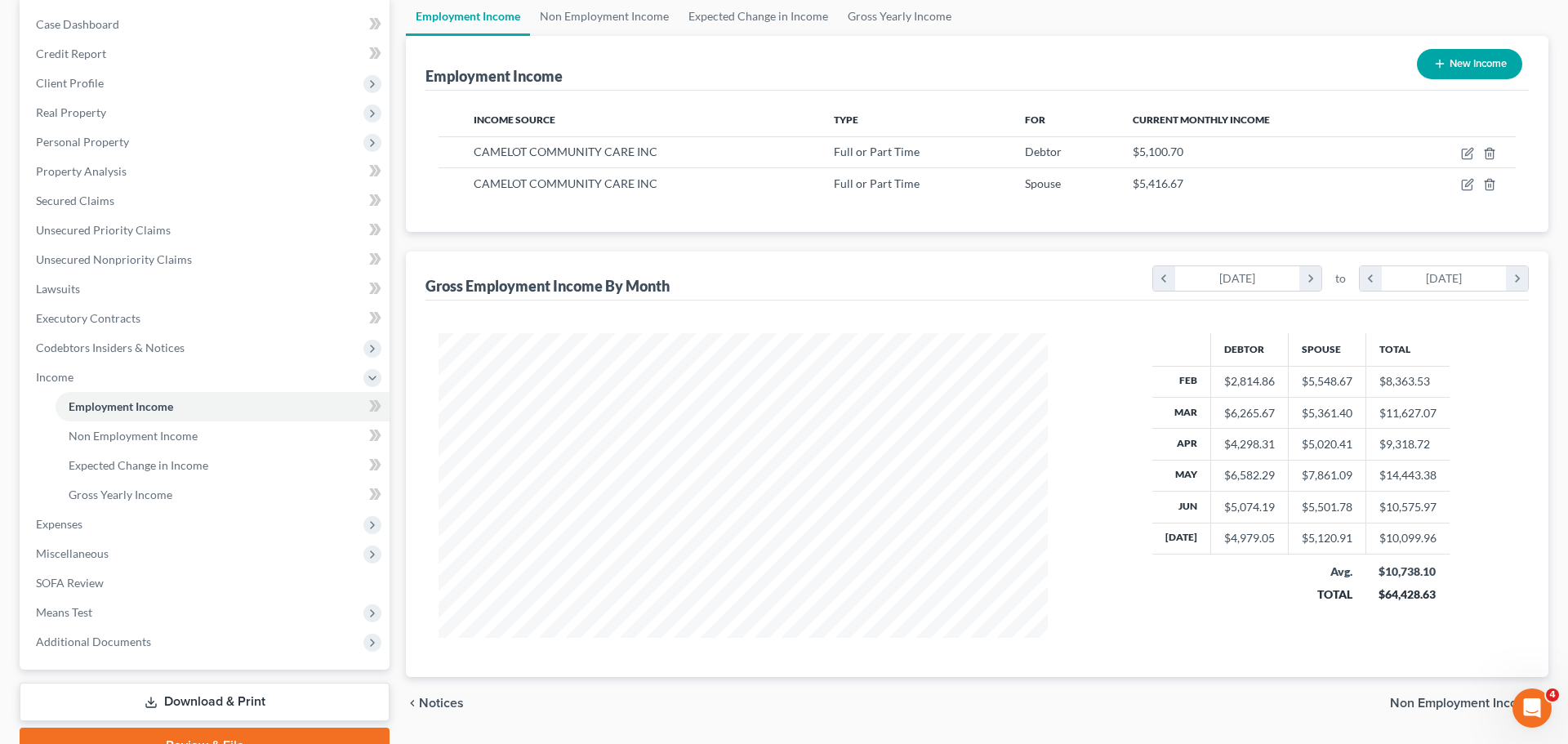
scroll to position [816305, 815917]
click at [1453, 182] on icon "button" at bounding box center [1455, 185] width 13 height 13
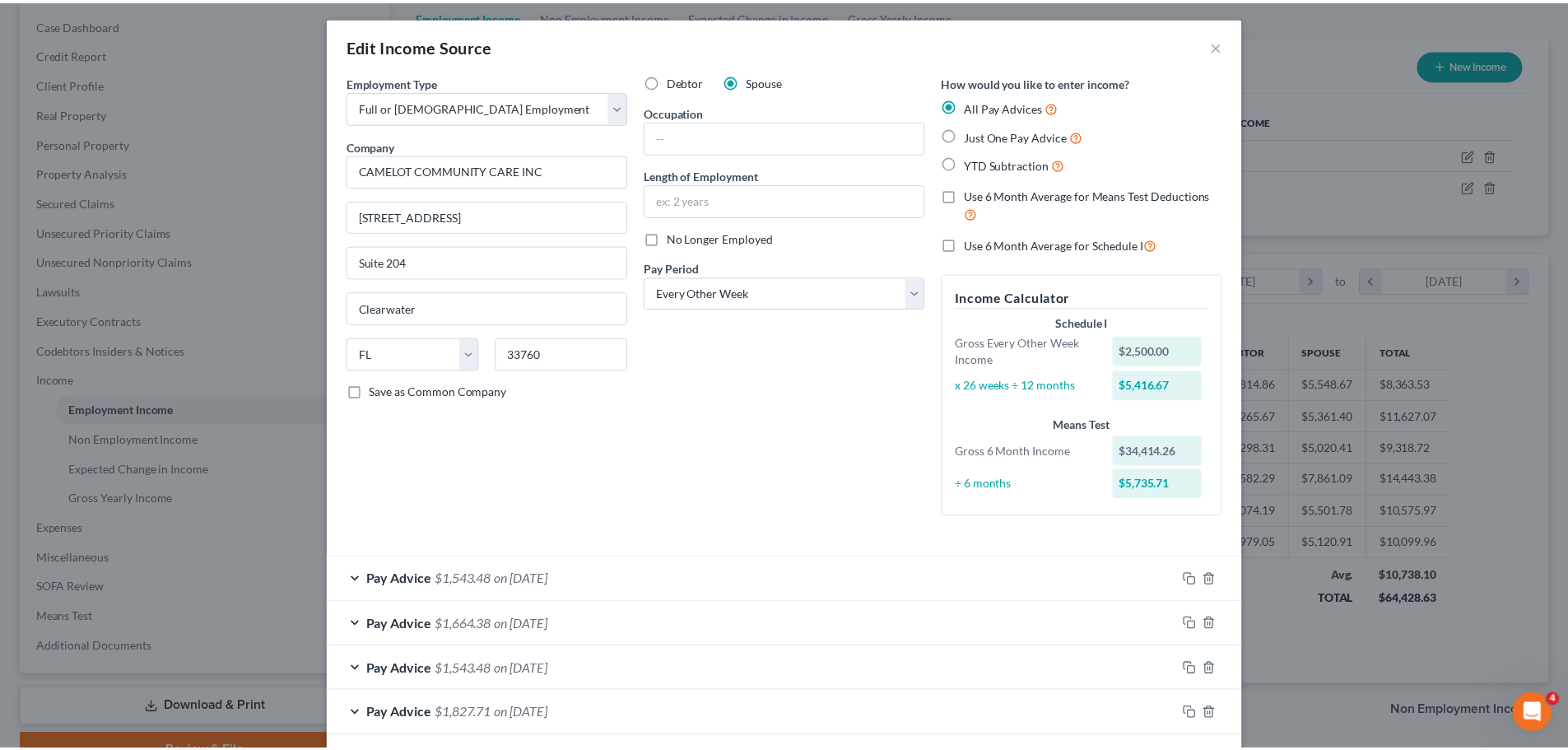
scroll to position [0, 0]
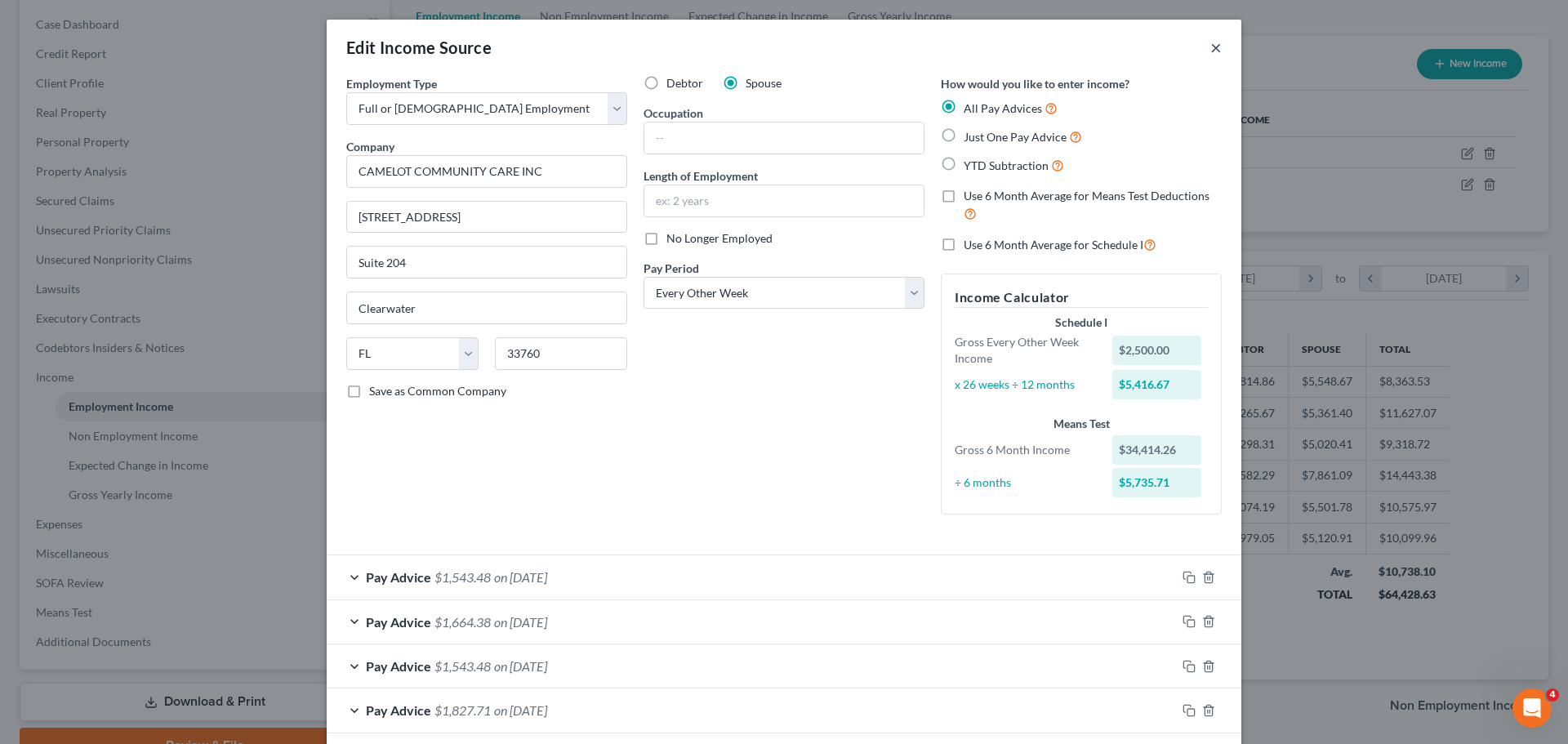
click at [1213, 47] on button "×" at bounding box center [1216, 47] width 12 height 20
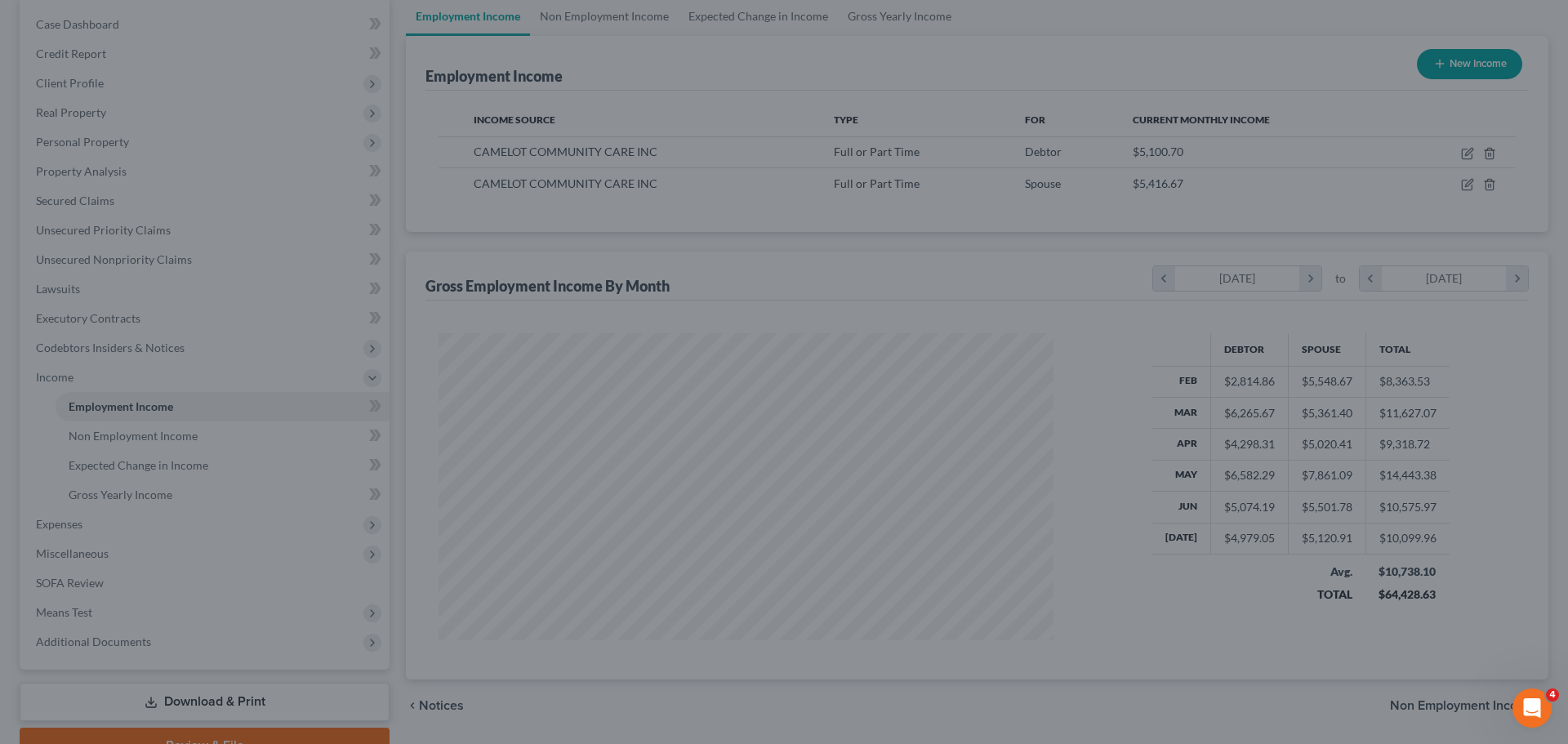
scroll to position [816305, 815917]
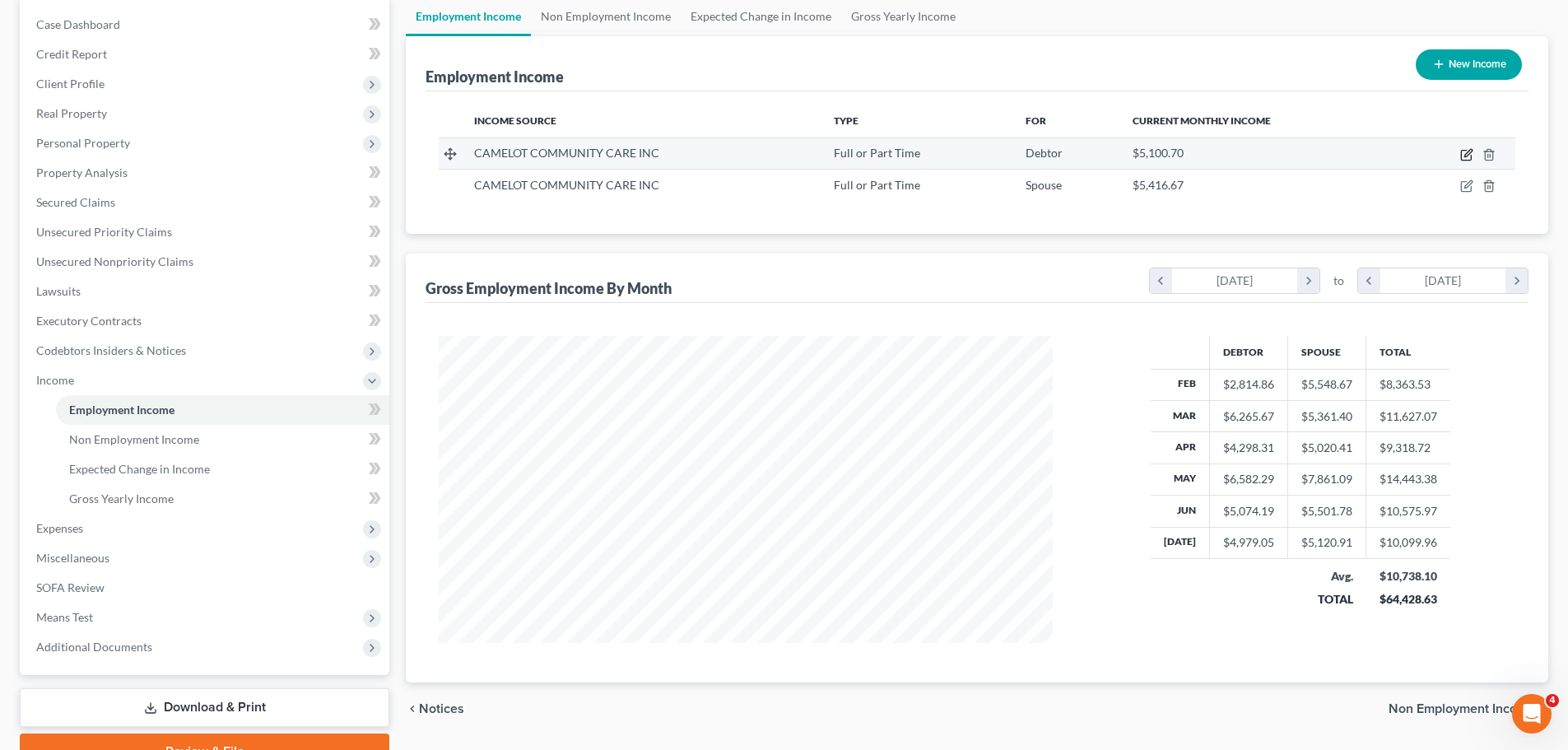
click at [1463, 156] on icon "button" at bounding box center [1466, 155] width 13 height 13
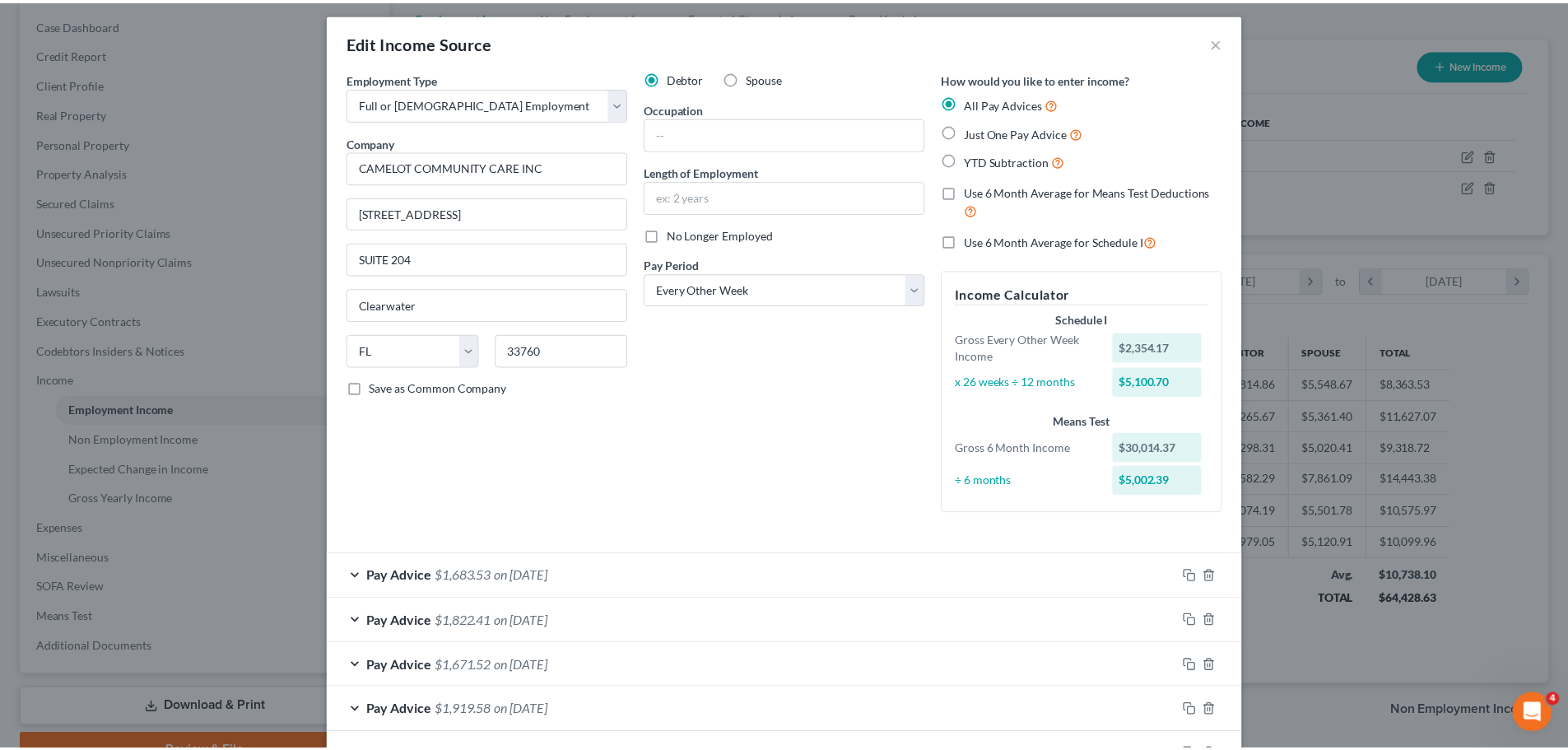
scroll to position [0, 0]
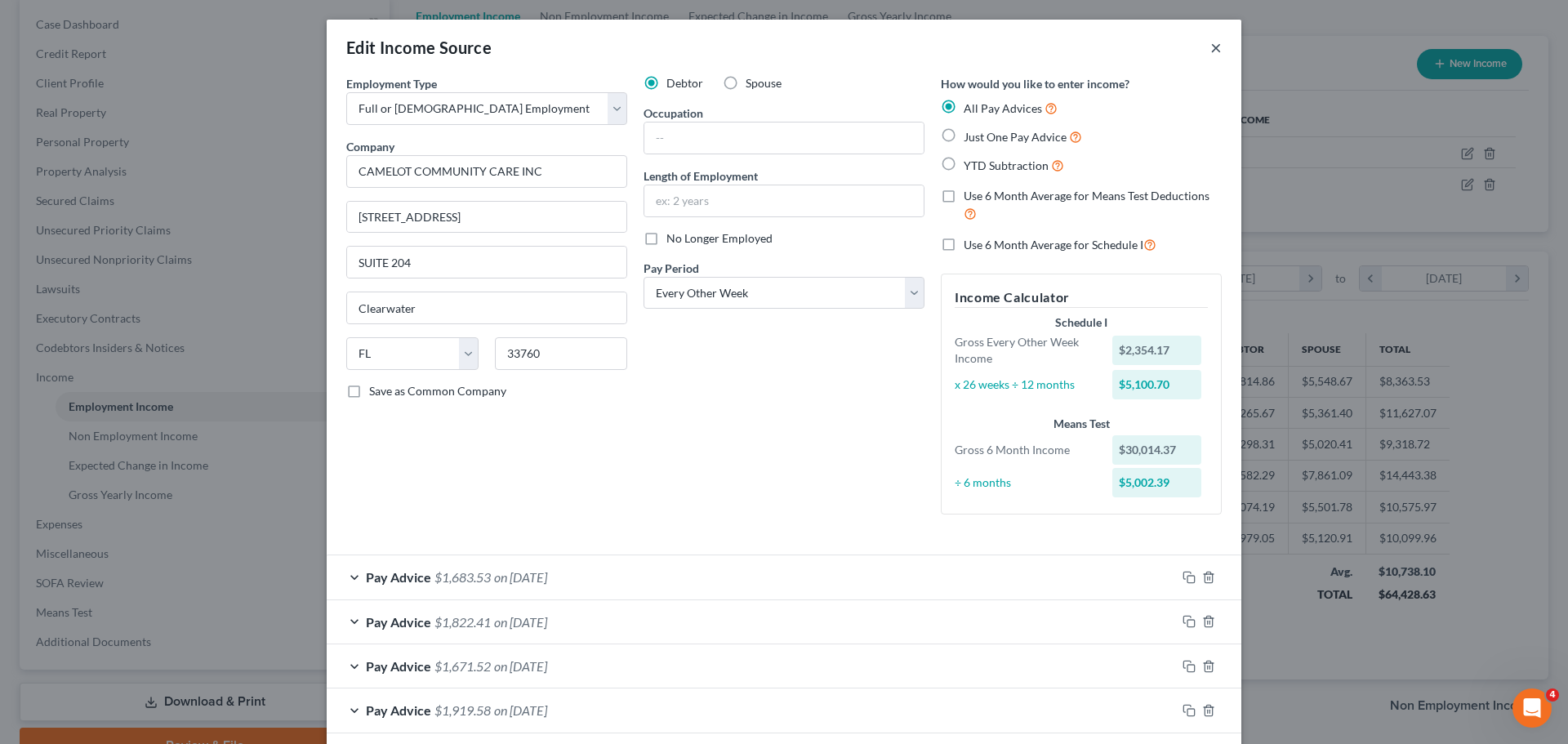
click at [1213, 47] on button "×" at bounding box center [1216, 47] width 12 height 20
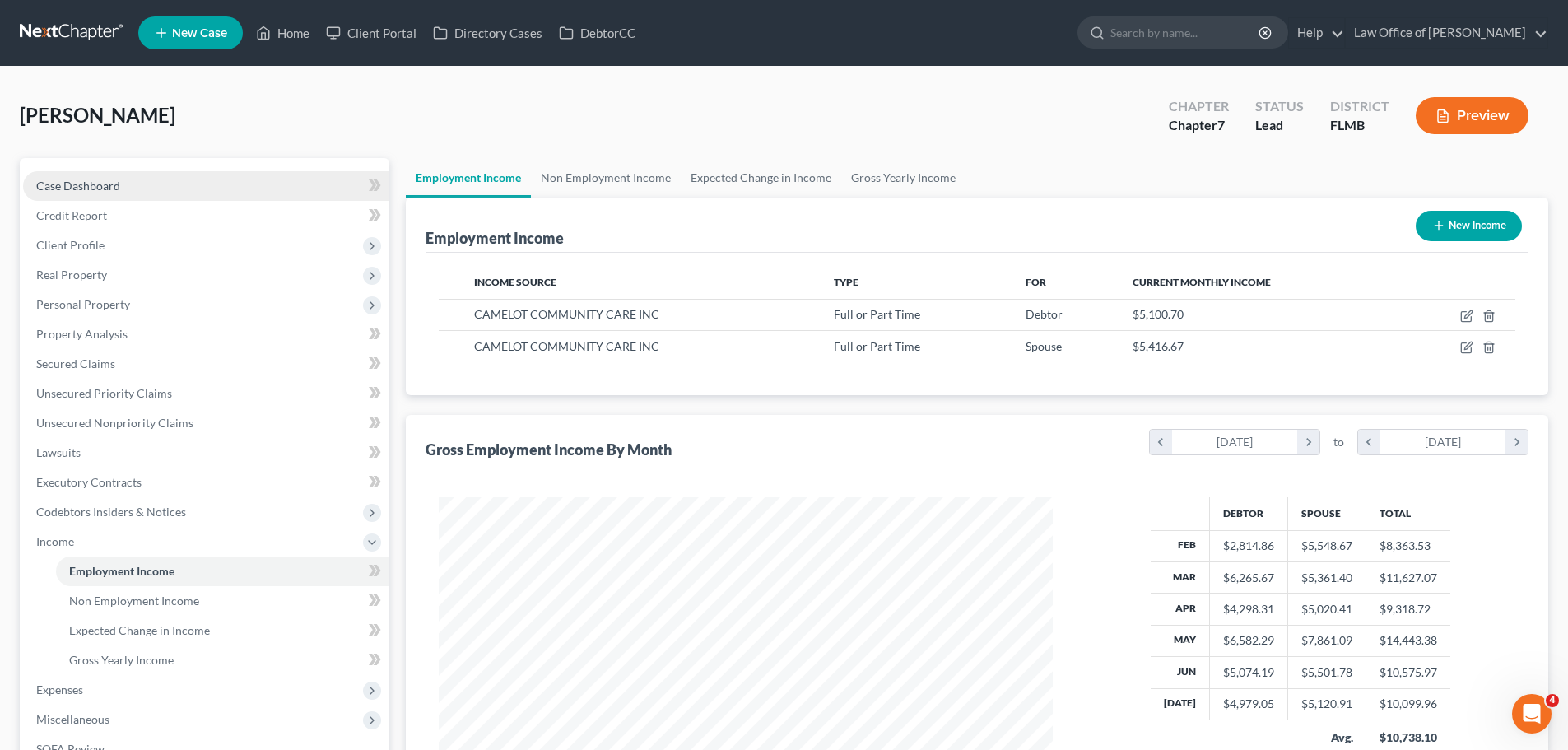
drag, startPoint x: 62, startPoint y: 179, endPoint x: 277, endPoint y: 176, distance: 215.0
click at [62, 179] on span "Case Dashboard" at bounding box center [78, 186] width 84 height 14
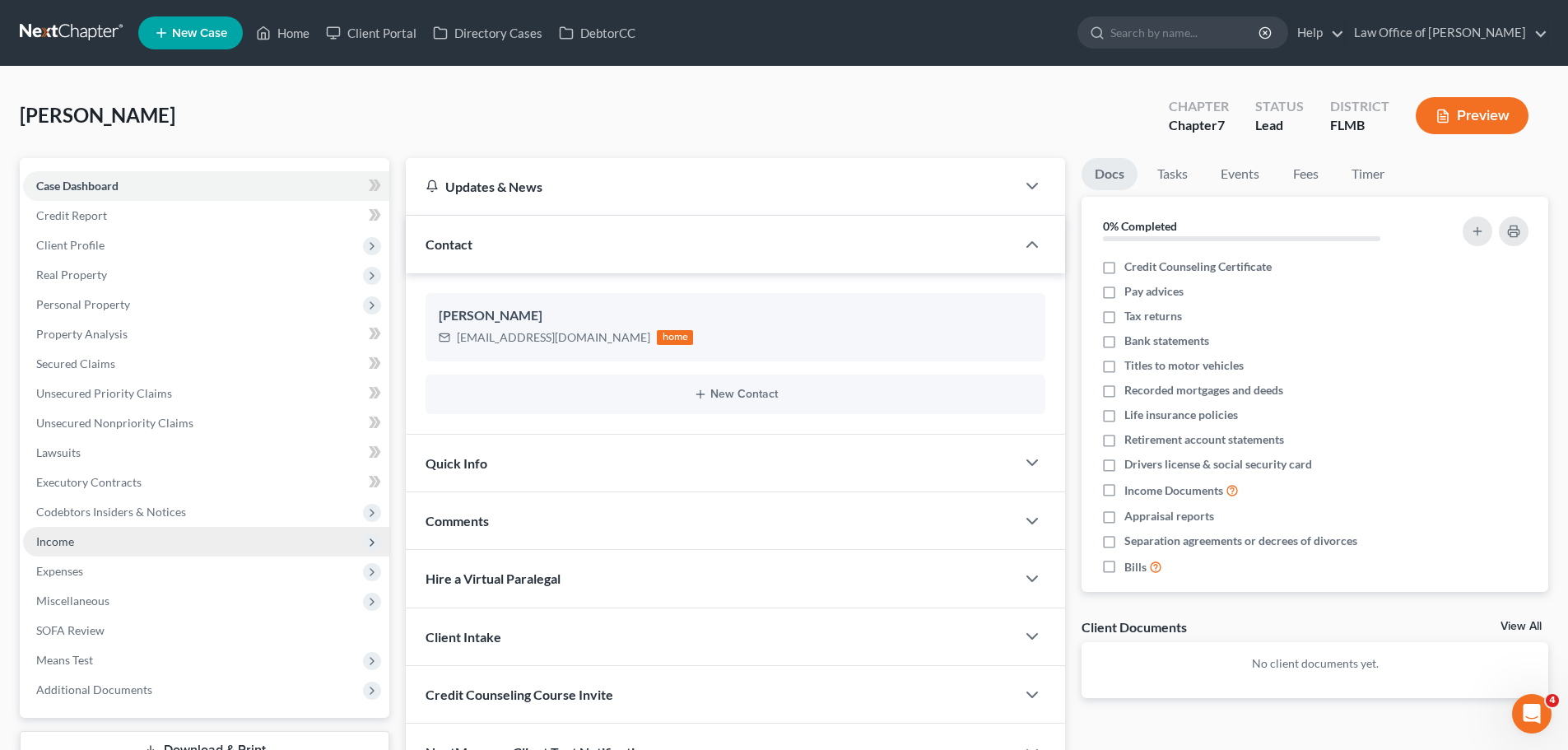
click at [160, 544] on span "Income" at bounding box center [206, 542] width 366 height 30
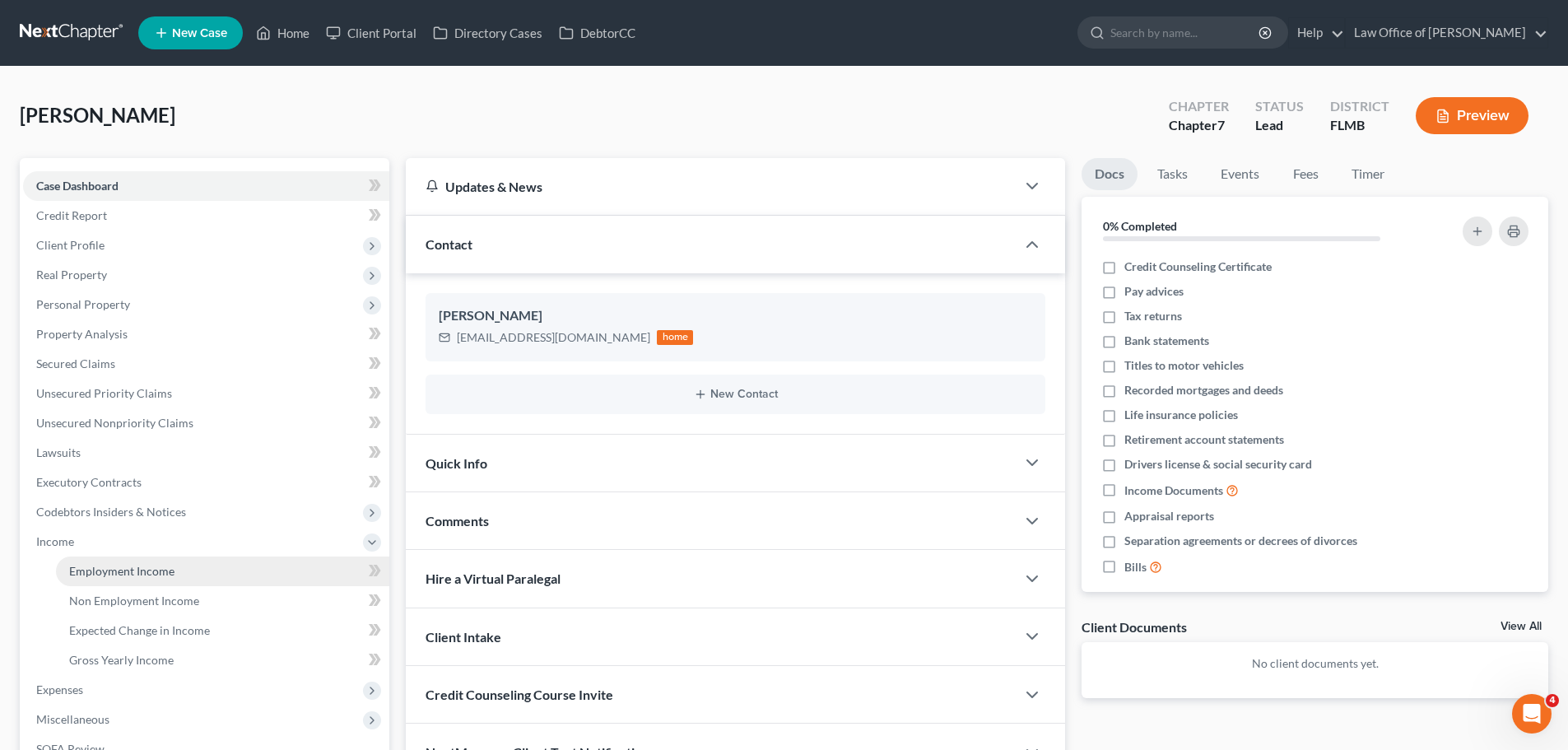
click at [171, 570] on span "Employment Income" at bounding box center [122, 570] width 106 height 14
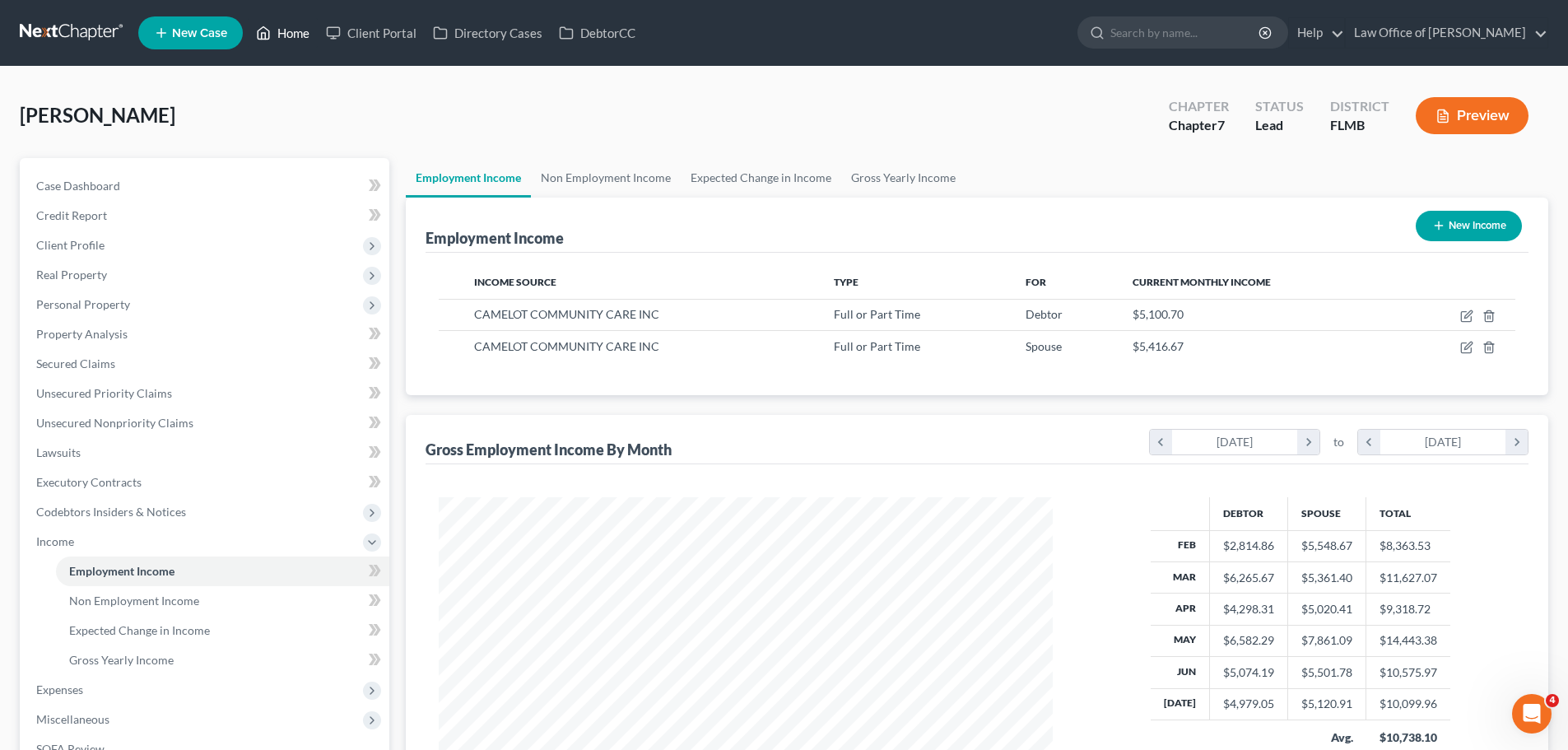
click at [295, 29] on link "Home" at bounding box center [283, 33] width 70 height 30
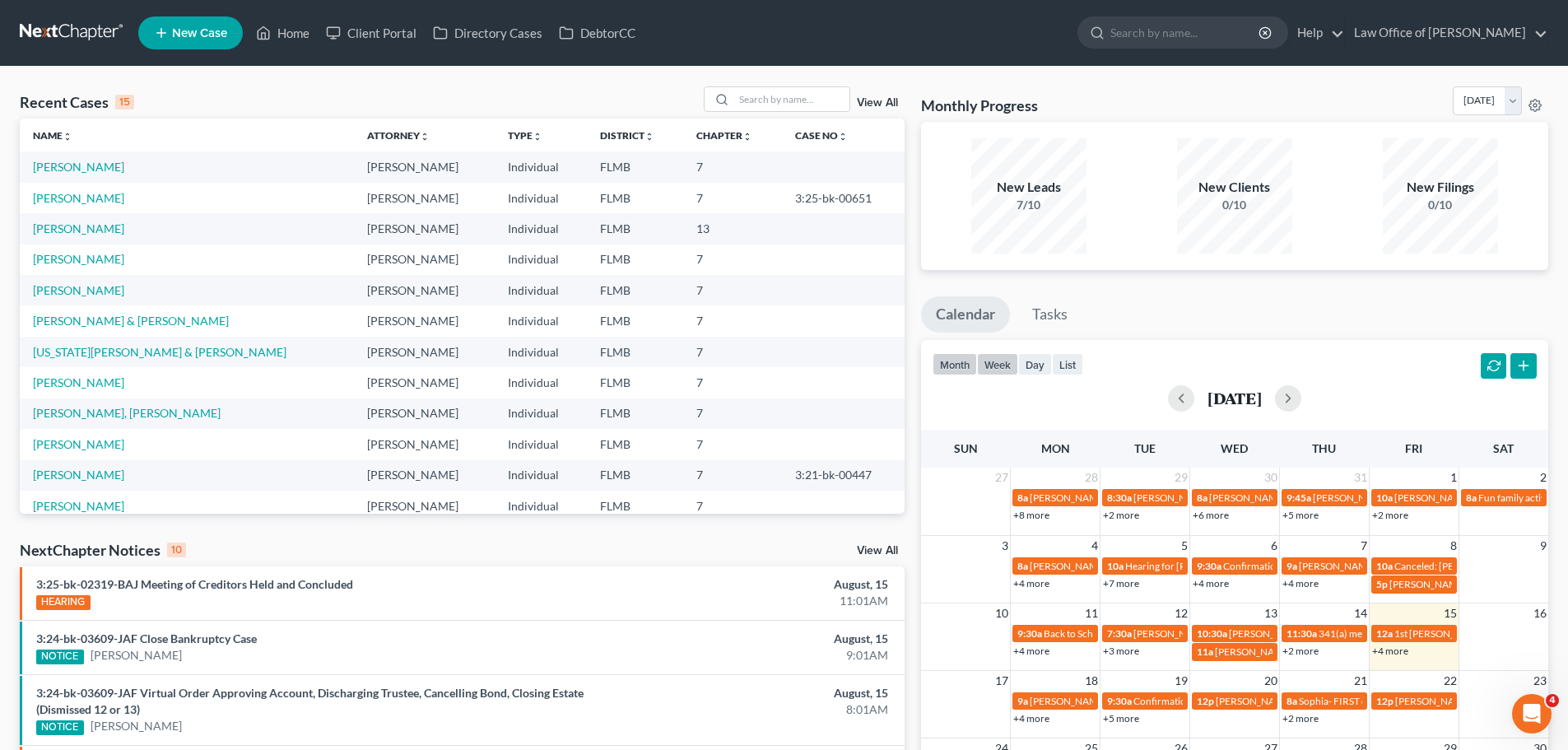
click at [1006, 367] on button "week" at bounding box center [997, 364] width 41 height 22
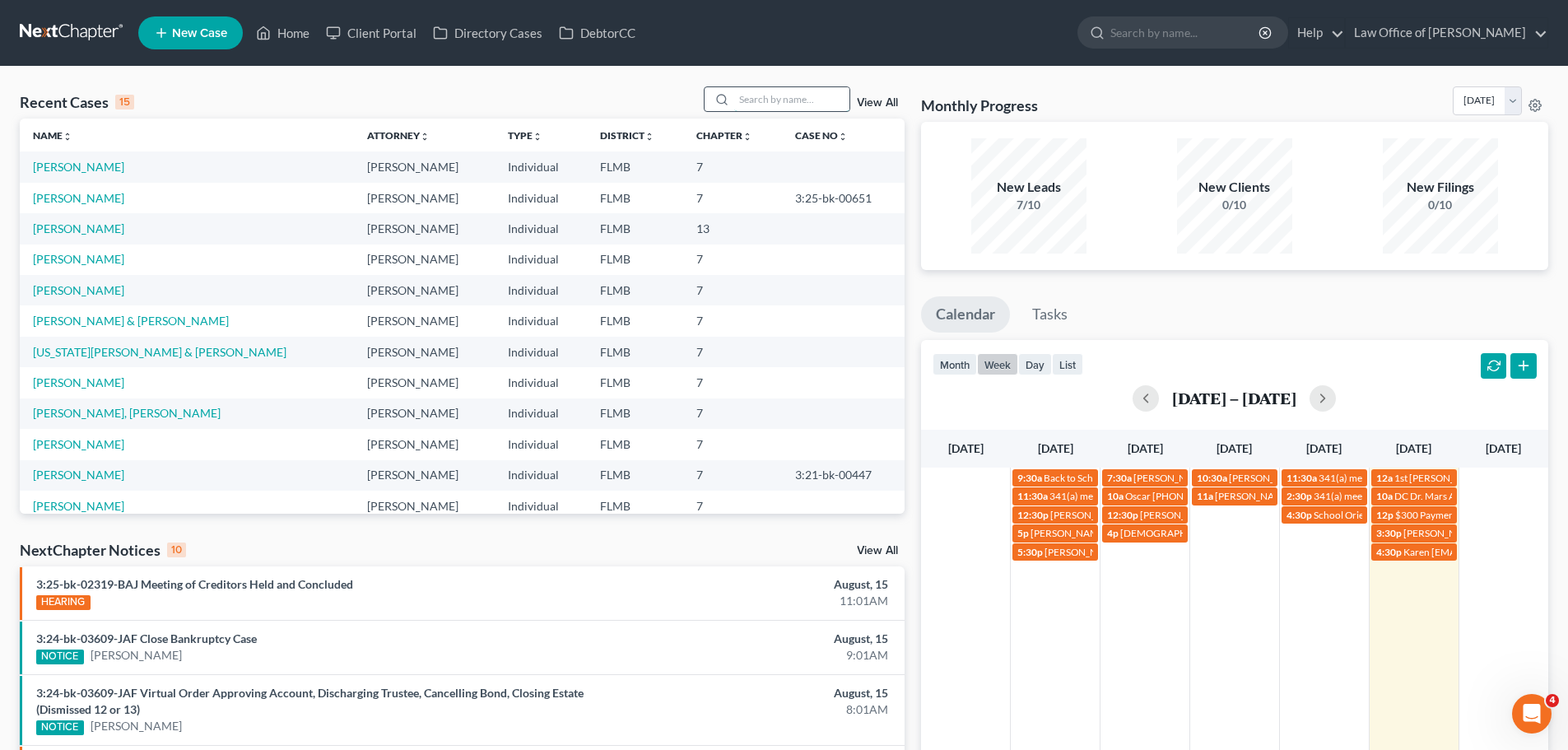
click at [764, 107] on input "search" at bounding box center [791, 99] width 115 height 24
